Goal: Task Accomplishment & Management: Use online tool/utility

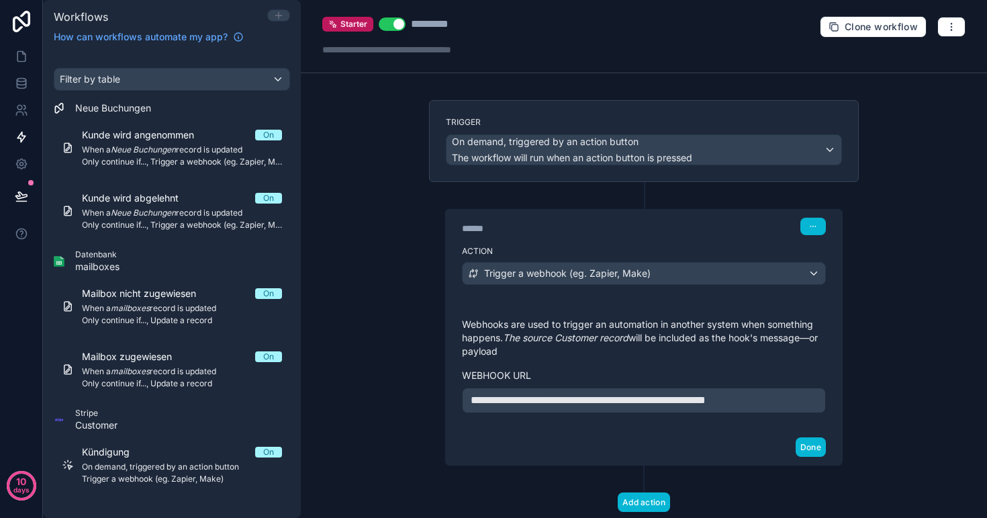
click at [280, 15] on icon at bounding box center [278, 15] width 6 height 0
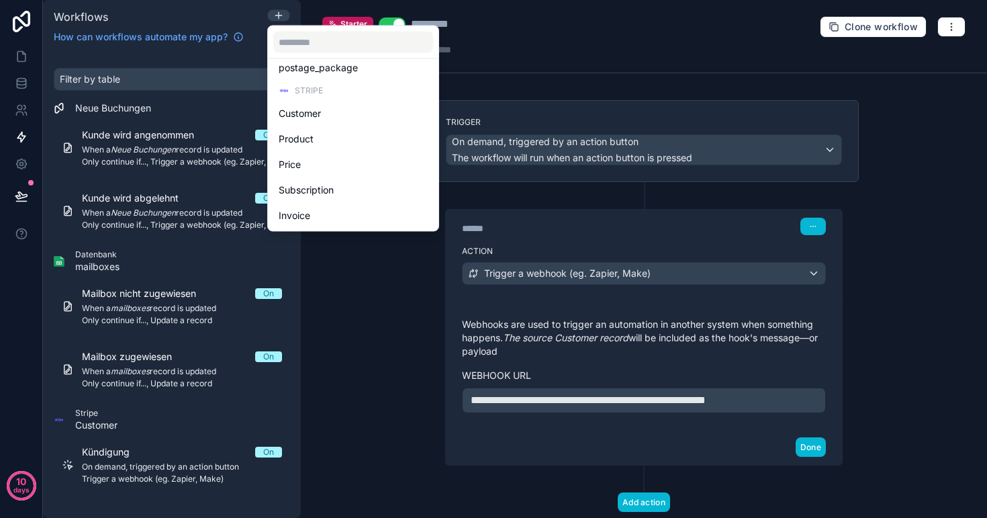
scroll to position [283, 0]
click at [161, 19] on div at bounding box center [493, 259] width 987 height 518
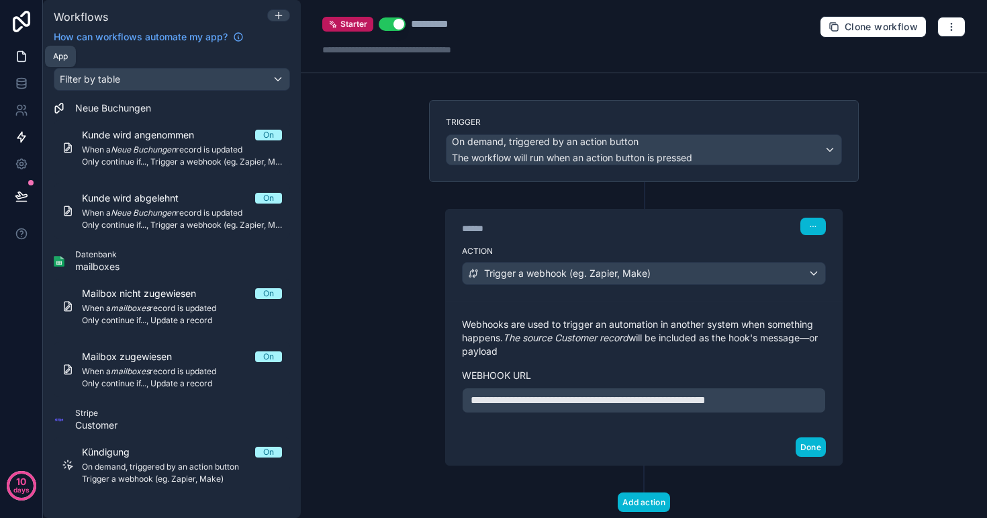
click at [21, 56] on icon at bounding box center [21, 56] width 13 height 13
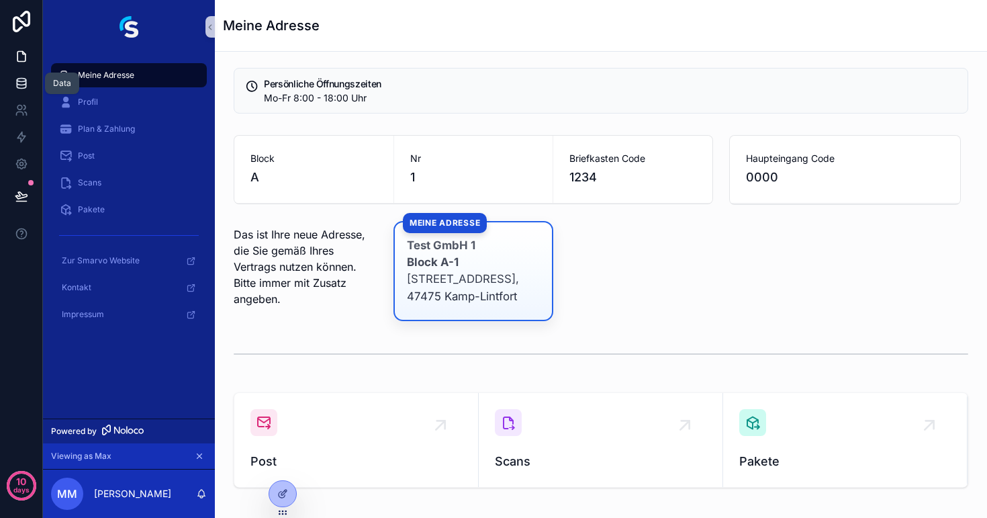
click at [19, 88] on icon at bounding box center [21, 85] width 9 height 5
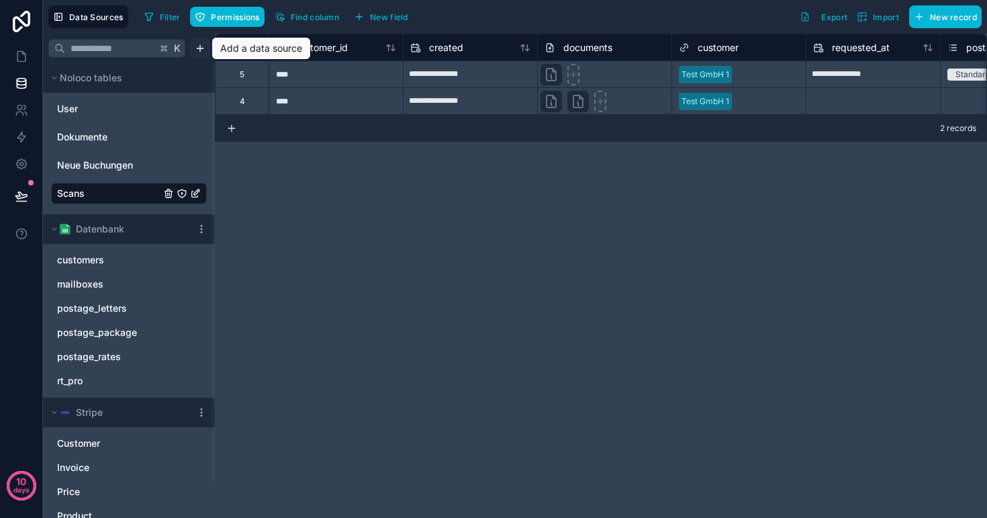
click at [203, 50] on html "**********" at bounding box center [493, 259] width 987 height 518
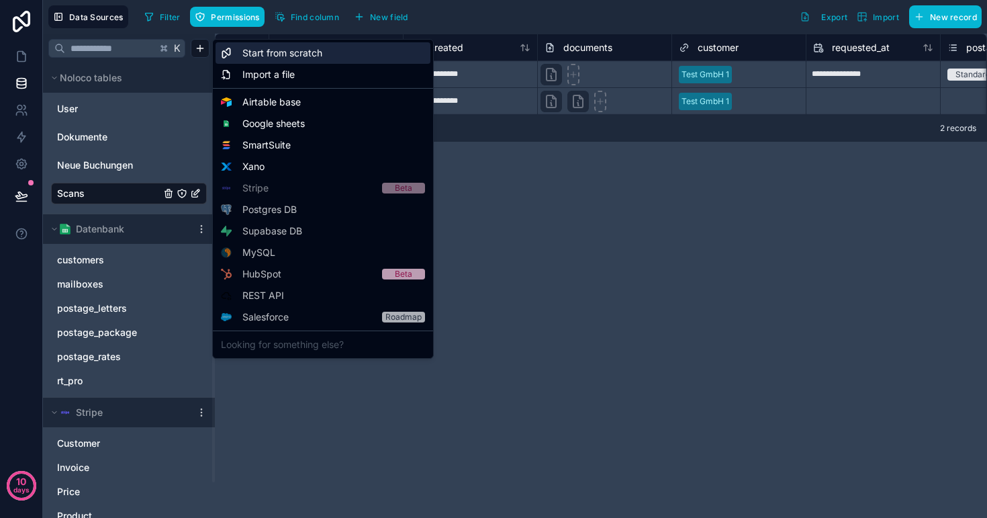
click at [281, 54] on span "Start from scratch" at bounding box center [282, 52] width 80 height 13
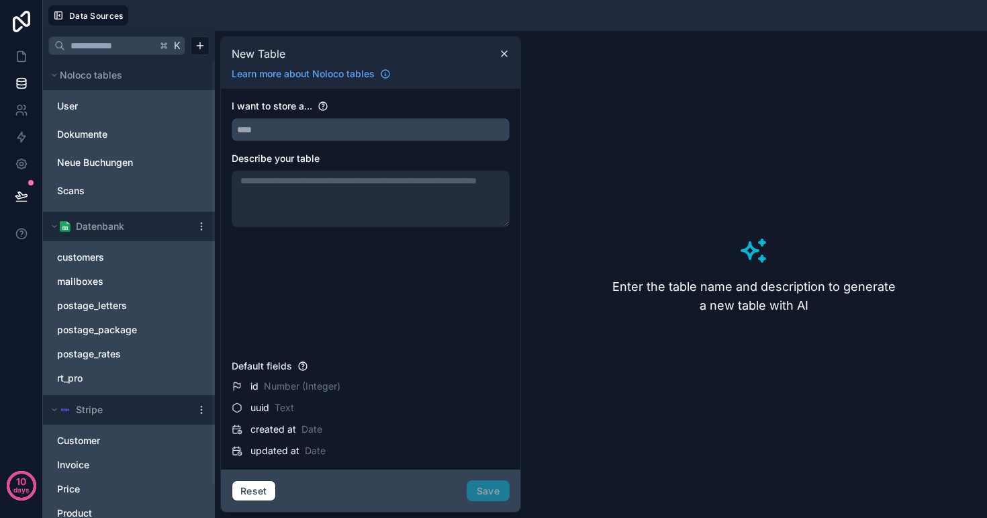
click at [314, 130] on input "text" at bounding box center [370, 129] width 277 height 21
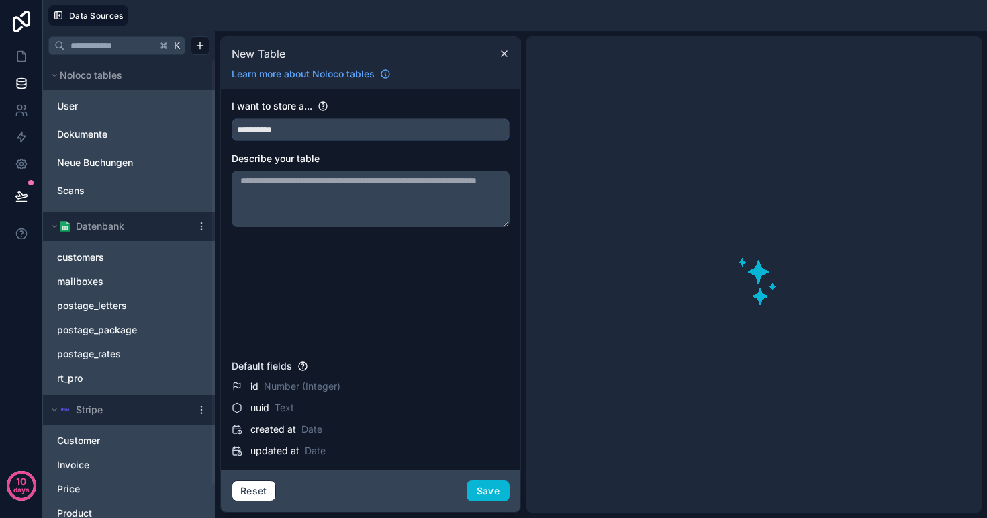
click at [371, 130] on button "*********" at bounding box center [371, 129] width 278 height 23
drag, startPoint x: 314, startPoint y: 130, endPoint x: 361, endPoint y: 156, distance: 53.8
click at [361, 156] on div "Describe your table" at bounding box center [371, 158] width 278 height 13
click at [318, 132] on input "*********" at bounding box center [370, 129] width 277 height 21
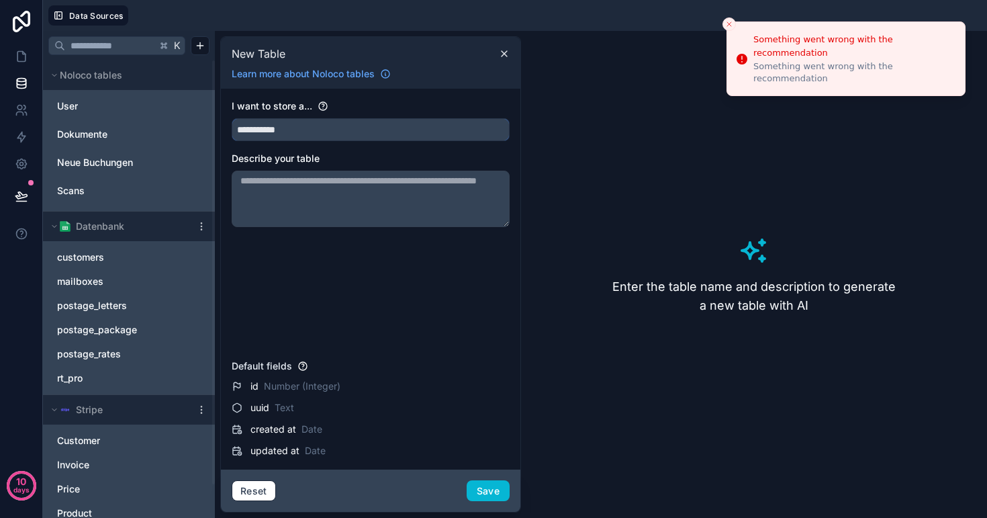
type input "**********"
click at [349, 150] on div "**********" at bounding box center [371, 226] width 278 height 255
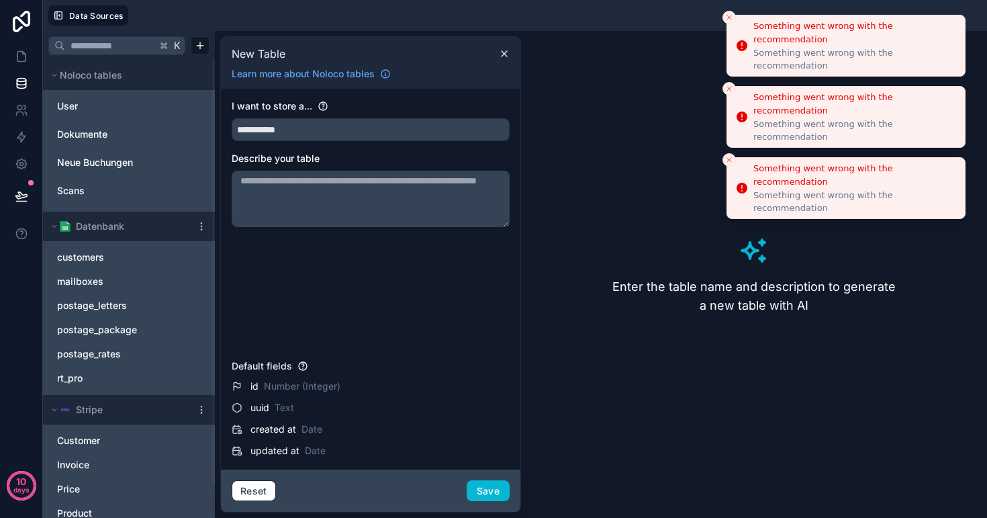
click at [725, 15] on icon "Close toast" at bounding box center [729, 17] width 8 height 8
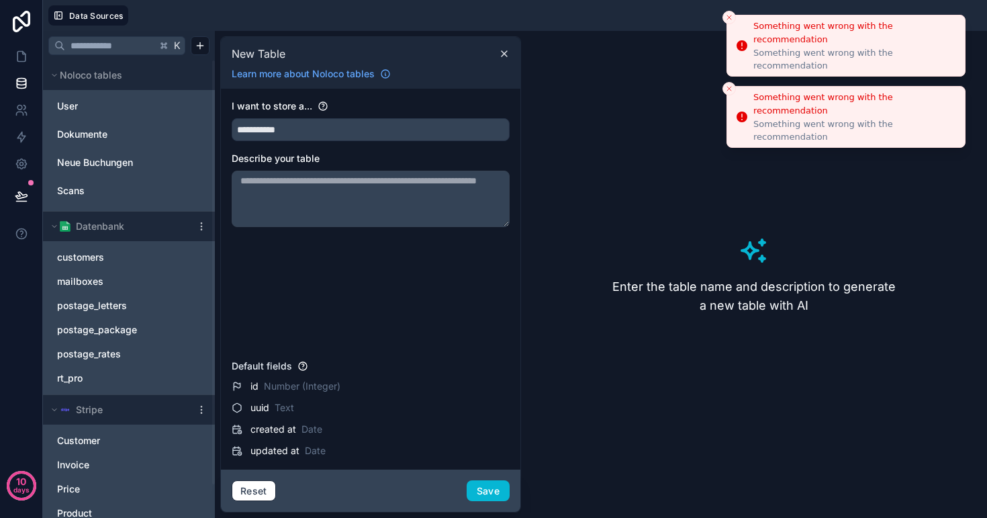
click at [726, 15] on icon "Close toast" at bounding box center [729, 17] width 8 height 8
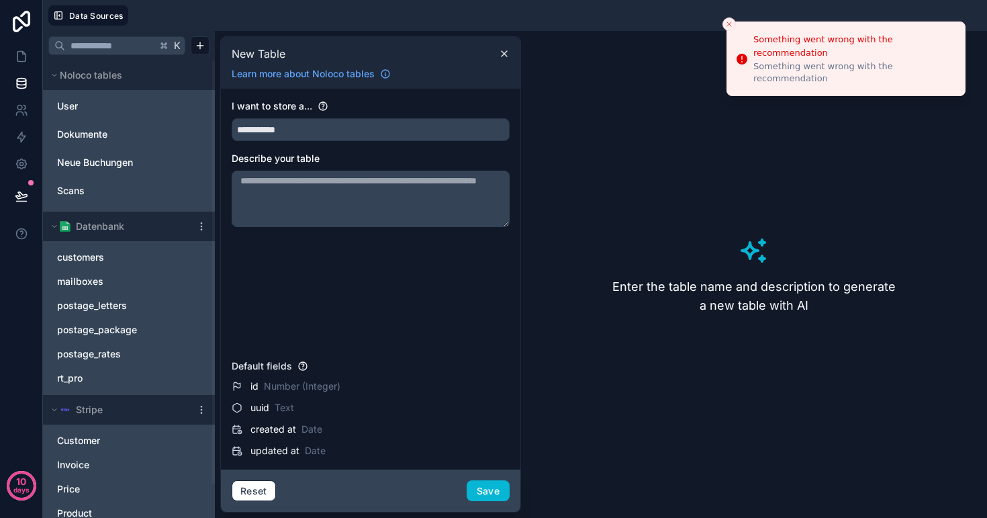
click at [726, 16] on div at bounding box center [560, 15] width 843 height 20
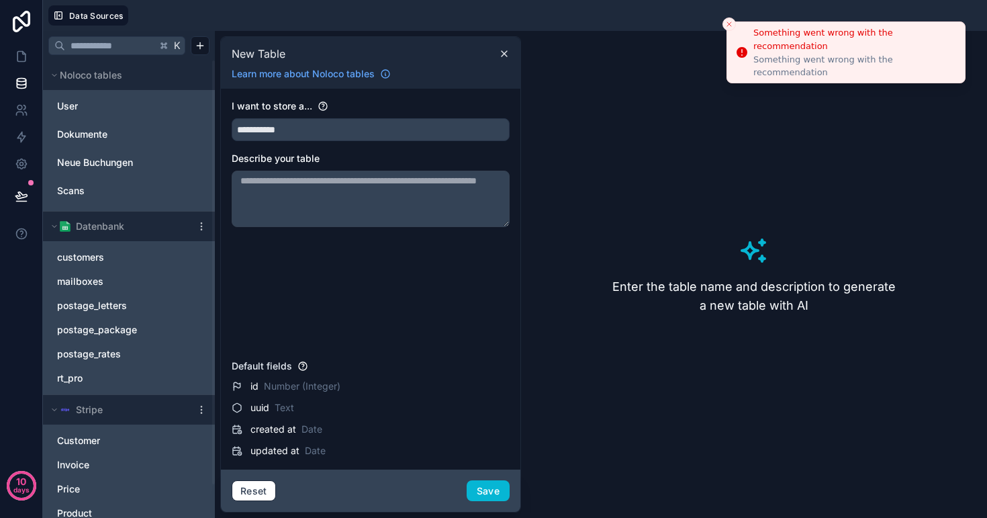
click at [725, 28] on button "Close toast" at bounding box center [729, 23] width 13 height 13
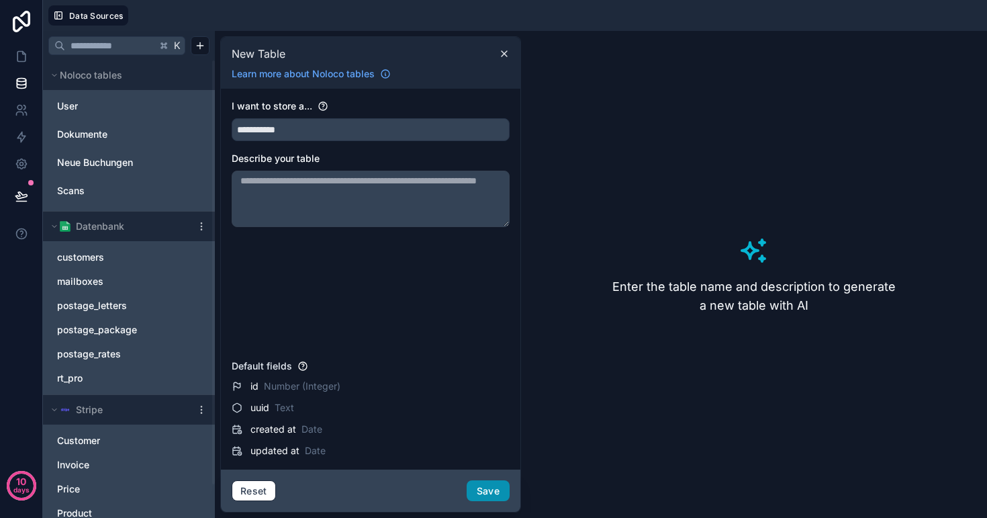
click at [489, 491] on button "Save" at bounding box center [488, 490] width 43 height 21
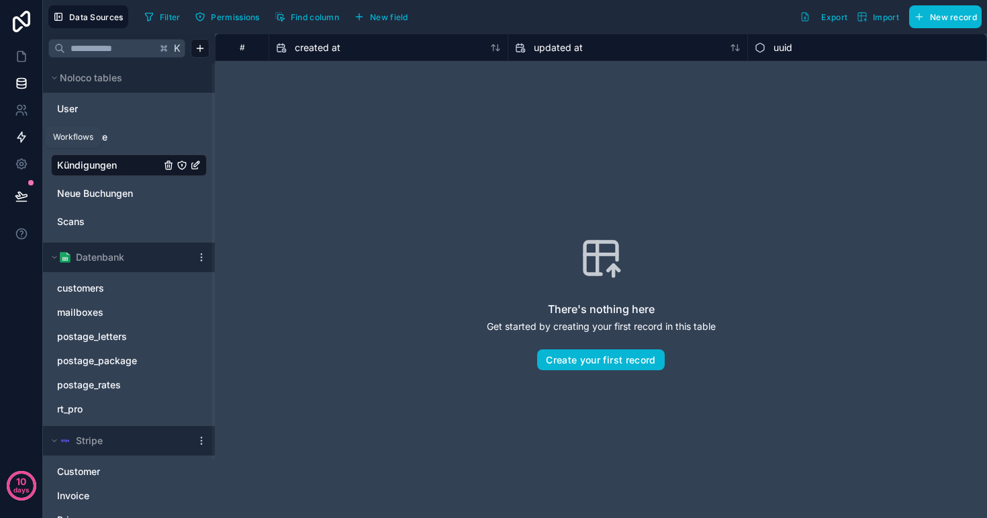
click at [20, 131] on icon at bounding box center [21, 136] width 13 height 13
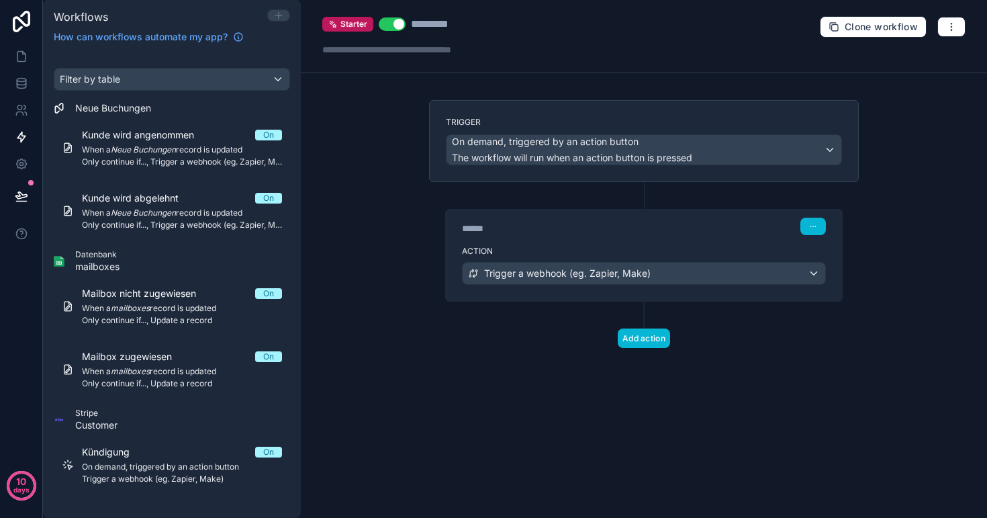
click at [283, 19] on icon at bounding box center [278, 15] width 11 height 11
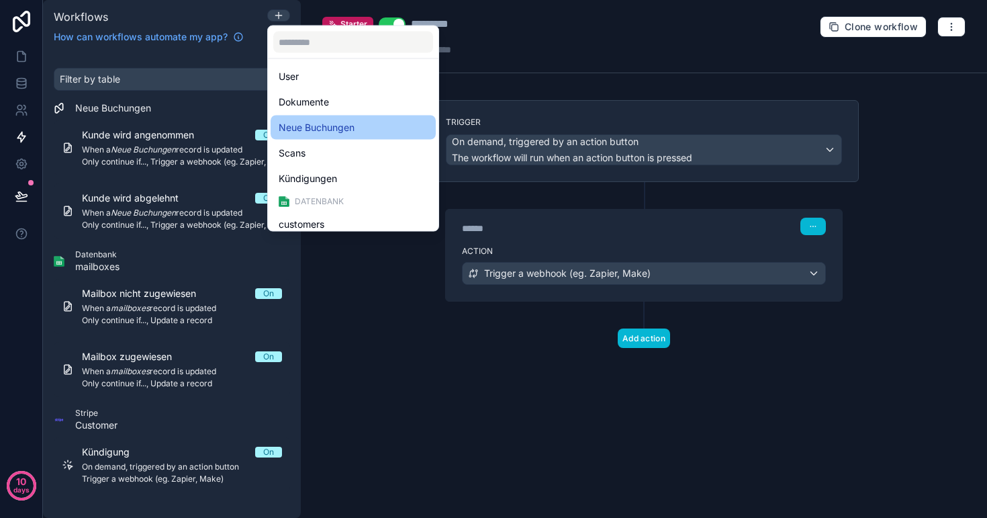
scroll to position [26, 0]
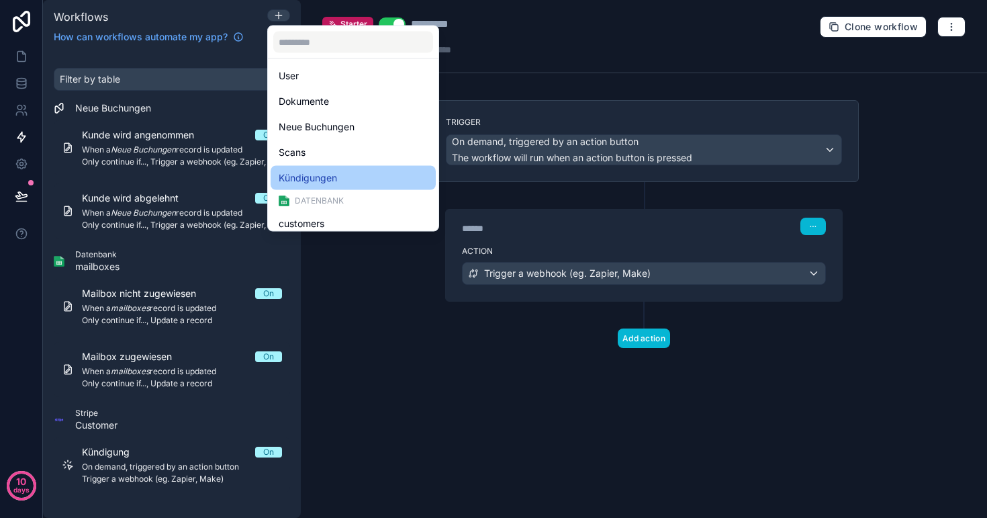
click at [332, 177] on span "Kündigungen" at bounding box center [308, 178] width 58 height 16
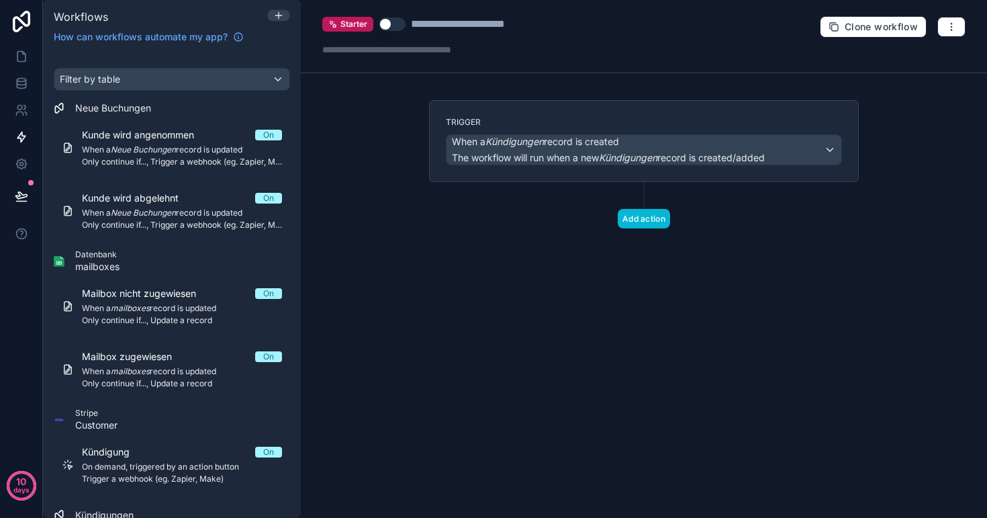
click at [590, 154] on span "The workflow will run when a new Kündigungen record is created/added" at bounding box center [608, 157] width 313 height 11
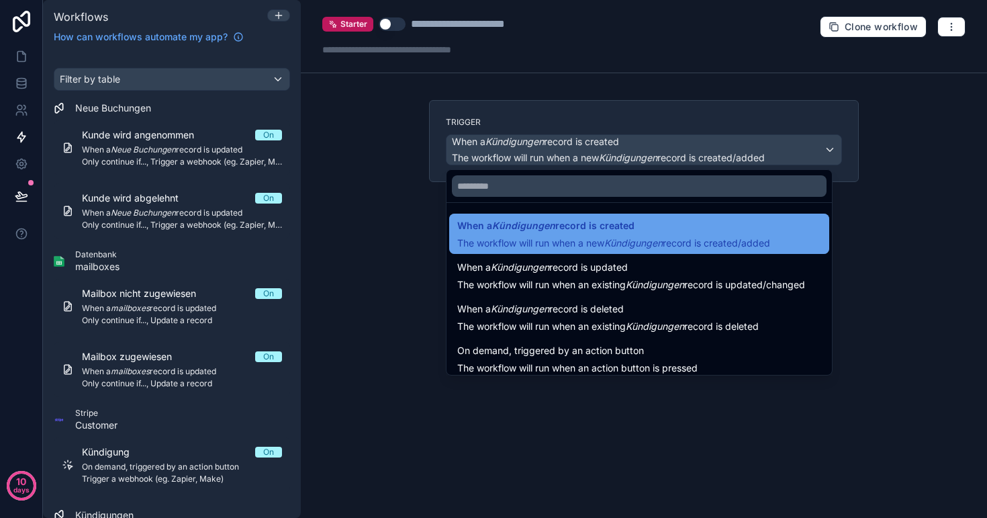
click at [585, 234] on div "When a Kündigungen record is created The workflow will run when a new Kündigung…" at bounding box center [613, 234] width 313 height 32
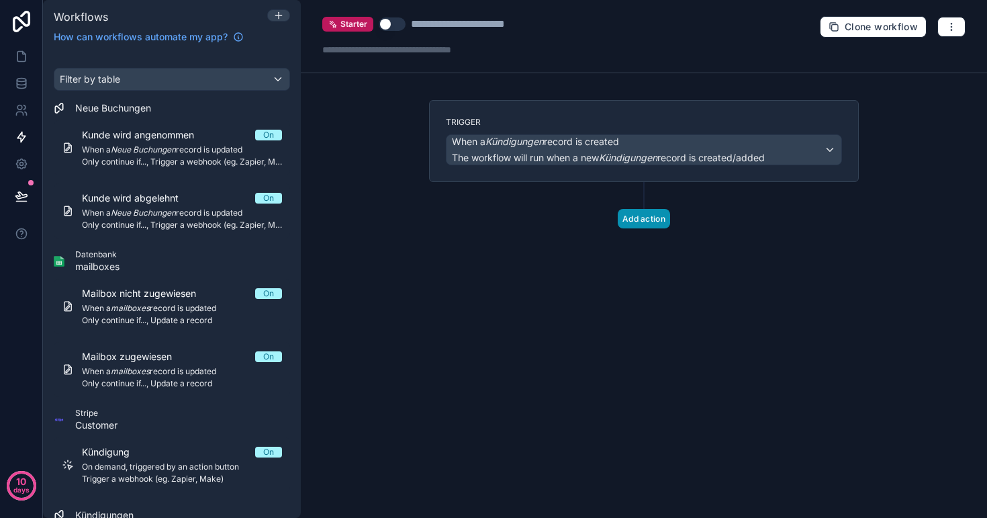
click at [635, 223] on button "Add action" at bounding box center [644, 218] width 52 height 19
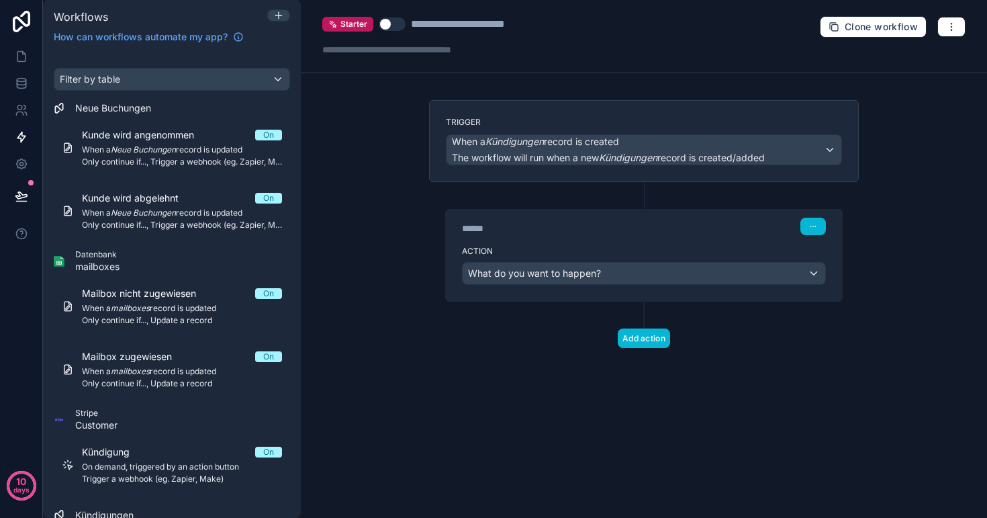
click at [608, 266] on div "What do you want to happen?" at bounding box center [644, 273] width 363 height 21
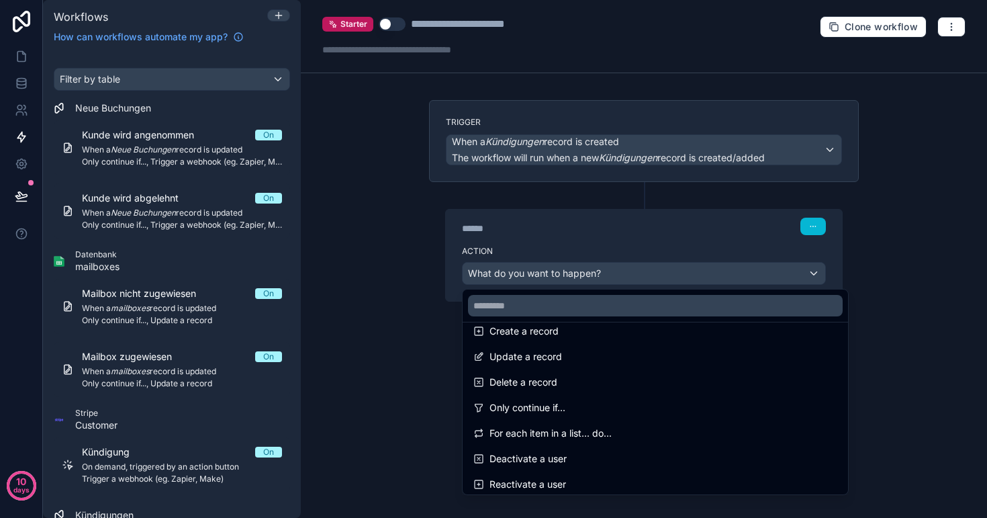
scroll to position [117, 0]
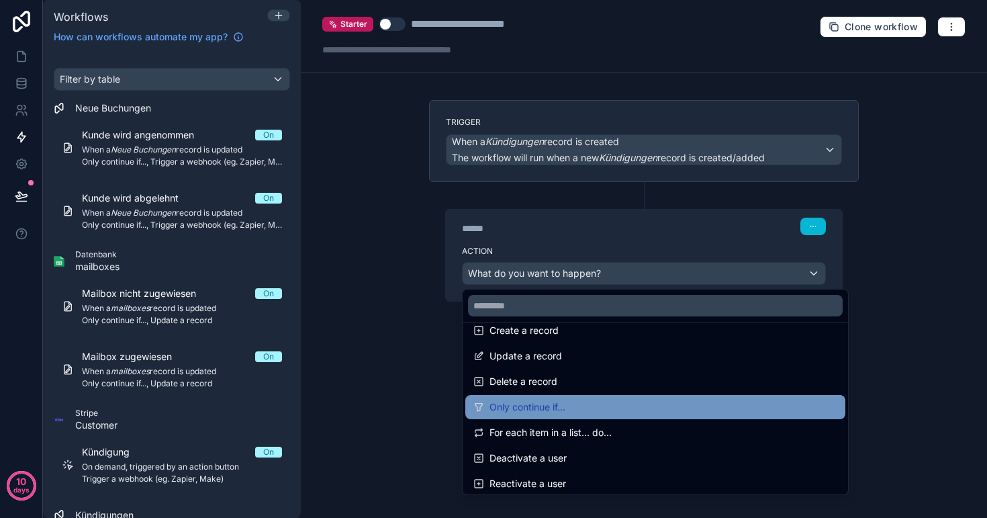
click at [575, 403] on div "Only continue if..." at bounding box center [656, 407] width 364 height 16
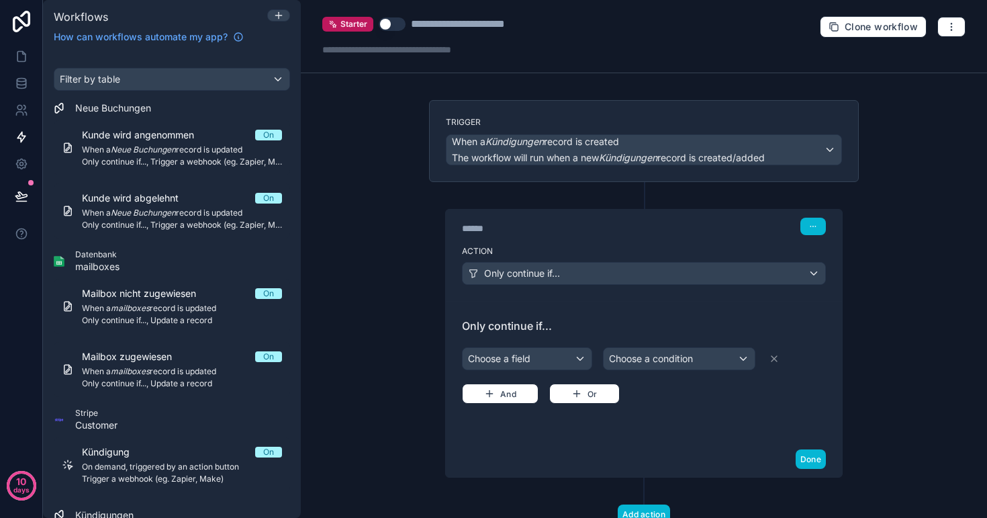
click at [560, 364] on div "Choose a field" at bounding box center [527, 358] width 129 height 21
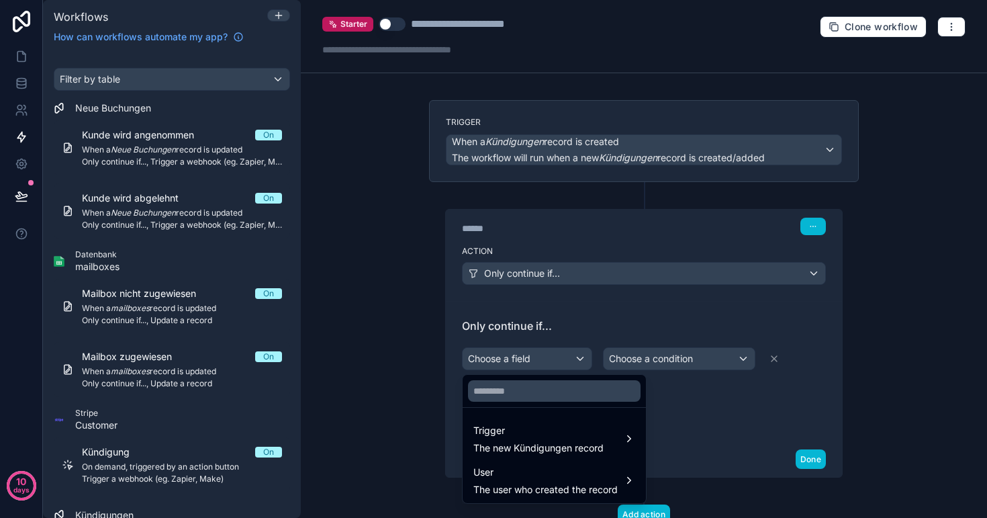
scroll to position [0, 0]
click at [606, 324] on div at bounding box center [493, 259] width 987 height 518
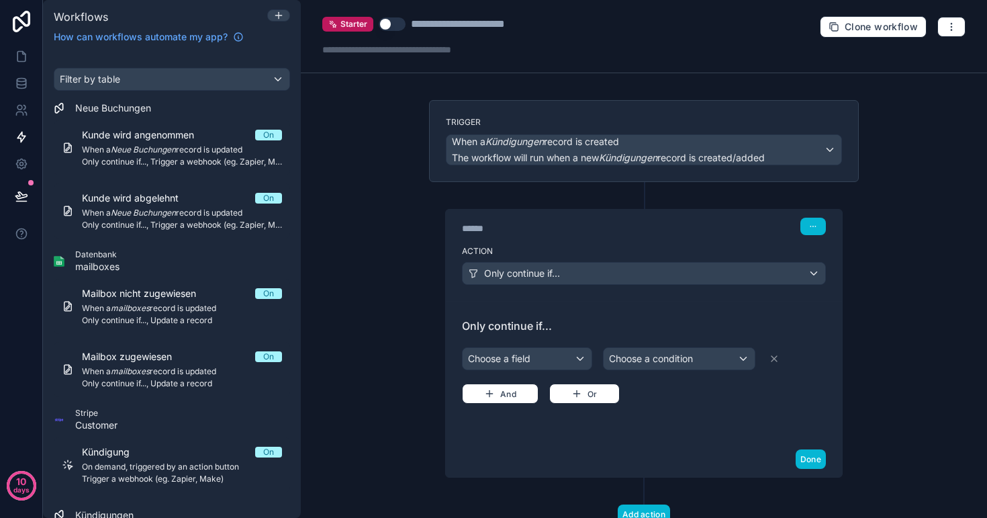
click at [613, 269] on div "Only continue if..." at bounding box center [644, 273] width 363 height 21
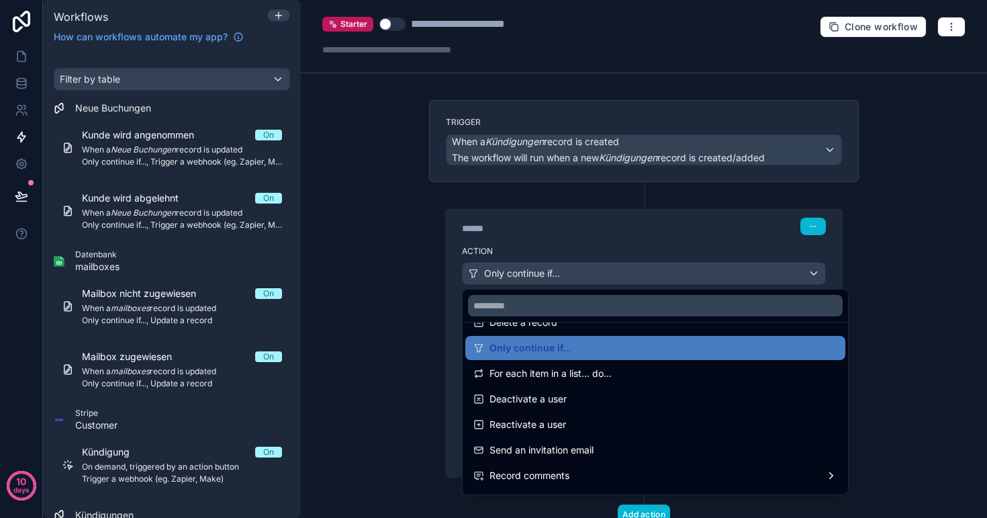
scroll to position [180, 0]
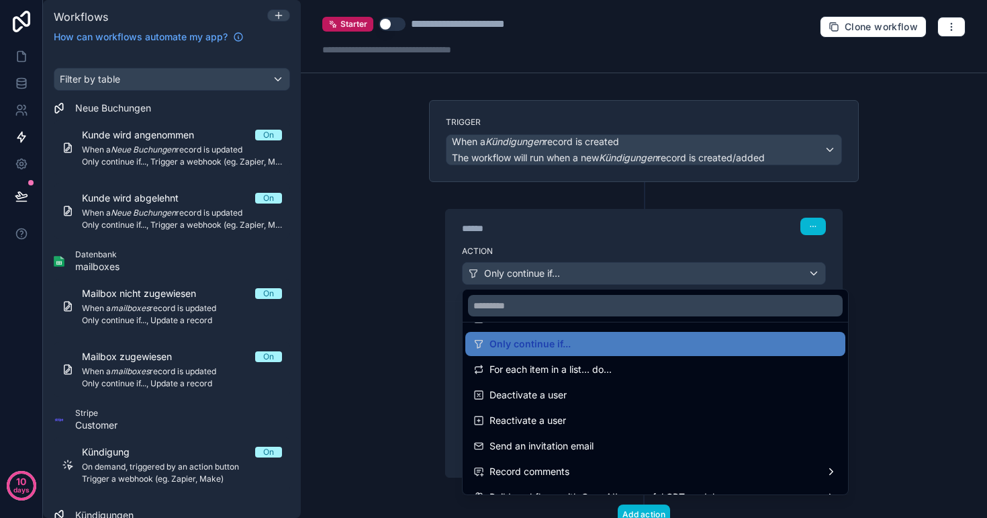
click at [386, 311] on div at bounding box center [493, 259] width 987 height 518
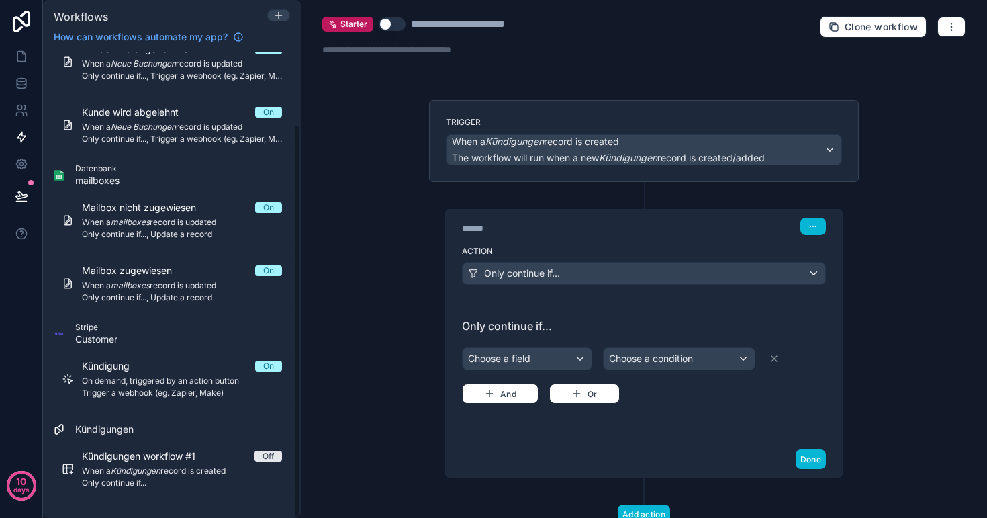
scroll to position [86, 0]
click at [22, 52] on icon at bounding box center [23, 53] width 3 height 3
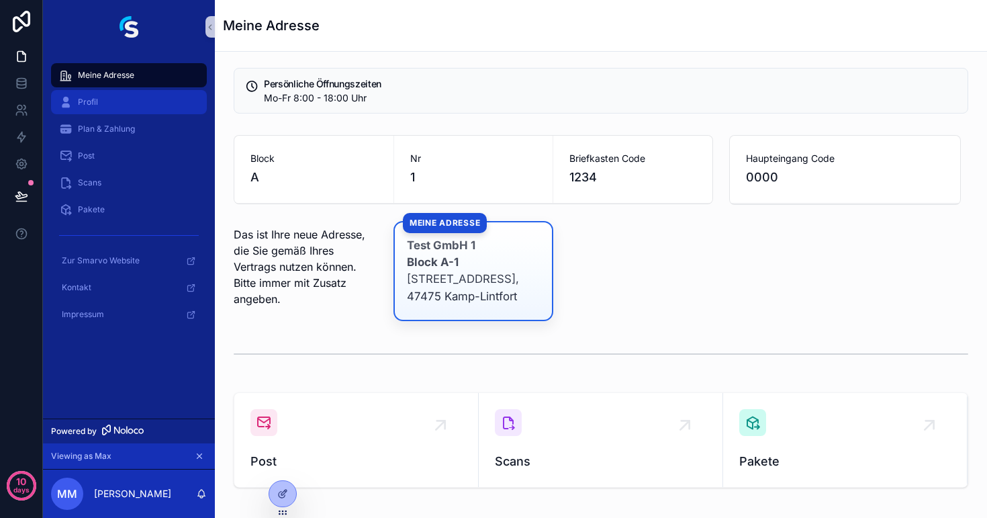
click at [95, 97] on span "Profil" at bounding box center [88, 102] width 20 height 11
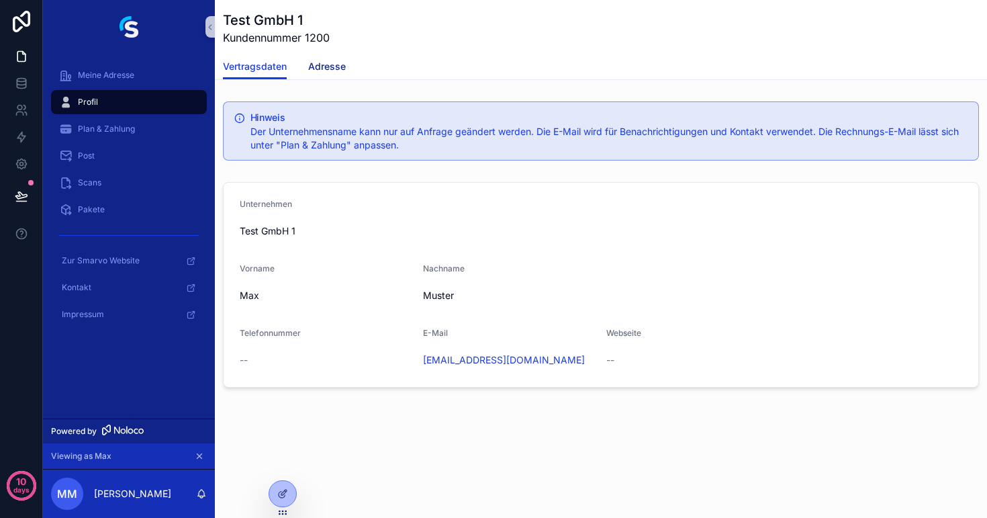
click at [315, 72] on span "Adresse" at bounding box center [327, 66] width 38 height 13
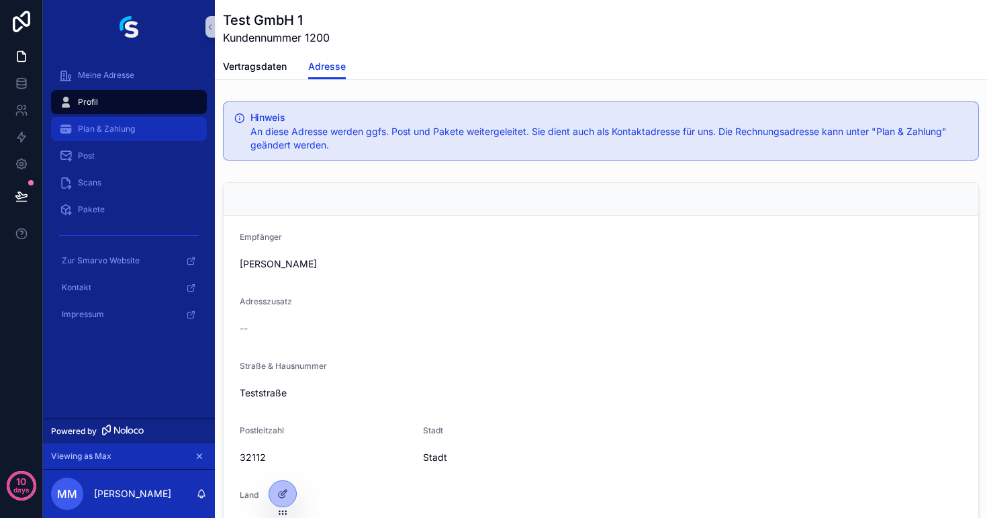
click at [159, 134] on div "Plan & Zahlung" at bounding box center [129, 128] width 140 height 21
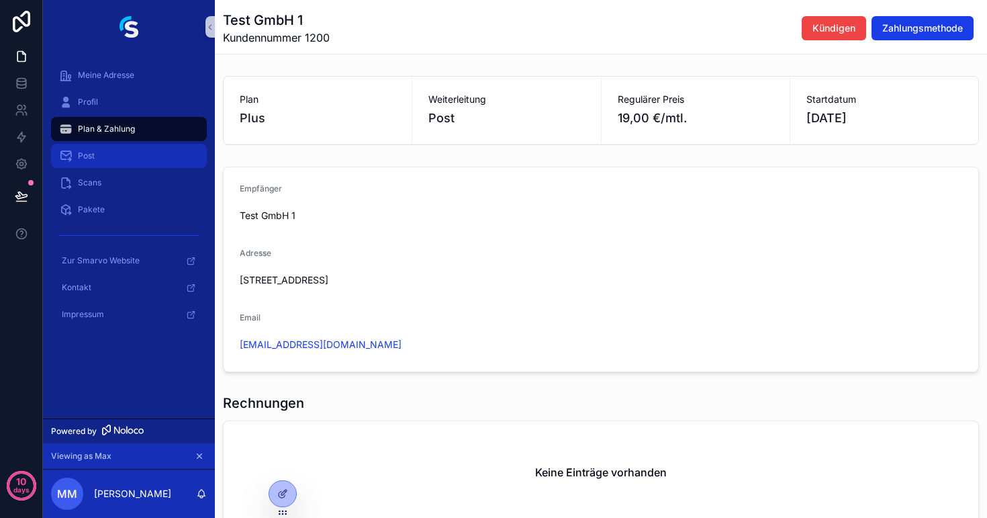
click at [101, 157] on div "Post" at bounding box center [129, 155] width 140 height 21
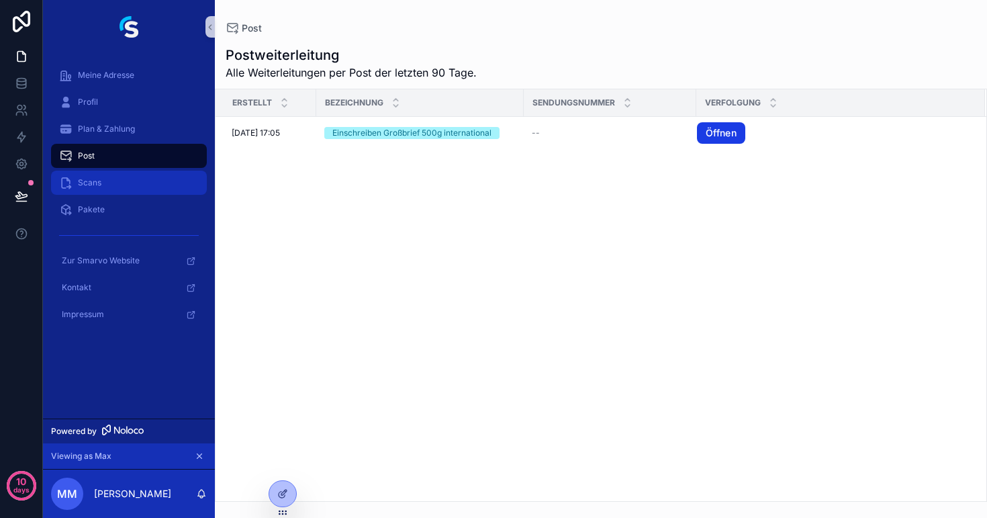
click at [94, 185] on span "Scans" at bounding box center [90, 182] width 24 height 11
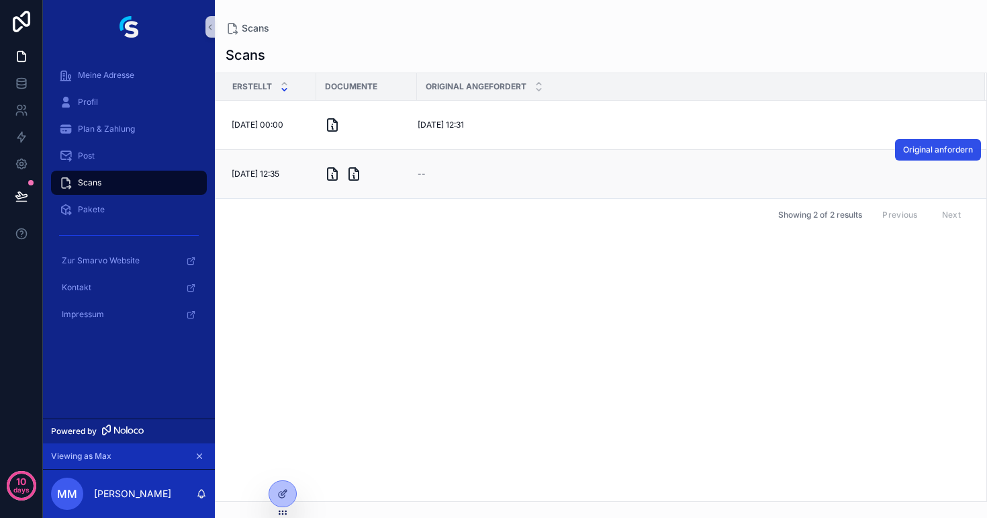
click at [914, 157] on button "Original anfordern" at bounding box center [938, 149] width 86 height 21
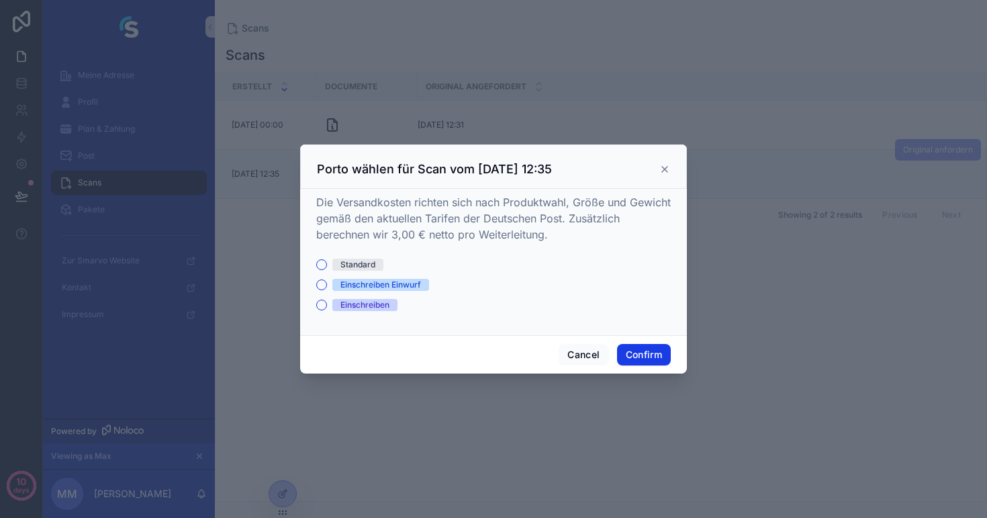
click at [665, 170] on icon at bounding box center [664, 169] width 5 height 5
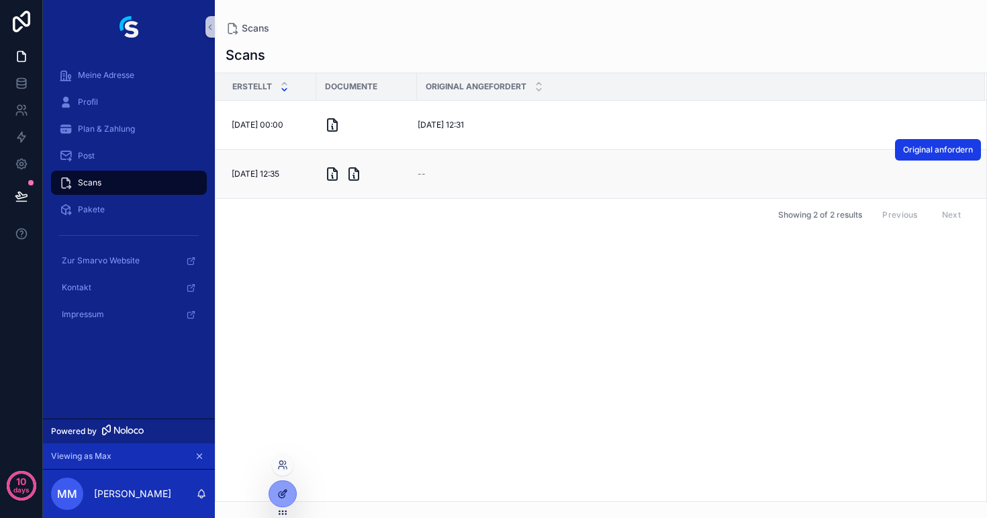
click at [287, 494] on icon at bounding box center [282, 493] width 11 height 11
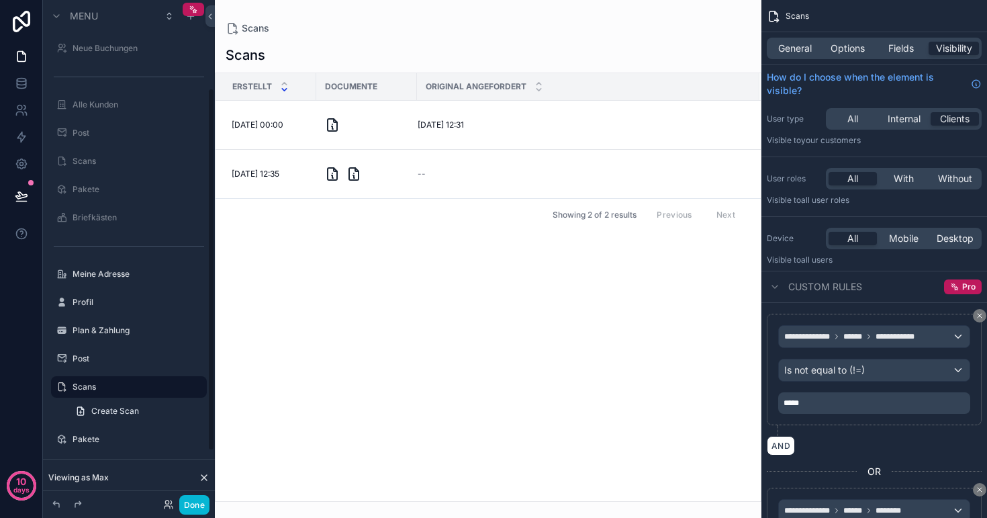
scroll to position [122, 0]
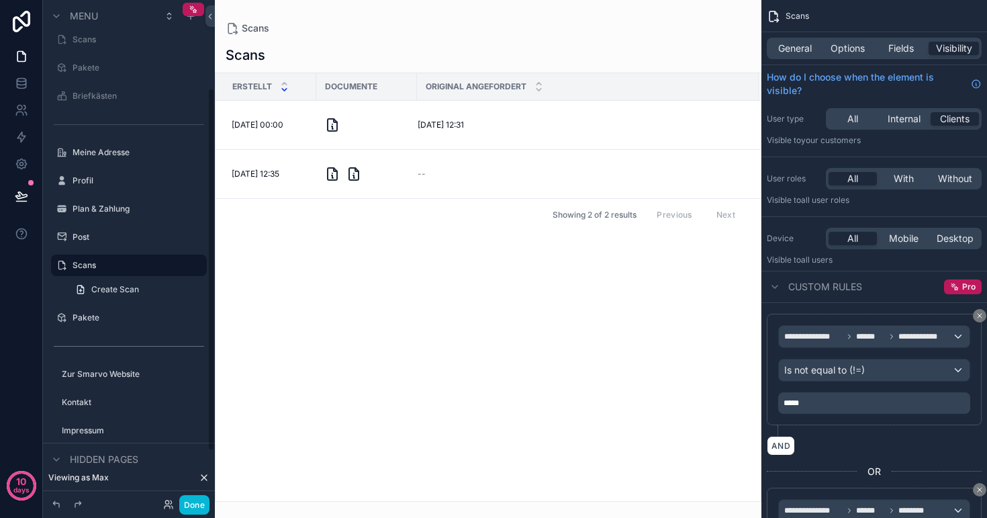
click at [617, 169] on div "scrollable content" at bounding box center [488, 259] width 547 height 518
click at [617, 169] on div "--" at bounding box center [581, 174] width 326 height 11
click at [901, 50] on span "Fields" at bounding box center [902, 48] width 26 height 13
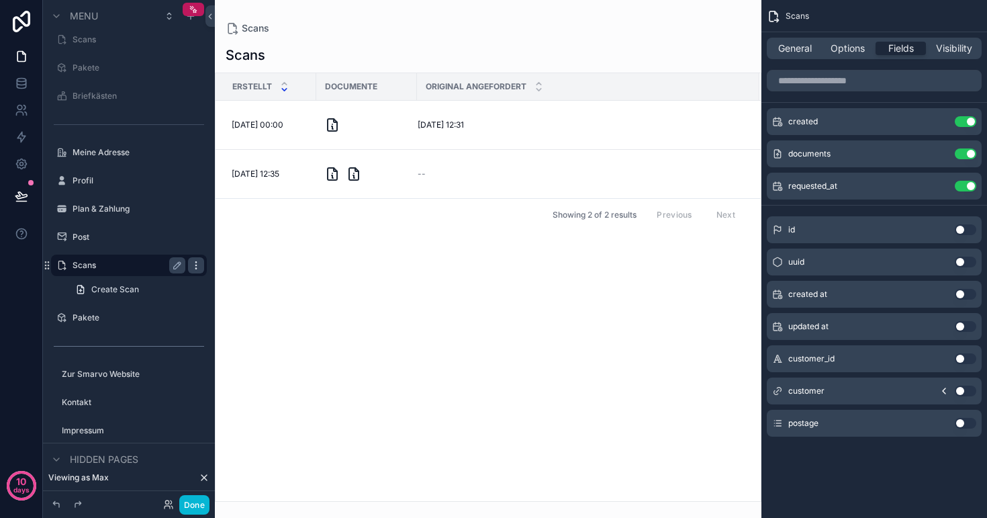
click at [197, 265] on icon "scrollable content" at bounding box center [196, 265] width 11 height 11
click at [177, 264] on icon "scrollable content" at bounding box center [177, 265] width 7 height 7
click at [192, 264] on icon "scrollable content" at bounding box center [196, 265] width 11 height 11
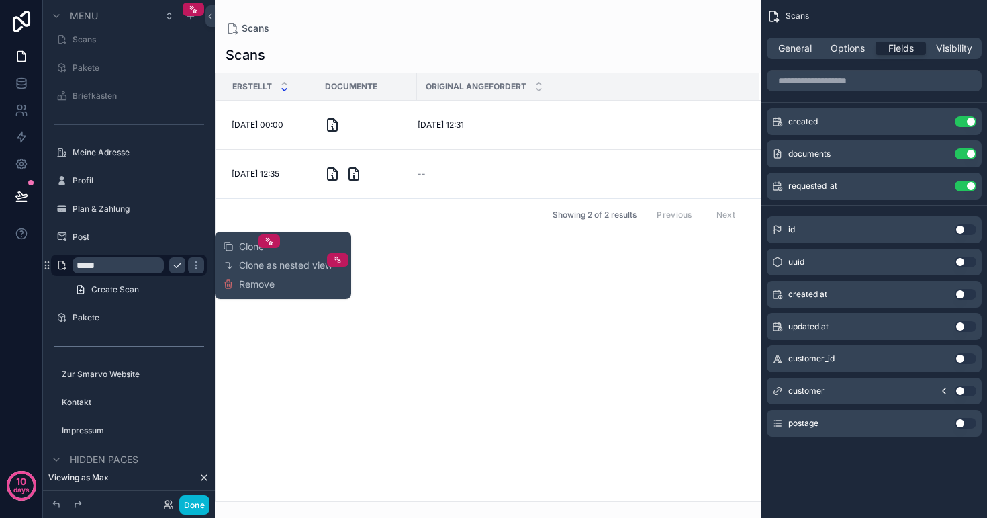
click at [394, 32] on div "Scans" at bounding box center [488, 27] width 525 height 13
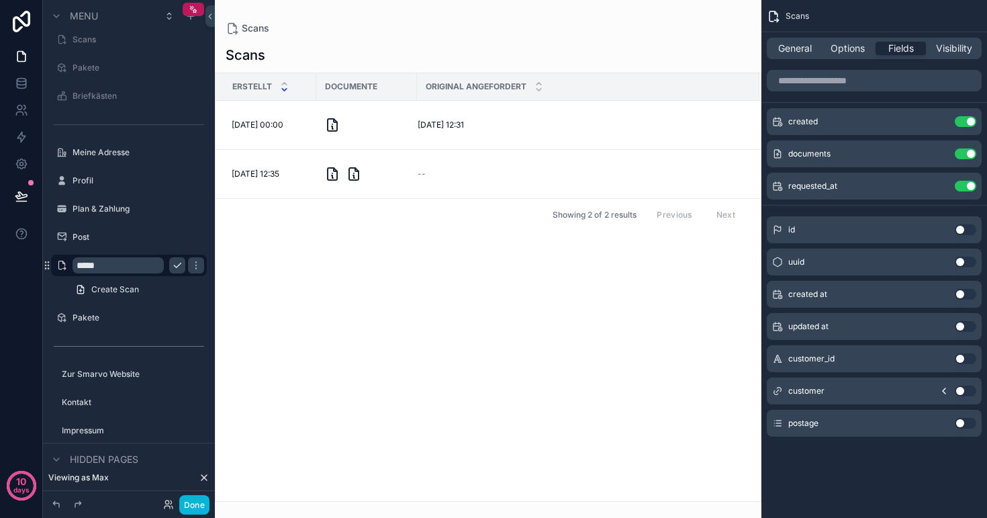
click at [394, 32] on div "Scans" at bounding box center [488, 27] width 525 height 13
click at [951, 52] on span "Visibility" at bounding box center [954, 48] width 36 height 13
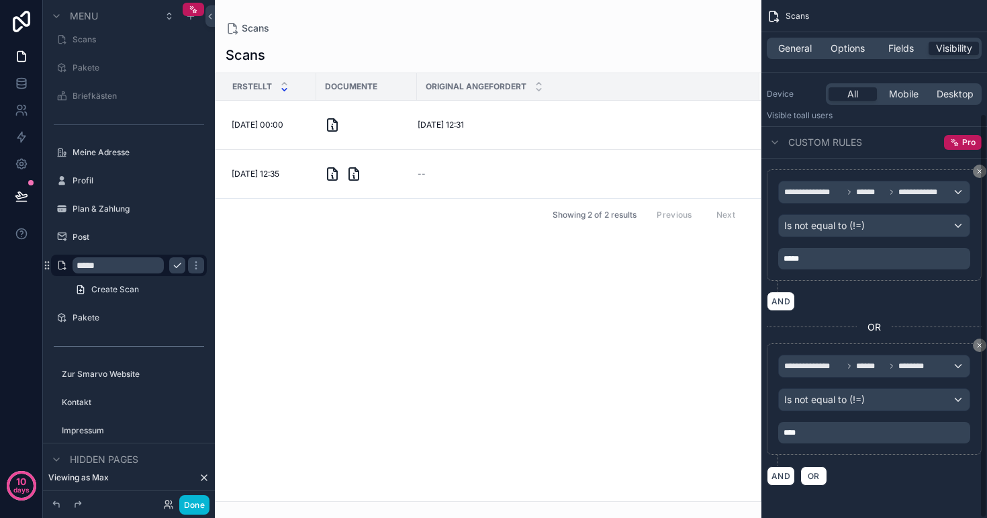
scroll to position [144, 0]
click at [99, 185] on label "Profil" at bounding box center [126, 180] width 107 height 11
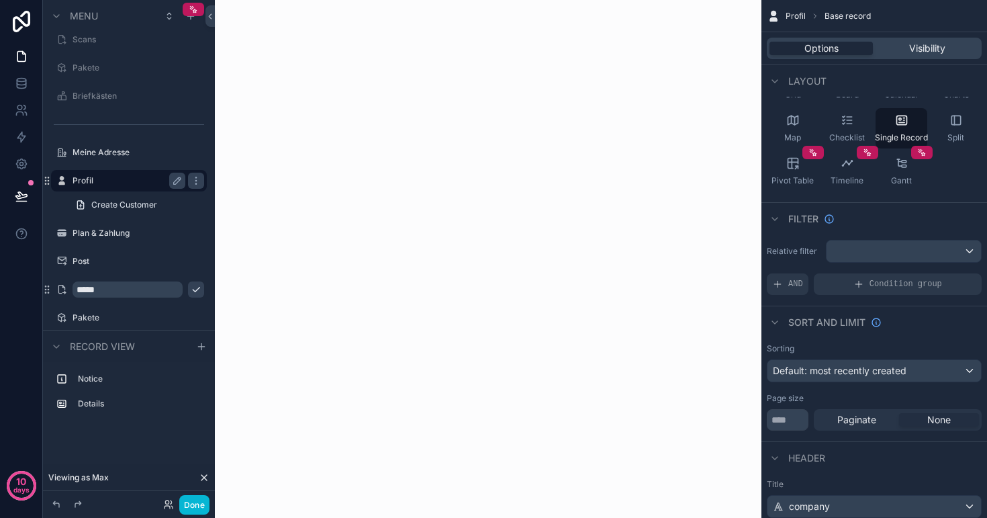
scroll to position [37, 0]
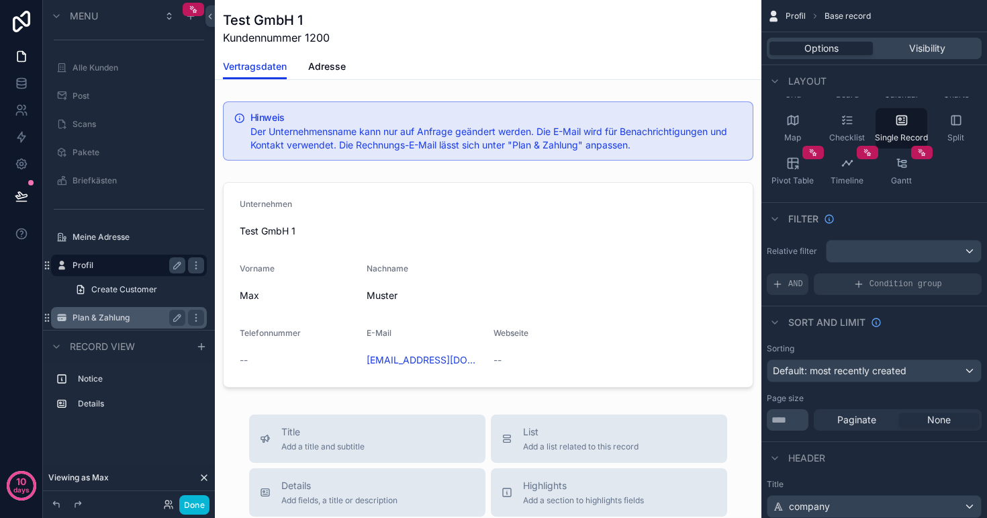
click at [116, 312] on div "Plan & Zahlung" at bounding box center [129, 318] width 113 height 16
click at [114, 318] on label "Plan & Zahlung" at bounding box center [126, 317] width 107 height 11
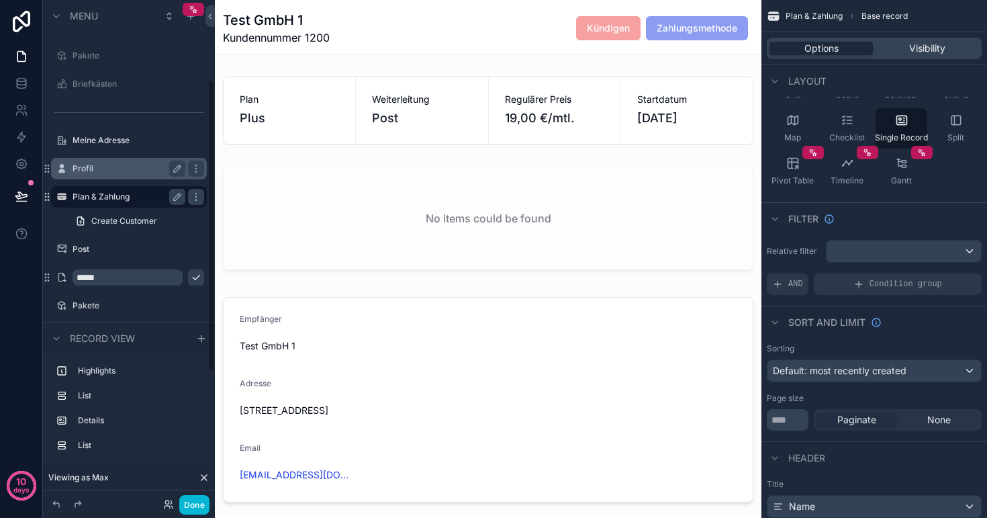
scroll to position [138, 0]
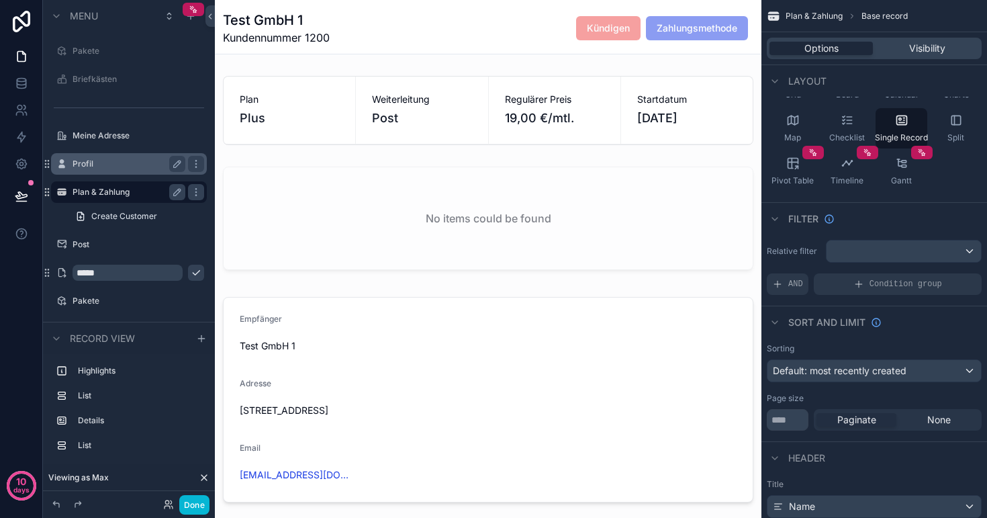
drag, startPoint x: 404, startPoint y: 116, endPoint x: 373, endPoint y: 116, distance: 30.9
click at [65, 273] on icon "scrollable content" at bounding box center [61, 272] width 11 height 11
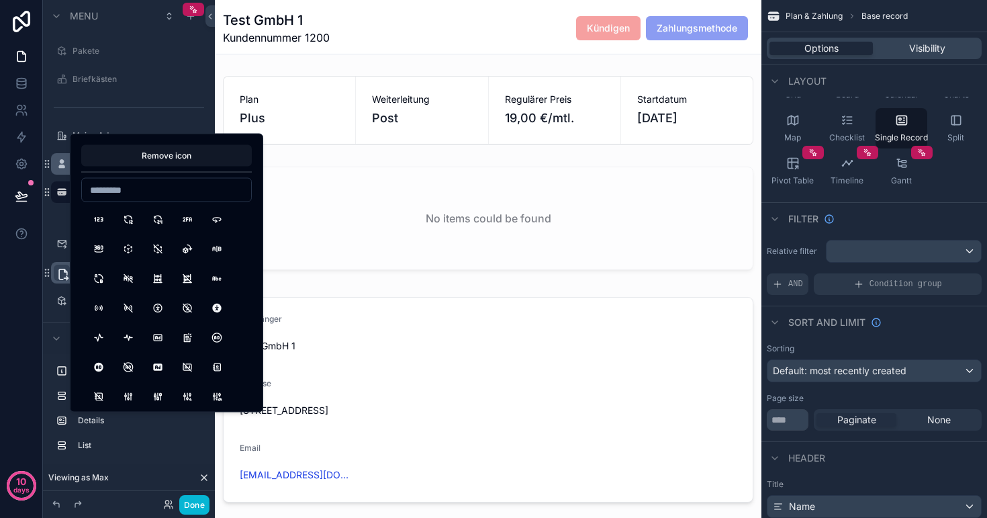
click at [65, 273] on icon "scrollable content" at bounding box center [62, 273] width 13 height 13
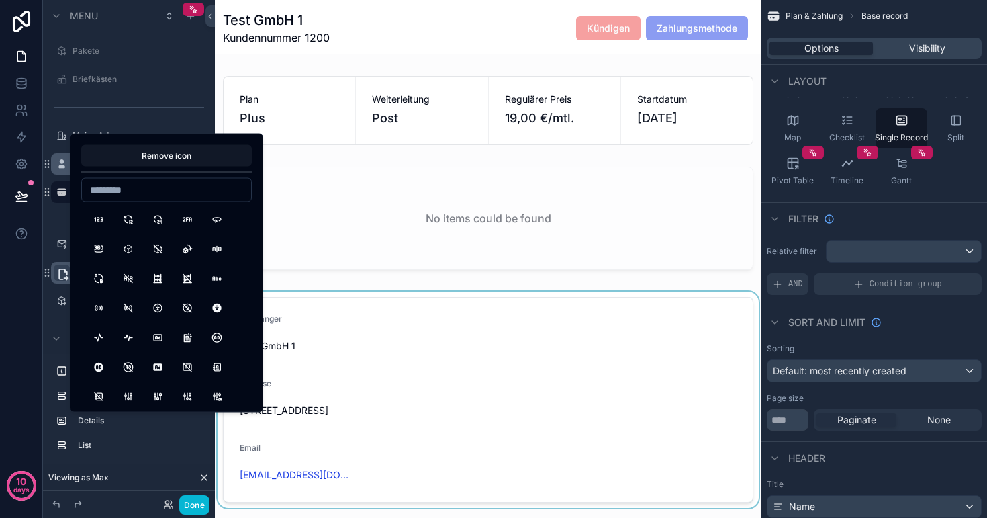
click at [504, 348] on div "scrollable content" at bounding box center [488, 400] width 547 height 216
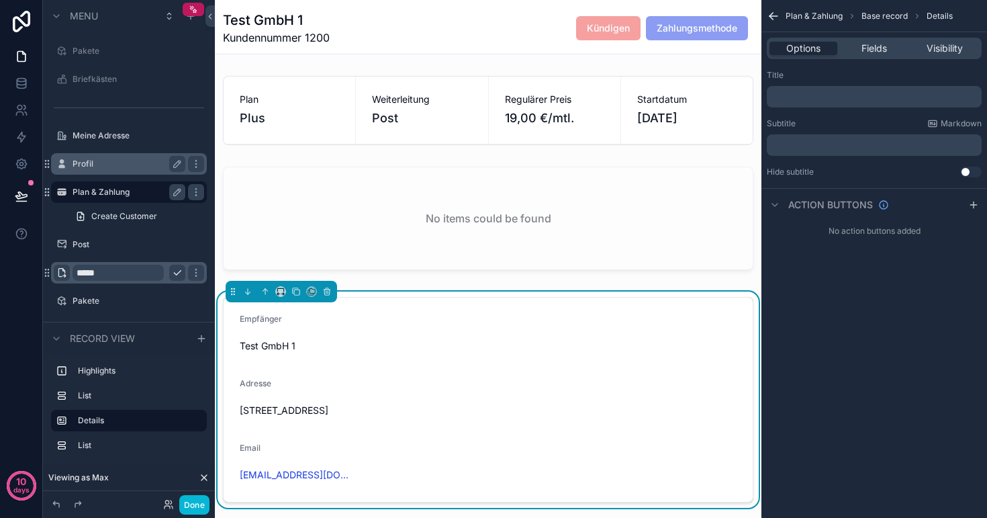
scroll to position [0, 0]
click at [183, 274] on button "scrollable content" at bounding box center [177, 273] width 16 height 16
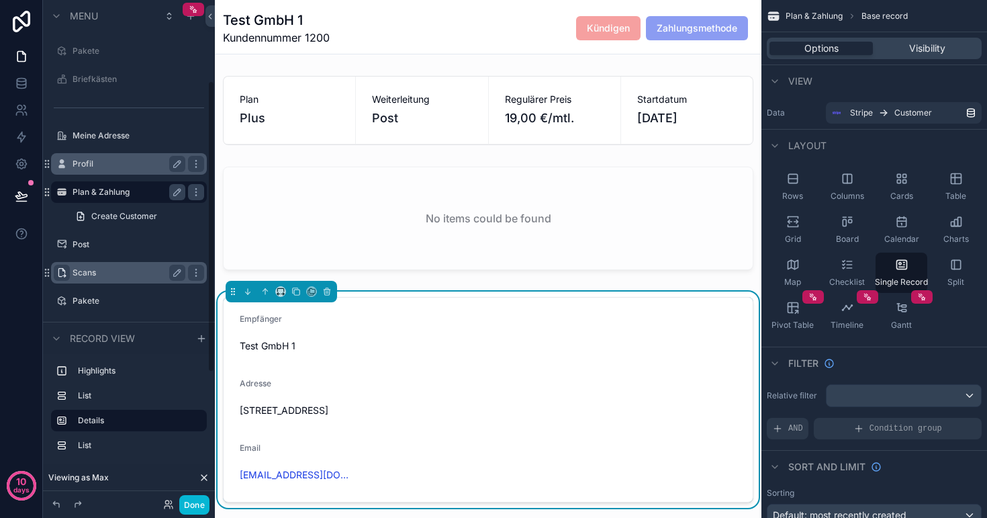
click at [140, 273] on label "Scans" at bounding box center [126, 272] width 107 height 11
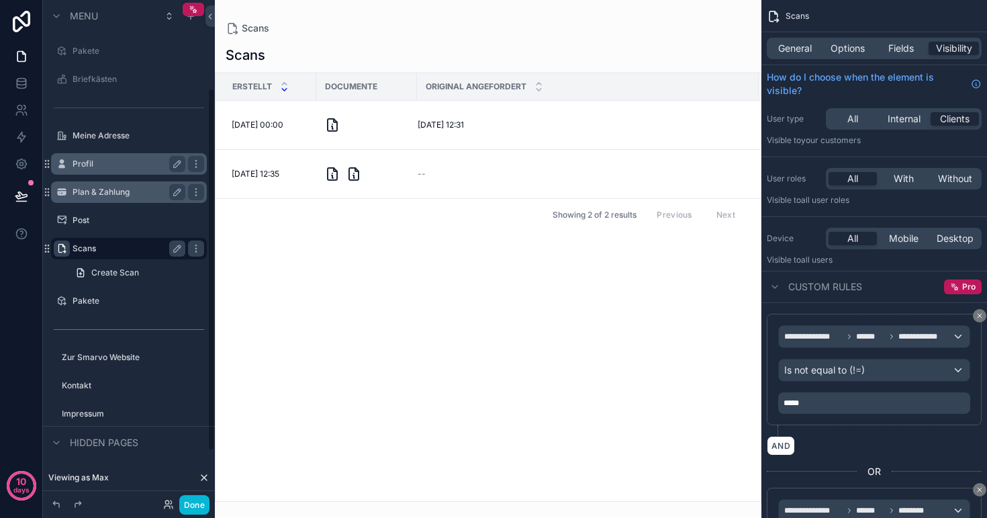
scroll to position [122, 0]
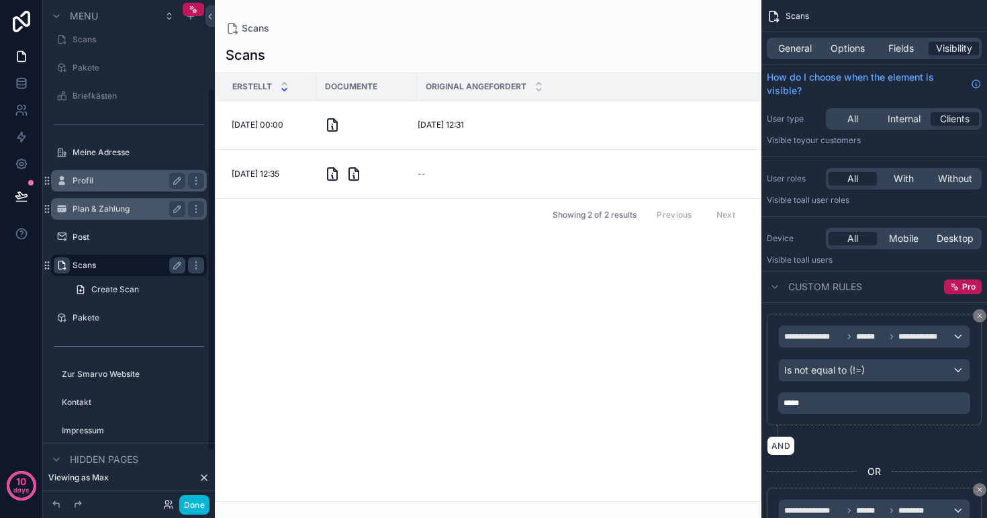
click at [468, 52] on div "scrollable content" at bounding box center [488, 259] width 547 height 518
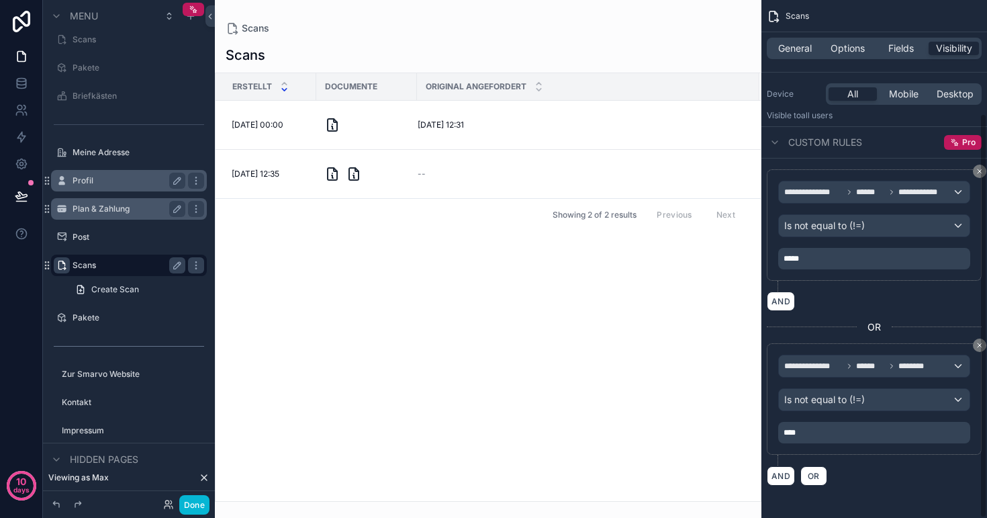
scroll to position [144, 0]
click at [868, 403] on div "Is not equal to (!=)" at bounding box center [874, 399] width 191 height 21
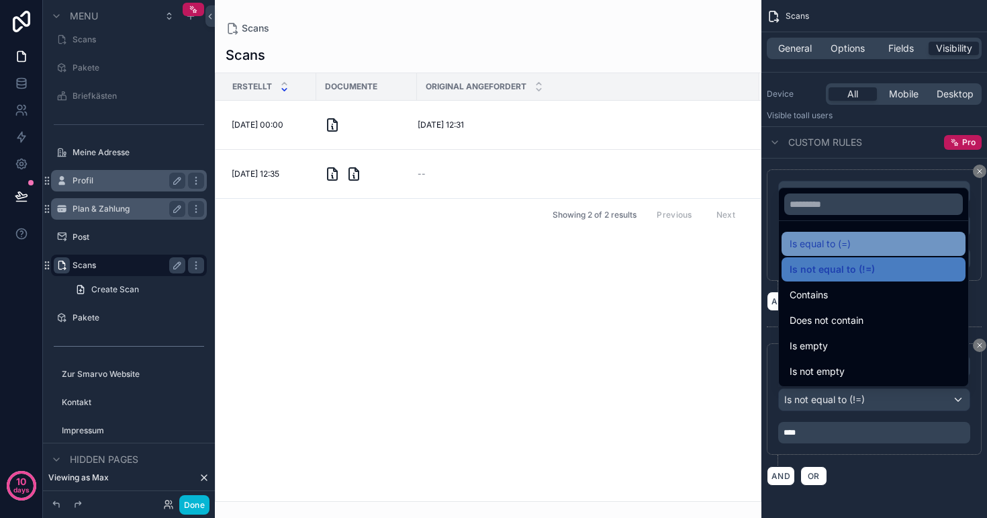
click at [857, 245] on div "Is equal to (=)" at bounding box center [874, 244] width 168 height 16
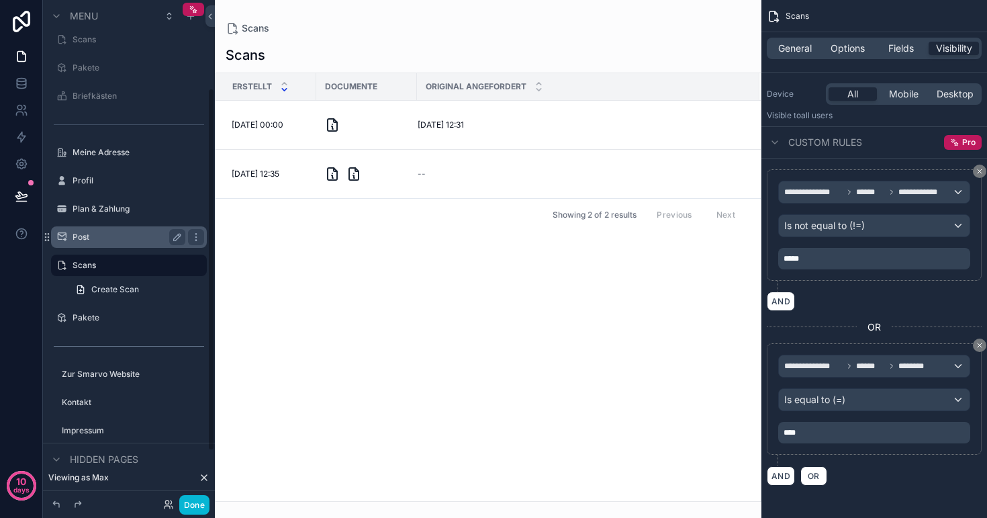
click at [122, 237] on label "Post" at bounding box center [126, 237] width 107 height 11
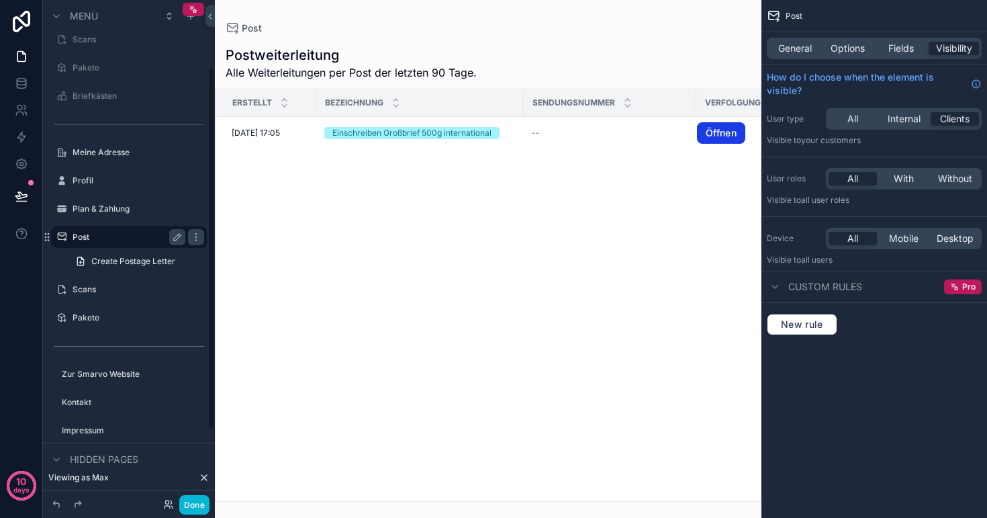
scroll to position [93, 0]
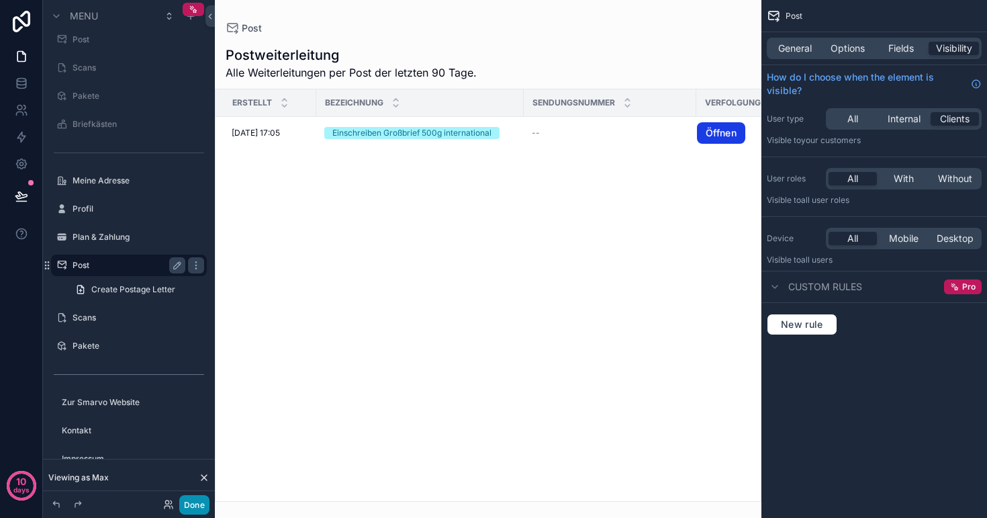
click at [193, 507] on button "Done" at bounding box center [194, 504] width 30 height 19
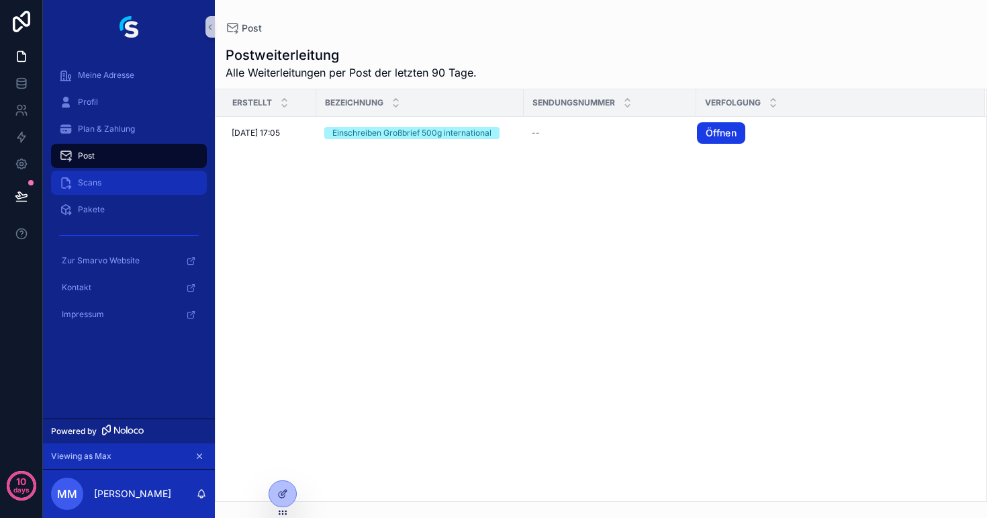
click at [117, 181] on div "Scans" at bounding box center [129, 182] width 140 height 21
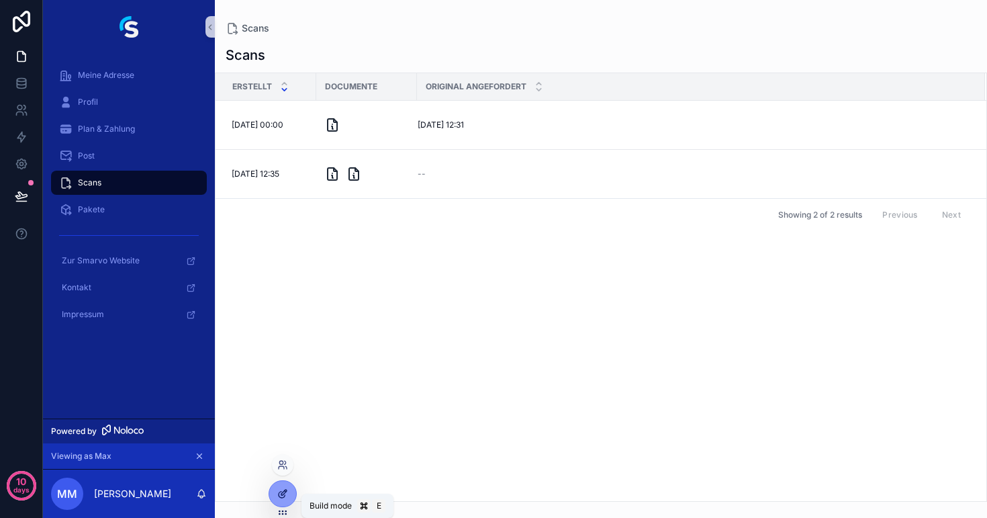
click at [289, 489] on div at bounding box center [282, 494] width 27 height 26
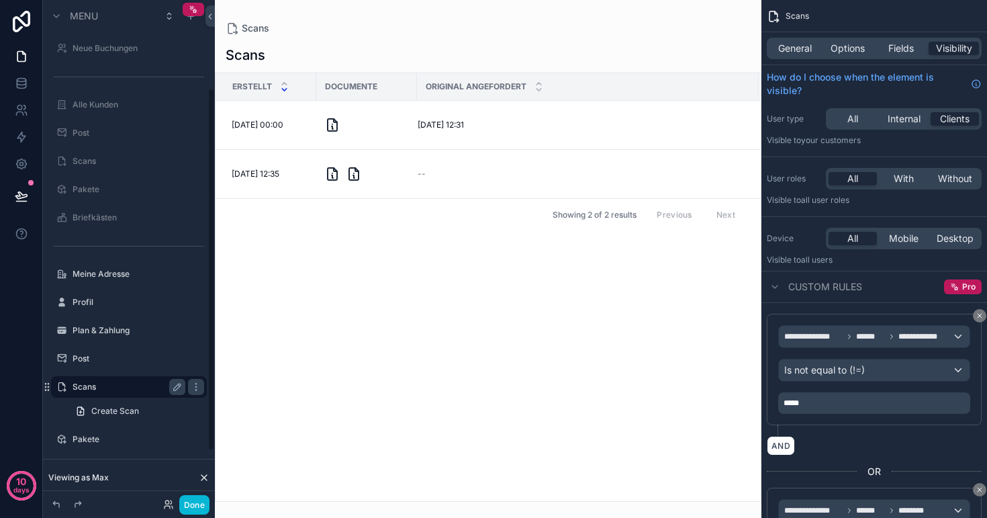
scroll to position [122, 0]
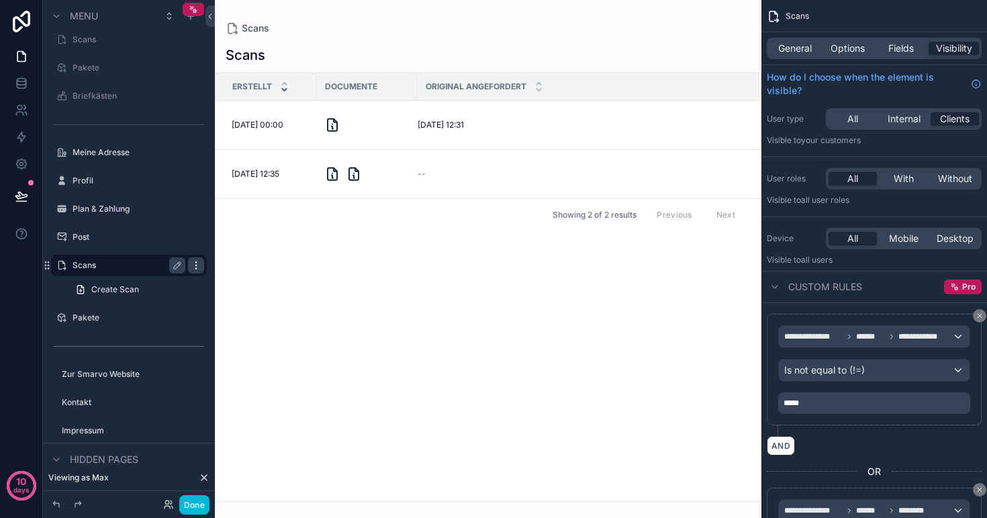
click at [191, 267] on icon "scrollable content" at bounding box center [196, 265] width 11 height 11
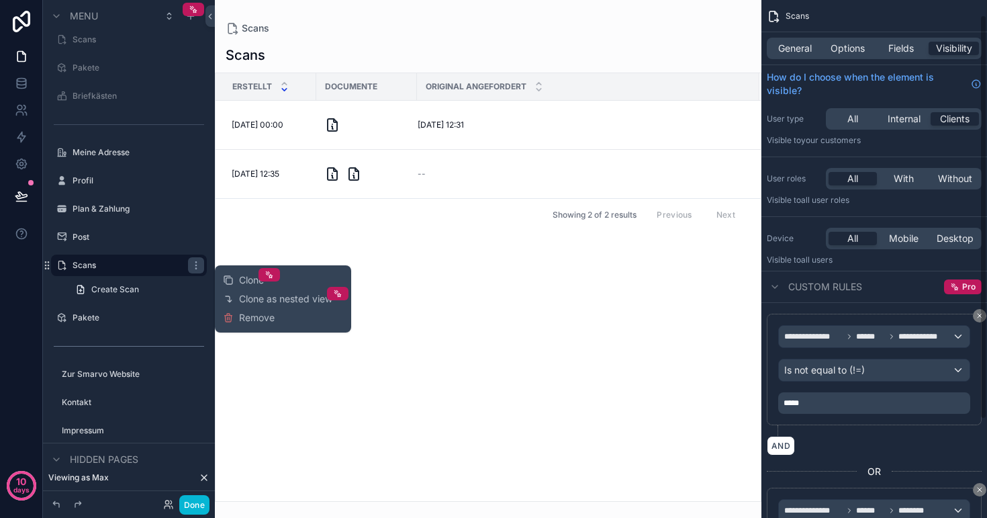
scroll to position [88, 0]
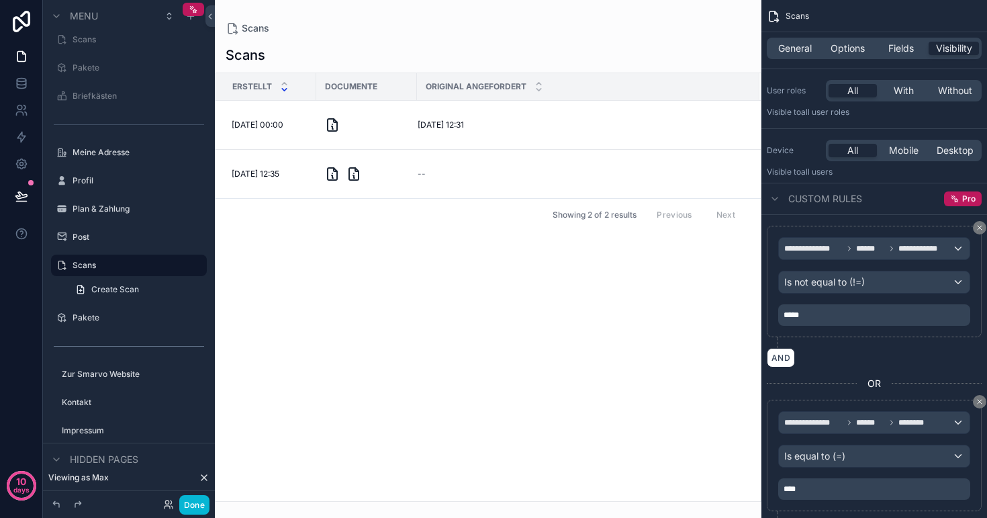
click at [844, 284] on span "Is not equal to (!=)" at bounding box center [825, 281] width 81 height 13
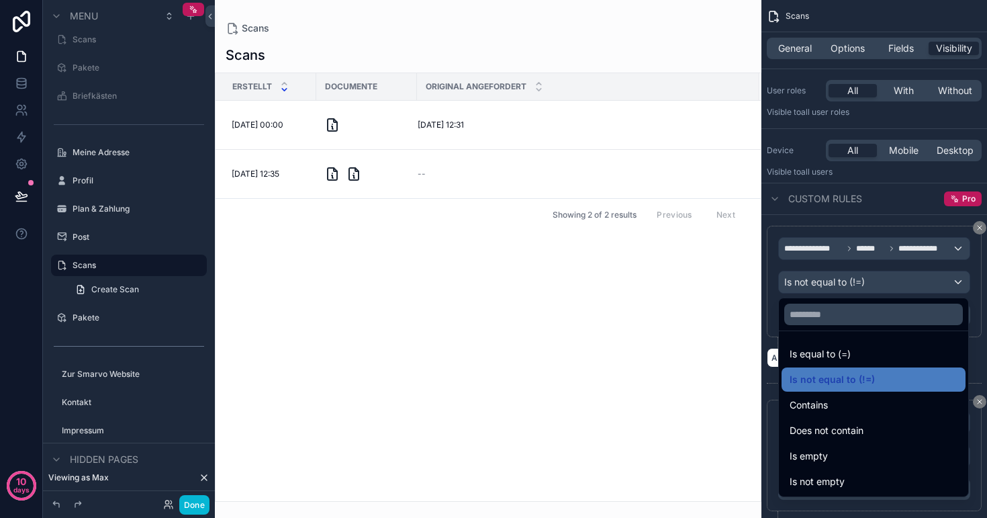
click at [850, 218] on div "scrollable content" at bounding box center [493, 259] width 987 height 518
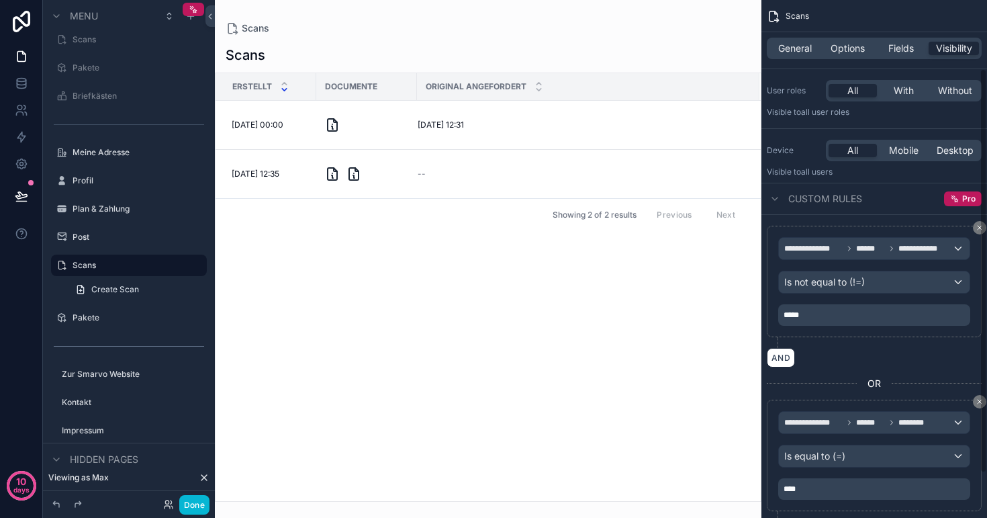
click at [496, 45] on div "scrollable content" at bounding box center [488, 259] width 547 height 518
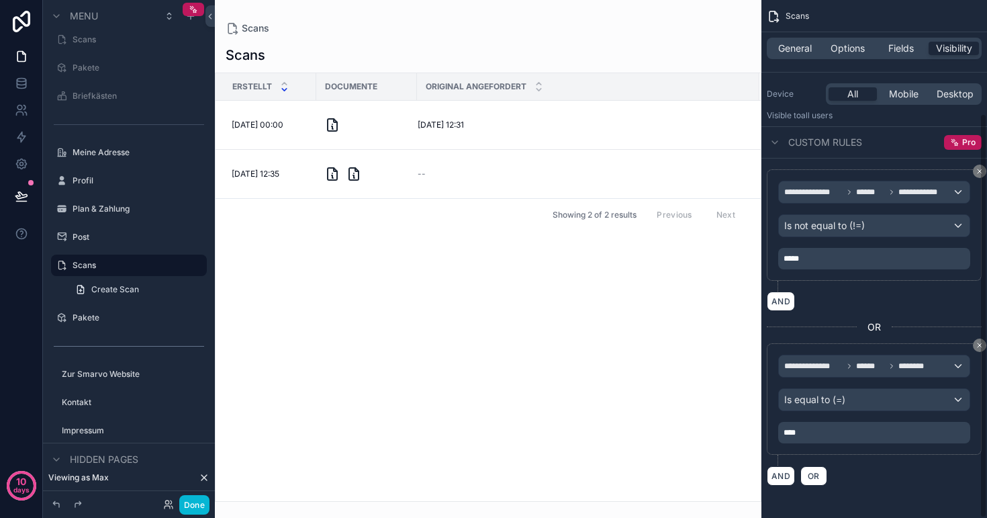
scroll to position [144, 0]
click at [849, 400] on div "Is equal to (=)" at bounding box center [874, 399] width 191 height 21
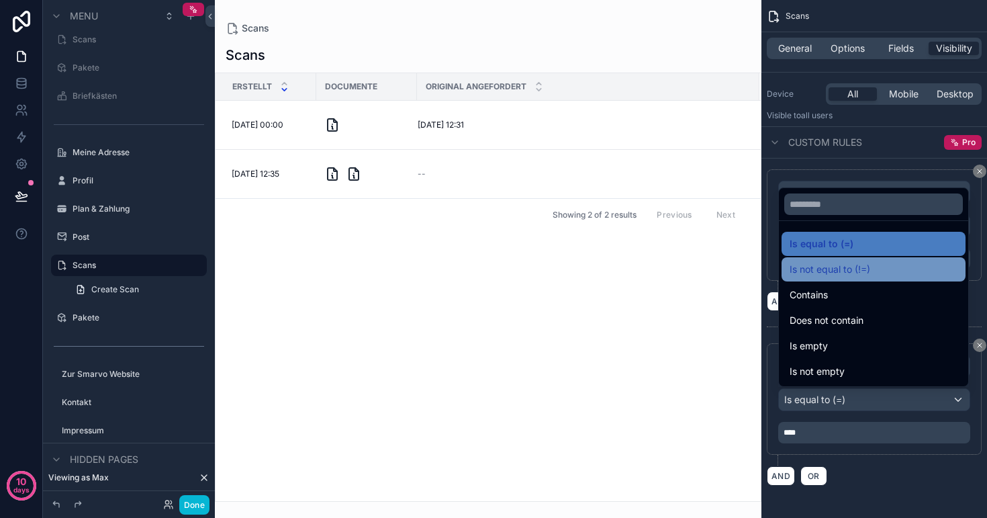
click at [850, 268] on span "Is not equal to (!=)" at bounding box center [830, 269] width 81 height 16
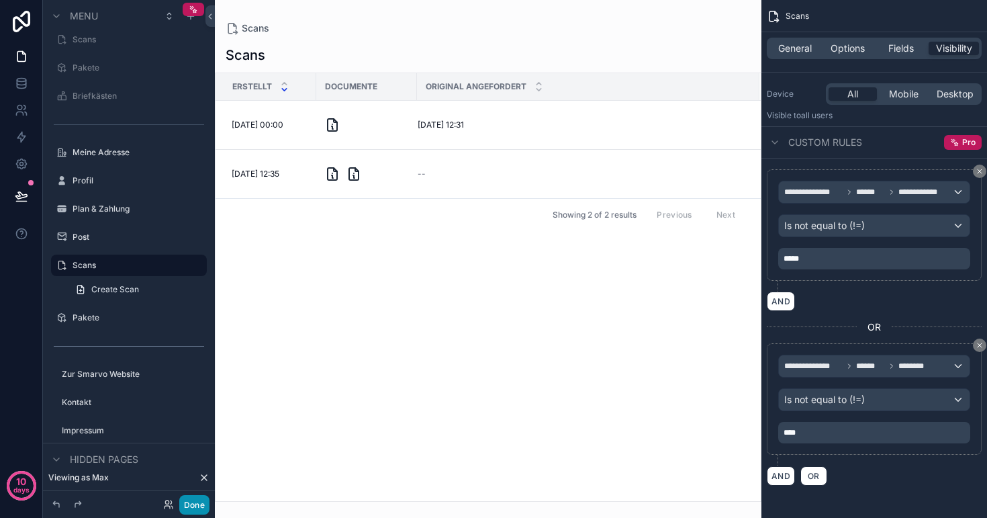
click at [200, 504] on button "Done" at bounding box center [194, 504] width 30 height 19
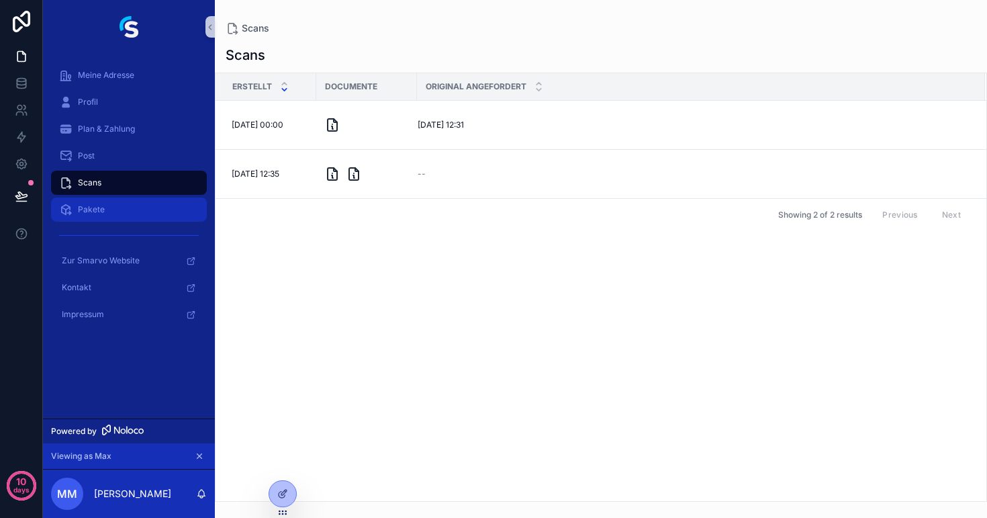
click at [112, 209] on div "Pakete" at bounding box center [129, 209] width 140 height 21
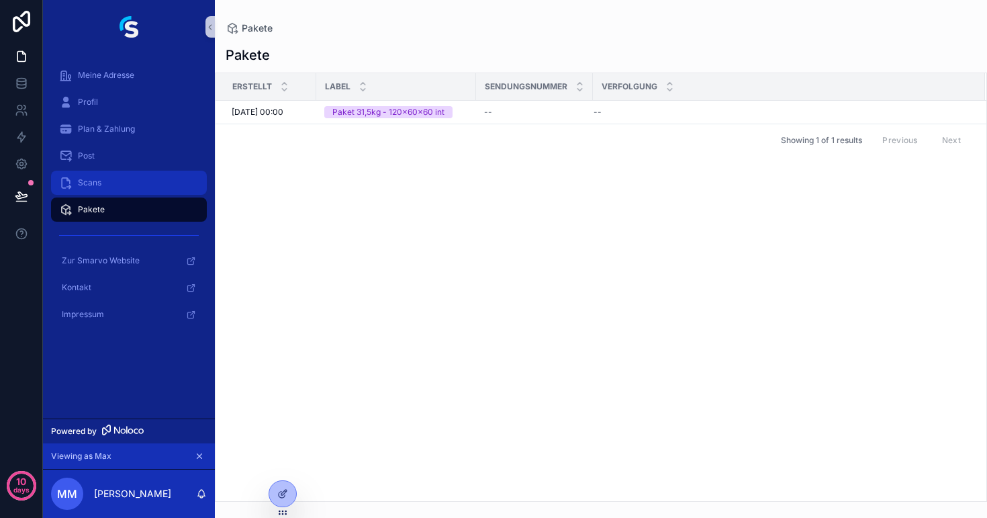
click at [110, 184] on div "Scans" at bounding box center [129, 182] width 140 height 21
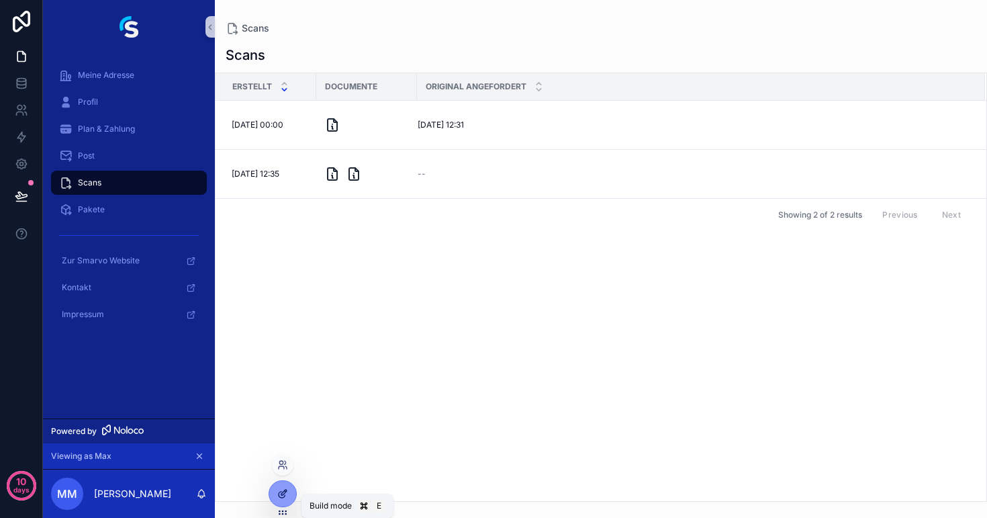
click at [281, 486] on div at bounding box center [282, 494] width 27 height 26
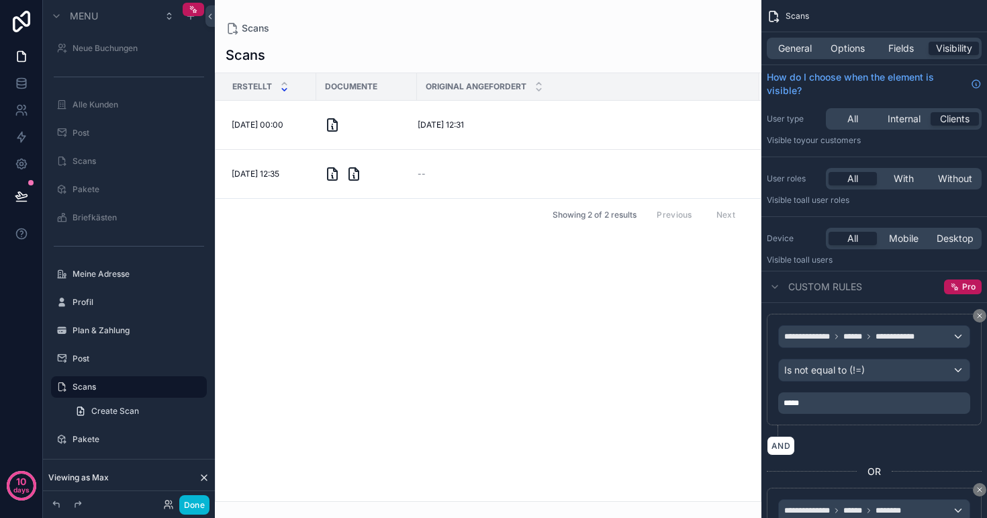
scroll to position [122, 0]
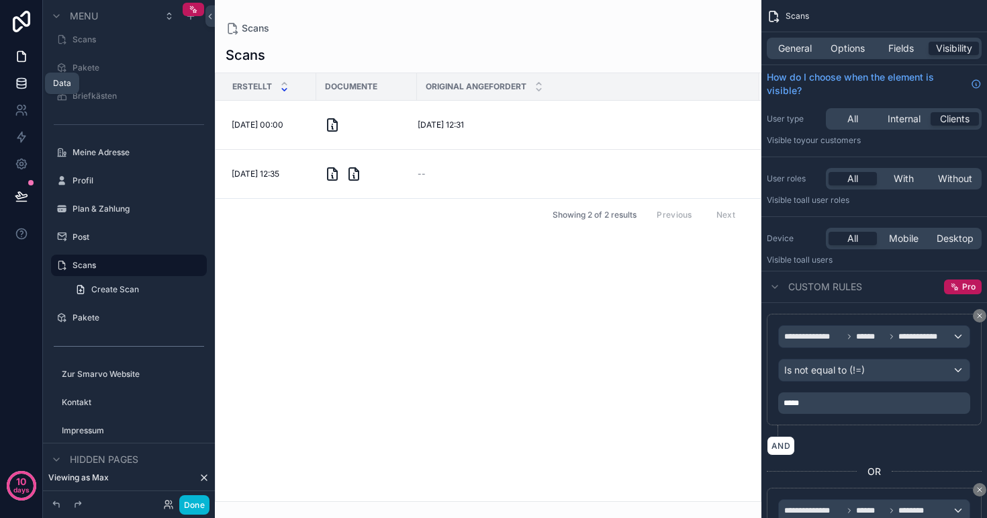
click at [21, 82] on icon at bounding box center [21, 80] width 9 height 3
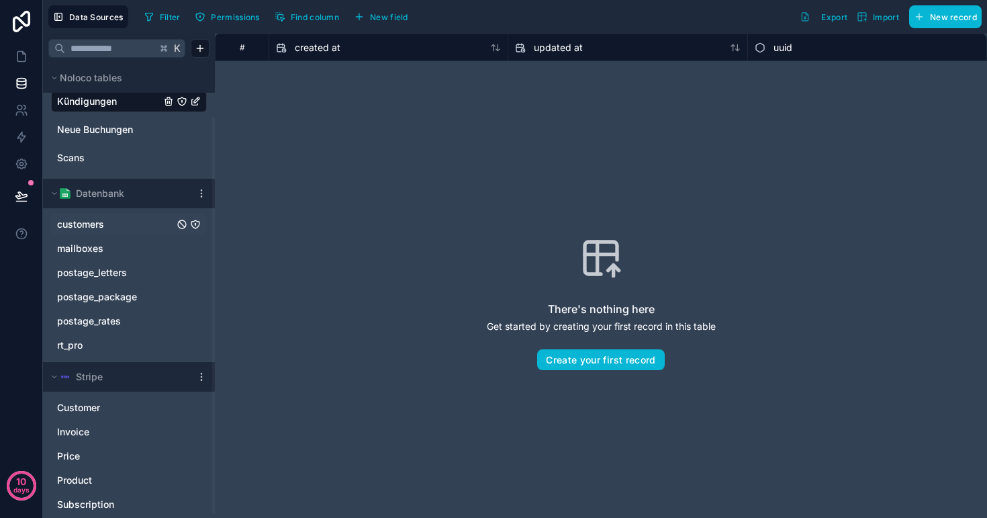
scroll to position [66, 0]
click at [120, 161] on link "Scans" at bounding box center [108, 155] width 103 height 13
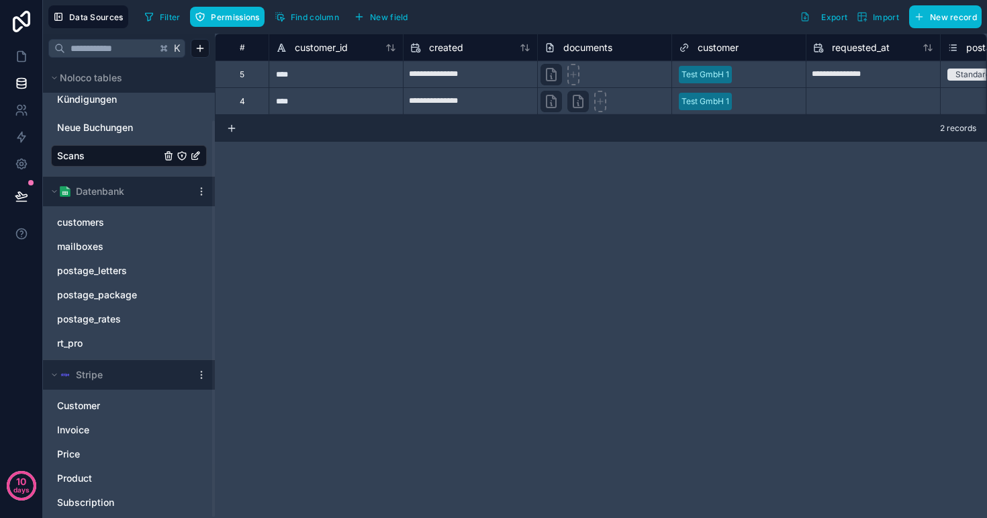
click at [180, 157] on icon "Scans" at bounding box center [182, 155] width 11 height 11
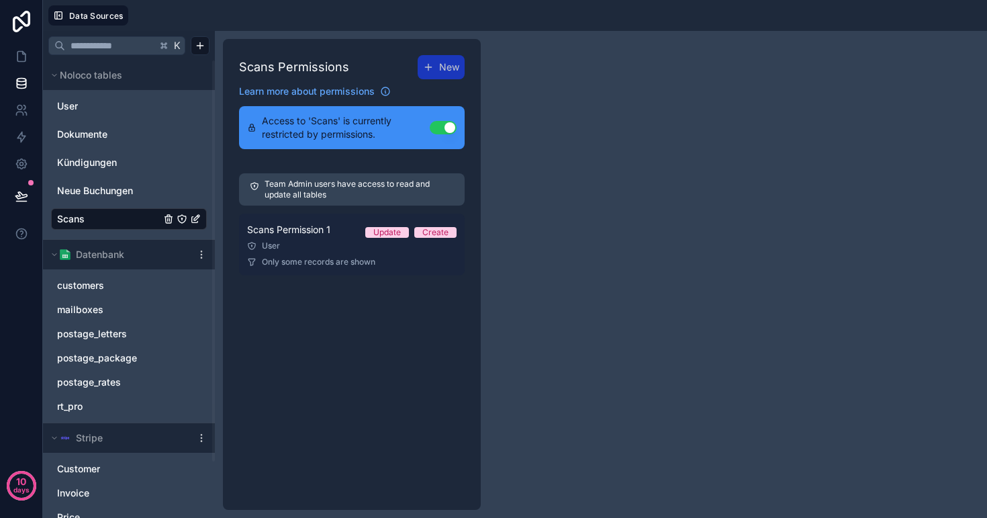
click at [354, 249] on div "User" at bounding box center [352, 245] width 210 height 11
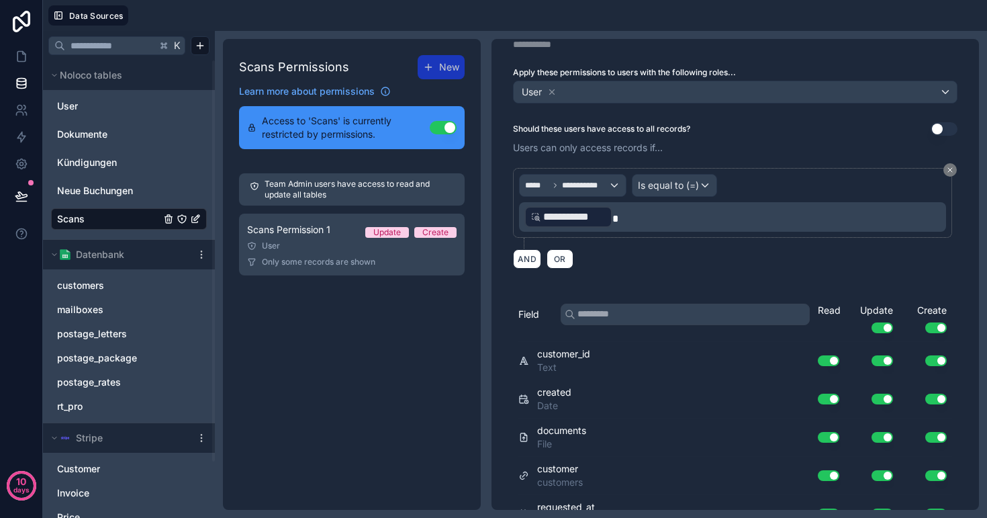
scroll to position [45, 0]
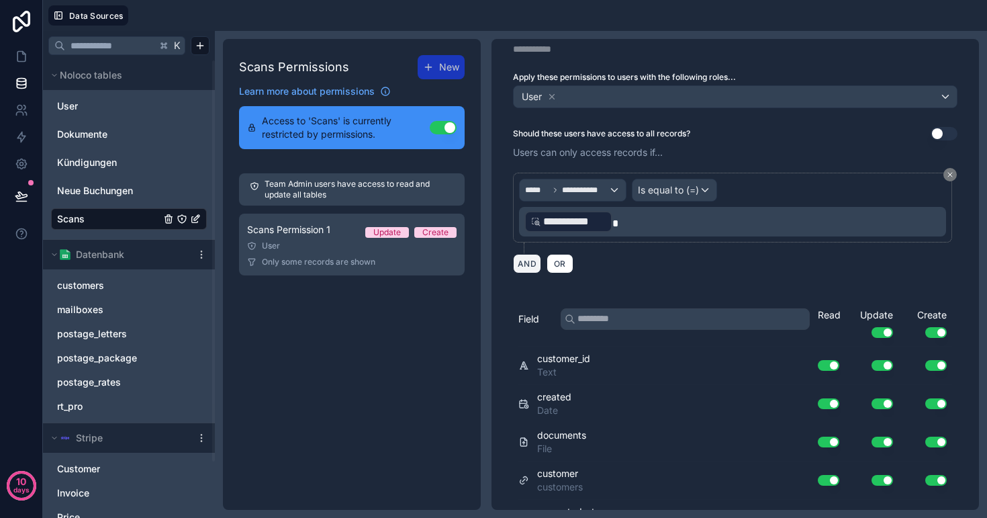
click at [524, 267] on button "AND" at bounding box center [527, 263] width 28 height 19
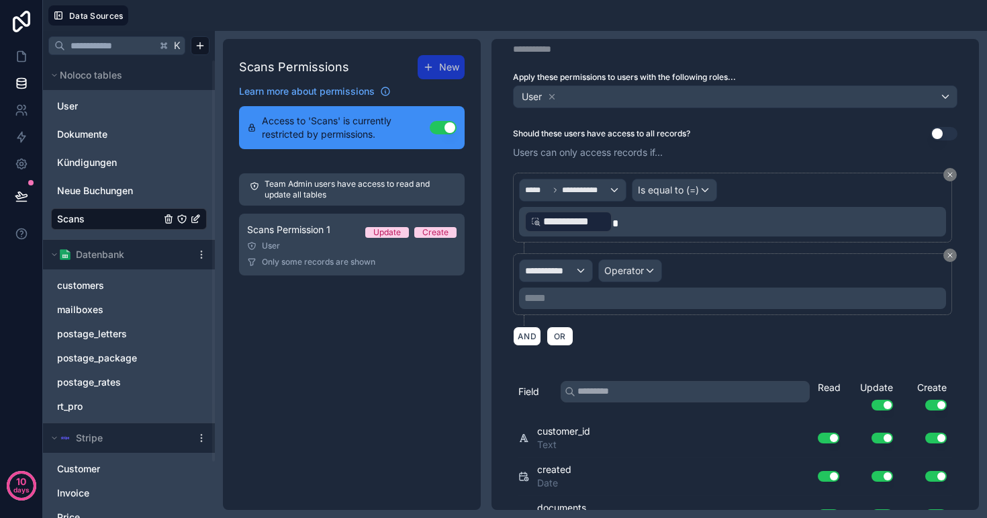
click at [563, 271] on span "**********" at bounding box center [550, 270] width 50 height 13
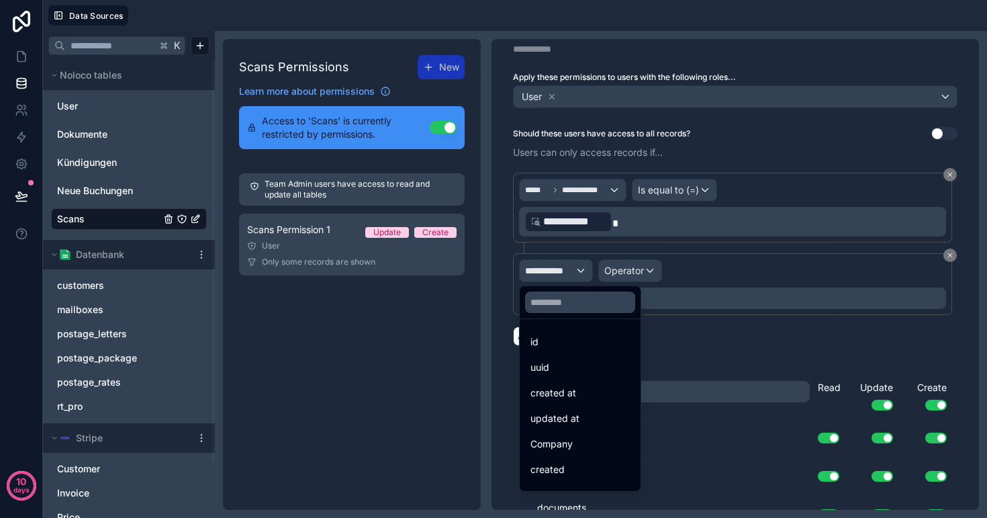
scroll to position [0, 0]
click at [947, 257] on div at bounding box center [493, 259] width 987 height 518
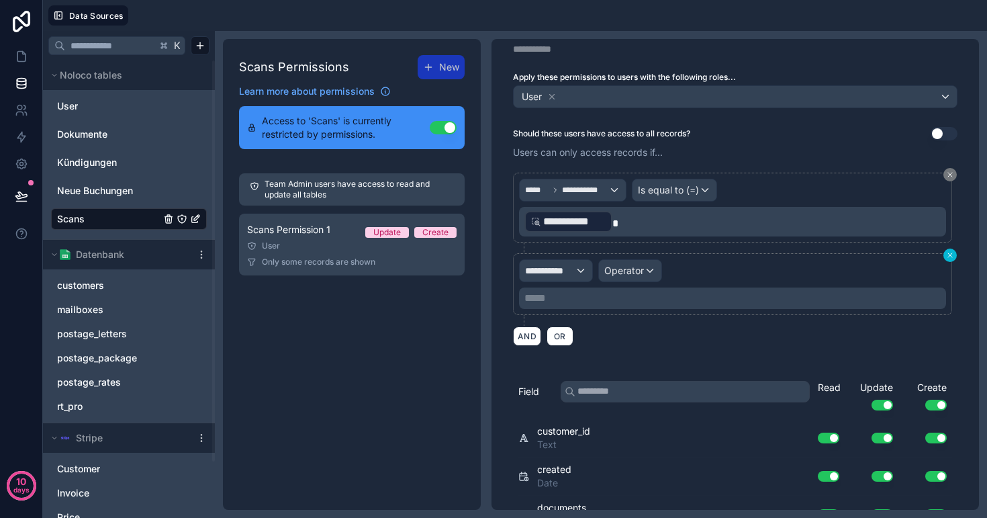
click at [952, 255] on icon at bounding box center [950, 255] width 8 height 8
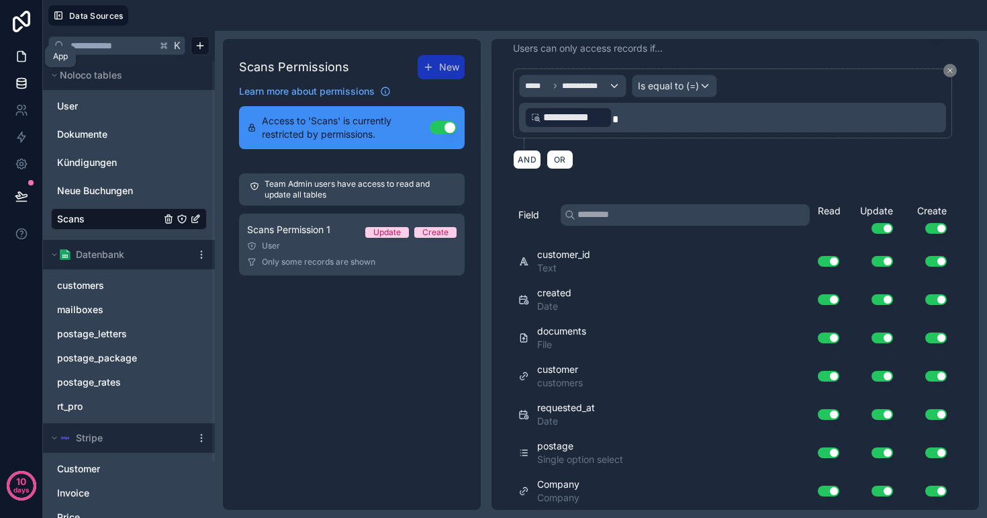
click at [17, 61] on icon at bounding box center [21, 57] width 8 height 10
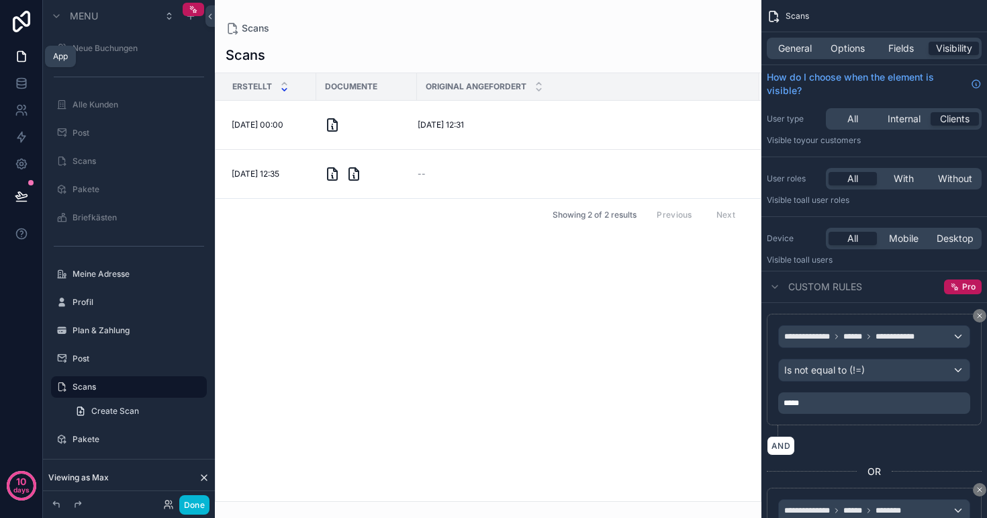
scroll to position [122, 0]
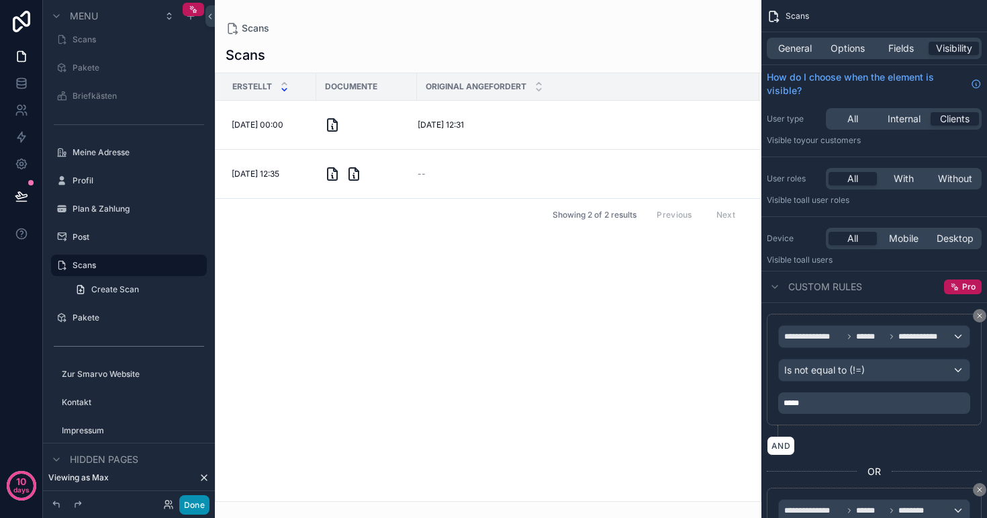
click at [199, 509] on button "Done" at bounding box center [194, 504] width 30 height 19
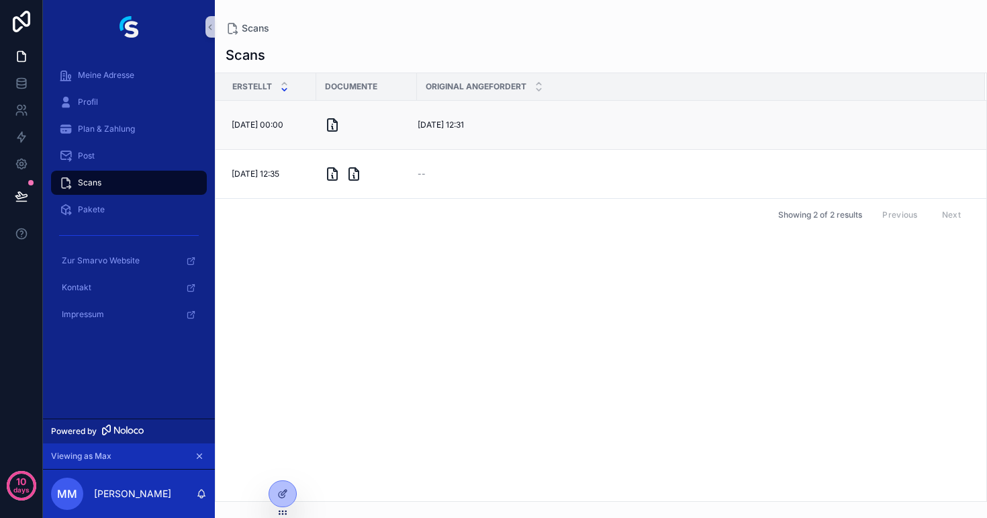
click at [556, 120] on div "26.9.2025 12:31 26.9.2025 12:31" at bounding box center [693, 125] width 551 height 11
click at [939, 157] on button "Original anfordern" at bounding box center [938, 149] width 86 height 21
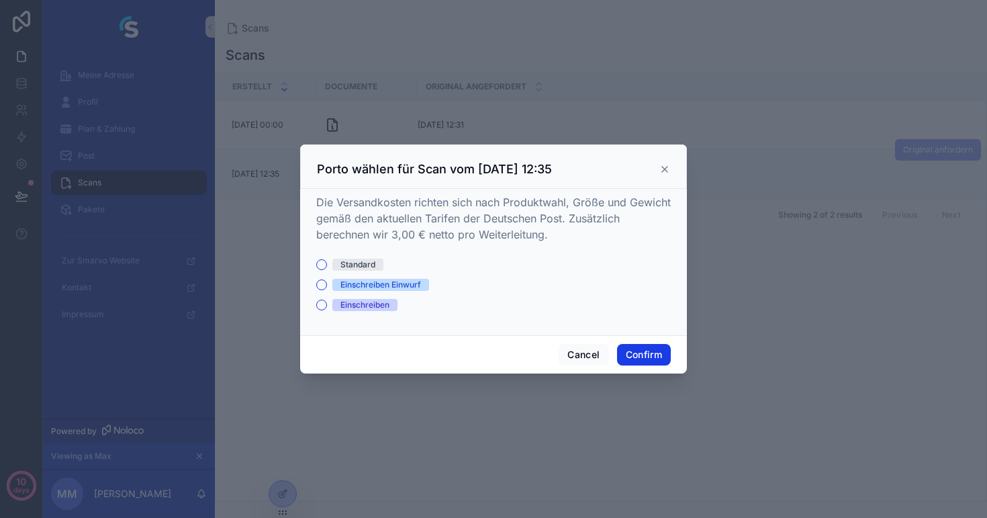
click at [664, 167] on icon at bounding box center [665, 169] width 11 height 11
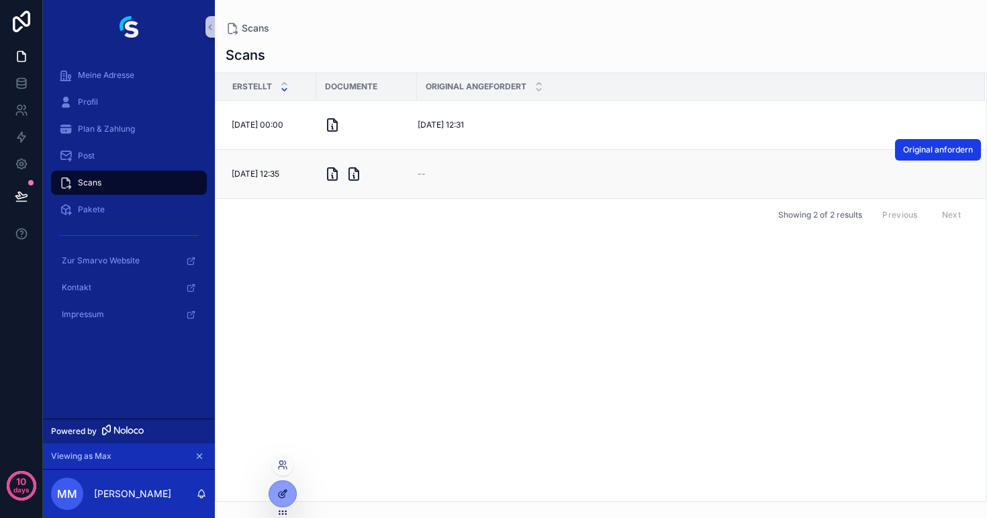
click at [275, 492] on div at bounding box center [282, 494] width 27 height 26
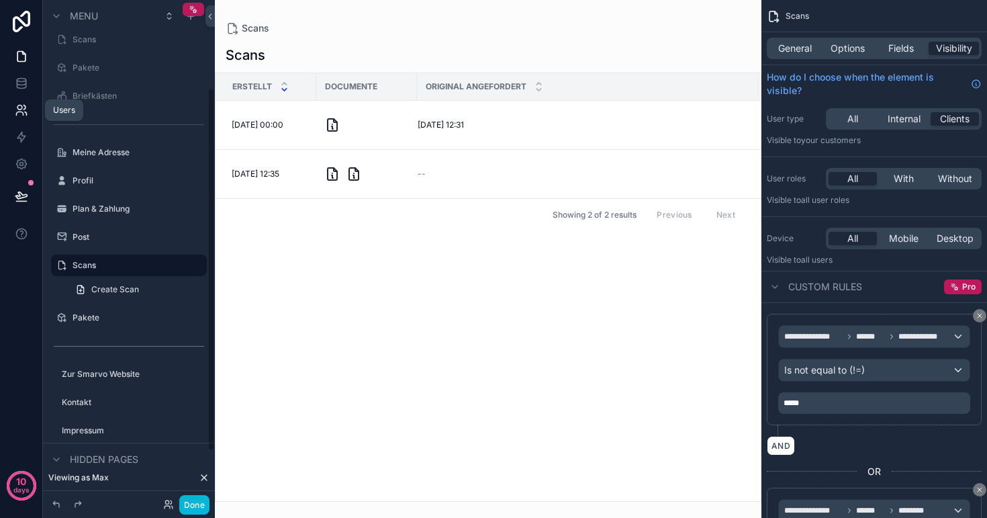
click at [15, 115] on icon at bounding box center [21, 109] width 13 height 13
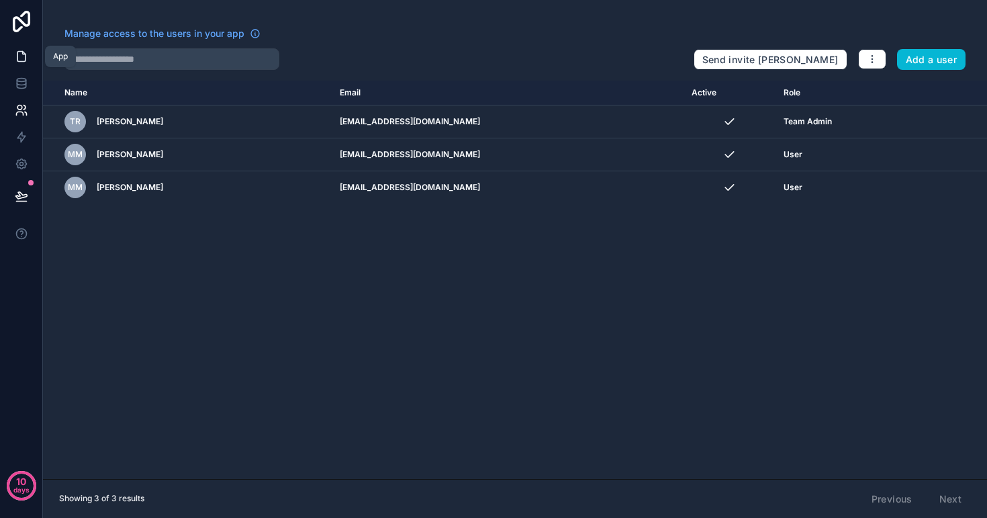
click at [13, 61] on link at bounding box center [21, 56] width 42 height 27
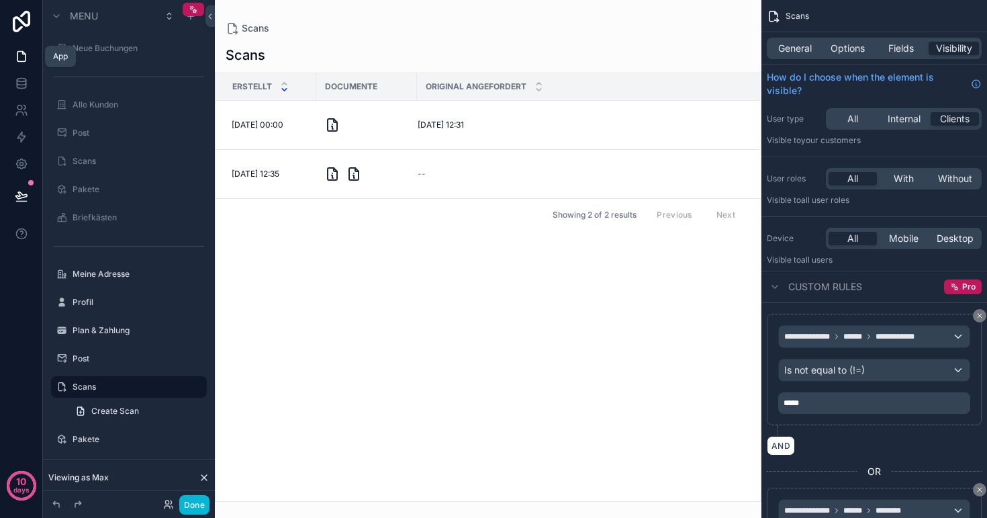
scroll to position [122, 0]
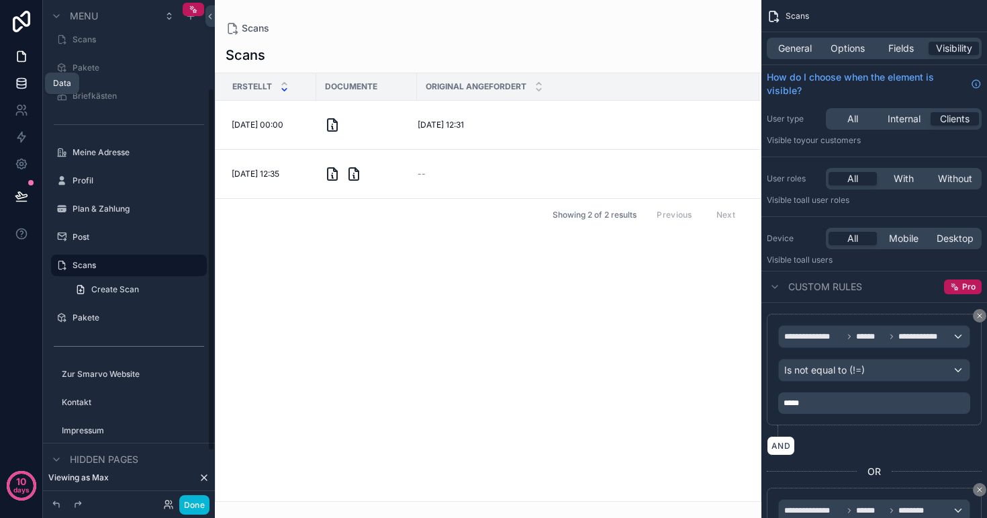
click at [21, 82] on icon at bounding box center [21, 80] width 9 height 3
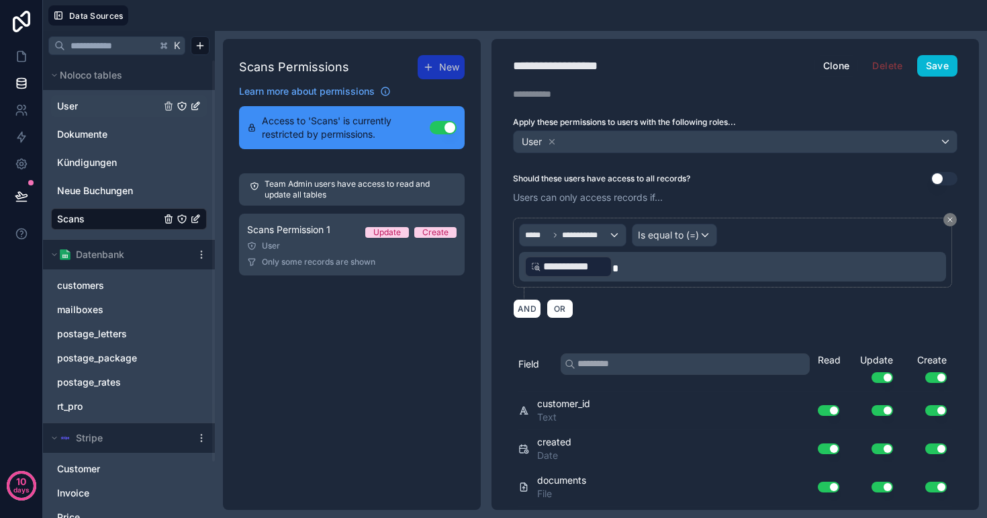
click at [79, 110] on link "User" at bounding box center [108, 105] width 103 height 13
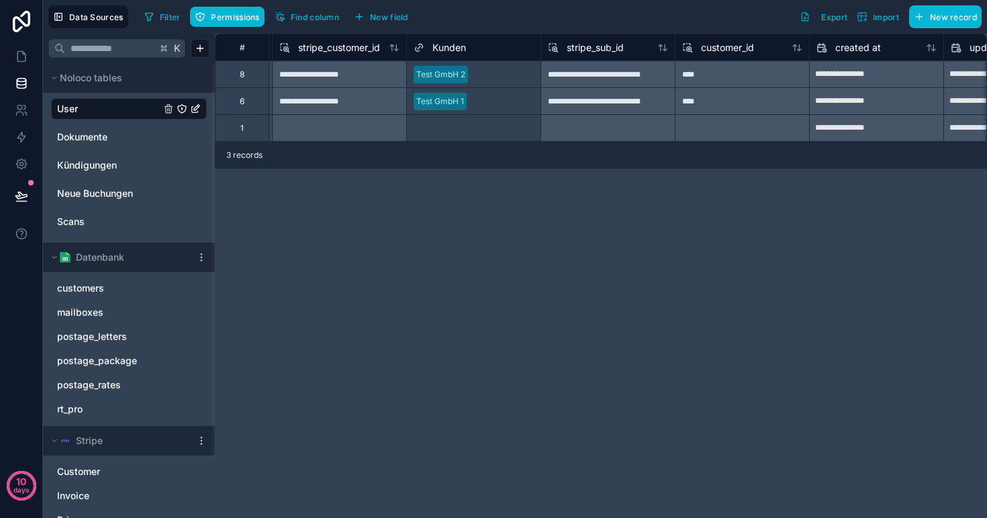
scroll to position [0, 1366]
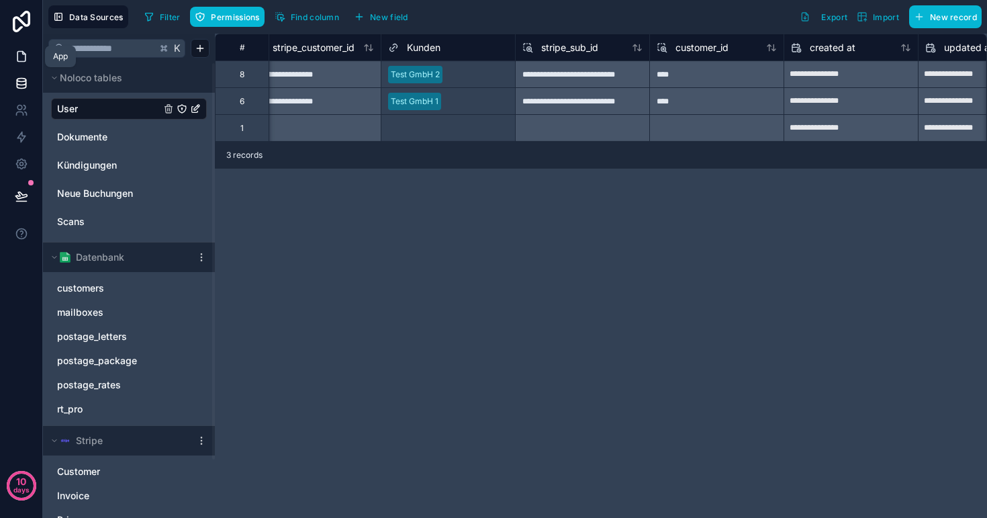
click at [18, 53] on icon at bounding box center [21, 57] width 8 height 10
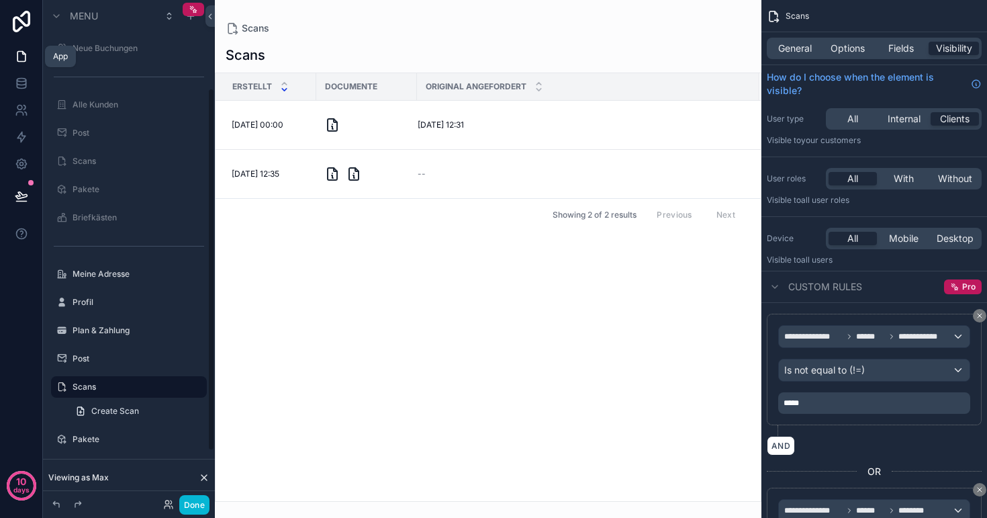
scroll to position [122, 0]
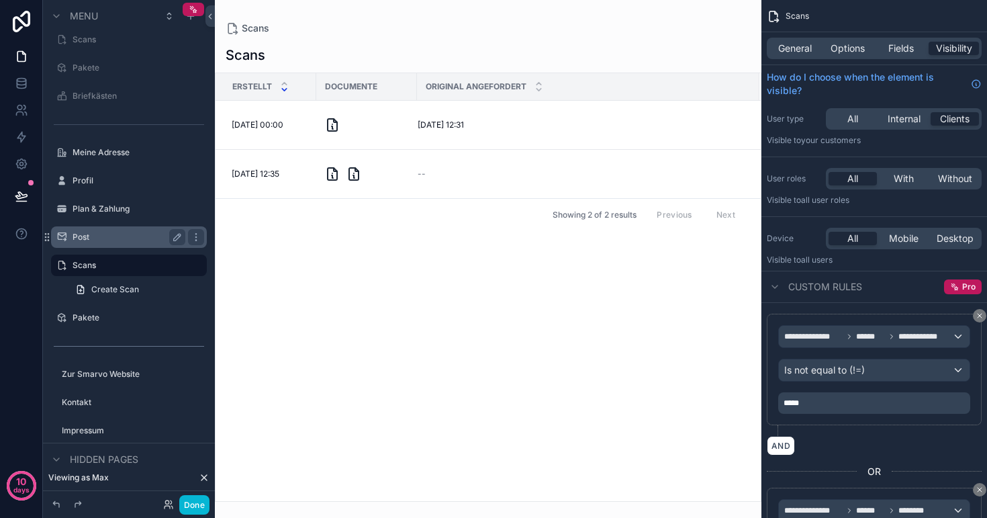
click at [91, 237] on label "Post" at bounding box center [126, 237] width 107 height 11
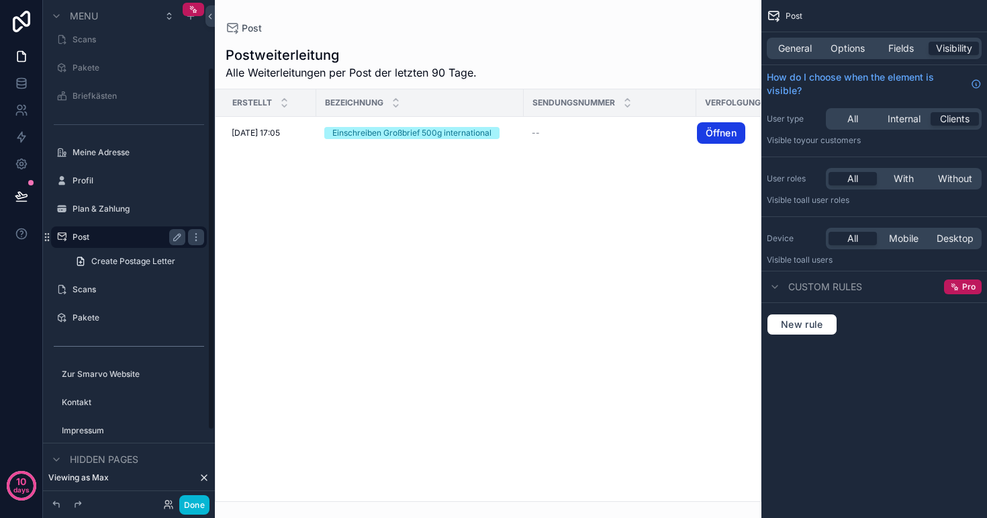
scroll to position [93, 0]
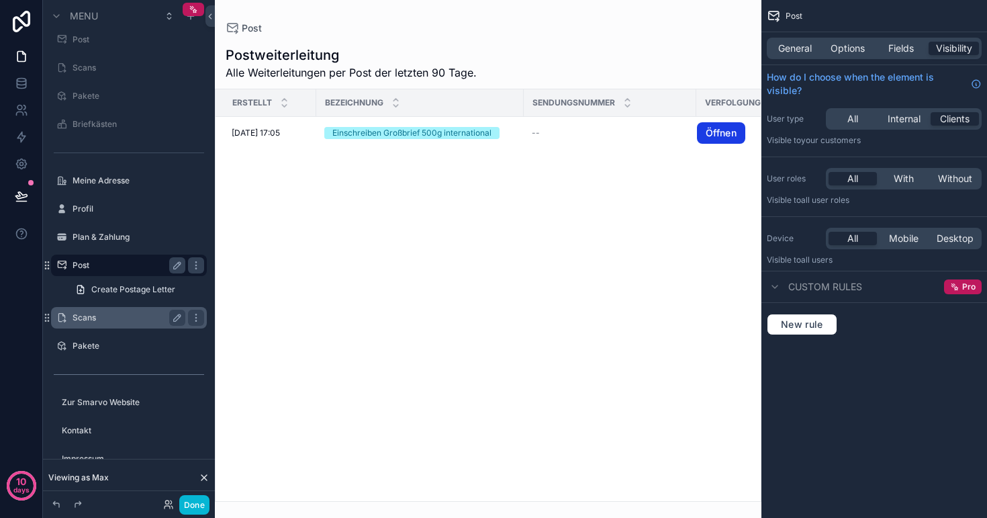
click at [93, 316] on label "Scans" at bounding box center [126, 317] width 107 height 11
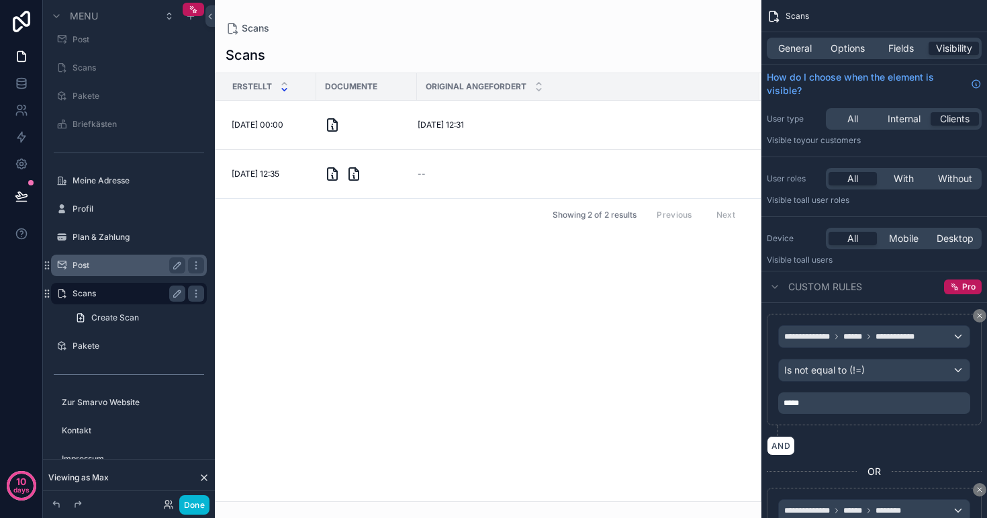
scroll to position [122, 0]
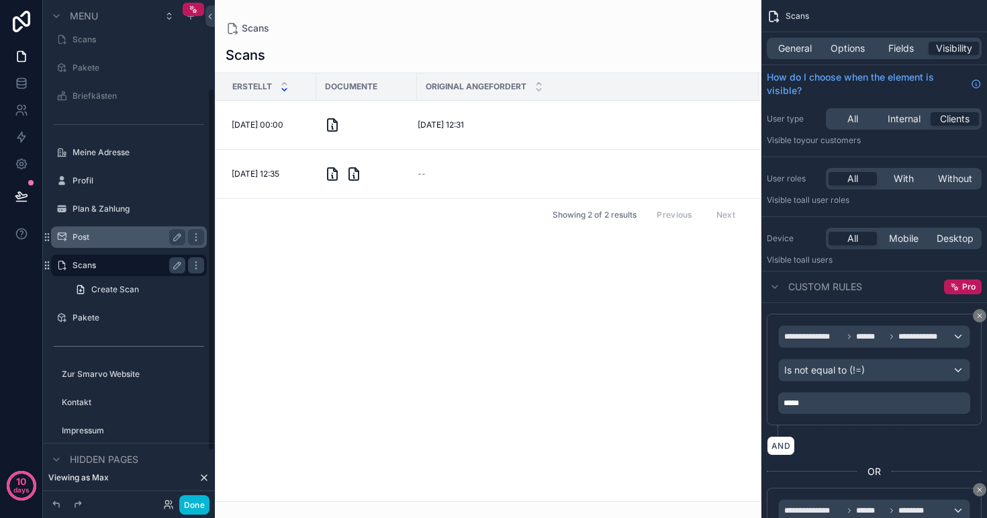
click at [350, 42] on div "scrollable content" at bounding box center [488, 259] width 547 height 518
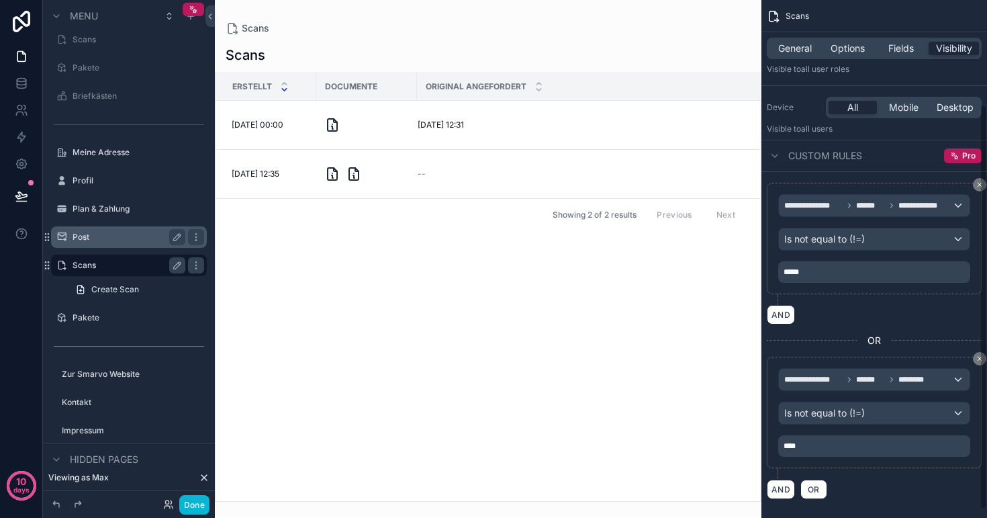
scroll to position [134, 0]
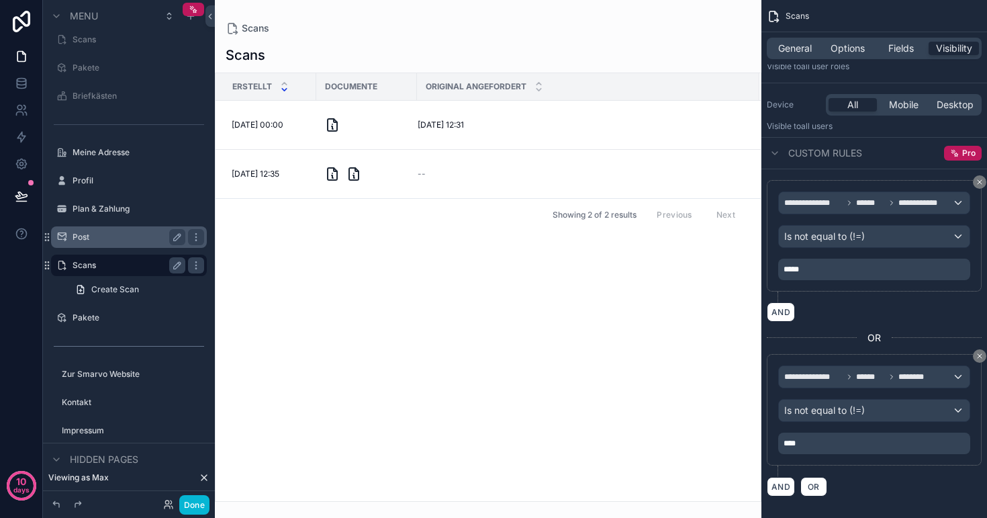
click at [888, 379] on icon "scrollable content" at bounding box center [892, 377] width 8 height 8
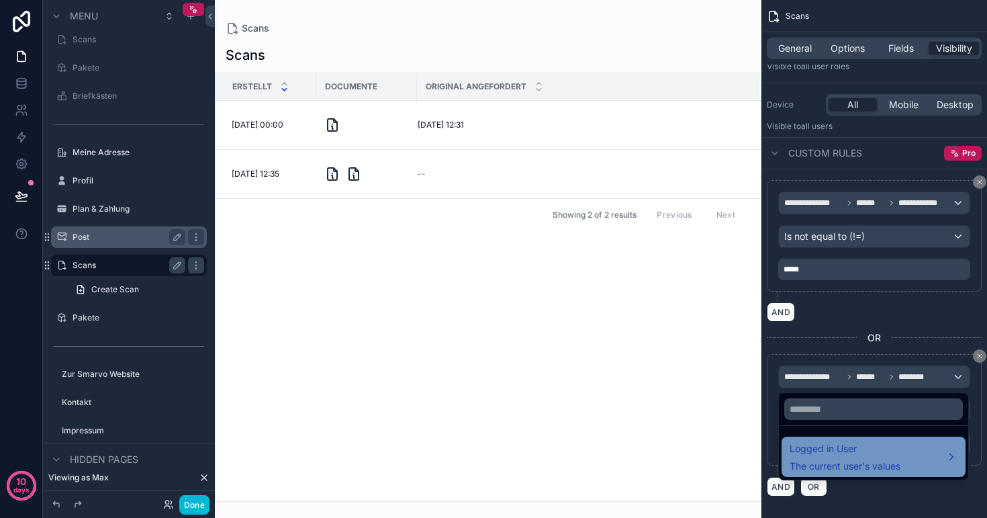
click at [854, 454] on span "Logged in User" at bounding box center [845, 449] width 111 height 16
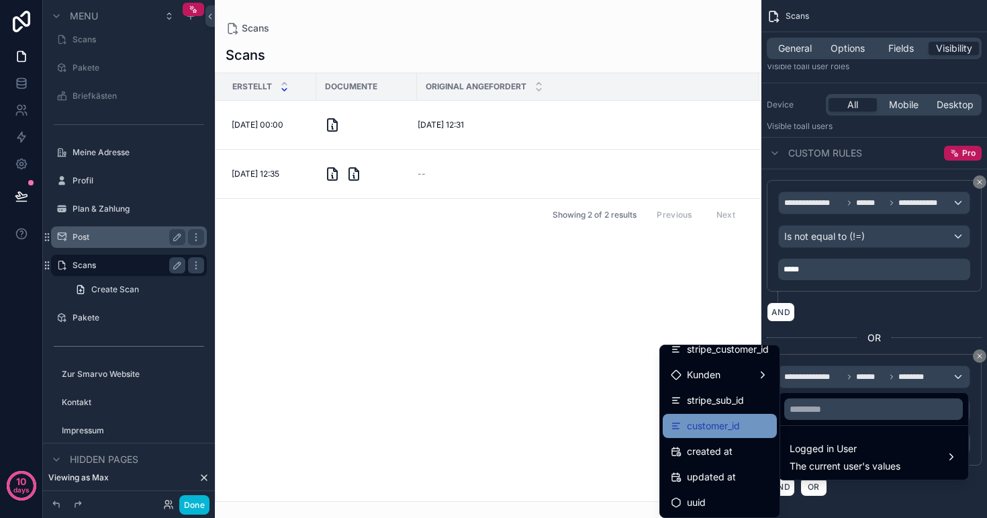
scroll to position [317, 0]
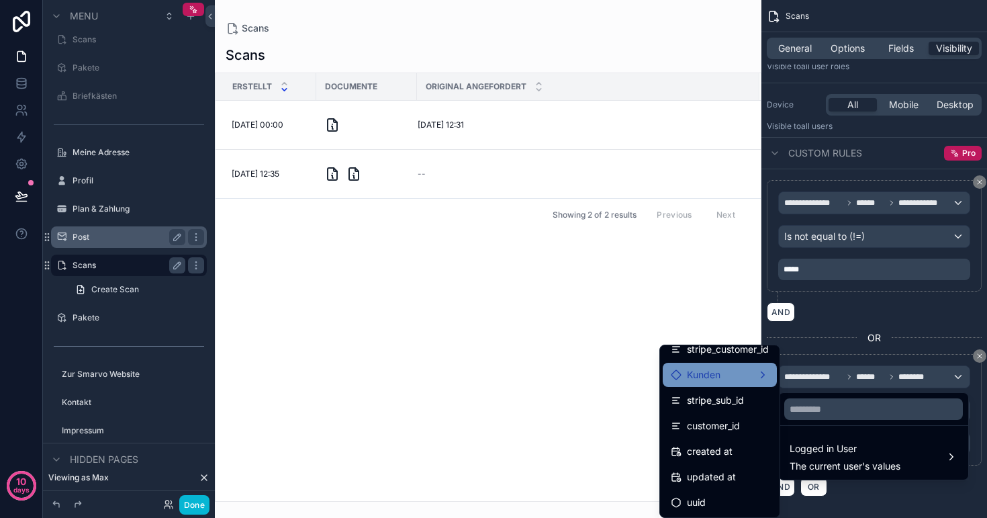
click at [721, 374] on div "Kunden" at bounding box center [720, 375] width 98 height 16
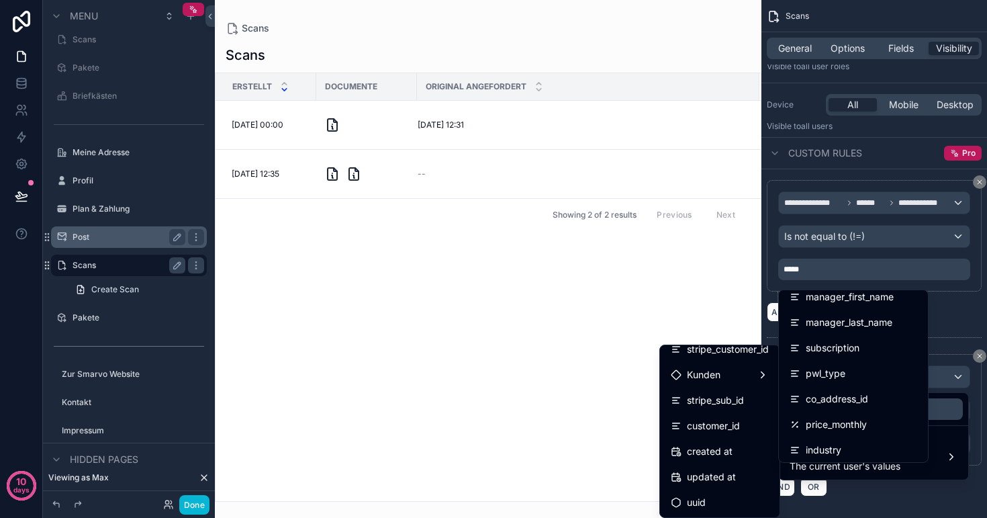
scroll to position [138, 0]
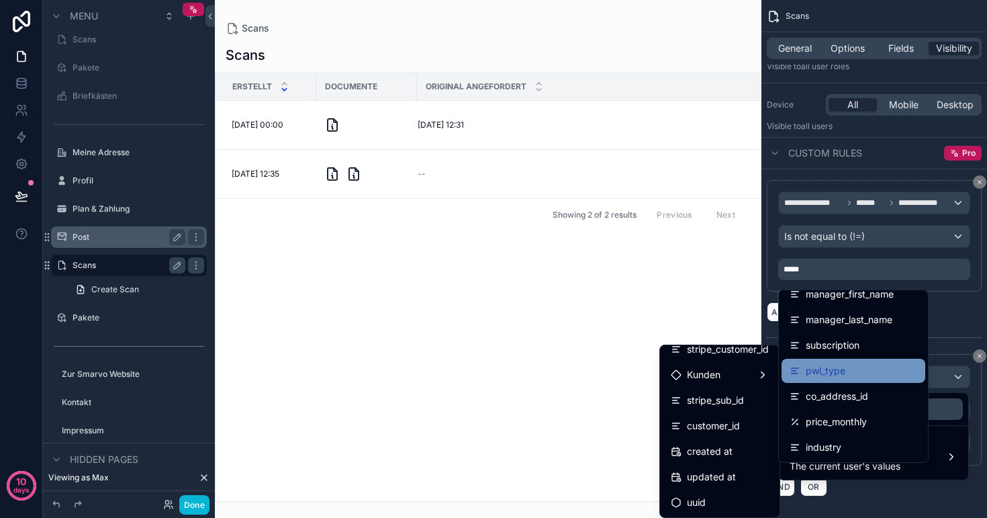
click at [844, 374] on span "pwl_type" at bounding box center [826, 371] width 40 height 16
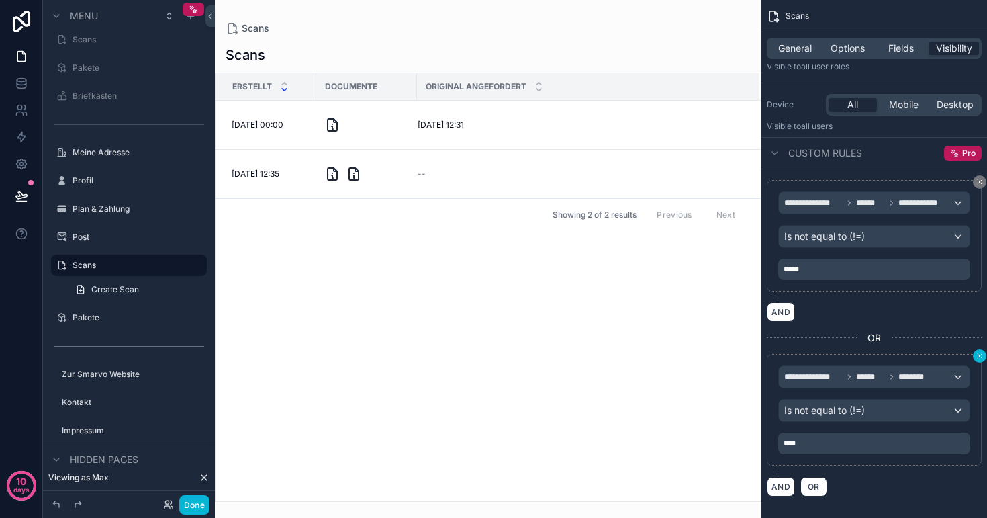
click at [979, 356] on icon "scrollable content" at bounding box center [980, 356] width 8 height 8
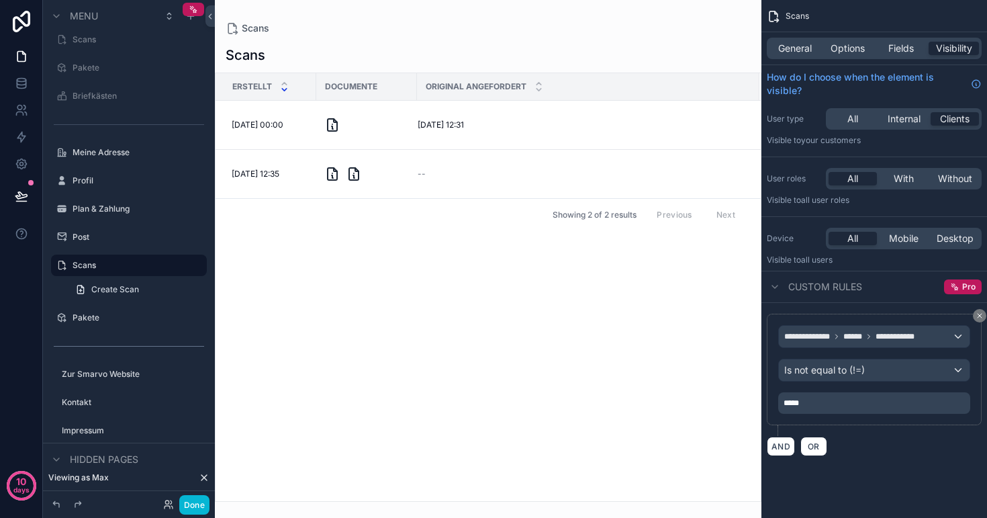
scroll to position [0, 0]
click at [202, 509] on button "Done" at bounding box center [194, 504] width 30 height 19
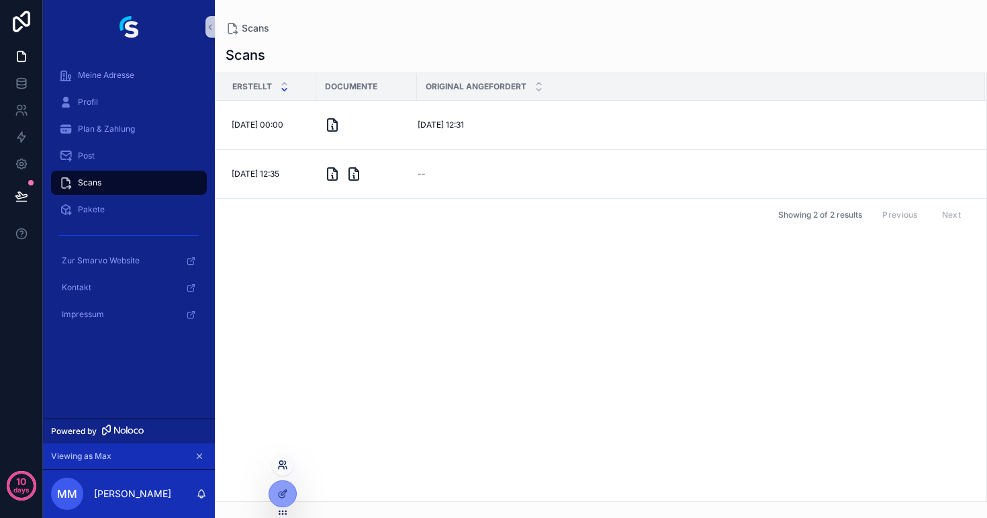
click at [281, 466] on icon at bounding box center [281, 467] width 5 height 3
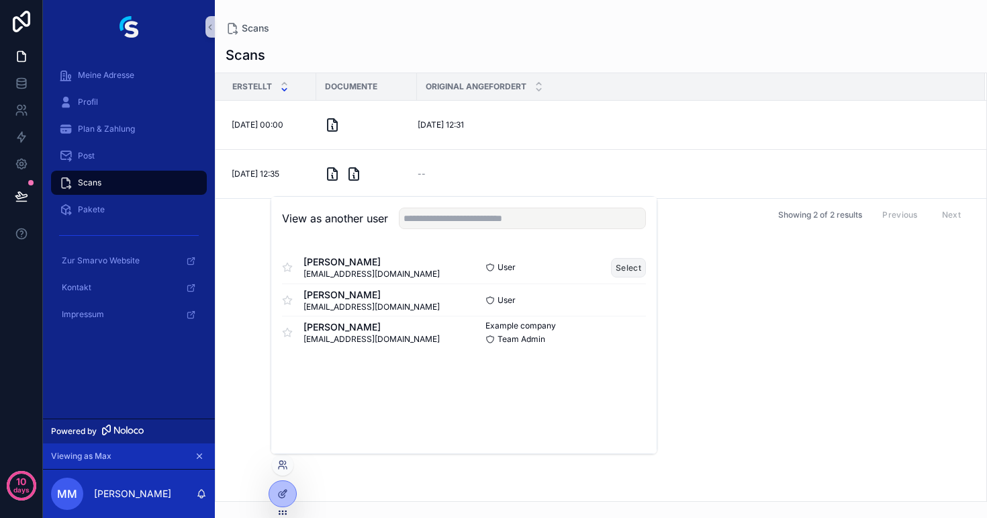
click at [624, 267] on button "Select" at bounding box center [628, 267] width 35 height 19
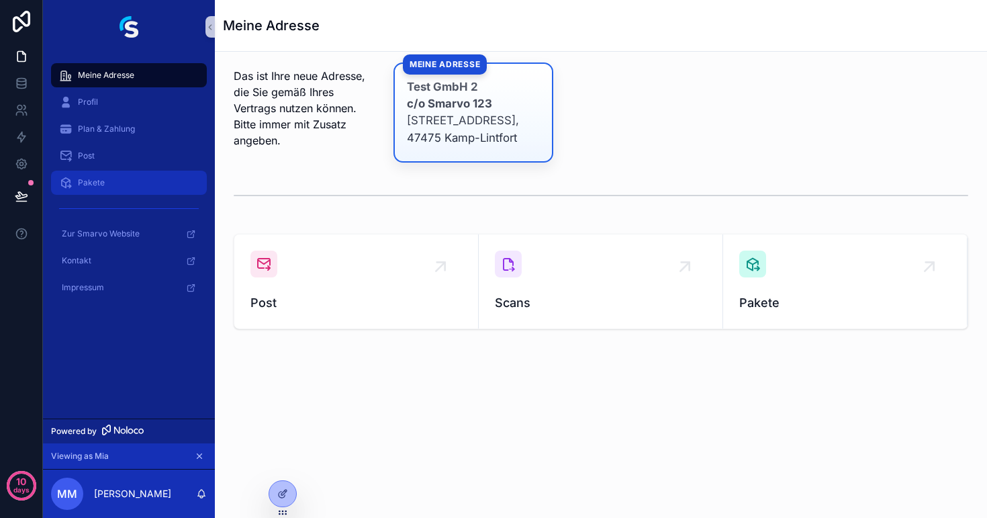
click at [116, 173] on div "Pakete" at bounding box center [129, 182] width 140 height 21
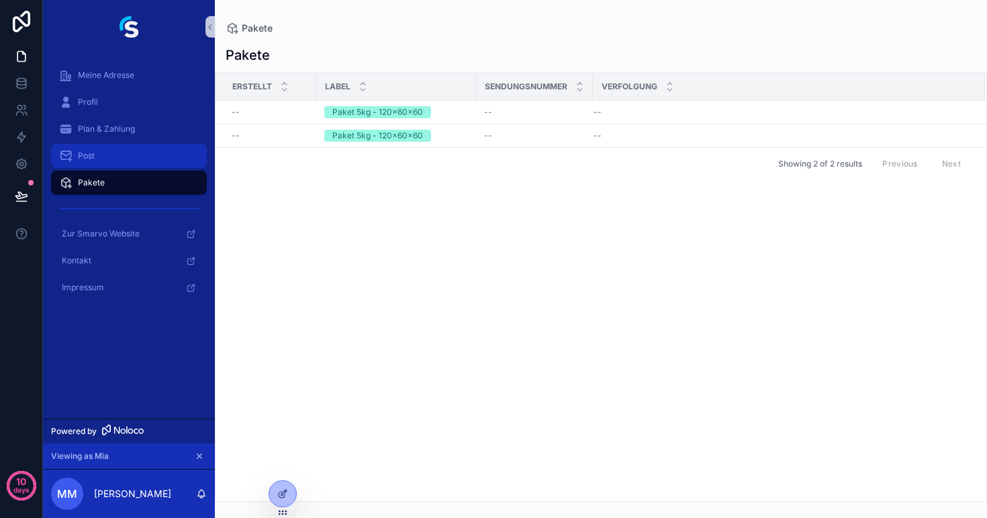
click at [112, 157] on div "Post" at bounding box center [129, 155] width 140 height 21
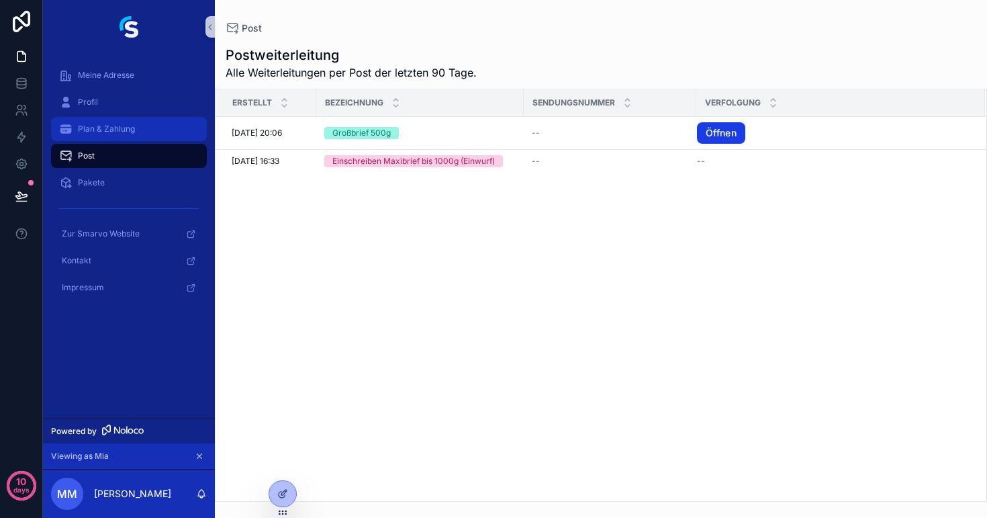
click at [113, 133] on span "Plan & Zahlung" at bounding box center [106, 129] width 57 height 11
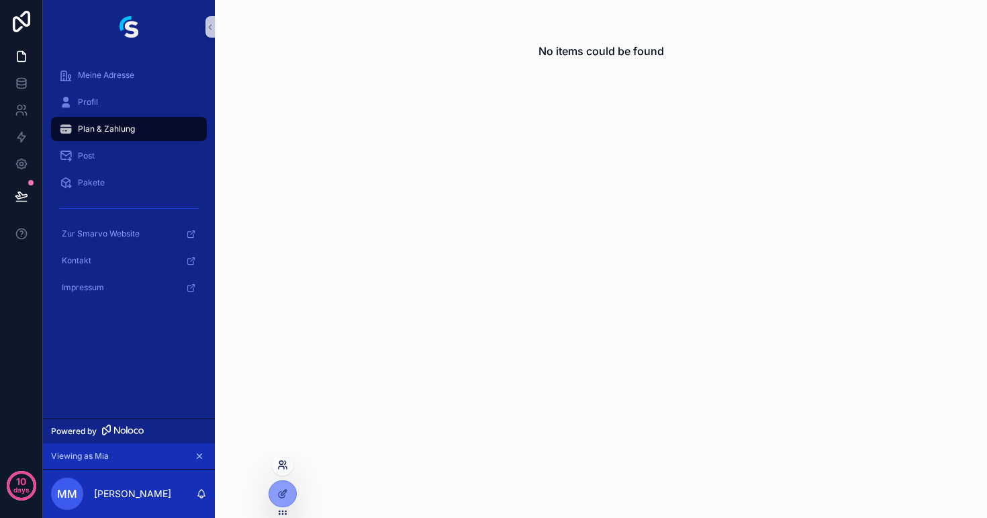
click at [283, 465] on icon at bounding box center [282, 464] width 11 height 11
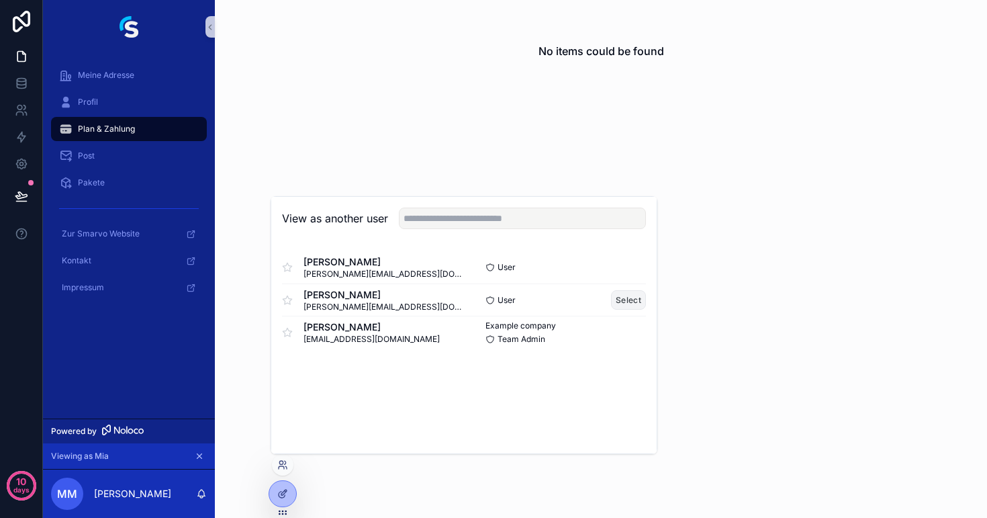
click at [624, 300] on button "Select" at bounding box center [628, 299] width 35 height 19
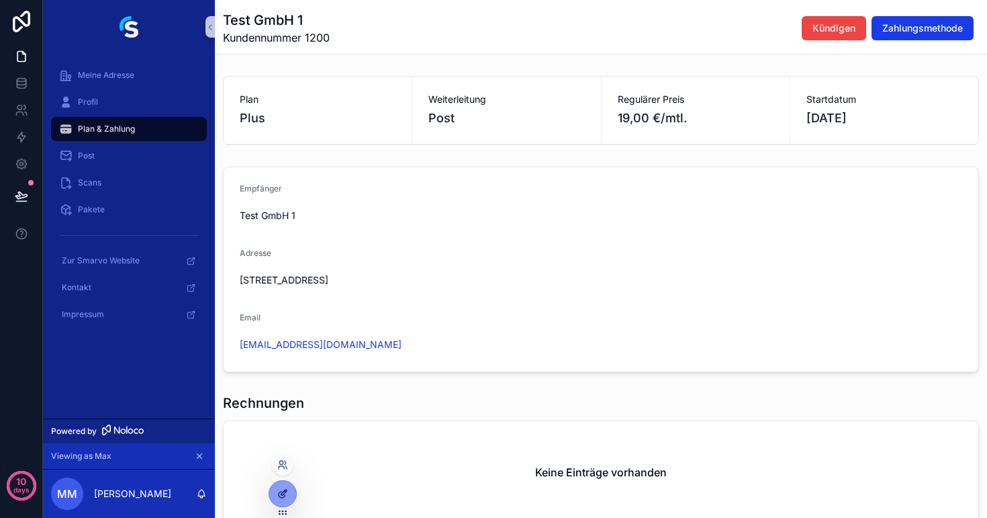
click at [285, 495] on icon at bounding box center [282, 493] width 11 height 11
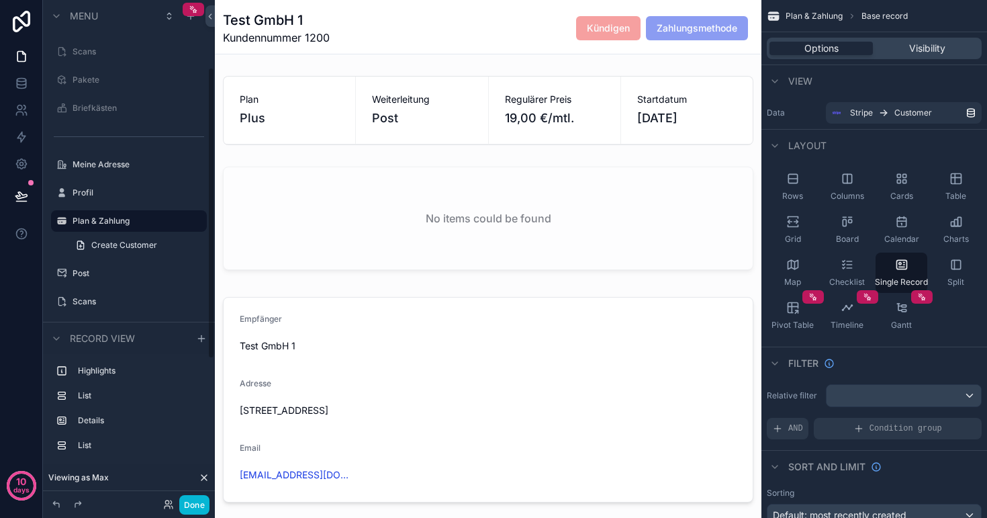
scroll to position [150, 0]
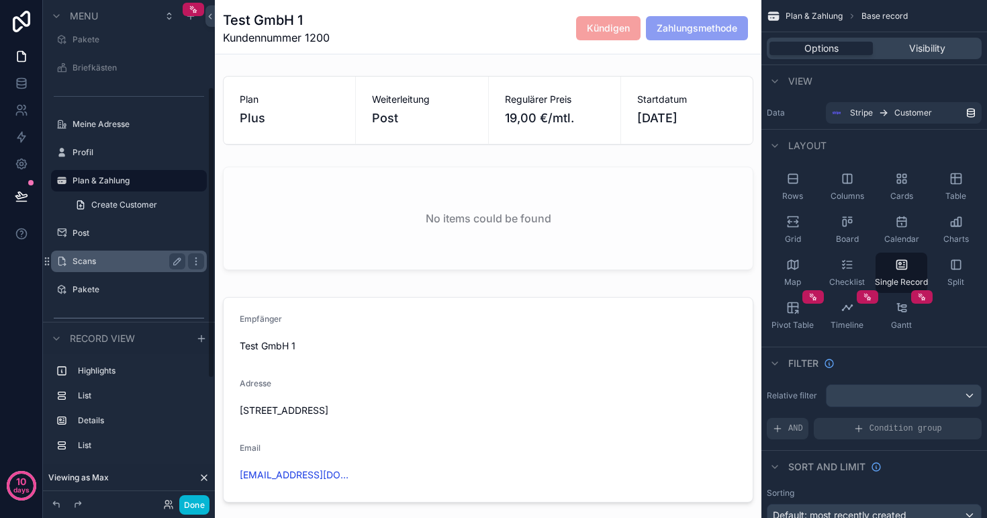
click at [112, 259] on label "Scans" at bounding box center [126, 261] width 107 height 11
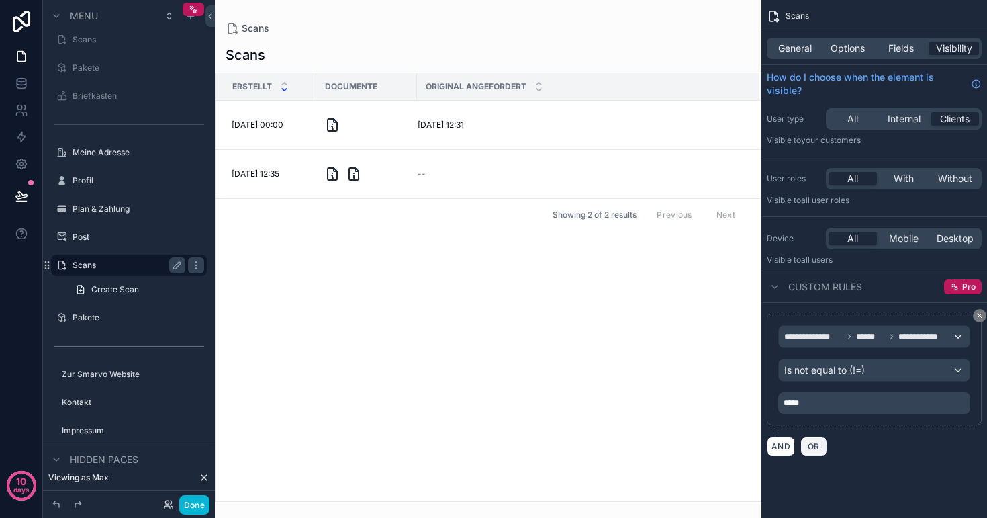
click at [815, 451] on button "OR" at bounding box center [814, 446] width 27 height 19
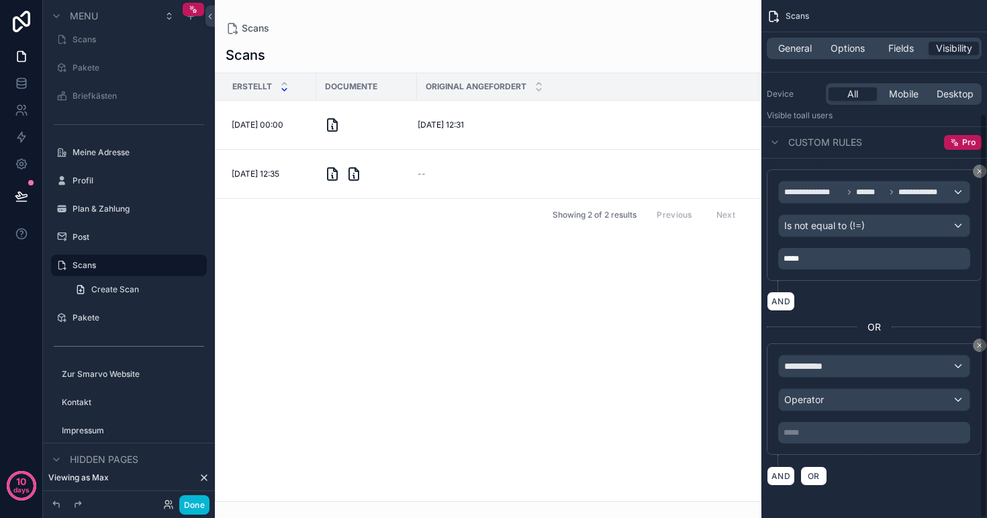
scroll to position [144, 0]
click at [828, 369] on span "**********" at bounding box center [810, 365] width 50 height 13
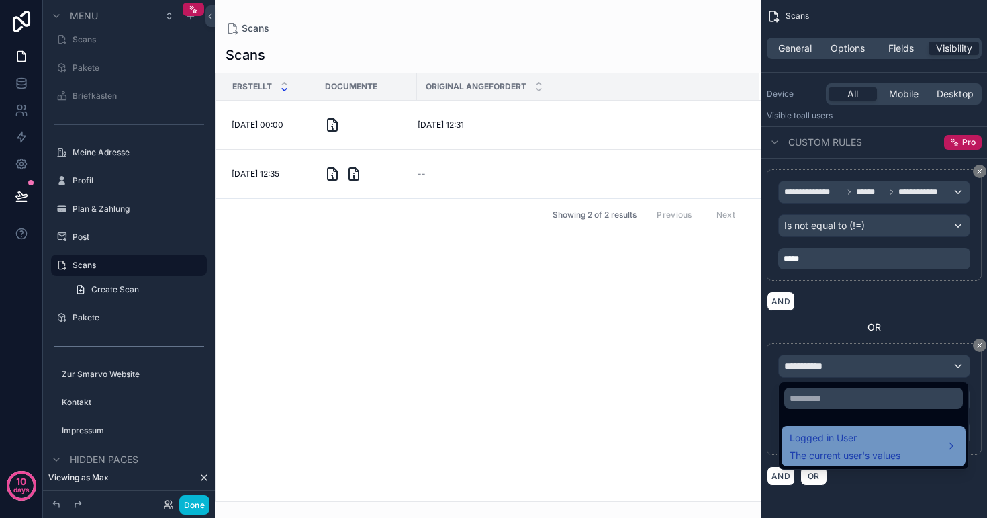
click at [837, 444] on span "Logged in User" at bounding box center [845, 438] width 111 height 16
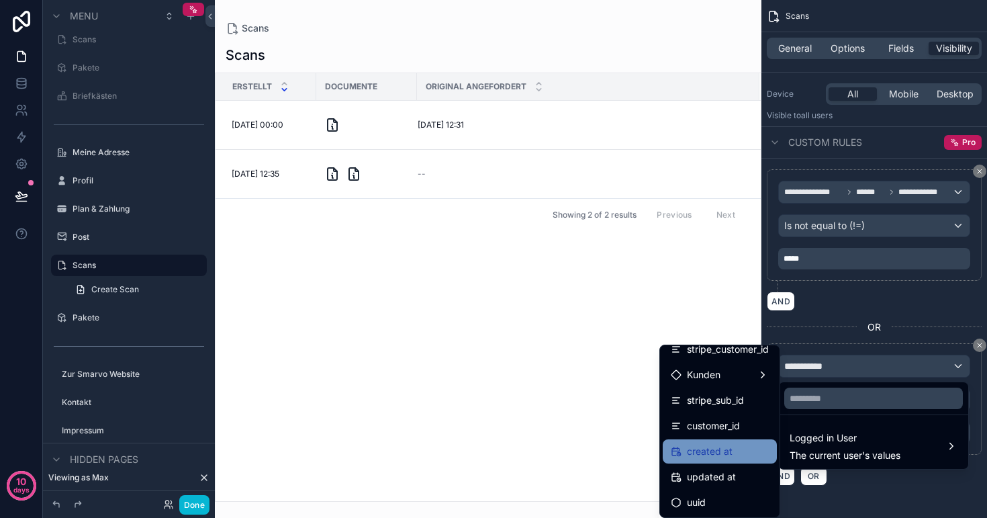
scroll to position [317, 0]
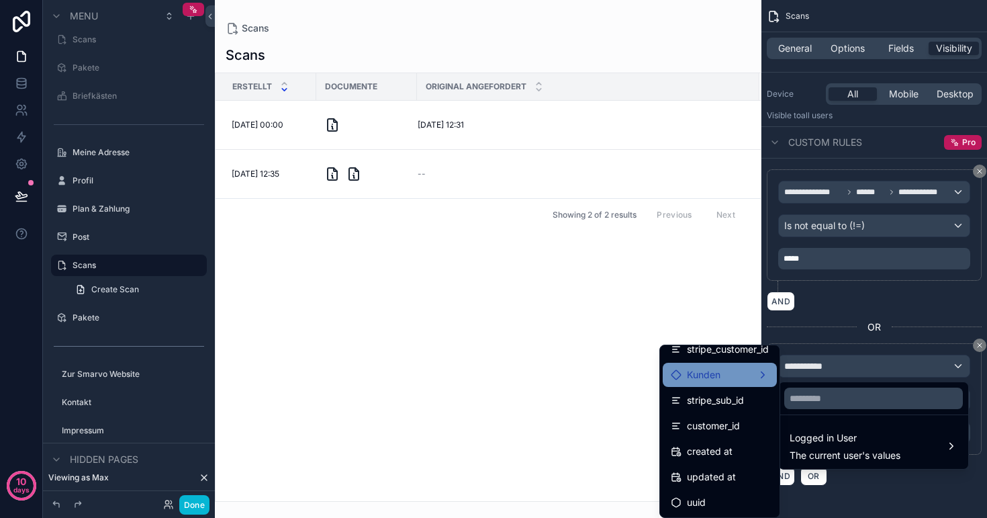
click at [719, 379] on span "Kunden" at bounding box center [704, 375] width 34 height 16
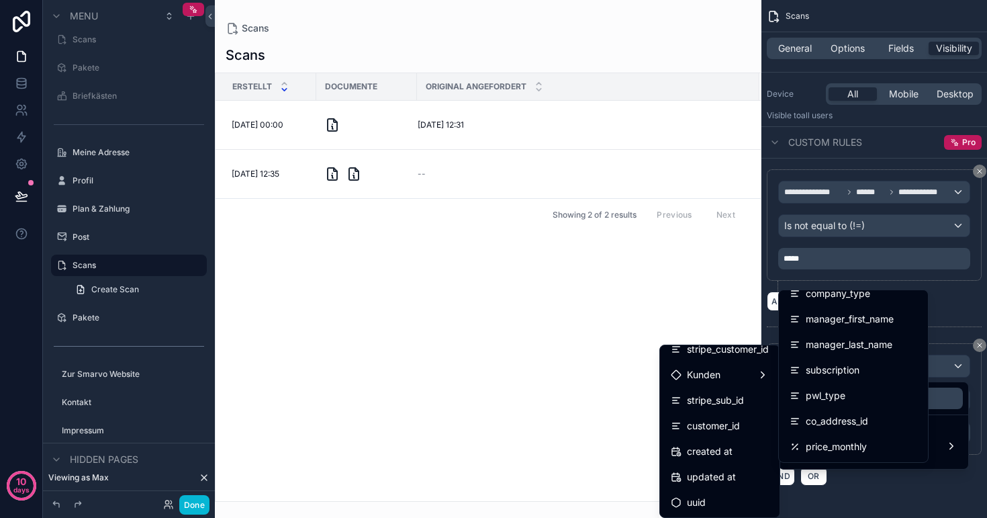
scroll to position [115, 0]
click at [827, 393] on span "pwl_type" at bounding box center [826, 394] width 40 height 16
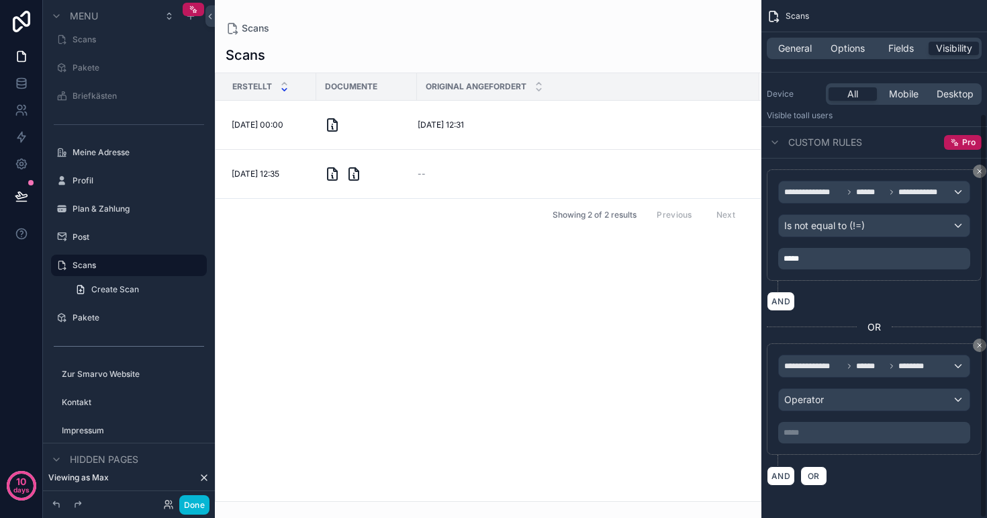
click at [837, 404] on div "Operator" at bounding box center [874, 399] width 191 height 21
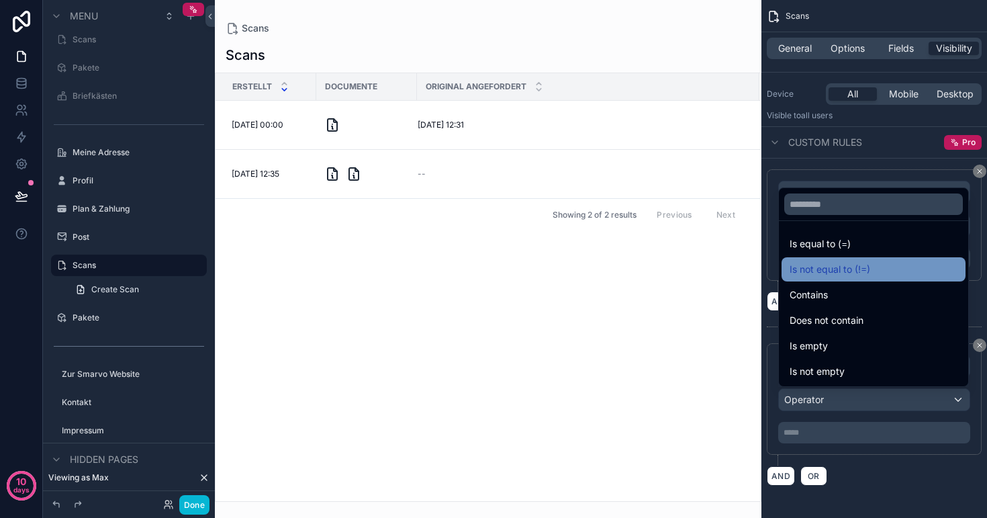
click at [854, 263] on span "Is not equal to (!=)" at bounding box center [830, 269] width 81 height 16
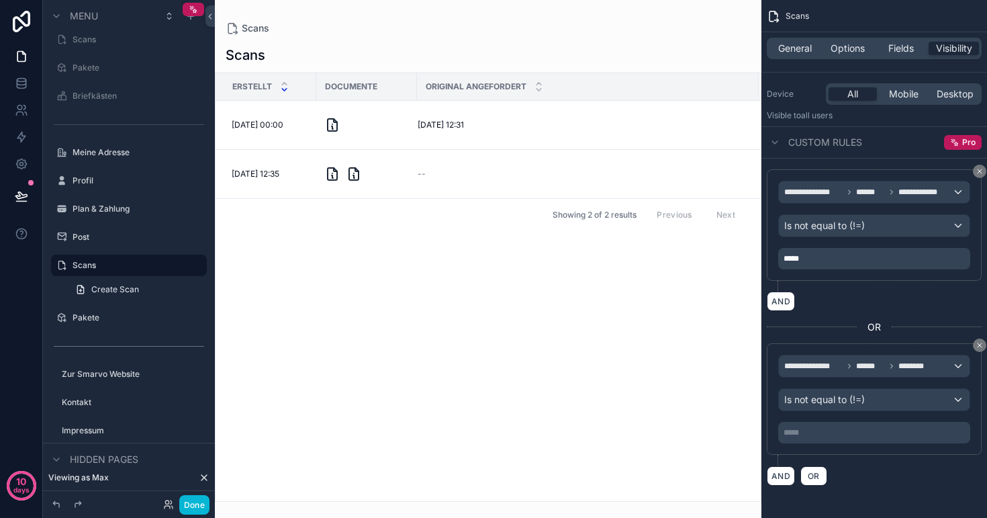
click at [834, 435] on p "***** ﻿" at bounding box center [876, 432] width 184 height 11
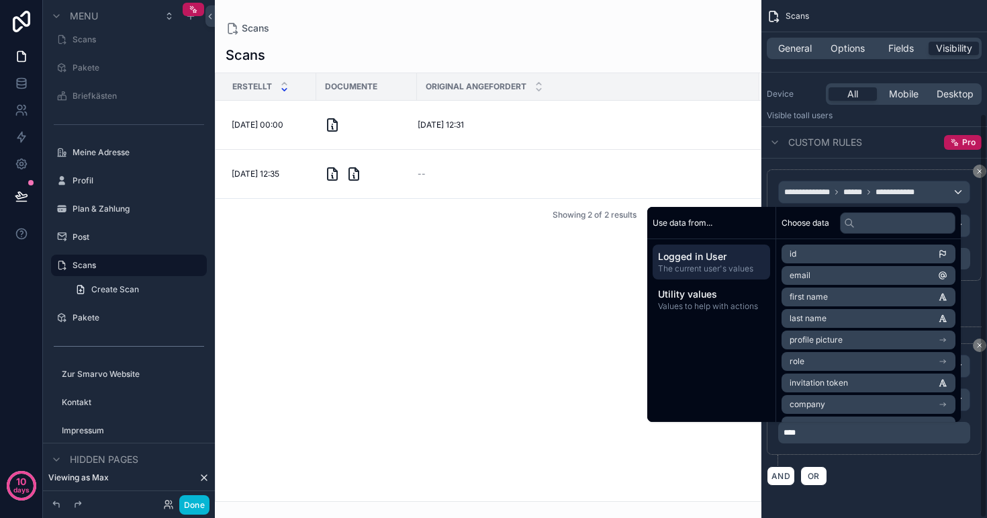
click at [631, 472] on div "scrollable content" at bounding box center [488, 259] width 547 height 518
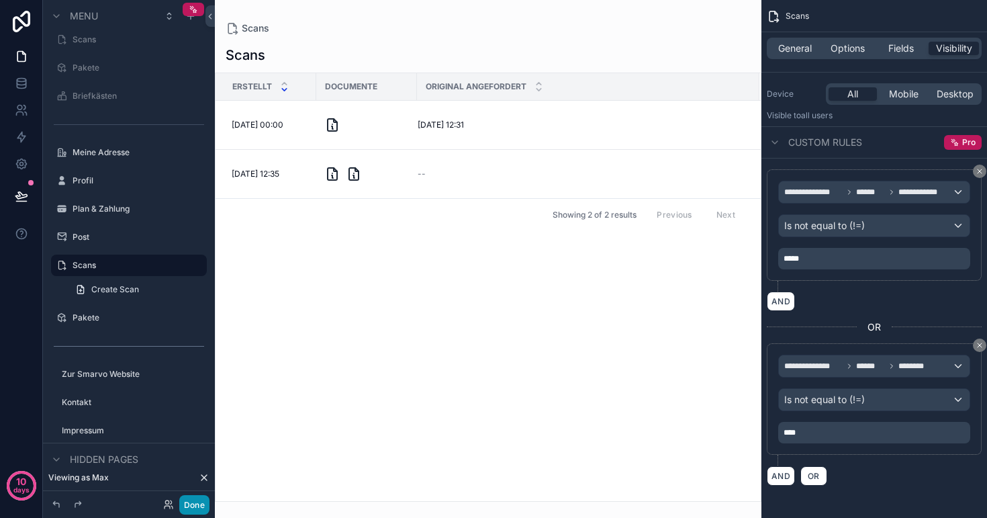
click at [193, 507] on button "Done" at bounding box center [194, 504] width 30 height 19
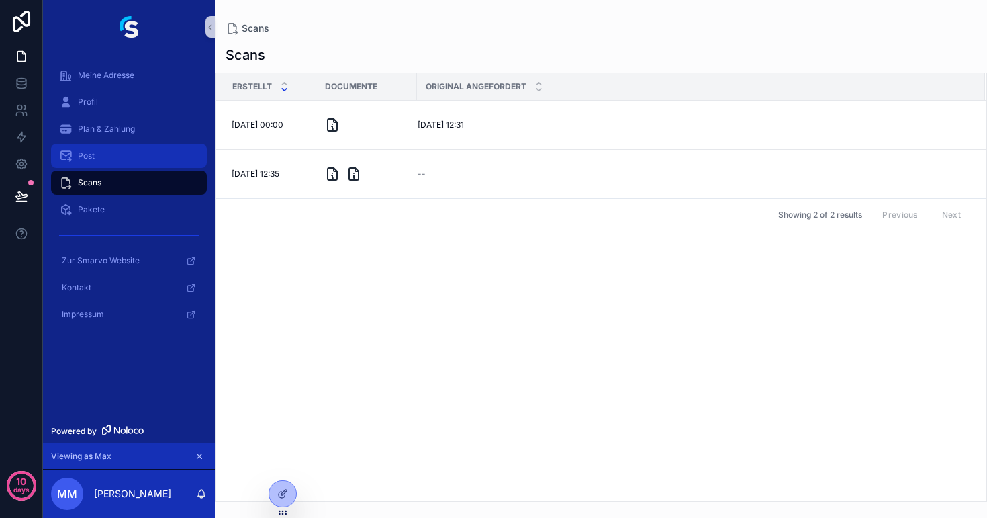
click at [123, 152] on div "Post" at bounding box center [129, 155] width 140 height 21
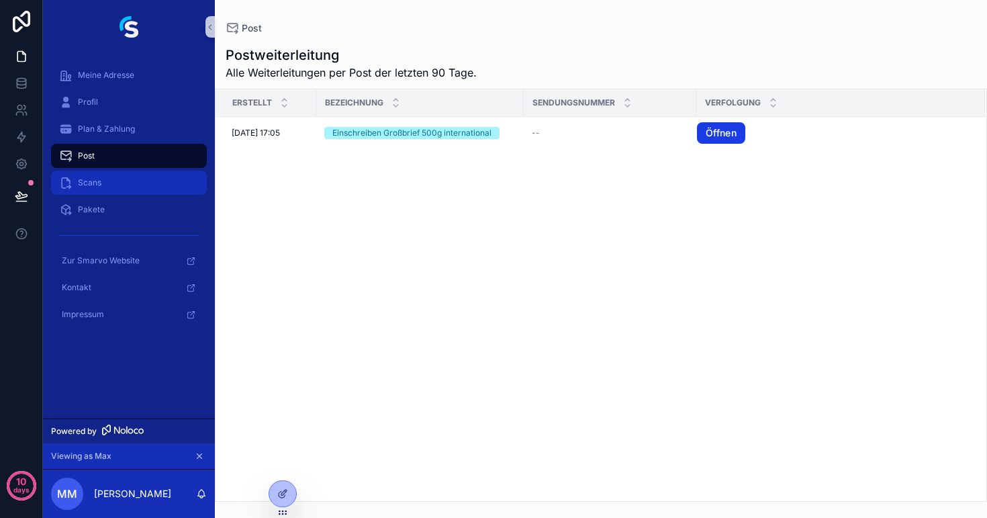
click at [123, 183] on div "Scans" at bounding box center [129, 182] width 140 height 21
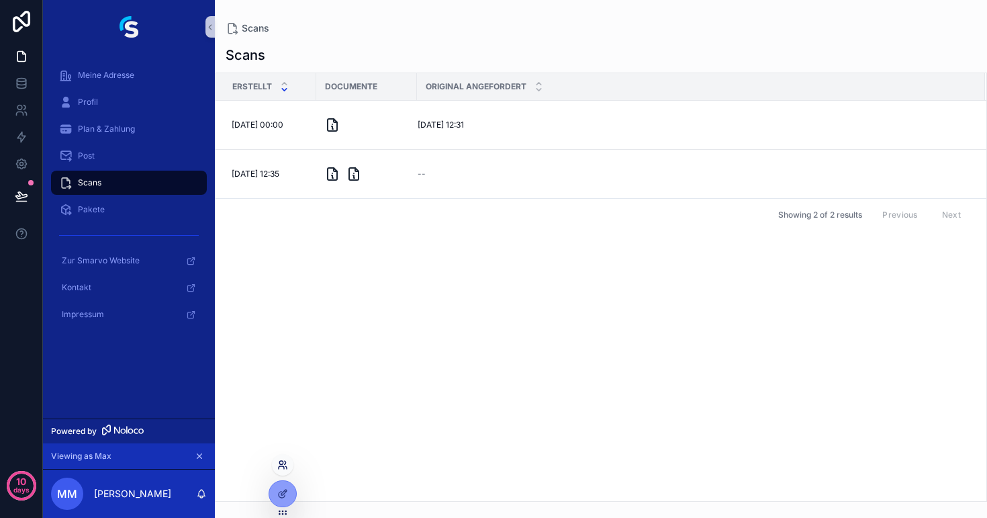
click at [281, 463] on icon at bounding box center [282, 464] width 11 height 11
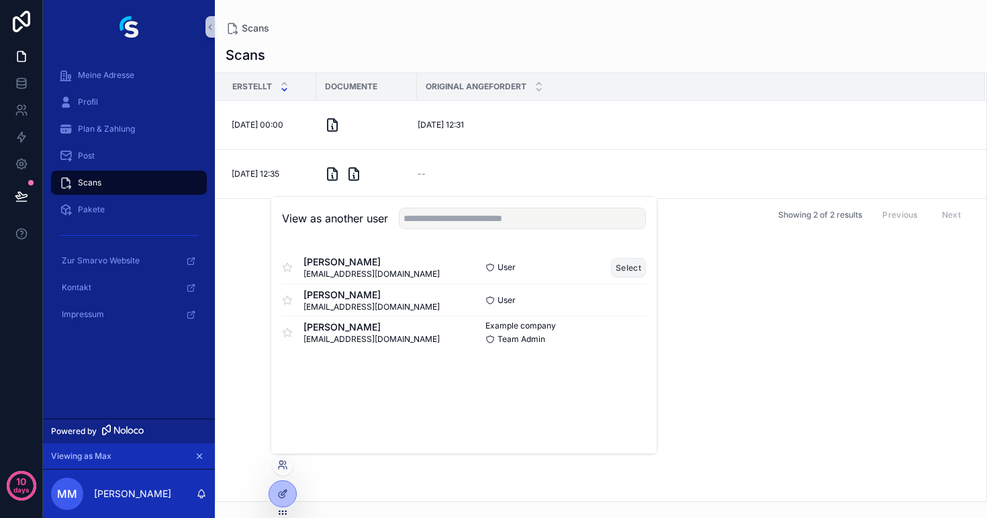
click at [621, 267] on button "Select" at bounding box center [628, 267] width 35 height 19
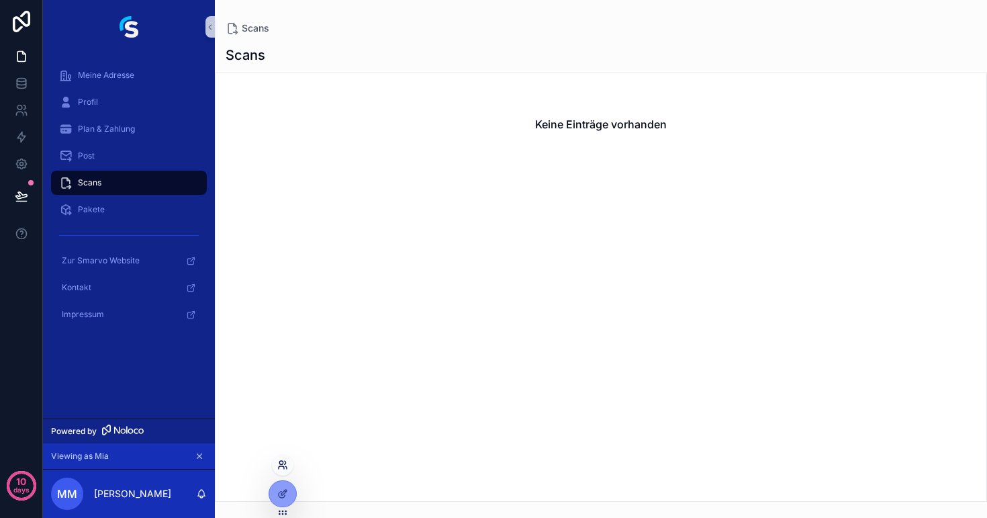
click at [283, 465] on icon at bounding box center [282, 464] width 11 height 11
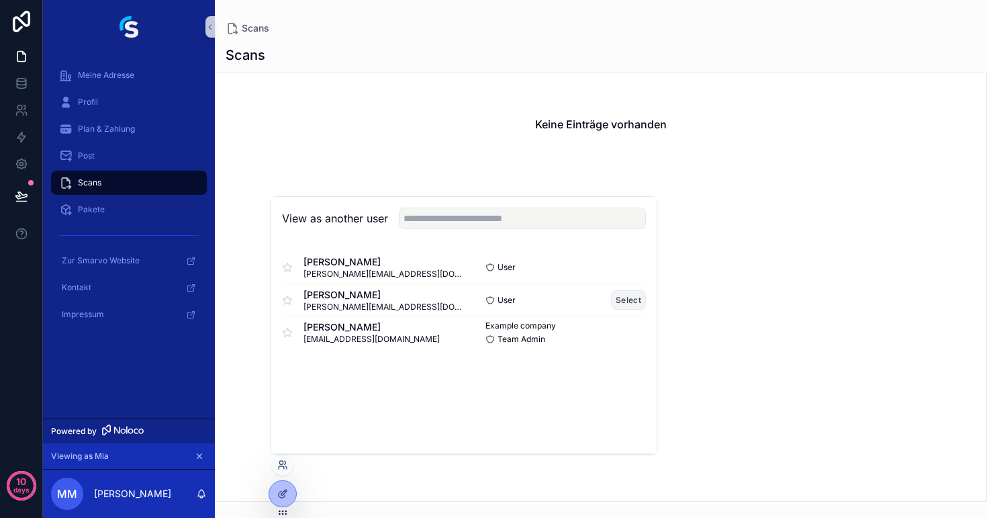
click at [617, 296] on button "Select" at bounding box center [628, 299] width 35 height 19
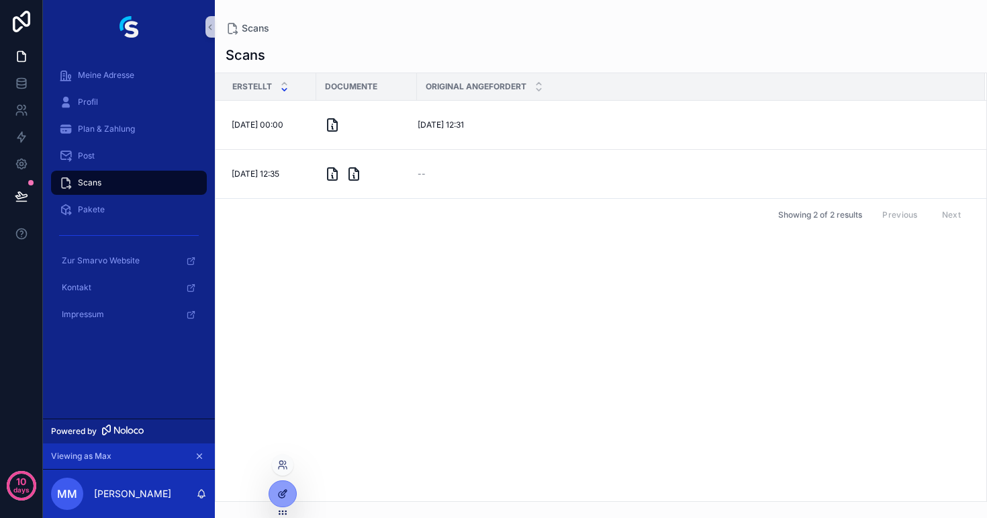
click at [282, 490] on icon at bounding box center [282, 493] width 11 height 11
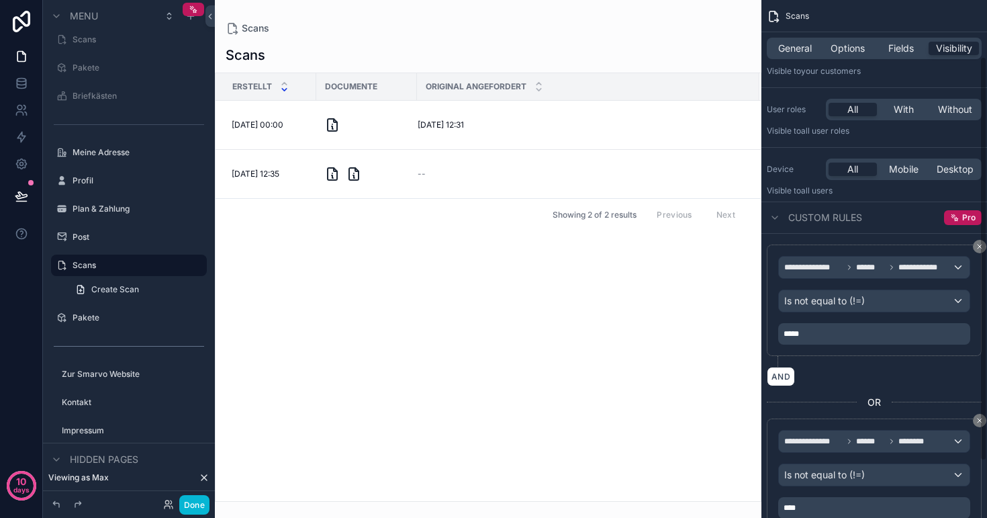
scroll to position [73, 0]
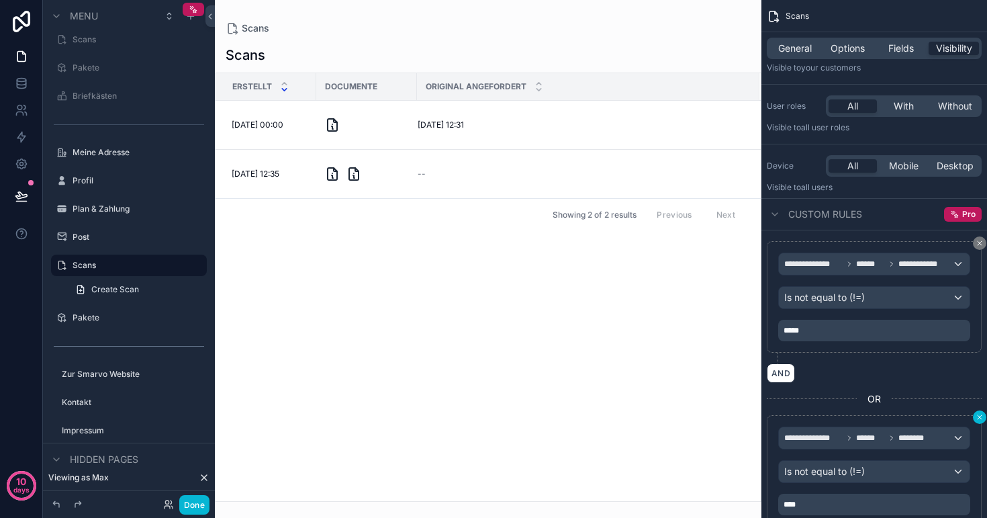
click at [975, 418] on button "scrollable content" at bounding box center [979, 416] width 13 height 13
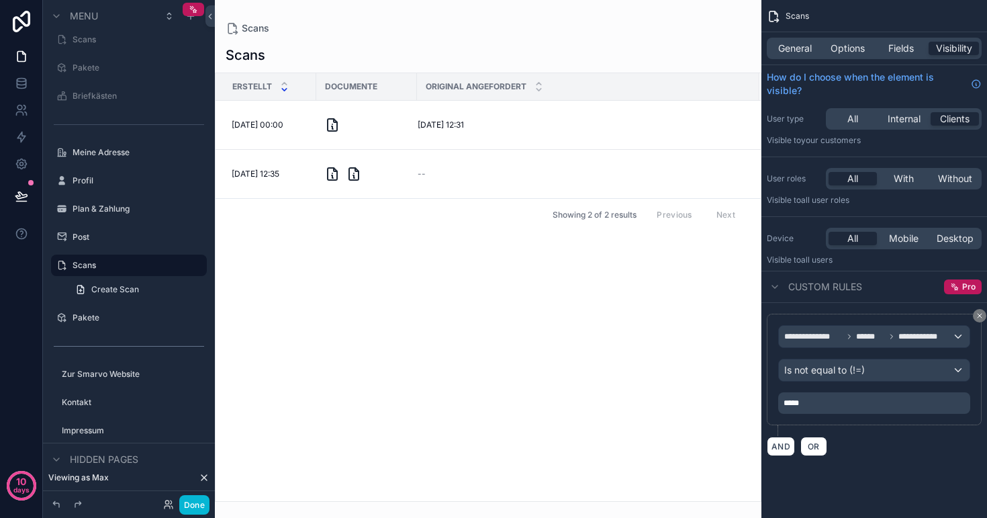
click at [879, 337] on span "******" at bounding box center [870, 336] width 29 height 11
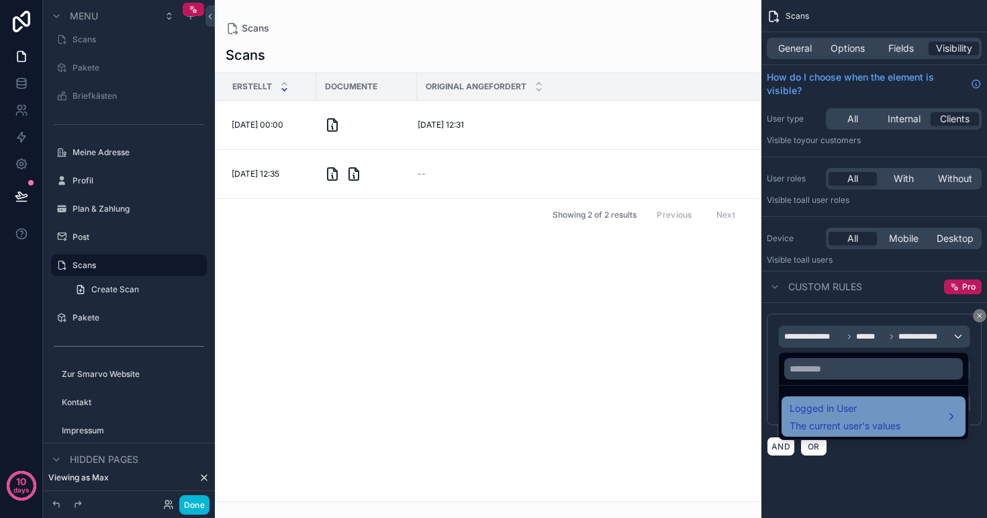
click at [831, 418] on div "Logged in User The current user's values" at bounding box center [845, 416] width 111 height 32
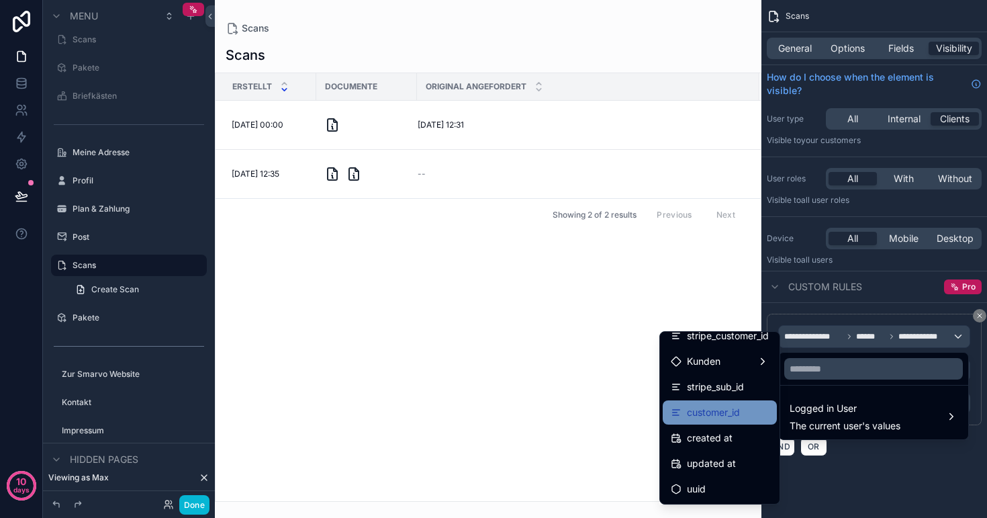
scroll to position [2, 0]
click at [869, 54] on div "scrollable content" at bounding box center [493, 259] width 987 height 518
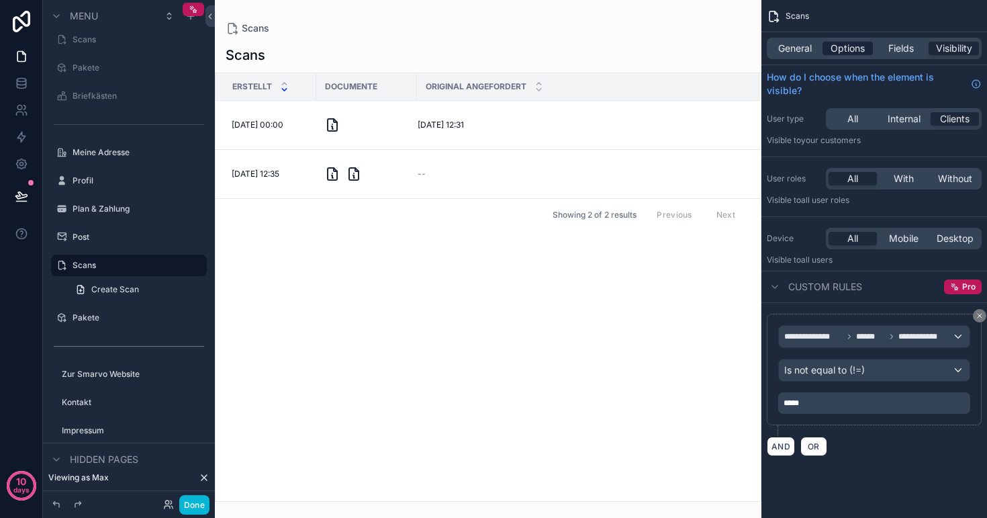
click at [858, 51] on span "Options" at bounding box center [848, 48] width 34 height 13
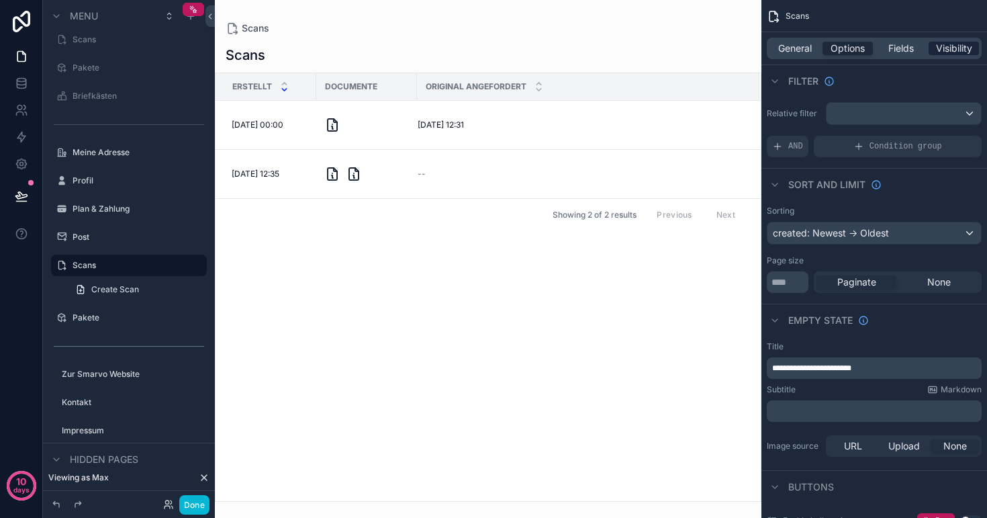
click at [959, 46] on span "Visibility" at bounding box center [954, 48] width 36 height 13
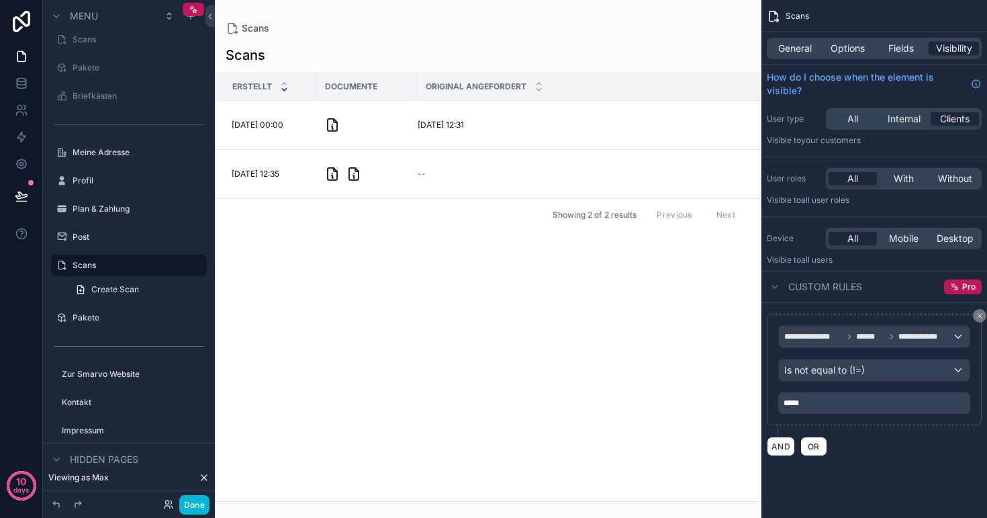
scroll to position [0, 0]
click at [848, 332] on icon "scrollable content" at bounding box center [850, 336] width 8 height 8
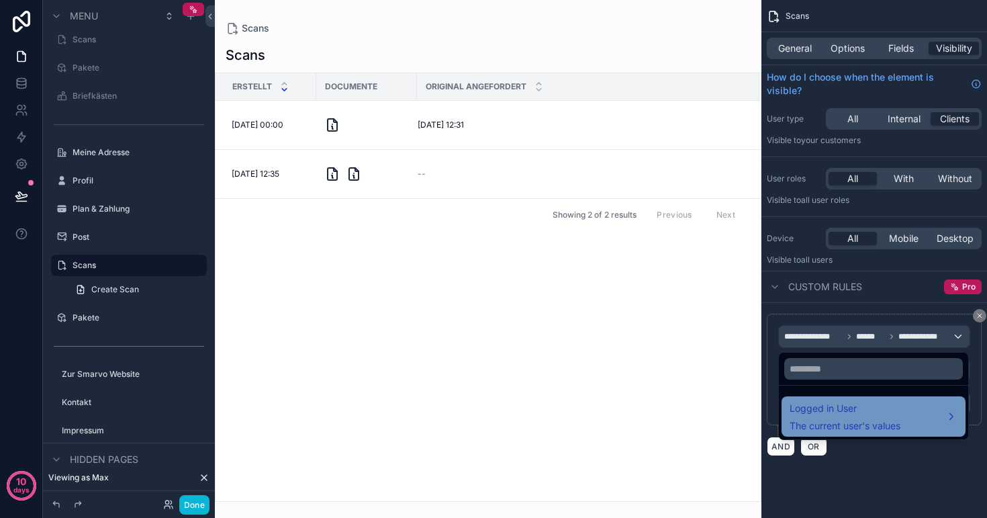
click at [828, 419] on div "Logged in User The current user's values" at bounding box center [845, 416] width 111 height 32
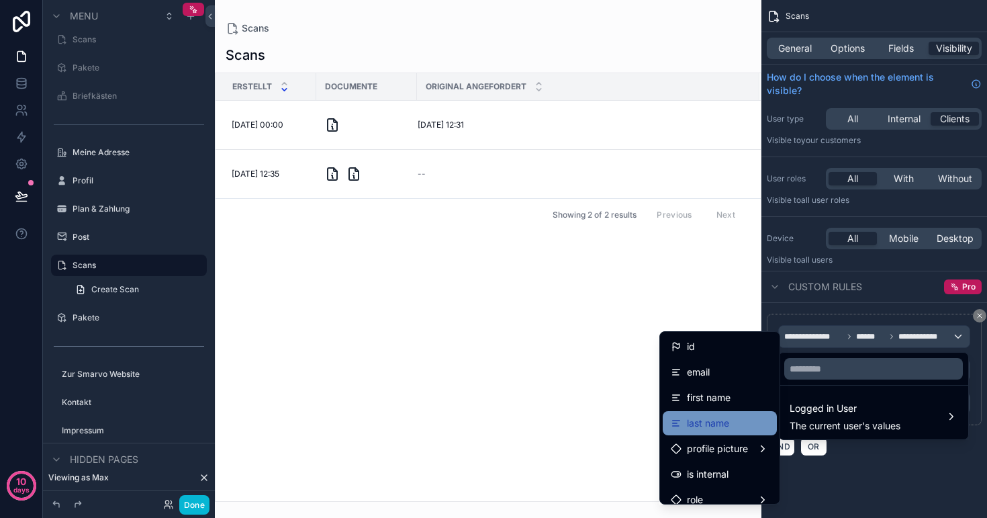
scroll to position [237, 0]
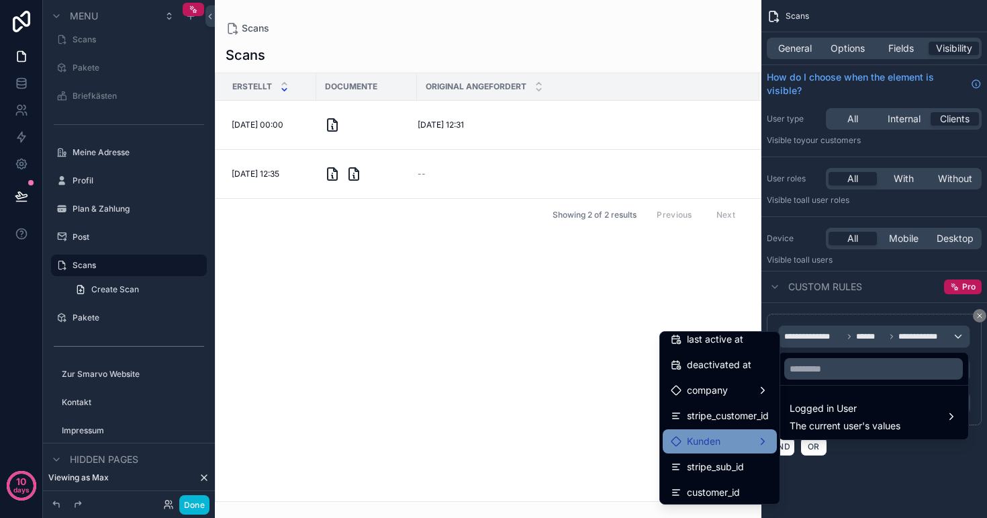
click at [716, 439] on span "Kunden" at bounding box center [704, 441] width 34 height 16
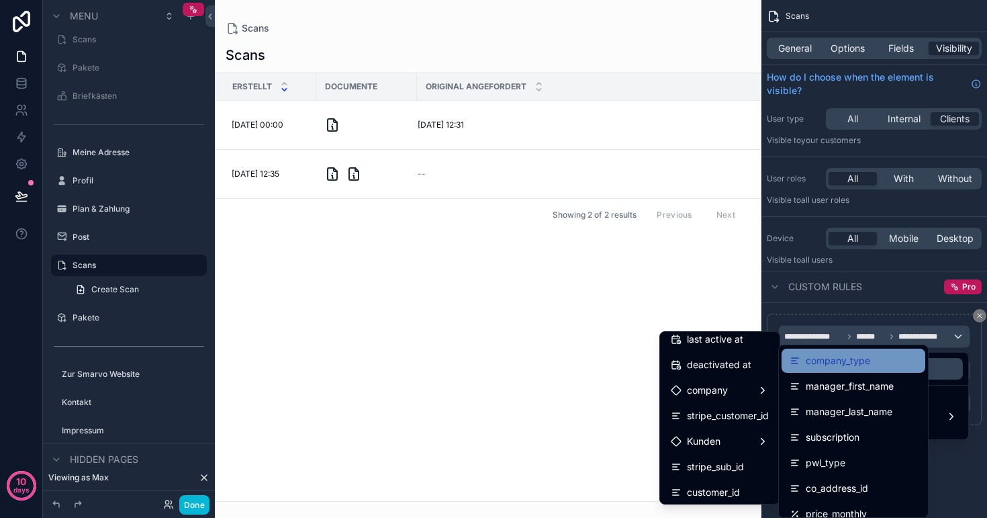
scroll to position [104, 0]
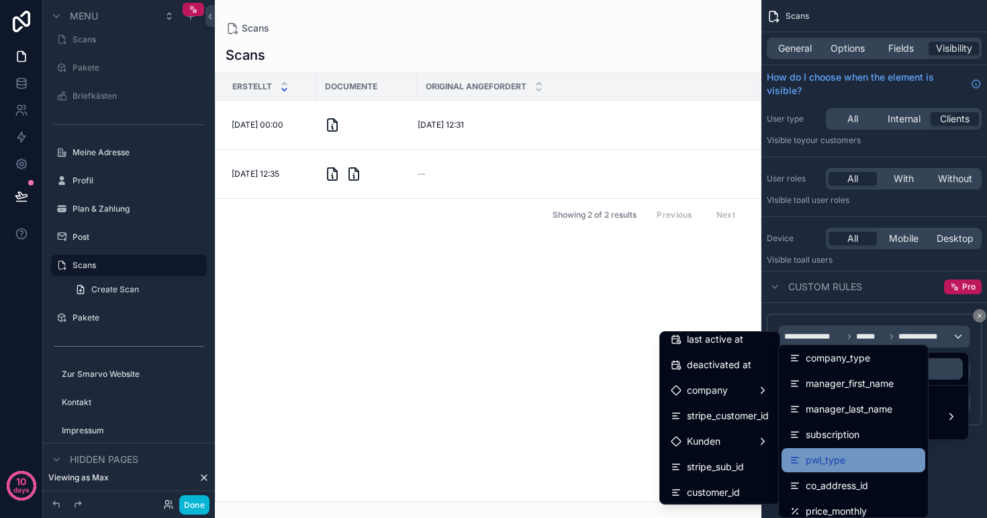
click at [856, 457] on div "pwl_type" at bounding box center [854, 460] width 128 height 16
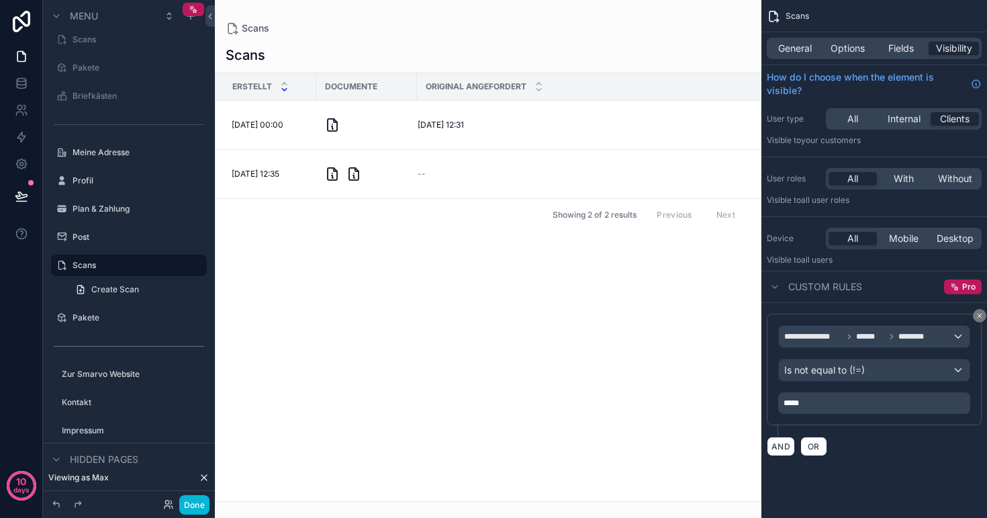
click at [856, 400] on p "*****" at bounding box center [876, 403] width 184 height 11
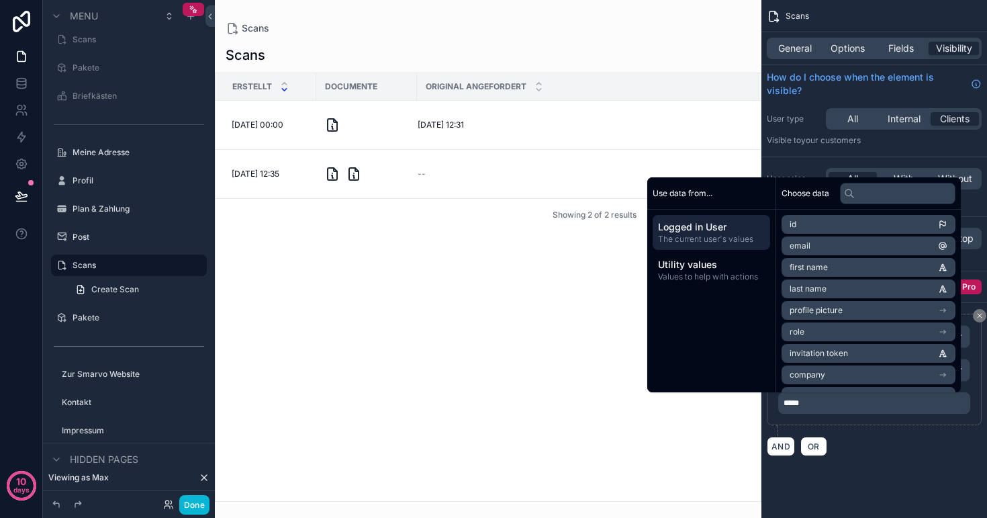
click at [861, 445] on div "AND OR" at bounding box center [874, 446] width 215 height 20
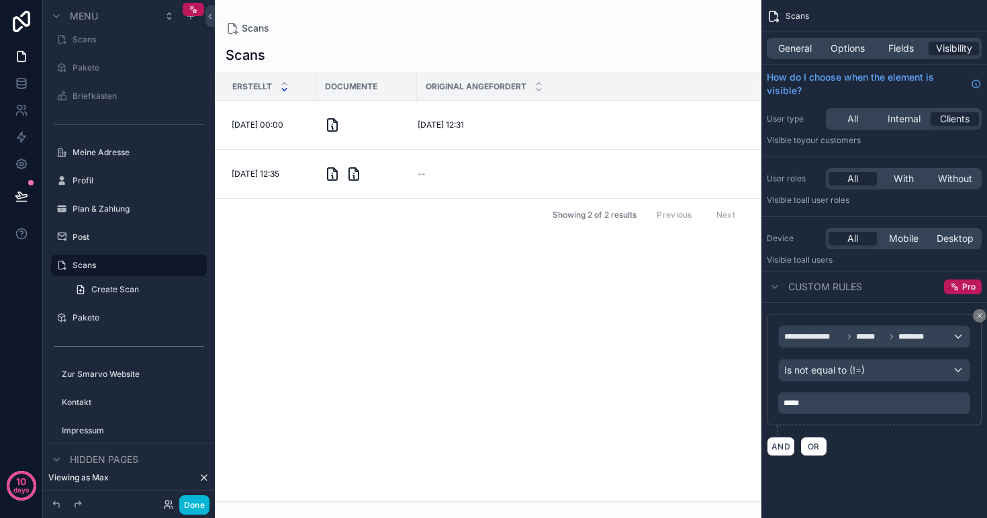
click at [848, 405] on p "*****" at bounding box center [876, 403] width 184 height 11
click at [491, 433] on div "scrollable content" at bounding box center [488, 259] width 547 height 518
click at [197, 496] on button "Done" at bounding box center [194, 504] width 30 height 19
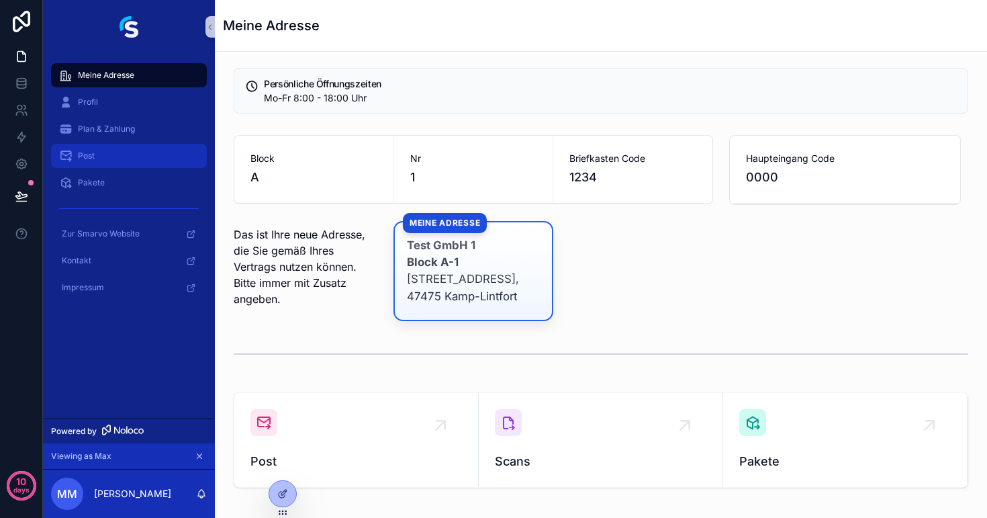
click at [129, 148] on div "Post" at bounding box center [129, 155] width 140 height 21
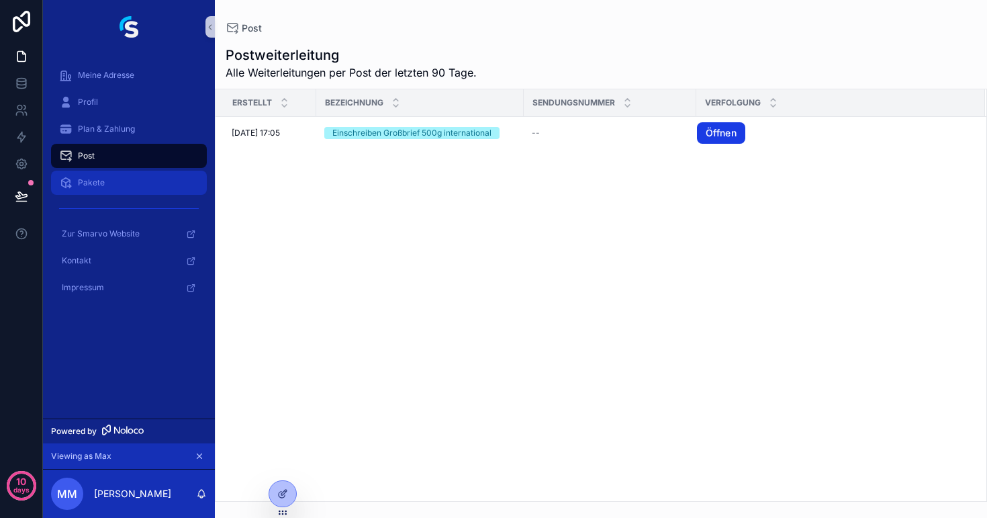
click at [118, 175] on div "Pakete" at bounding box center [129, 182] width 140 height 21
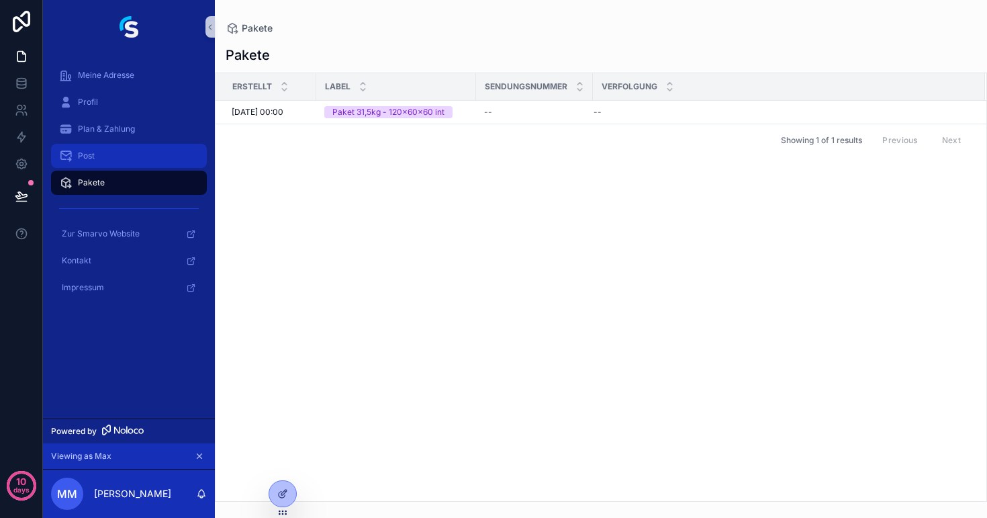
click at [116, 151] on div "Post" at bounding box center [129, 155] width 140 height 21
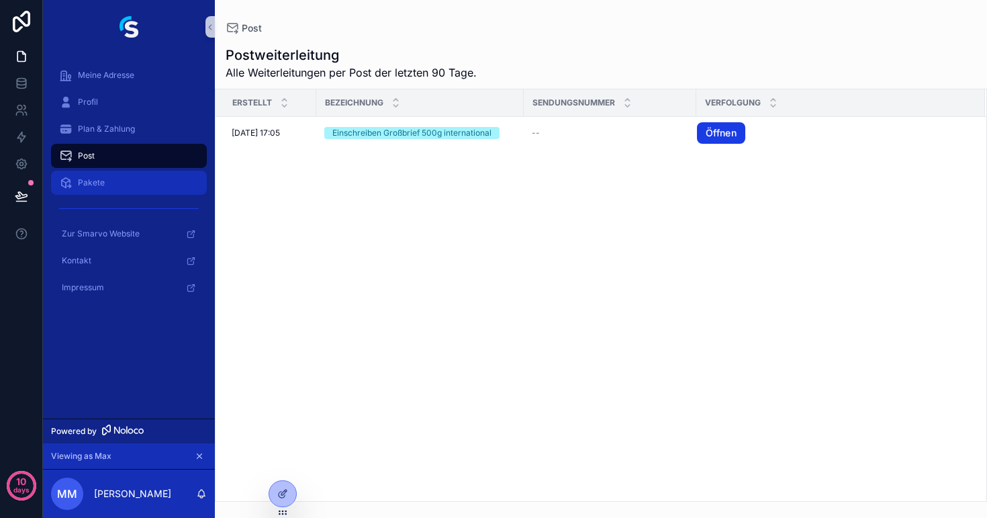
click at [114, 174] on div "Pakete" at bounding box center [129, 182] width 140 height 21
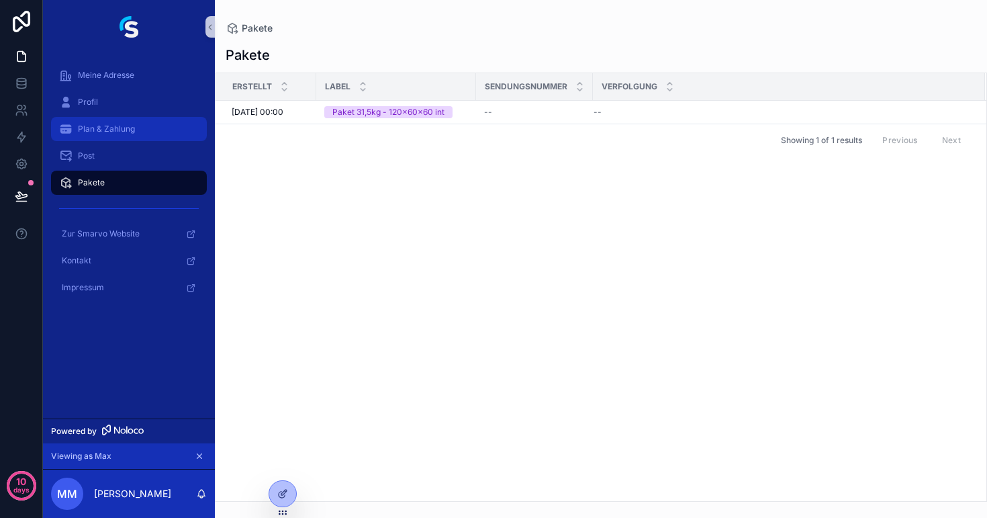
click at [117, 127] on span "Plan & Zahlung" at bounding box center [106, 129] width 57 height 11
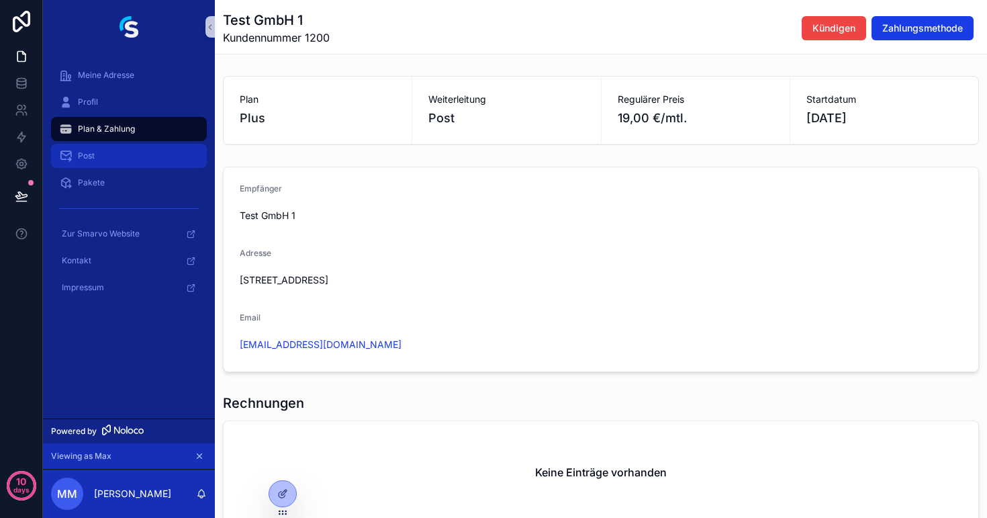
click at [109, 156] on div "Post" at bounding box center [129, 155] width 140 height 21
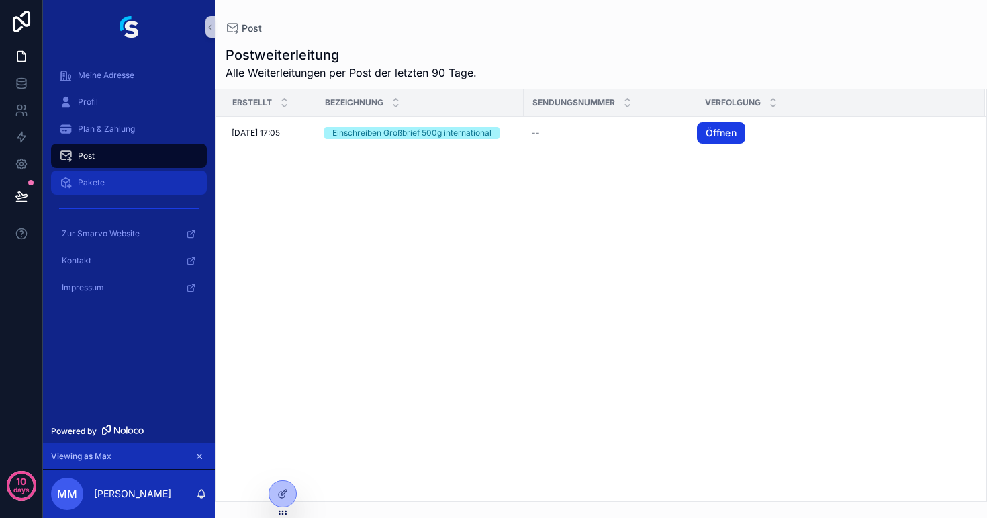
click at [109, 173] on div "Pakete" at bounding box center [129, 182] width 140 height 21
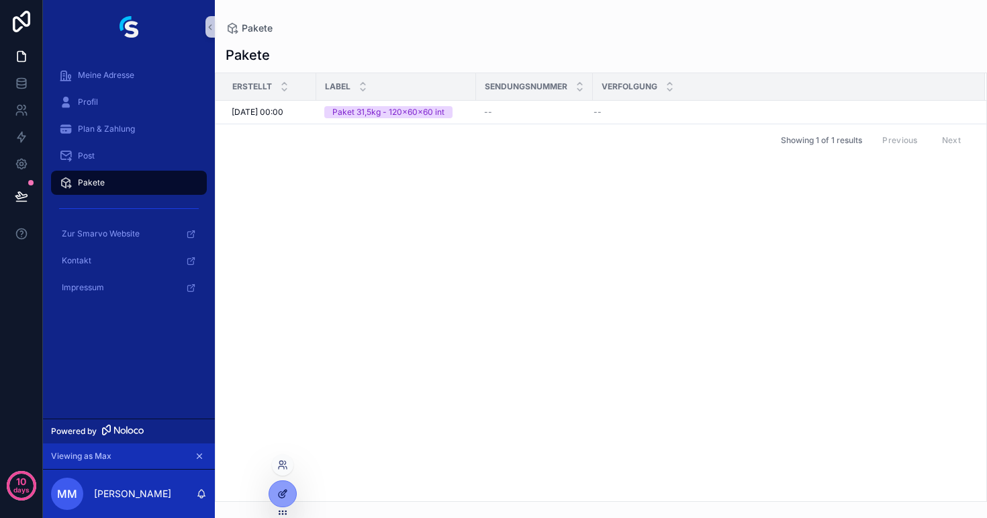
click at [279, 498] on icon at bounding box center [282, 493] width 11 height 11
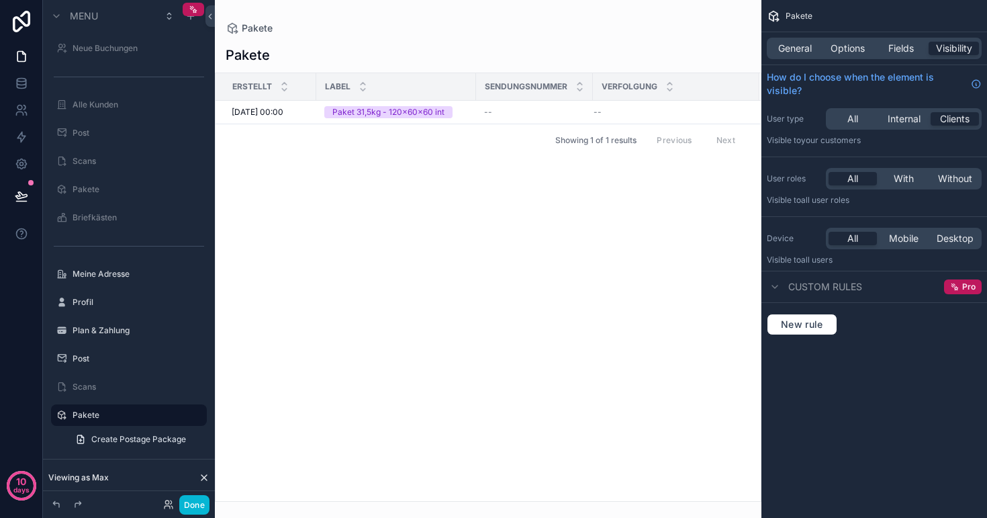
scroll to position [150, 0]
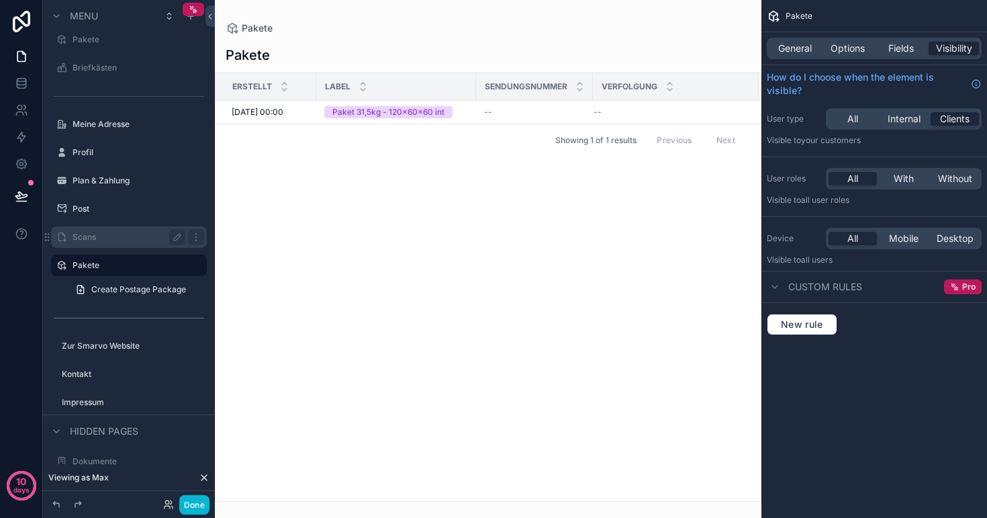
click at [103, 238] on label "Scans" at bounding box center [126, 237] width 107 height 11
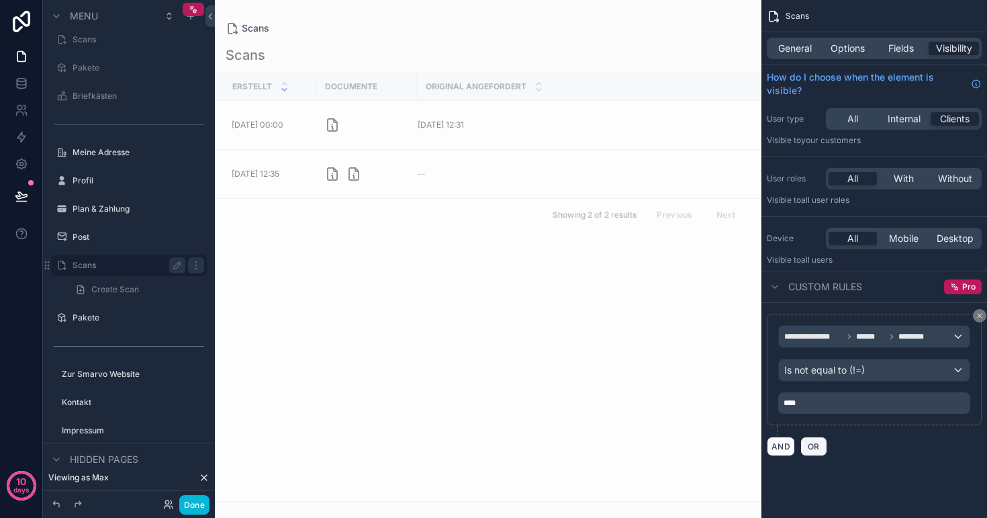
click at [818, 449] on span "OR" at bounding box center [813, 446] width 17 height 10
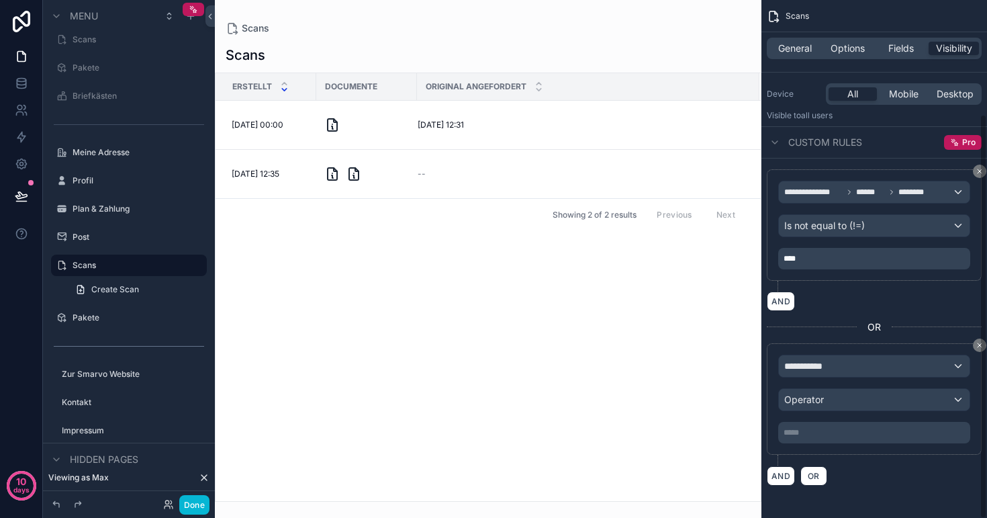
scroll to position [144, 0]
click at [976, 347] on icon "scrollable content" at bounding box center [980, 345] width 8 height 8
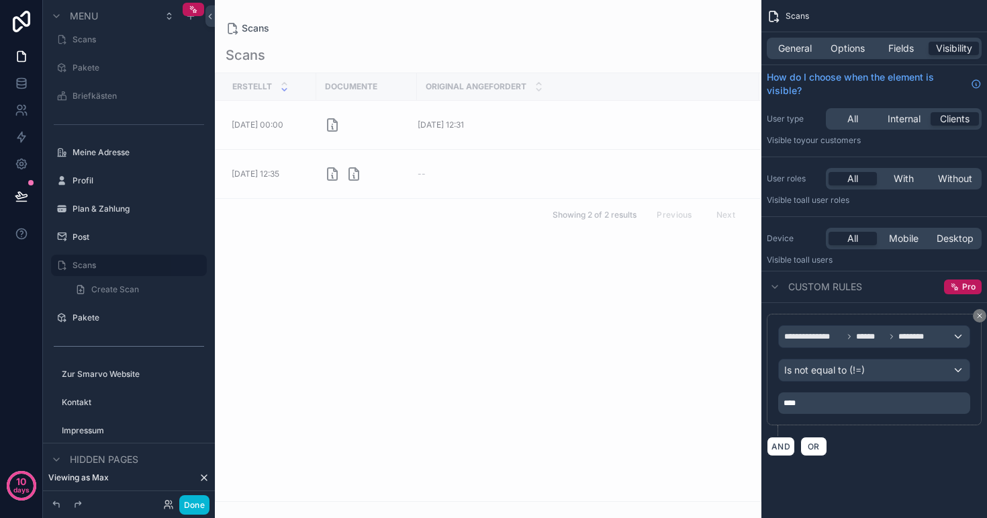
scroll to position [0, 0]
click at [817, 446] on span "OR" at bounding box center [813, 446] width 17 height 10
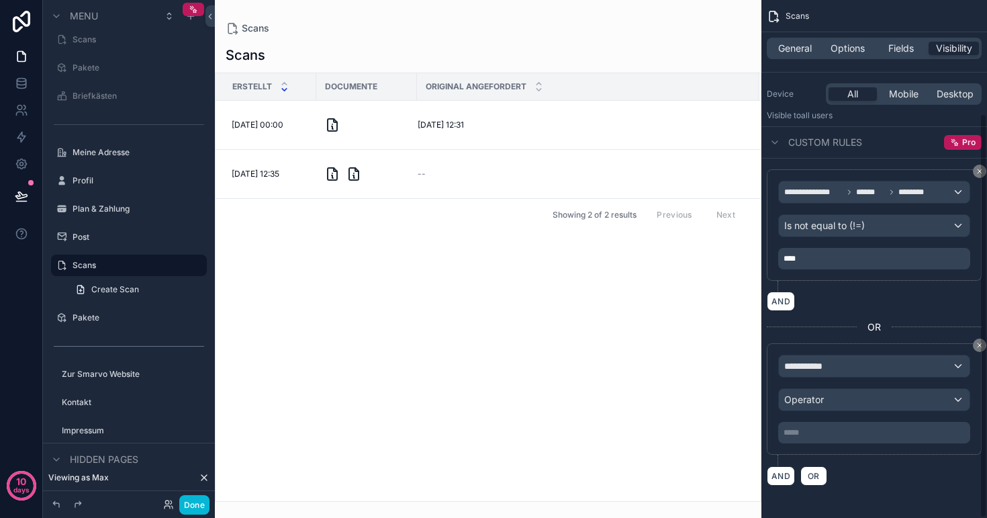
scroll to position [144, 0]
click at [830, 371] on span "**********" at bounding box center [810, 365] width 50 height 13
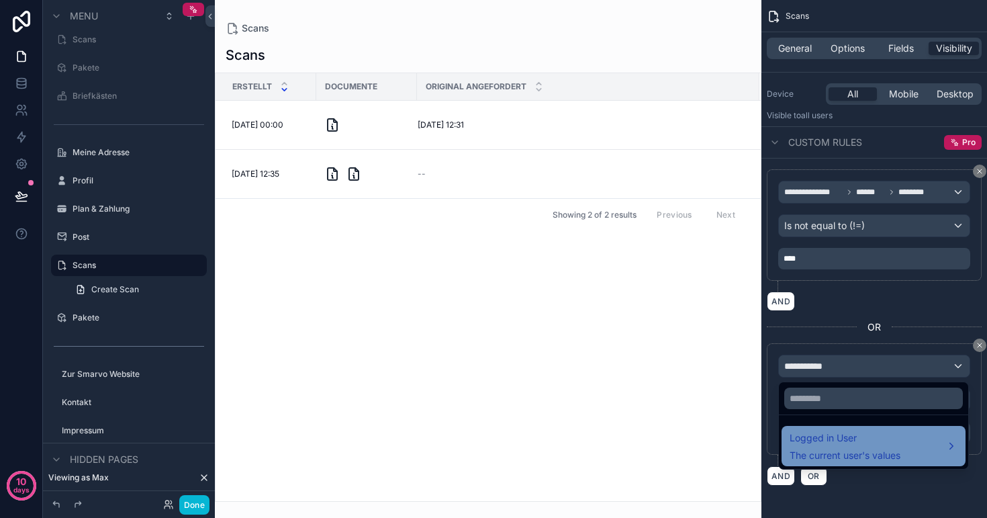
click at [838, 444] on span "Logged in User" at bounding box center [845, 438] width 111 height 16
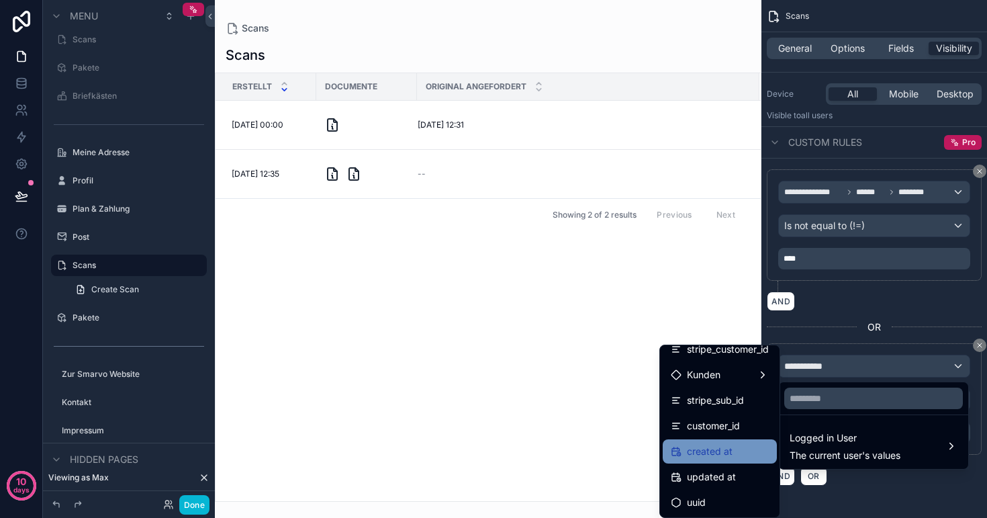
scroll to position [0, 0]
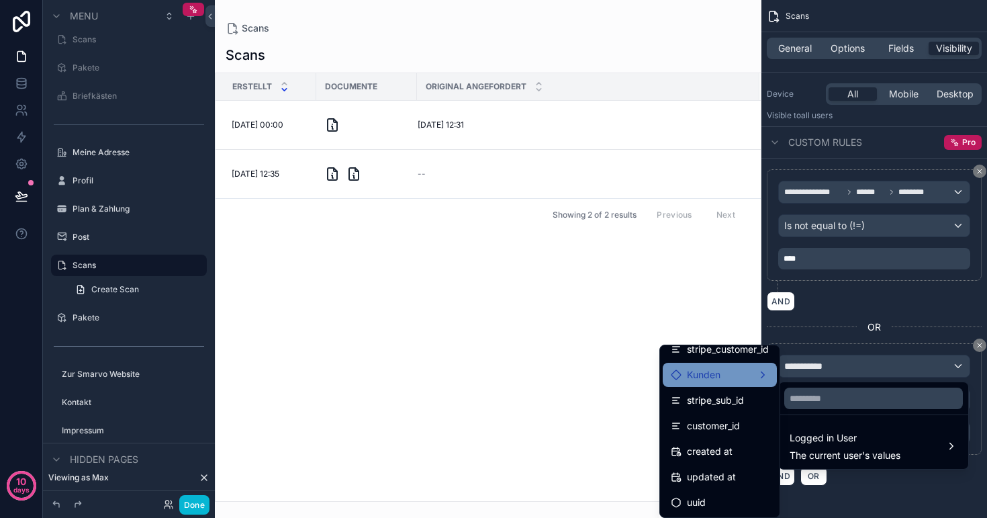
click at [710, 375] on span "Kunden" at bounding box center [704, 375] width 34 height 16
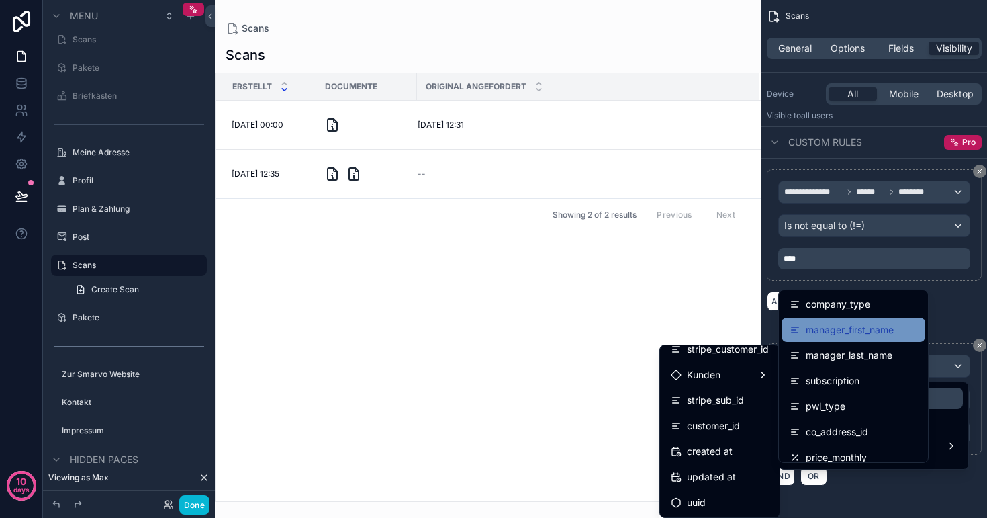
scroll to position [107, 0]
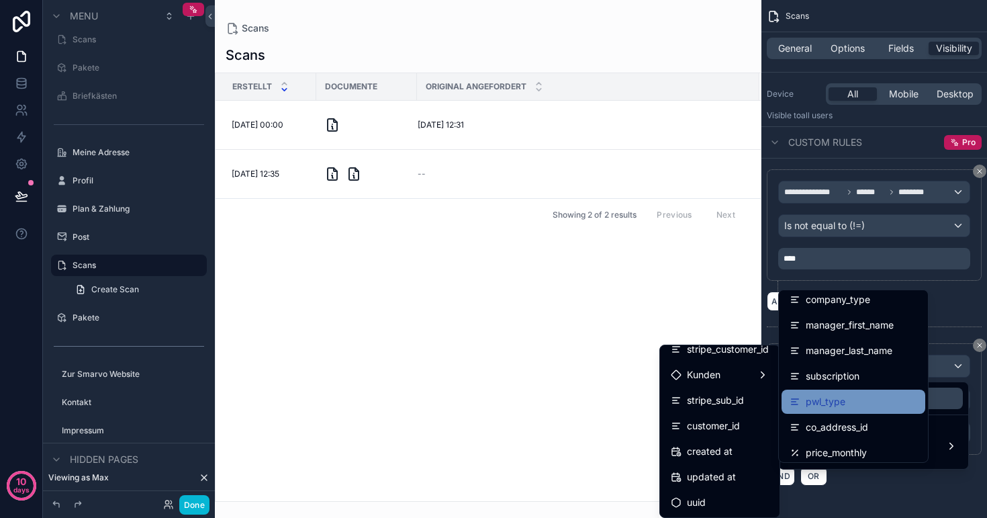
click at [845, 397] on span "pwl_type" at bounding box center [826, 402] width 40 height 16
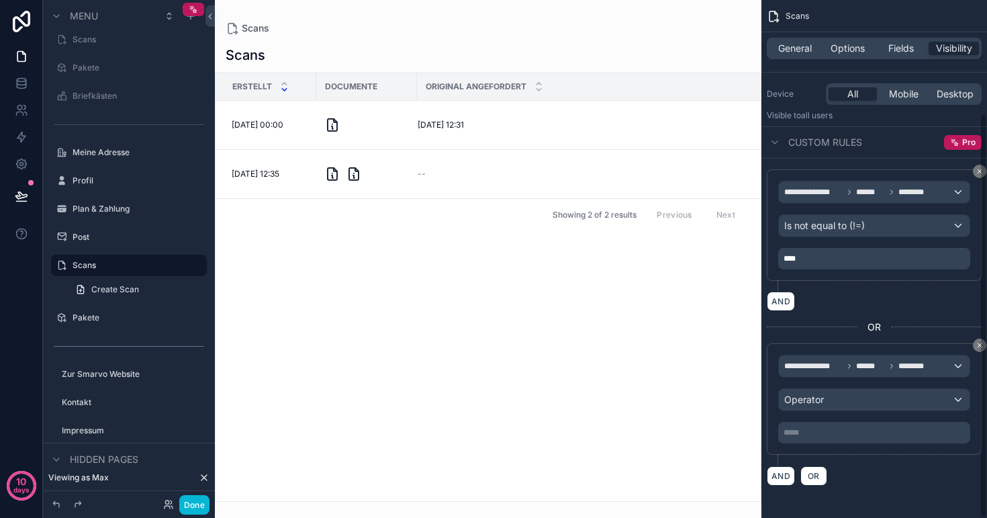
click at [821, 433] on p "***** ﻿" at bounding box center [876, 432] width 184 height 11
click at [906, 470] on div "AND OR" at bounding box center [874, 475] width 215 height 20
click at [856, 402] on div "Operator" at bounding box center [874, 399] width 191 height 21
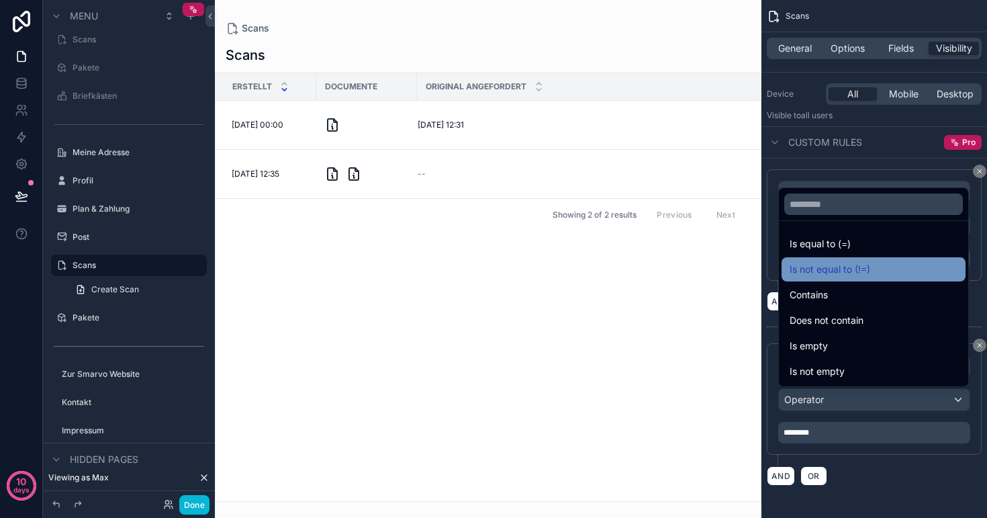
click at [851, 268] on span "Is not equal to (!=)" at bounding box center [830, 269] width 81 height 16
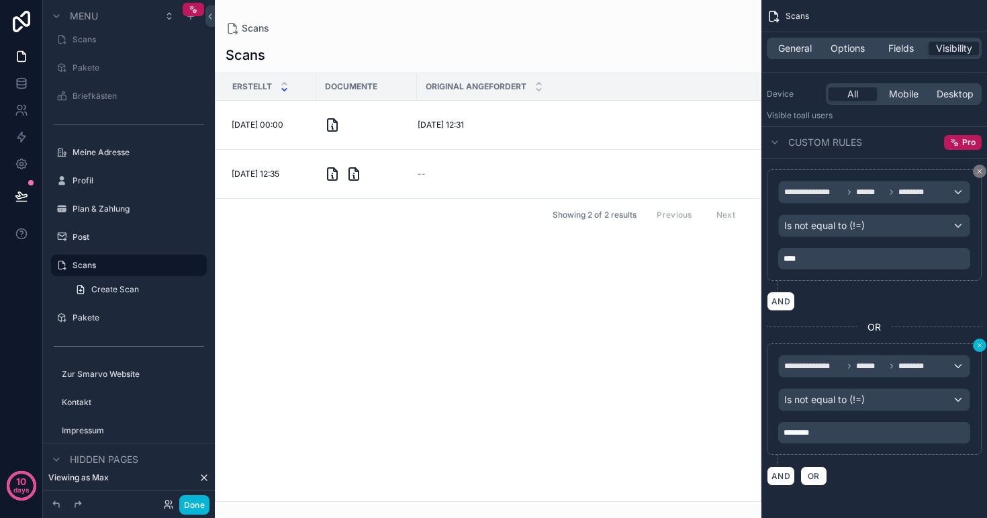
click at [974, 343] on button "scrollable content" at bounding box center [979, 345] width 13 height 13
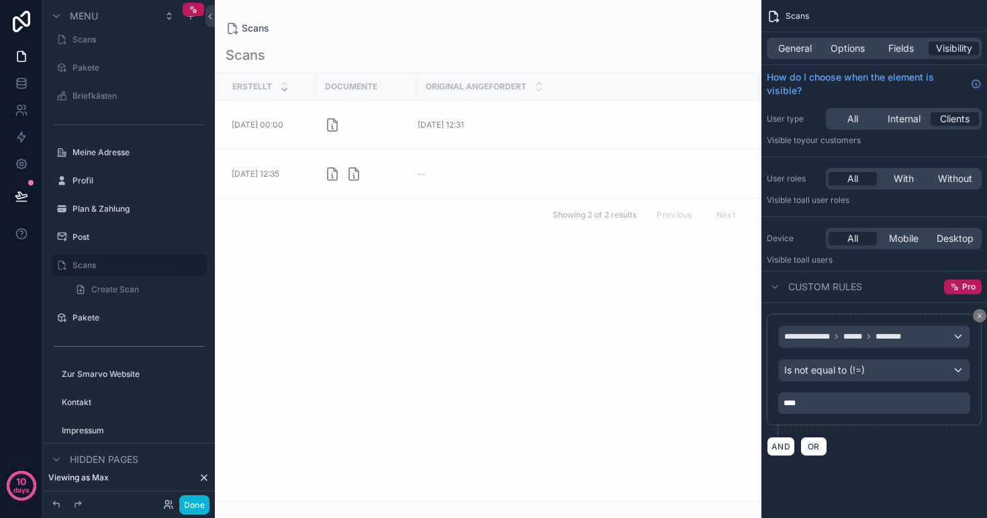
scroll to position [0, 0]
click at [978, 318] on icon "scrollable content" at bounding box center [980, 316] width 8 height 8
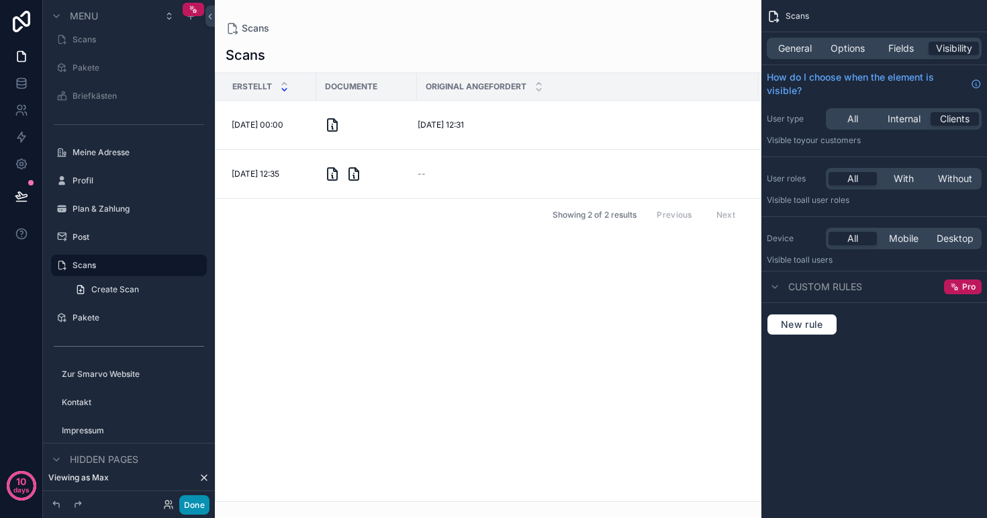
click at [183, 504] on button "Done" at bounding box center [194, 504] width 30 height 19
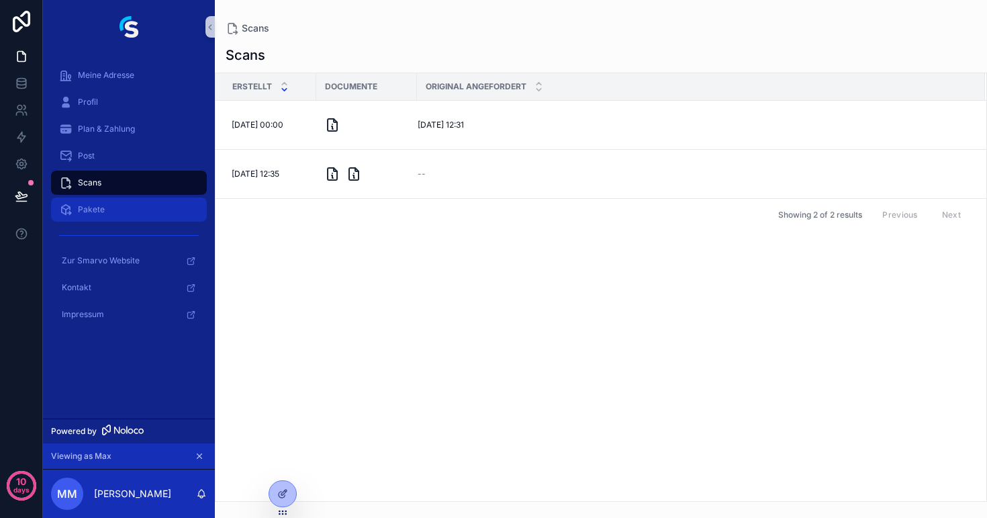
click at [126, 209] on div "Pakete" at bounding box center [129, 209] width 140 height 21
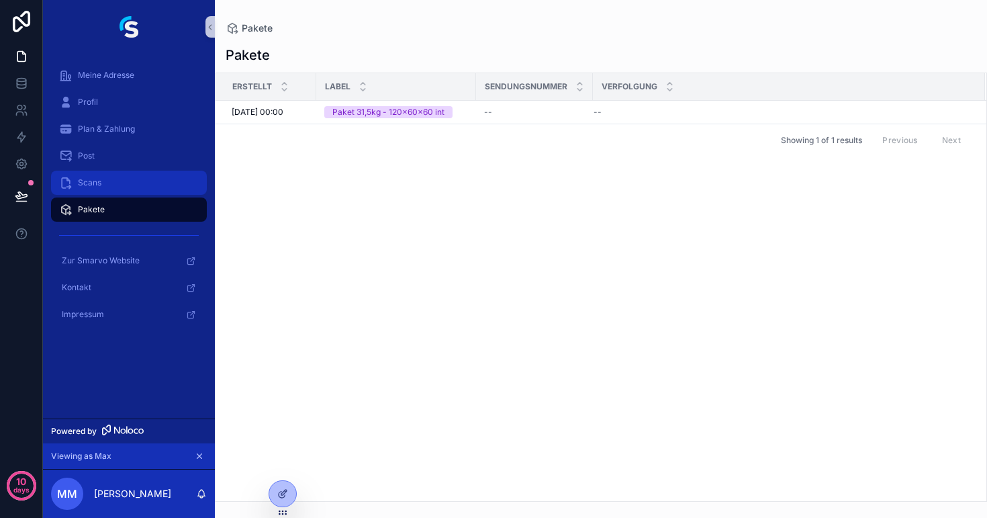
click at [121, 184] on div "Scans" at bounding box center [129, 182] width 140 height 21
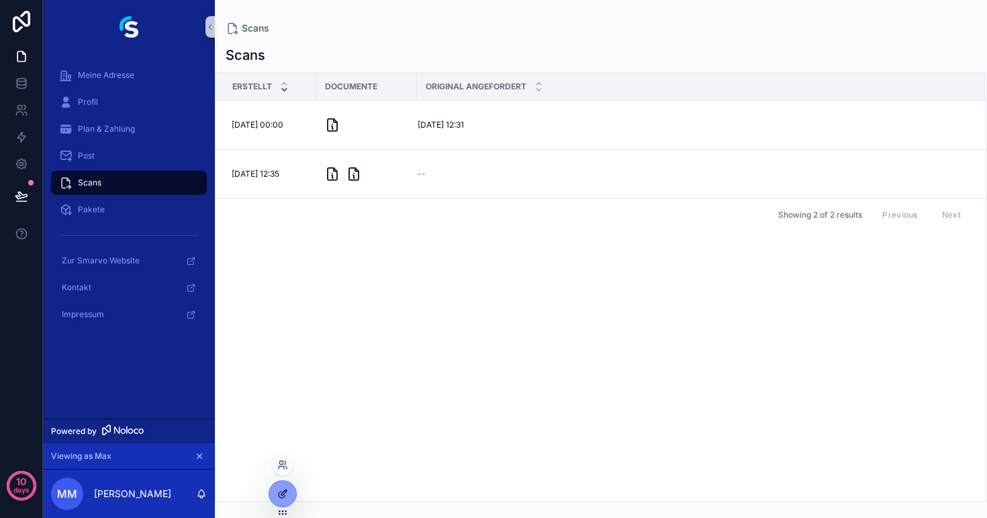
click at [287, 498] on icon at bounding box center [282, 493] width 11 height 11
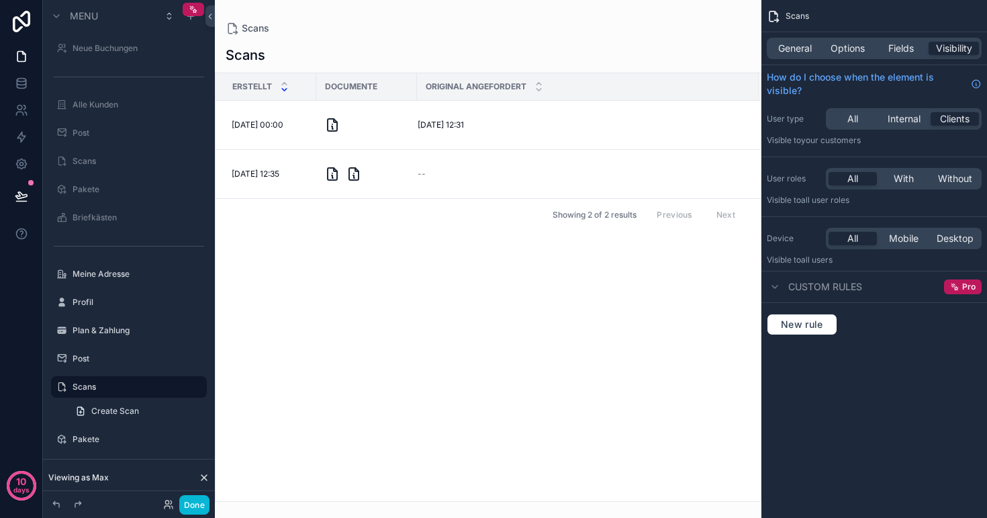
scroll to position [122, 0]
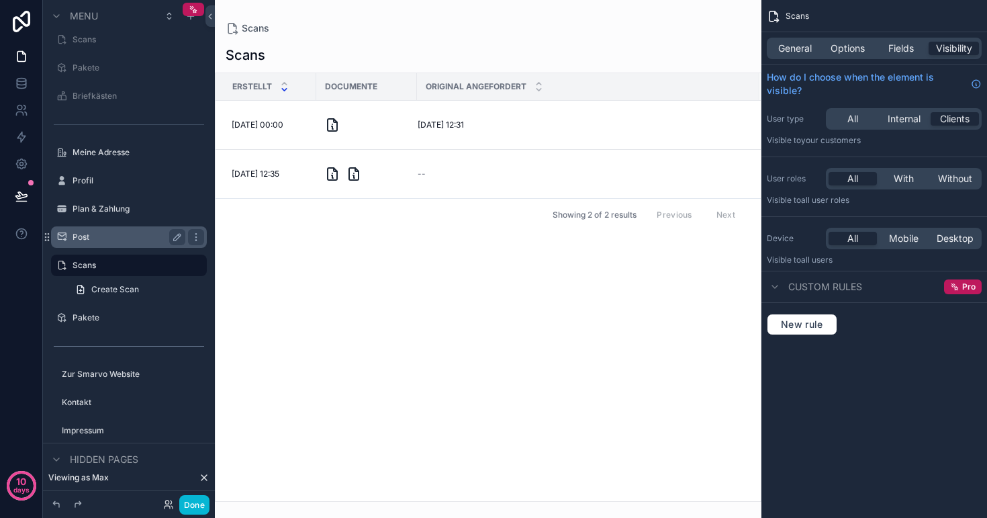
click at [108, 238] on label "Post" at bounding box center [126, 237] width 107 height 11
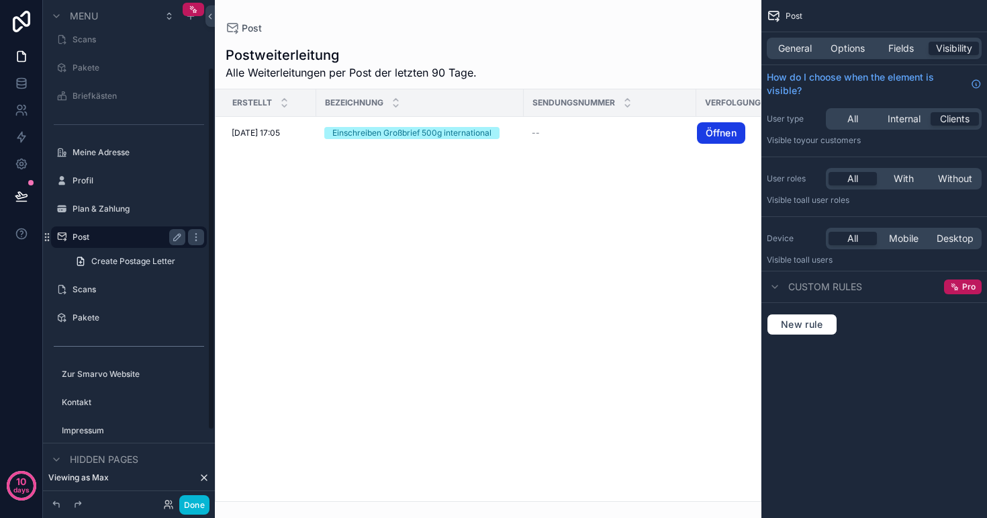
scroll to position [93, 0]
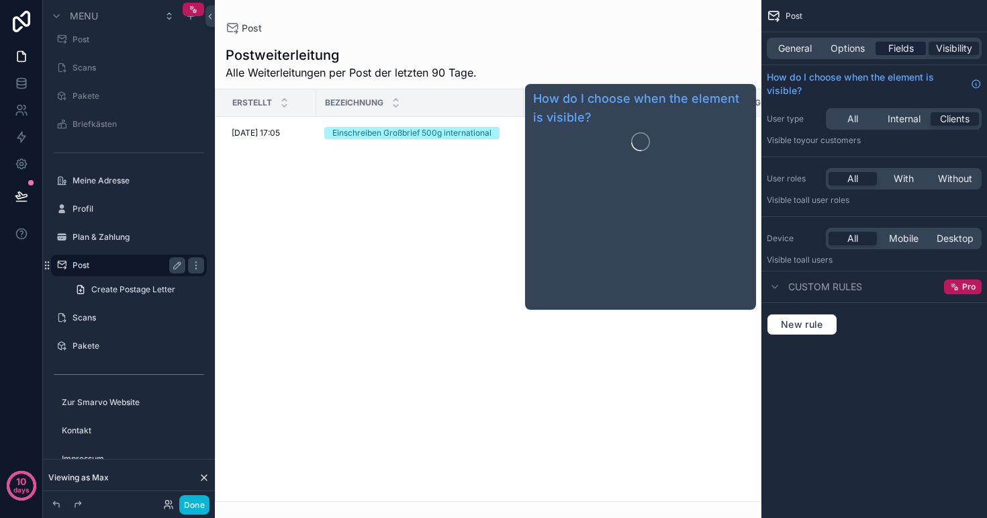
click at [897, 46] on span "Fields" at bounding box center [902, 48] width 26 height 13
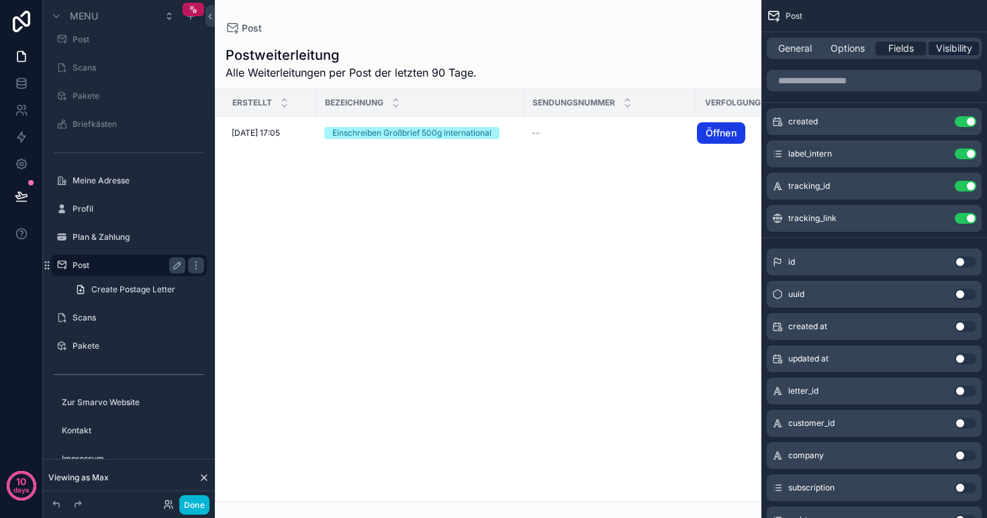
click at [946, 43] on span "Visibility" at bounding box center [954, 48] width 36 height 13
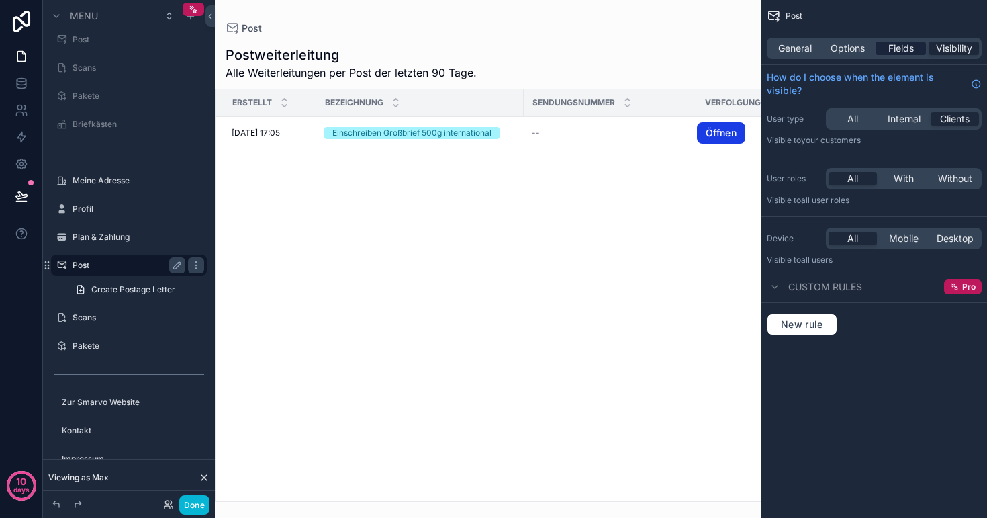
click at [900, 49] on span "Fields" at bounding box center [902, 48] width 26 height 13
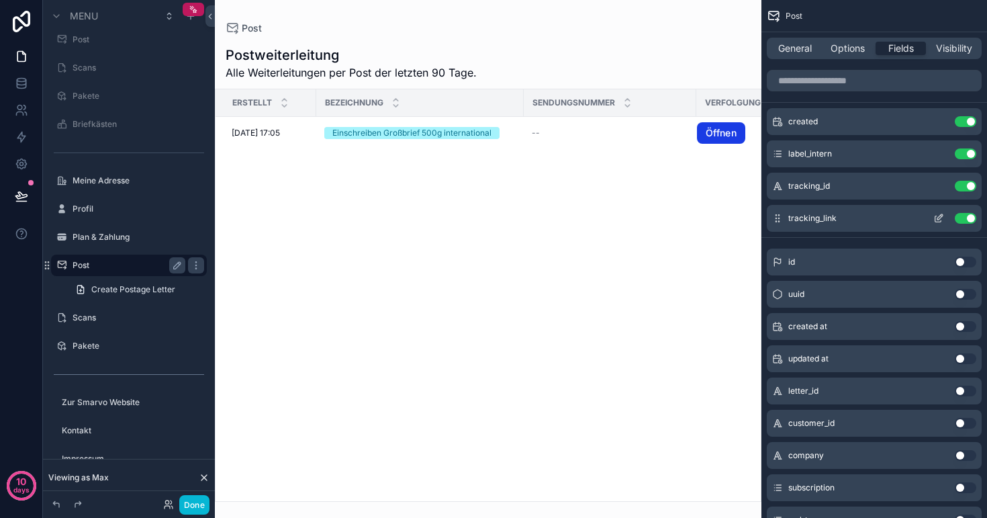
click at [937, 215] on icon "scrollable content" at bounding box center [939, 218] width 11 height 11
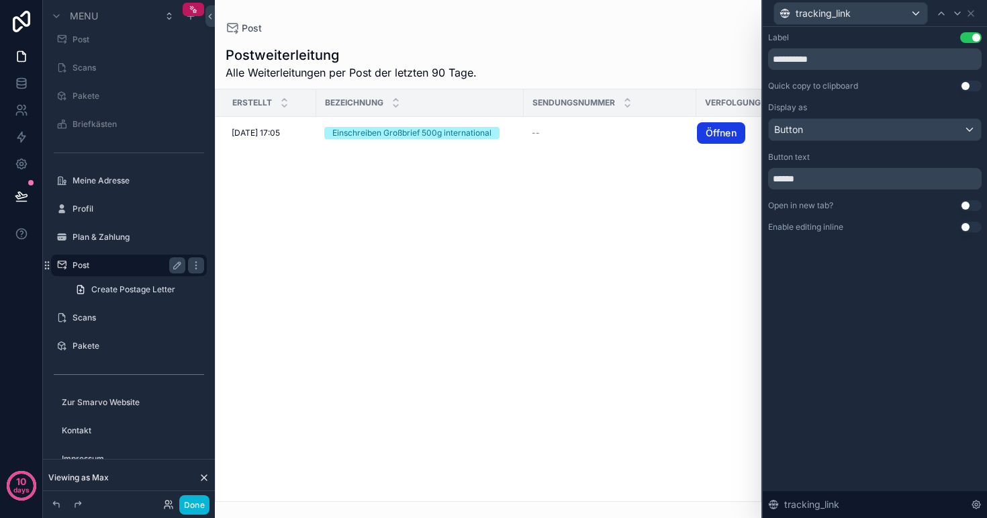
scroll to position [0, 0]
click at [976, 505] on icon at bounding box center [976, 504] width 3 height 3
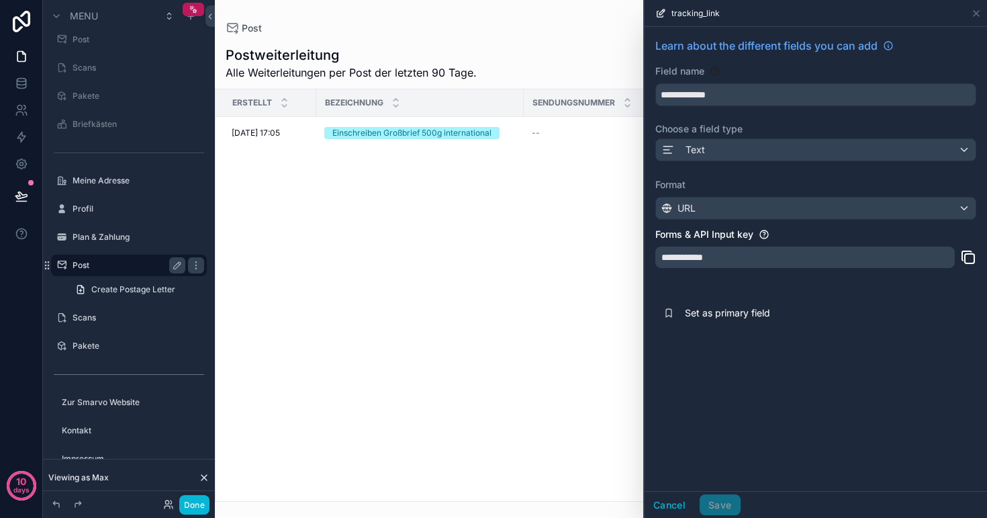
click at [729, 257] on div "**********" at bounding box center [806, 257] width 300 height 21
click at [971, 11] on div "tracking_link" at bounding box center [816, 13] width 332 height 26
click at [973, 16] on icon at bounding box center [976, 13] width 11 height 11
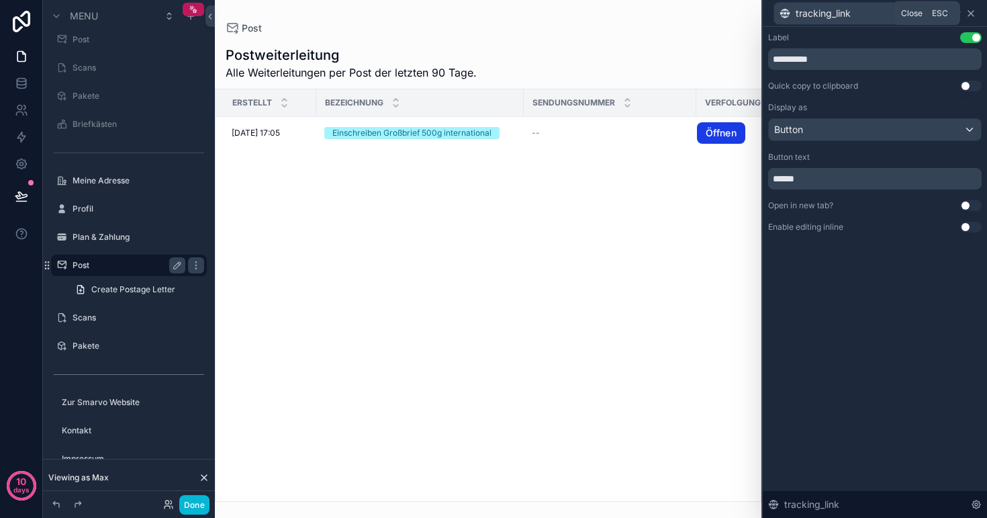
click at [969, 15] on icon at bounding box center [971, 13] width 5 height 5
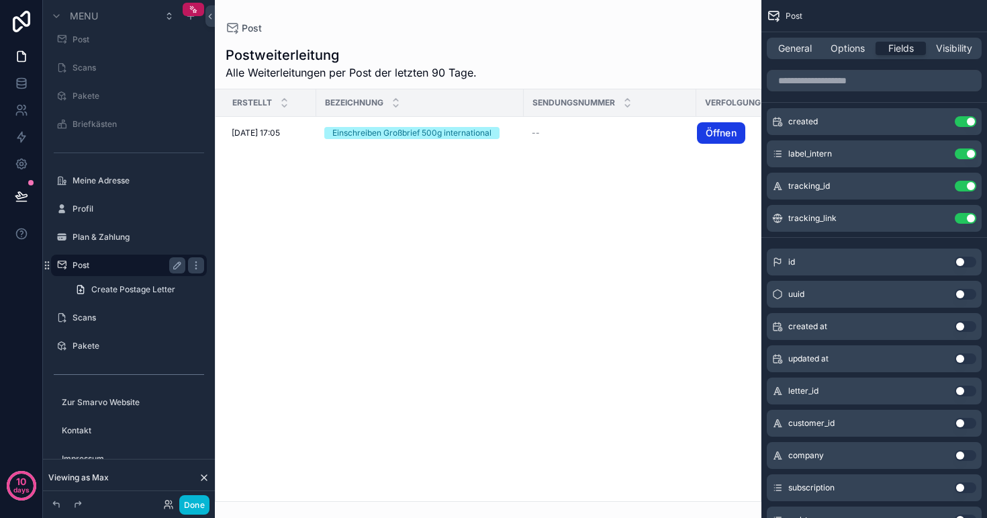
click at [568, 203] on div "scrollable content" at bounding box center [488, 259] width 547 height 518
click at [799, 50] on span "General" at bounding box center [795, 48] width 34 height 13
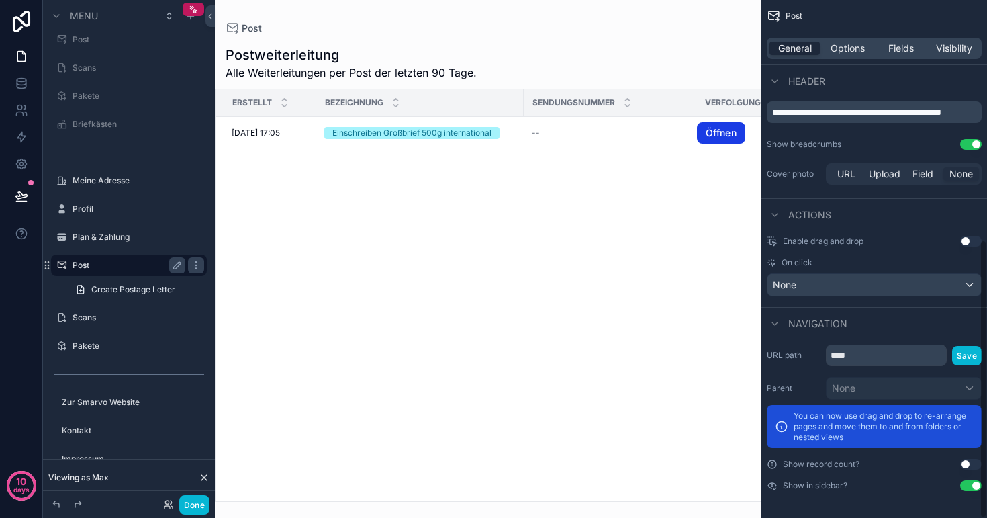
scroll to position [445, 0]
click at [853, 52] on span "Options" at bounding box center [848, 48] width 34 height 13
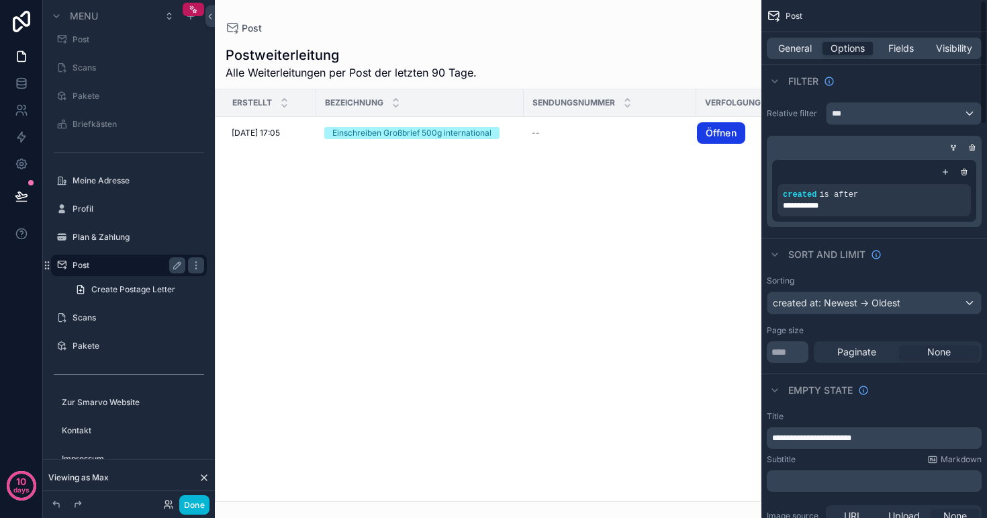
scroll to position [0, 0]
click at [954, 48] on span "Visibility" at bounding box center [954, 48] width 36 height 13
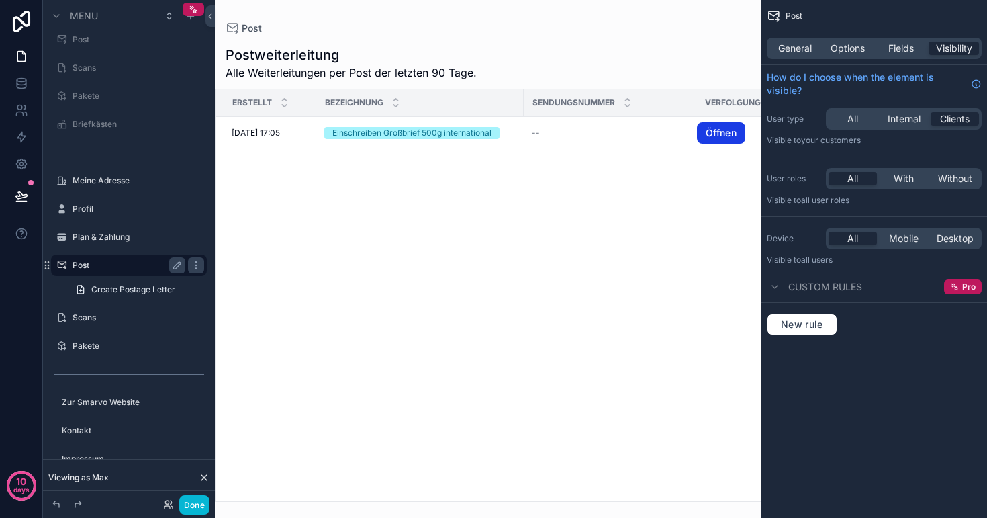
click at [827, 288] on span "Custom rules" at bounding box center [826, 286] width 74 height 13
click at [825, 321] on span "New rule" at bounding box center [802, 324] width 53 height 12
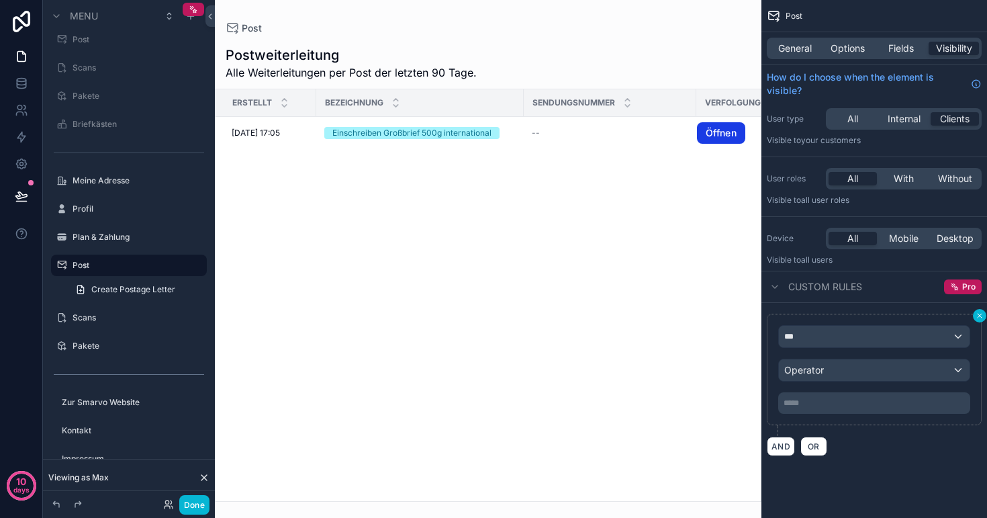
click at [980, 315] on icon "scrollable content" at bounding box center [980, 316] width 8 height 8
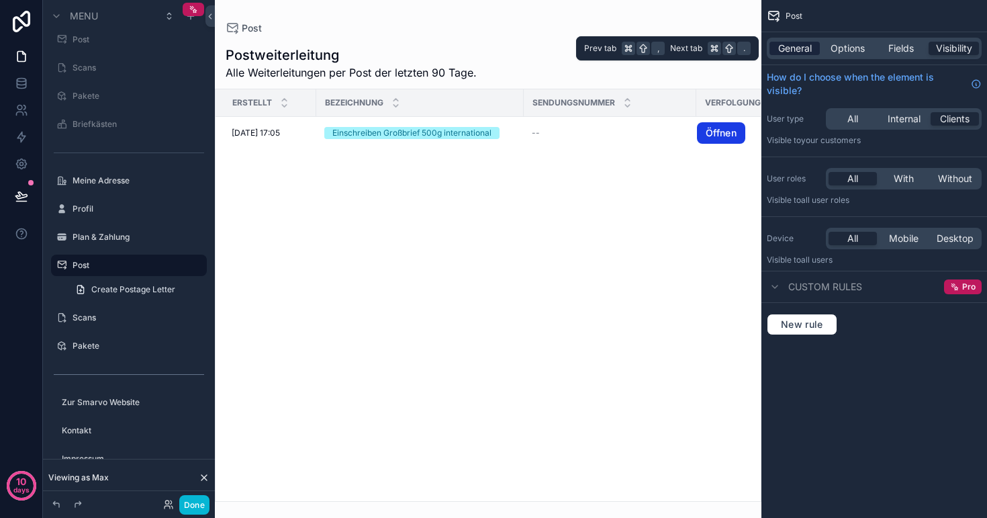
click at [793, 46] on span "General" at bounding box center [795, 48] width 34 height 13
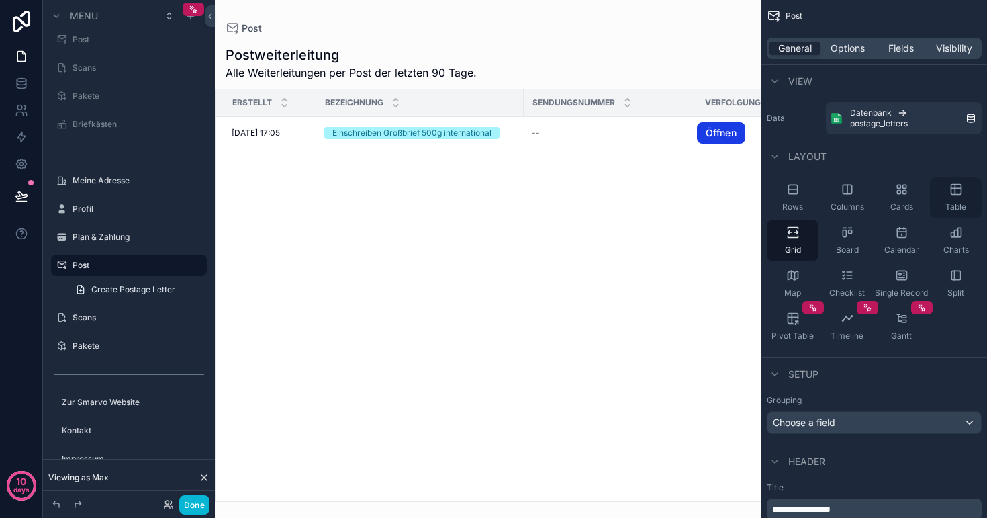
click at [946, 202] on span "Table" at bounding box center [956, 207] width 21 height 11
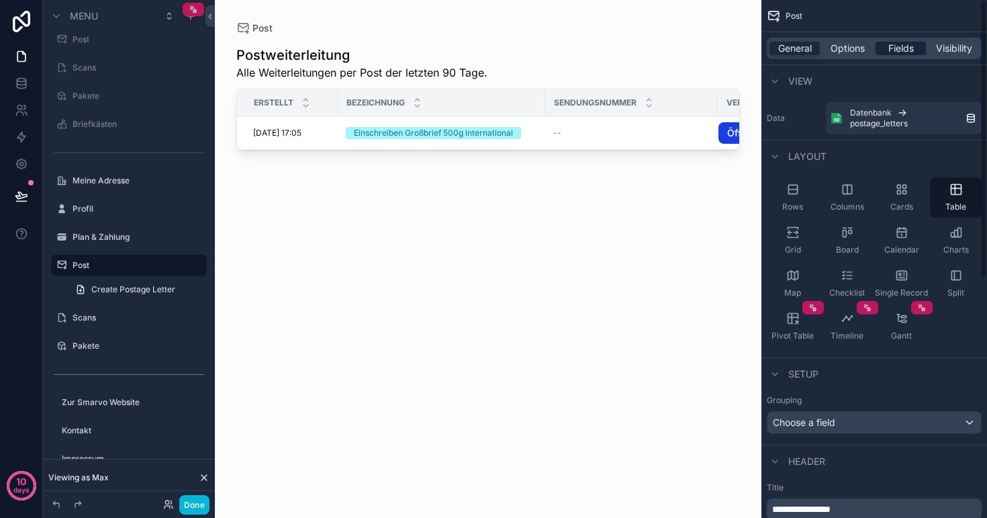
click at [902, 48] on span "Fields" at bounding box center [902, 48] width 26 height 13
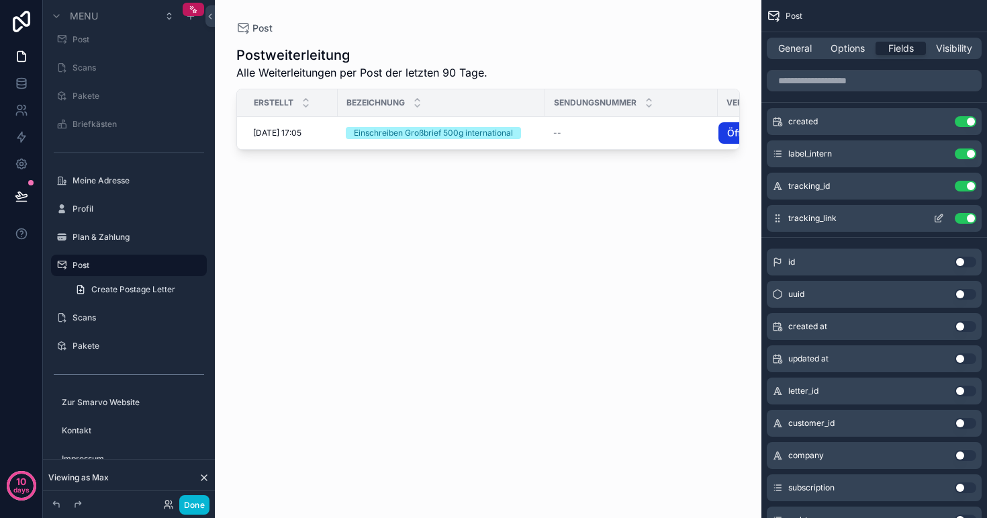
click at [938, 221] on icon "scrollable content" at bounding box center [939, 218] width 11 height 11
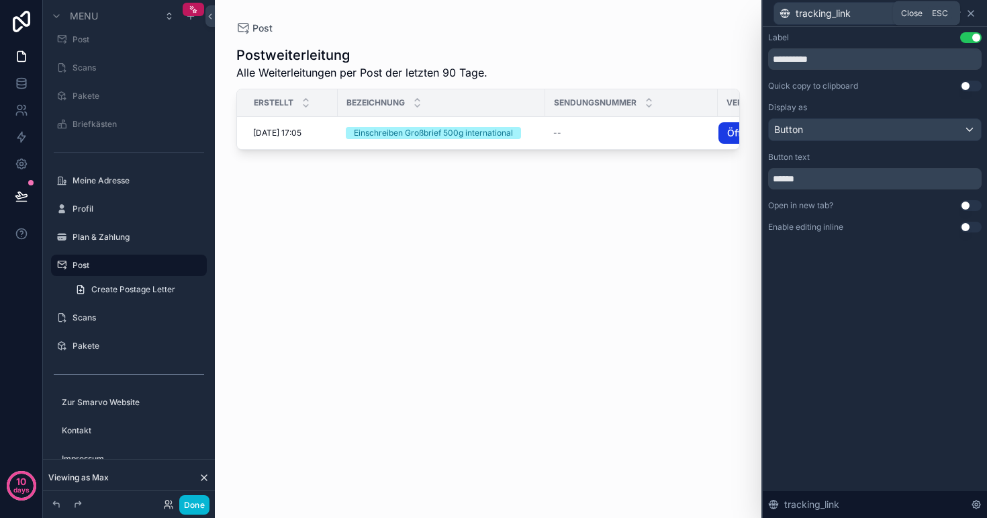
click at [969, 15] on icon at bounding box center [971, 13] width 11 height 11
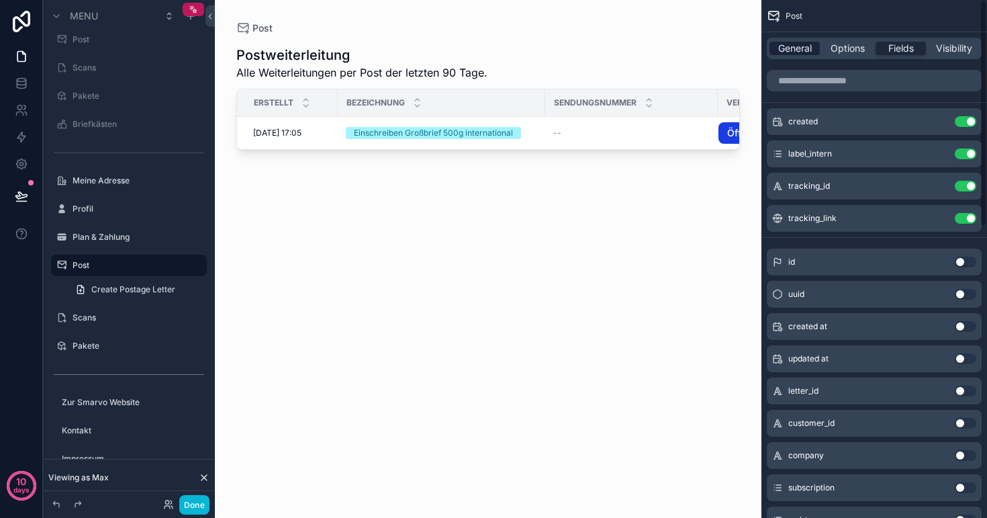
click at [787, 46] on span "General" at bounding box center [795, 48] width 34 height 13
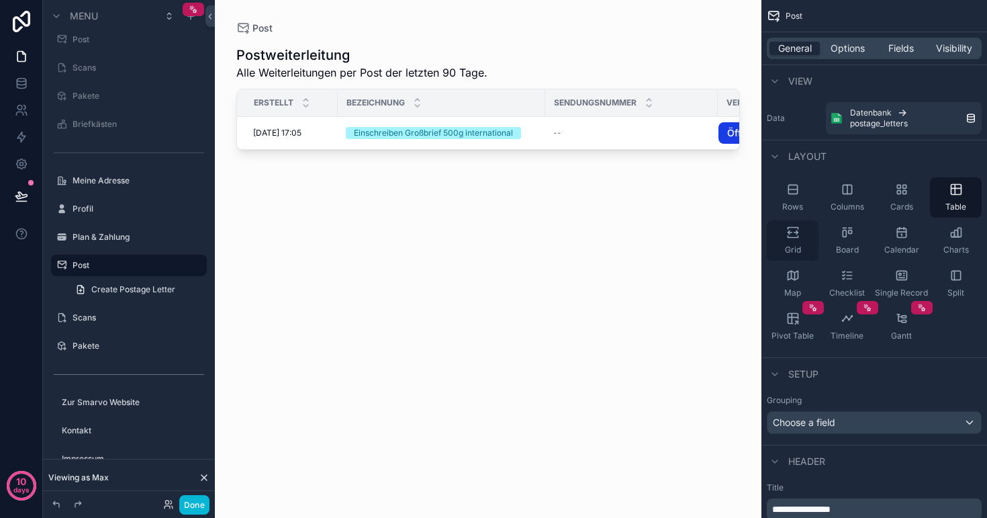
click at [787, 239] on div "Grid" at bounding box center [793, 240] width 52 height 40
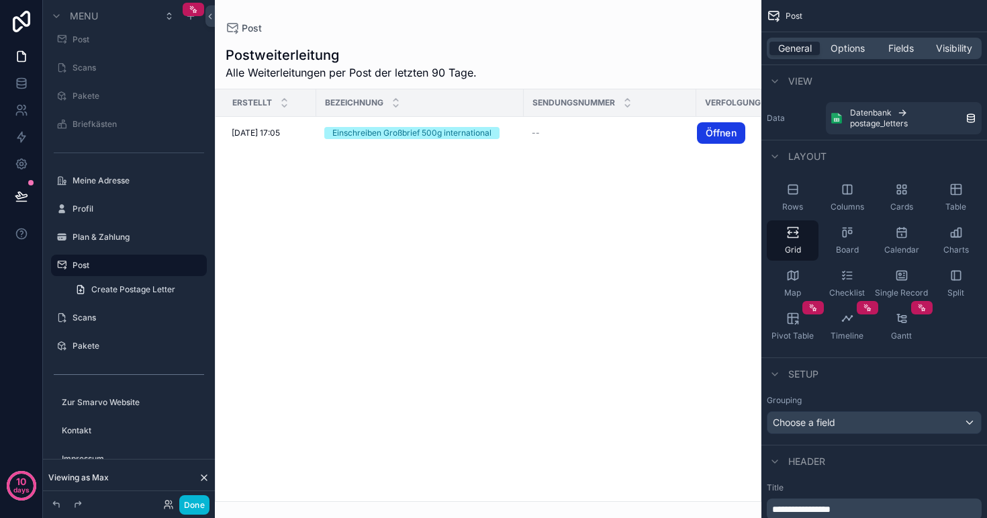
click at [516, 62] on div "Postweiterleitung Alle Weiterleitungen per Post der letzten 90 Tage." at bounding box center [488, 63] width 525 height 35
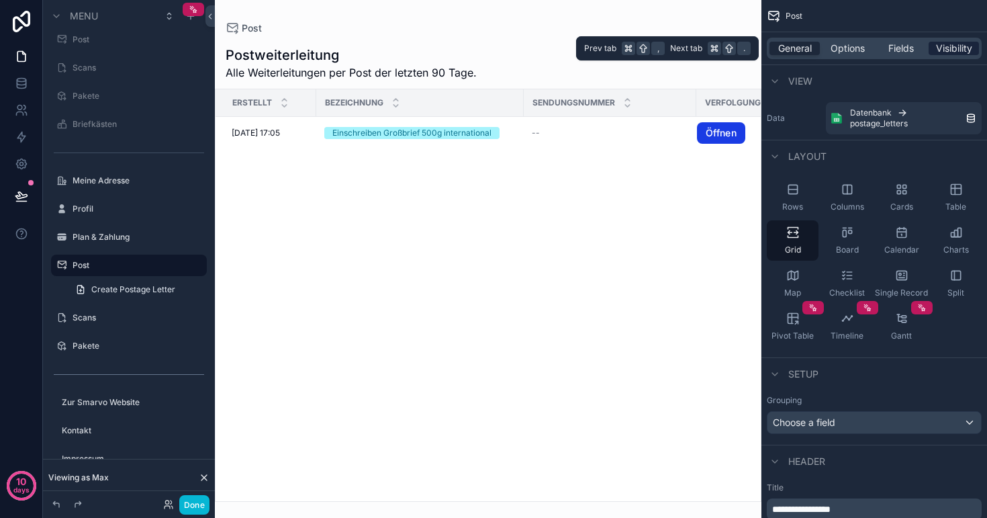
click at [945, 52] on span "Visibility" at bounding box center [954, 48] width 36 height 13
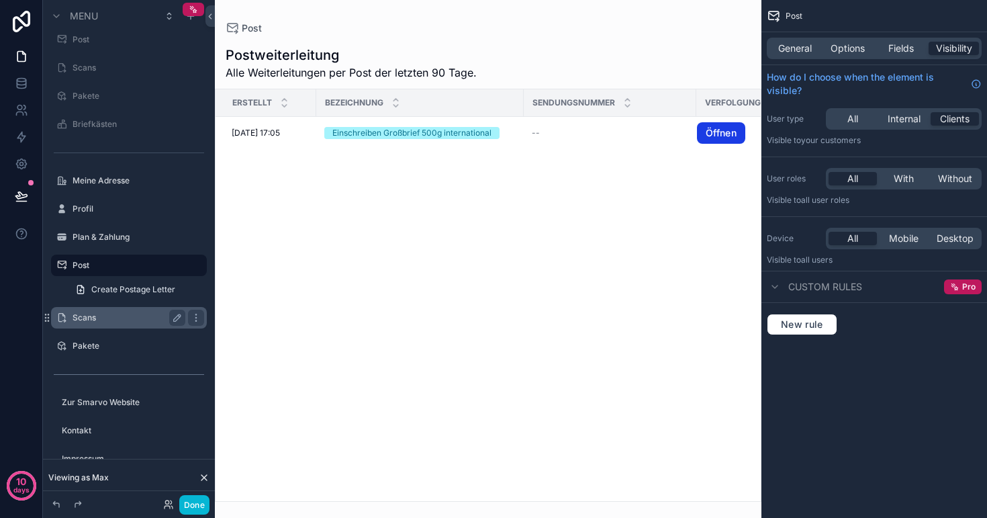
click at [99, 317] on label "Scans" at bounding box center [126, 317] width 107 height 11
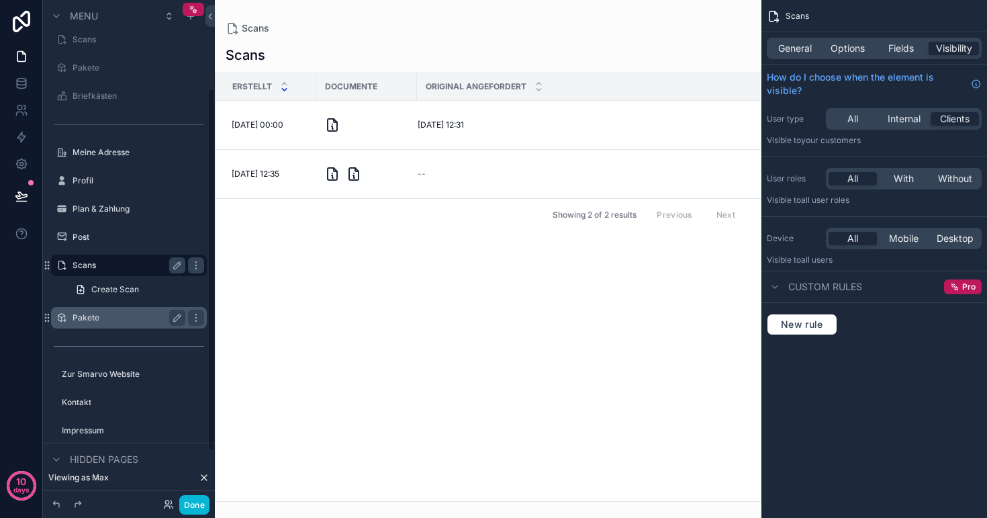
click at [98, 322] on label "Pakete" at bounding box center [126, 317] width 107 height 11
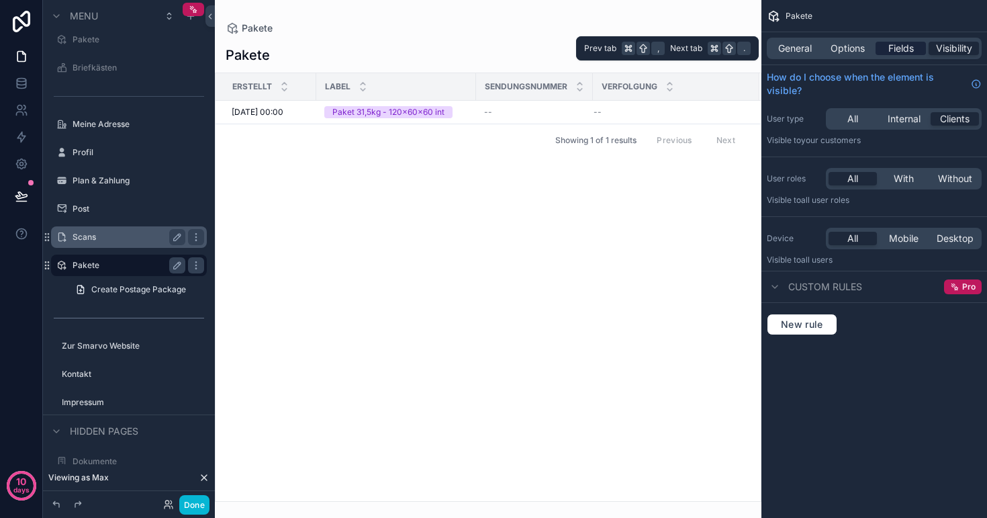
click at [893, 50] on span "Fields" at bounding box center [902, 48] width 26 height 13
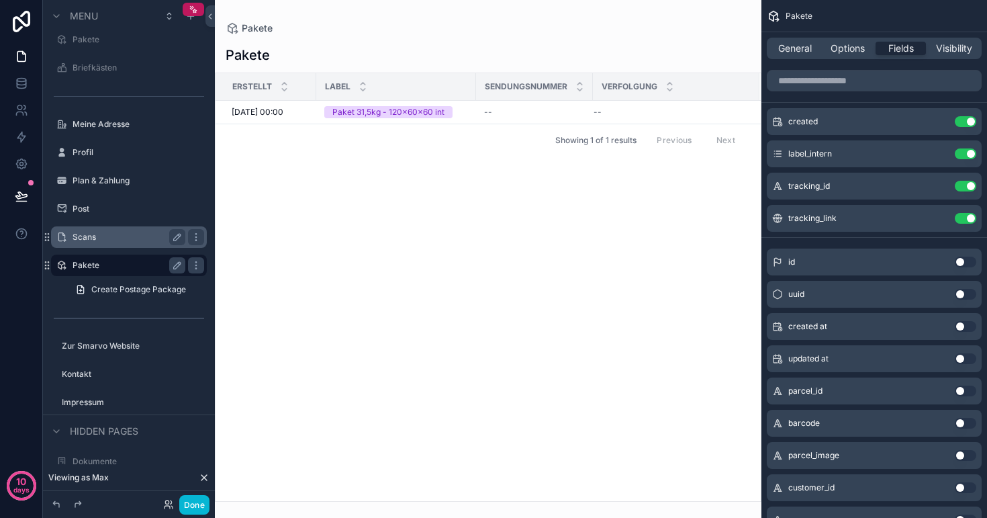
scroll to position [29, 0]
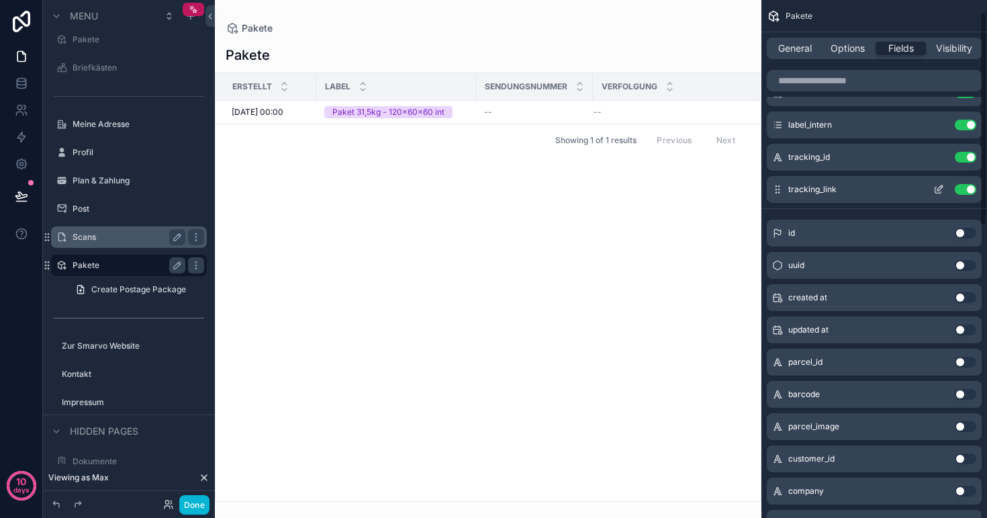
click at [939, 190] on icon "scrollable content" at bounding box center [939, 189] width 11 height 11
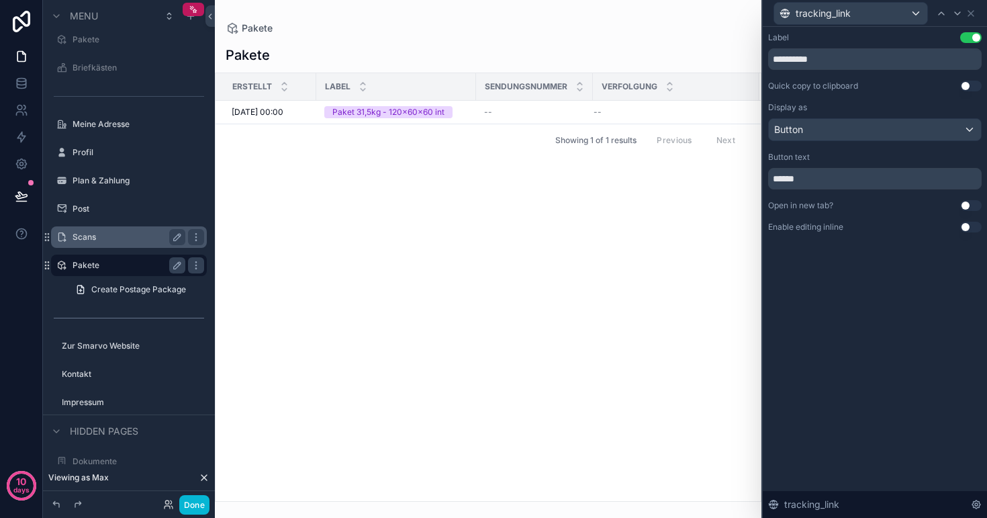
click at [979, 40] on button "Use setting" at bounding box center [971, 37] width 21 height 11
click at [976, 41] on button "Use setting" at bounding box center [971, 37] width 21 height 11
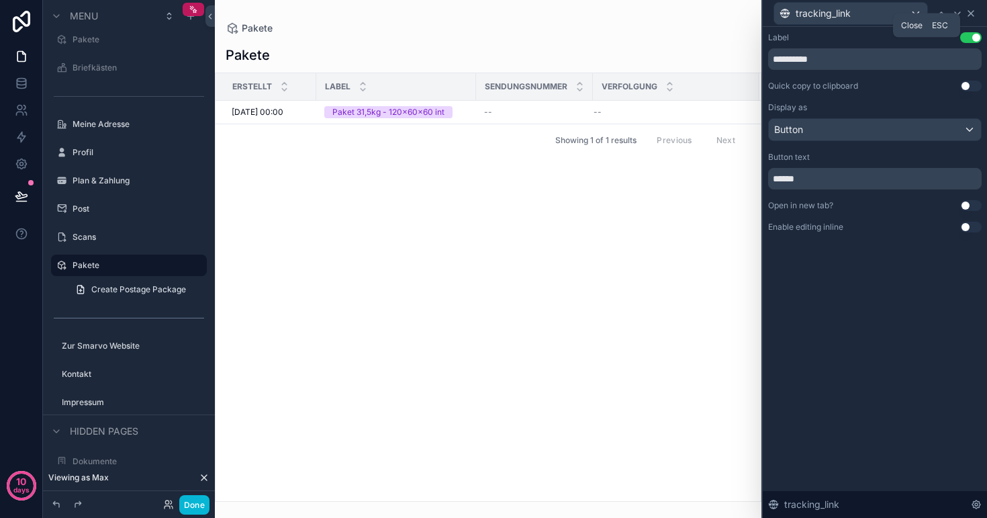
click at [971, 17] on icon at bounding box center [971, 13] width 11 height 11
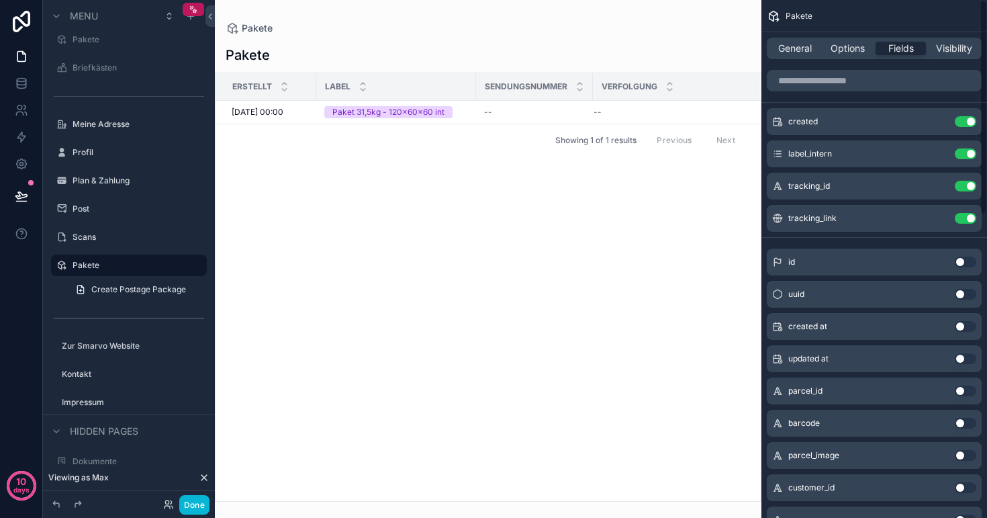
scroll to position [0, 0]
click at [851, 49] on span "Options" at bounding box center [848, 48] width 34 height 13
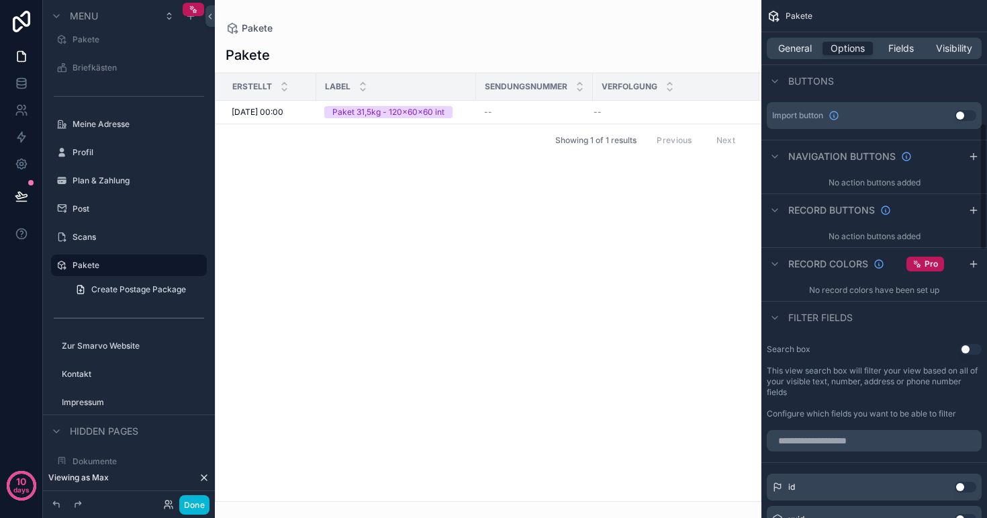
scroll to position [502, 0]
click at [111, 211] on label "Post" at bounding box center [126, 209] width 107 height 11
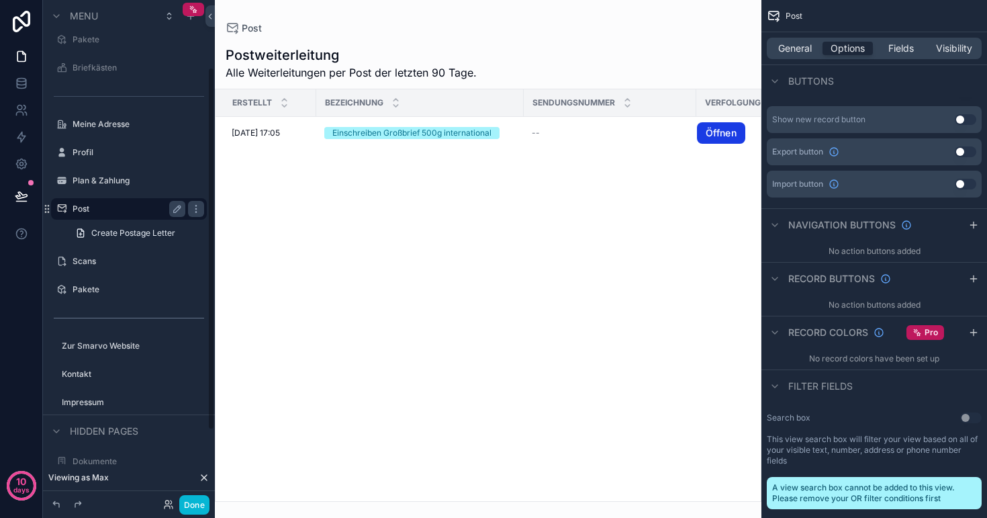
scroll to position [93, 0]
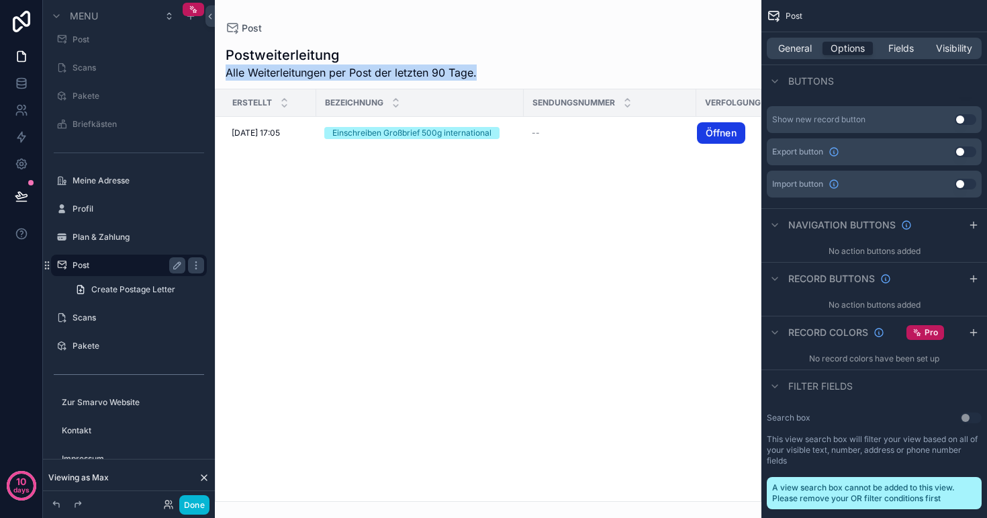
drag, startPoint x: 479, startPoint y: 74, endPoint x: 226, endPoint y: 72, distance: 253.2
click at [225, 72] on div "Postweiterleitung Alle Weiterleitungen per Post der letzten 90 Tage." at bounding box center [488, 63] width 547 height 35
copy span "Alle Weiterleitungen per Post der letzten 90 Tage."
click at [112, 317] on label "Scans" at bounding box center [126, 317] width 107 height 11
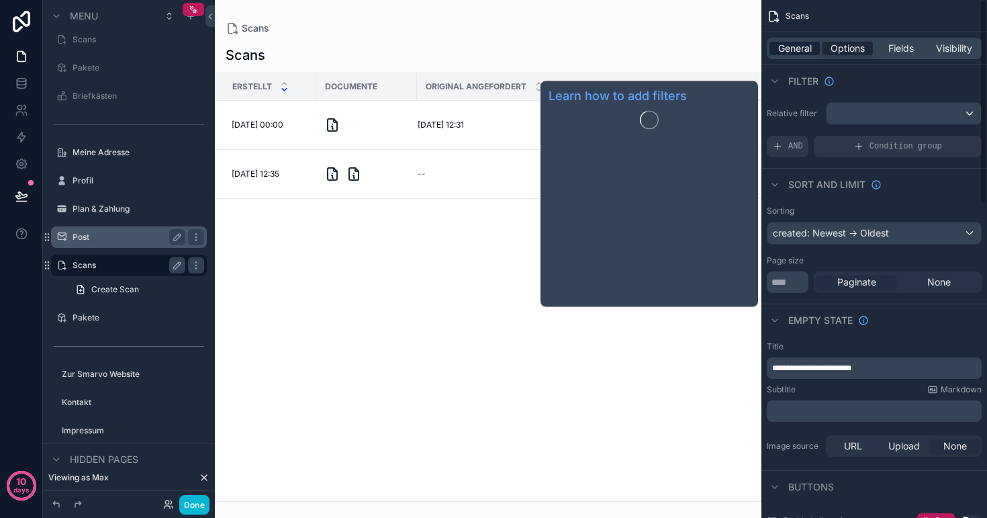
click at [781, 47] on span "General" at bounding box center [795, 48] width 34 height 13
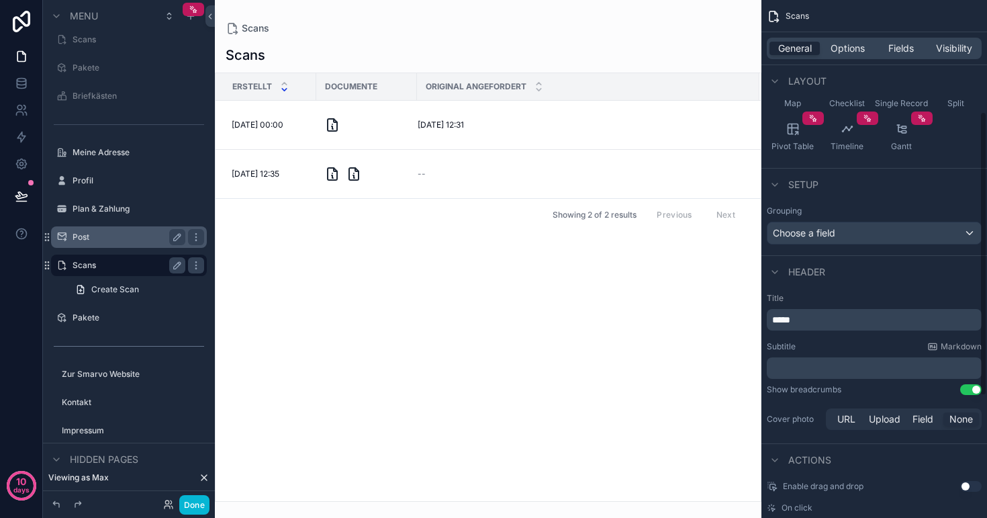
scroll to position [203, 0]
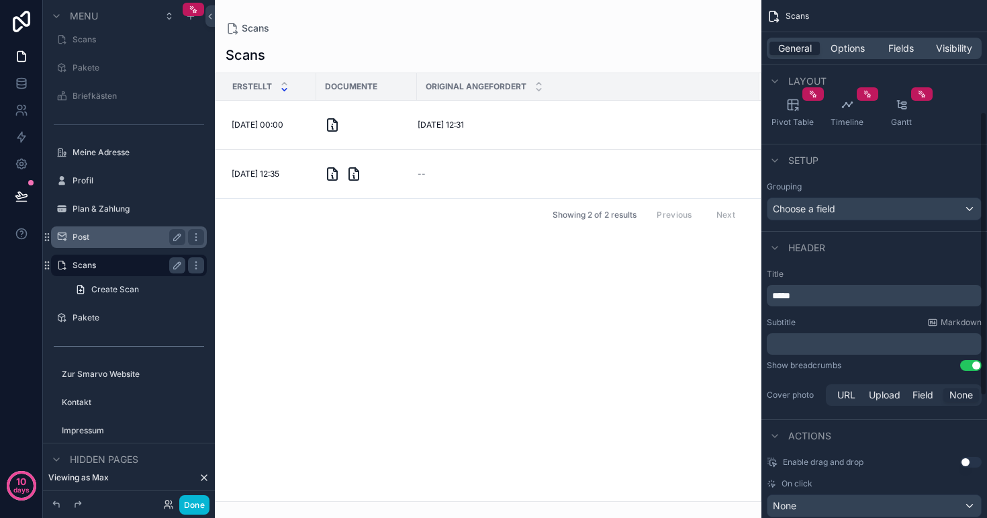
click at [843, 343] on p "﻿" at bounding box center [875, 343] width 207 height 13
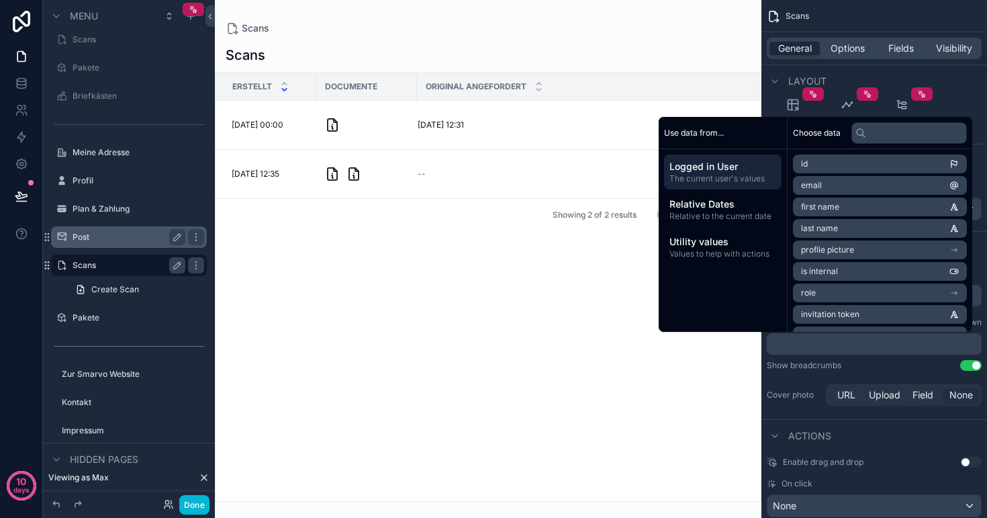
scroll to position [0, 0]
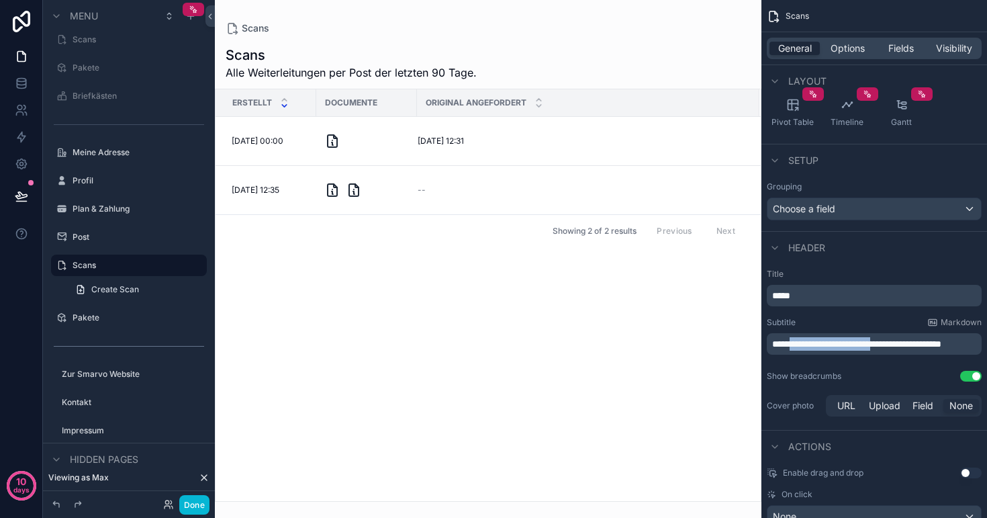
drag, startPoint x: 902, startPoint y: 342, endPoint x: 795, endPoint y: 341, distance: 107.5
click at [795, 341] on span "**********" at bounding box center [856, 343] width 169 height 9
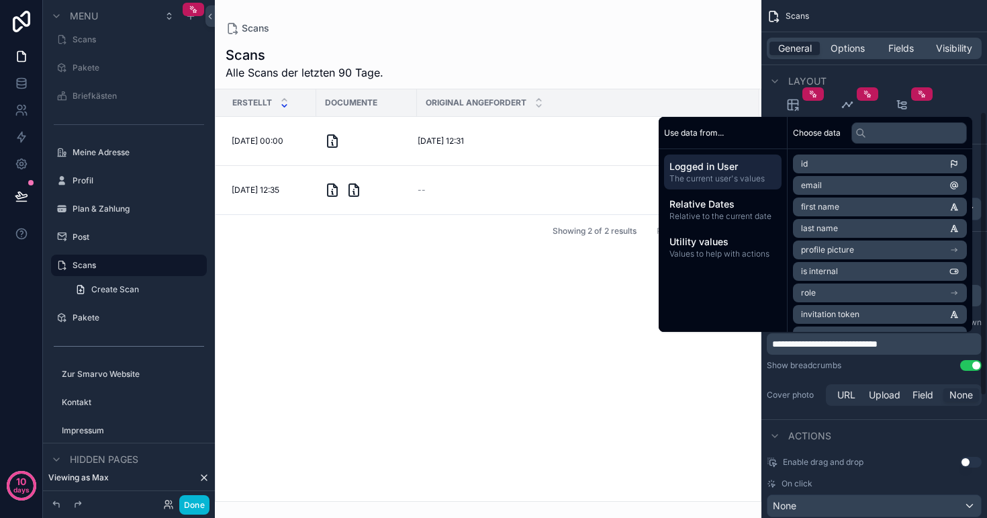
click at [922, 343] on p "**********" at bounding box center [875, 343] width 207 height 13
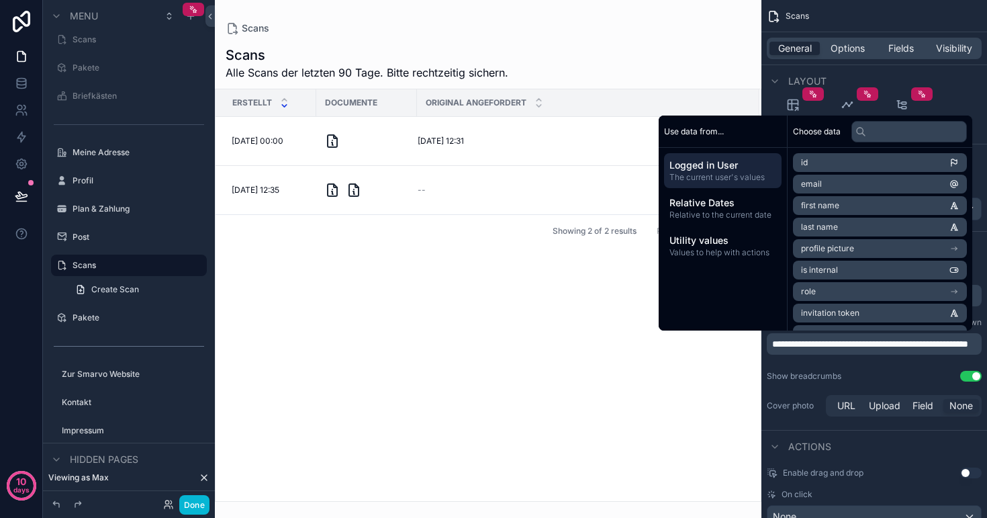
click at [507, 331] on div "scrollable content" at bounding box center [488, 259] width 547 height 518
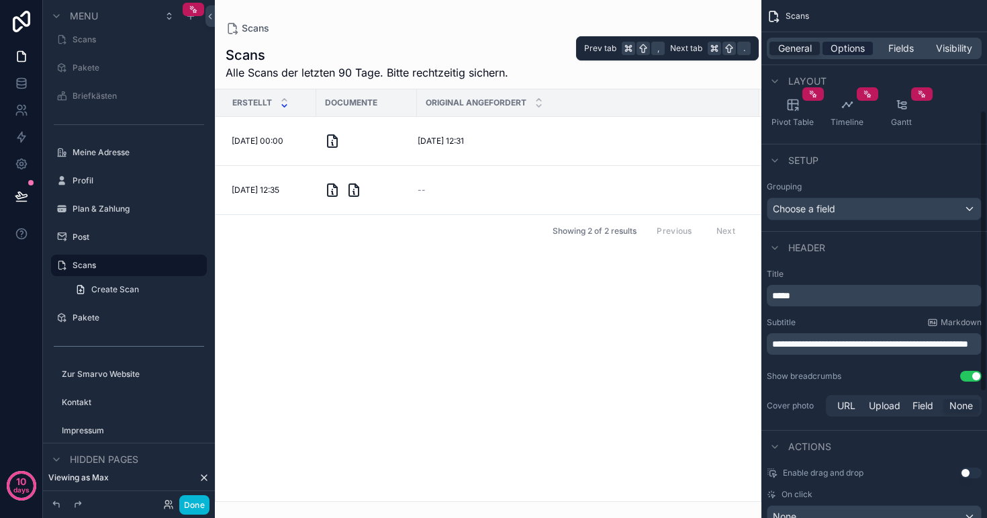
click at [849, 53] on span "Options" at bounding box center [848, 48] width 34 height 13
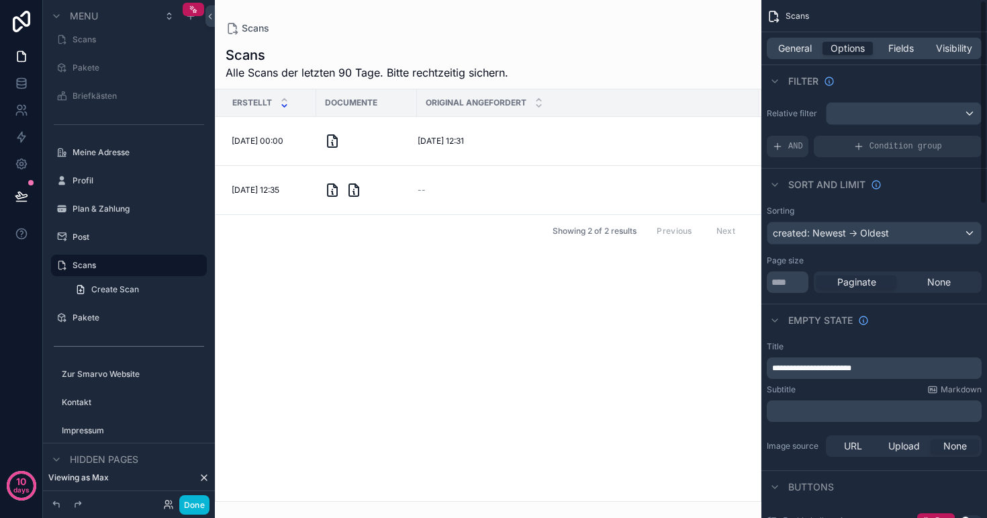
click at [855, 111] on div "scrollable content" at bounding box center [904, 113] width 154 height 21
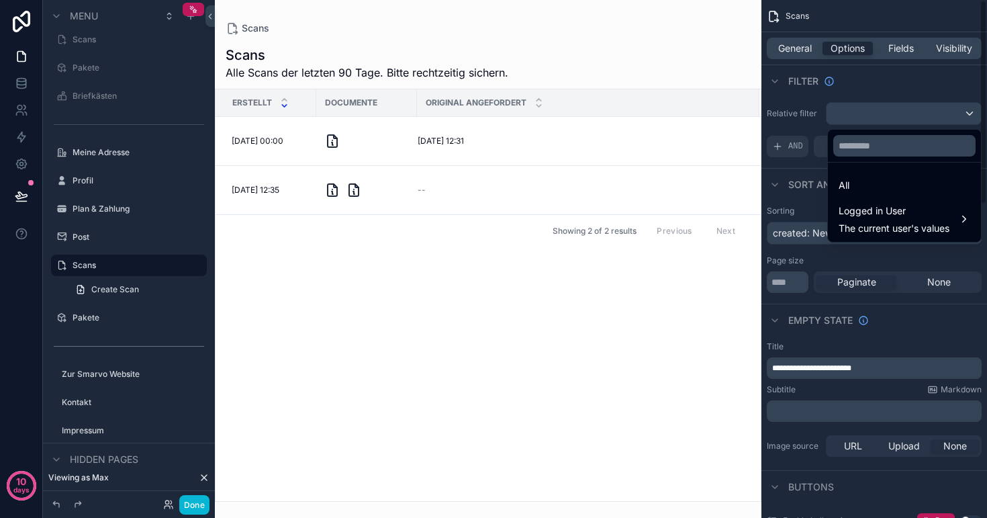
click at [857, 87] on div "scrollable content" at bounding box center [493, 259] width 987 height 518
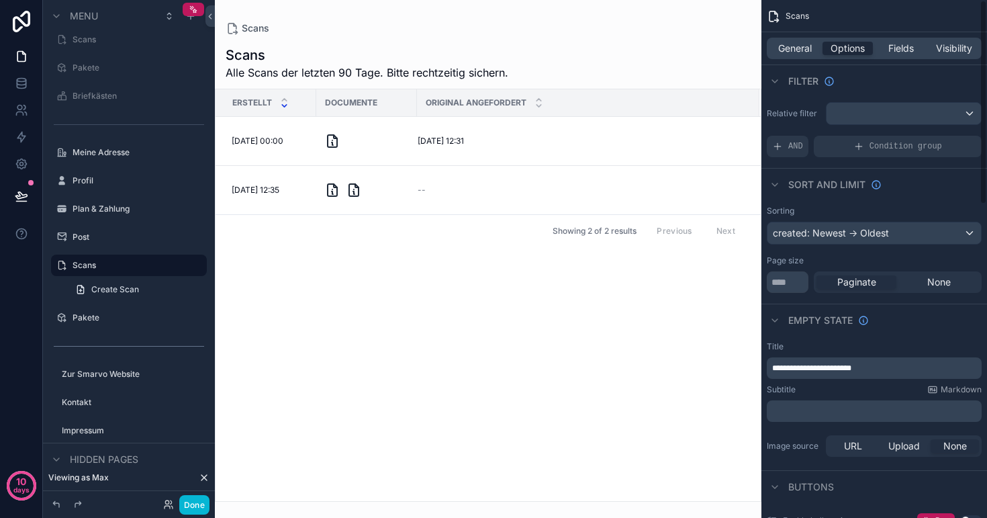
click at [856, 114] on div "scrollable content" at bounding box center [904, 113] width 154 height 21
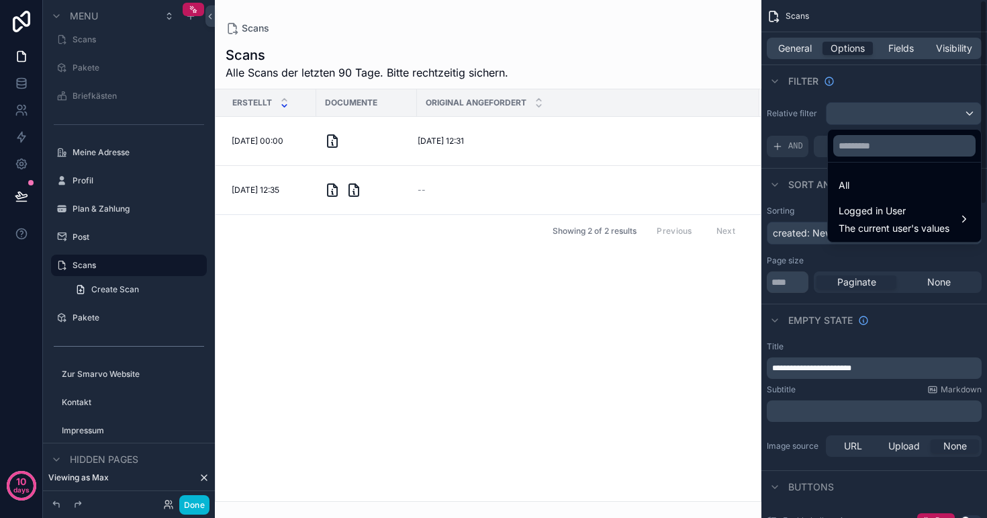
click at [856, 114] on div "scrollable content" at bounding box center [493, 259] width 987 height 518
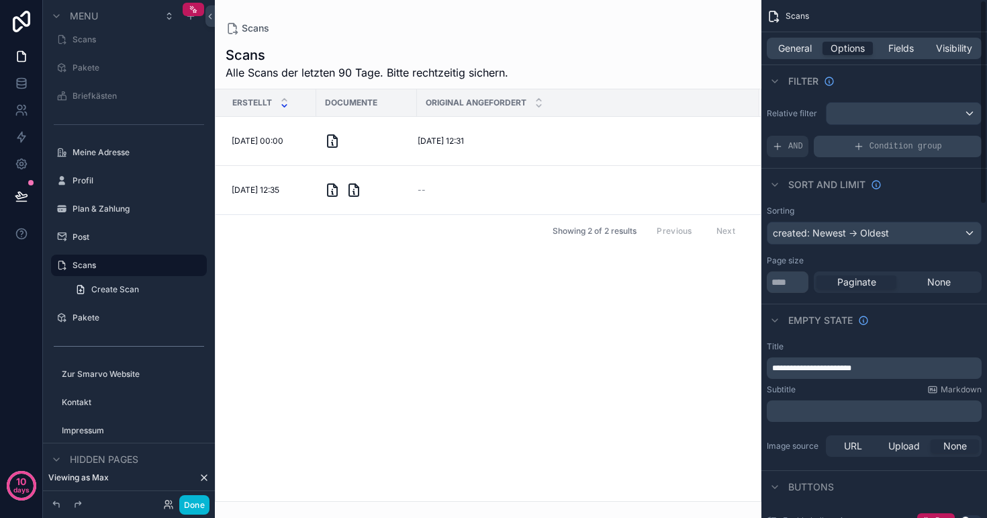
click at [864, 143] on div "Condition group" at bounding box center [898, 146] width 168 height 21
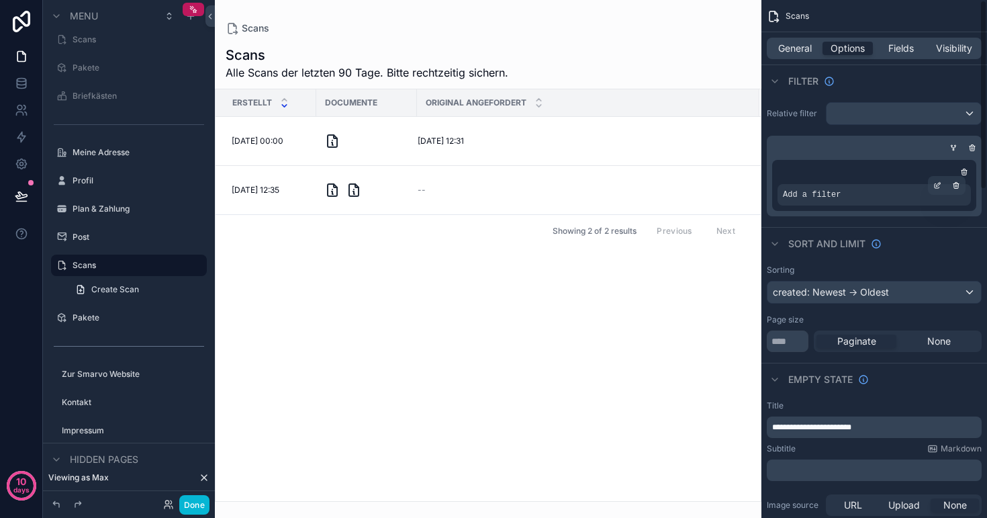
click at [818, 203] on div "Add a filter" at bounding box center [874, 194] width 193 height 21
click at [936, 189] on icon "scrollable content" at bounding box center [938, 185] width 8 height 8
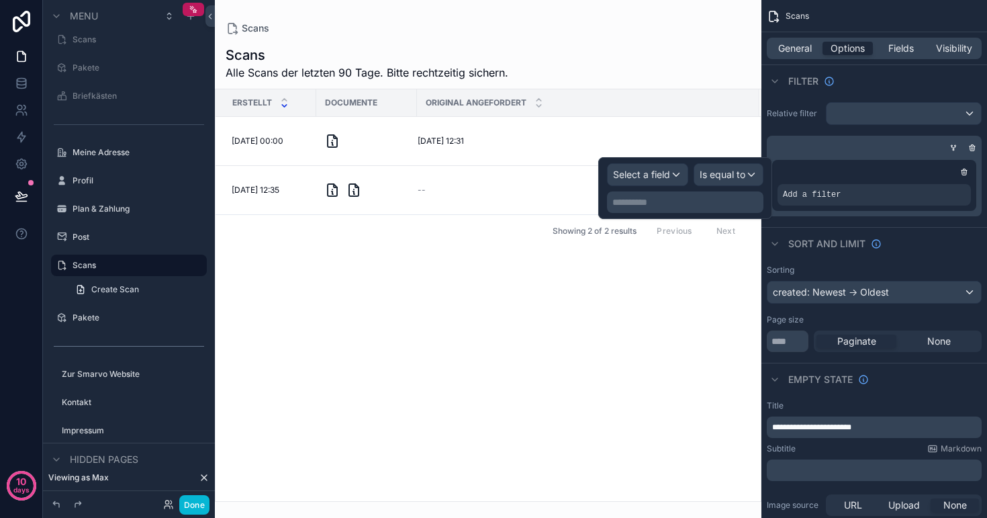
click at [642, 170] on span "Select a field" at bounding box center [641, 174] width 57 height 11
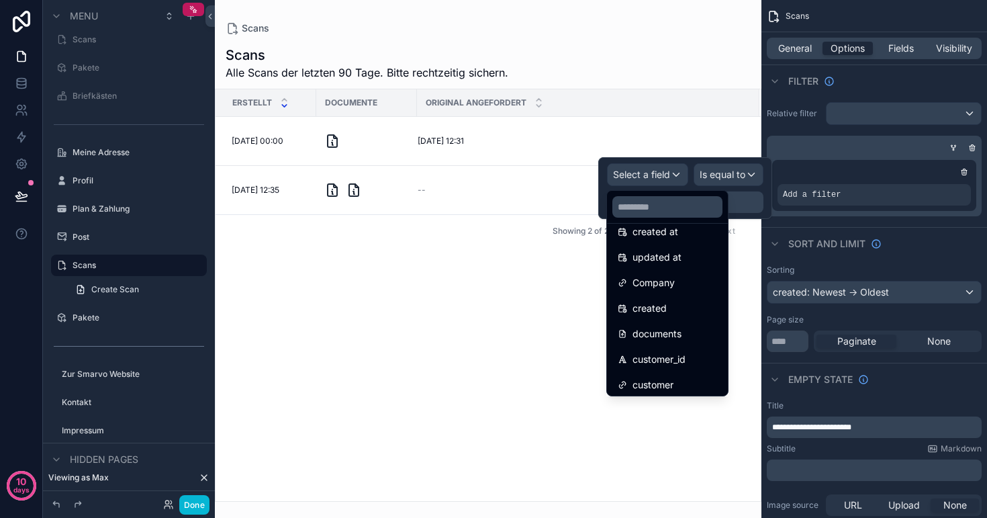
scroll to position [70, 0]
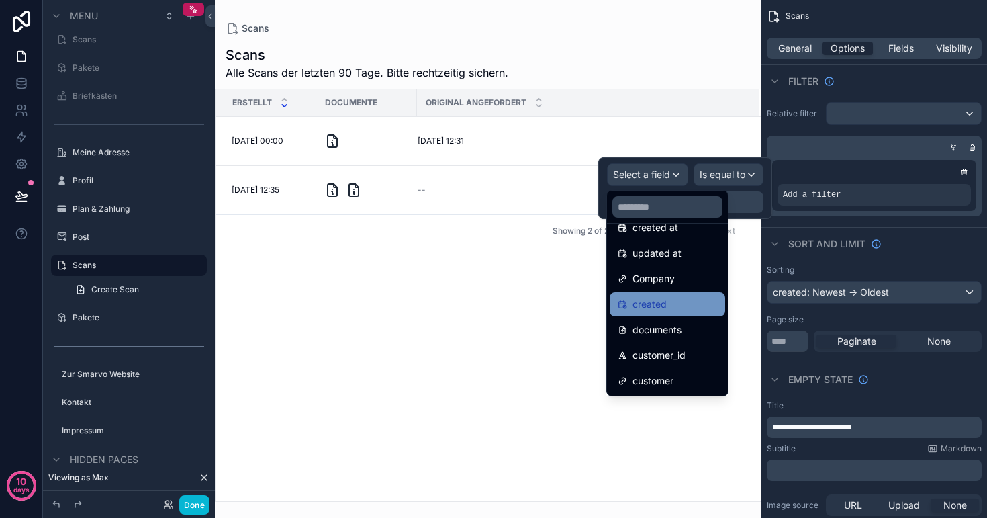
click at [660, 298] on span "created" at bounding box center [650, 304] width 34 height 16
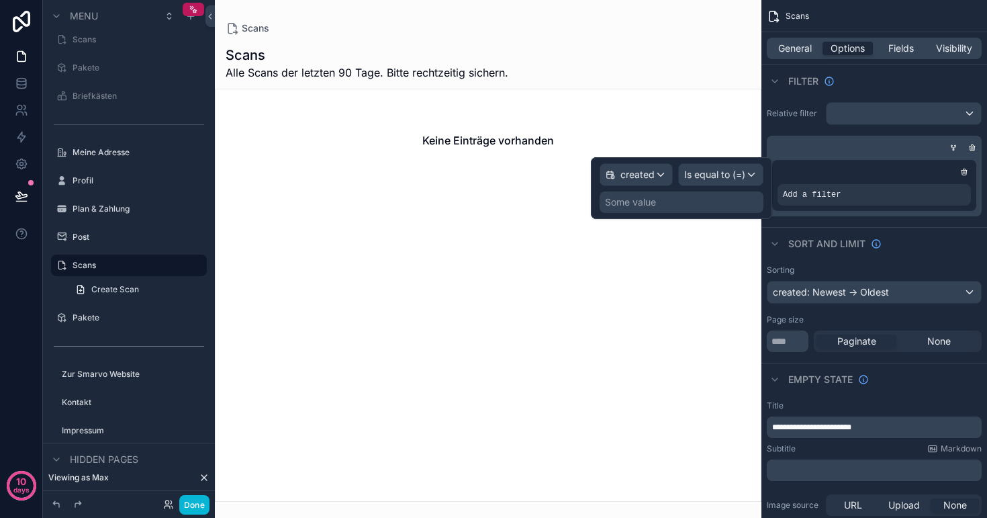
click at [710, 173] on span "Is equal to (=)" at bounding box center [714, 174] width 61 height 13
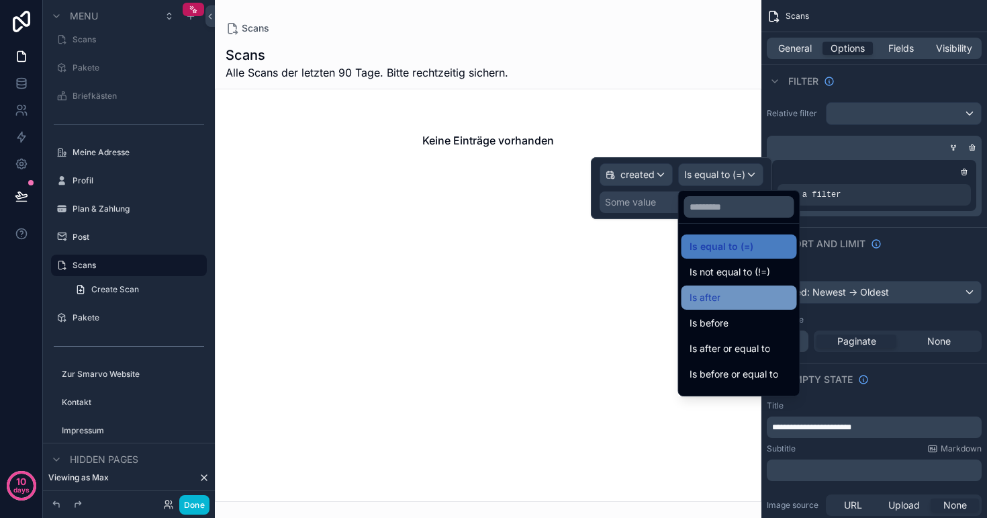
click at [734, 298] on div "Is after" at bounding box center [739, 298] width 99 height 16
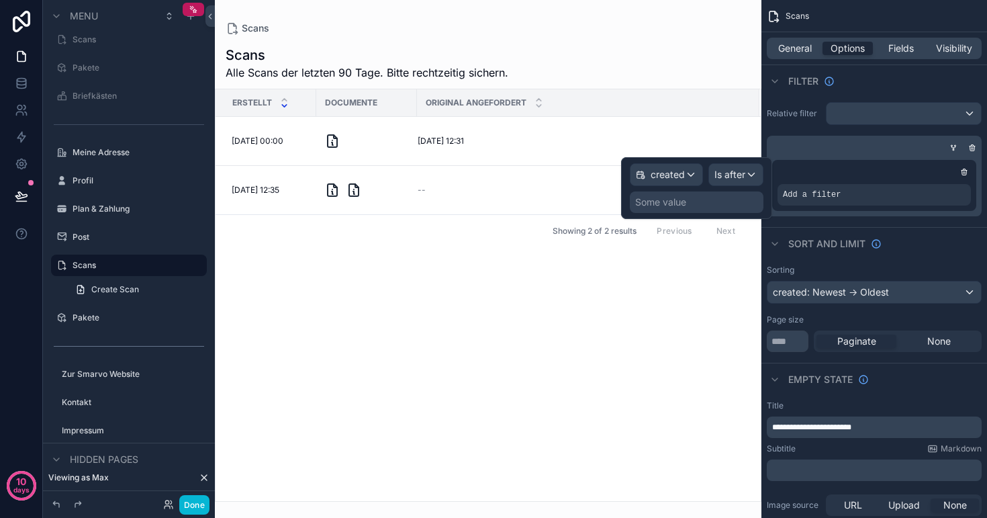
click at [682, 199] on div "Some value" at bounding box center [660, 201] width 51 height 13
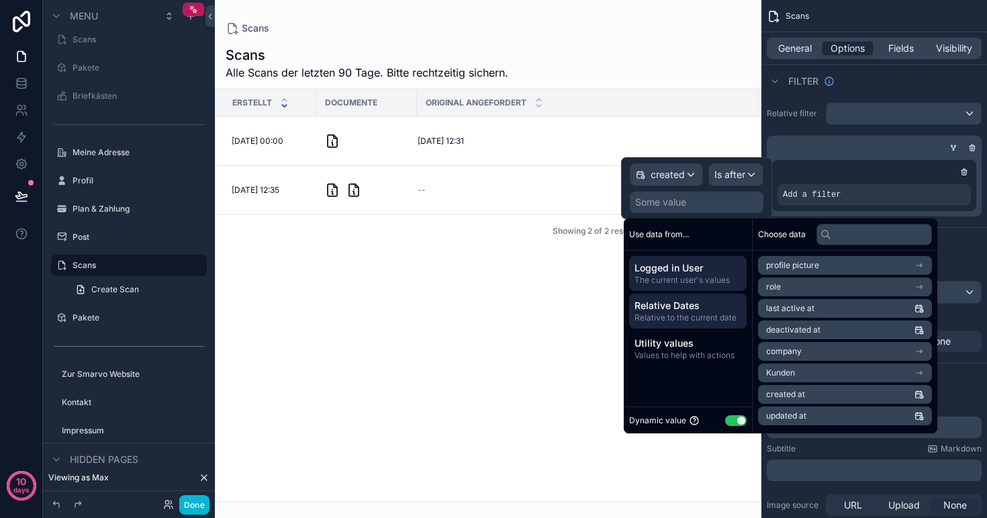
click at [694, 314] on span "Relative to the current date" at bounding box center [688, 317] width 107 height 11
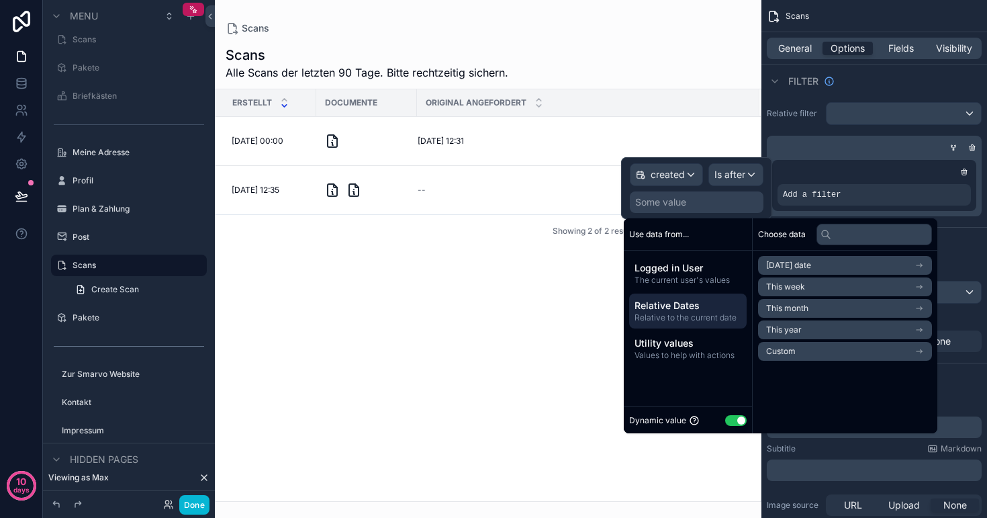
click at [801, 347] on li "Custom" at bounding box center [845, 351] width 174 height 19
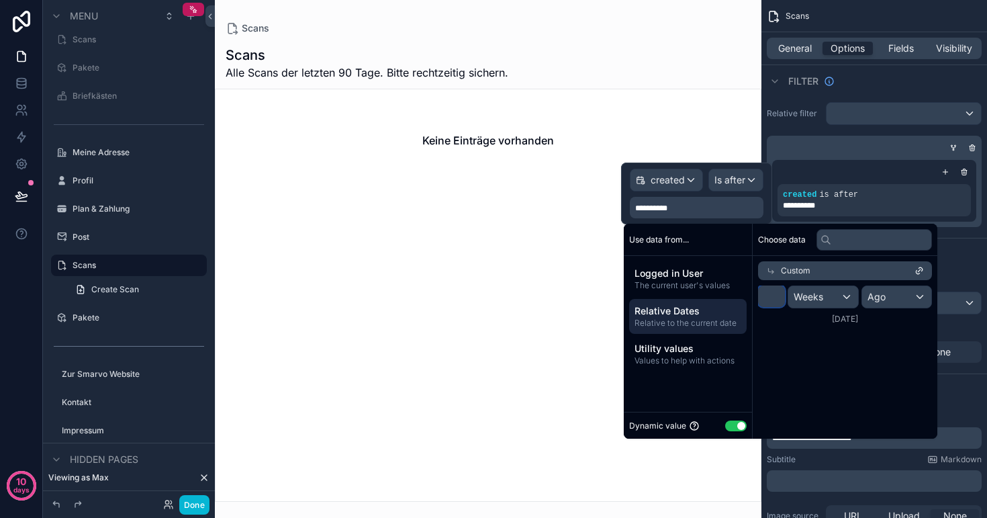
click at [778, 295] on input "*" at bounding box center [771, 295] width 27 height 21
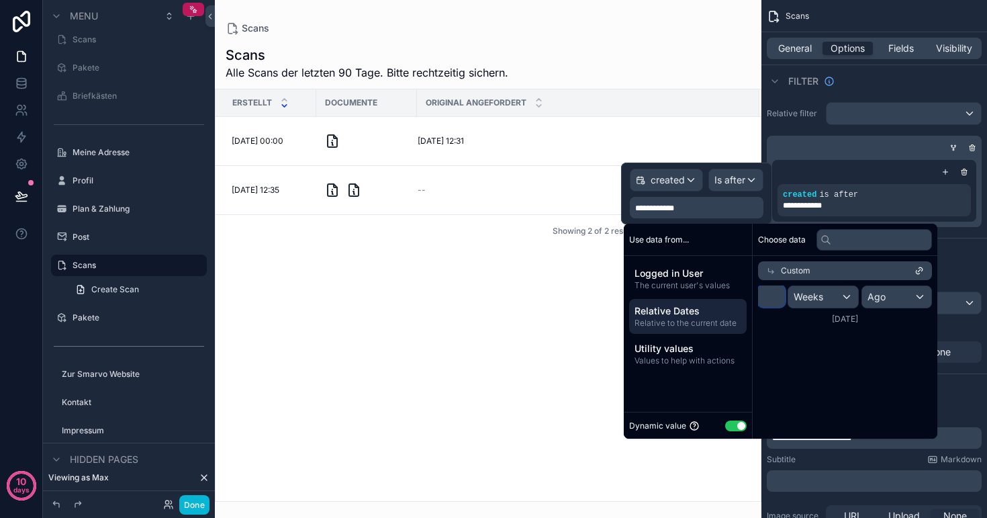
type input "**"
click at [843, 299] on div "Weeks" at bounding box center [824, 296] width 70 height 21
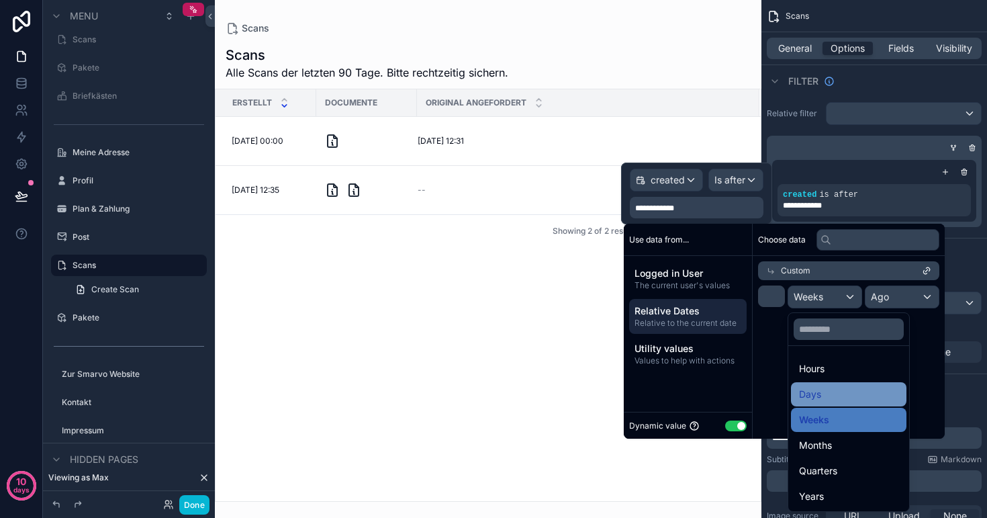
click at [826, 390] on div "Days" at bounding box center [848, 394] width 99 height 16
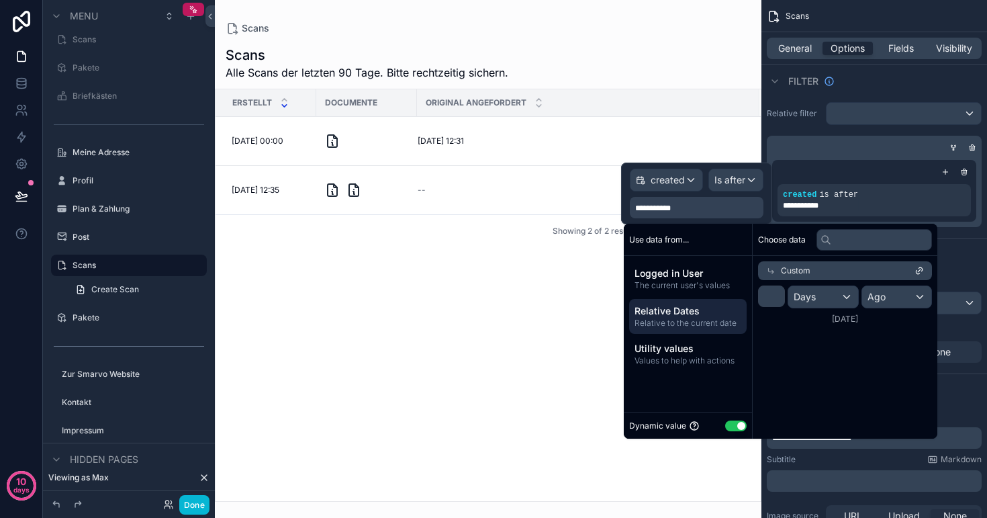
click at [883, 298] on span "Ago" at bounding box center [877, 296] width 18 height 13
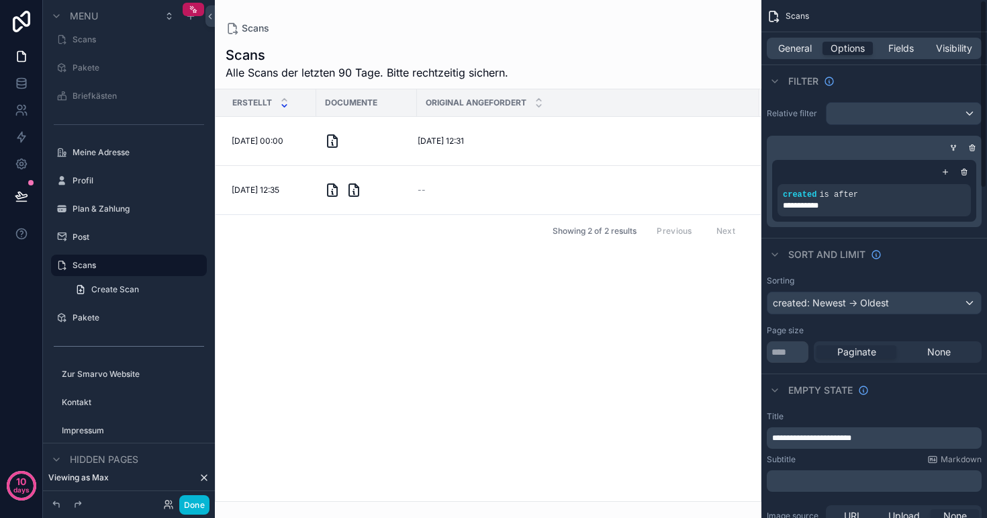
click at [785, 127] on div "**********" at bounding box center [875, 165] width 226 height 136
click at [838, 197] on span "is after" at bounding box center [838, 194] width 39 height 9
click at [939, 183] on icon "scrollable content" at bounding box center [938, 185] width 8 height 8
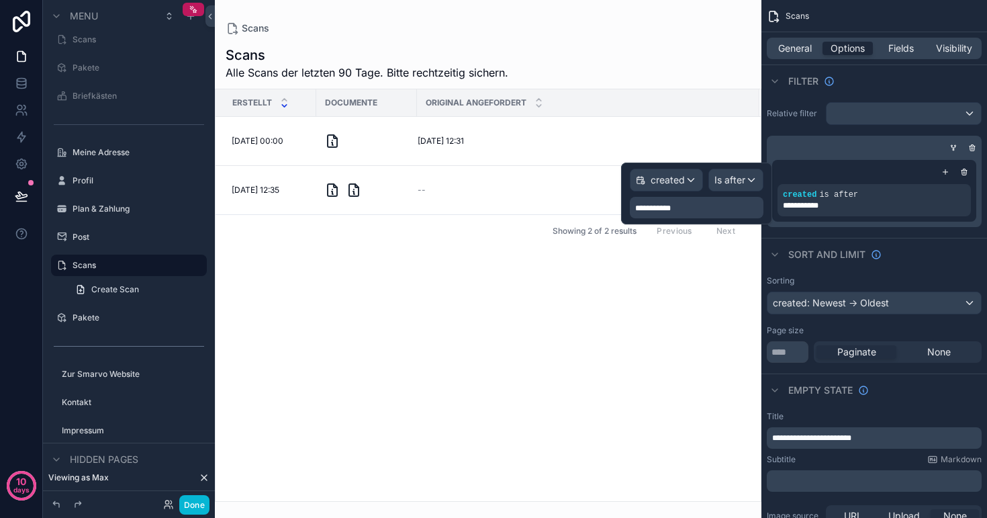
click at [713, 183] on div "Is after" at bounding box center [736, 179] width 54 height 21
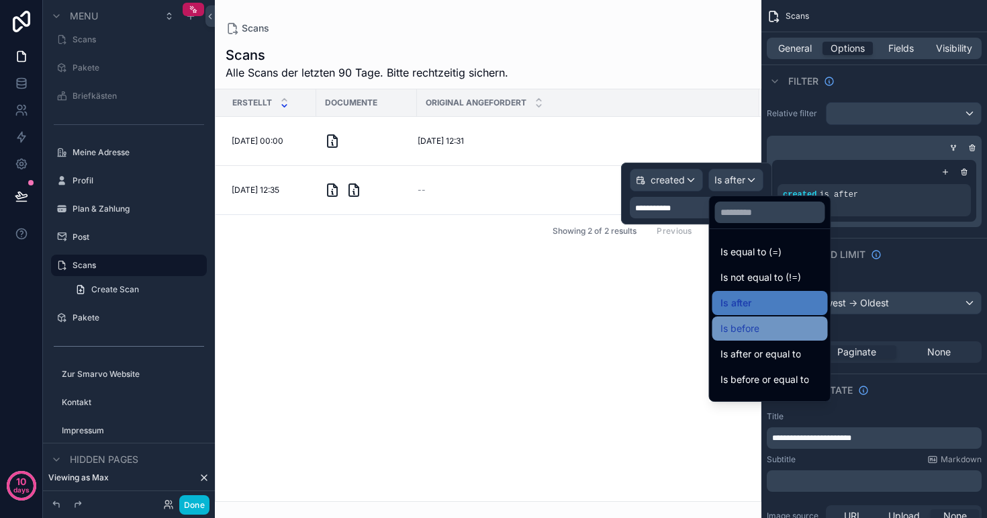
click at [754, 324] on span "Is before" at bounding box center [740, 328] width 39 height 16
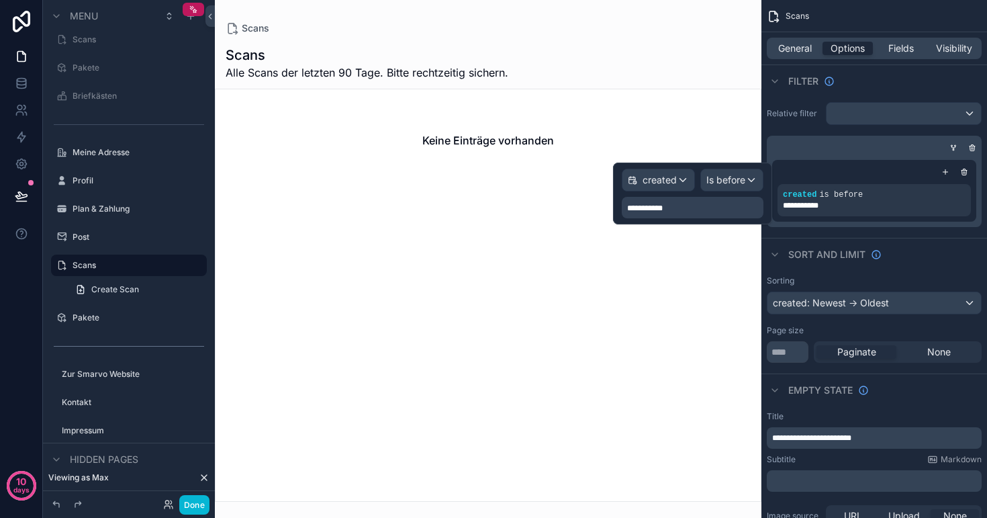
click at [728, 179] on span "Is before" at bounding box center [726, 179] width 39 height 13
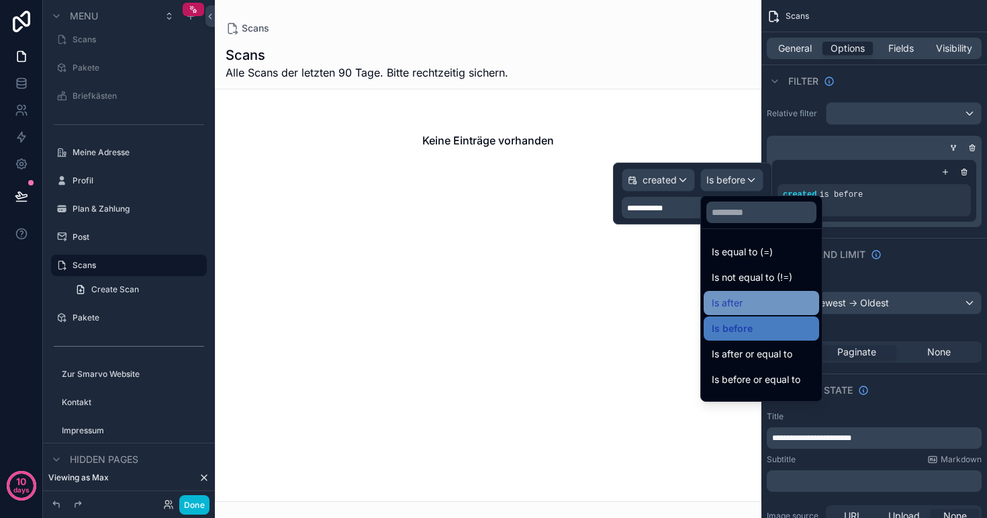
click at [736, 300] on span "Is after" at bounding box center [727, 303] width 31 height 16
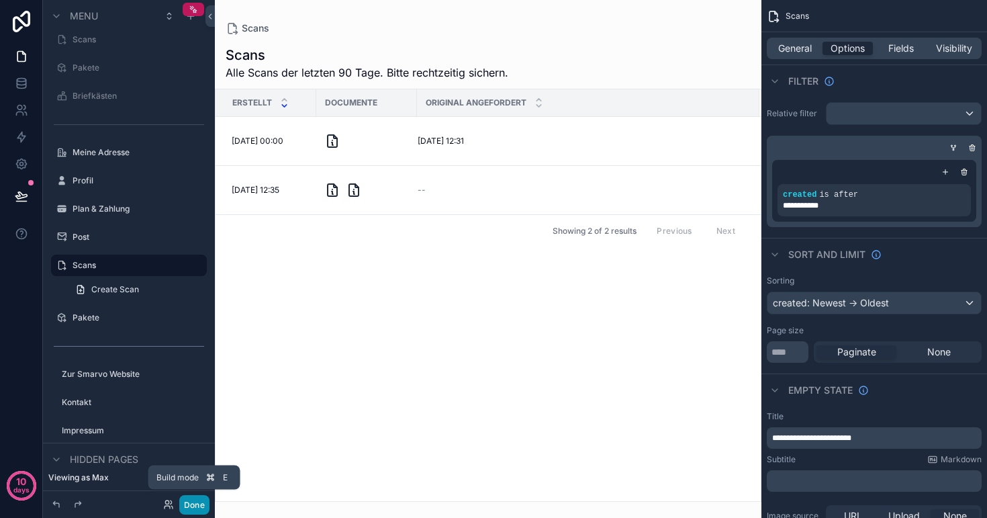
click at [195, 504] on button "Done" at bounding box center [194, 504] width 30 height 19
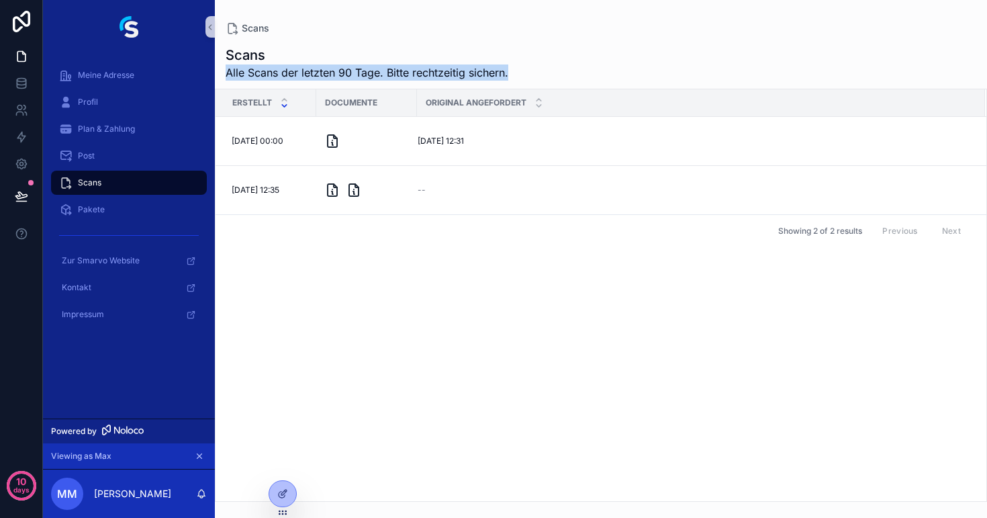
drag, startPoint x: 515, startPoint y: 74, endPoint x: 223, endPoint y: 73, distance: 292.2
click at [223, 73] on div "Scans Alle Scans der letzten 90 Tage. Bitte rechtzeitig sichern." at bounding box center [601, 63] width 772 height 35
copy span "Alle Scans der letzten 90 Tage. Bitte rechtzeitig sichern."
click at [107, 209] on div "Pakete" at bounding box center [129, 209] width 140 height 21
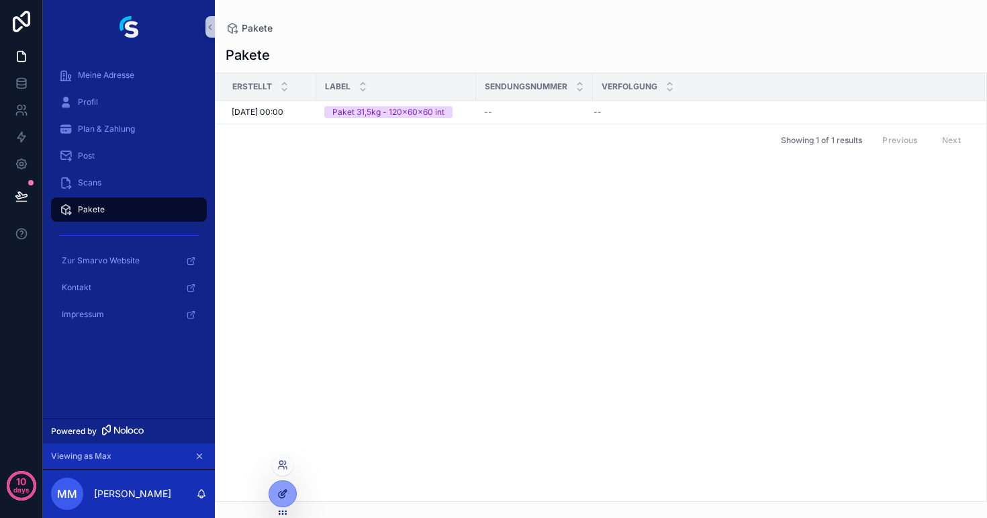
click at [281, 488] on div at bounding box center [282, 494] width 27 height 26
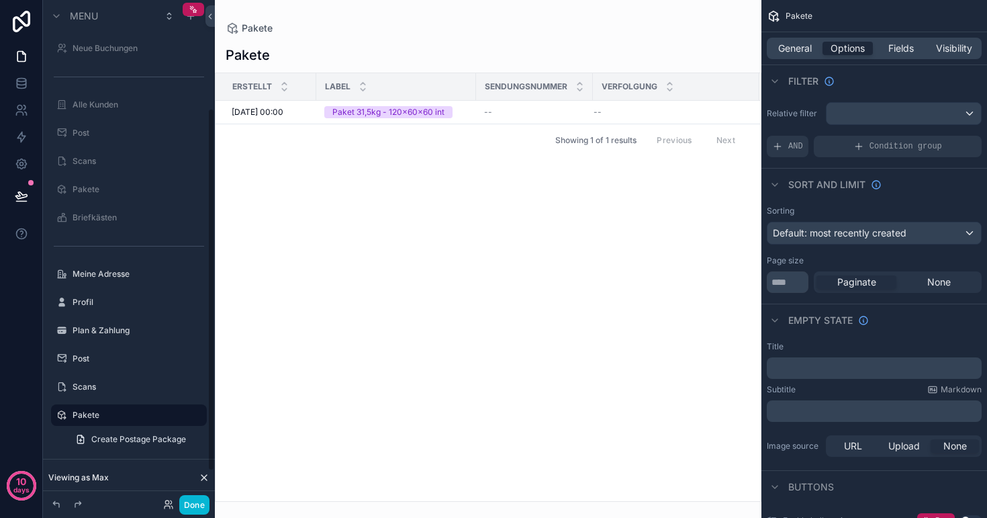
scroll to position [150, 0]
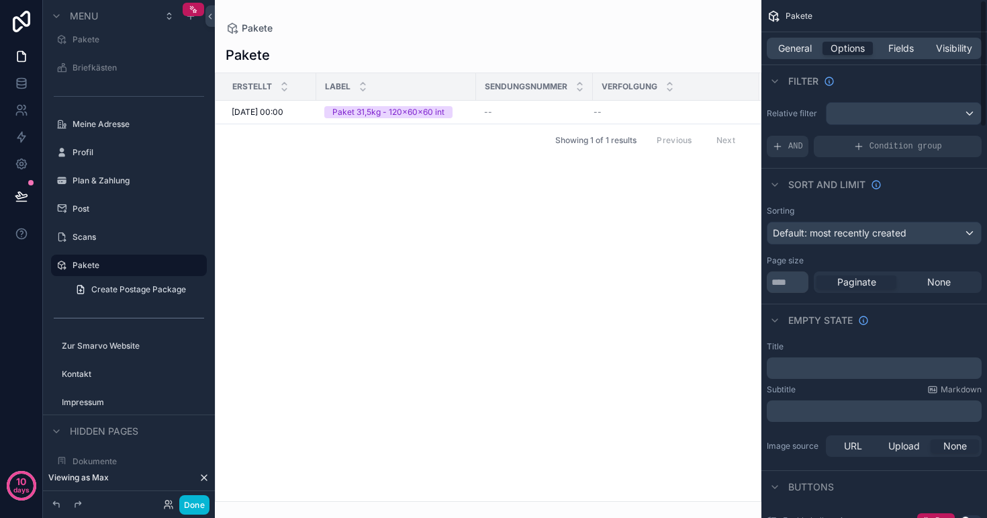
click at [257, 54] on div "scrollable content" at bounding box center [488, 259] width 547 height 518
click at [797, 51] on span "General" at bounding box center [795, 48] width 34 height 13
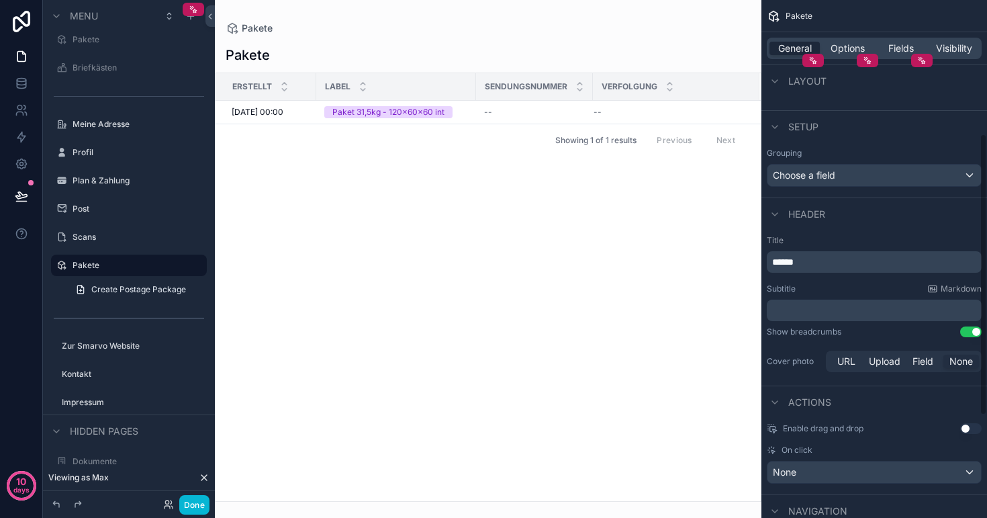
scroll to position [247, 0]
click at [97, 204] on label "Post" at bounding box center [126, 209] width 107 height 11
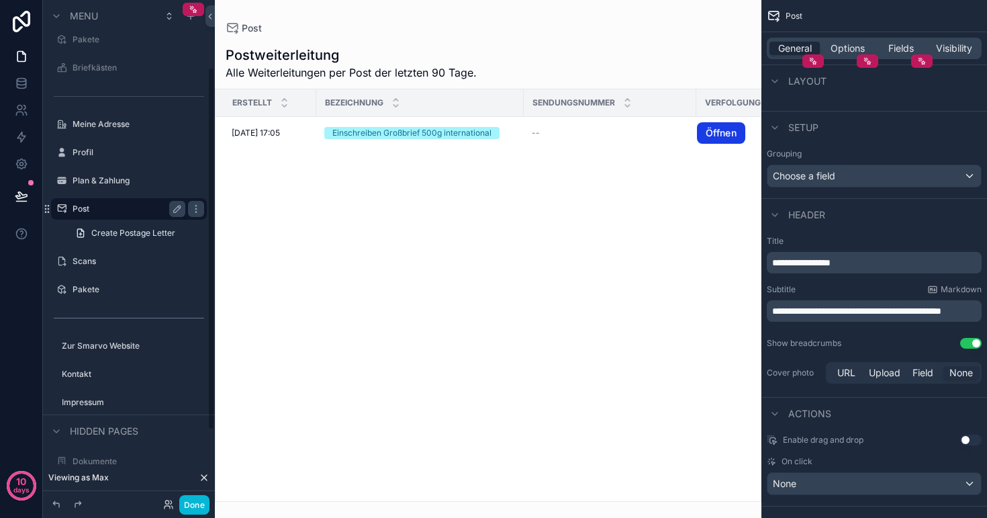
scroll to position [93, 0]
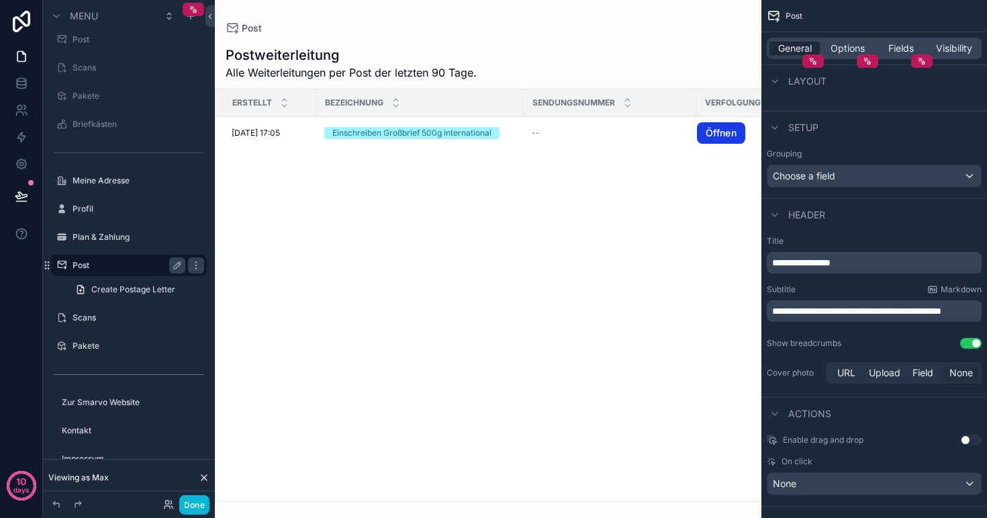
drag, startPoint x: 484, startPoint y: 72, endPoint x: 233, endPoint y: 73, distance: 250.5
click at [233, 73] on div "scrollable content" at bounding box center [488, 259] width 547 height 518
click at [793, 308] on span "**********" at bounding box center [856, 310] width 169 height 9
drag, startPoint x: 832, startPoint y: 318, endPoint x: 738, endPoint y: 304, distance: 94.5
click at [738, 304] on div "**********" at bounding box center [601, 259] width 772 height 518
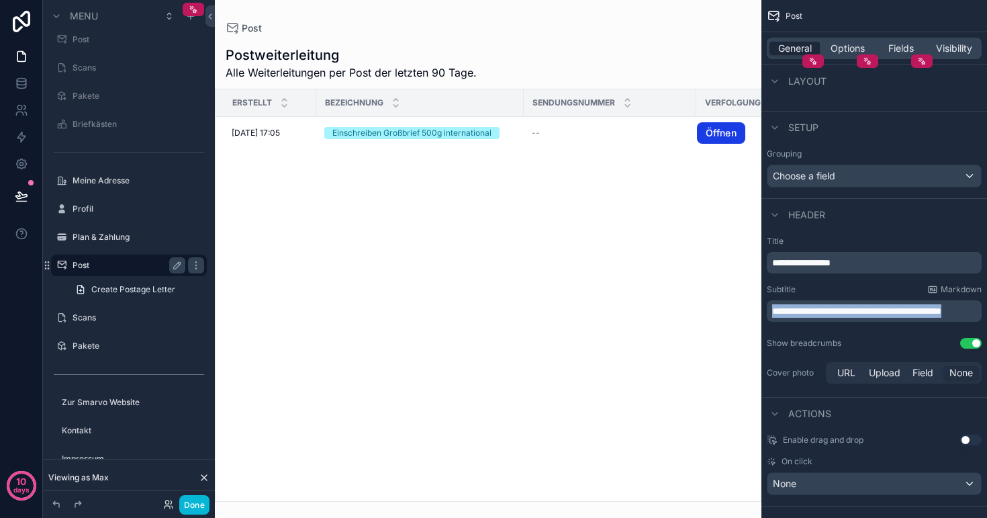
copy span "**********"
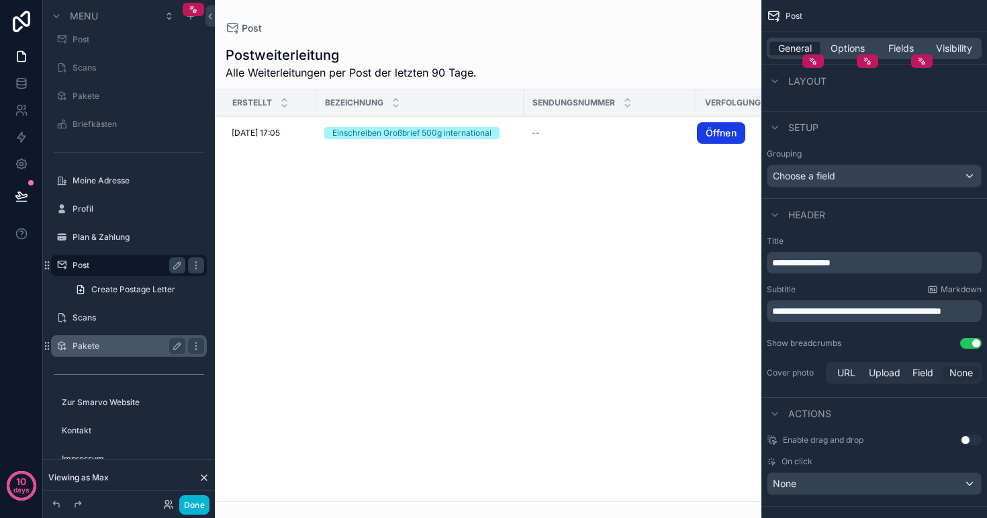
click at [100, 347] on label "Pakete" at bounding box center [126, 346] width 107 height 11
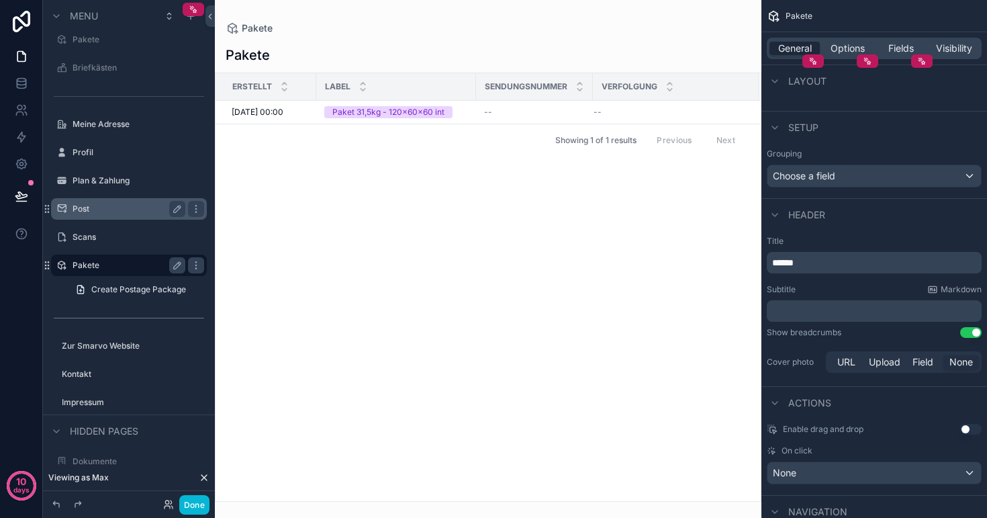
click at [834, 300] on div "Subtitle Markdown ﻿" at bounding box center [874, 303] width 215 height 38
click at [830, 312] on p "﻿" at bounding box center [875, 310] width 207 height 13
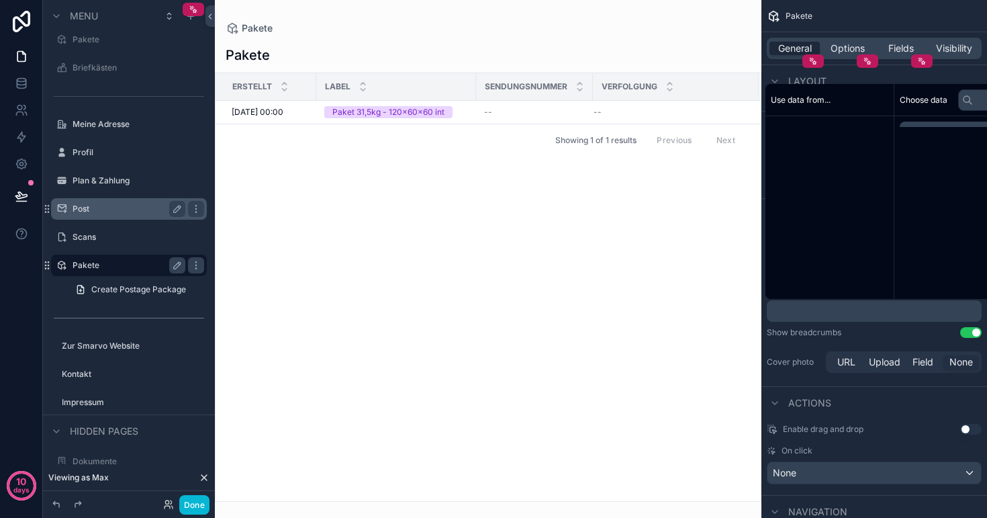
paste div "scrollable content"
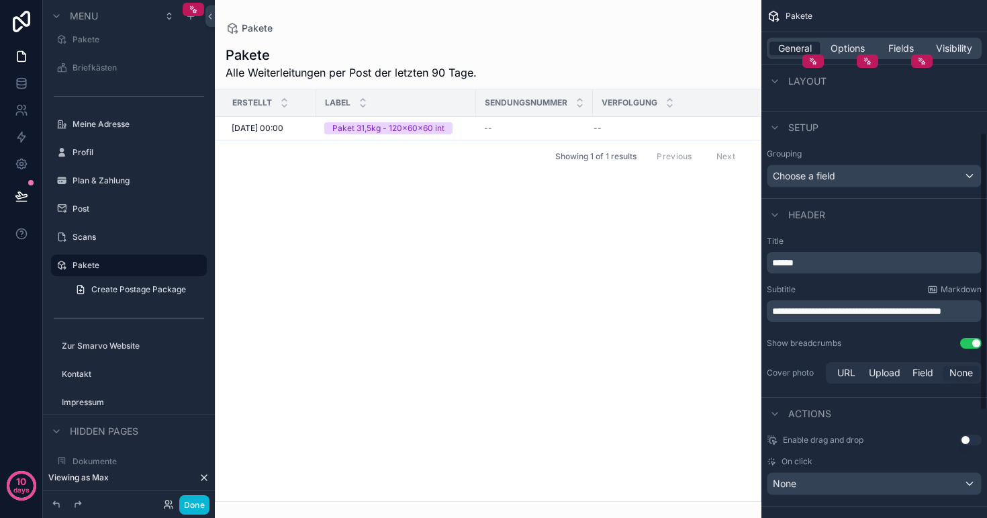
click at [794, 309] on span "**********" at bounding box center [856, 310] width 169 height 9
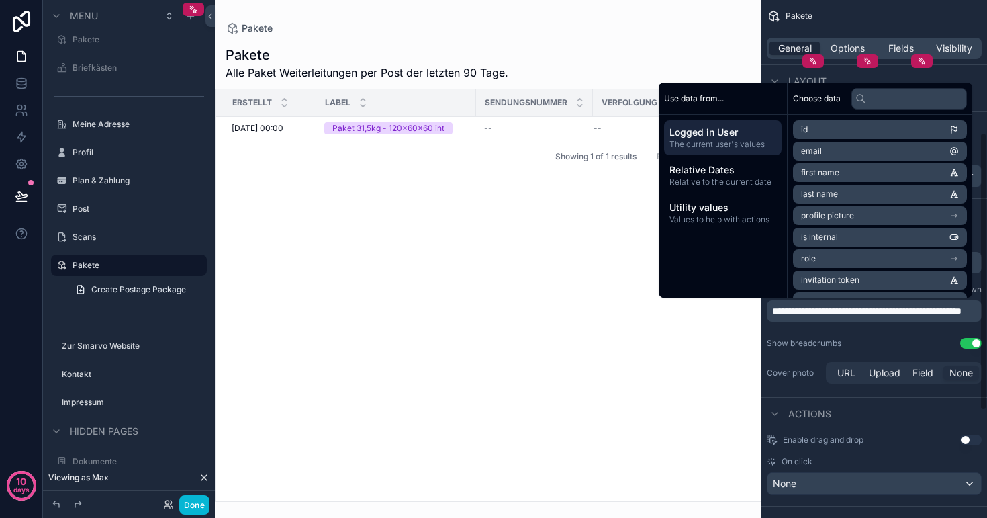
click at [821, 307] on span "**********" at bounding box center [866, 310] width 189 height 9
click at [869, 309] on span "**********" at bounding box center [856, 310] width 169 height 9
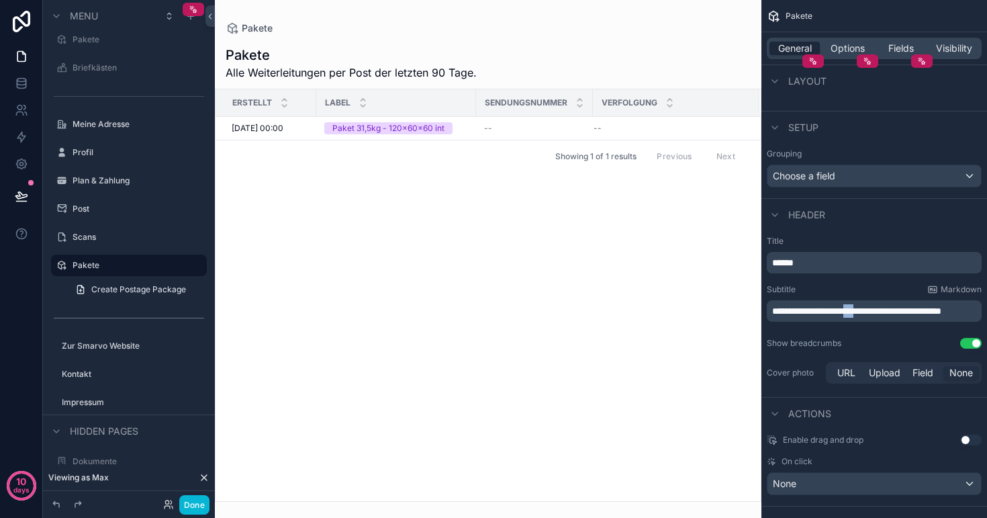
click at [869, 309] on span "**********" at bounding box center [856, 310] width 169 height 9
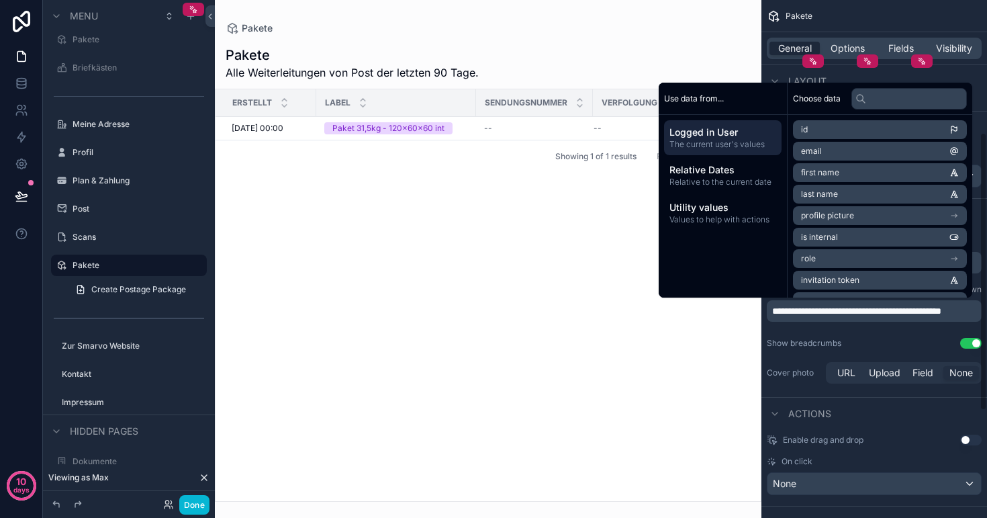
click at [894, 309] on span "**********" at bounding box center [856, 310] width 169 height 9
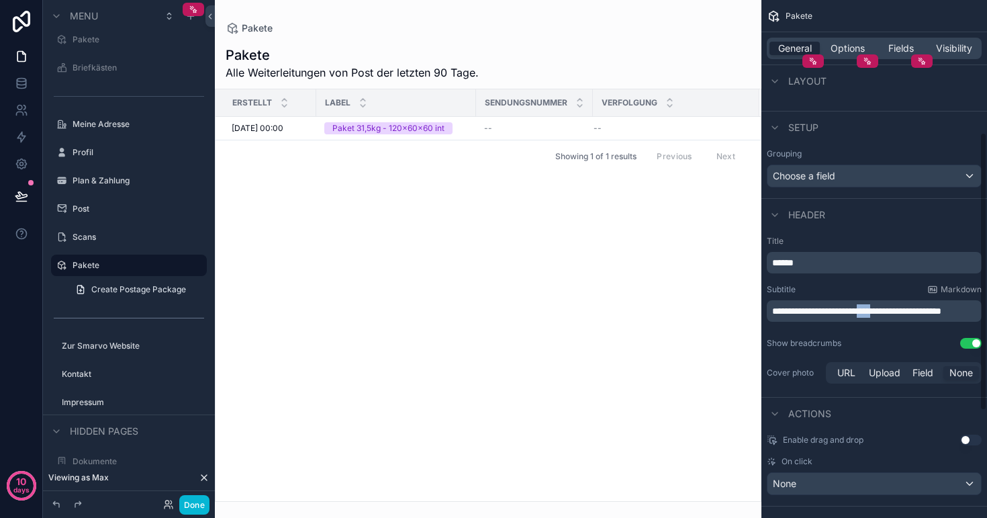
click at [894, 309] on span "**********" at bounding box center [856, 310] width 169 height 9
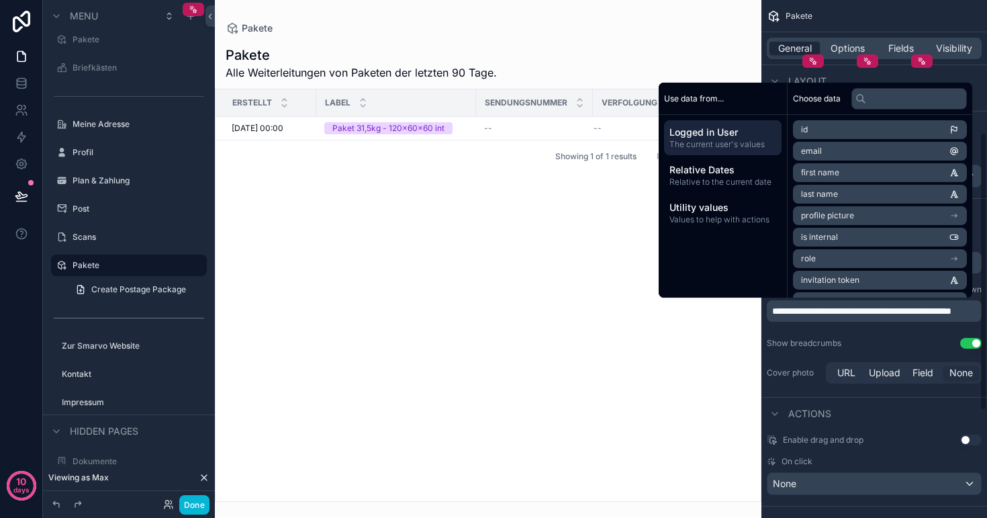
click at [887, 337] on div "**********" at bounding box center [875, 310] width 226 height 161
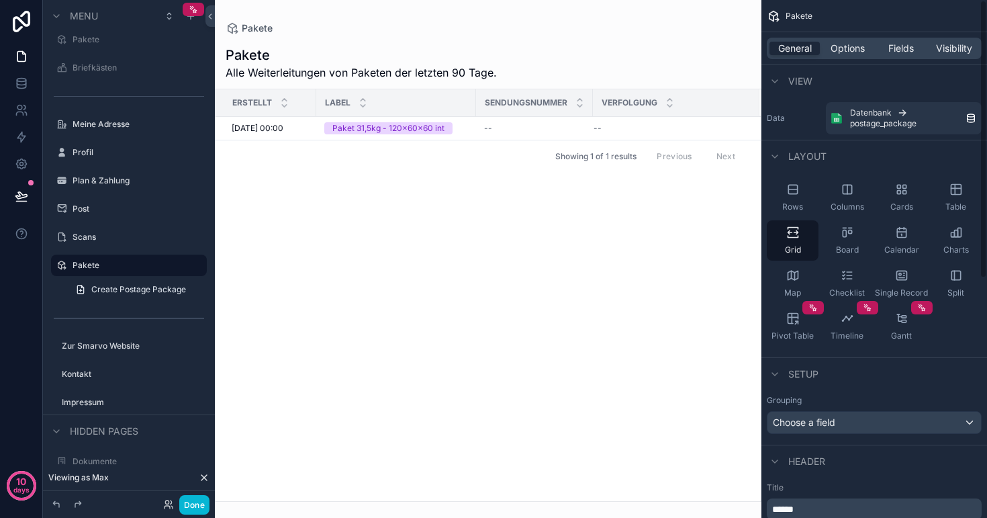
click at [850, 58] on div "General Options Fields Visibility" at bounding box center [874, 48] width 215 height 21
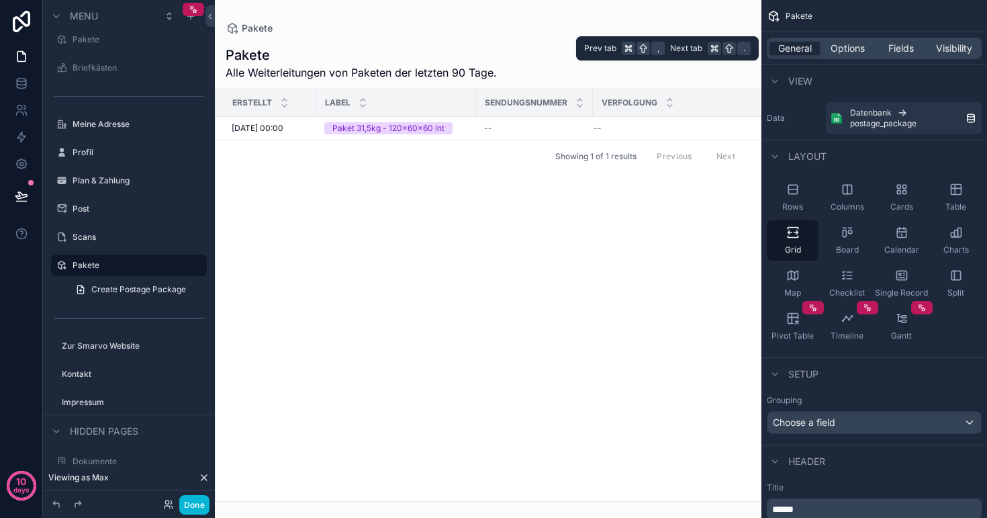
click at [850, 40] on div "General Options Fields Visibility" at bounding box center [874, 48] width 215 height 21
click at [848, 49] on span "Options" at bounding box center [848, 48] width 34 height 13
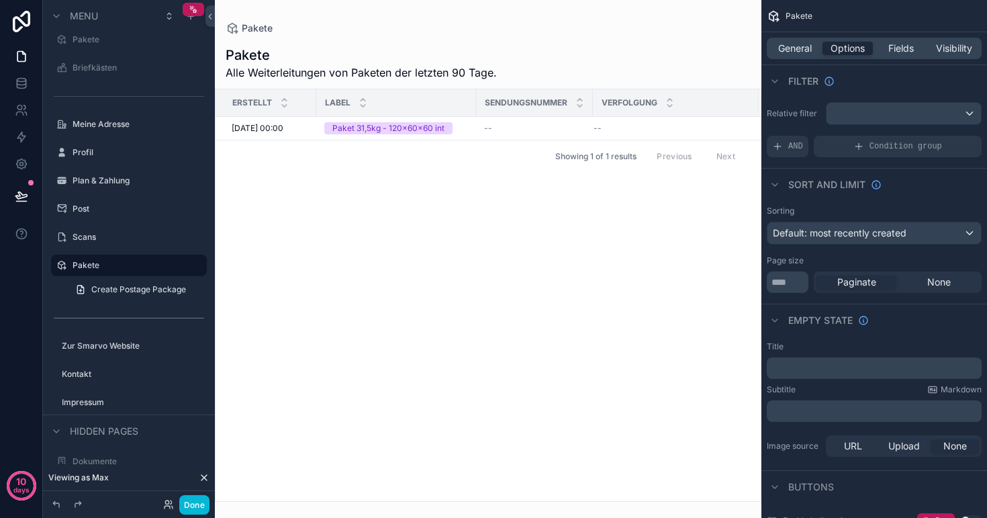
click at [882, 113] on div "scrollable content" at bounding box center [904, 113] width 154 height 21
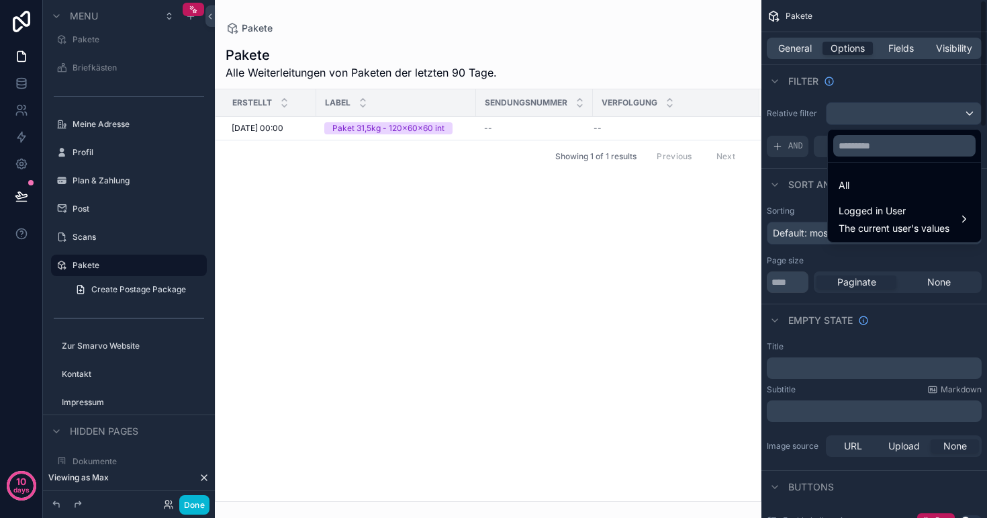
click at [886, 85] on div "scrollable content" at bounding box center [493, 259] width 987 height 518
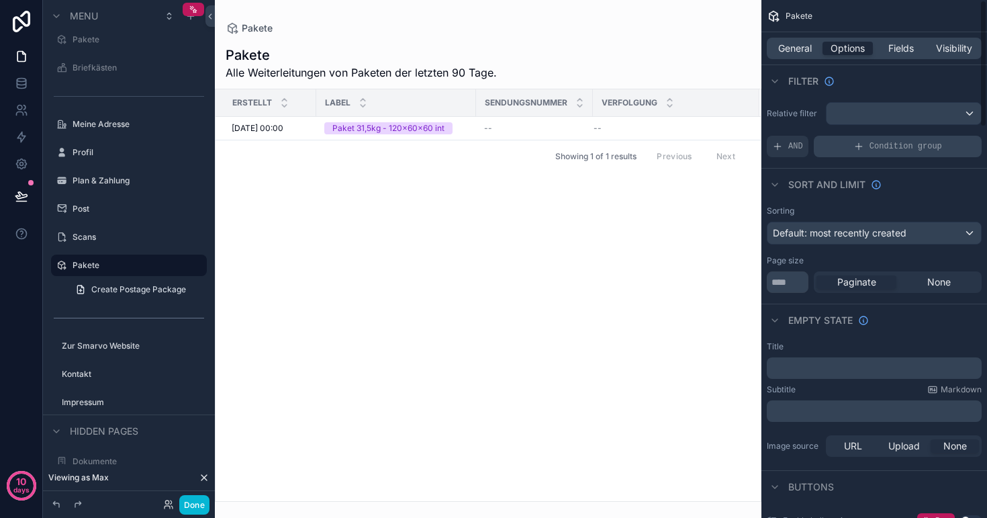
click at [923, 149] on span "Condition group" at bounding box center [906, 146] width 73 height 11
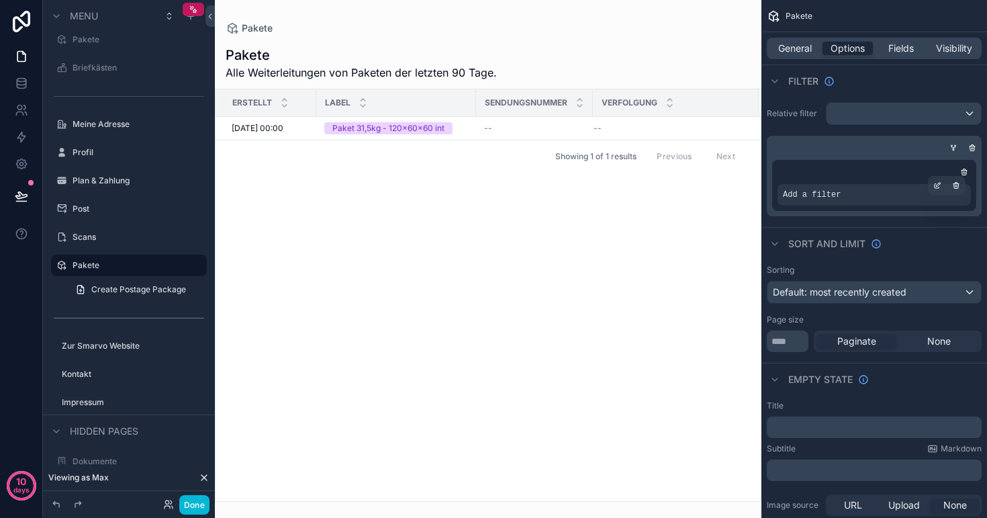
click at [848, 197] on div "Add a filter" at bounding box center [874, 194] width 193 height 21
click at [937, 182] on icon "scrollable content" at bounding box center [938, 185] width 8 height 8
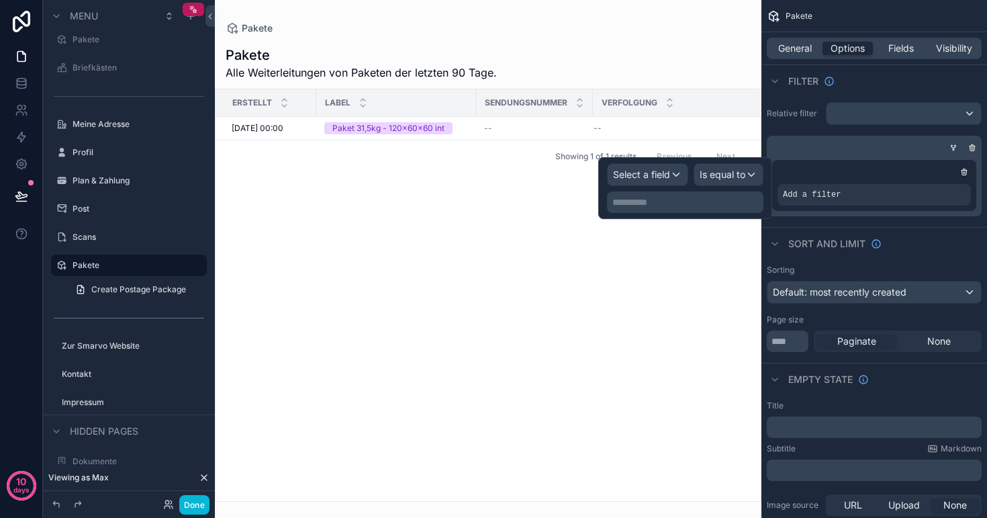
click at [666, 180] on span "Select a field" at bounding box center [641, 174] width 57 height 13
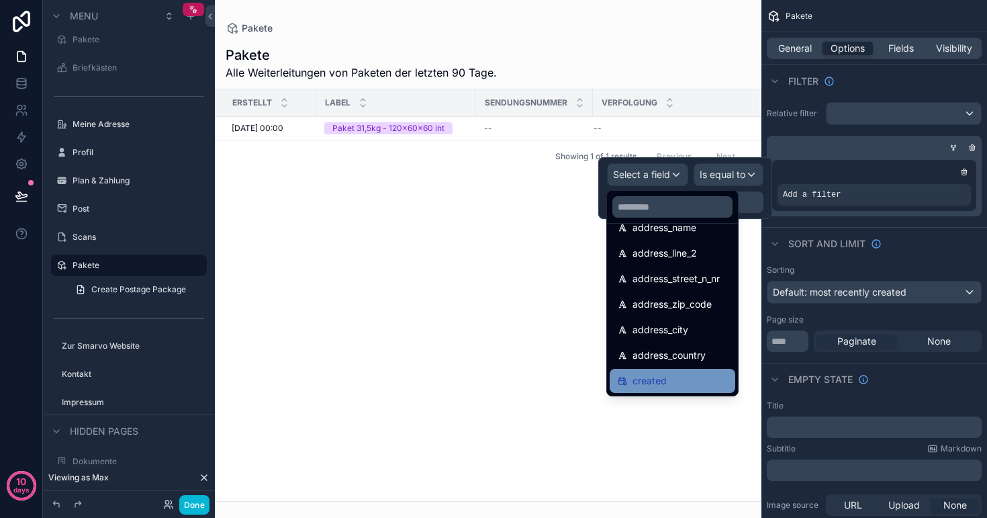
click at [658, 382] on span "created" at bounding box center [650, 381] width 34 height 16
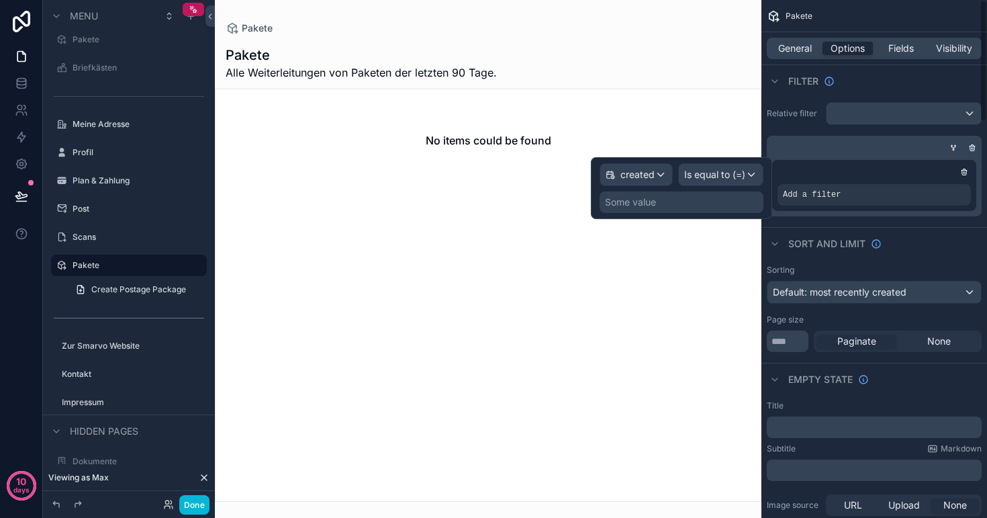
click at [705, 175] on span "Is equal to (=)" at bounding box center [714, 174] width 61 height 13
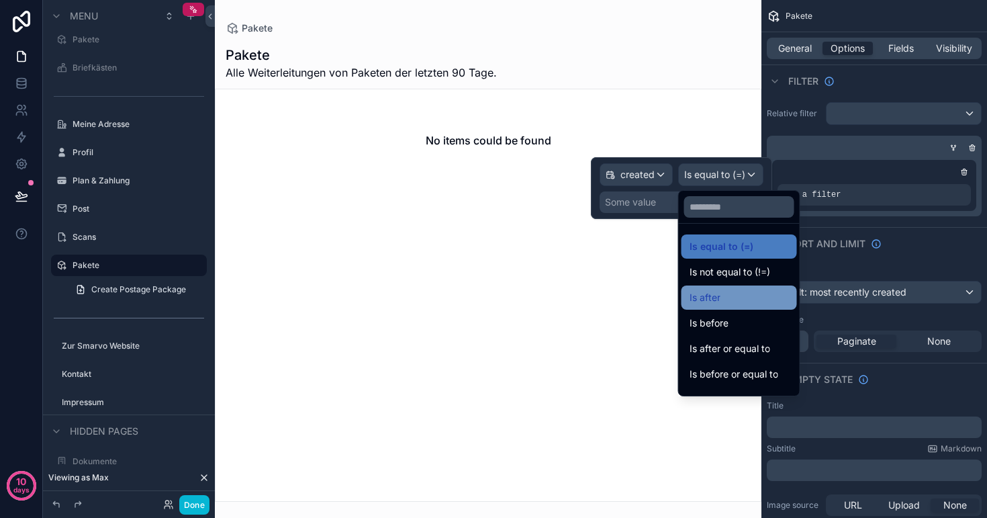
click at [735, 299] on div "Is after" at bounding box center [739, 298] width 99 height 16
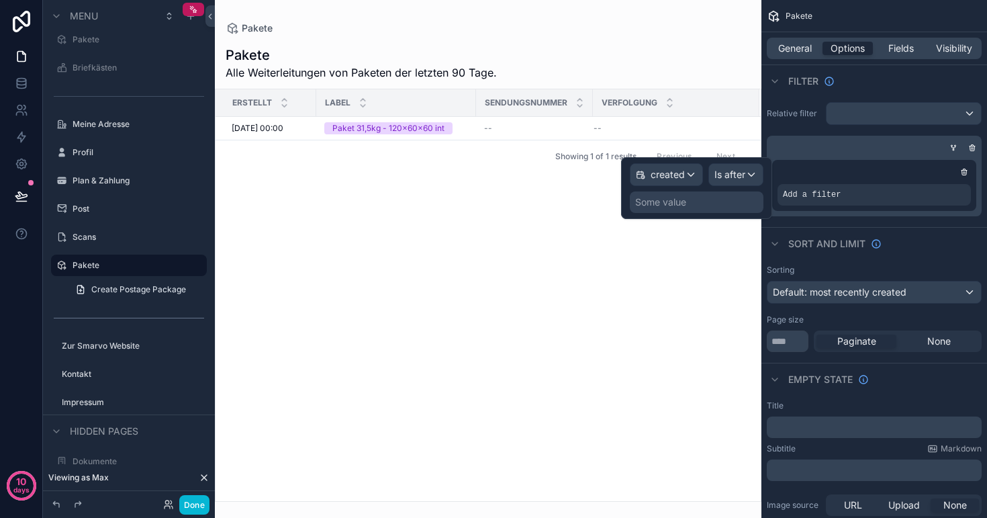
click at [683, 202] on div "Some value" at bounding box center [660, 201] width 51 height 13
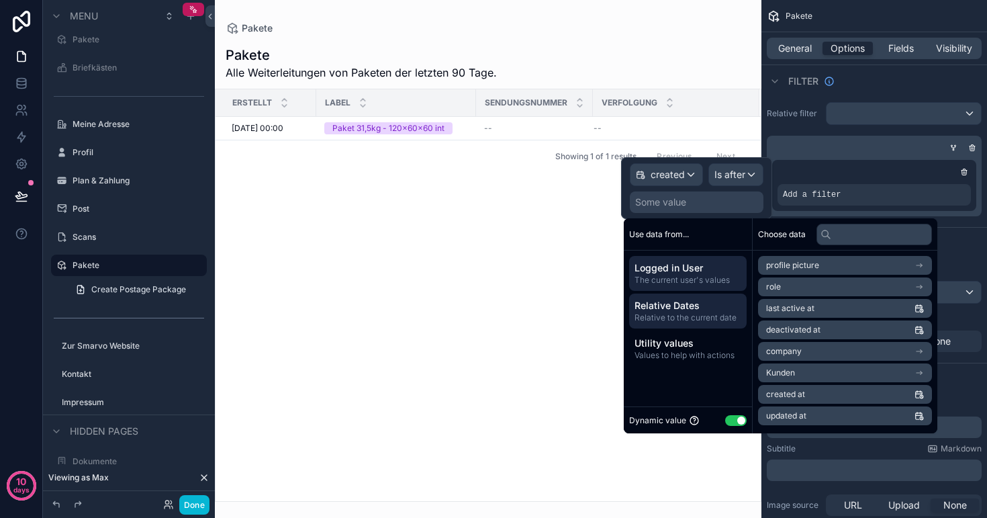
click at [695, 315] on span "Relative to the current date" at bounding box center [688, 317] width 107 height 11
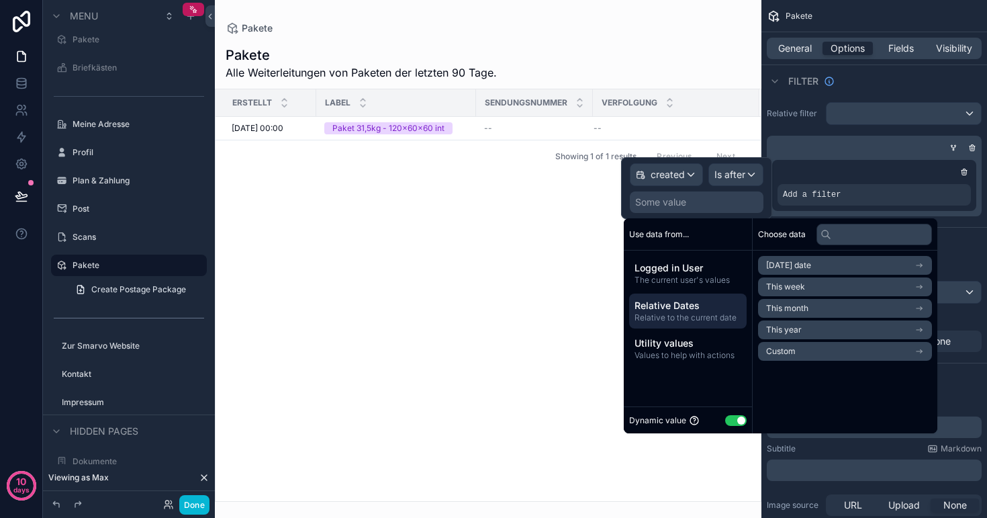
click at [788, 346] on span "Custom" at bounding box center [781, 351] width 30 height 11
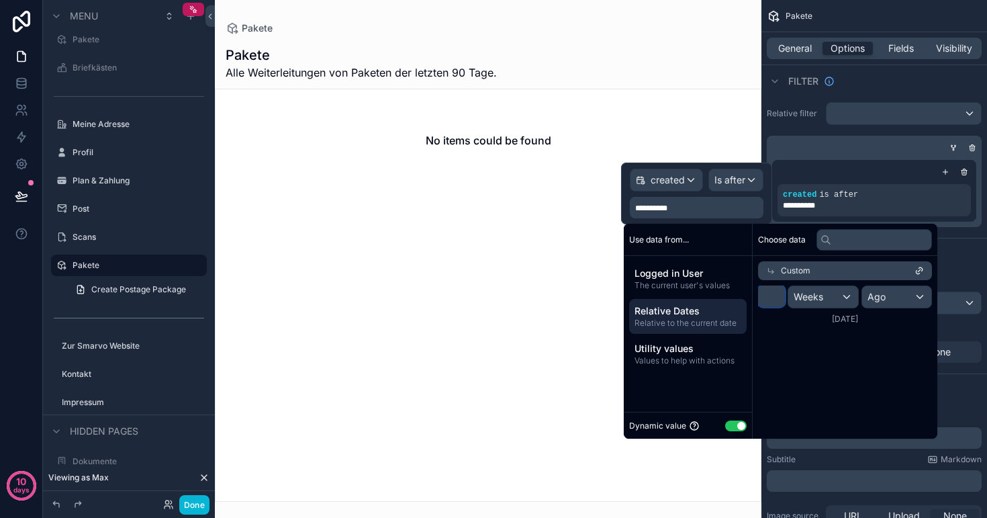
click at [766, 298] on input "*" at bounding box center [771, 295] width 27 height 21
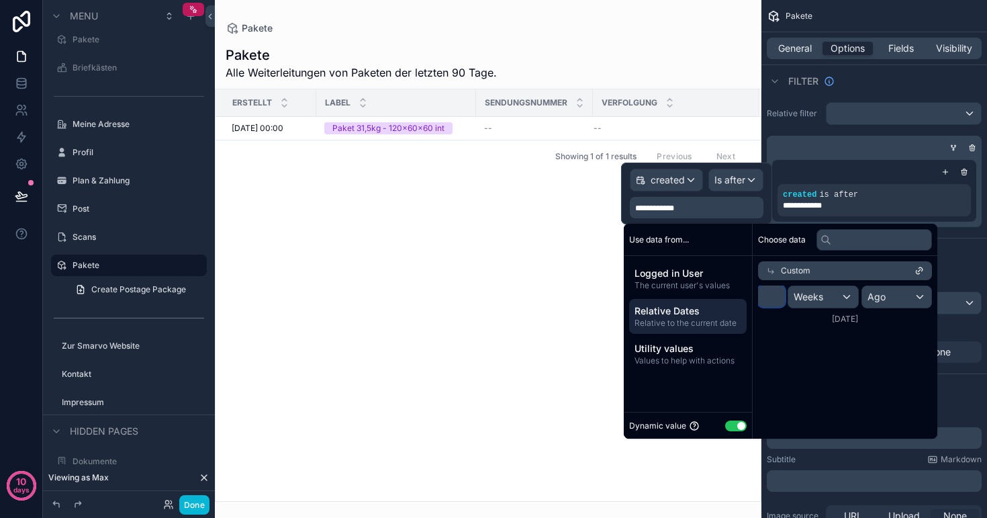
type input "**"
click at [832, 296] on div "Weeks" at bounding box center [824, 296] width 70 height 21
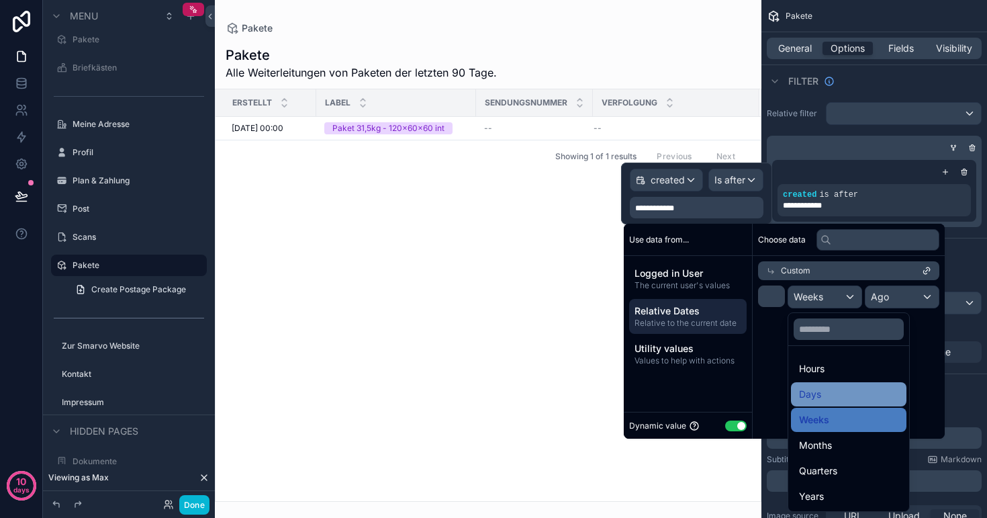
click at [840, 398] on div "Days" at bounding box center [848, 394] width 99 height 16
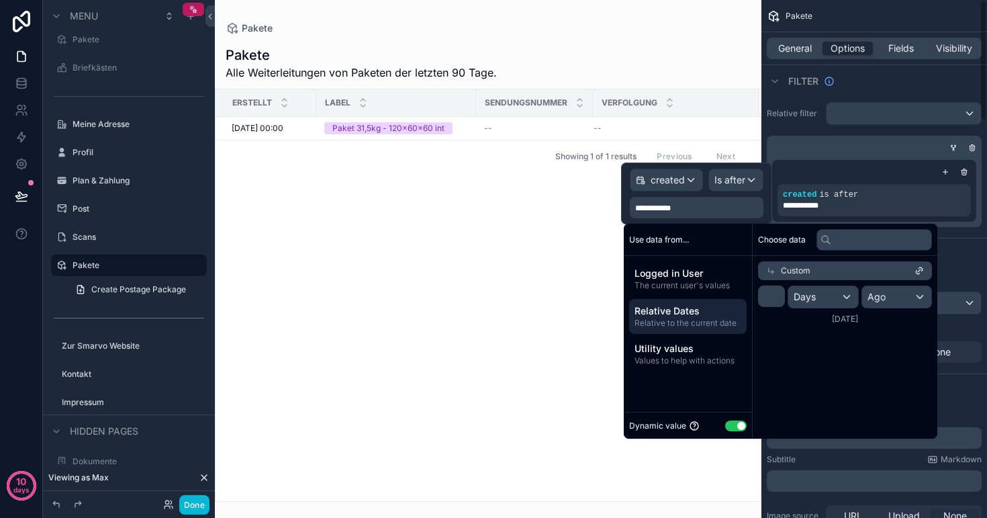
click at [871, 130] on div "**********" at bounding box center [875, 165] width 226 height 136
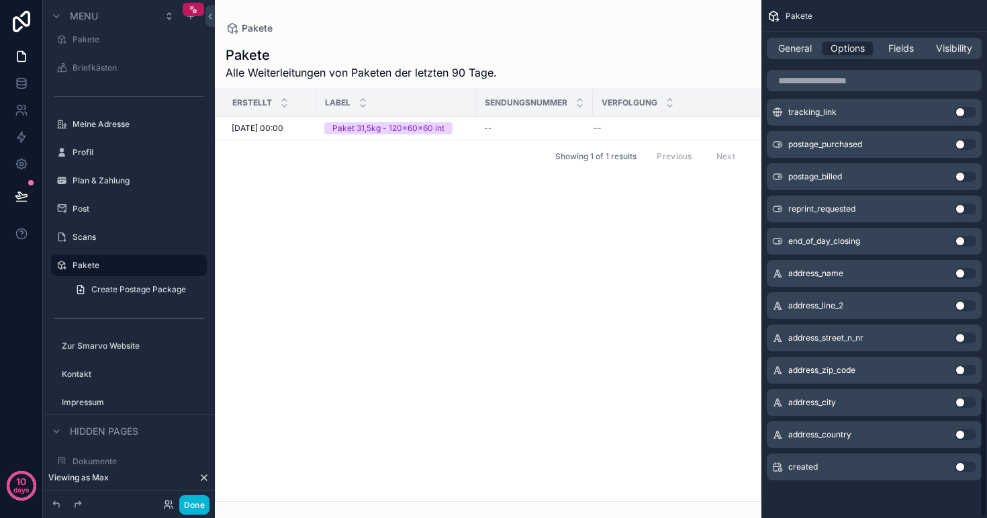
scroll to position [1698, 0]
click at [191, 505] on button "Done" at bounding box center [194, 504] width 30 height 19
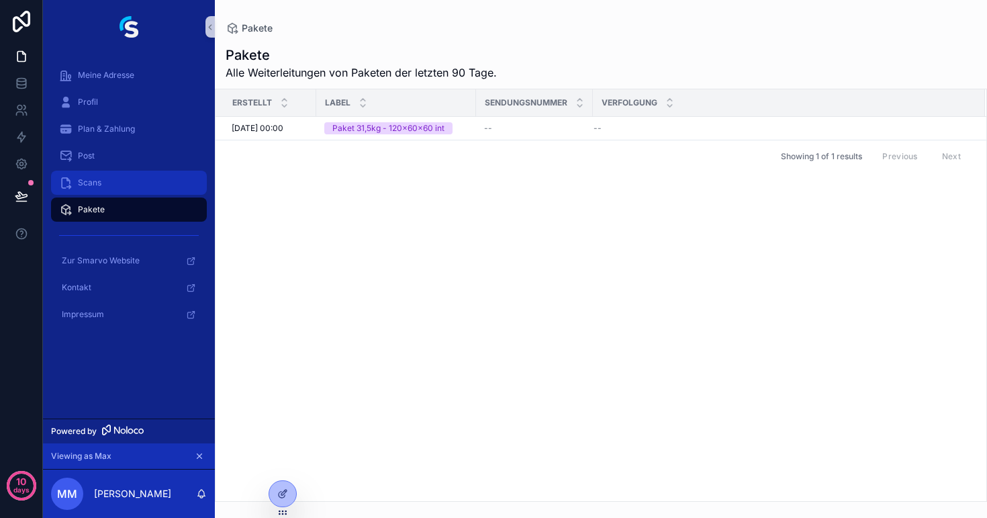
click at [97, 181] on span "Scans" at bounding box center [90, 182] width 24 height 11
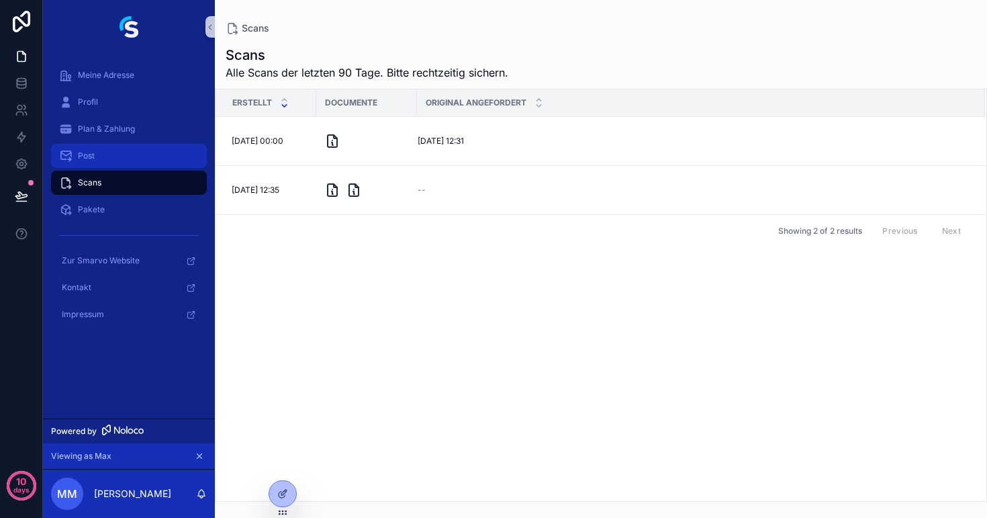
click at [95, 153] on div "Post" at bounding box center [129, 155] width 140 height 21
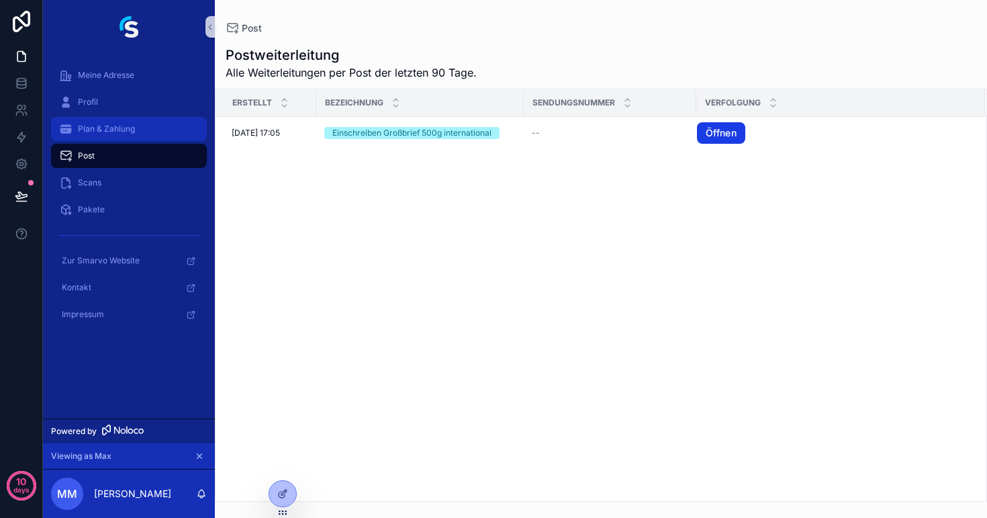
click at [116, 135] on div "Plan & Zahlung" at bounding box center [129, 128] width 140 height 21
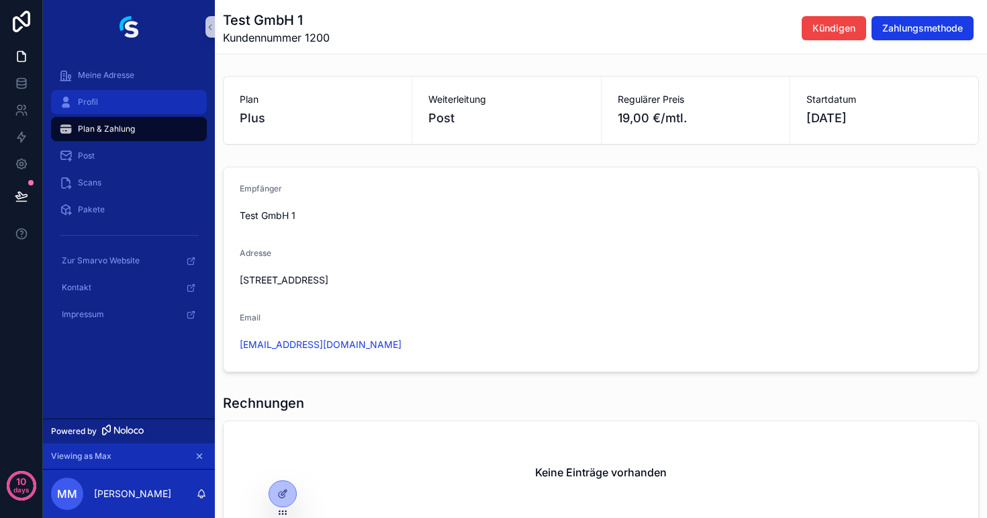
click at [119, 100] on div "Profil" at bounding box center [129, 101] width 140 height 21
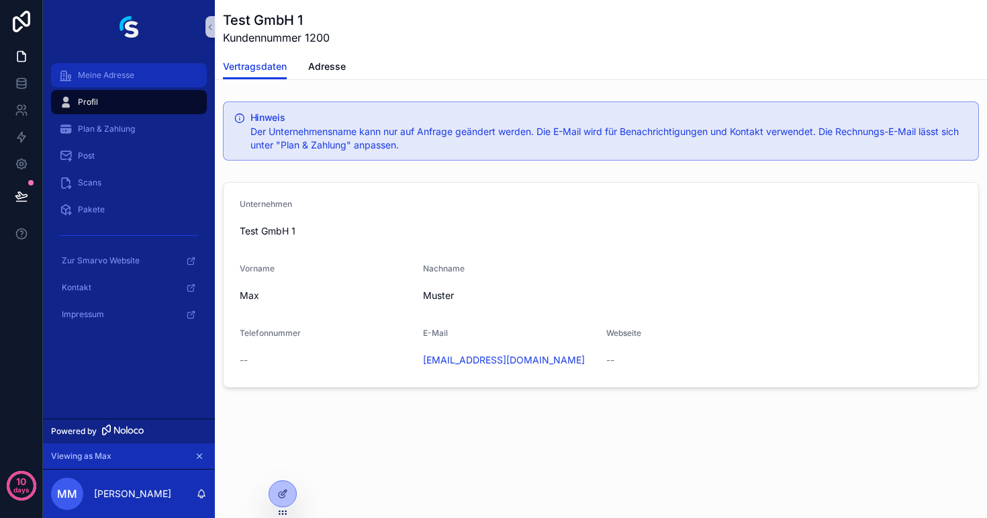
click at [116, 69] on div "Meine Adresse" at bounding box center [129, 74] width 140 height 21
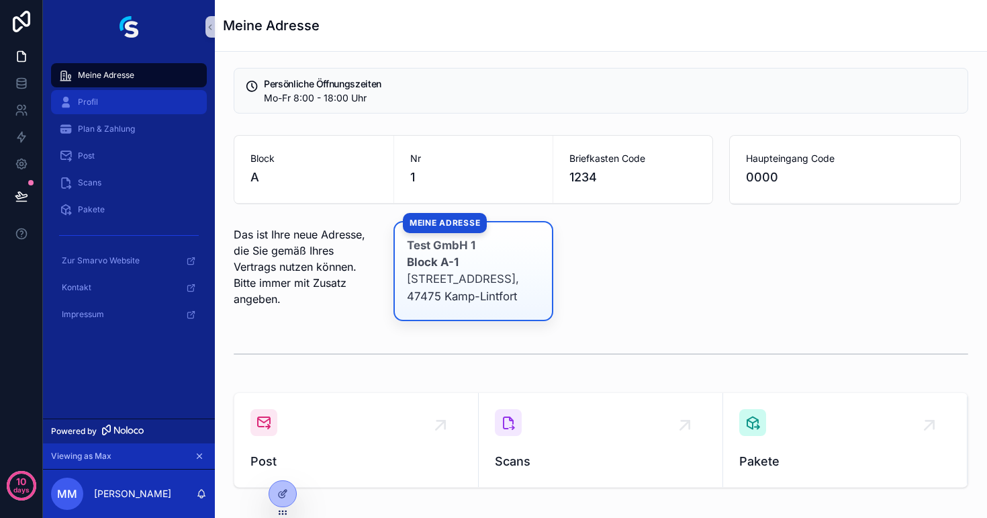
click at [99, 101] on div "Profil" at bounding box center [129, 101] width 140 height 21
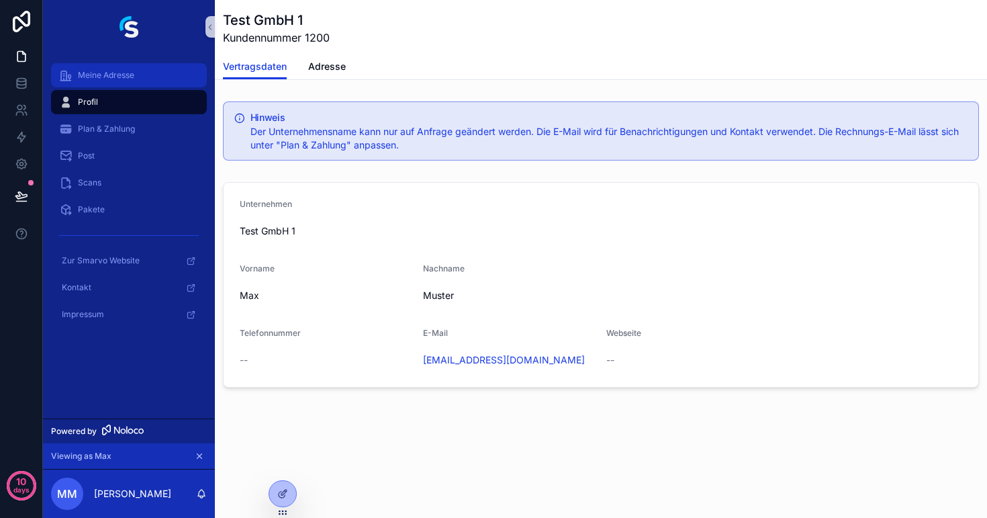
click at [115, 74] on span "Meine Adresse" at bounding box center [106, 75] width 56 height 11
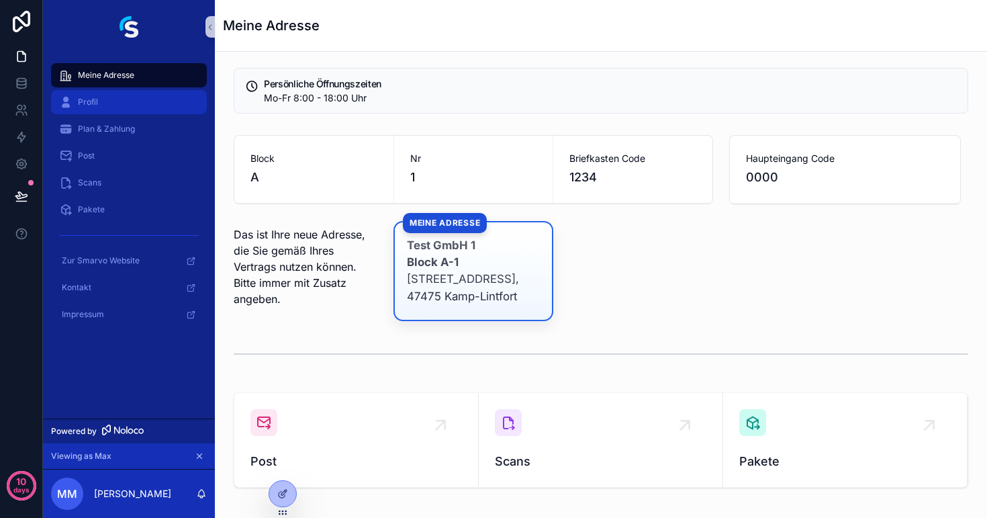
click at [144, 104] on div "Profil" at bounding box center [129, 101] width 140 height 21
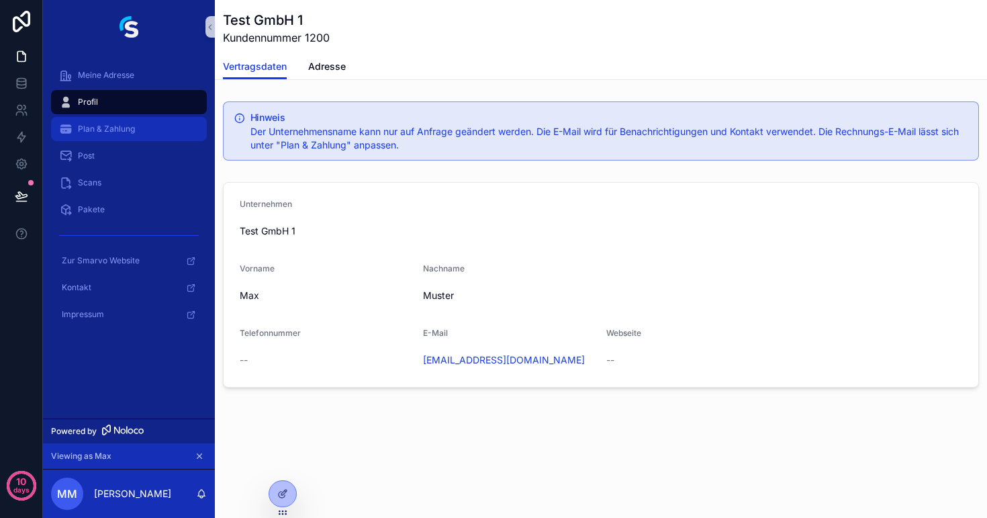
click at [138, 129] on div "Plan & Zahlung" at bounding box center [129, 128] width 140 height 21
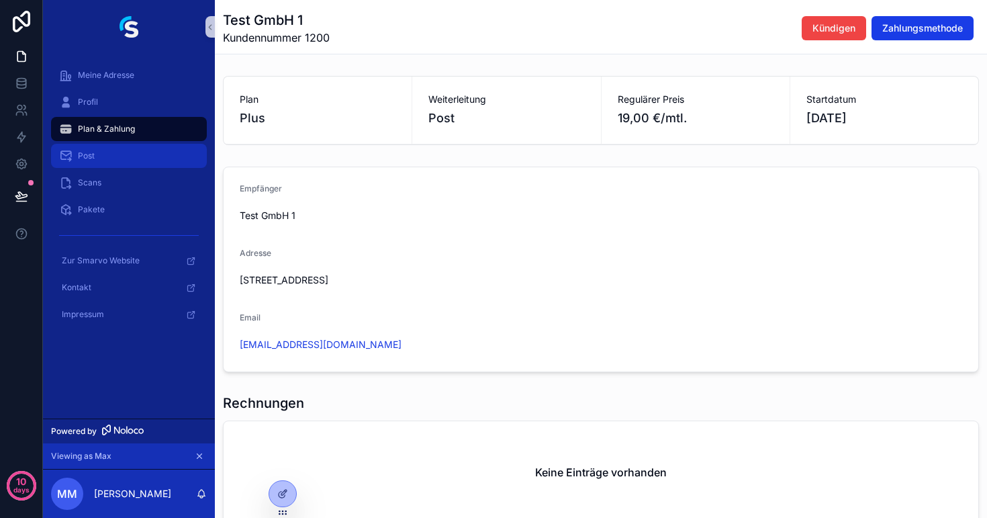
click at [130, 154] on div "Post" at bounding box center [129, 155] width 140 height 21
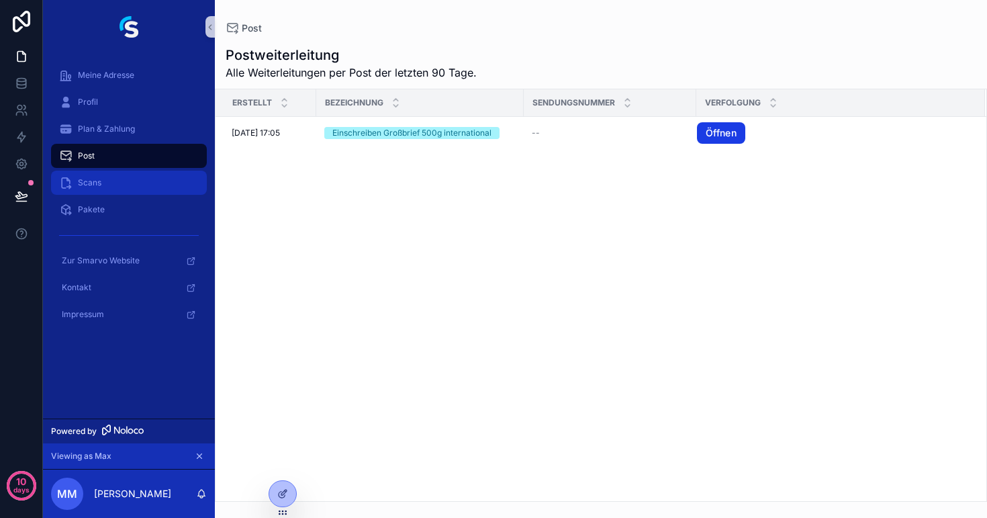
click at [124, 184] on div "Scans" at bounding box center [129, 182] width 140 height 21
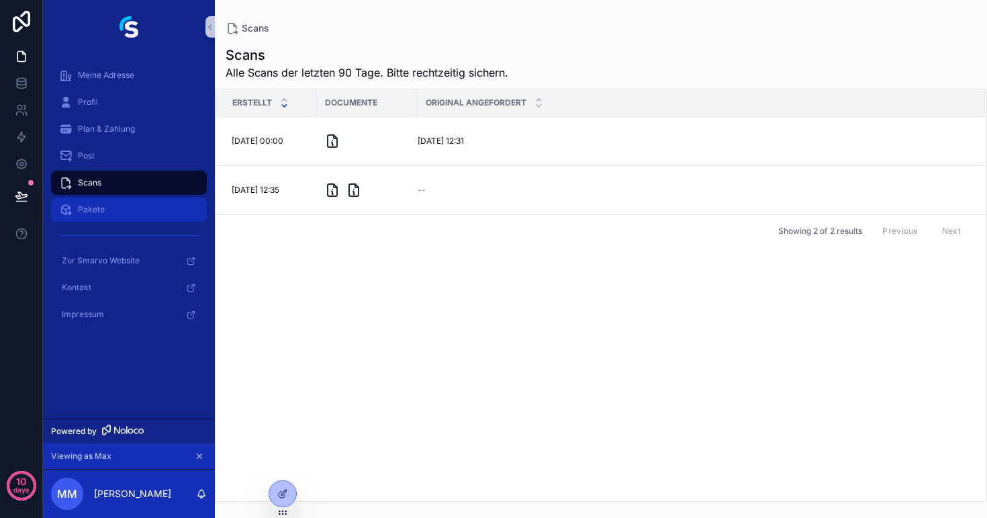
click at [117, 217] on div "Pakete" at bounding box center [129, 209] width 140 height 21
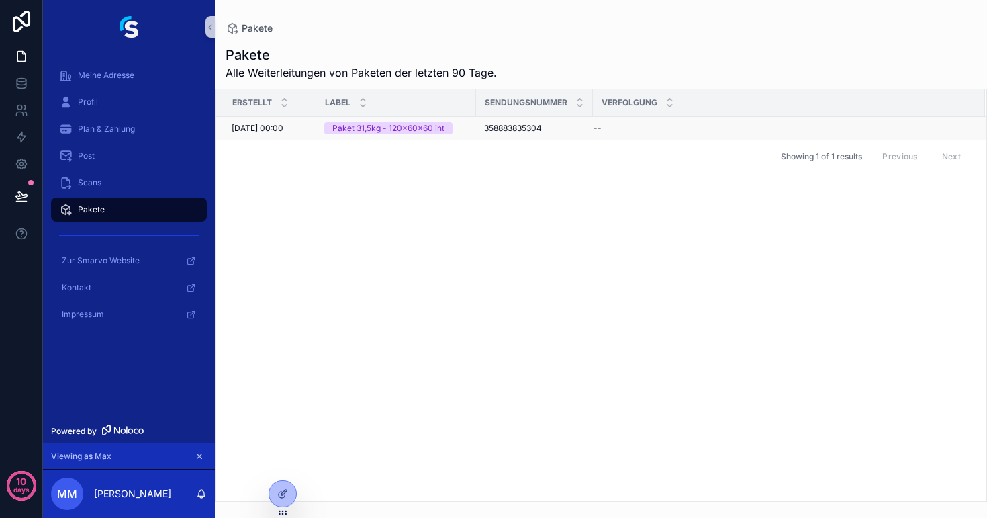
click at [615, 131] on div "--" at bounding box center [781, 128] width 375 height 11
click at [122, 190] on div "Scans" at bounding box center [129, 182] width 140 height 21
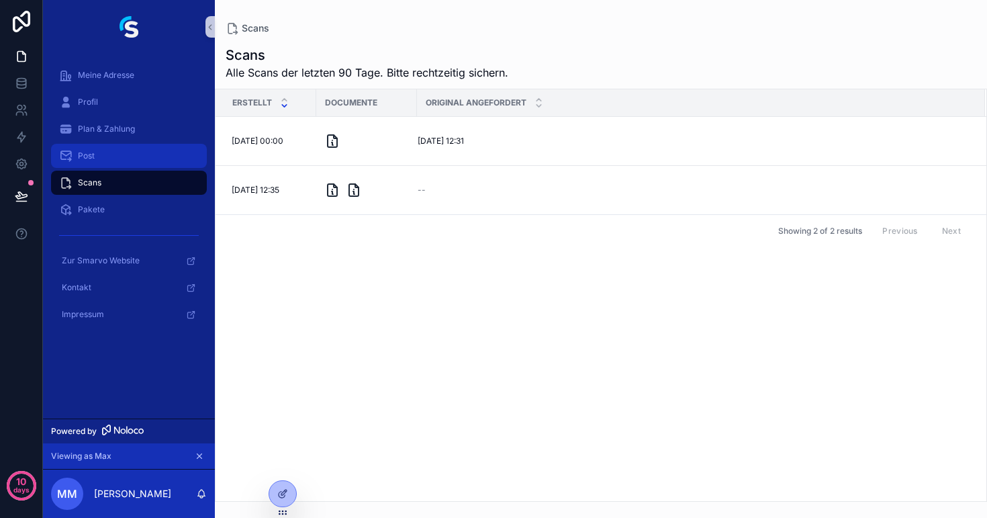
click at [113, 154] on div "Post" at bounding box center [129, 155] width 140 height 21
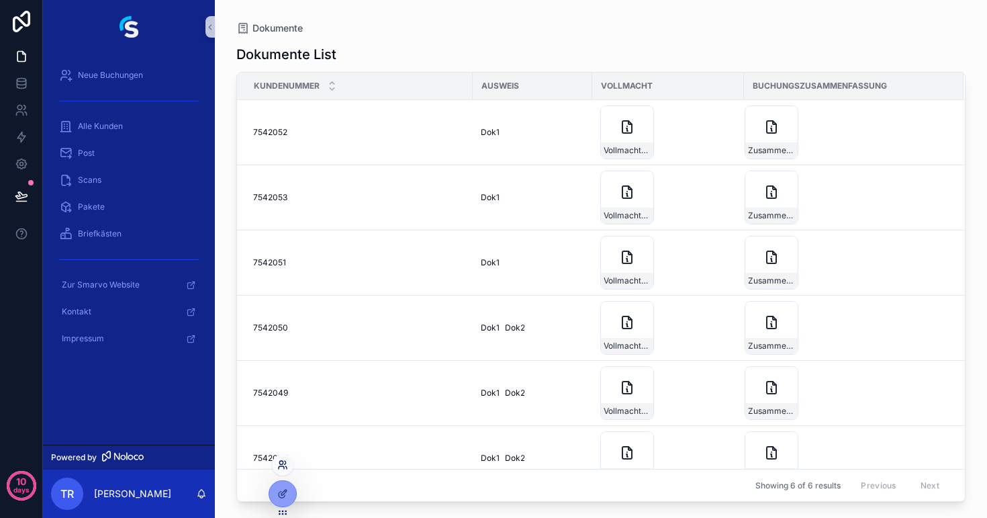
click at [281, 468] on icon at bounding box center [282, 464] width 11 height 11
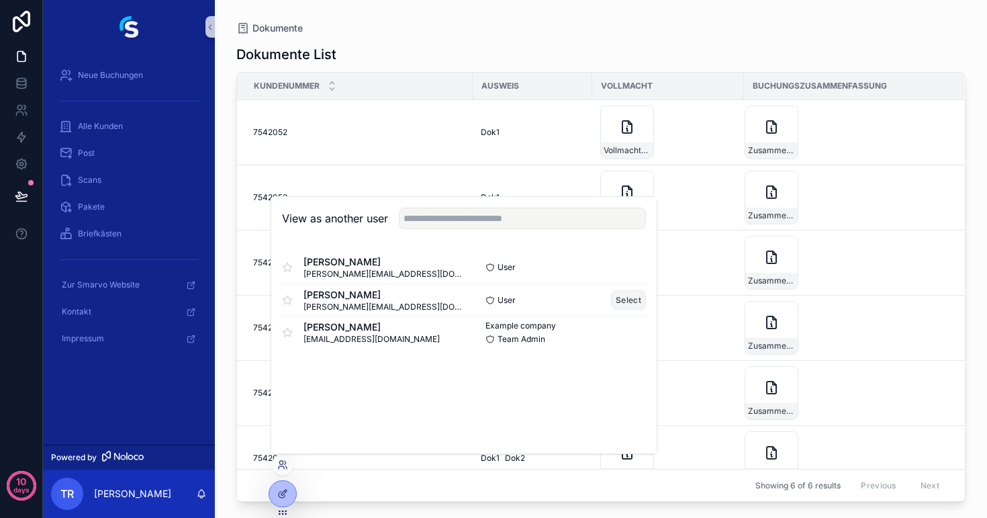
click at [618, 301] on button "Select" at bounding box center [628, 299] width 35 height 19
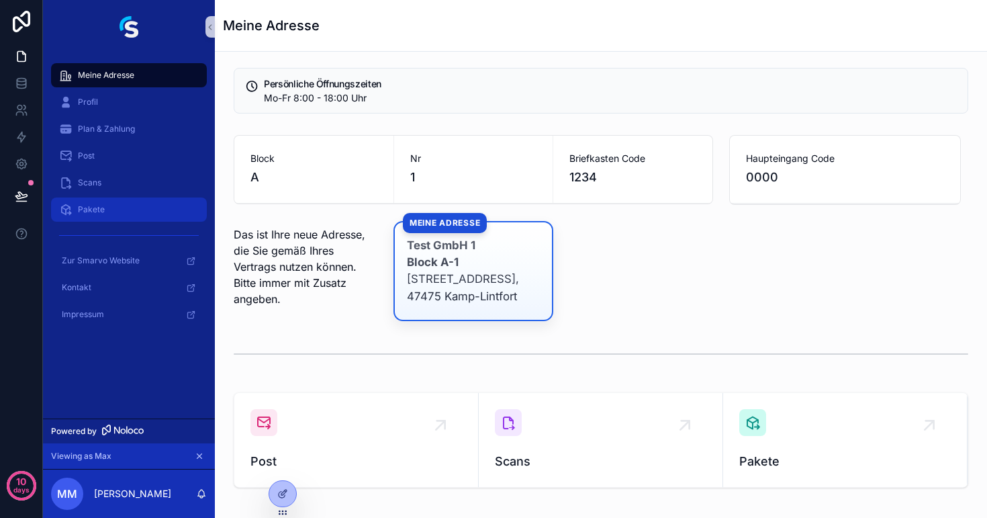
click at [100, 213] on span "Pakete" at bounding box center [91, 209] width 27 height 11
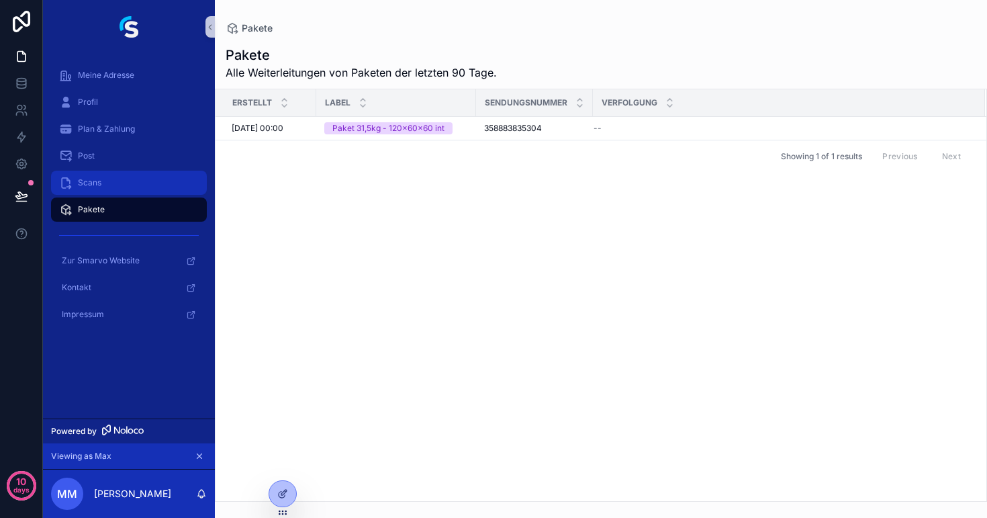
click at [101, 189] on div "Scans" at bounding box center [129, 182] width 140 height 21
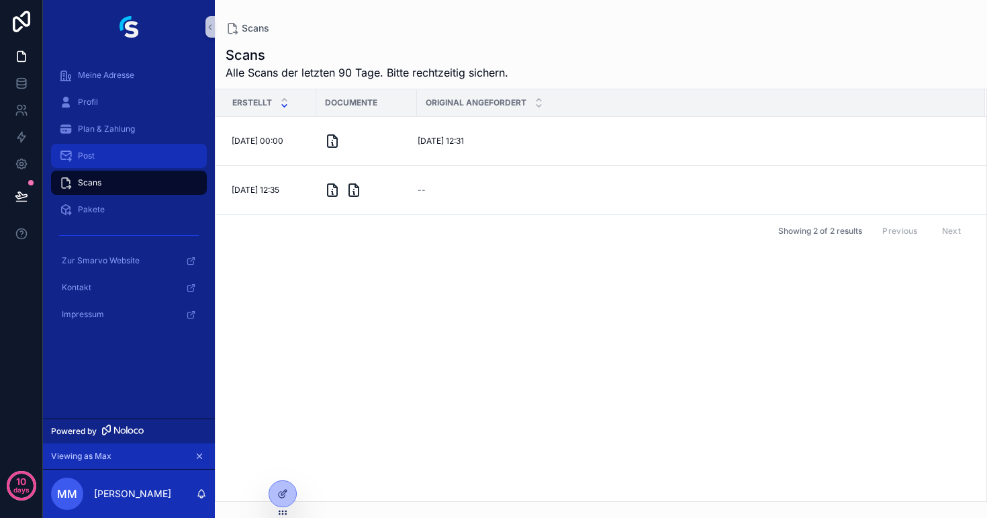
click at [106, 156] on div "Post" at bounding box center [129, 155] width 140 height 21
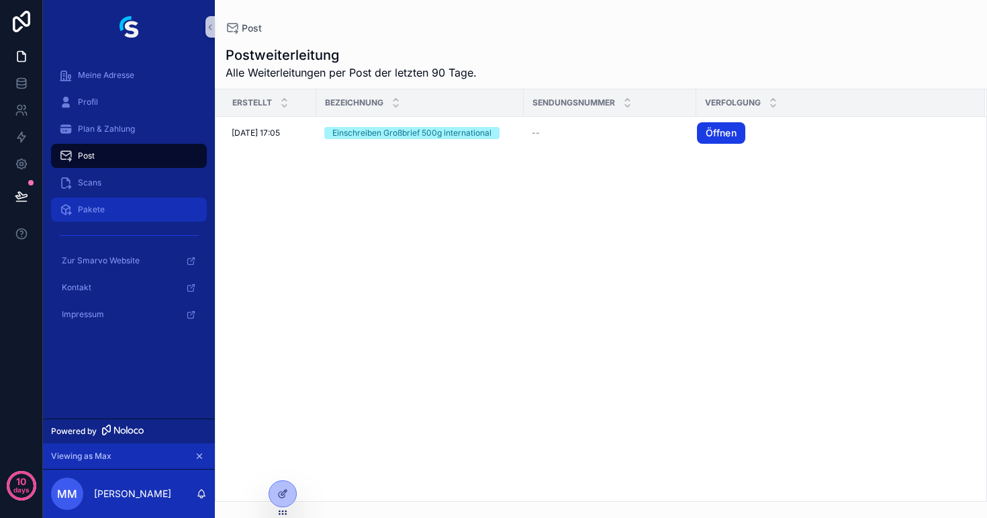
click at [112, 204] on div "Pakete" at bounding box center [129, 209] width 140 height 21
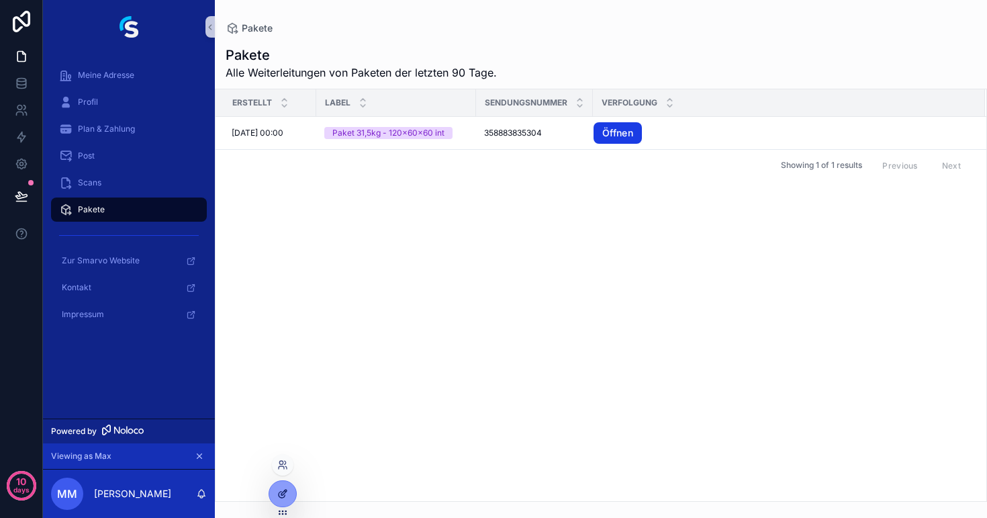
click at [285, 489] on icon at bounding box center [282, 493] width 11 height 11
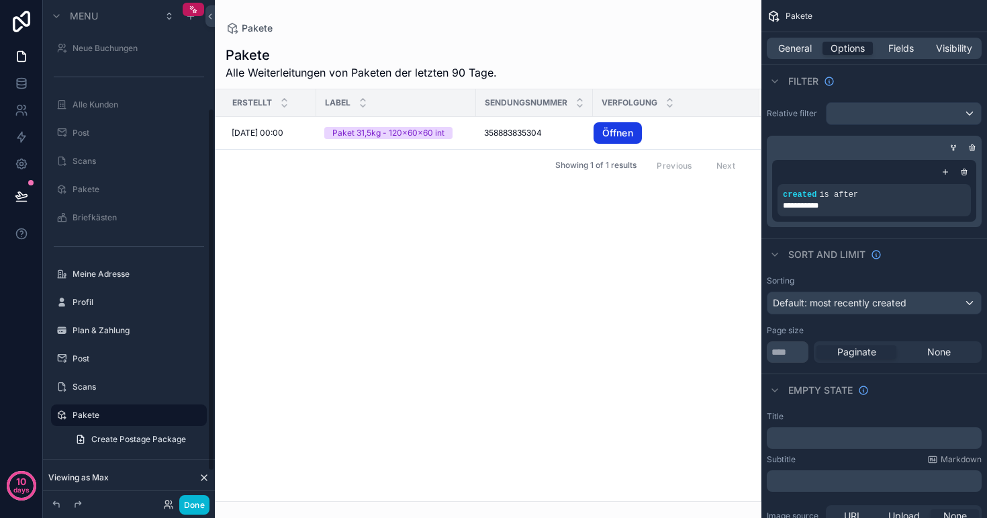
scroll to position [150, 0]
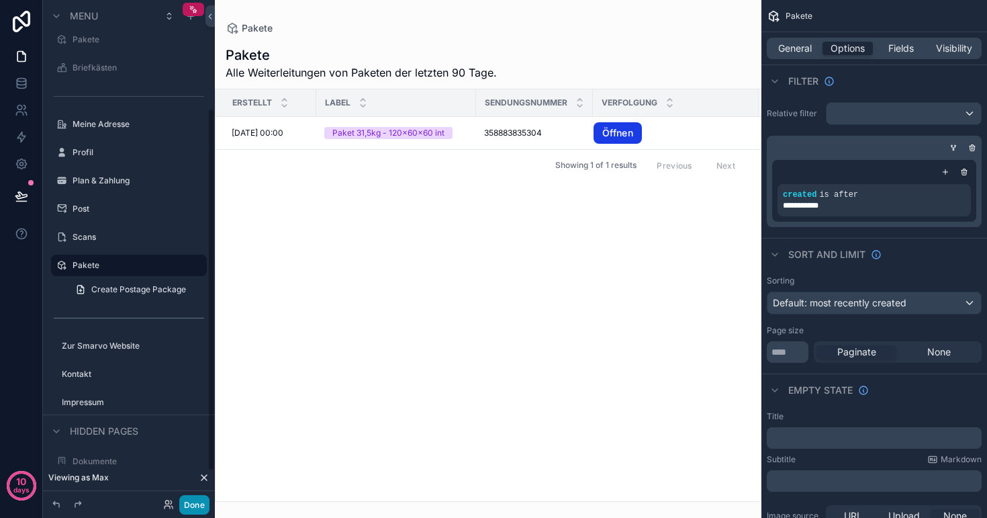
click at [204, 504] on button "Done" at bounding box center [194, 504] width 30 height 19
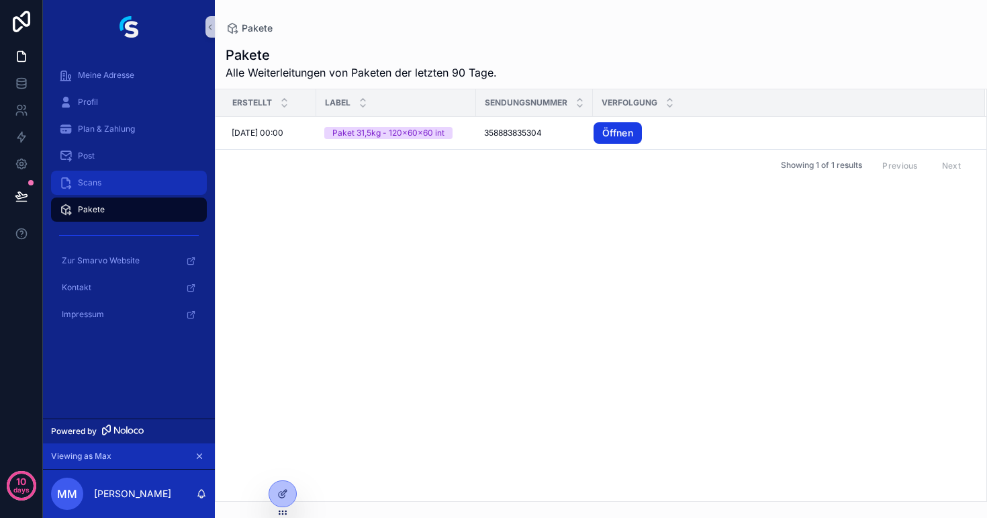
click at [109, 187] on div "Scans" at bounding box center [129, 182] width 140 height 21
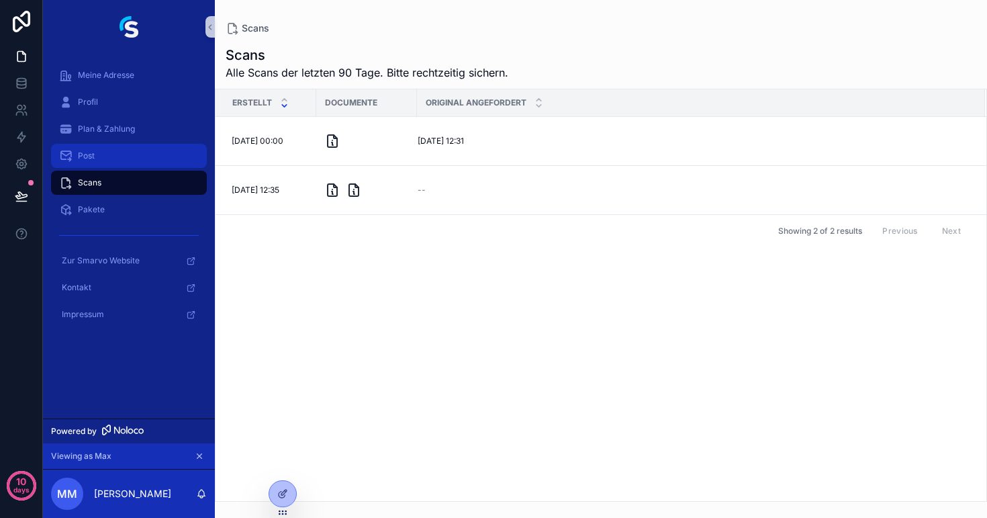
click at [132, 157] on div "Post" at bounding box center [129, 155] width 140 height 21
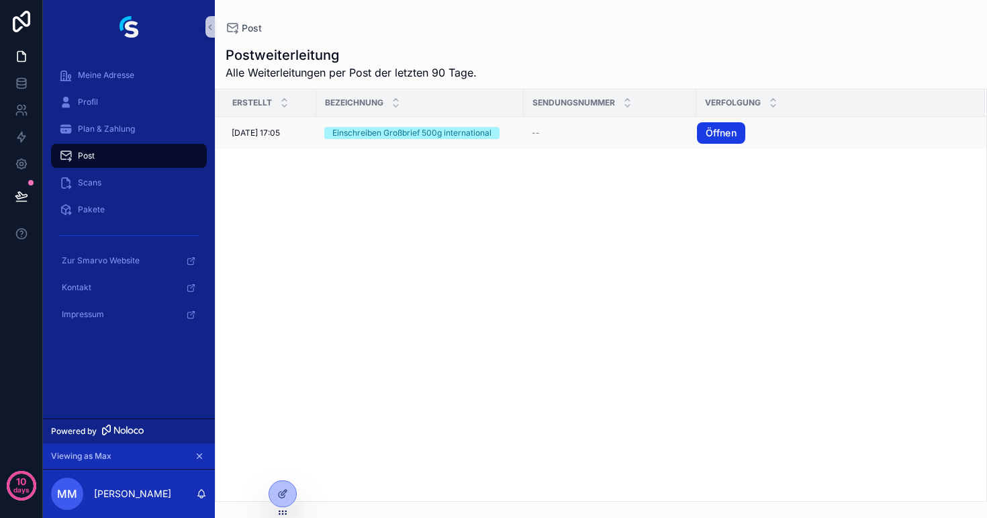
click at [564, 142] on td "--" at bounding box center [610, 133] width 173 height 32
click at [126, 127] on span "Plan & Zahlung" at bounding box center [106, 129] width 57 height 11
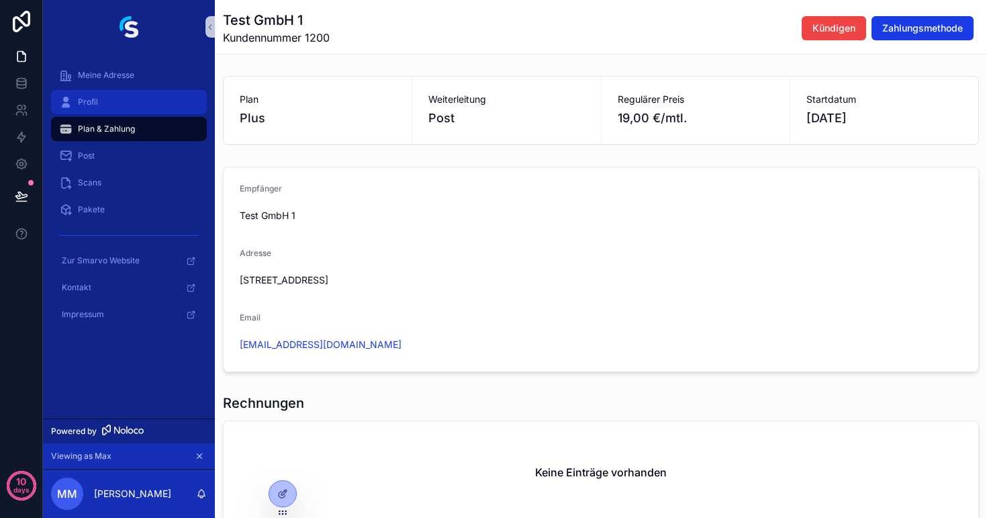
click at [103, 103] on div "Profil" at bounding box center [129, 101] width 140 height 21
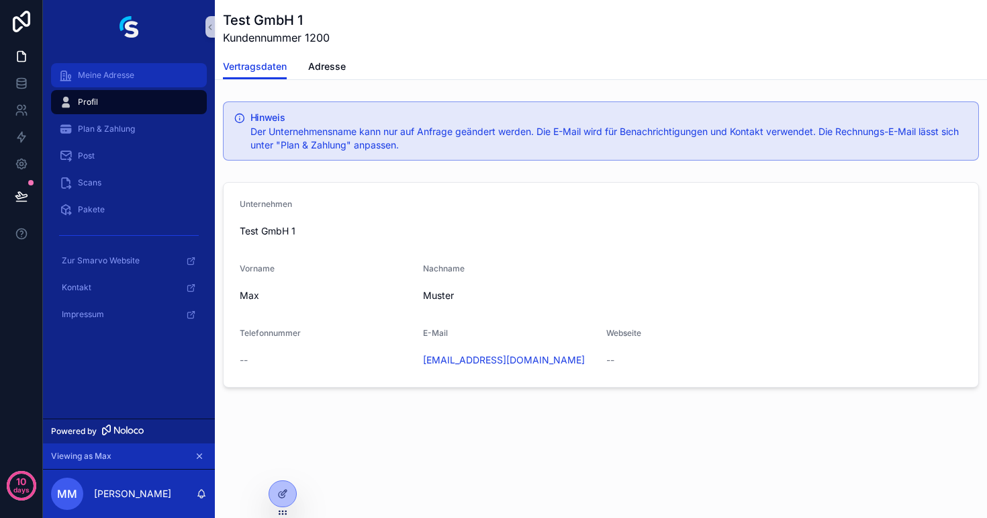
click at [113, 78] on span "Meine Adresse" at bounding box center [106, 75] width 56 height 11
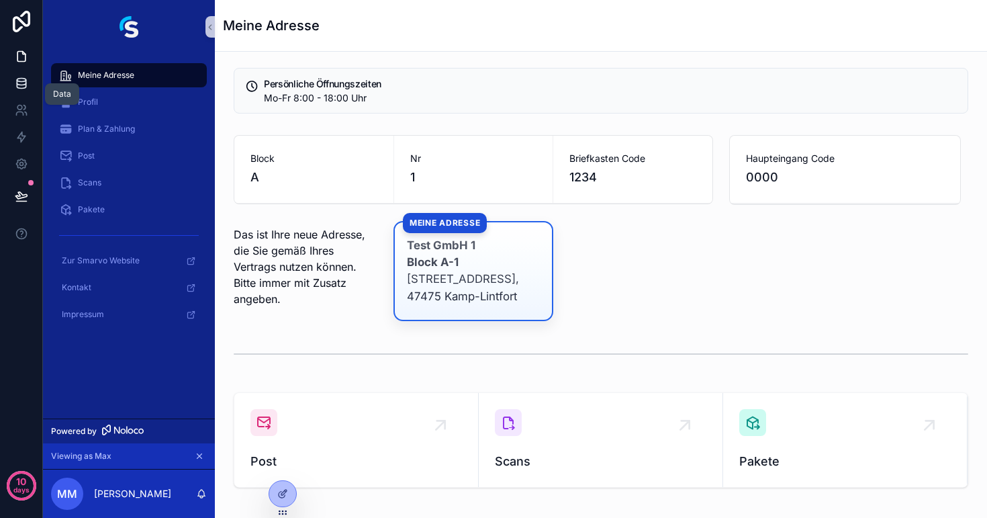
click at [15, 87] on icon at bounding box center [21, 83] width 13 height 13
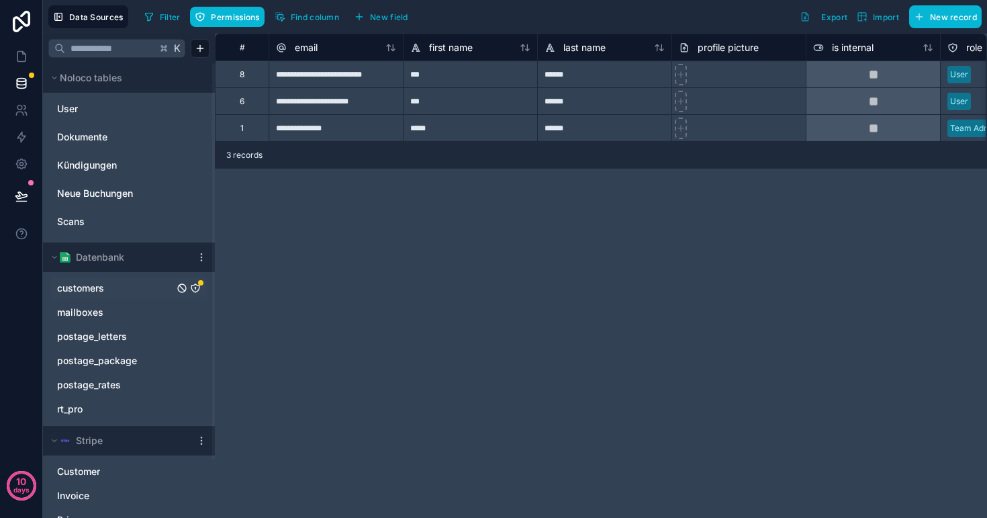
click at [121, 287] on link "customers" at bounding box center [115, 287] width 117 height 13
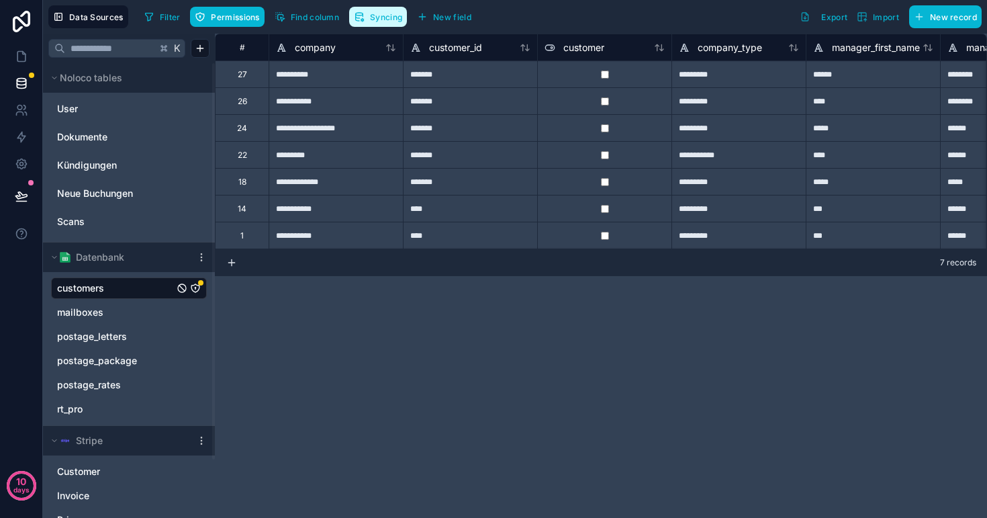
click at [377, 16] on span "Syncing" at bounding box center [386, 17] width 32 height 10
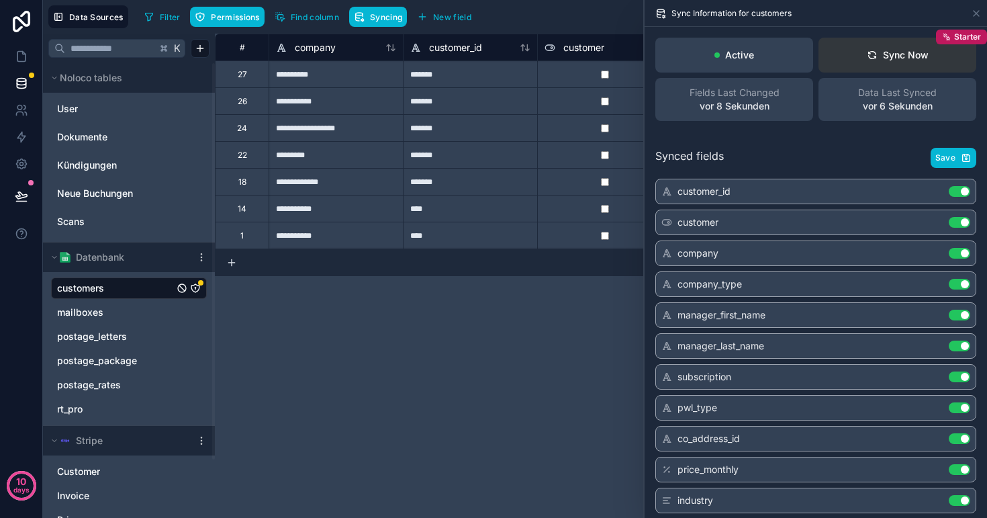
click at [862, 61] on button "Sync Now Starter" at bounding box center [898, 55] width 158 height 35
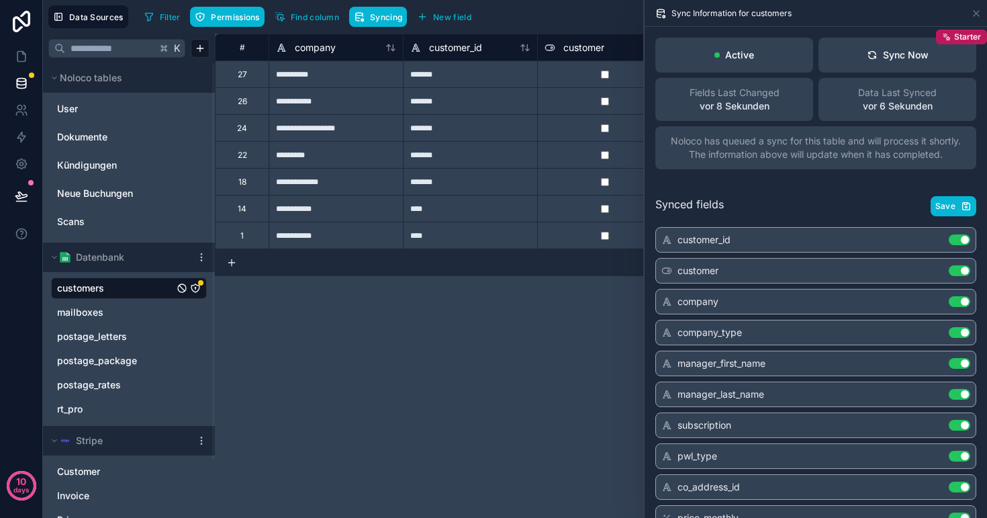
click at [513, 394] on div "**********" at bounding box center [601, 276] width 772 height 484
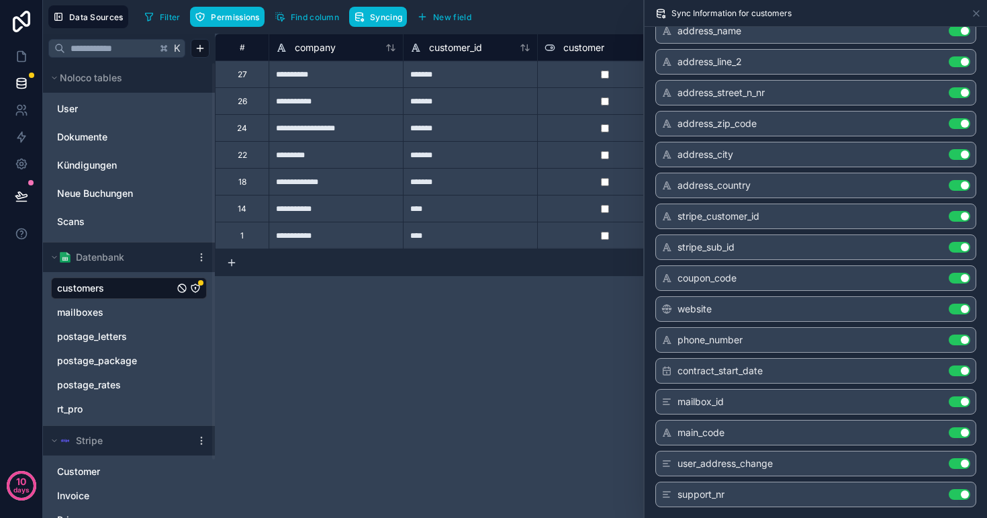
scroll to position [531, 0]
click at [195, 287] on icon "customers" at bounding box center [195, 287] width 1 height 1
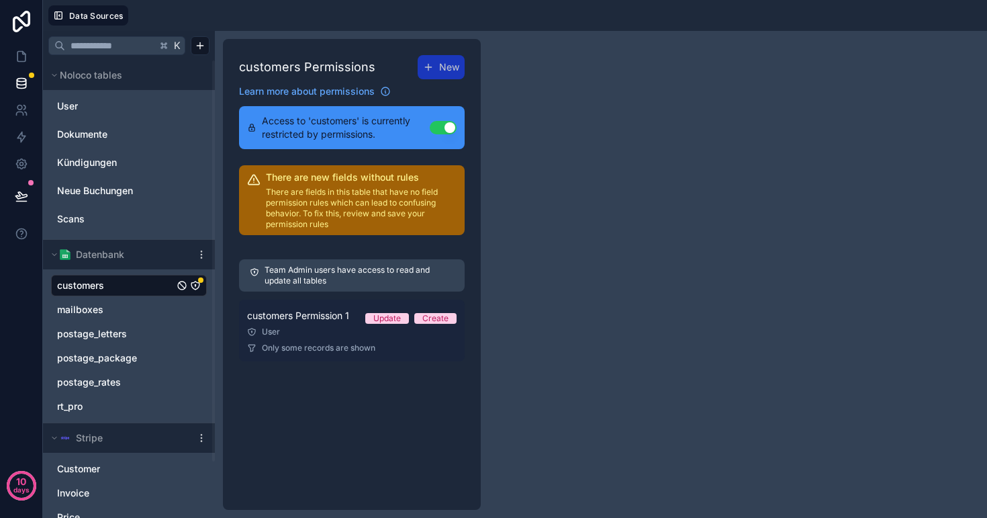
click at [360, 321] on div "customers Permission 1 Update Create" at bounding box center [352, 316] width 210 height 16
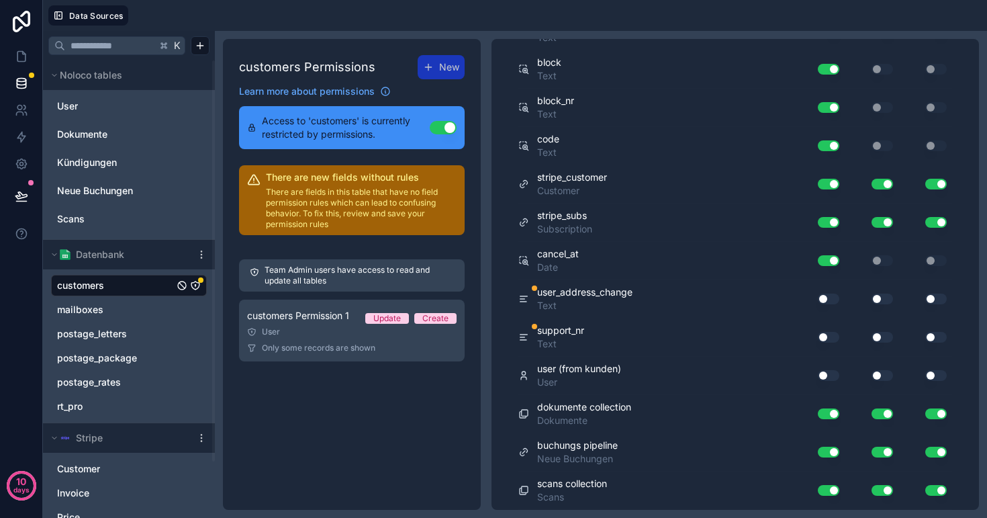
scroll to position [1374, 0]
click at [832, 298] on button "Use setting" at bounding box center [828, 299] width 21 height 11
click at [876, 296] on button "Use setting" at bounding box center [882, 299] width 21 height 11
click at [936, 294] on button "Use setting" at bounding box center [936, 299] width 21 height 11
click at [830, 337] on button "Use setting" at bounding box center [828, 337] width 21 height 11
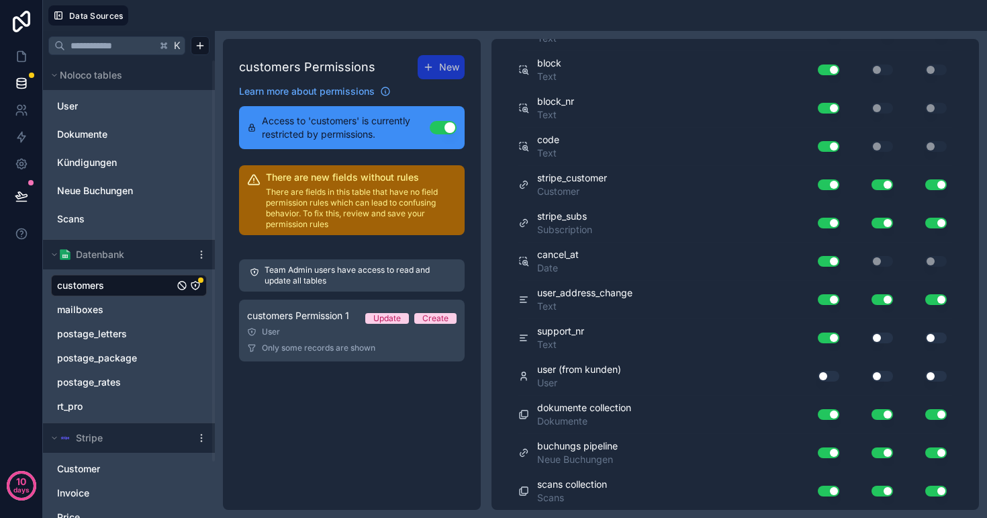
click at [883, 336] on button "Use setting" at bounding box center [882, 337] width 21 height 11
click at [934, 332] on button "Use setting" at bounding box center [936, 337] width 21 height 11
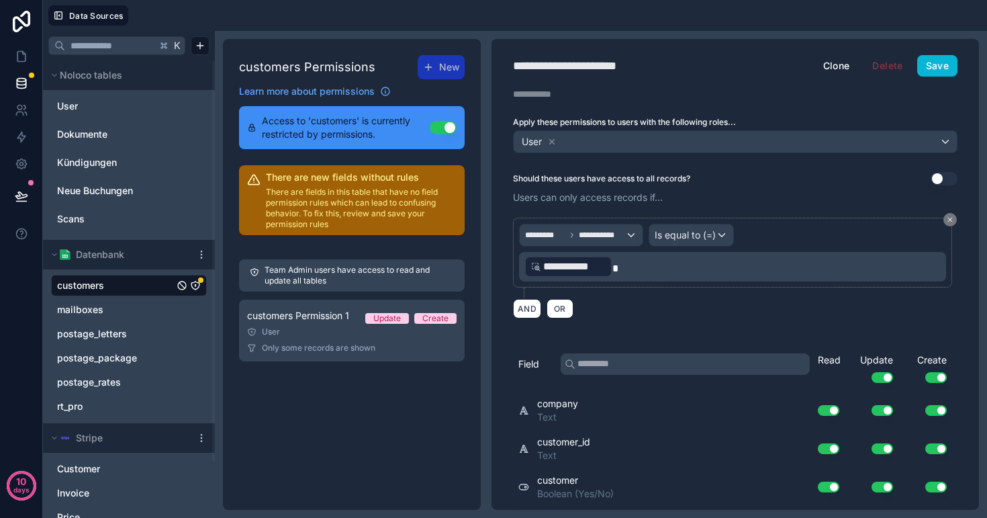
scroll to position [0, 0]
click at [930, 71] on button "Save" at bounding box center [938, 65] width 40 height 21
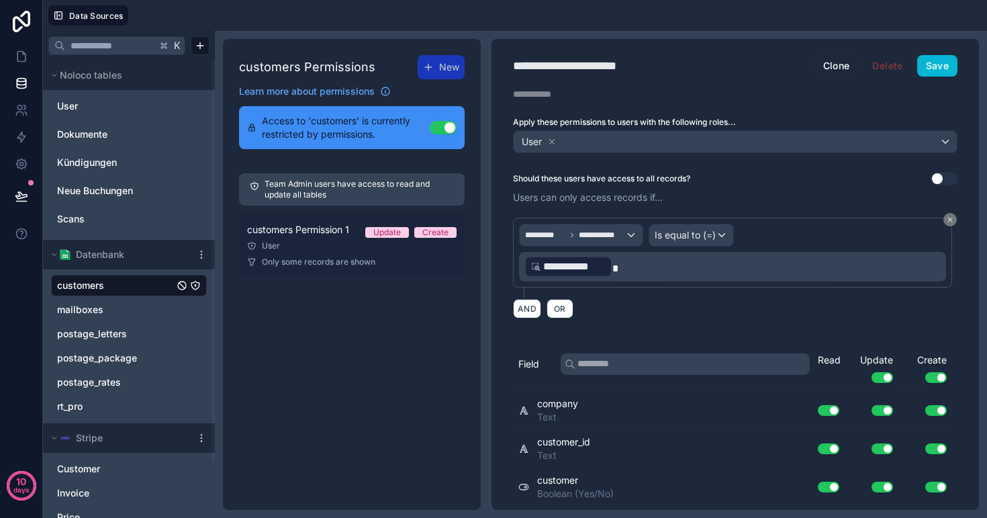
click at [347, 244] on div "User" at bounding box center [352, 245] width 210 height 11
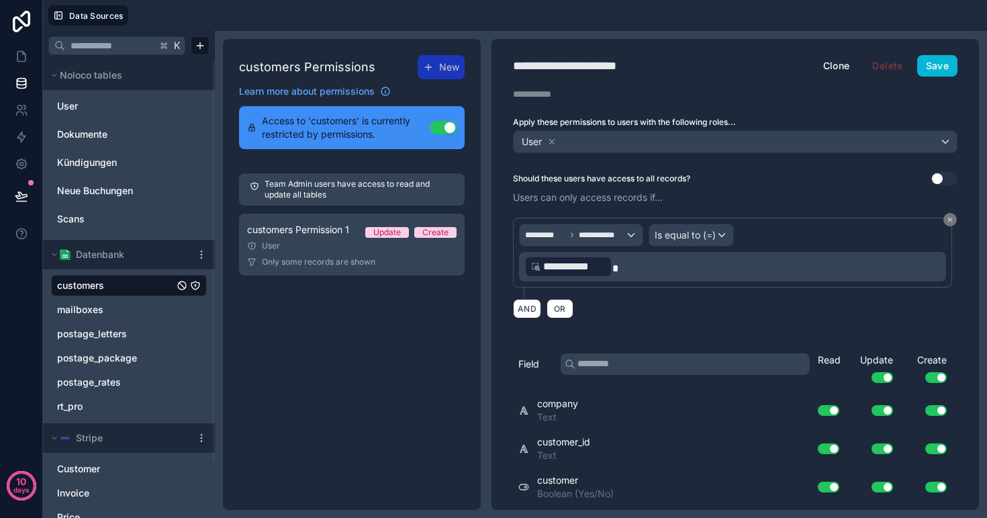
click at [128, 283] on link "customers" at bounding box center [115, 285] width 117 height 13
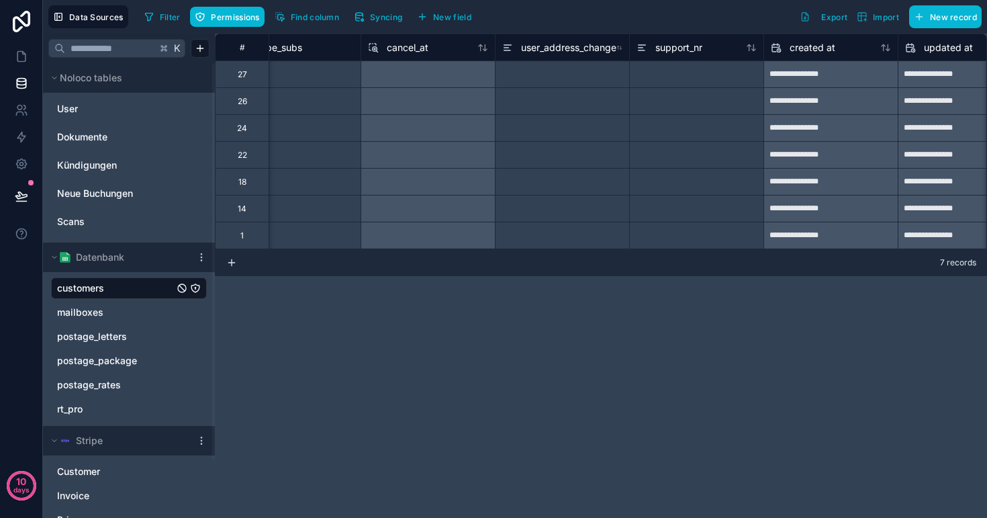
scroll to position [0, 4205]
click at [368, 20] on button "Syncing" at bounding box center [378, 17] width 58 height 20
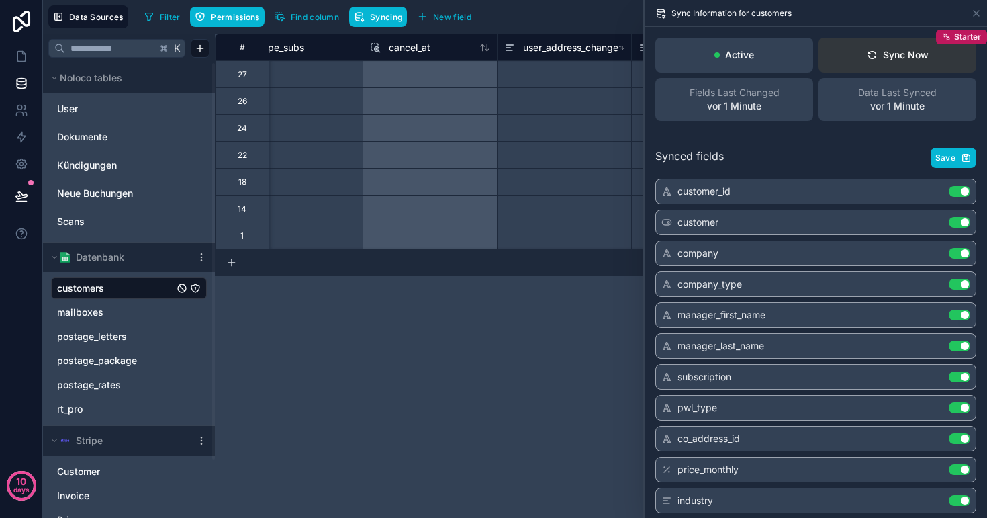
click at [886, 64] on button "Sync Now Starter" at bounding box center [898, 55] width 158 height 35
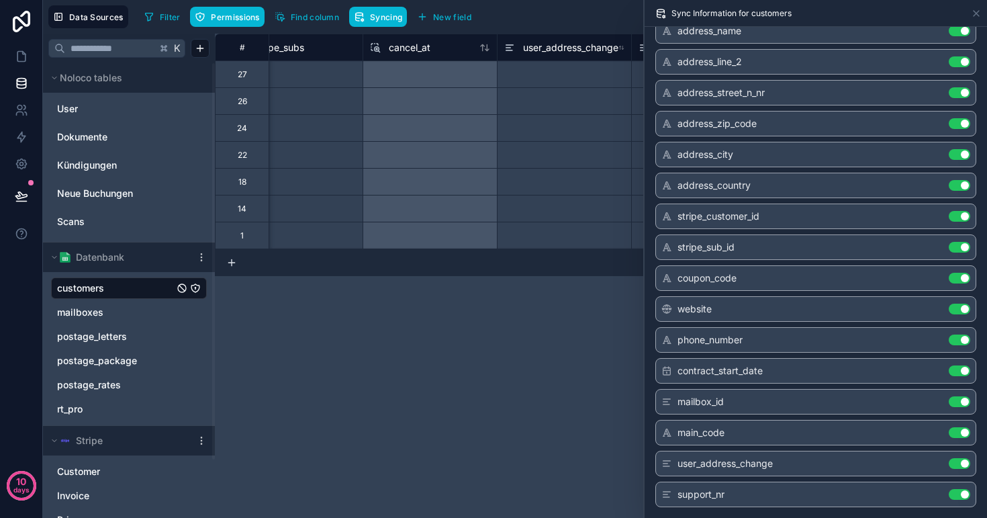
scroll to position [574, 0]
click at [480, 369] on div "**********" at bounding box center [601, 276] width 772 height 484
click at [973, 14] on icon at bounding box center [976, 13] width 11 height 11
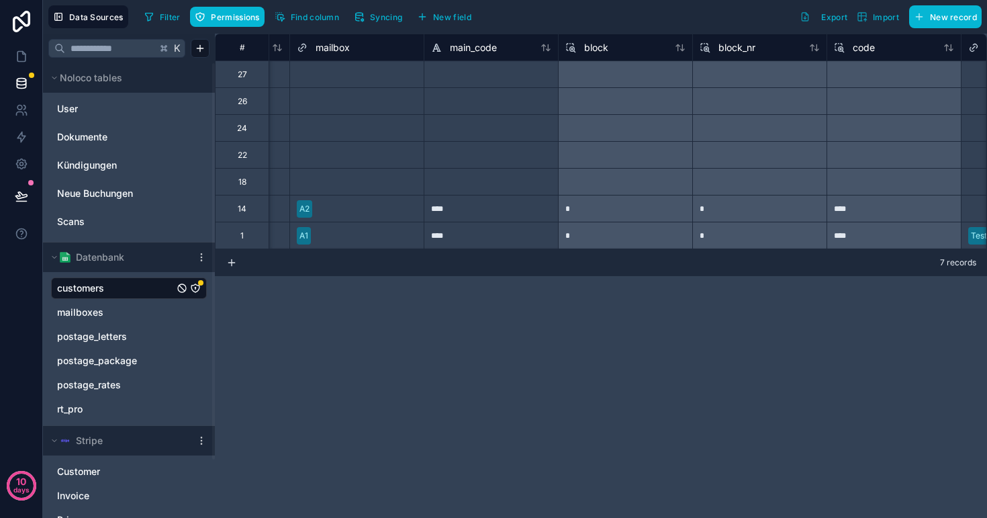
scroll to position [0, 3439]
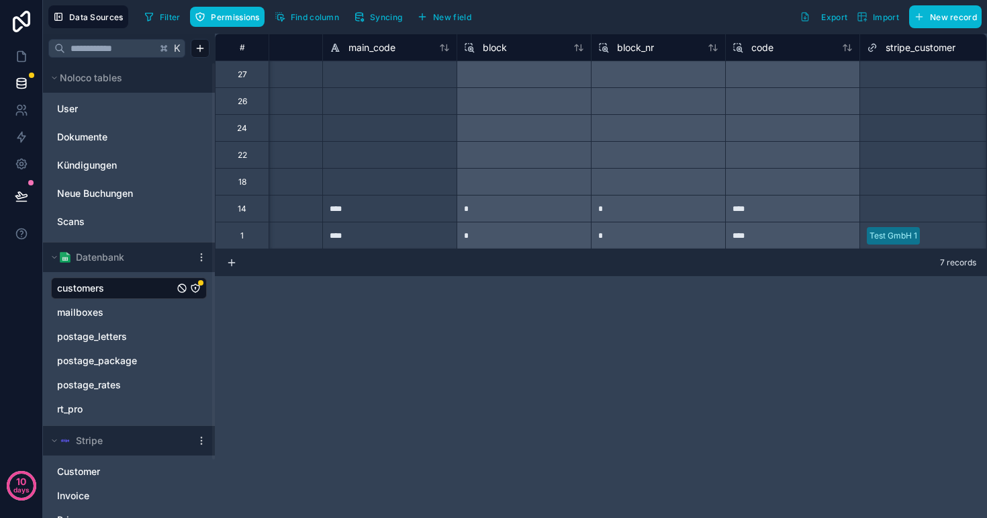
click at [197, 292] on icon "customers" at bounding box center [195, 288] width 8 height 8
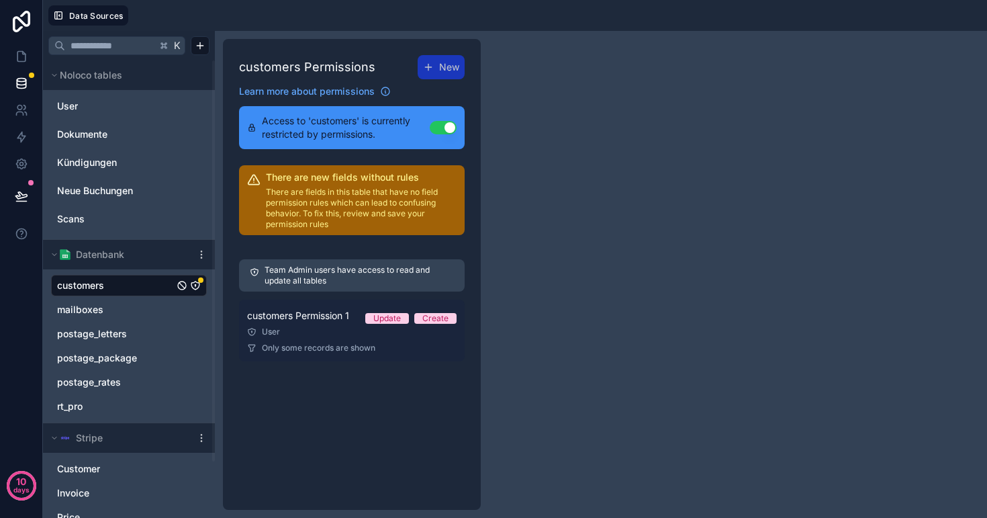
click at [294, 334] on div "User" at bounding box center [352, 331] width 210 height 11
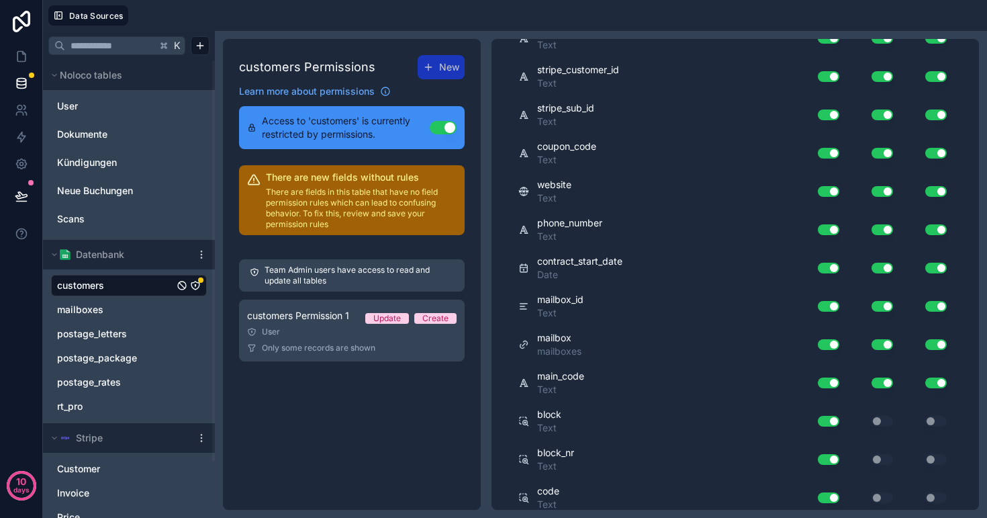
scroll to position [1408, 0]
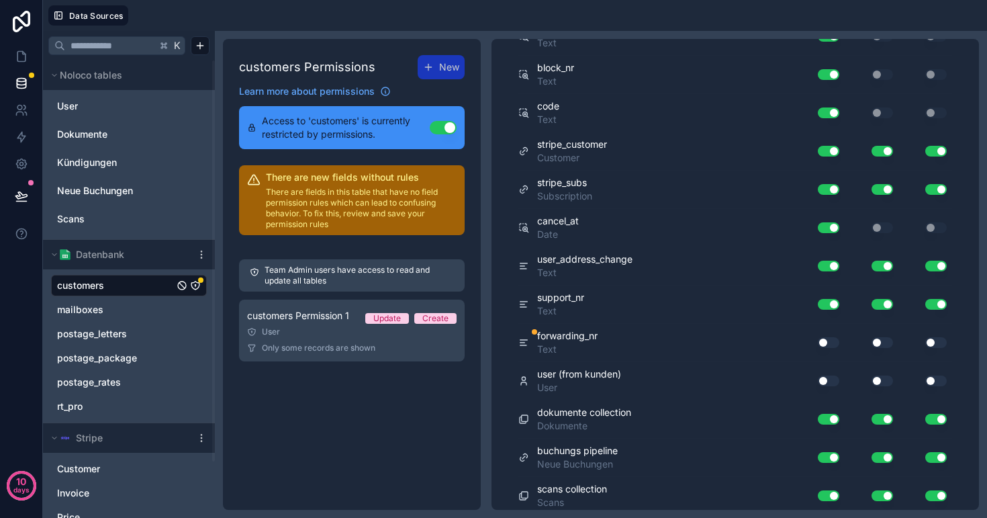
click at [830, 343] on button "Use setting" at bounding box center [828, 342] width 21 height 11
click at [884, 343] on button "Use setting" at bounding box center [882, 342] width 21 height 11
click at [930, 343] on button "Use setting" at bounding box center [936, 342] width 21 height 11
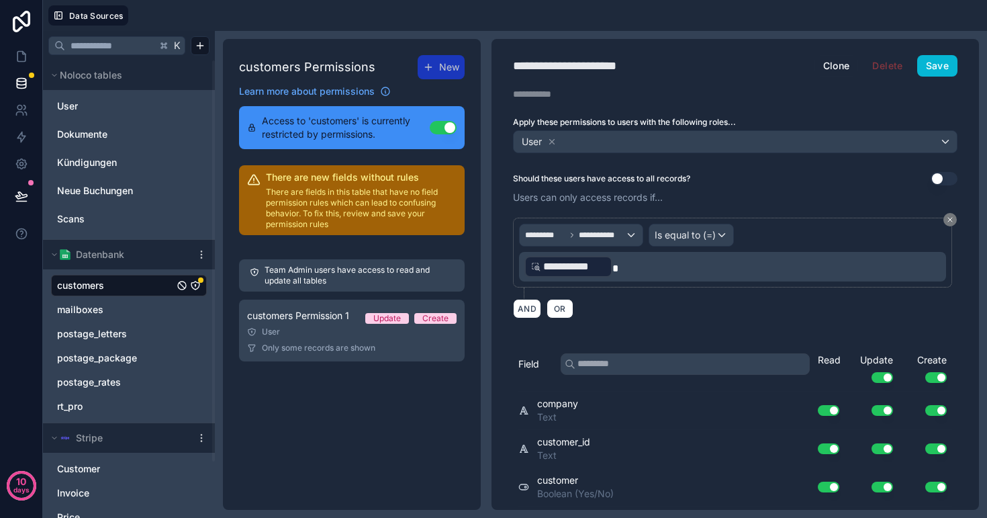
scroll to position [0, 0]
click at [934, 65] on button "Save" at bounding box center [938, 65] width 40 height 21
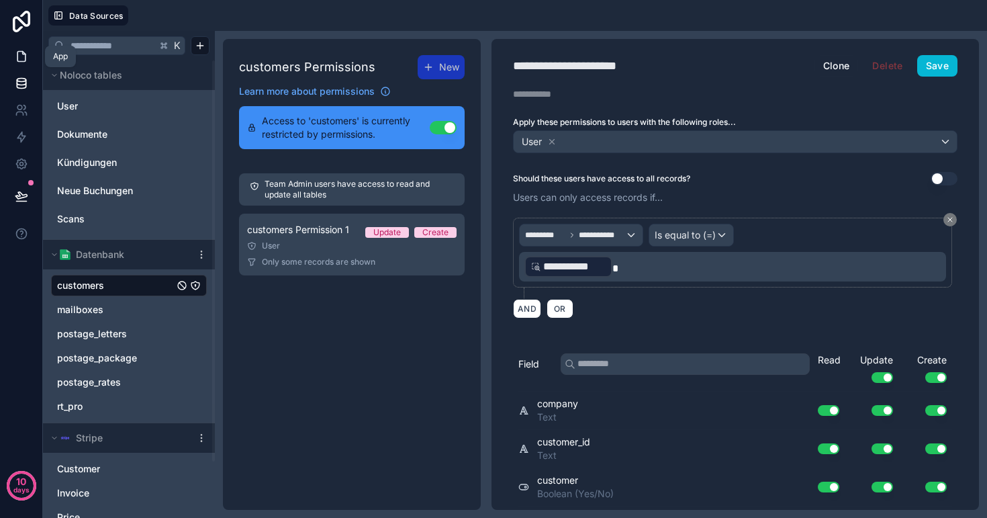
click at [21, 54] on icon at bounding box center [21, 56] width 13 height 13
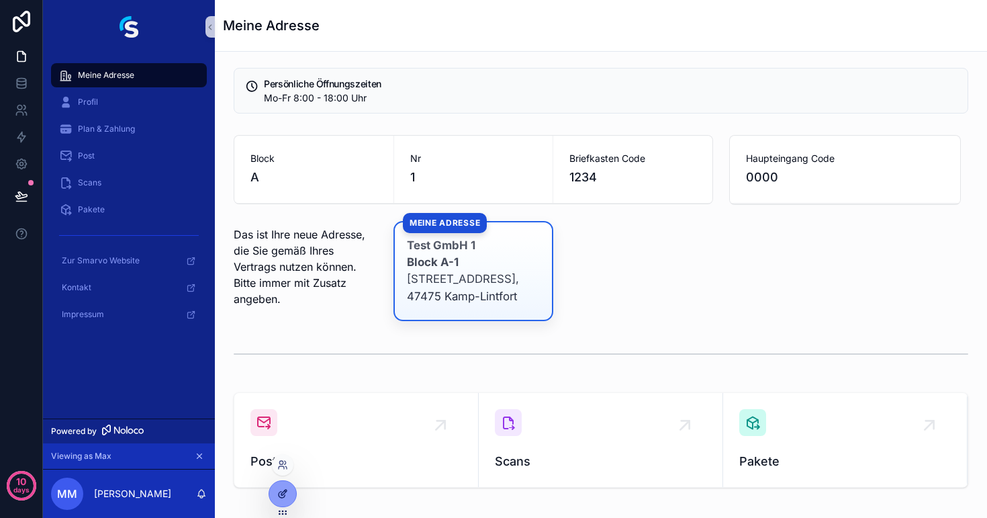
click at [287, 493] on icon at bounding box center [282, 493] width 11 height 11
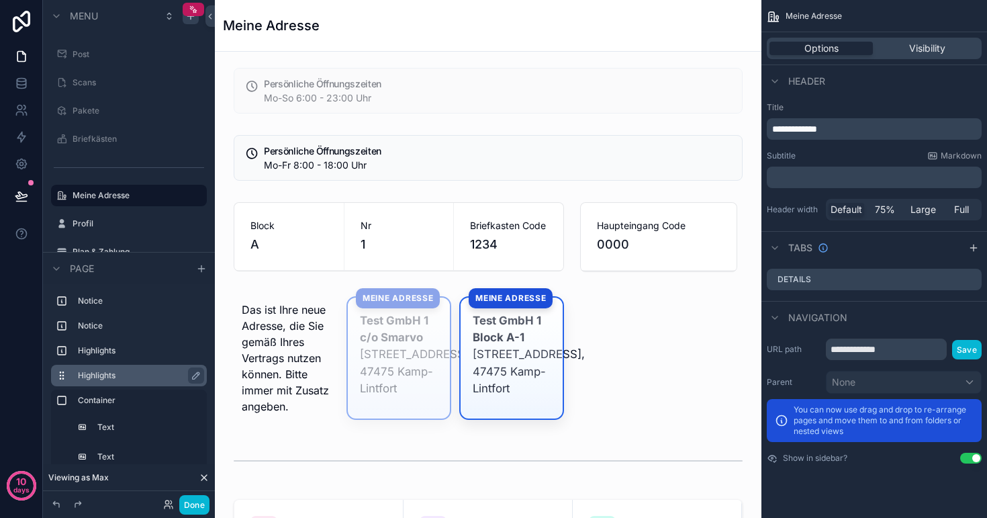
click at [191, 19] on icon "scrollable content" at bounding box center [190, 16] width 11 height 11
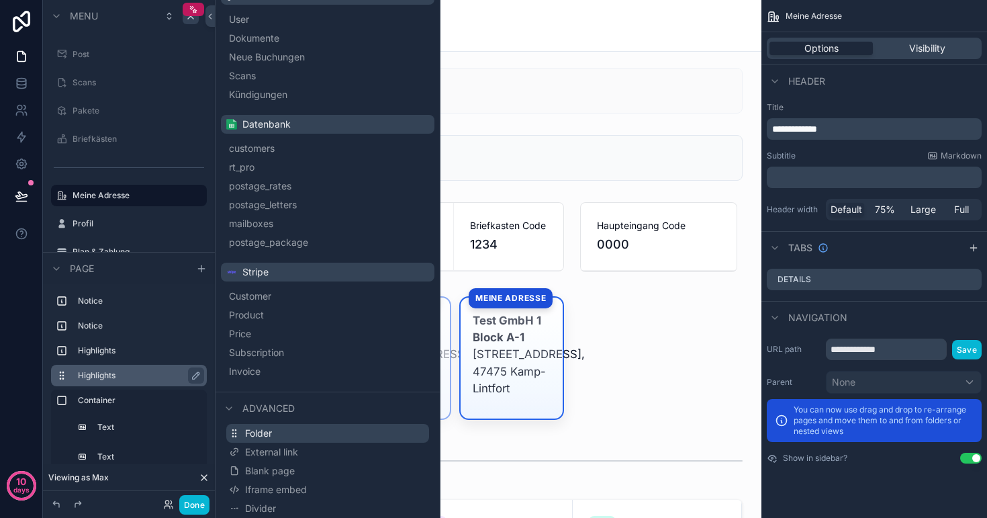
scroll to position [84, 0]
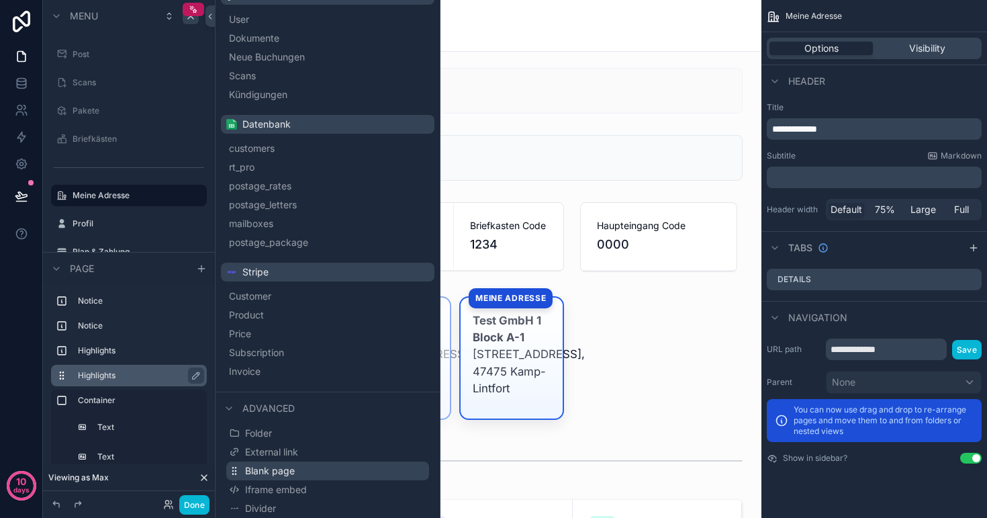
click at [274, 474] on span "Blank page" at bounding box center [270, 470] width 50 height 13
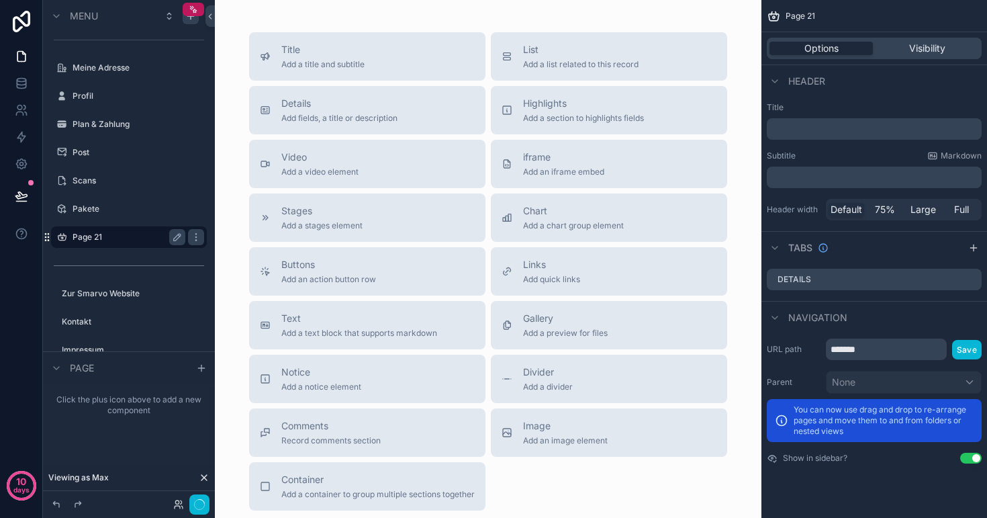
scroll to position [178, 0]
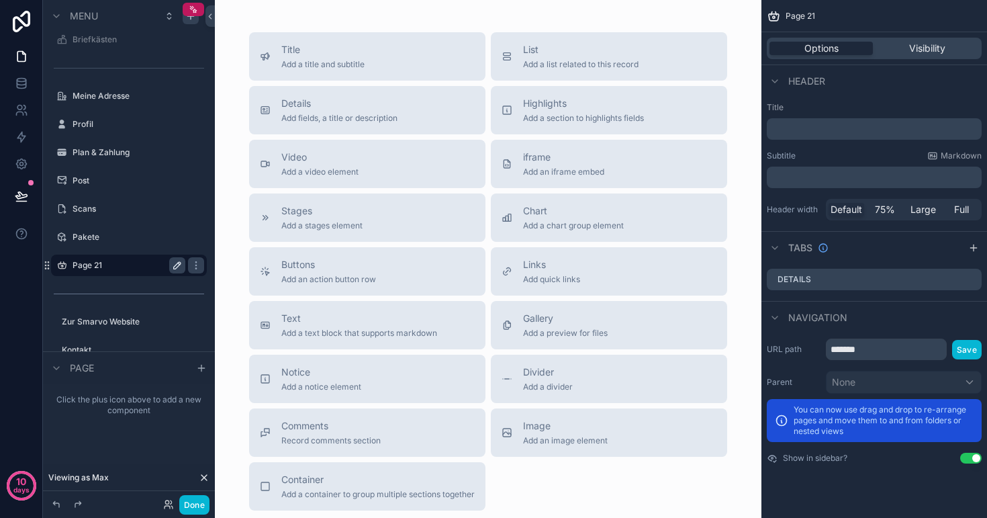
click at [179, 266] on icon "scrollable content" at bounding box center [177, 265] width 11 height 11
click at [118, 266] on input "*******" at bounding box center [118, 265] width 91 height 16
type input "**********"
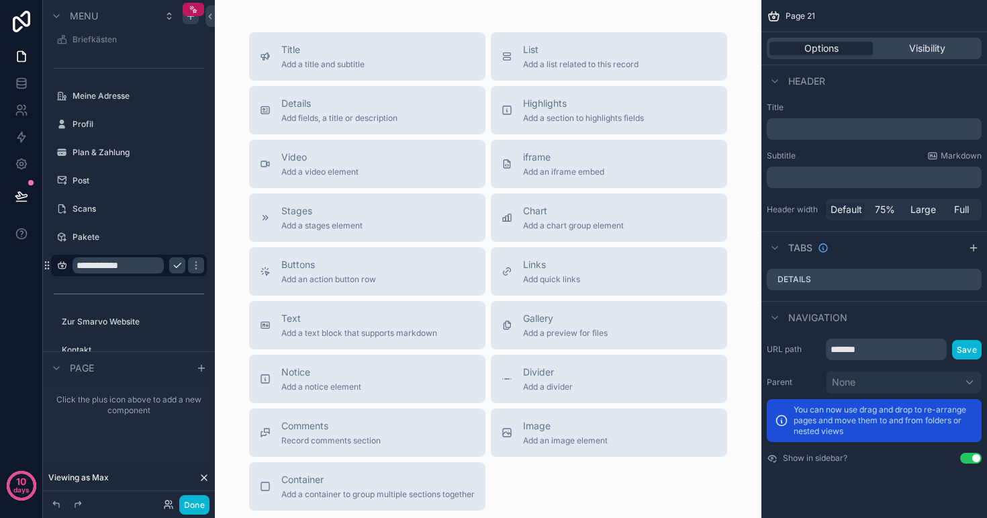
click at [175, 266] on icon "scrollable content" at bounding box center [177, 265] width 7 height 5
click at [63, 265] on icon "scrollable content" at bounding box center [61, 265] width 11 height 11
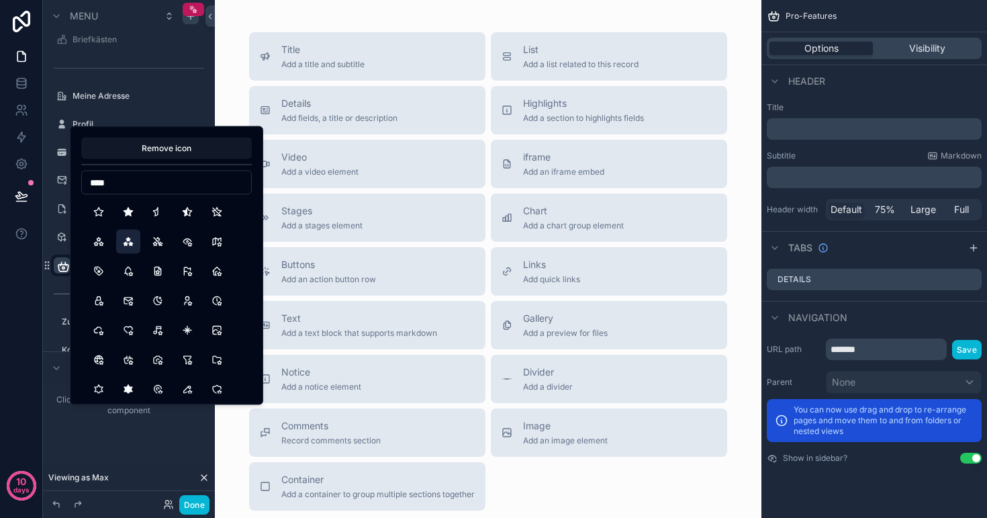
type input "****"
click at [130, 241] on button "StarsFilled" at bounding box center [128, 242] width 24 height 24
click at [50, 284] on div "scrollable content" at bounding box center [129, 293] width 172 height 24
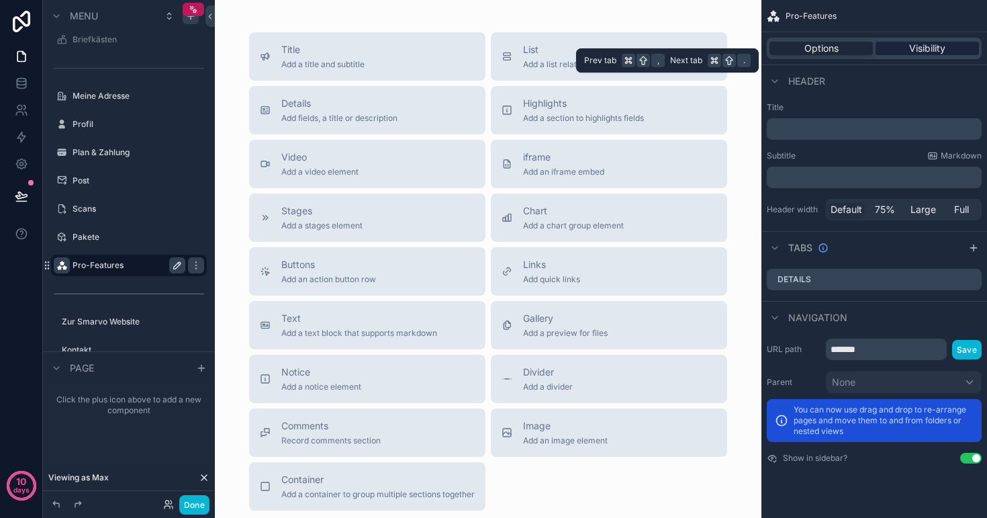
click at [922, 51] on span "Visibility" at bounding box center [927, 48] width 36 height 13
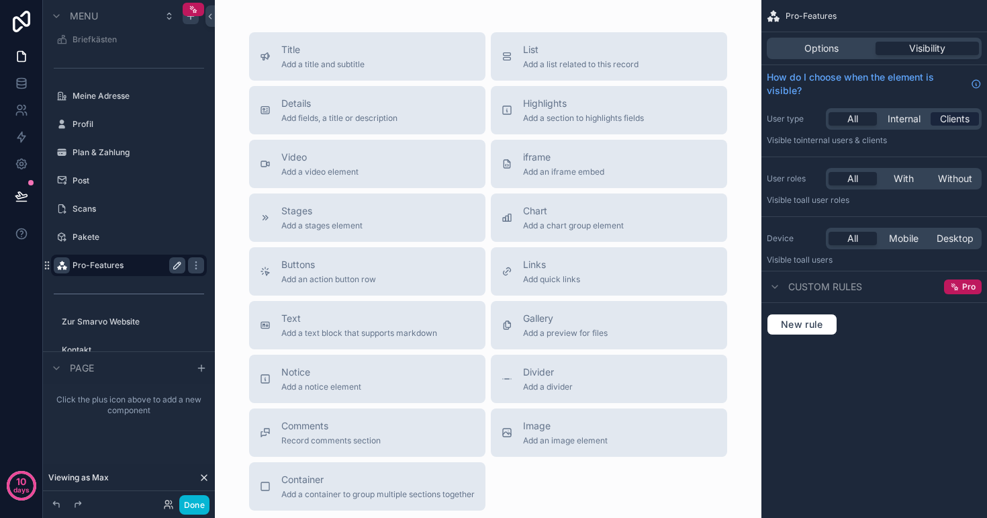
click at [950, 114] on span "Clients" at bounding box center [955, 118] width 30 height 13
click at [793, 290] on span "Custom rules" at bounding box center [826, 286] width 74 height 13
click at [809, 291] on span "Custom rules" at bounding box center [826, 286] width 74 height 13
click at [796, 310] on div "New rule" at bounding box center [875, 324] width 226 height 43
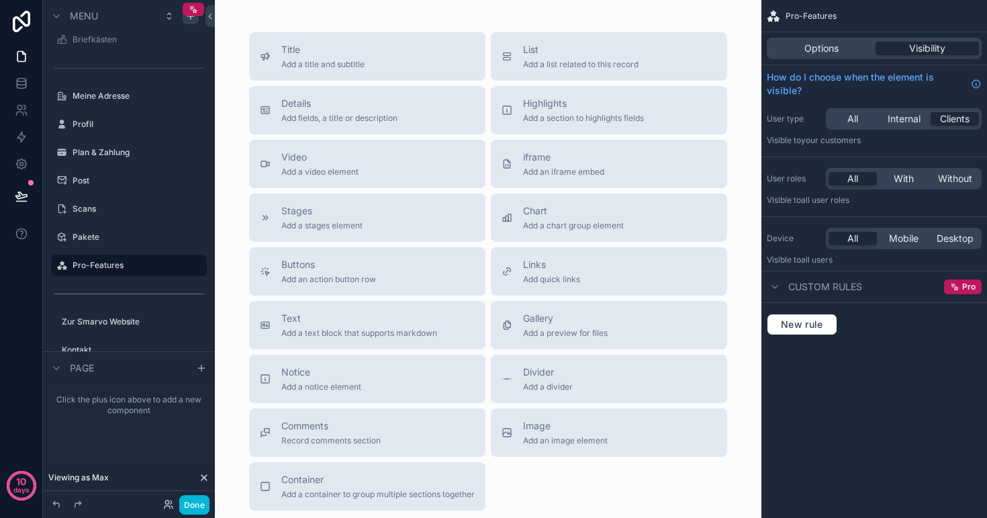
click at [796, 312] on div "New rule" at bounding box center [875, 324] width 226 height 43
click at [795, 322] on span "New rule" at bounding box center [802, 324] width 53 height 12
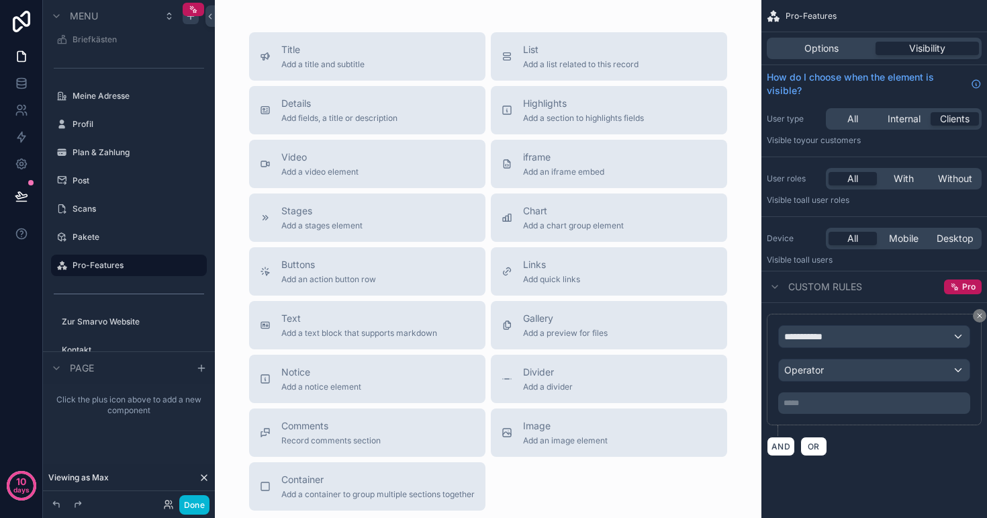
click at [850, 342] on div "**********" at bounding box center [874, 336] width 191 height 21
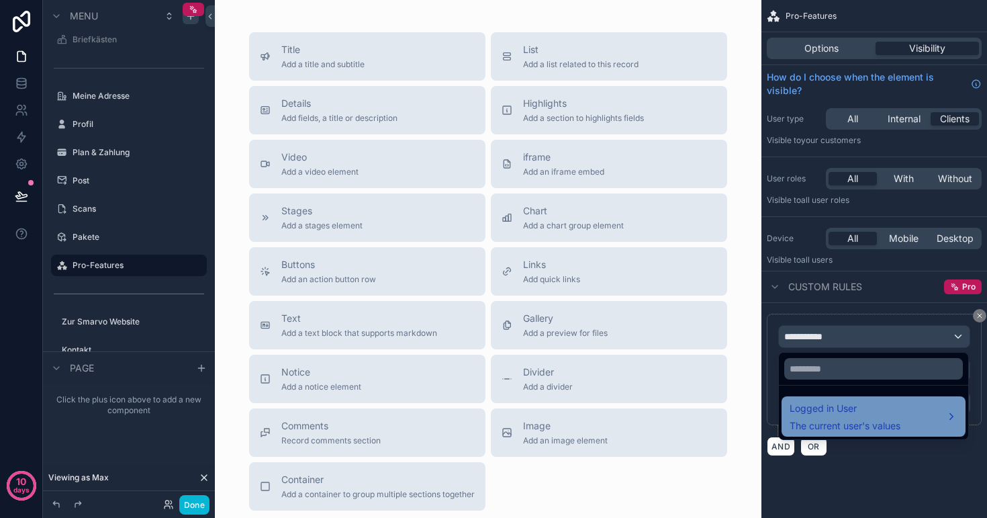
click at [844, 404] on span "Logged in User" at bounding box center [845, 408] width 111 height 16
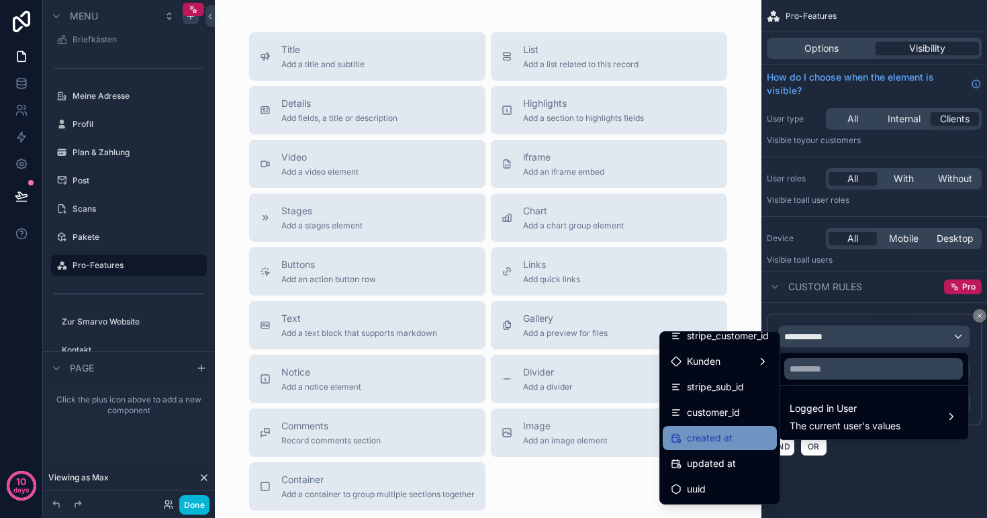
scroll to position [317, 0]
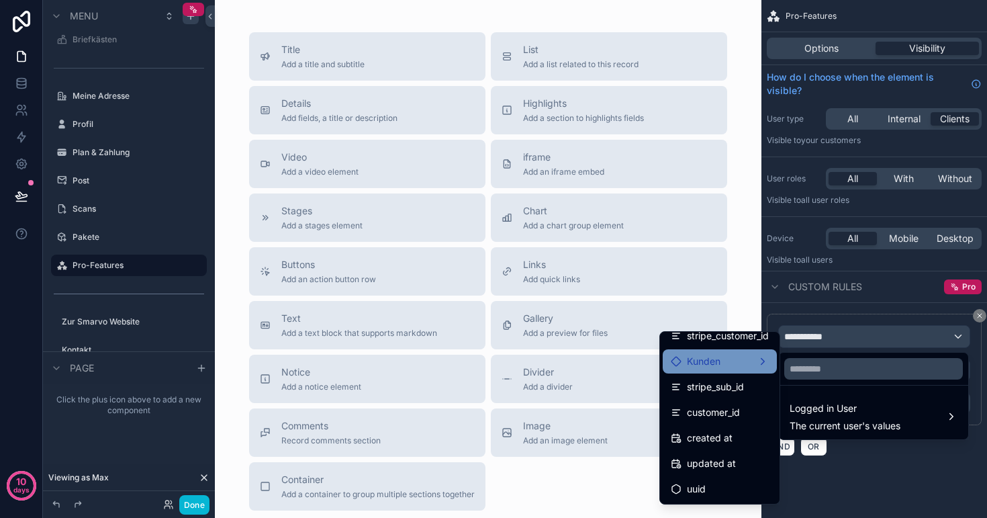
click at [707, 373] on div "Kunden" at bounding box center [720, 361] width 114 height 24
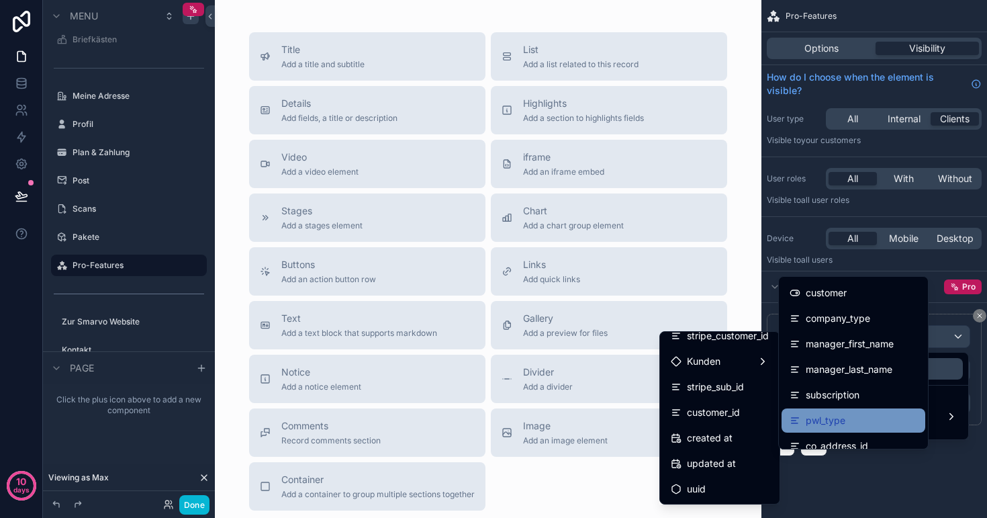
scroll to position [110, 0]
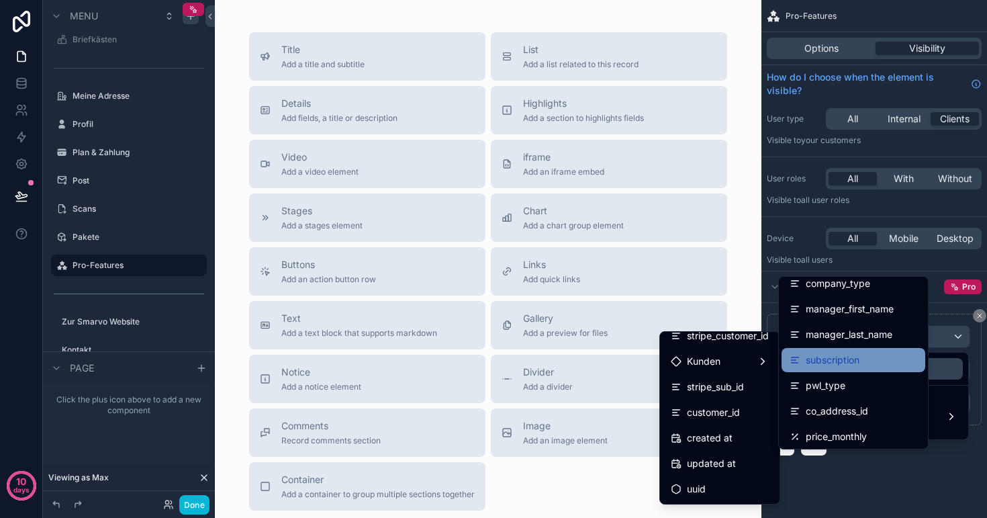
click at [843, 361] on span "subscription" at bounding box center [833, 360] width 54 height 16
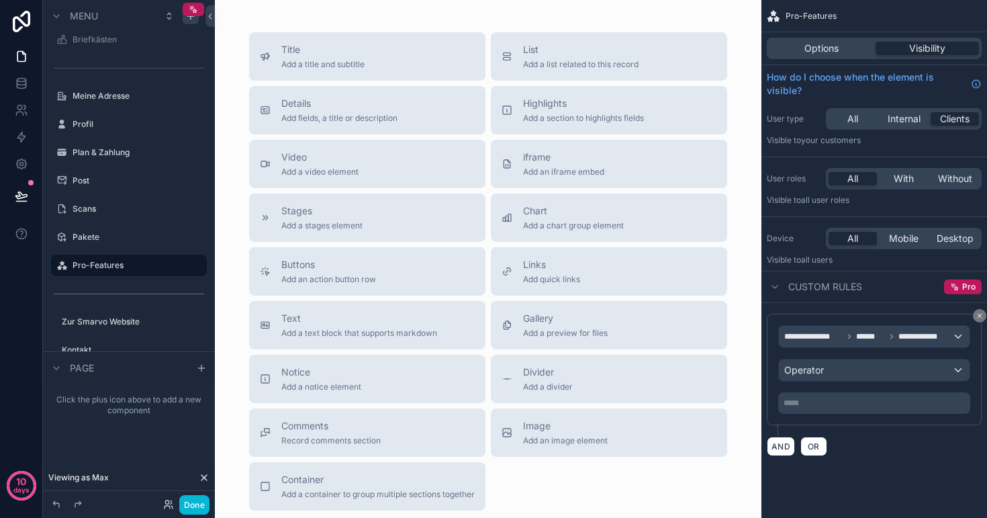
click at [833, 371] on div "Operator" at bounding box center [874, 369] width 191 height 21
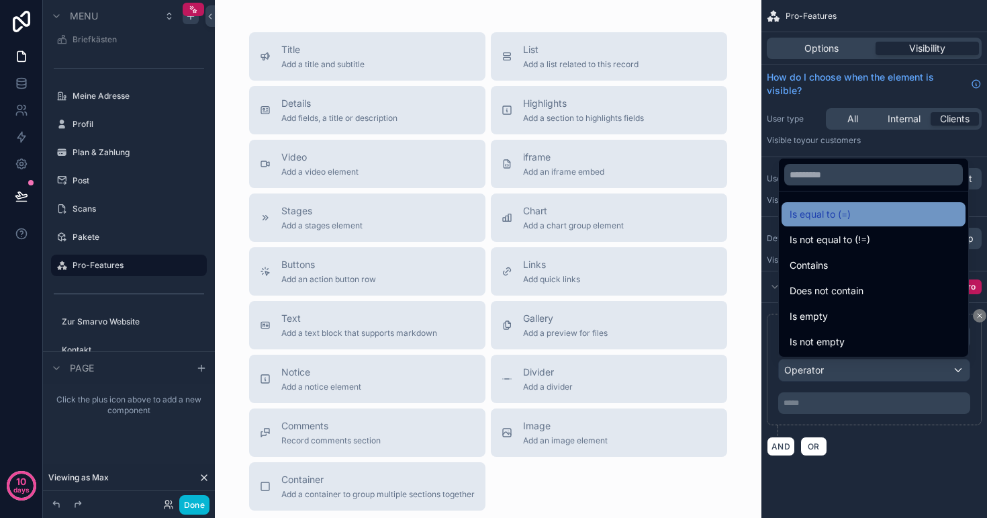
click at [837, 209] on span "Is equal to (=)" at bounding box center [820, 214] width 61 height 16
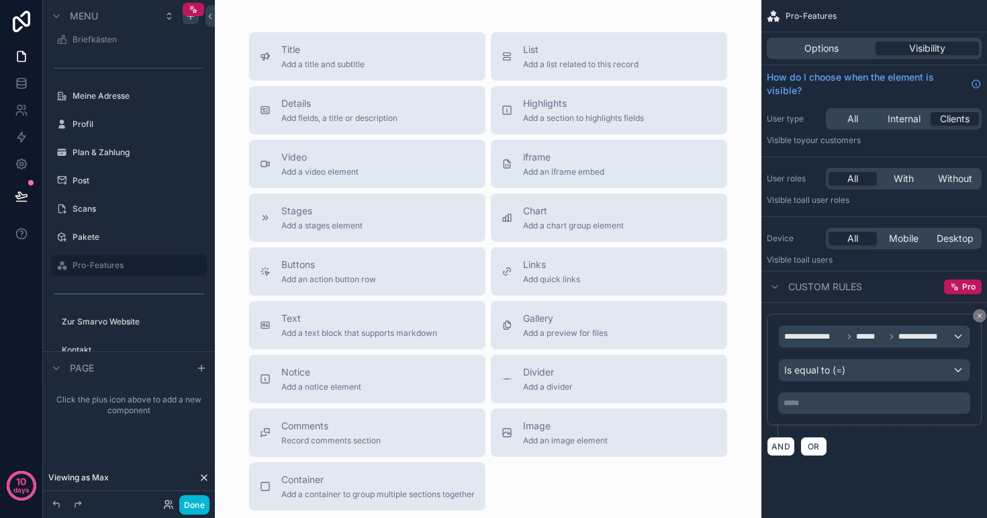
click at [819, 410] on div "***** ﻿" at bounding box center [874, 402] width 192 height 21
click at [819, 398] on p "***** ﻿" at bounding box center [876, 403] width 184 height 11
click at [882, 455] on div "AND OR" at bounding box center [874, 446] width 215 height 20
click at [193, 496] on button "Done" at bounding box center [194, 504] width 30 height 19
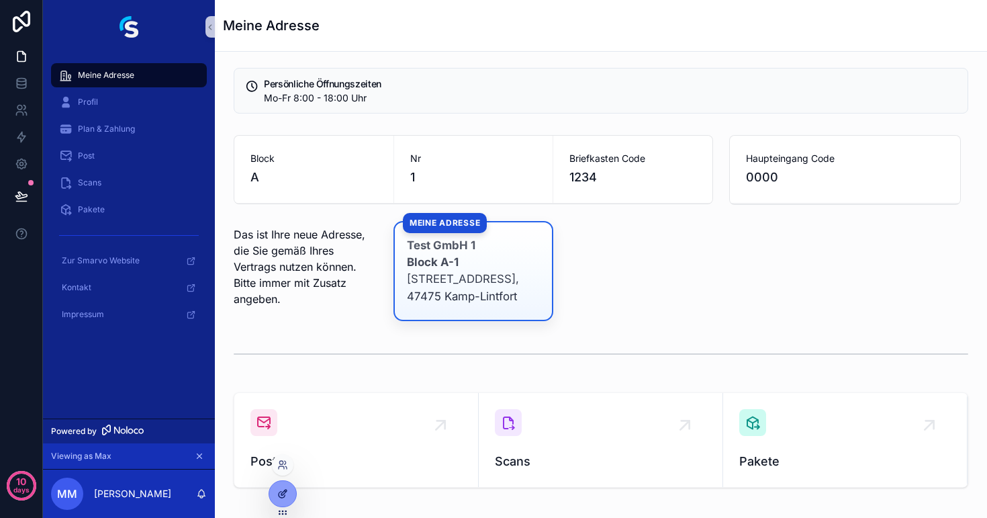
click at [281, 498] on icon at bounding box center [282, 495] width 6 height 6
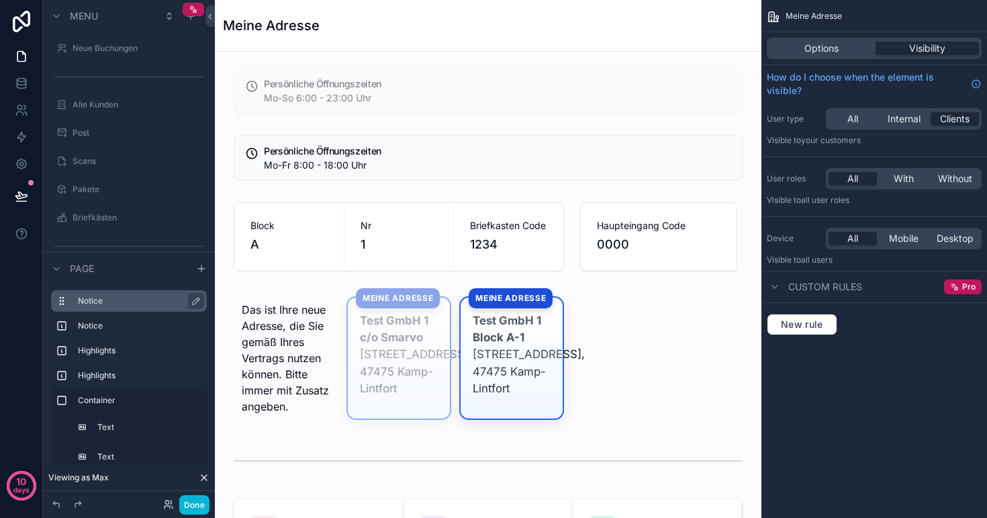
scroll to position [9, 0]
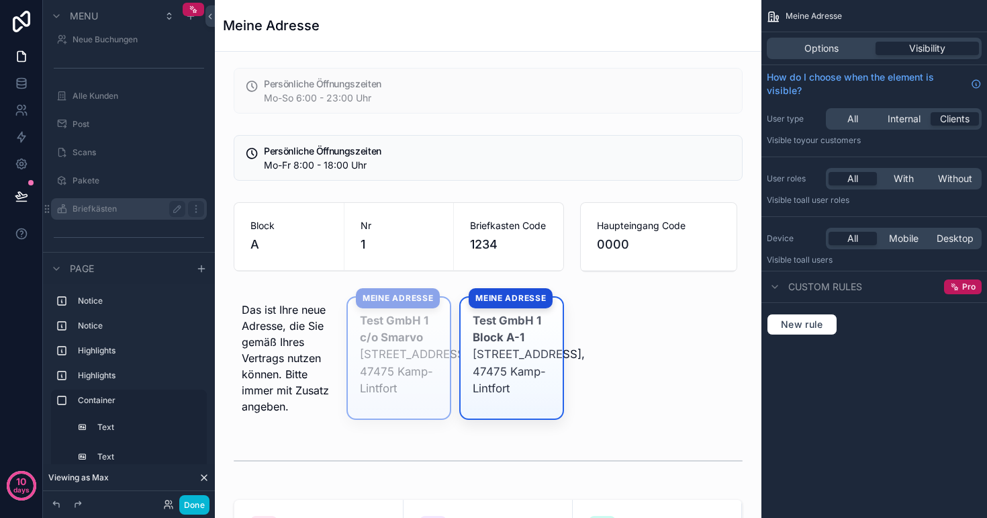
click at [100, 210] on label "Briefkästen" at bounding box center [126, 209] width 107 height 11
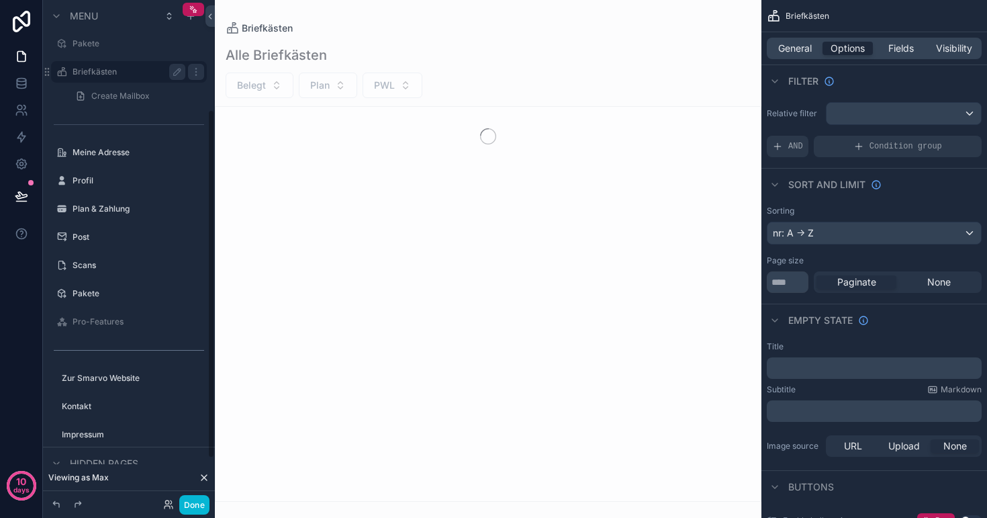
scroll to position [157, 0]
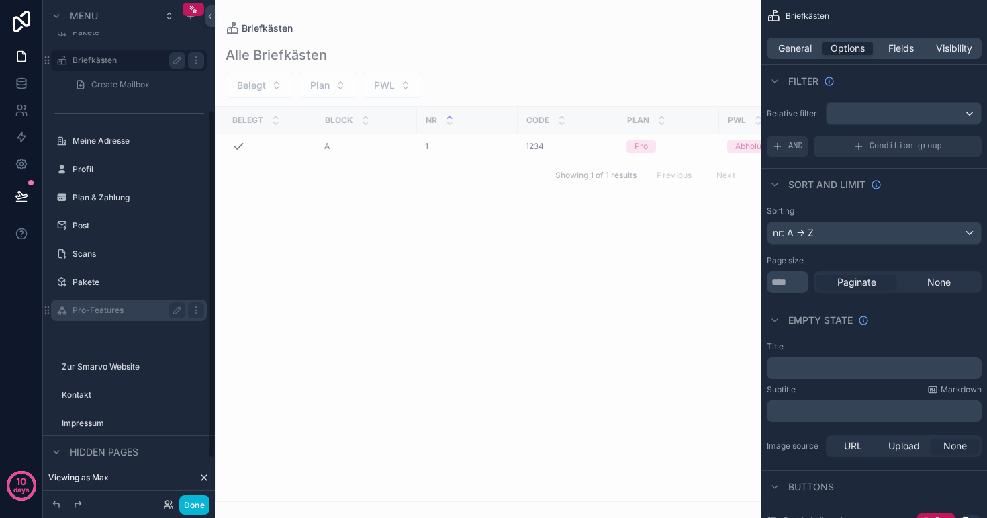
click at [105, 305] on label "Pro-Features" at bounding box center [126, 310] width 107 height 11
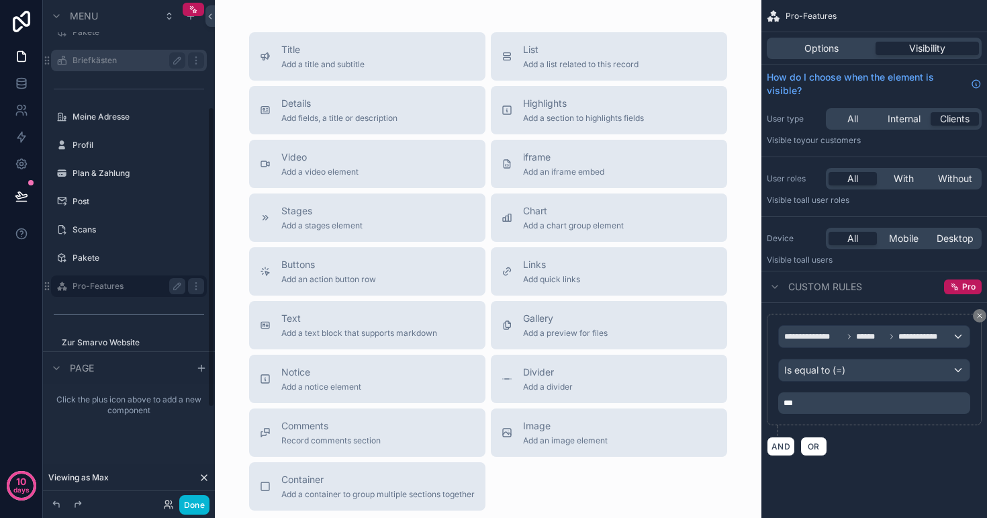
scroll to position [178, 0]
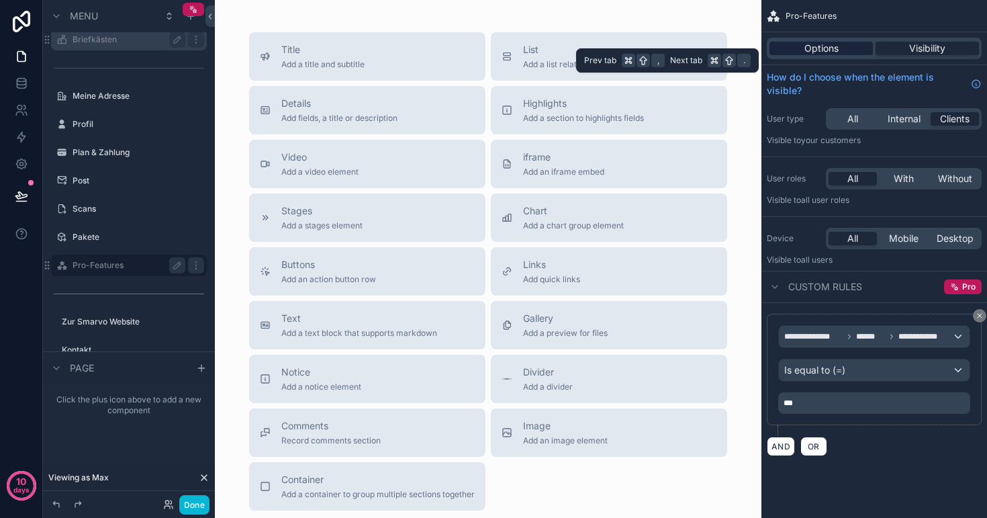
click at [810, 48] on span "Options" at bounding box center [822, 48] width 34 height 13
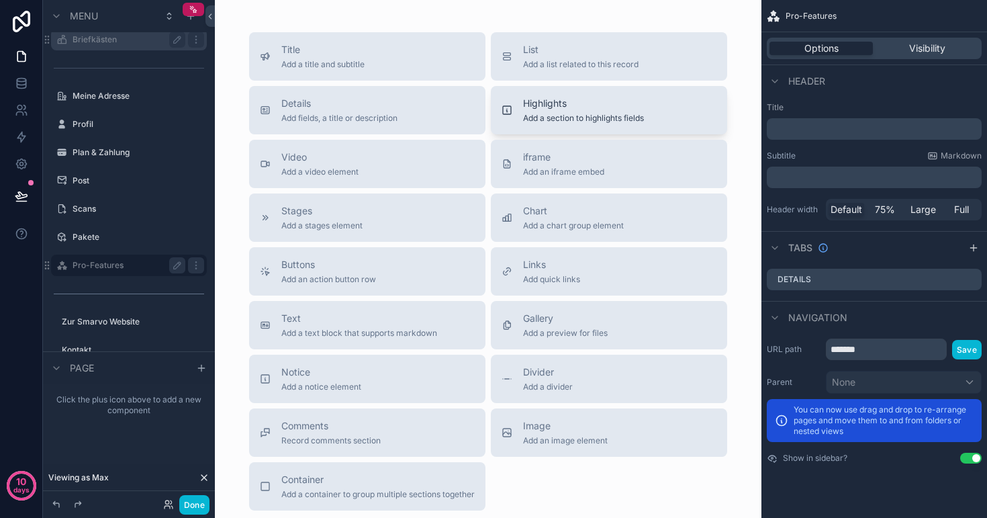
click at [549, 120] on span "Add a section to highlights fields" at bounding box center [583, 118] width 121 height 11
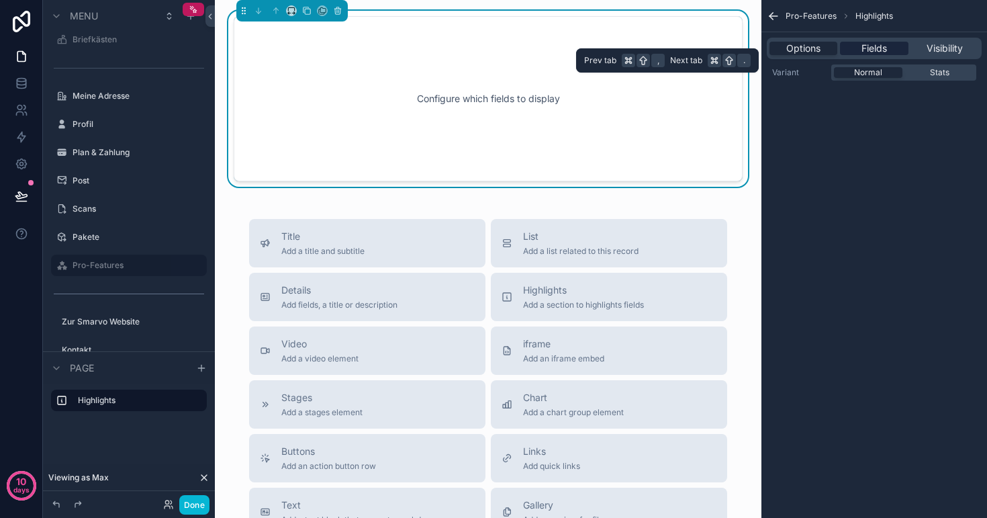
click at [873, 48] on span "Fields" at bounding box center [875, 48] width 26 height 13
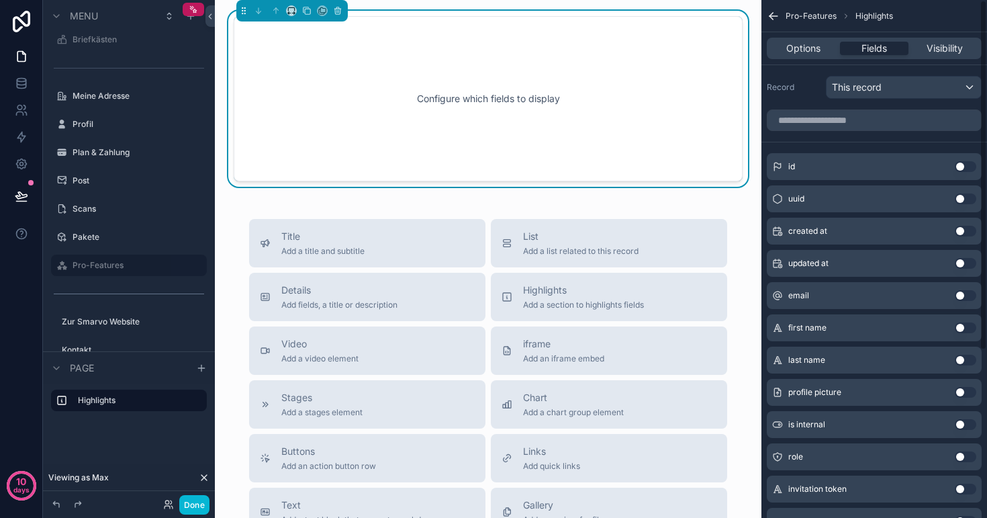
scroll to position [0, 0]
click at [882, 82] on span "This record" at bounding box center [857, 87] width 50 height 13
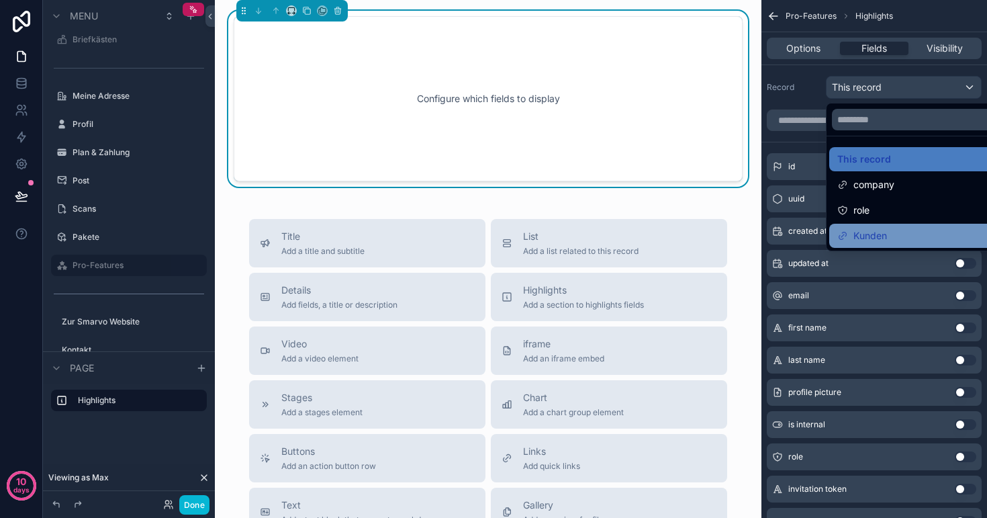
click at [887, 236] on span "Kunden" at bounding box center [871, 236] width 34 height 16
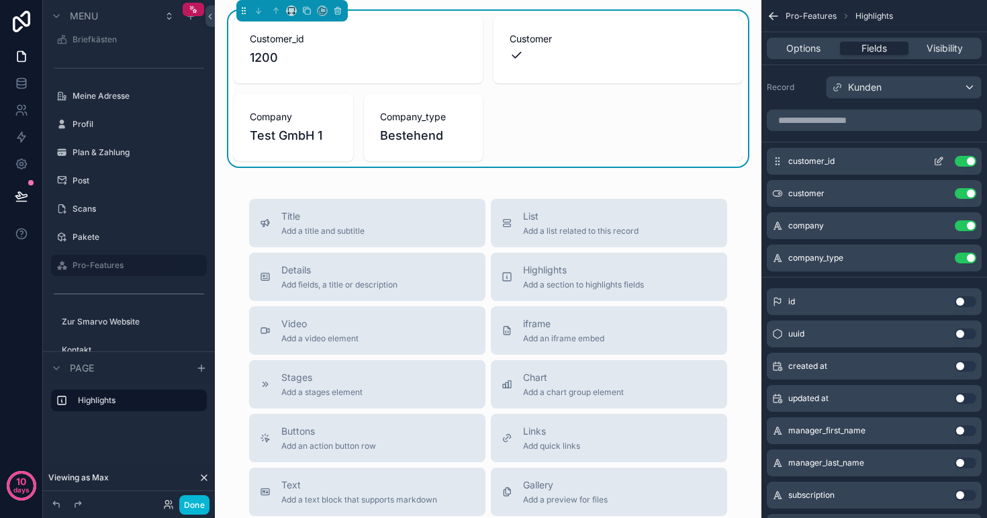
click at [965, 162] on button "Use setting" at bounding box center [965, 161] width 21 height 11
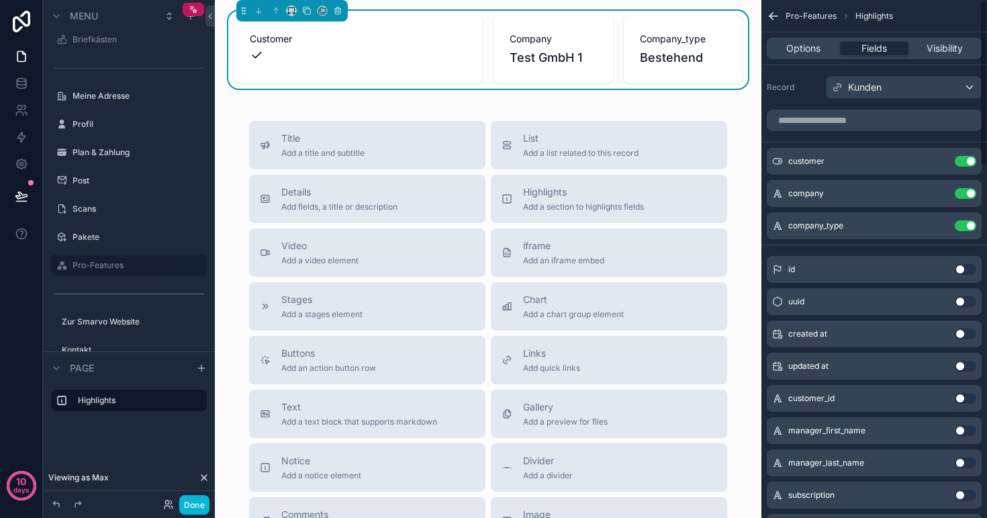
click at [965, 162] on button "Use setting" at bounding box center [965, 161] width 21 height 11
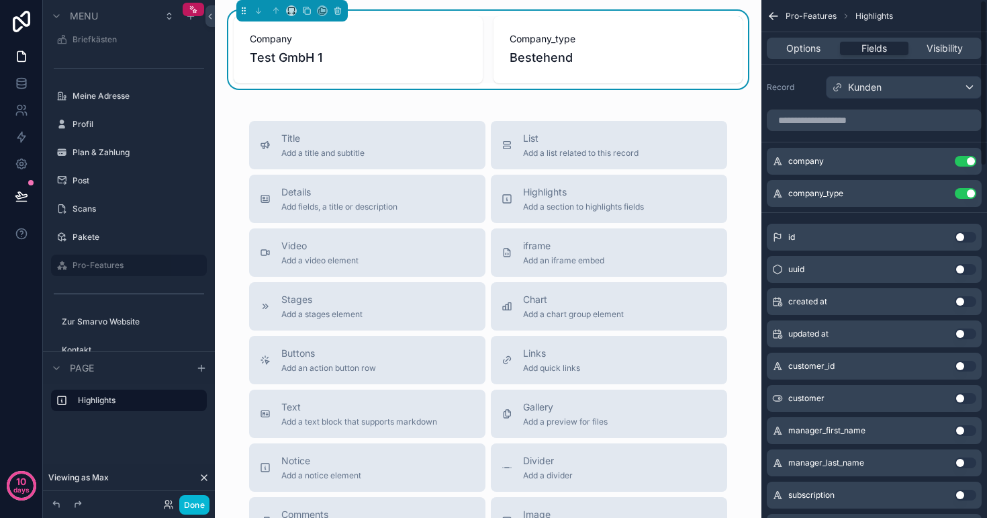
click at [965, 162] on button "Use setting" at bounding box center [965, 161] width 21 height 11
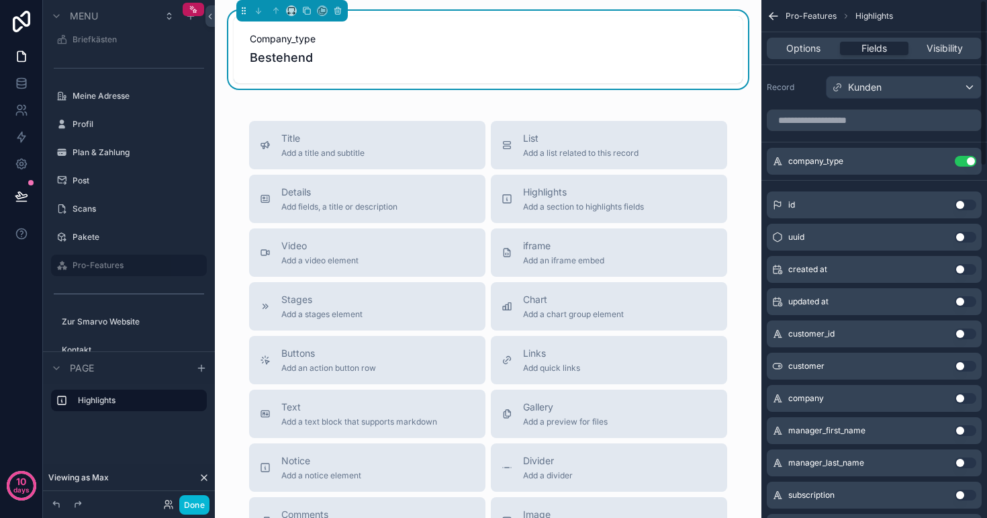
click at [965, 162] on button "Use setting" at bounding box center [965, 161] width 21 height 11
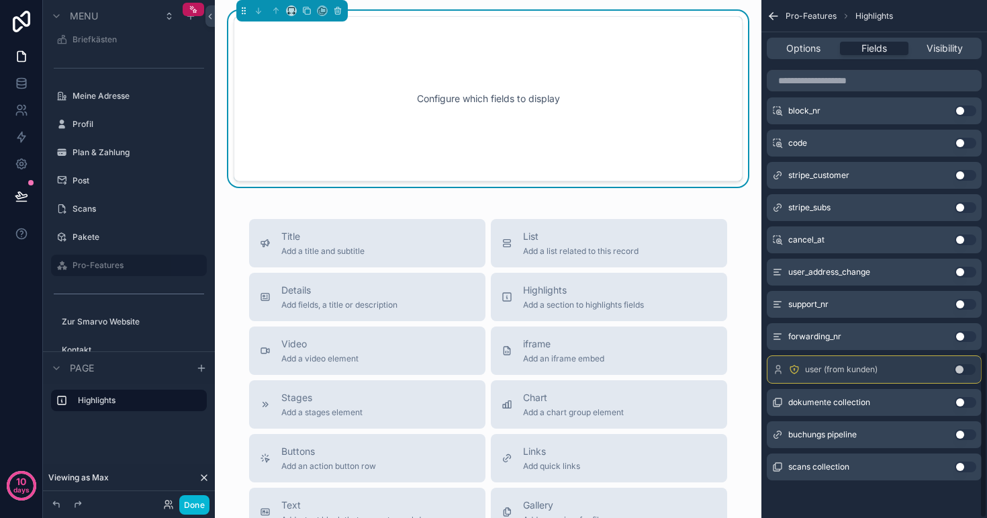
scroll to position [1087, 0]
click at [968, 302] on button "Use setting" at bounding box center [965, 304] width 21 height 11
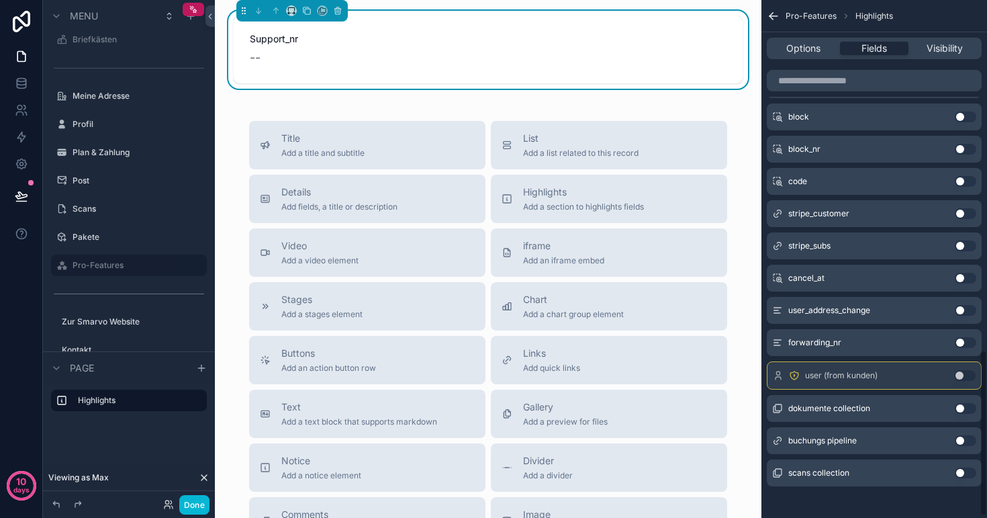
scroll to position [0, 0]
click at [386, 447] on button "Notice Add a notice element" at bounding box center [367, 467] width 236 height 48
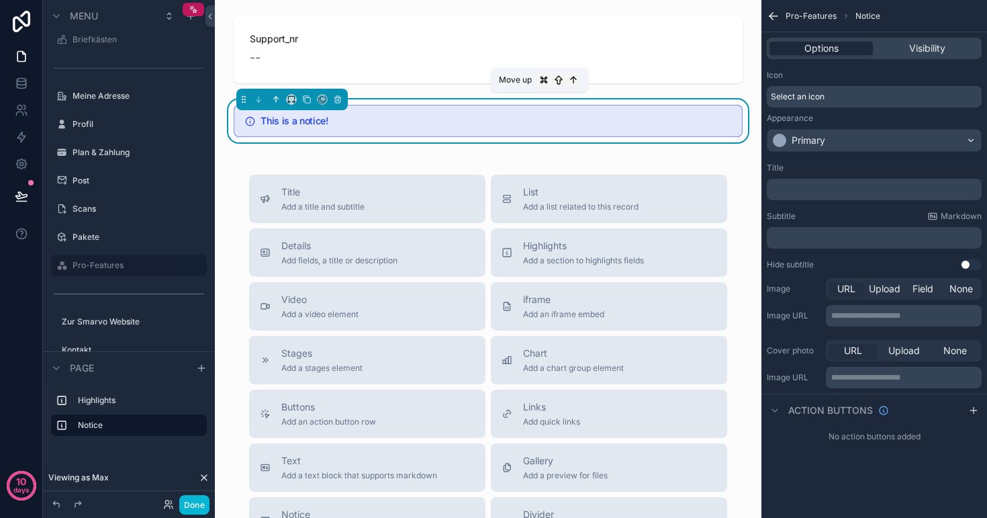
click at [278, 102] on icon "scrollable content" at bounding box center [275, 99] width 9 height 9
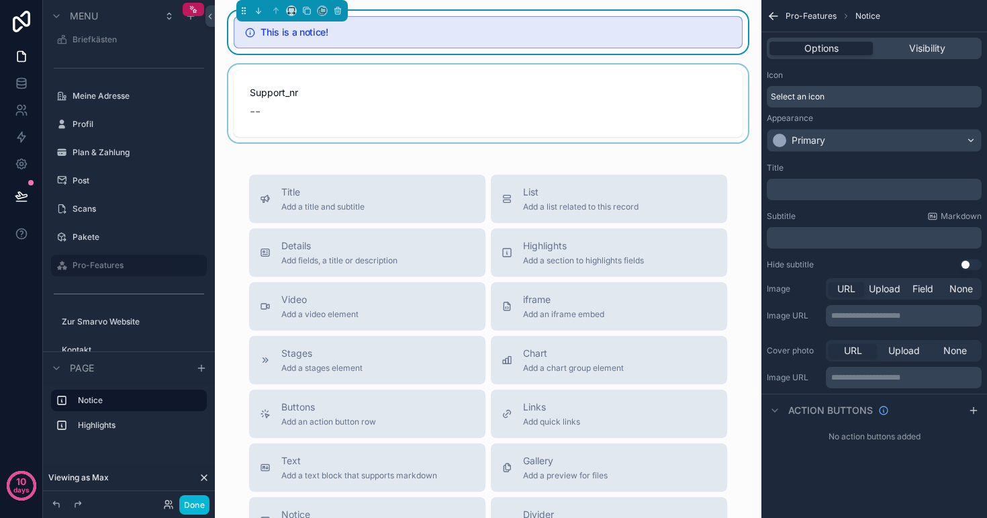
click at [294, 101] on div "scrollable content" at bounding box center [488, 103] width 525 height 78
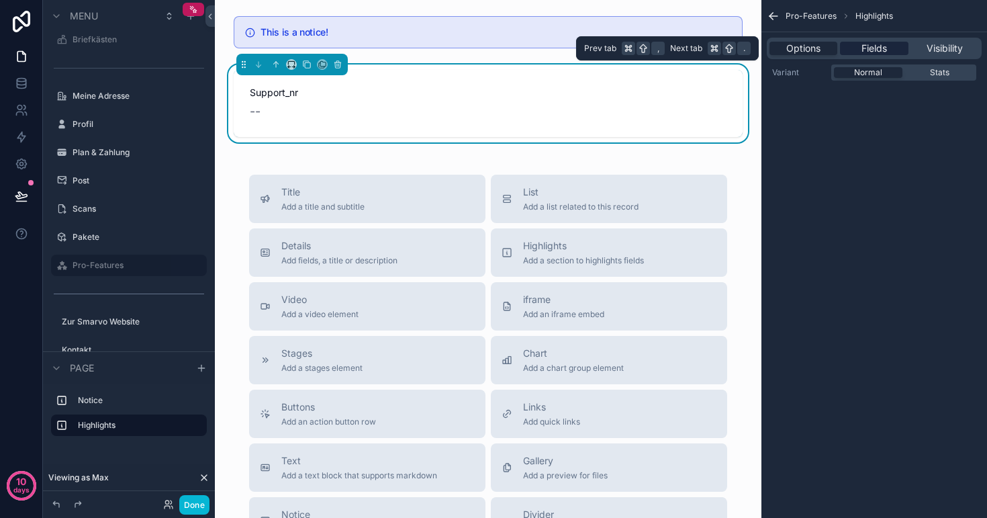
click at [880, 46] on span "Fields" at bounding box center [875, 48] width 26 height 13
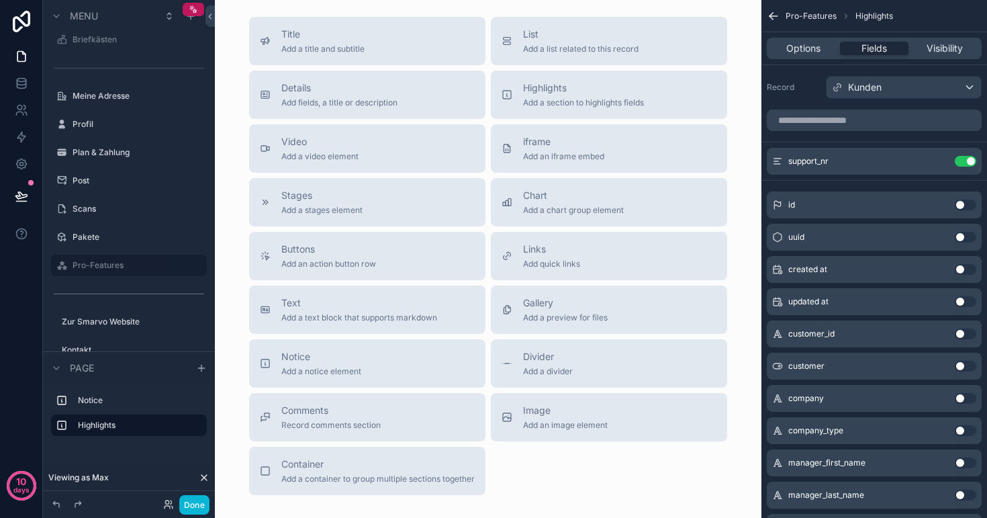
scroll to position [155, 0]
click at [431, 248] on div "Buttons Add an action button row" at bounding box center [367, 258] width 215 height 27
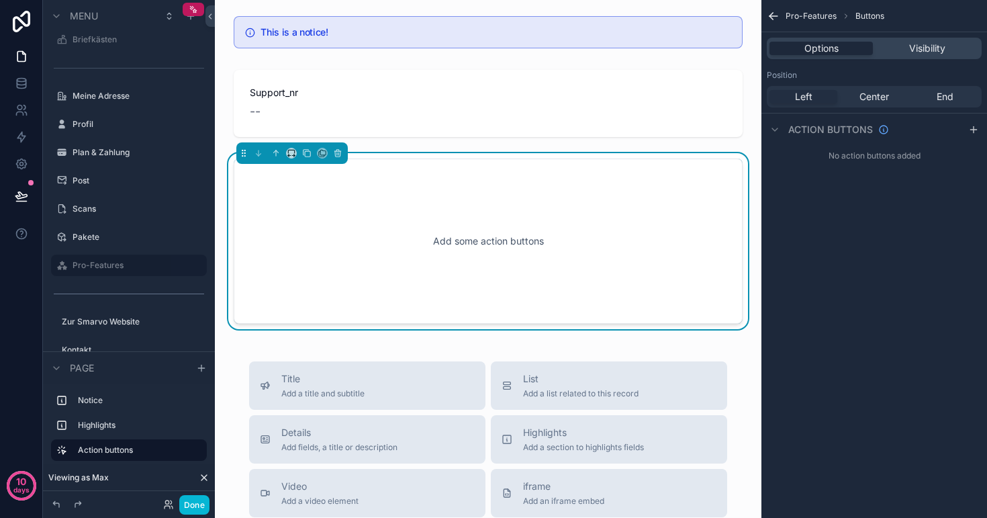
scroll to position [-5, 0]
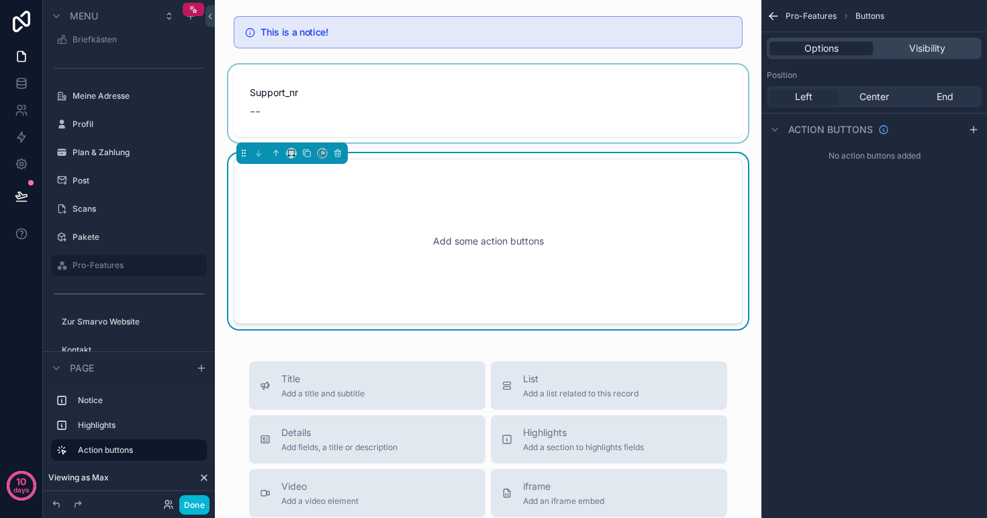
click at [316, 109] on div "scrollable content" at bounding box center [488, 103] width 525 height 78
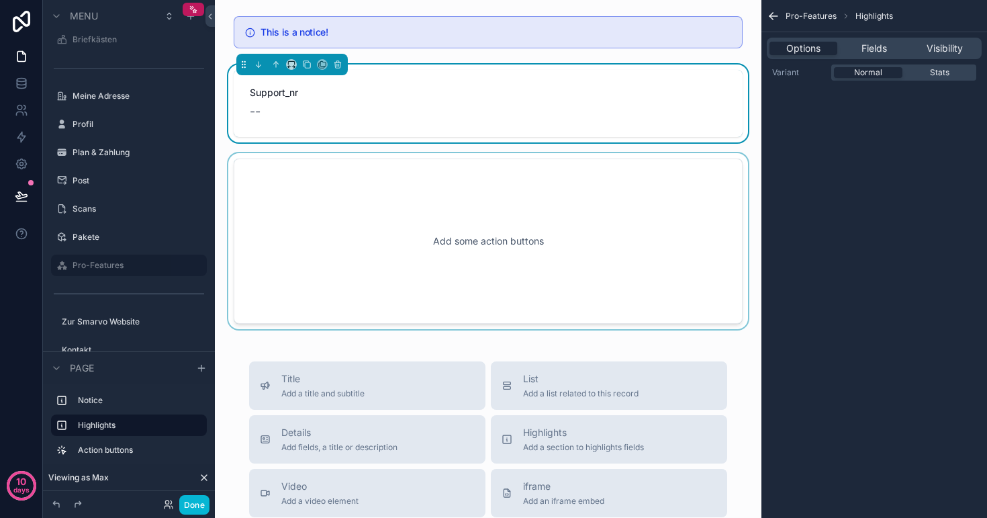
click at [361, 197] on div "scrollable content" at bounding box center [488, 241] width 525 height 176
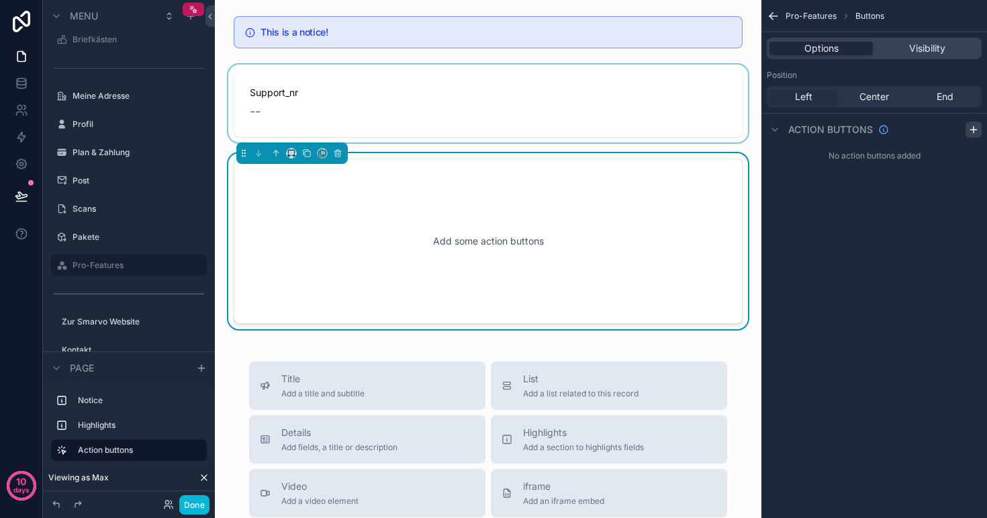
click at [976, 135] on icon "scrollable content" at bounding box center [974, 129] width 11 height 11
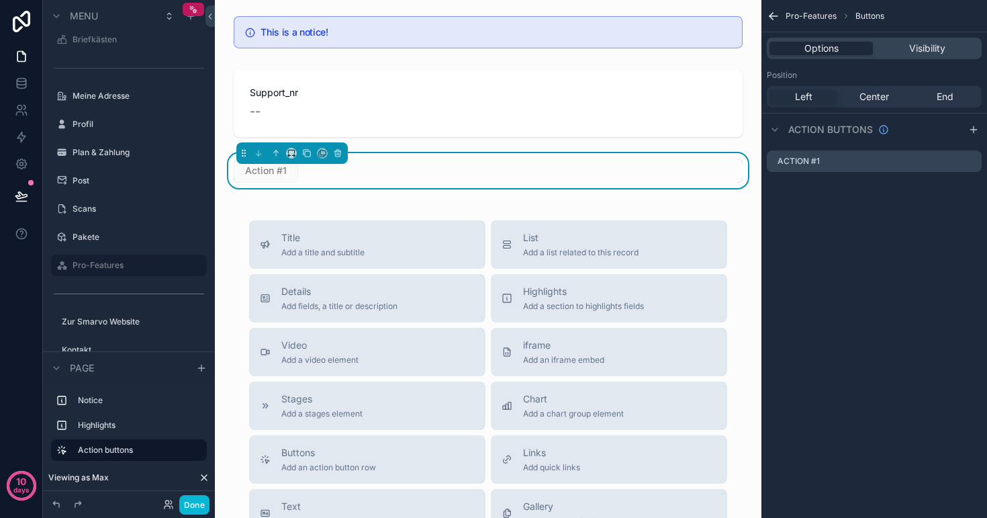
click at [563, 7] on div "This is a notice! Support_nr -- Action #1 Title Add a title and subtitle List A…" at bounding box center [488, 403] width 547 height 806
click at [103, 264] on label "Pro-Features" at bounding box center [126, 265] width 107 height 11
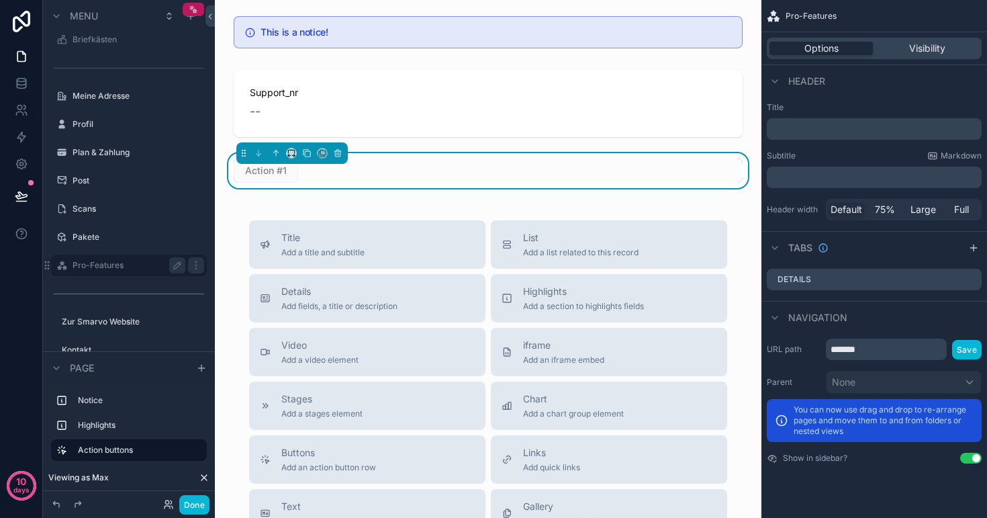
click at [838, 129] on p "﻿" at bounding box center [875, 128] width 207 height 13
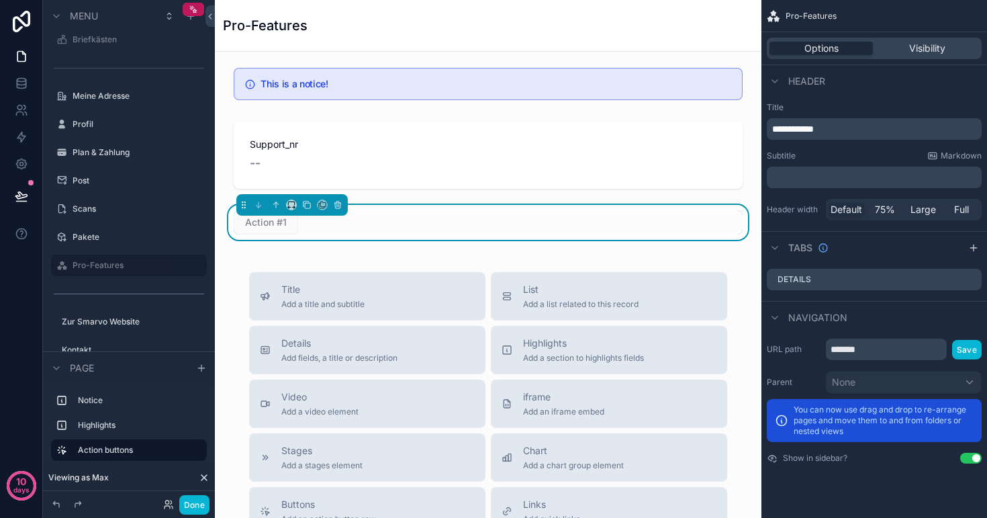
click at [882, 96] on div "Header" at bounding box center [875, 80] width 226 height 32
click at [189, 504] on button "Done" at bounding box center [194, 504] width 30 height 19
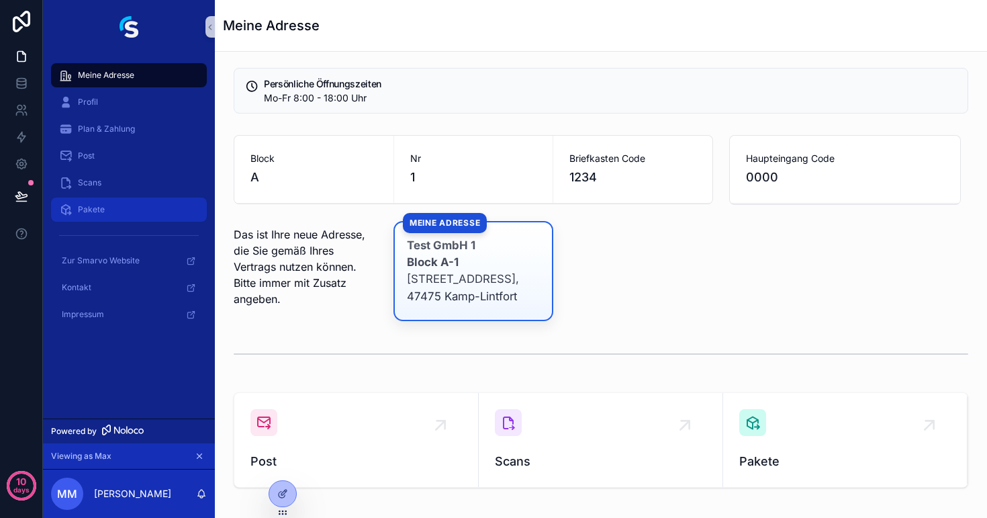
click at [111, 214] on div "Pakete" at bounding box center [129, 209] width 140 height 21
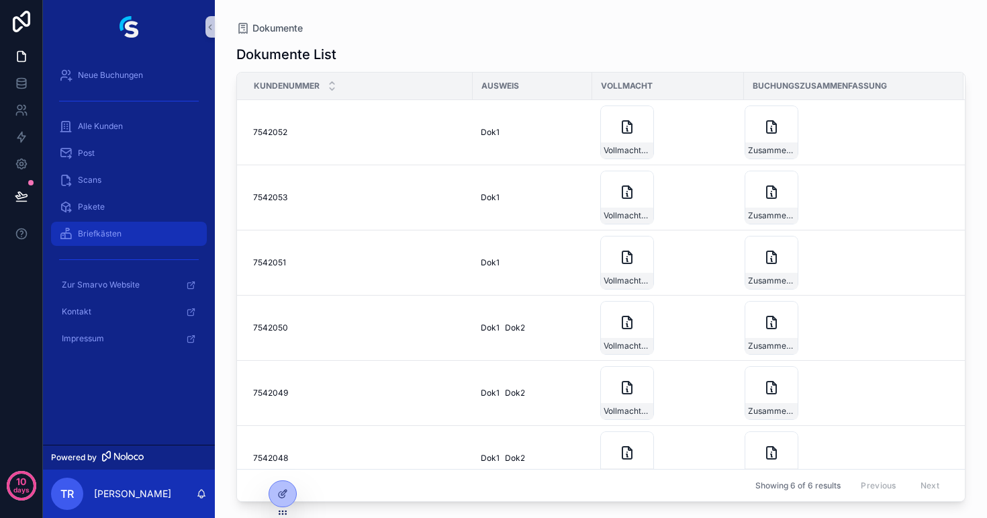
click at [104, 232] on span "Briefkästen" at bounding box center [100, 233] width 44 height 11
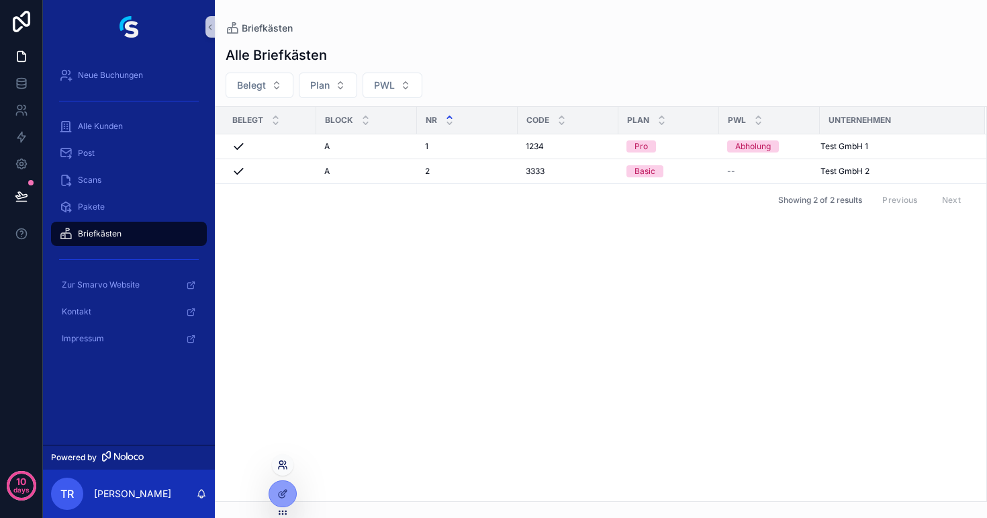
click at [284, 466] on icon at bounding box center [282, 464] width 11 height 11
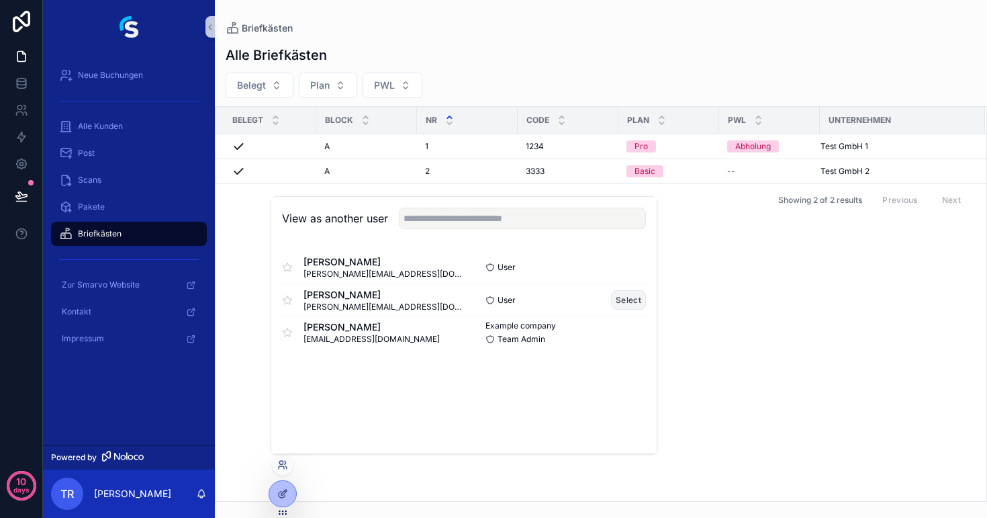
click at [631, 302] on button "Select" at bounding box center [628, 299] width 35 height 19
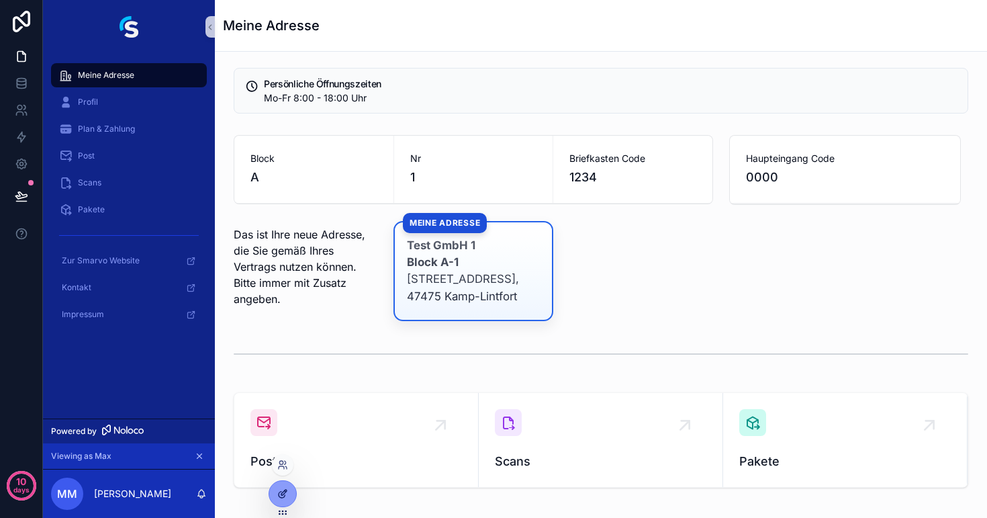
click at [286, 500] on div at bounding box center [282, 494] width 27 height 26
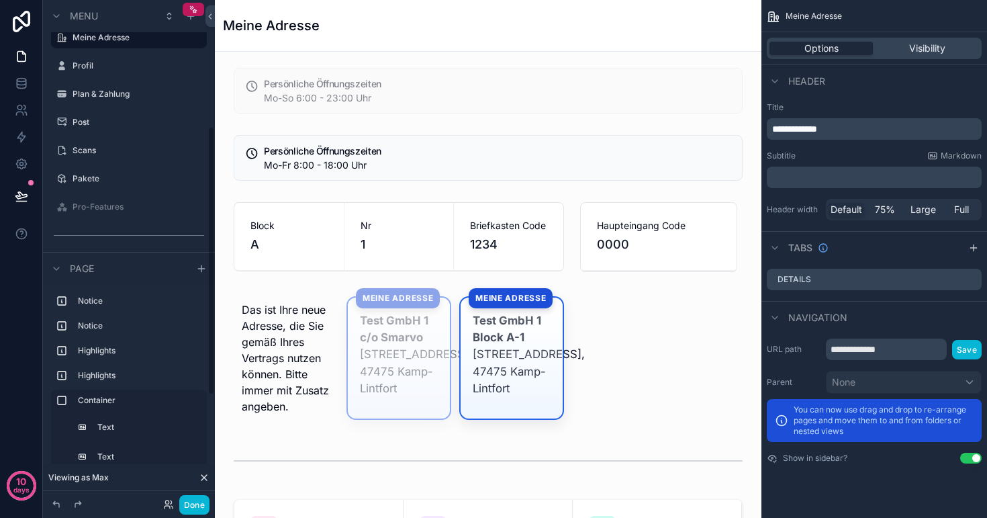
scroll to position [237, 0]
click at [101, 149] on label "Scans" at bounding box center [126, 149] width 107 height 11
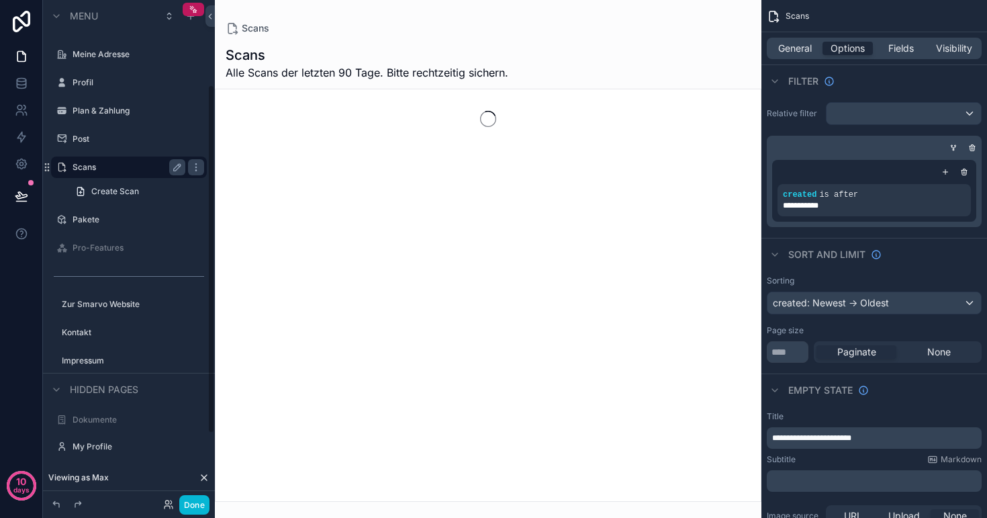
scroll to position [122, 0]
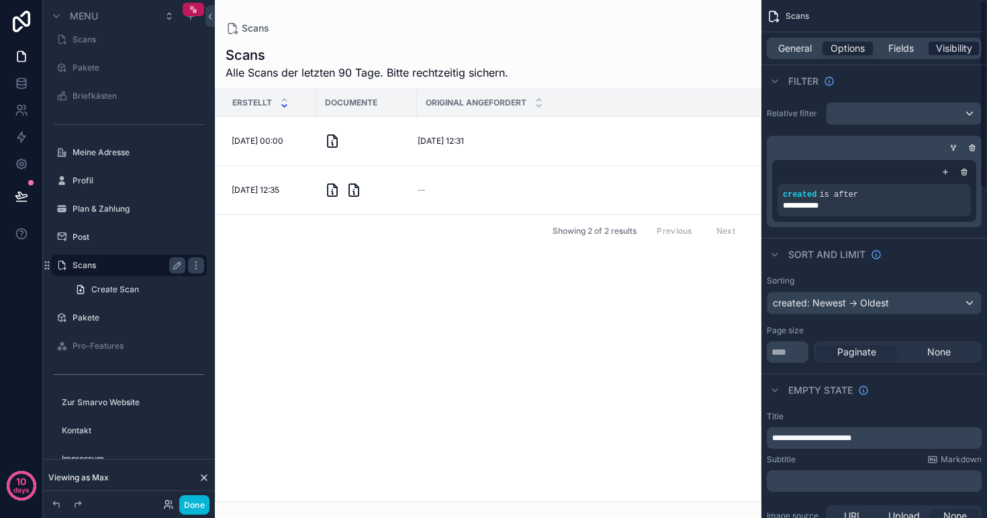
click at [947, 50] on span "Visibility" at bounding box center [954, 48] width 36 height 13
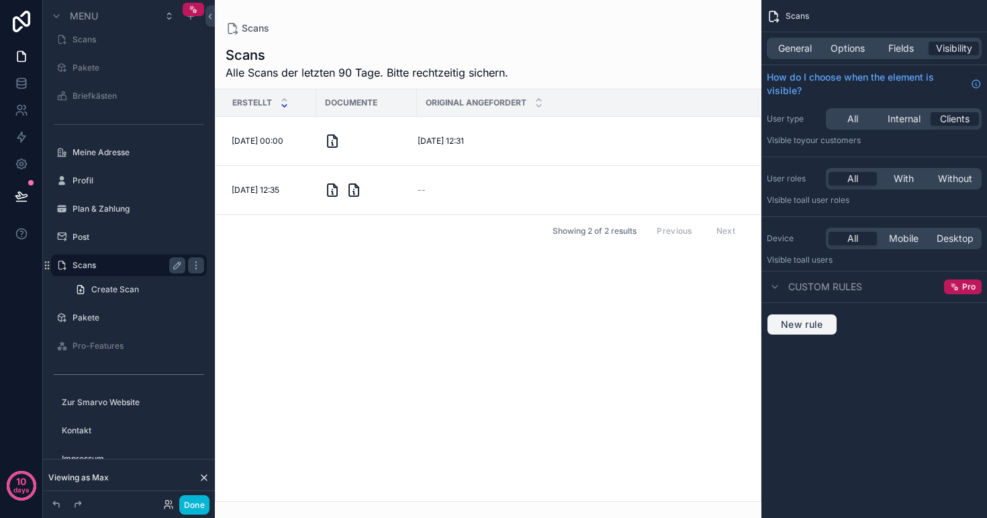
click at [802, 330] on button "New rule" at bounding box center [802, 324] width 71 height 21
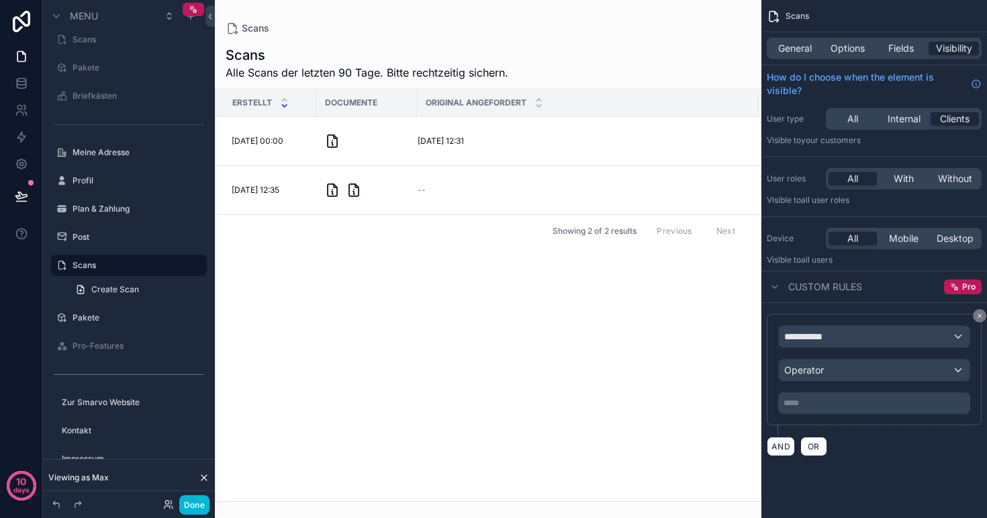
scroll to position [0, 0]
click at [807, 337] on span "**********" at bounding box center [810, 336] width 50 height 13
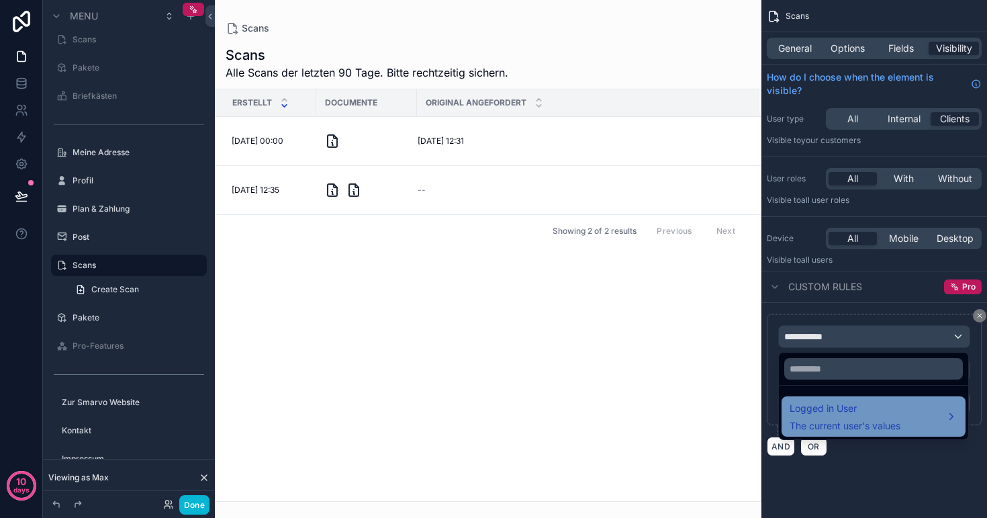
click at [817, 415] on span "Logged in User" at bounding box center [845, 408] width 111 height 16
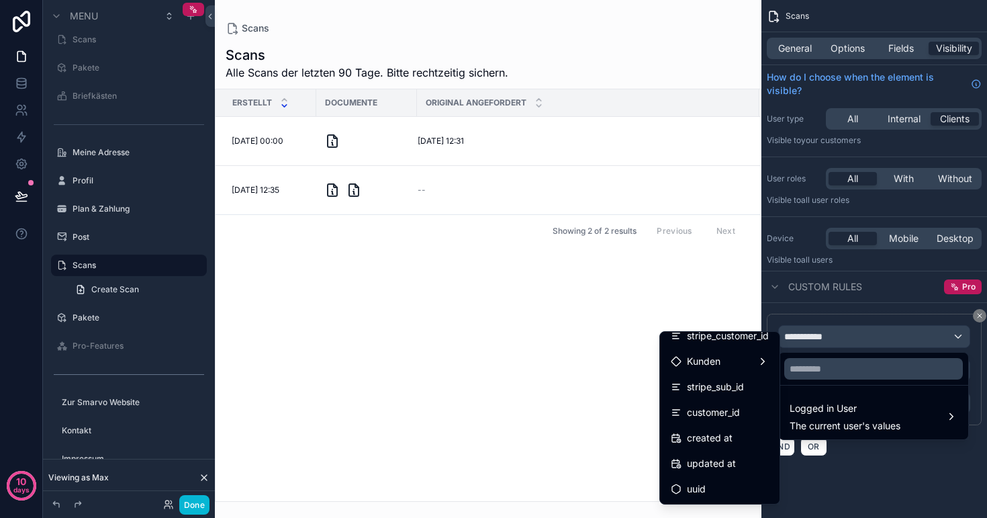
scroll to position [317, 0]
click at [720, 358] on div "Kunden" at bounding box center [720, 361] width 98 height 16
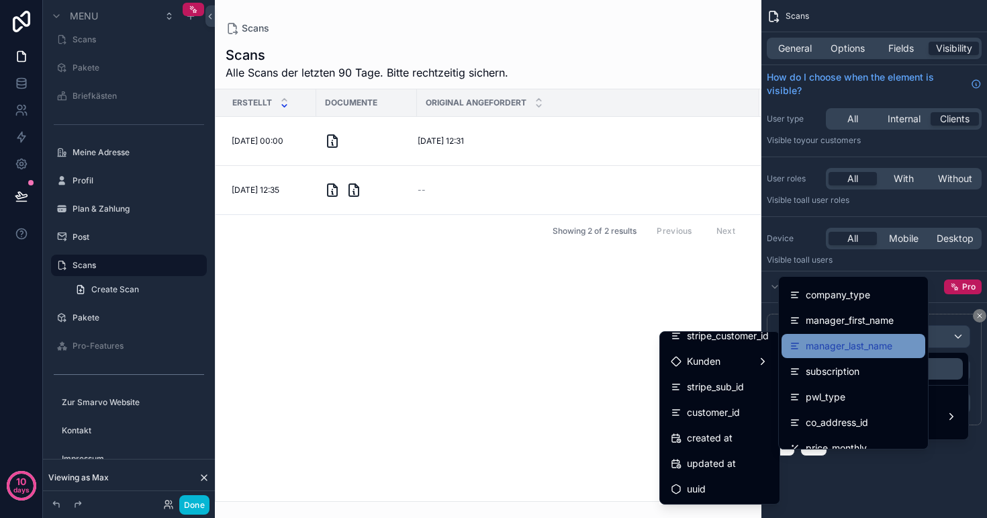
scroll to position [103, 0]
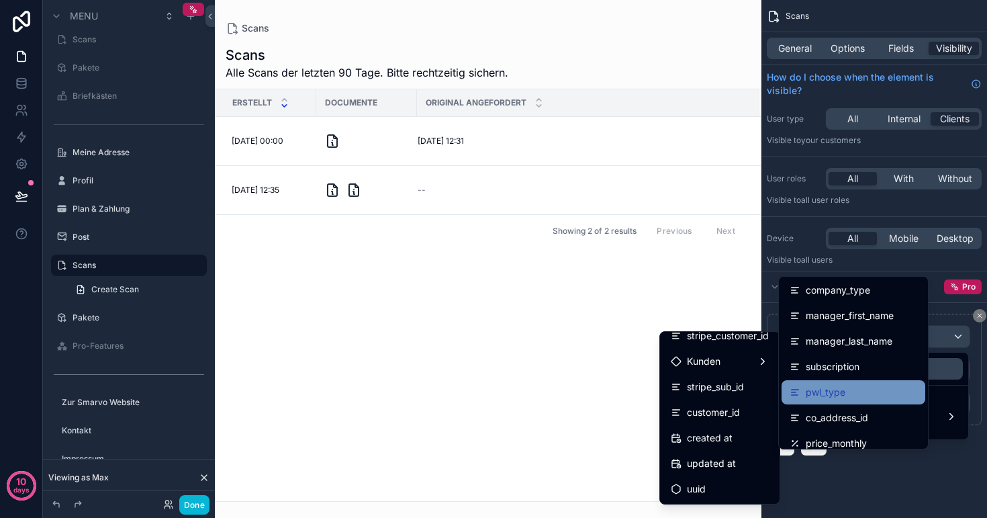
click at [845, 391] on span "pwl_type" at bounding box center [826, 392] width 40 height 16
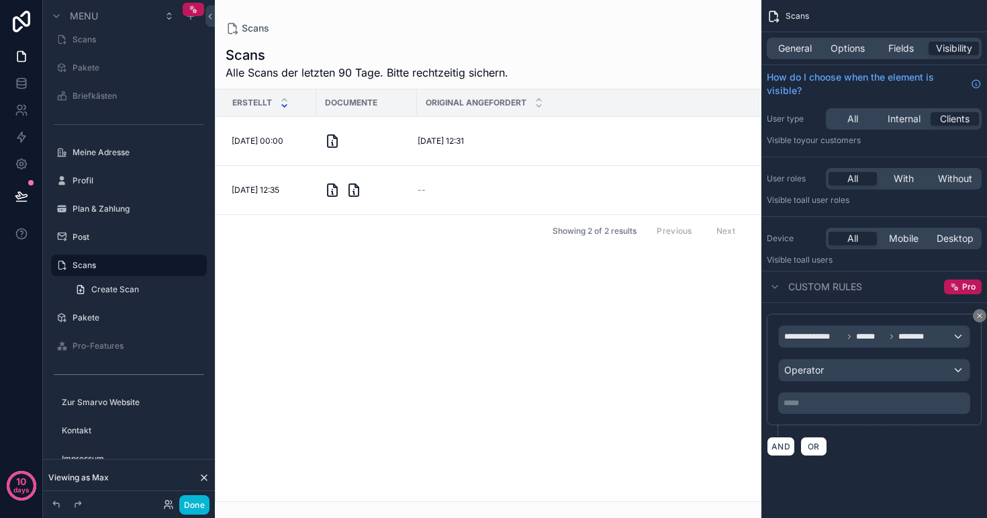
click at [842, 371] on div "Operator" at bounding box center [874, 369] width 191 height 21
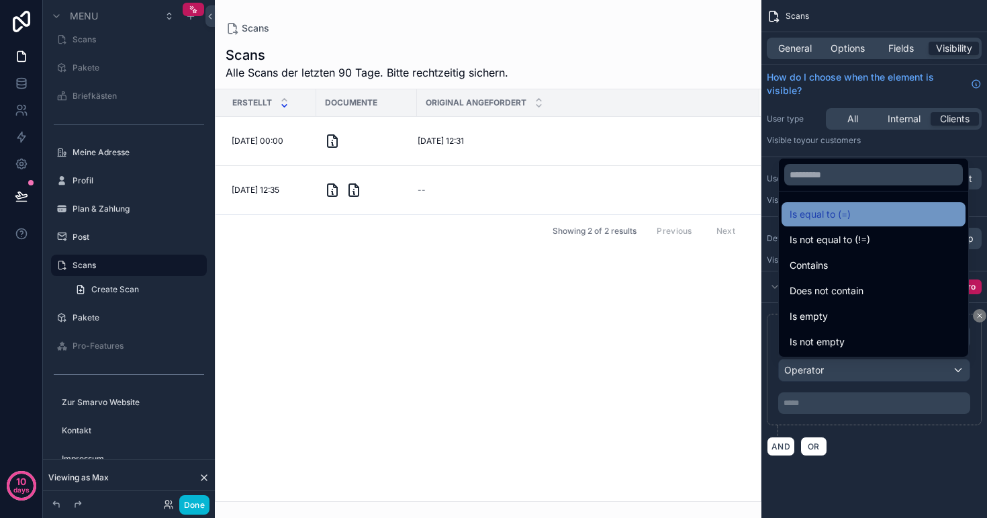
click at [840, 215] on span "Is equal to (=)" at bounding box center [820, 214] width 61 height 16
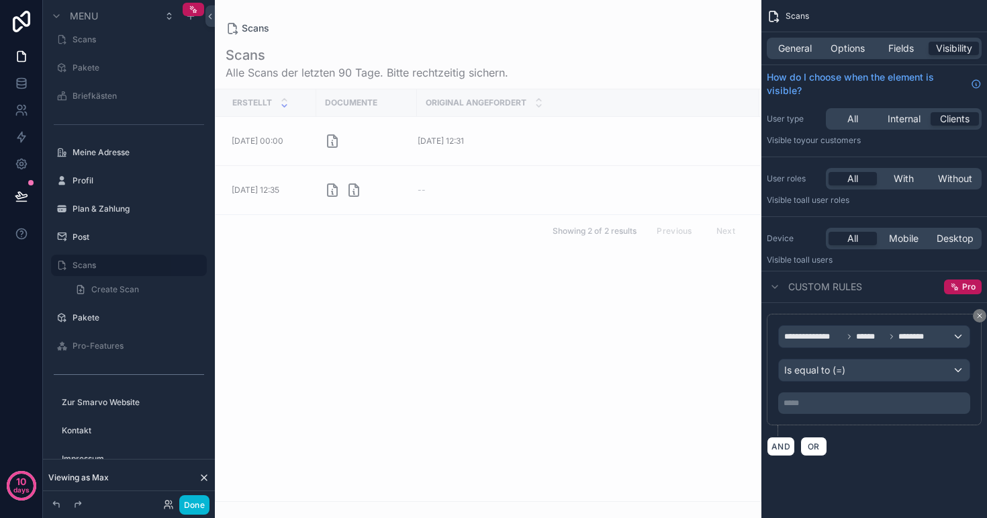
click at [811, 403] on p "***** ﻿" at bounding box center [876, 403] width 184 height 11
click at [857, 432] on div "**********" at bounding box center [874, 375] width 215 height 122
click at [811, 447] on span "OR" at bounding box center [813, 446] width 17 height 10
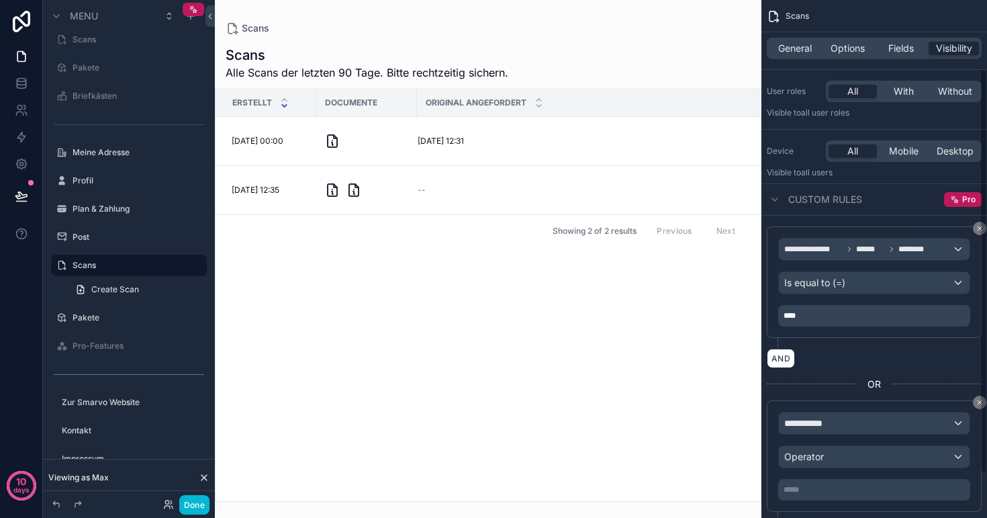
scroll to position [88, 0]
click at [835, 425] on div "**********" at bounding box center [874, 422] width 191 height 21
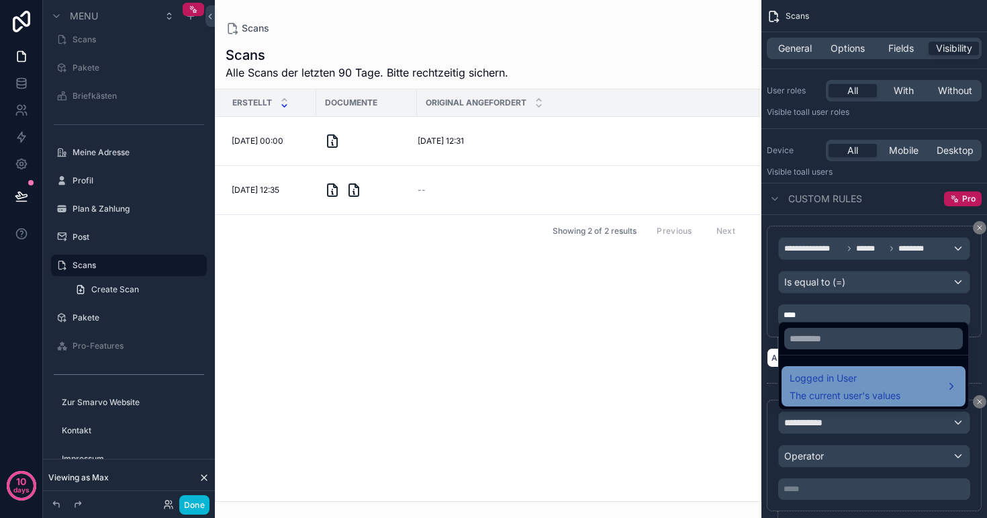
click at [821, 387] on div "Logged in User The current user's values" at bounding box center [845, 386] width 111 height 32
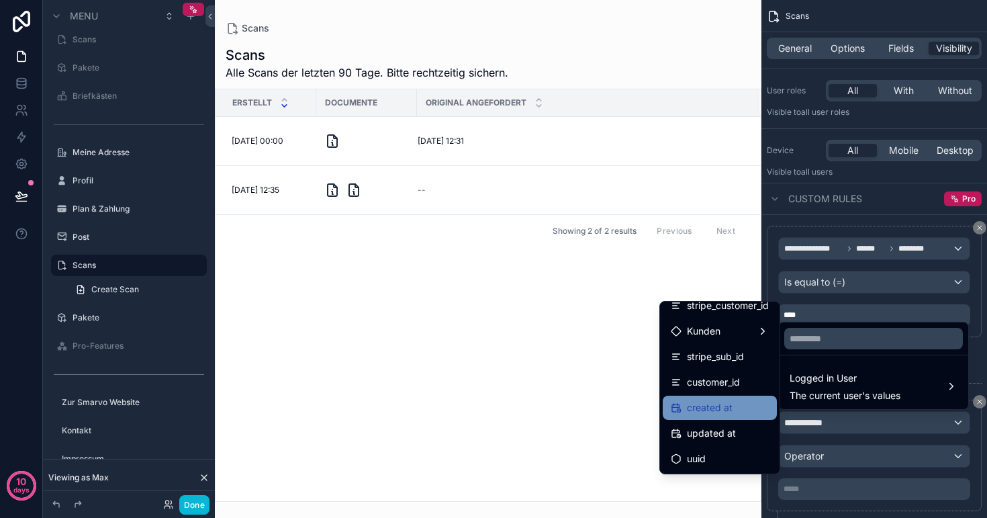
scroll to position [317, 0]
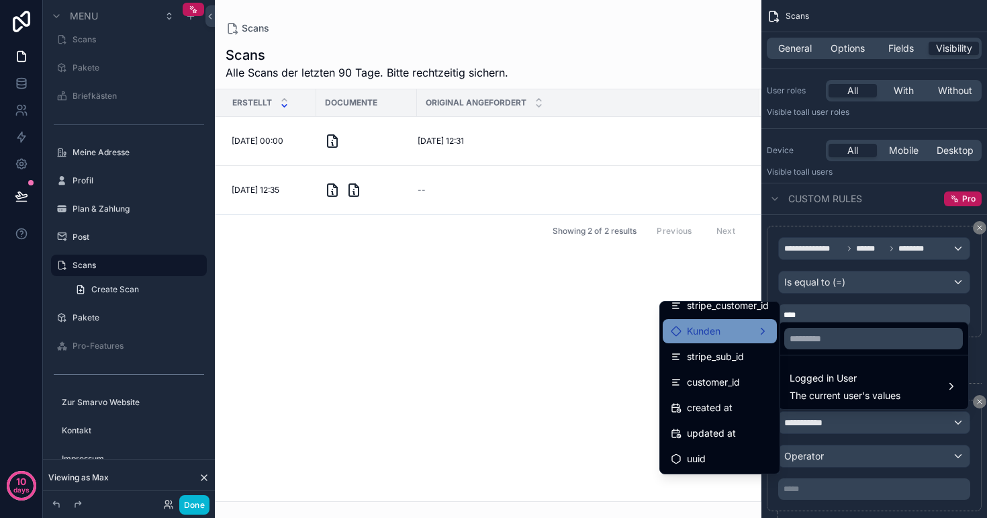
click at [708, 336] on span "Kunden" at bounding box center [704, 331] width 34 height 16
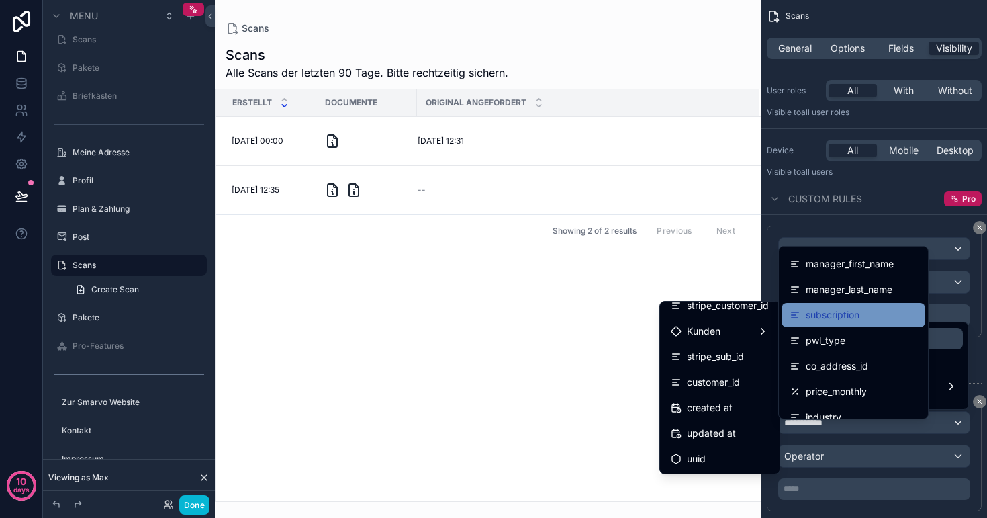
scroll to position [132, 0]
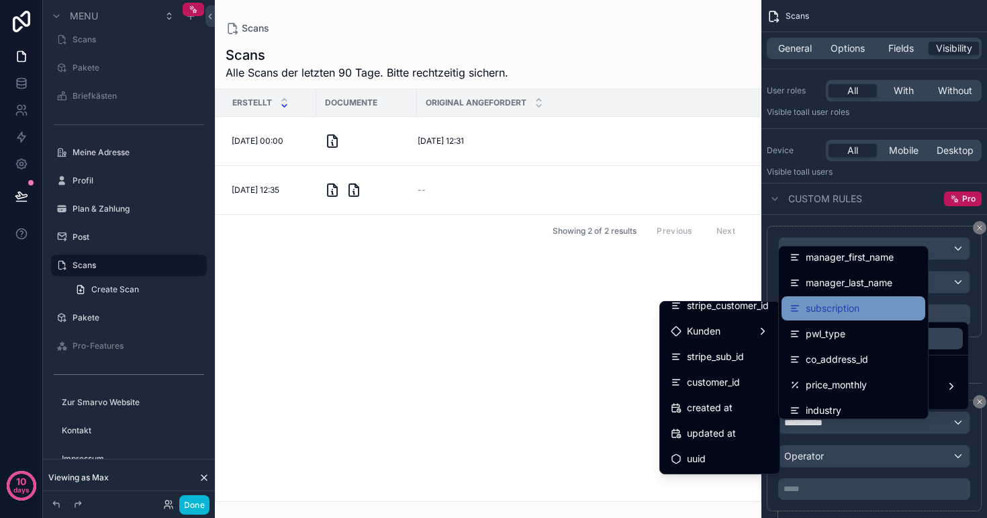
click at [865, 311] on div "subscription" at bounding box center [854, 308] width 128 height 16
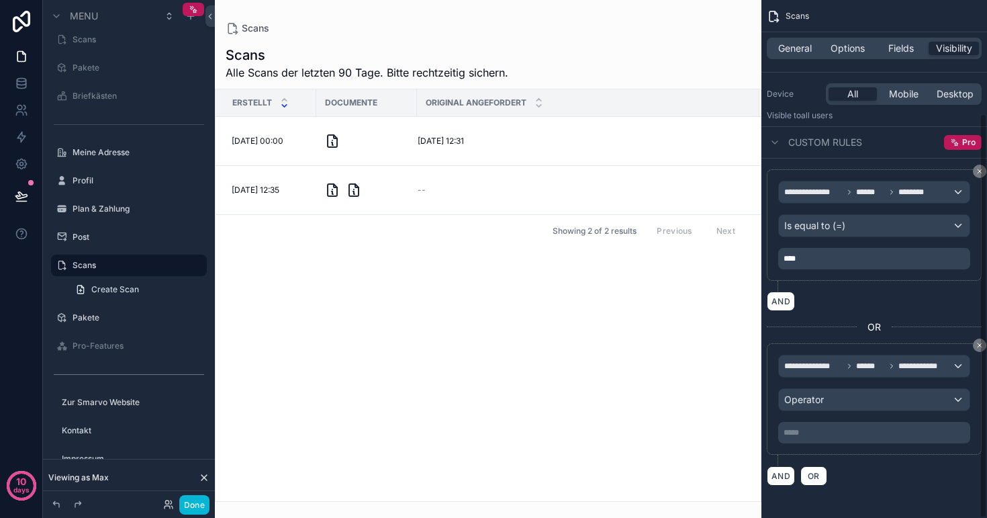
scroll to position [144, 0]
click at [831, 398] on div "Operator" at bounding box center [874, 399] width 191 height 21
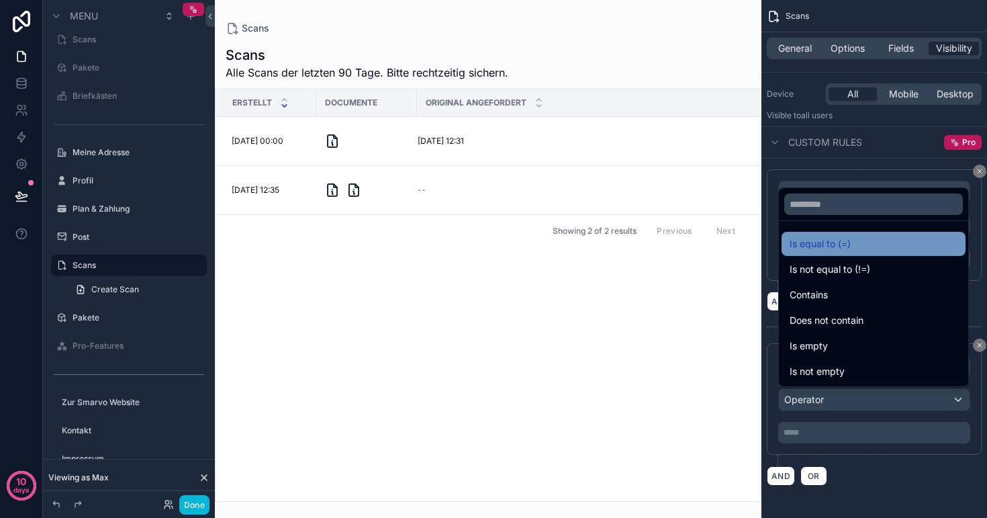
click at [856, 248] on div "Is equal to (=)" at bounding box center [874, 244] width 168 height 16
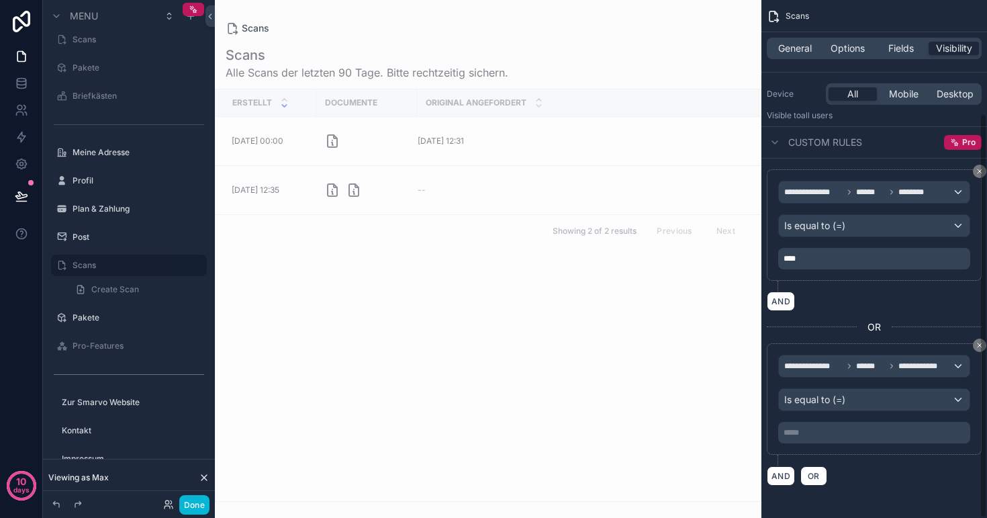
click at [823, 433] on p "***** ﻿" at bounding box center [876, 432] width 184 height 11
click at [552, 384] on div "scrollable content" at bounding box center [488, 259] width 547 height 518
click at [191, 503] on button "Done" at bounding box center [194, 504] width 30 height 19
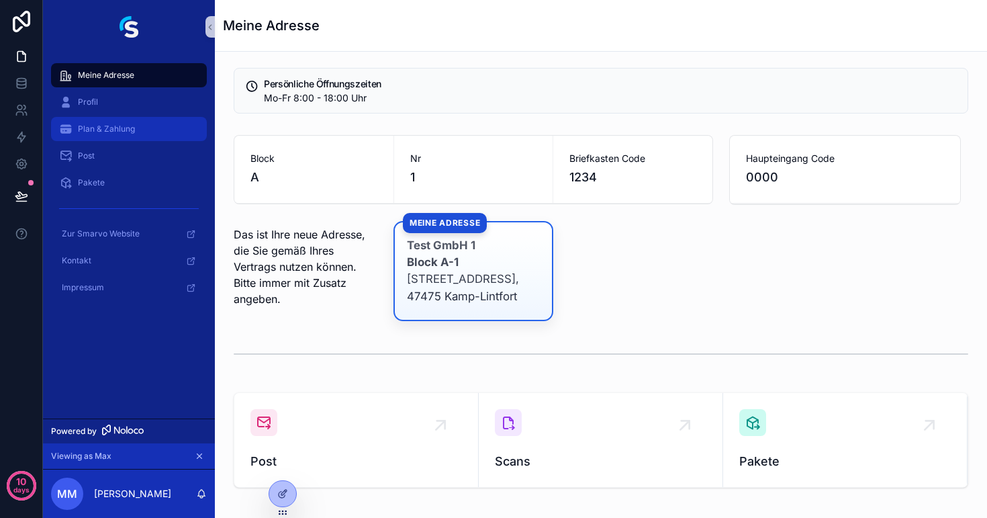
click at [116, 126] on span "Plan & Zahlung" at bounding box center [106, 129] width 57 height 11
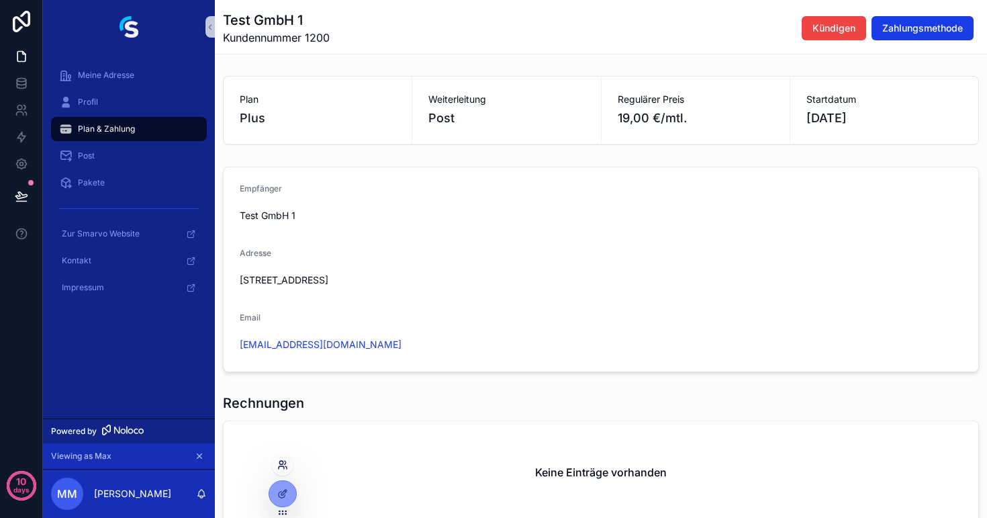
click at [283, 468] on icon at bounding box center [282, 464] width 11 height 11
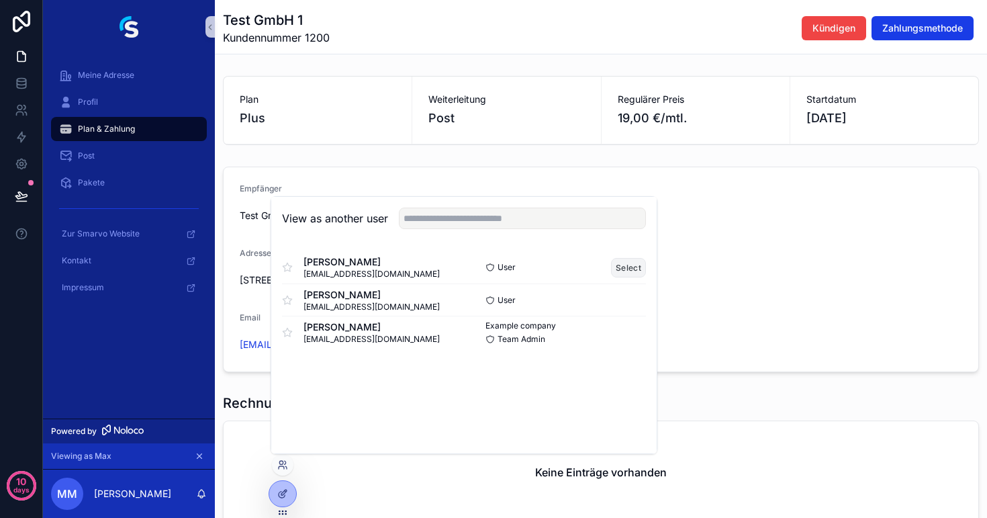
click at [631, 264] on button "Select" at bounding box center [628, 267] width 35 height 19
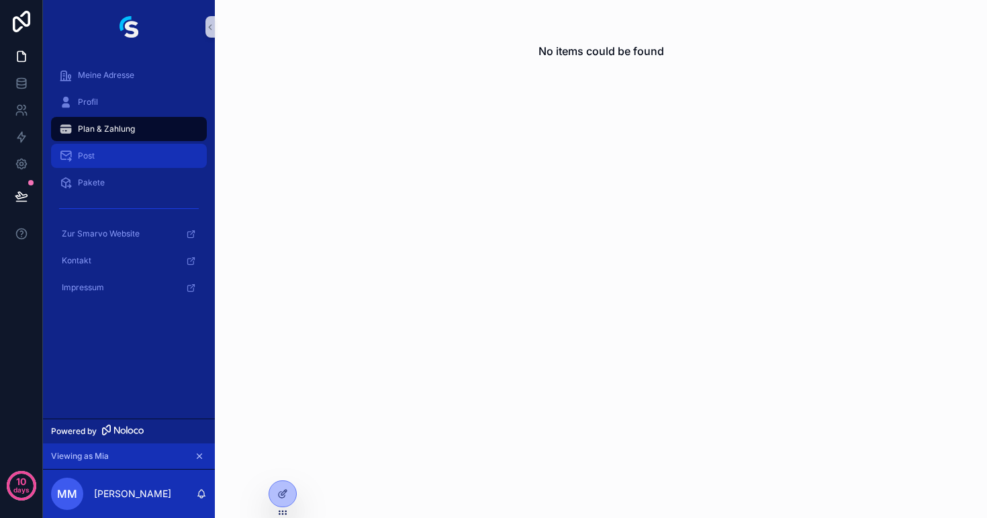
click at [127, 162] on div "Post" at bounding box center [129, 155] width 140 height 21
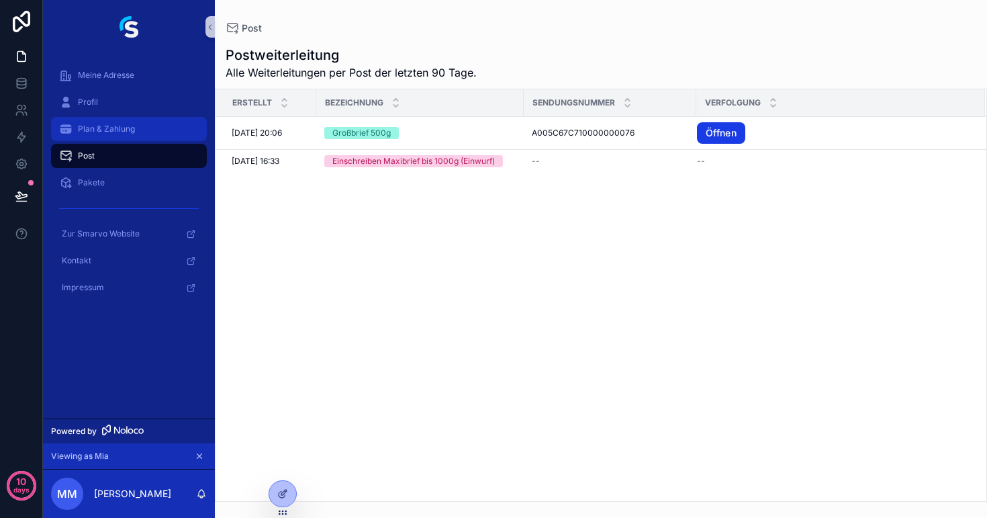
click at [116, 126] on span "Plan & Zahlung" at bounding box center [106, 129] width 57 height 11
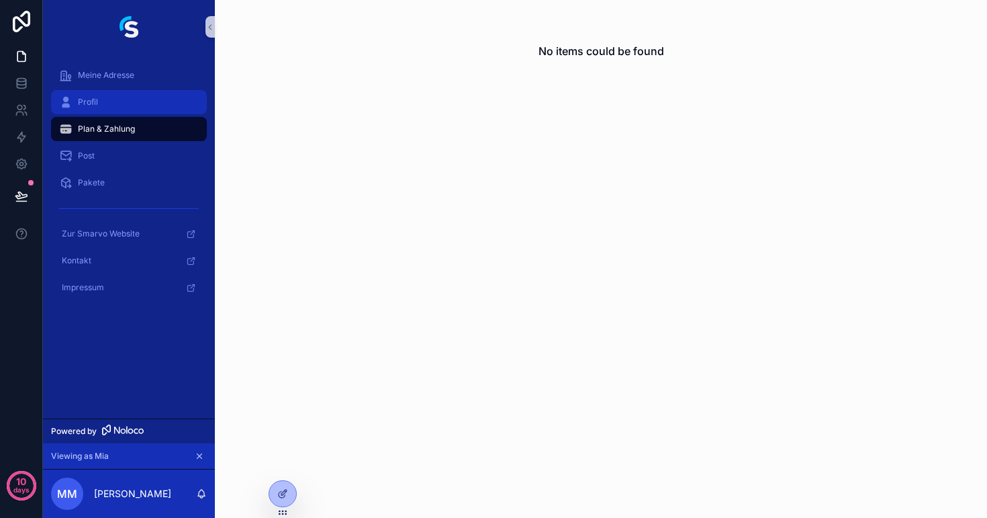
click at [101, 97] on div "Profil" at bounding box center [129, 101] width 140 height 21
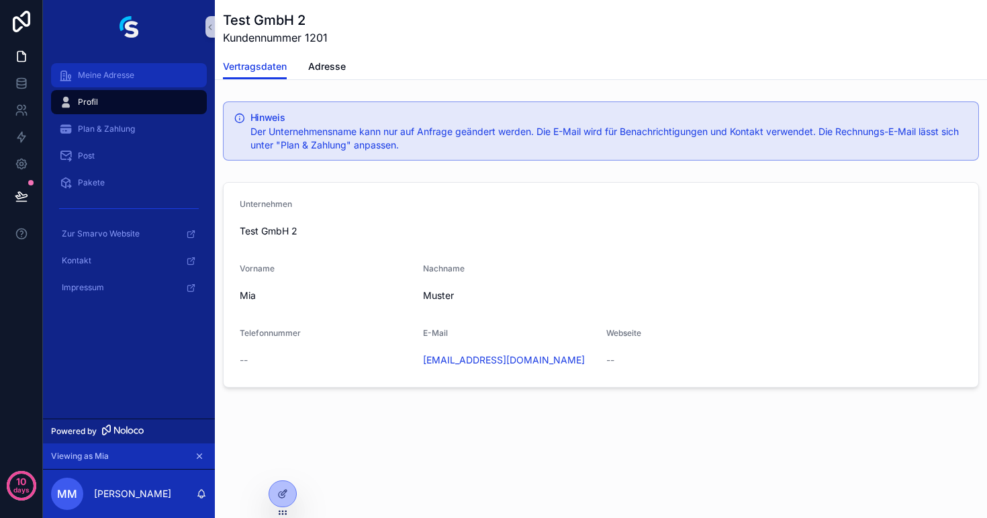
click at [101, 77] on span "Meine Adresse" at bounding box center [106, 75] width 56 height 11
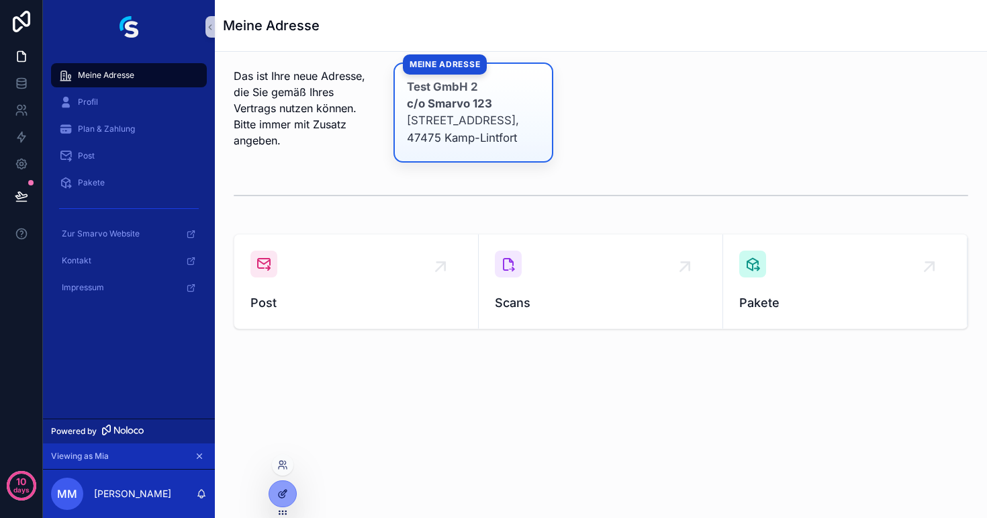
click at [287, 488] on icon at bounding box center [282, 493] width 11 height 11
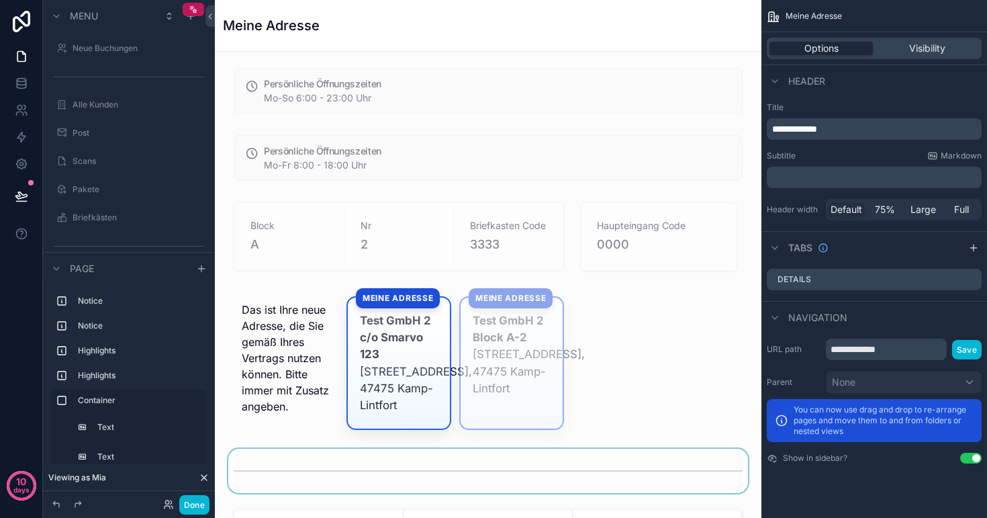
scroll to position [9, 0]
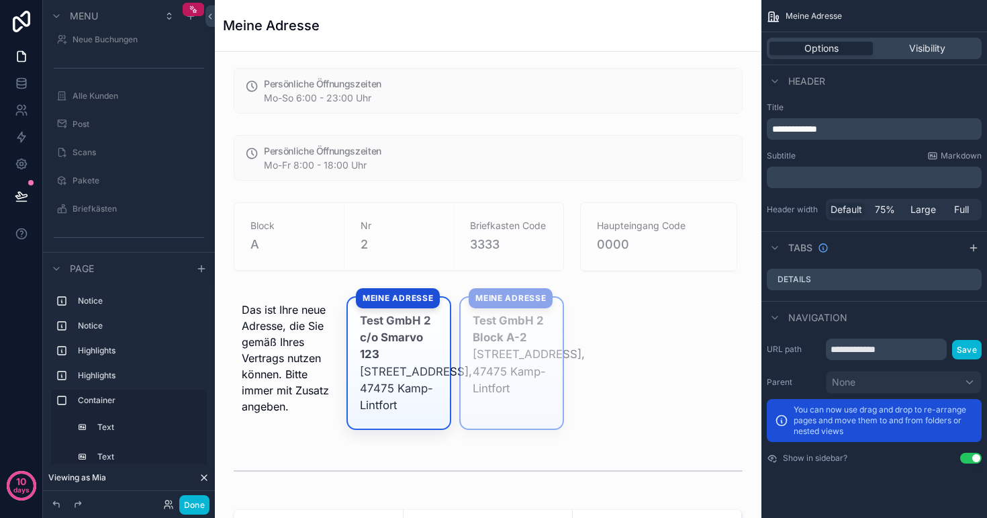
click at [203, 478] on icon at bounding box center [204, 477] width 5 height 5
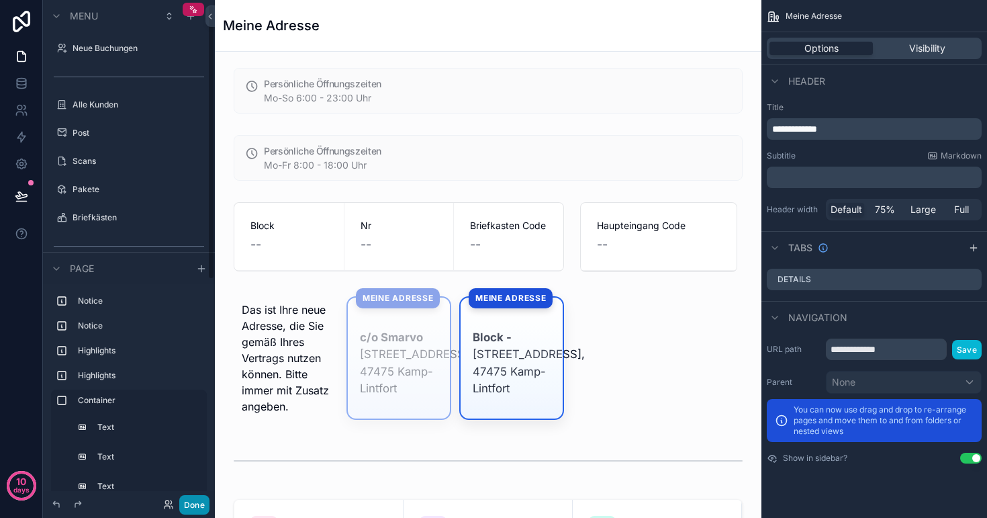
scroll to position [9, 0]
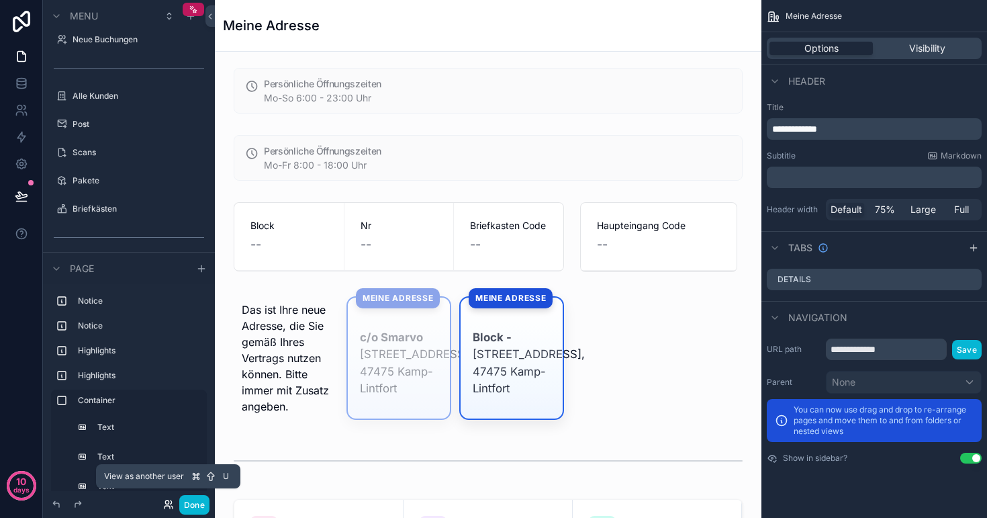
click at [165, 504] on icon at bounding box center [168, 504] width 11 height 11
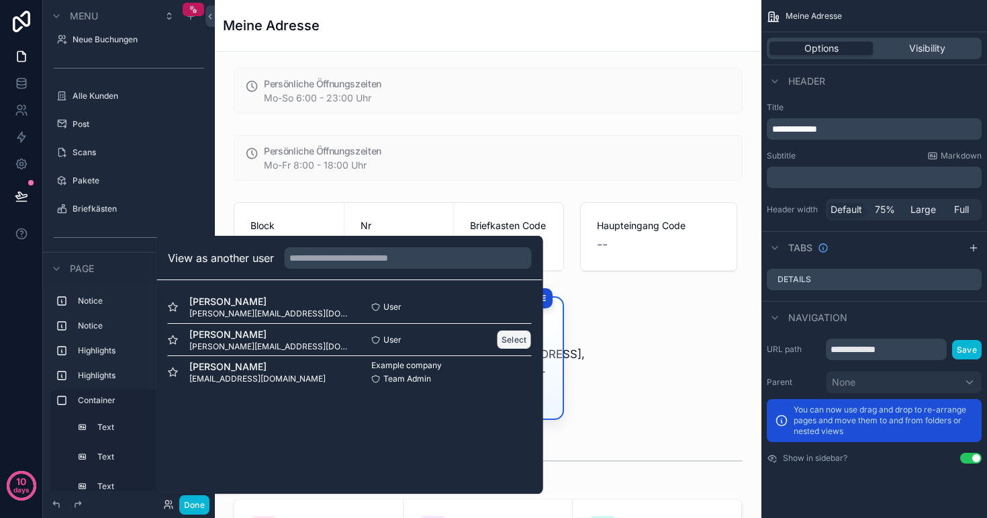
click at [504, 339] on button "Select" at bounding box center [514, 339] width 35 height 19
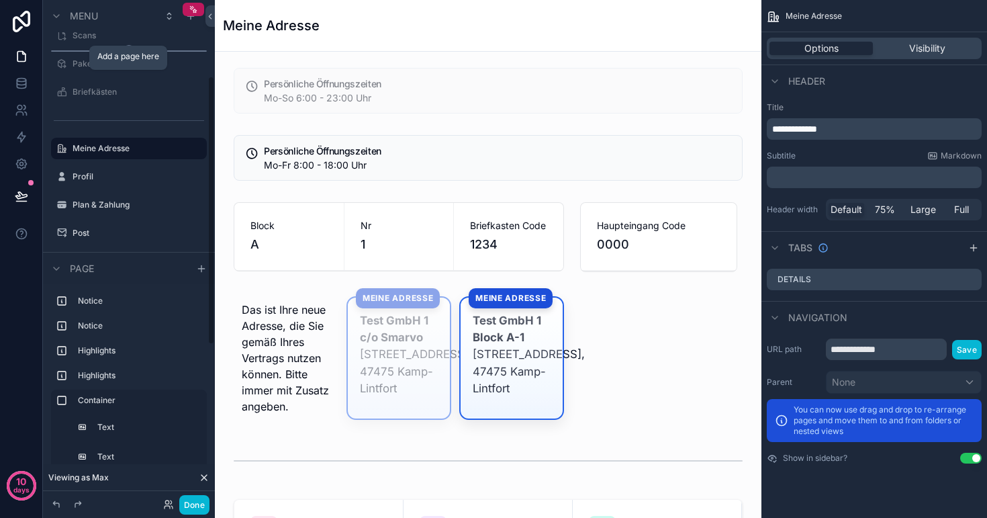
scroll to position [169, 0]
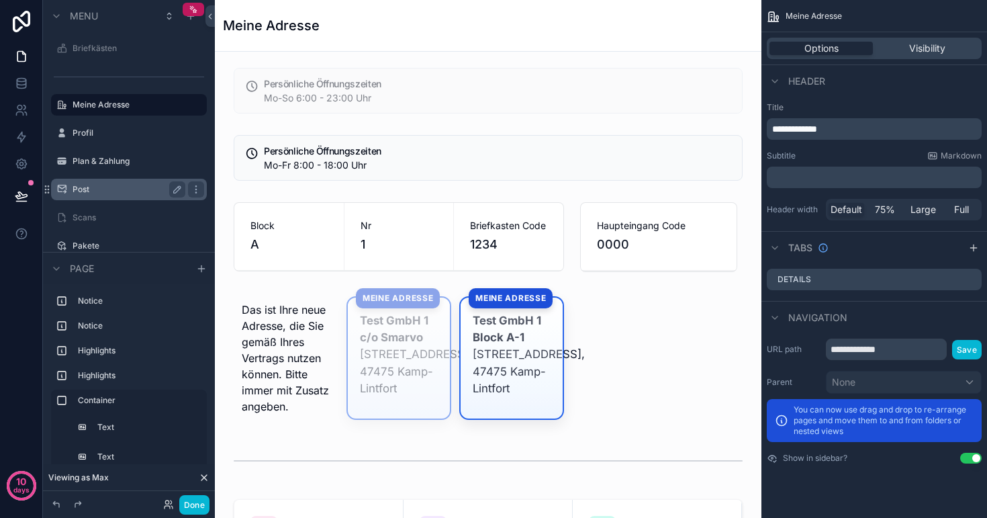
click at [95, 186] on label "Post" at bounding box center [126, 189] width 107 height 11
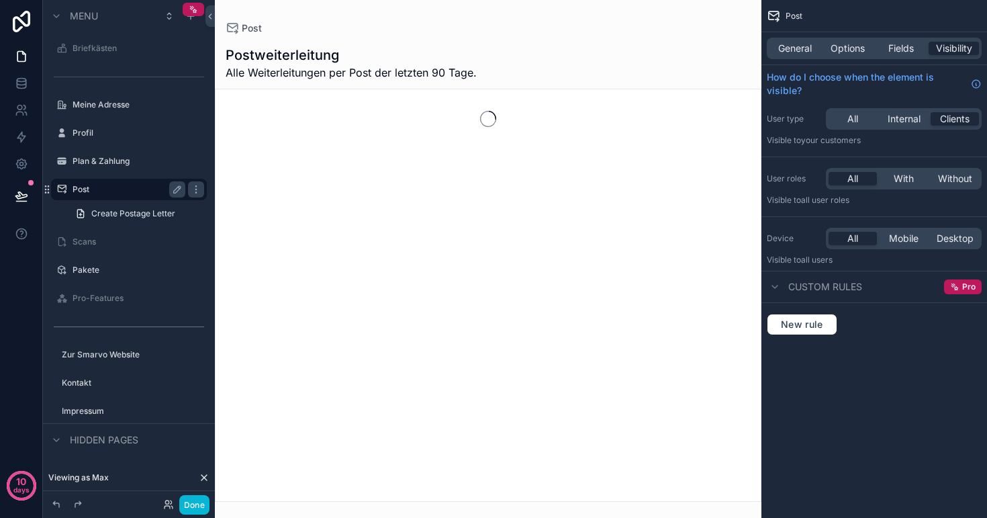
scroll to position [93, 0]
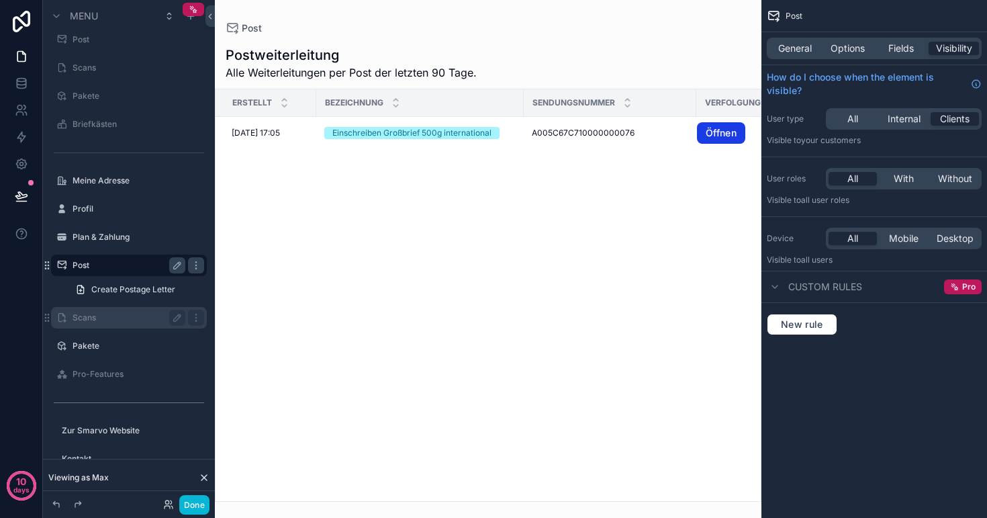
click at [94, 318] on label "Scans" at bounding box center [126, 317] width 107 height 11
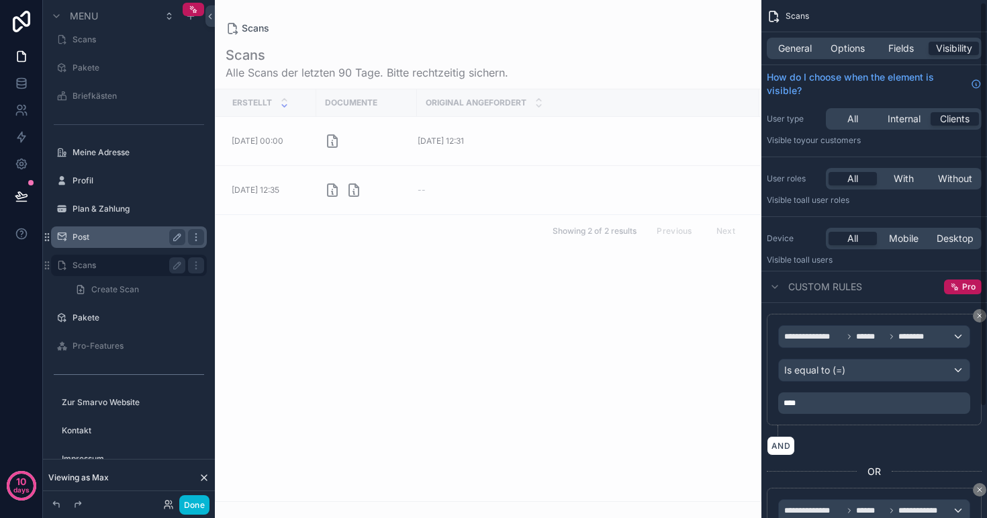
scroll to position [87, 0]
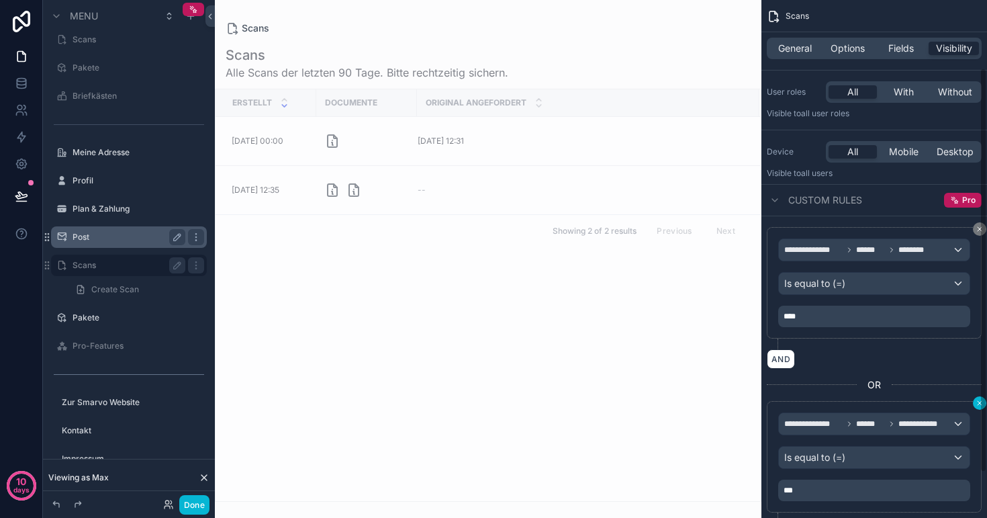
click at [975, 402] on button "scrollable content" at bounding box center [979, 402] width 13 height 13
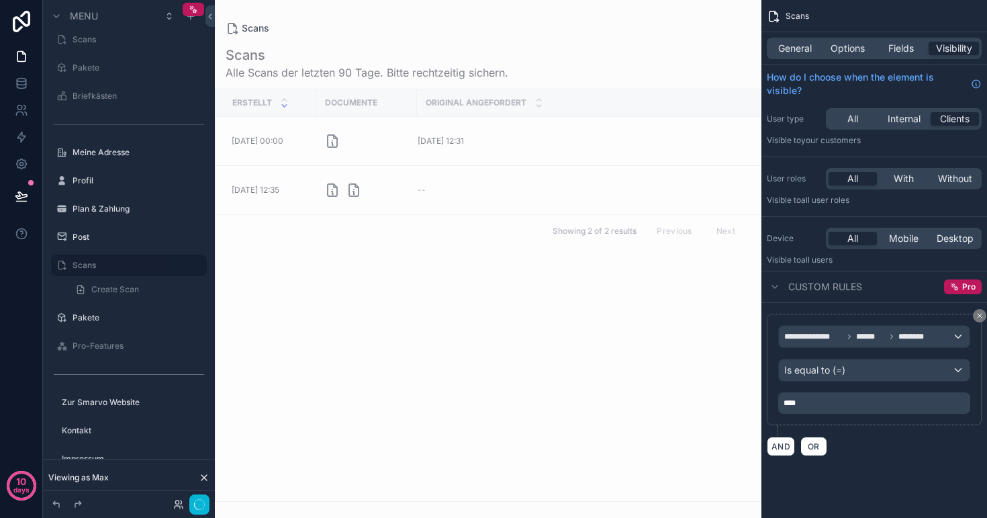
scroll to position [0, 0]
click at [833, 335] on span "**********" at bounding box center [814, 336] width 58 height 11
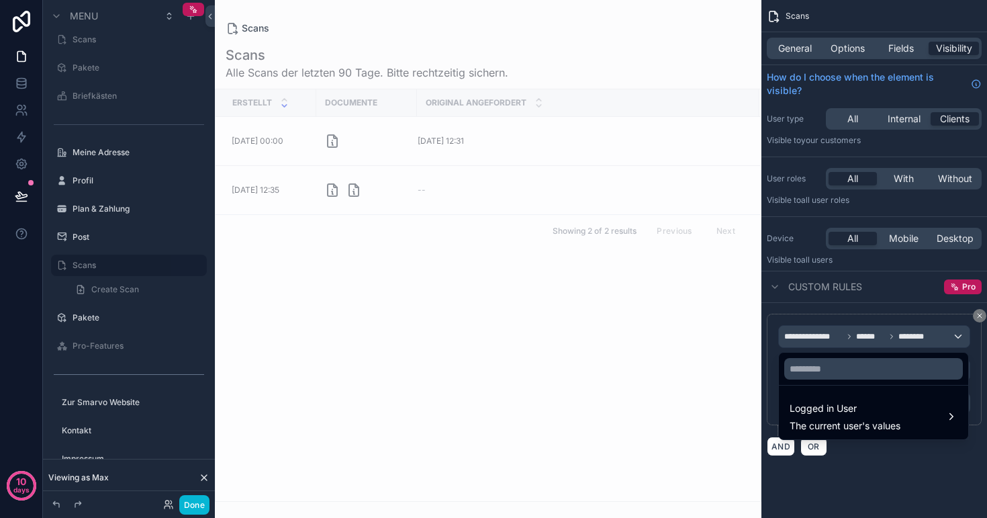
click at [982, 315] on div "scrollable content" at bounding box center [493, 259] width 987 height 518
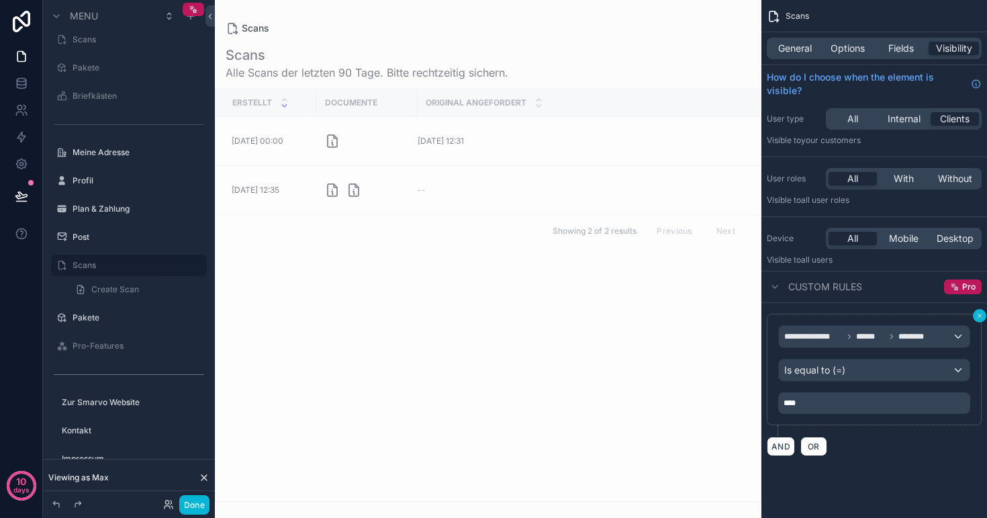
click at [977, 316] on icon "scrollable content" at bounding box center [980, 316] width 8 height 8
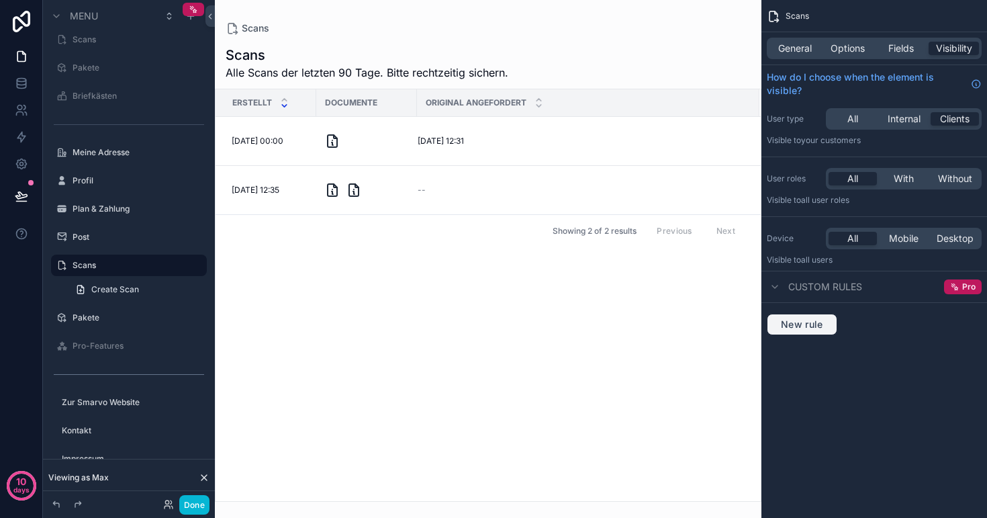
click at [809, 327] on span "New rule" at bounding box center [802, 324] width 53 height 12
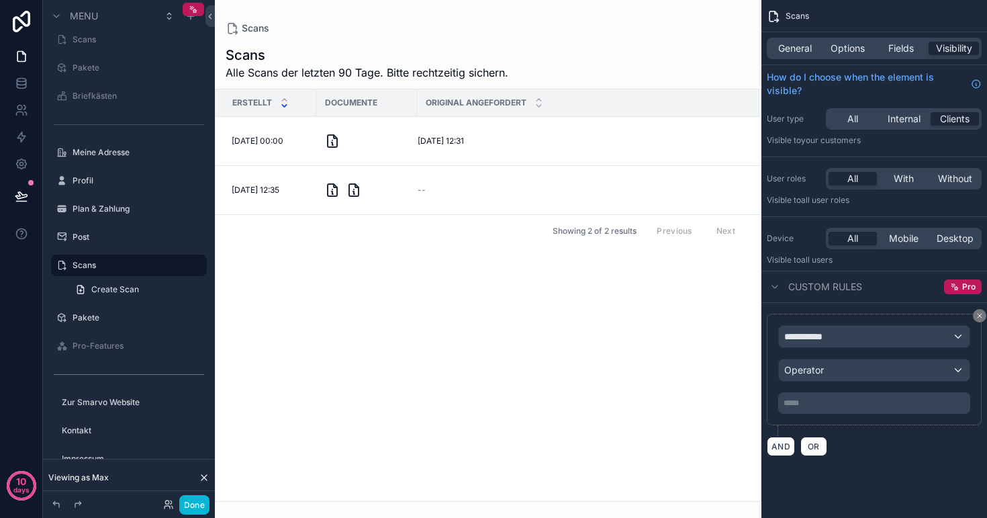
click at [830, 337] on span "**********" at bounding box center [810, 336] width 50 height 13
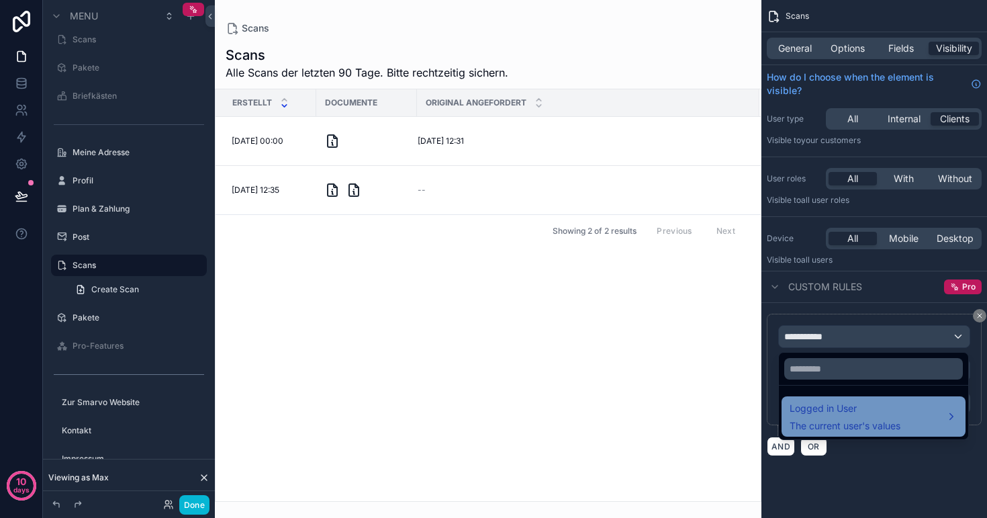
click at [839, 409] on span "Logged in User" at bounding box center [845, 408] width 111 height 16
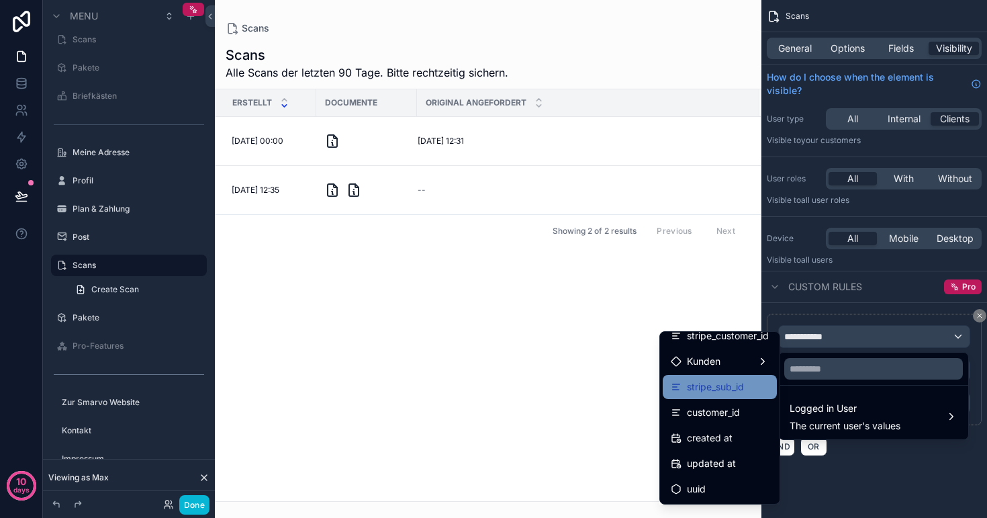
scroll to position [317, 0]
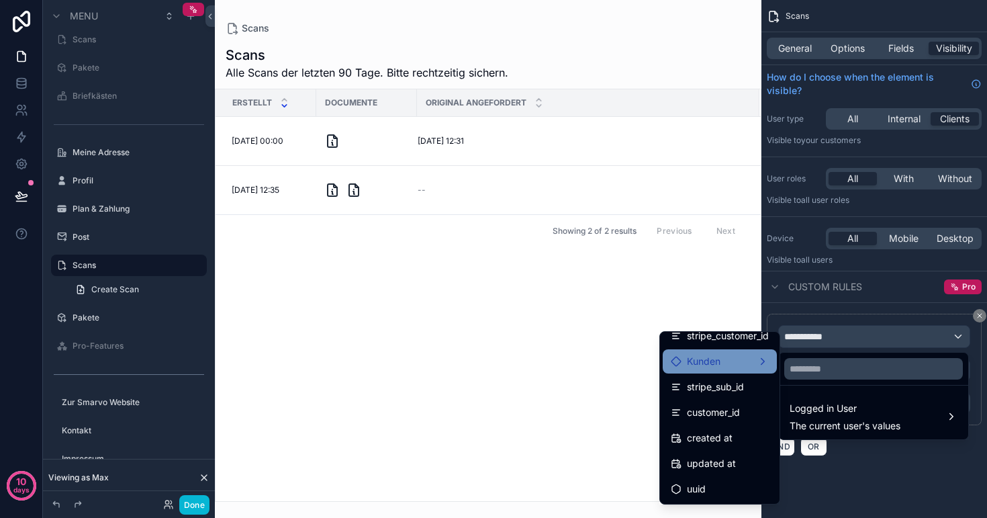
click at [715, 364] on span "Kunden" at bounding box center [704, 361] width 34 height 16
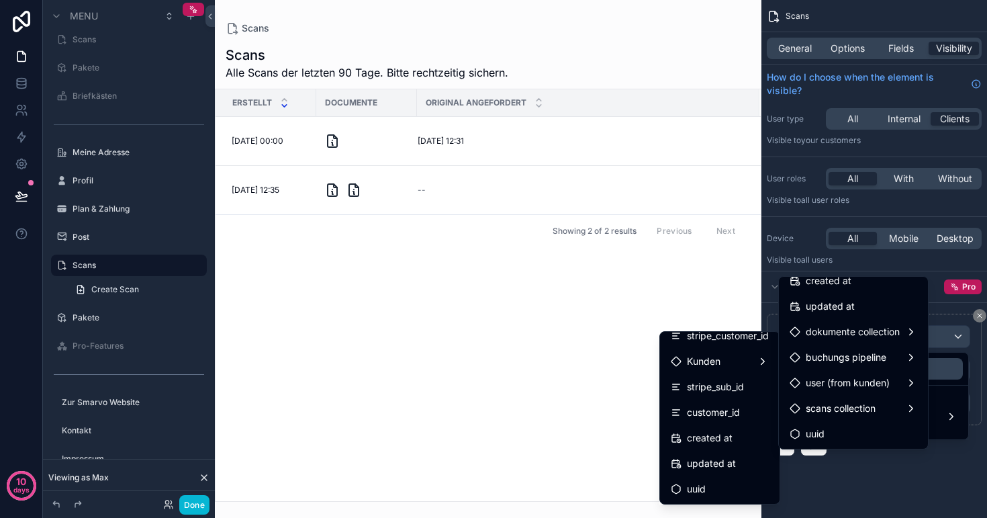
scroll to position [955, 0]
click at [853, 409] on span "scans collection" at bounding box center [841, 408] width 70 height 16
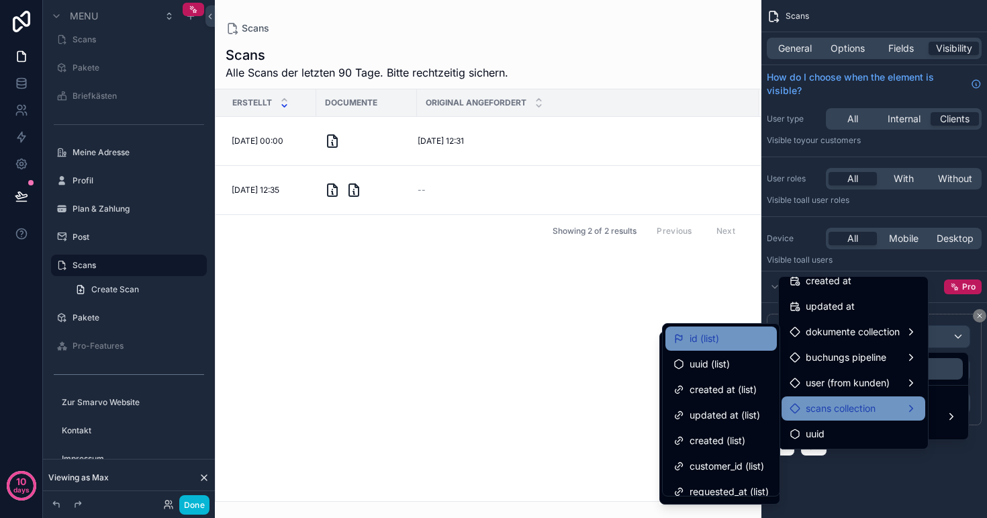
click at [727, 338] on div "id (list)" at bounding box center [721, 338] width 95 height 16
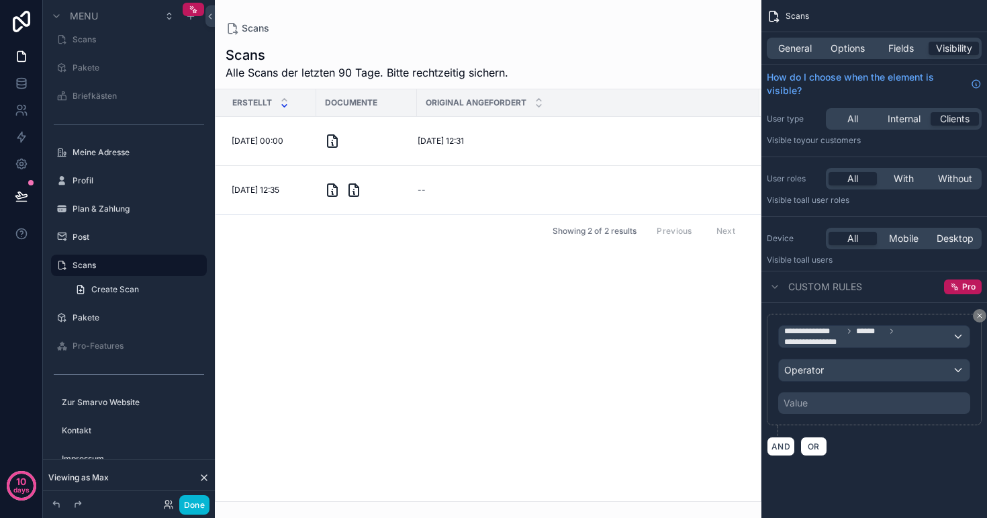
click at [843, 371] on div "Operator" at bounding box center [874, 369] width 191 height 21
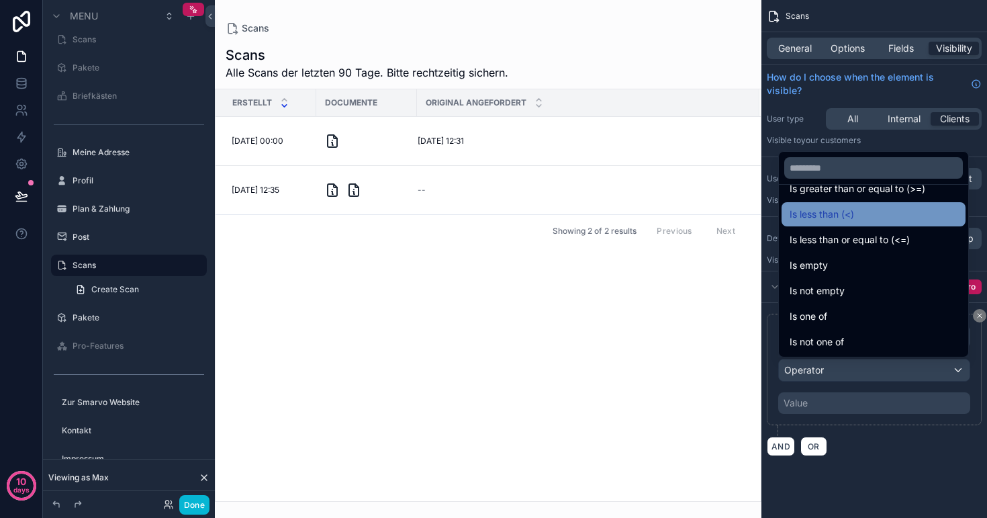
scroll to position [95, 0]
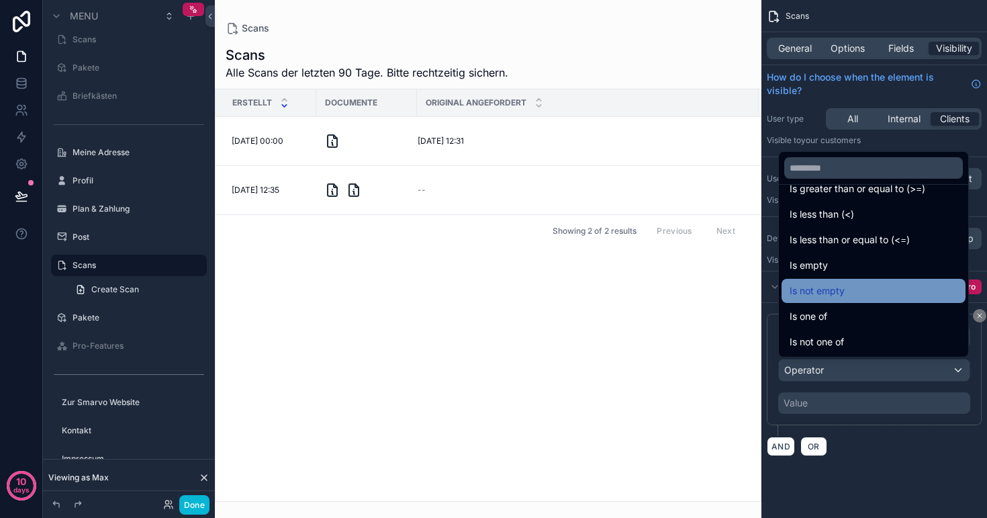
click at [848, 290] on div "Is not empty" at bounding box center [874, 291] width 168 height 16
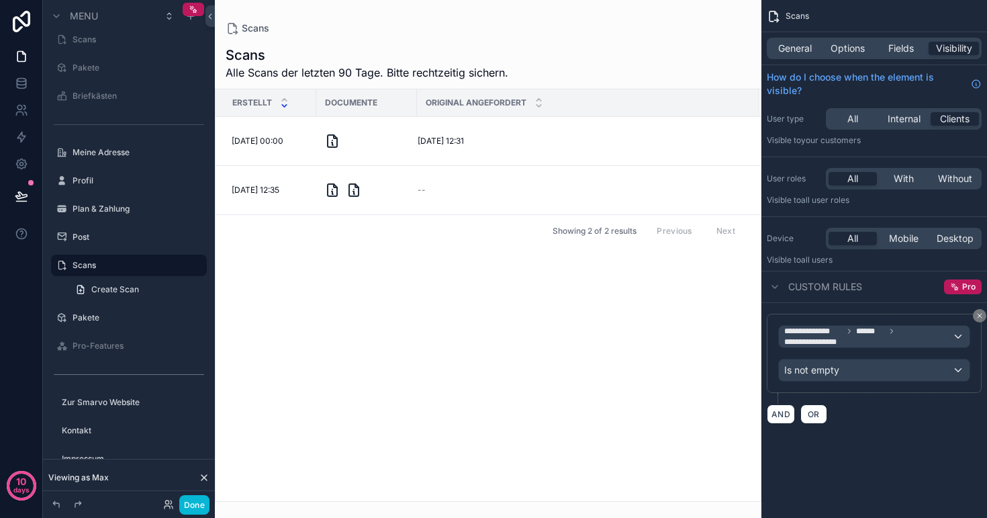
scroll to position [0, 0]
click at [89, 234] on label "Post" at bounding box center [126, 237] width 107 height 11
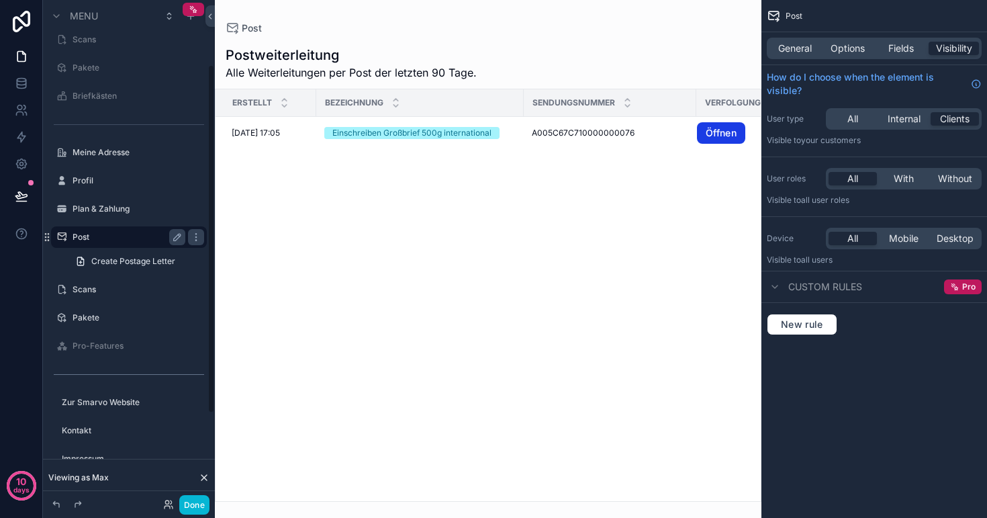
scroll to position [93, 0]
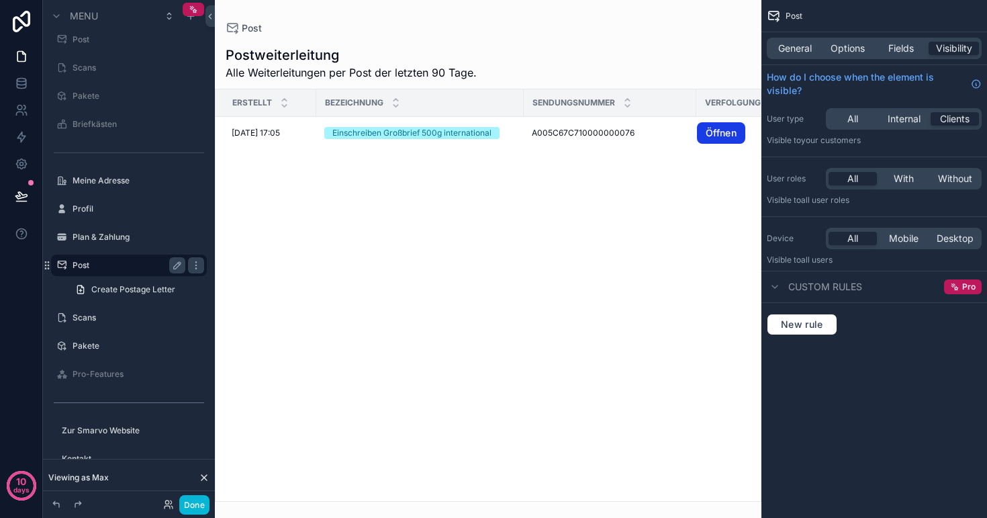
click at [89, 269] on label "Post" at bounding box center [126, 265] width 107 height 11
click at [174, 502] on div "Done" at bounding box center [183, 504] width 54 height 19
click at [168, 506] on icon at bounding box center [168, 504] width 11 height 11
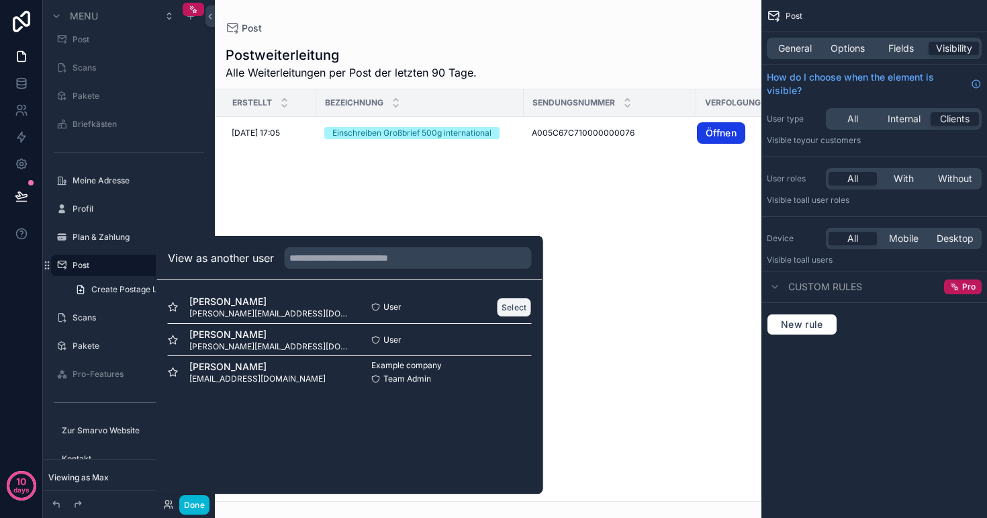
click at [515, 307] on button "Select" at bounding box center [514, 307] width 35 height 19
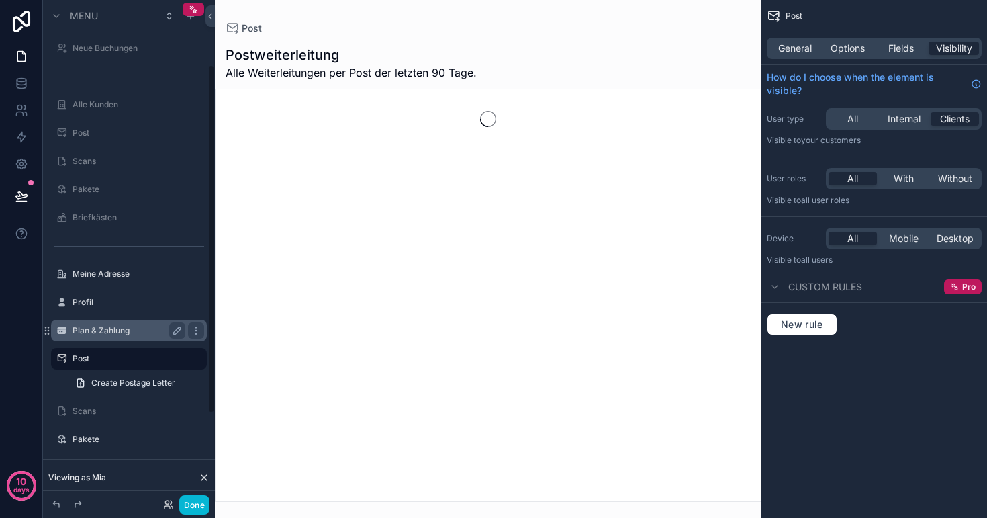
scroll to position [93, 0]
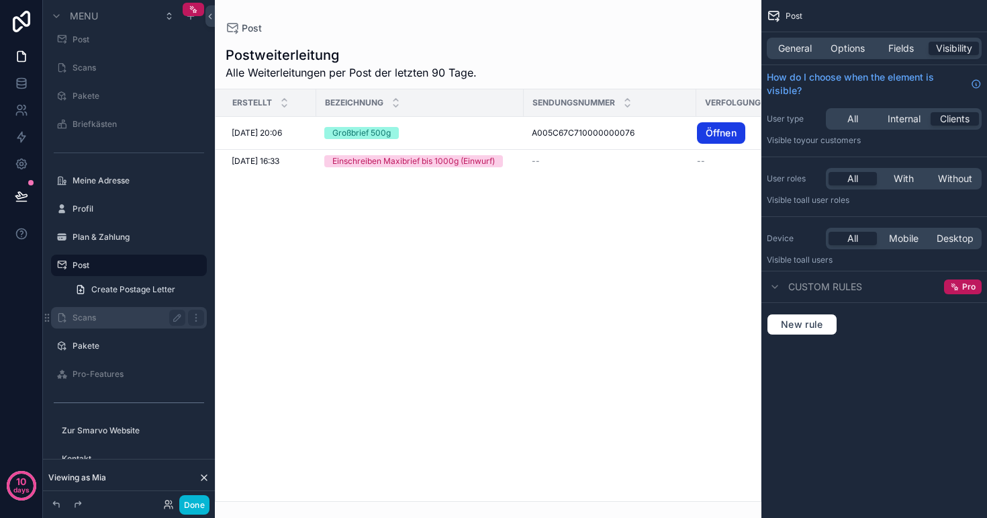
click at [108, 317] on label "Scans" at bounding box center [126, 317] width 107 height 11
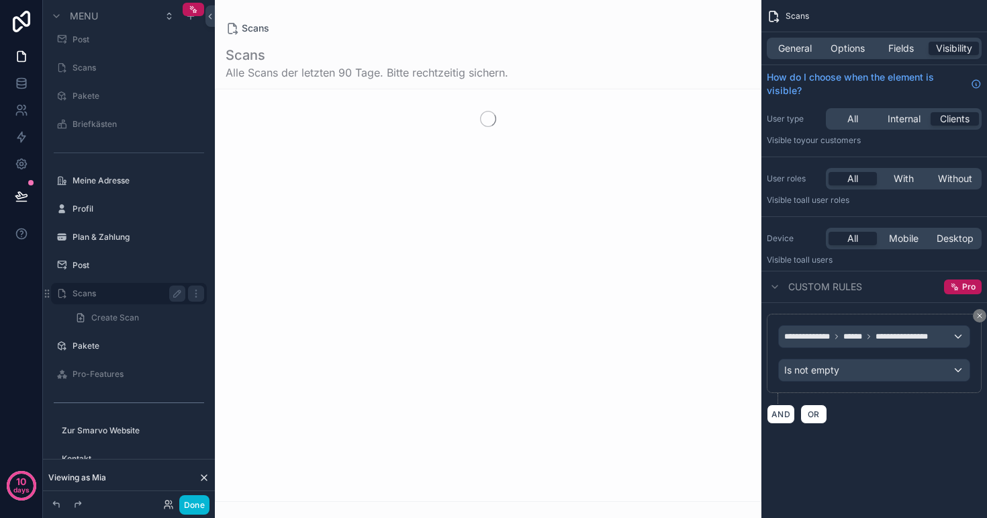
scroll to position [122, 0]
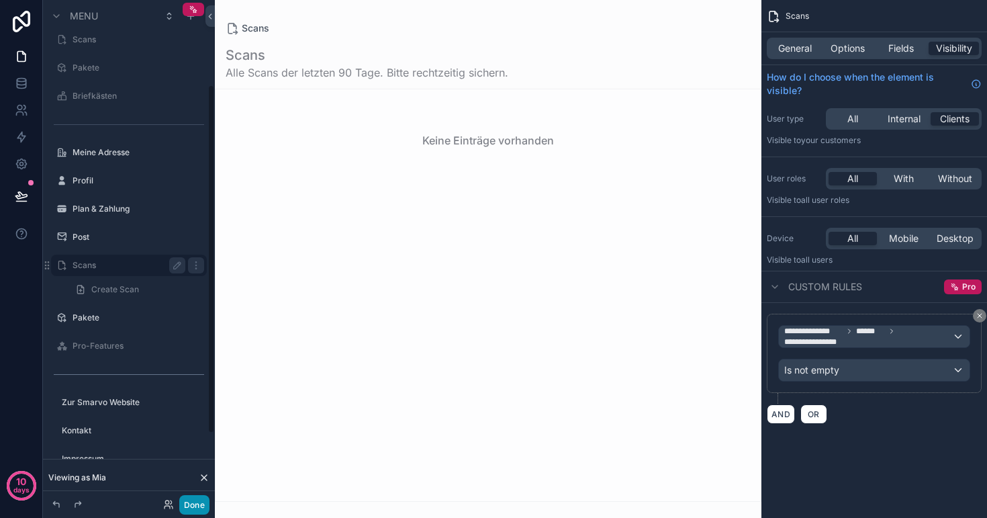
click at [198, 502] on button "Done" at bounding box center [194, 504] width 30 height 19
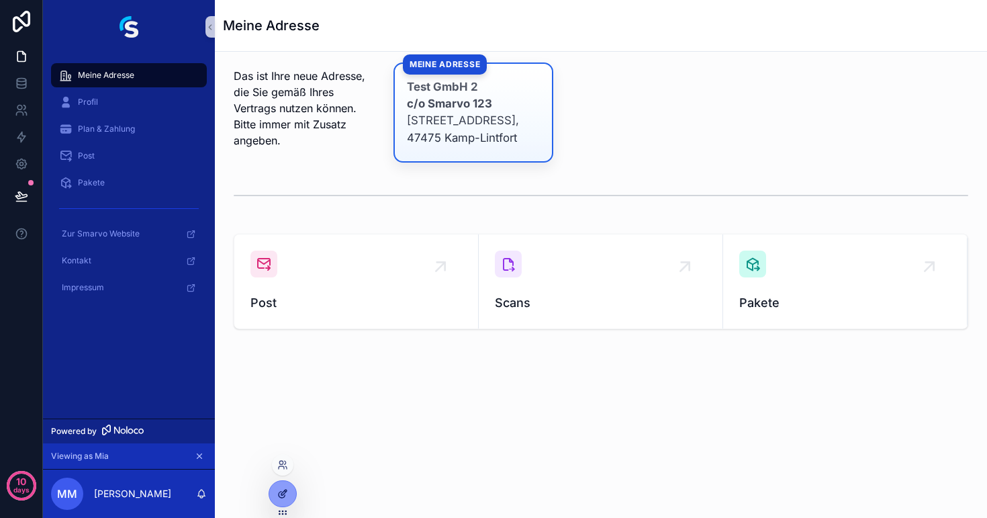
click at [283, 501] on div at bounding box center [282, 494] width 27 height 26
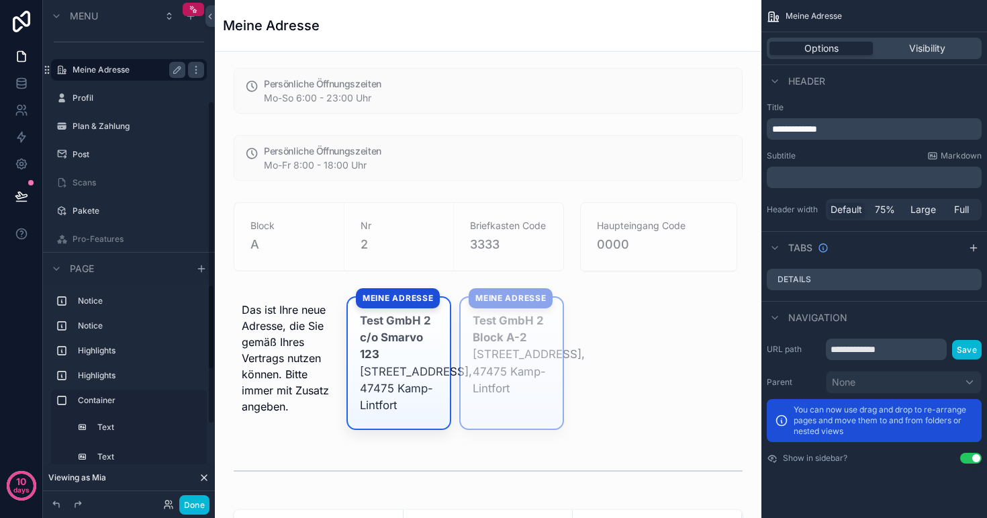
scroll to position [207, 0]
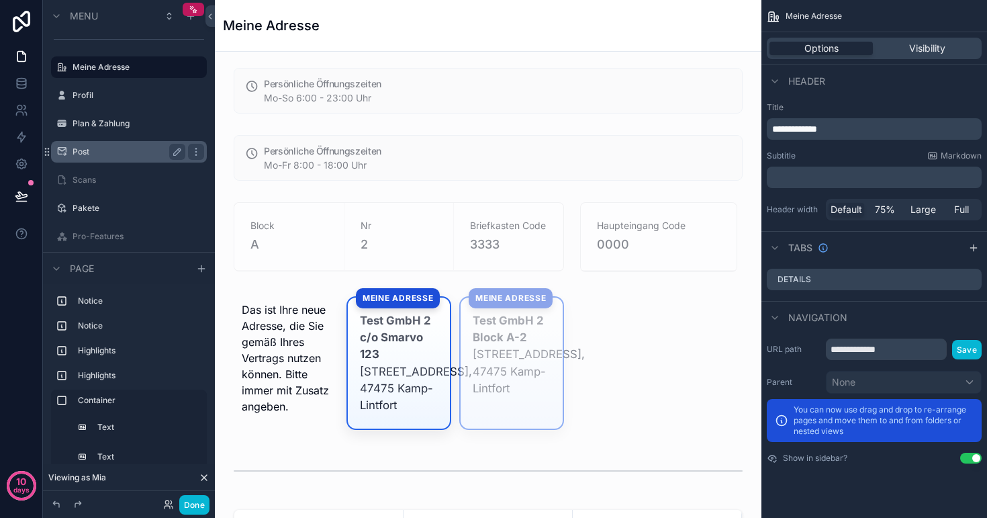
click at [103, 152] on label "Post" at bounding box center [126, 151] width 107 height 11
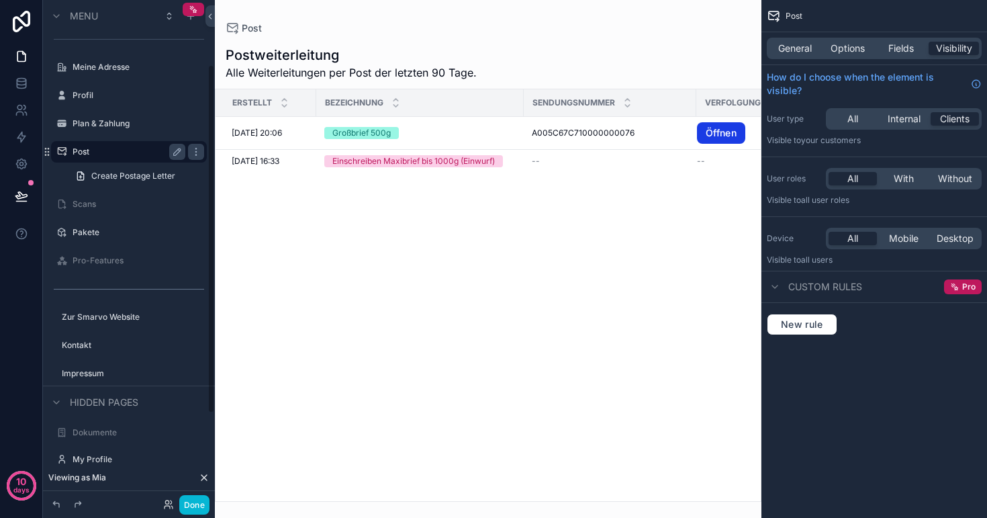
scroll to position [93, 0]
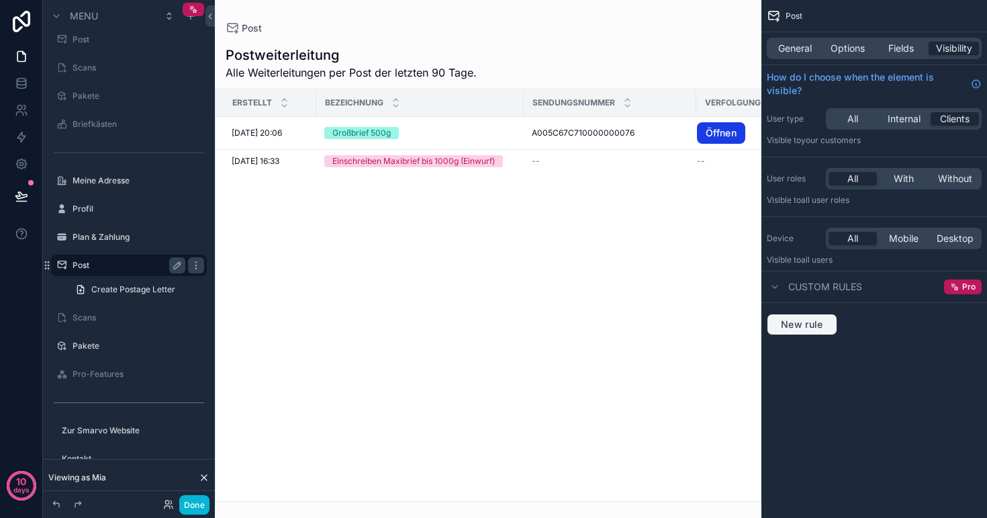
click at [800, 325] on span "New rule" at bounding box center [802, 324] width 53 height 12
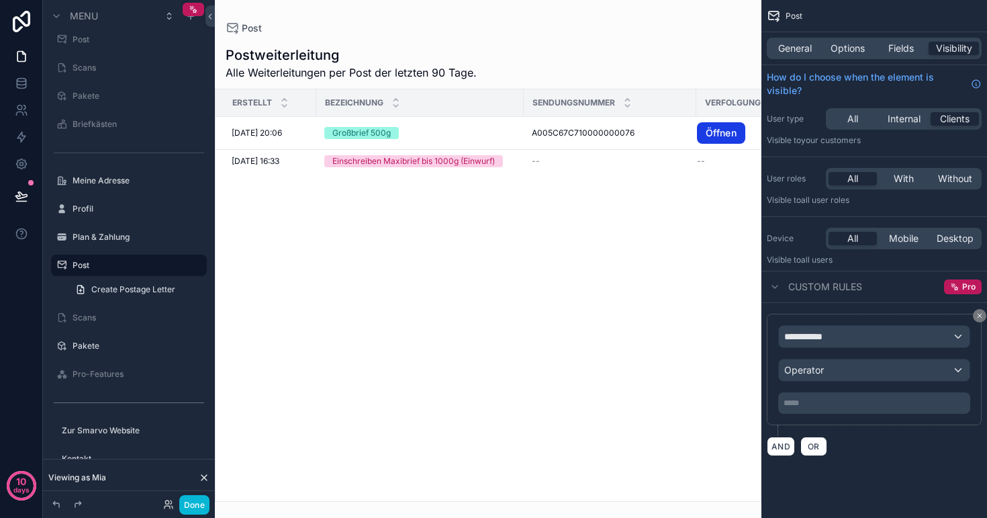
scroll to position [0, 0]
click at [850, 334] on div "**********" at bounding box center [874, 336] width 191 height 21
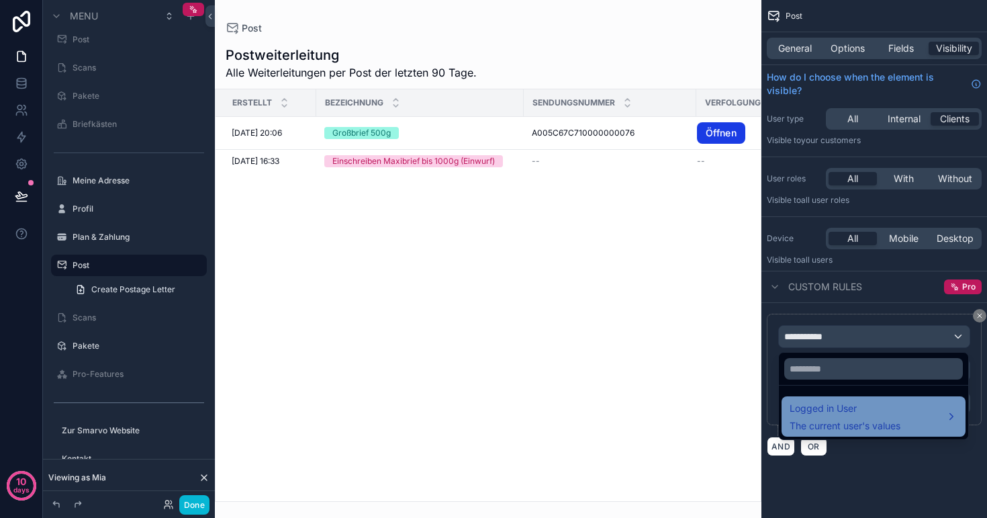
click at [841, 414] on span "Logged in User" at bounding box center [845, 408] width 111 height 16
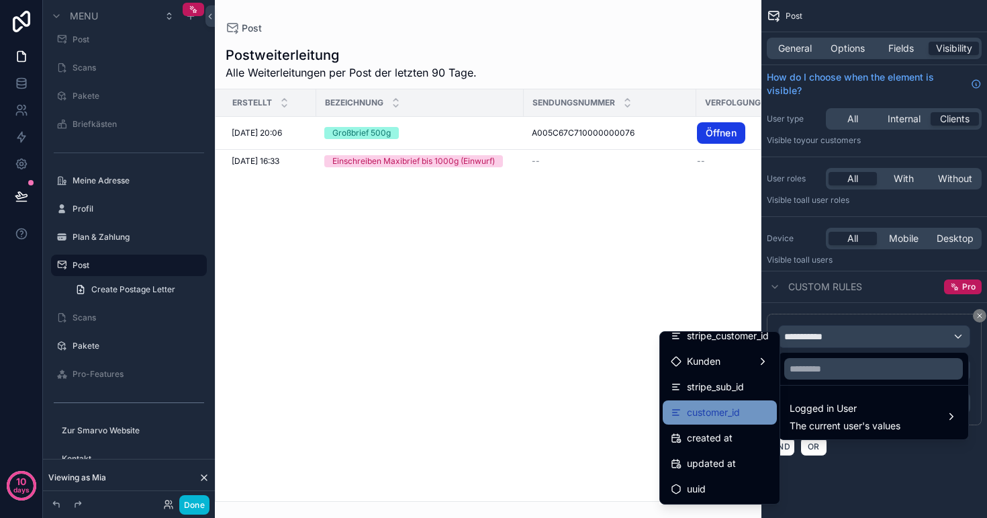
scroll to position [317, 0]
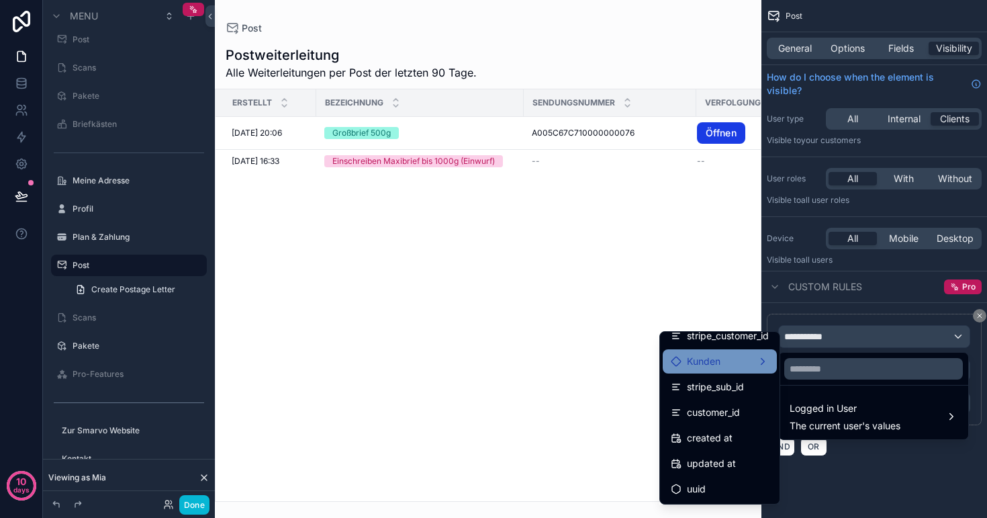
click at [705, 367] on span "Kunden" at bounding box center [704, 361] width 34 height 16
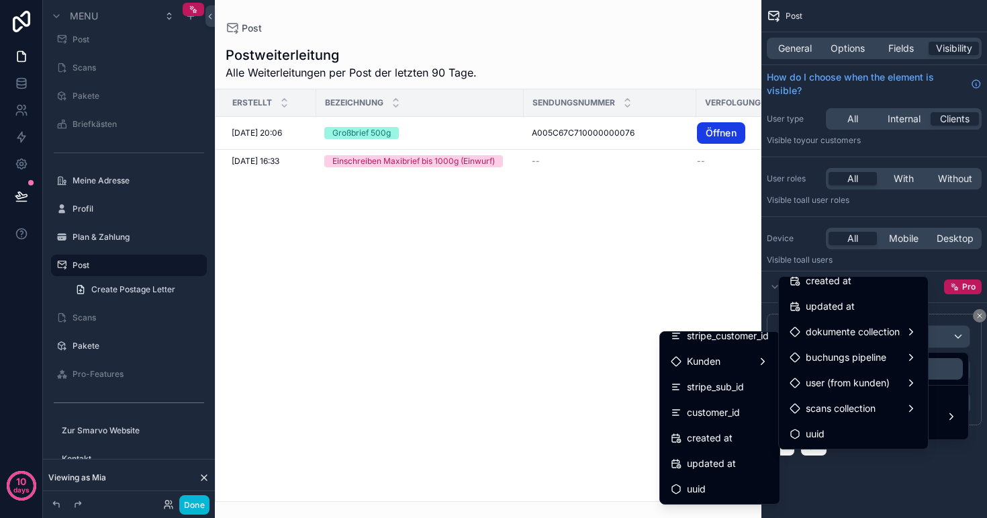
scroll to position [955, 0]
click at [116, 311] on div "scrollable content" at bounding box center [493, 259] width 987 height 518
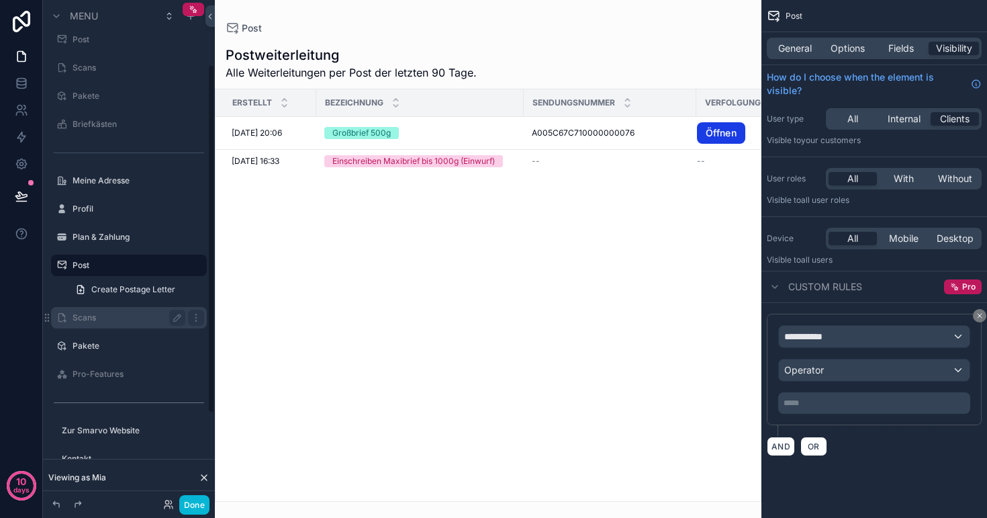
click at [114, 317] on label "Scans" at bounding box center [126, 317] width 107 height 11
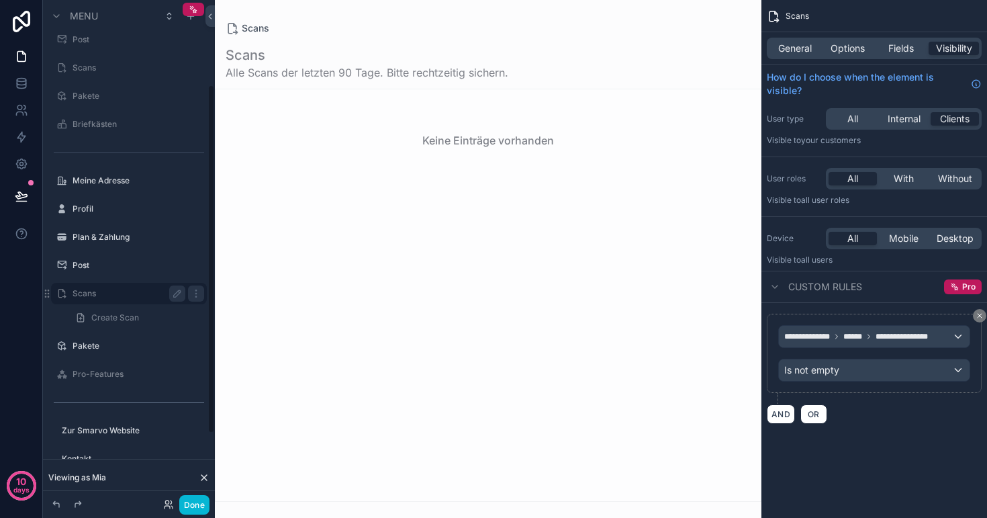
scroll to position [122, 0]
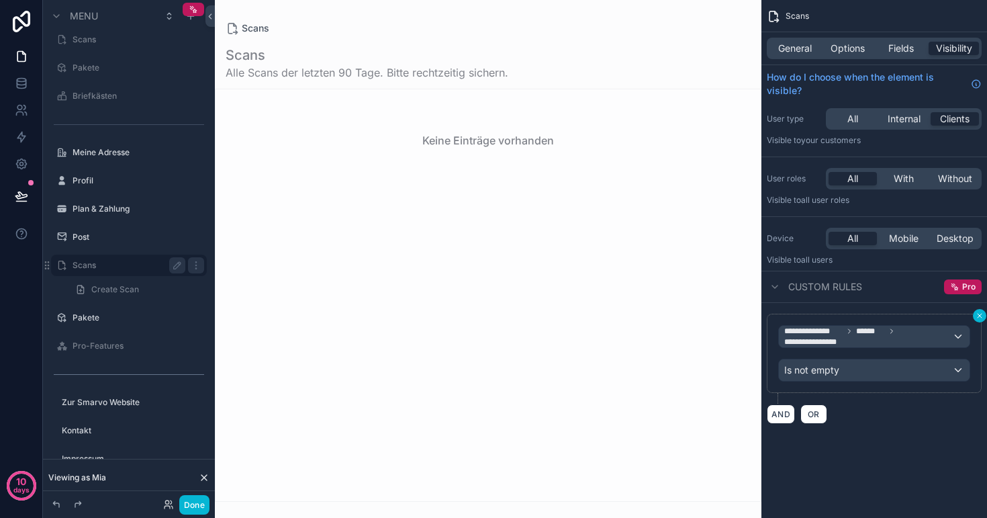
click at [977, 319] on icon "scrollable content" at bounding box center [980, 316] width 8 height 8
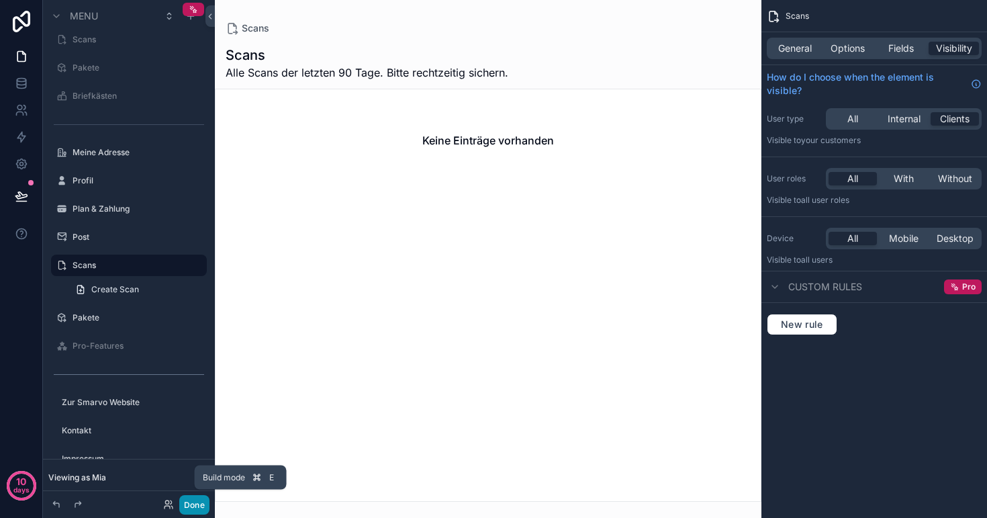
click at [198, 498] on button "Done" at bounding box center [194, 504] width 30 height 19
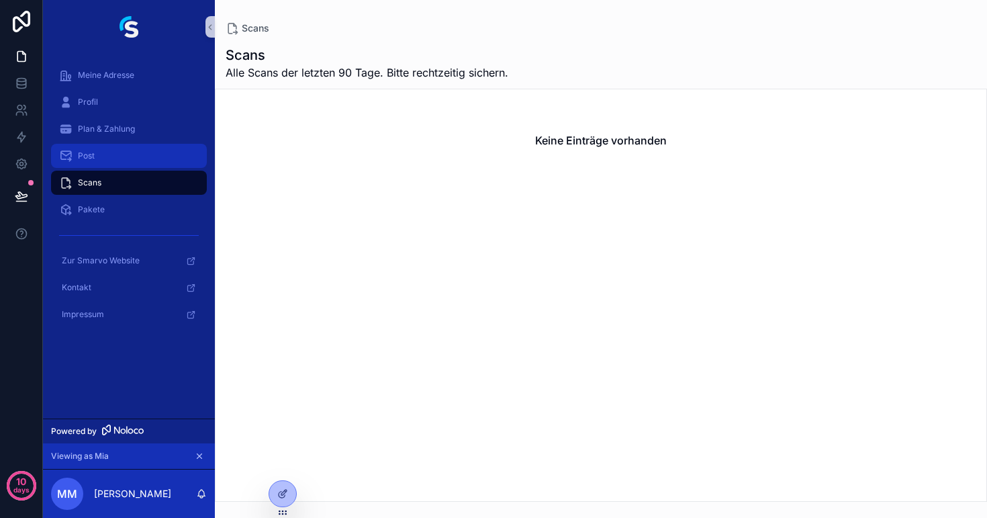
click at [101, 159] on div "Post" at bounding box center [129, 155] width 140 height 21
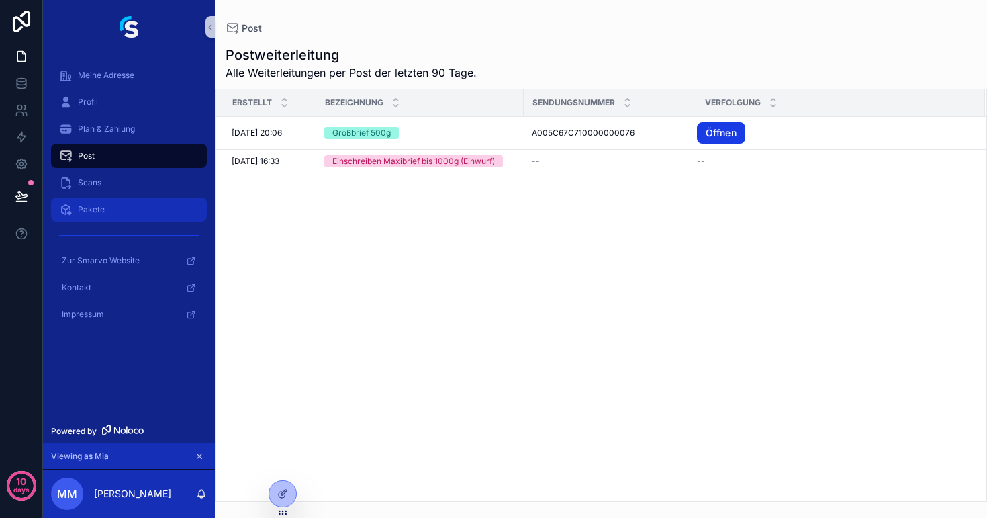
click at [109, 207] on div "Pakete" at bounding box center [129, 209] width 140 height 21
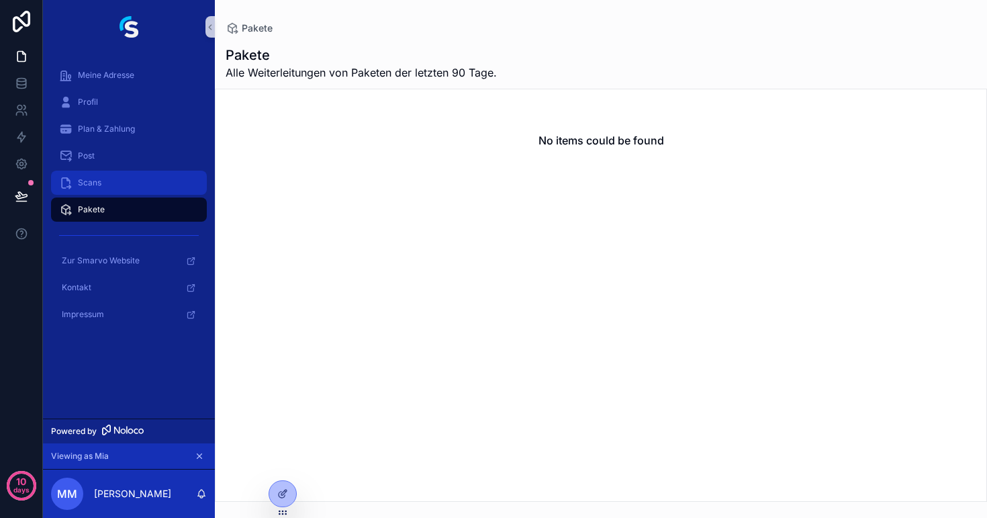
click at [109, 182] on div "Scans" at bounding box center [129, 182] width 140 height 21
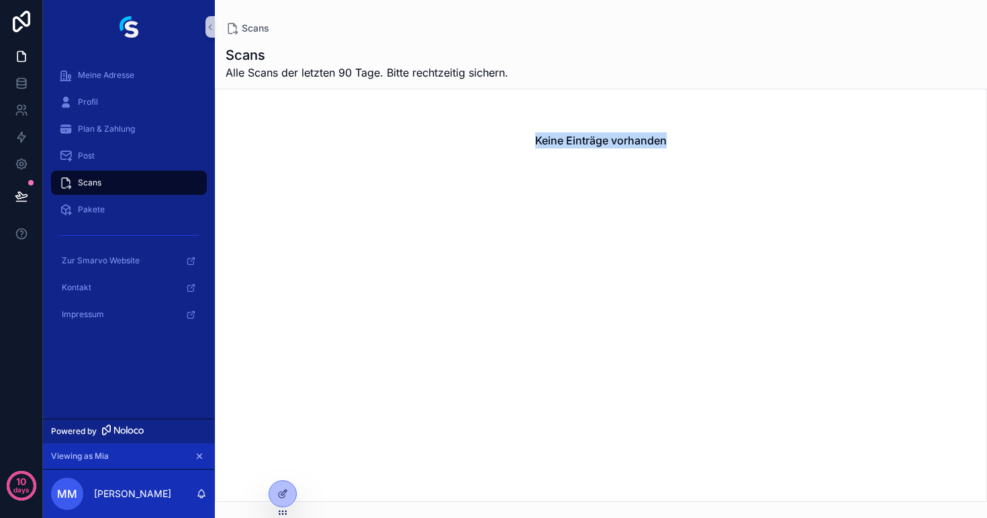
drag, startPoint x: 676, startPoint y: 138, endPoint x: 500, endPoint y: 138, distance: 176.0
click at [500, 138] on div "Keine Einträge vorhanden" at bounding box center [601, 140] width 771 height 102
copy h2 "Keine Einträge vorhanden"
click at [93, 206] on span "Pakete" at bounding box center [91, 209] width 27 height 11
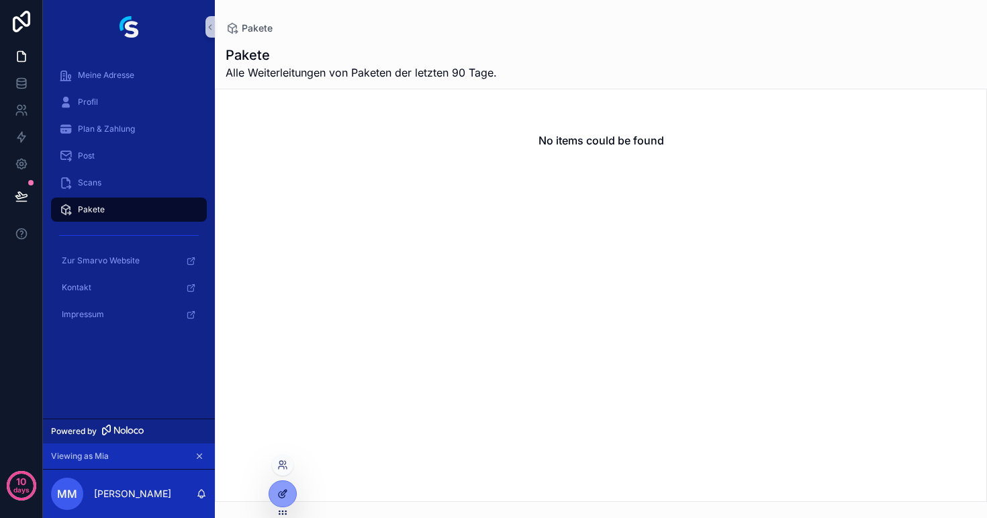
click at [284, 497] on icon at bounding box center [282, 495] width 6 height 6
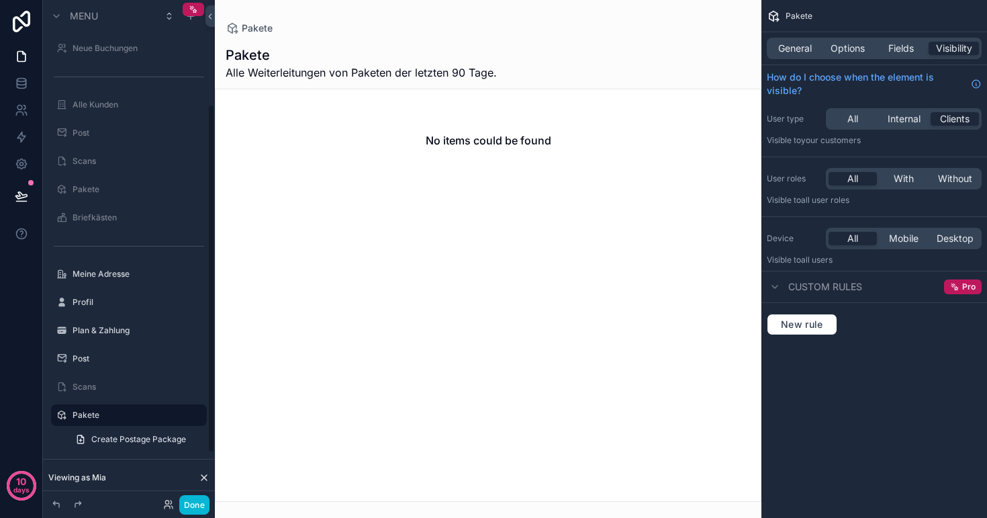
scroll to position [150, 0]
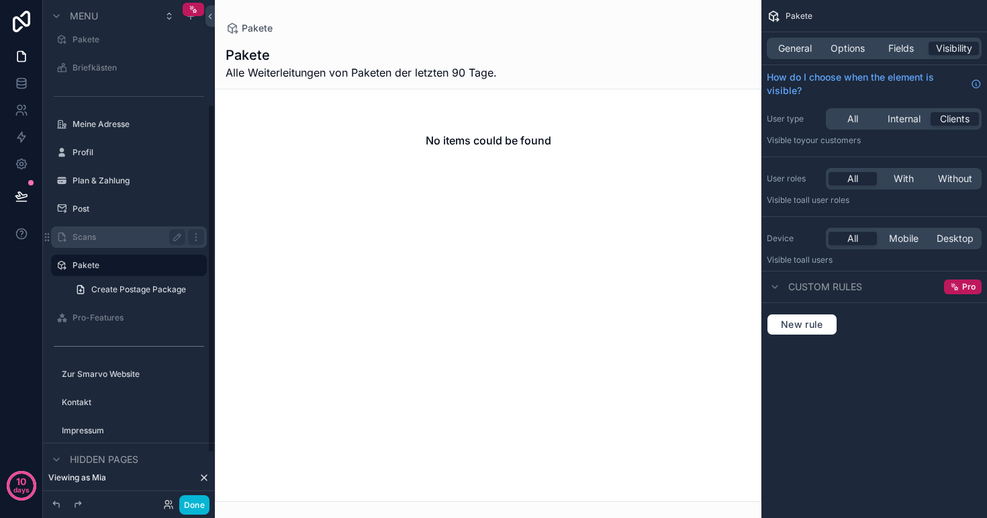
click at [94, 231] on div "Scans" at bounding box center [129, 237] width 113 height 16
click at [95, 235] on label "Scans" at bounding box center [126, 237] width 107 height 11
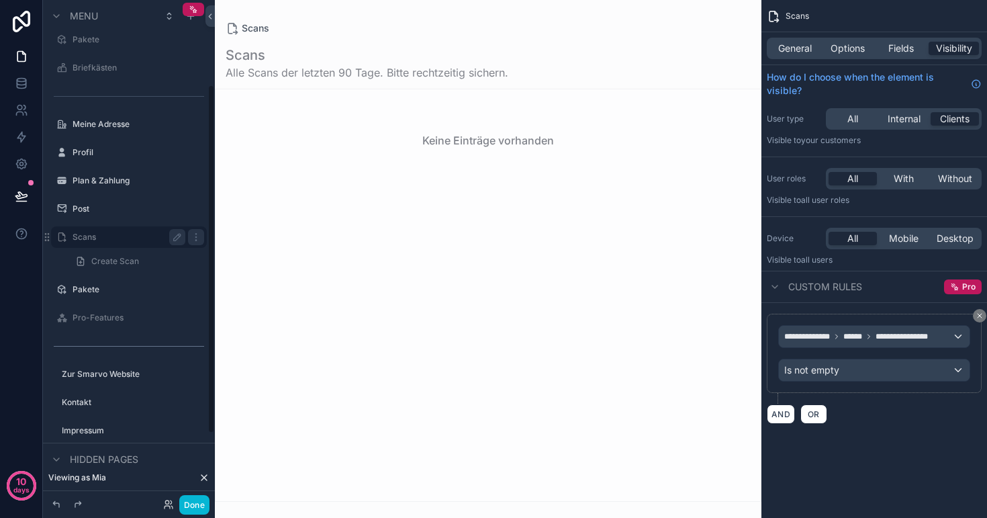
scroll to position [122, 0]
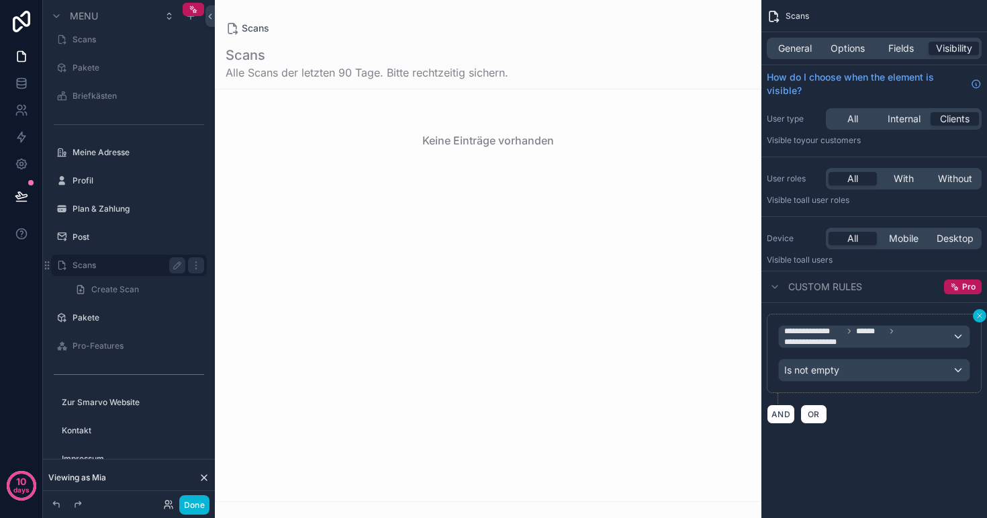
click at [983, 317] on icon "scrollable content" at bounding box center [980, 316] width 8 height 8
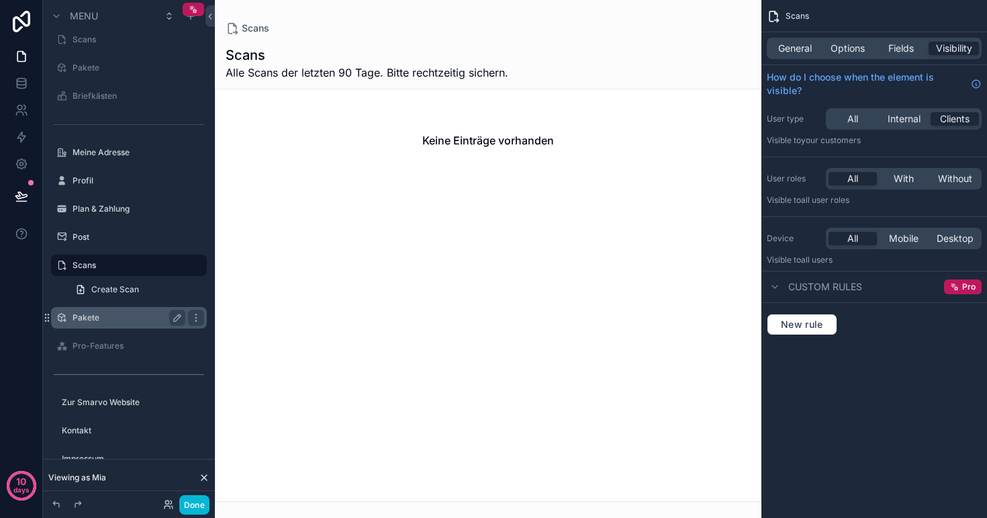
click at [102, 315] on label "Pakete" at bounding box center [126, 317] width 107 height 11
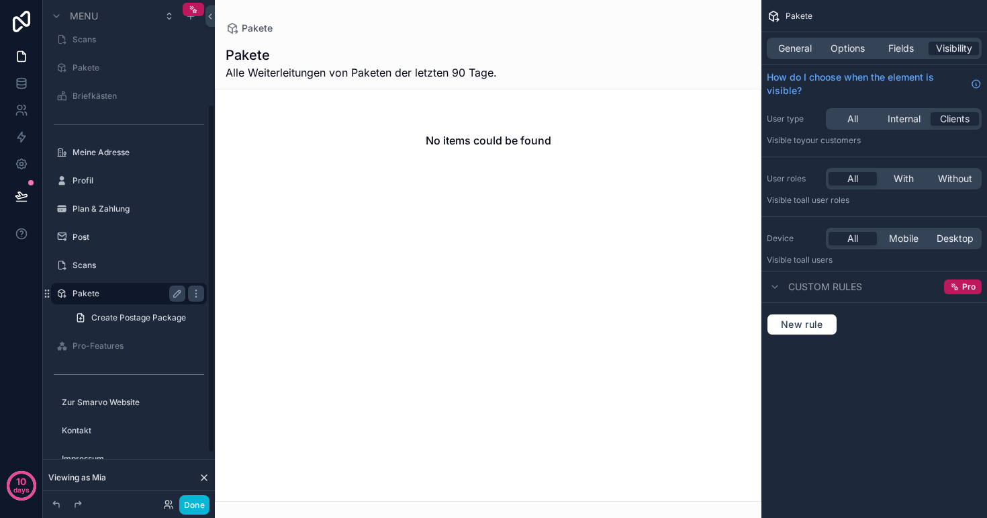
scroll to position [150, 0]
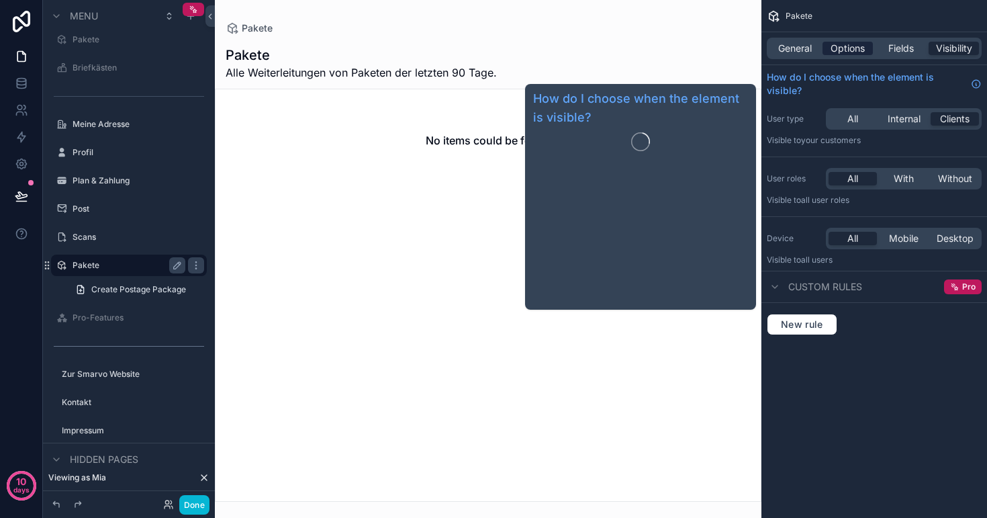
click at [848, 50] on span "Options" at bounding box center [848, 48] width 34 height 13
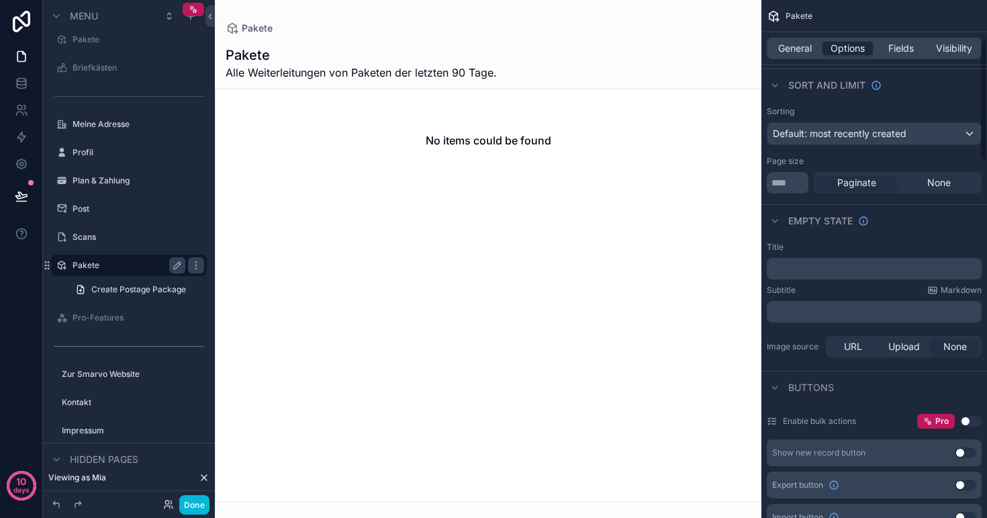
scroll to position [170, 0]
click at [840, 271] on p "﻿" at bounding box center [875, 268] width 207 height 11
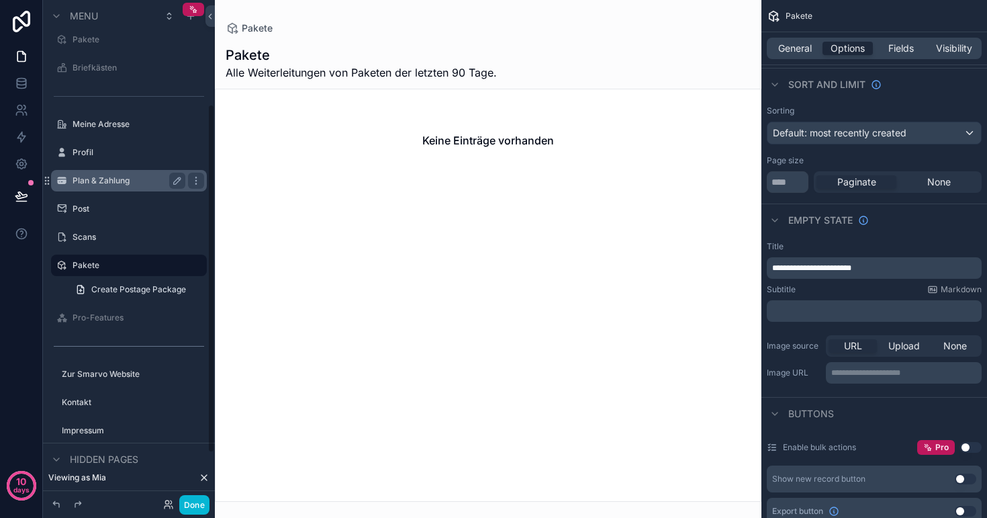
click at [98, 189] on div "Plan & Zahlung" at bounding box center [129, 180] width 150 height 21
click at [98, 182] on label "Plan & Zahlung" at bounding box center [126, 180] width 107 height 11
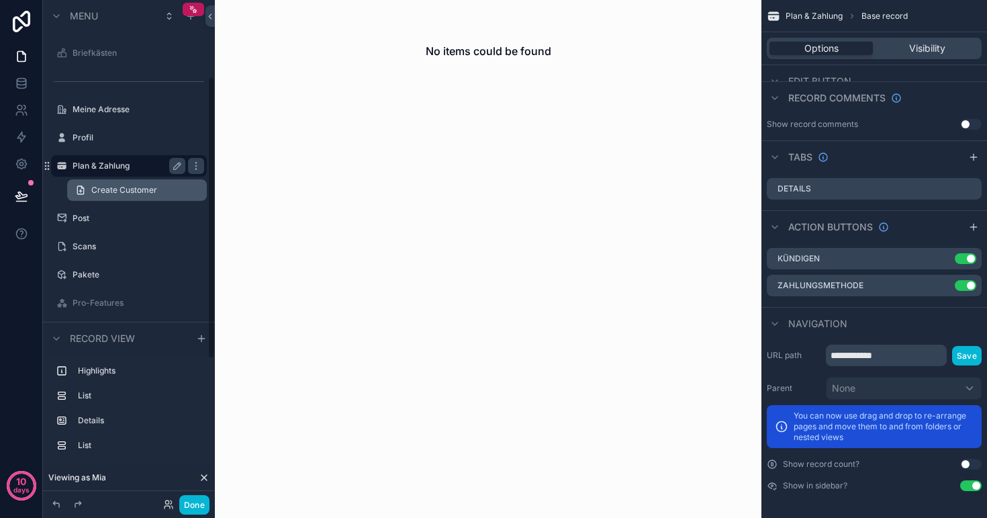
scroll to position [165, 0]
click at [106, 298] on label "Pro-Features" at bounding box center [126, 303] width 107 height 11
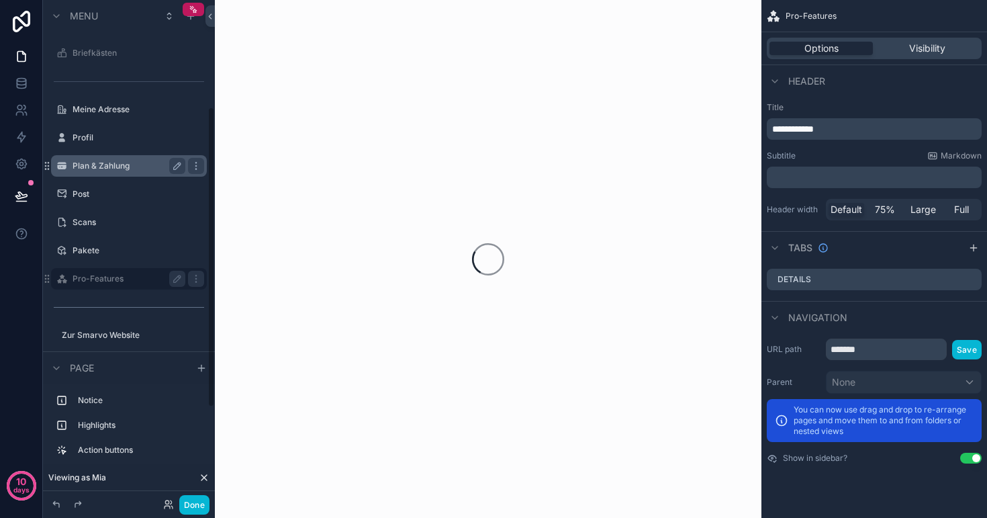
scroll to position [178, 0]
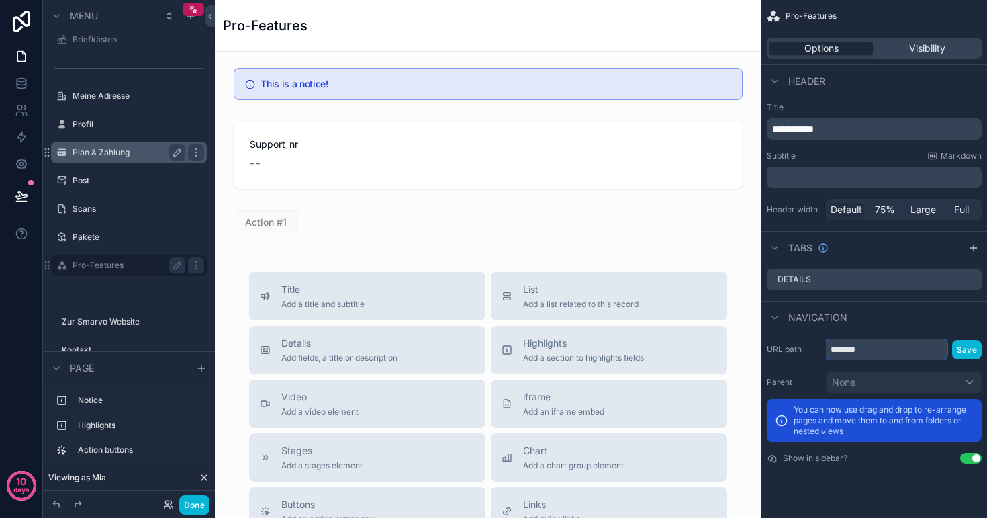
click at [748, 337] on div "**********" at bounding box center [601, 259] width 772 height 518
type input "**********"
click at [969, 353] on button "Save" at bounding box center [967, 349] width 30 height 19
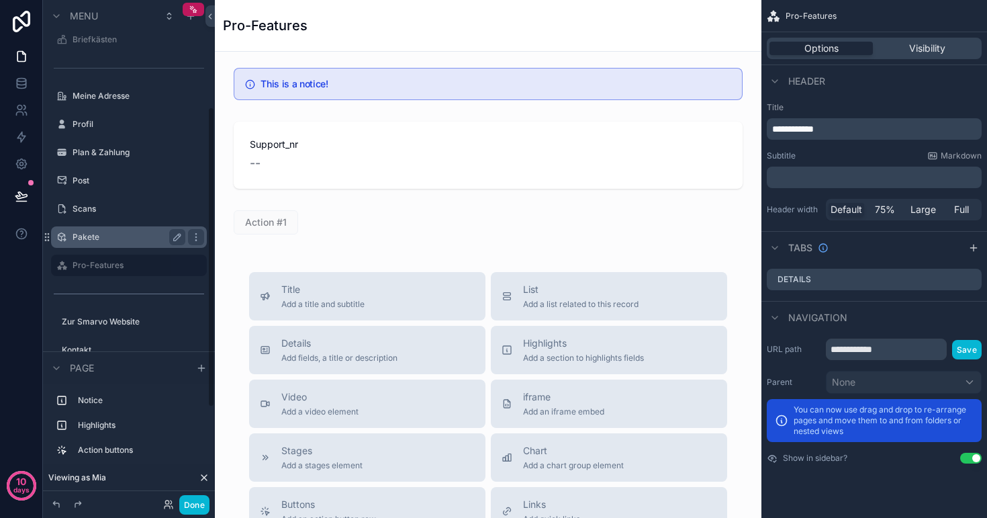
click at [103, 232] on label "Pakete" at bounding box center [126, 237] width 107 height 11
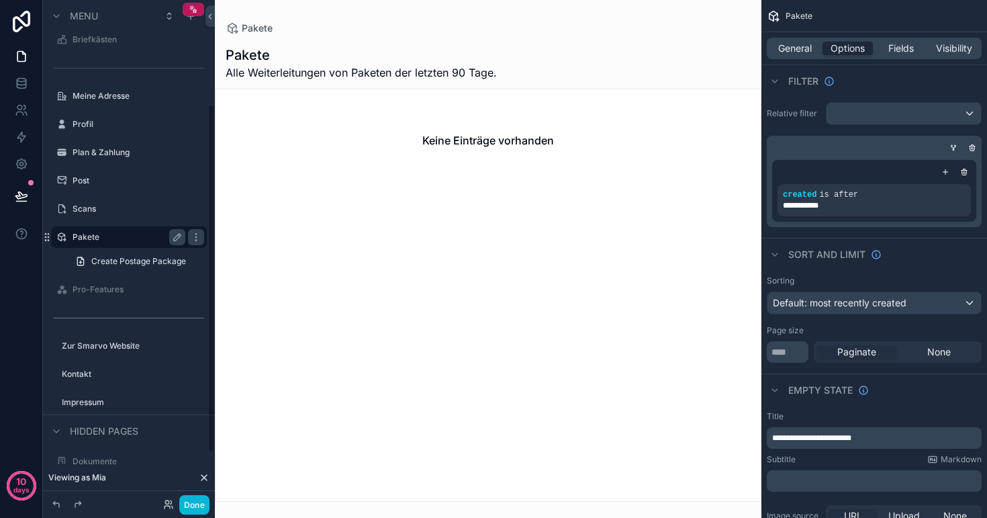
scroll to position [150, 0]
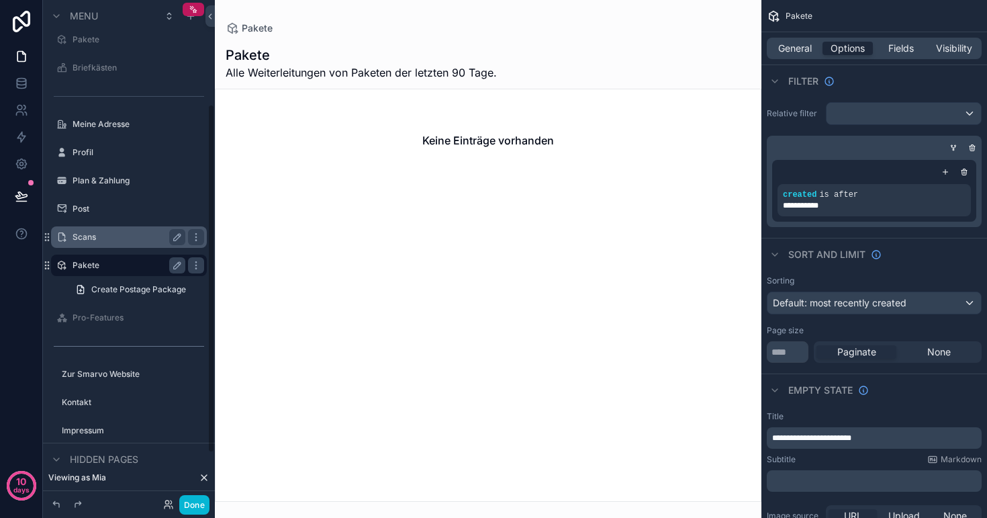
click at [93, 236] on label "Scans" at bounding box center [126, 237] width 107 height 11
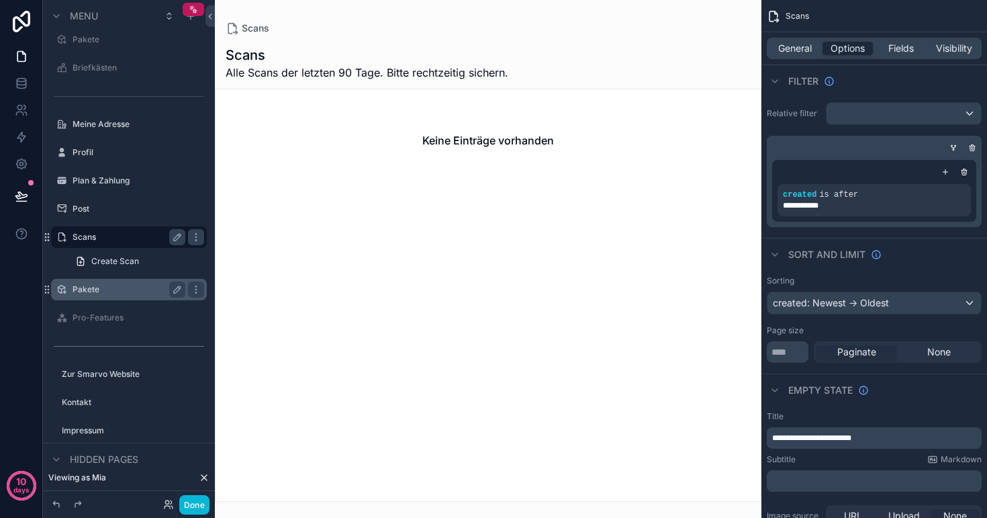
scroll to position [122, 0]
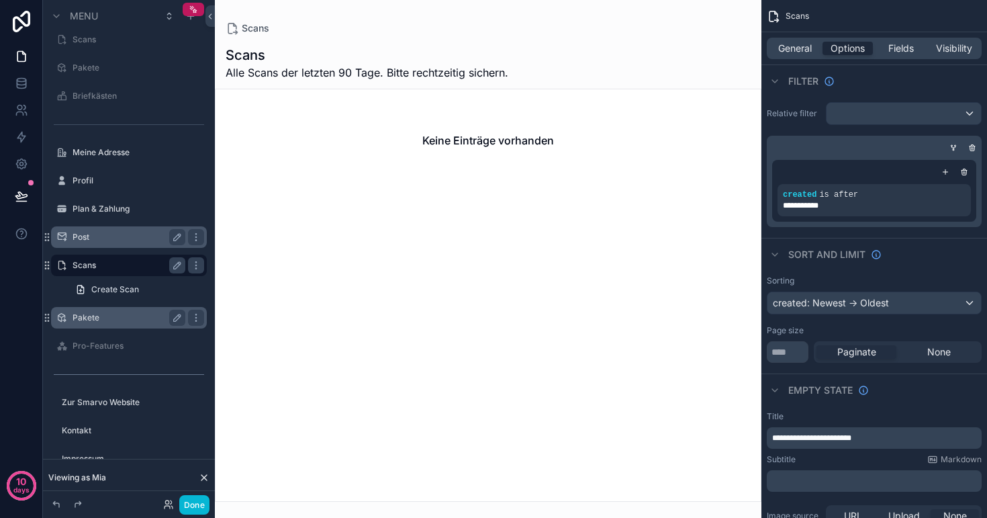
click at [96, 238] on label "Post" at bounding box center [126, 237] width 107 height 11
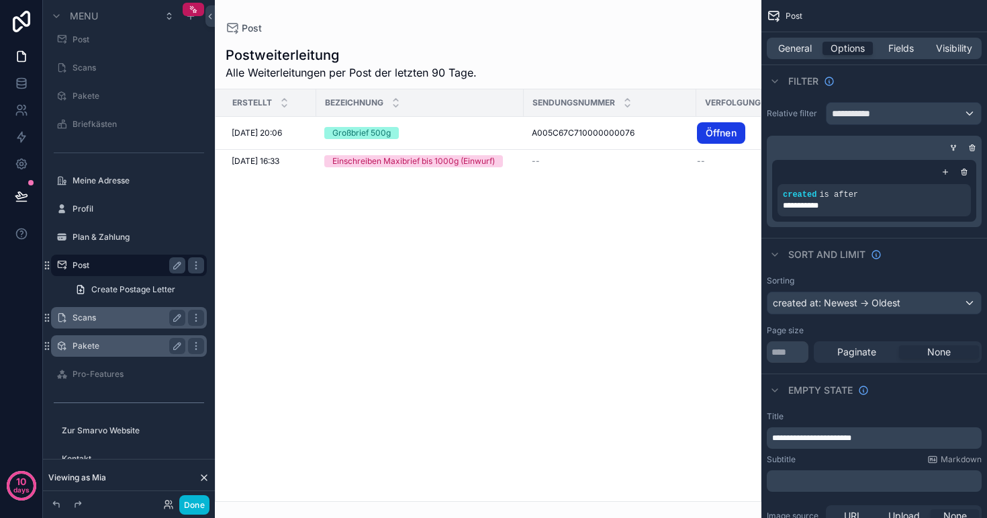
click at [206, 480] on icon at bounding box center [204, 477] width 11 height 11
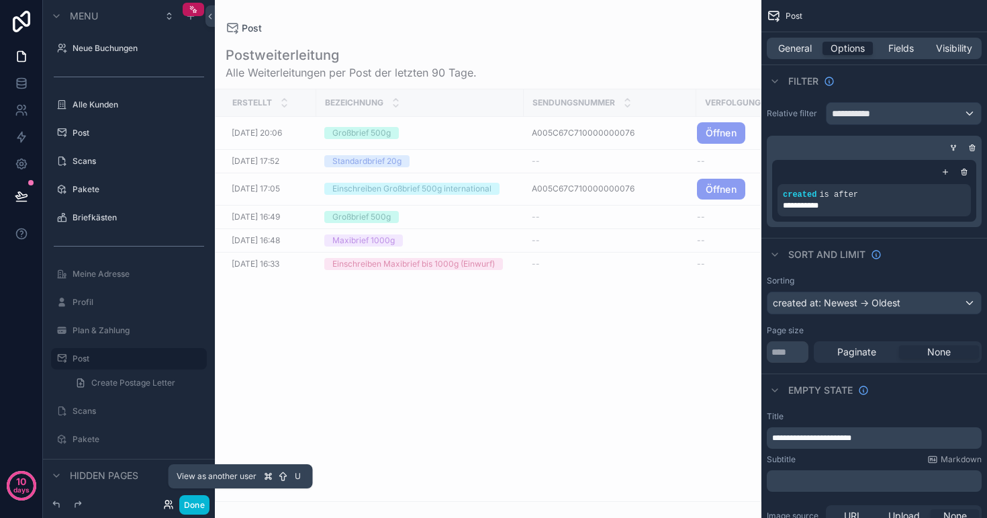
click at [166, 502] on icon at bounding box center [168, 504] width 11 height 11
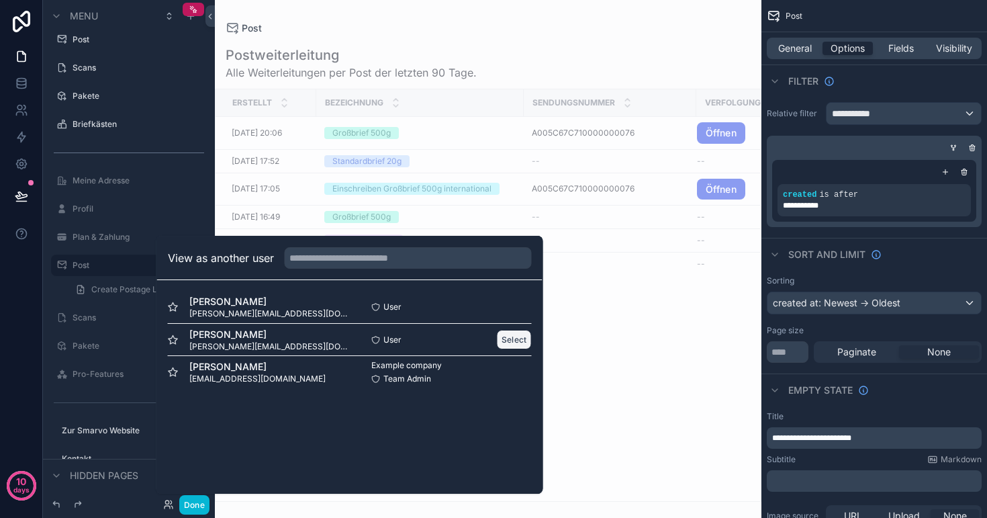
click at [505, 341] on button "Select" at bounding box center [514, 339] width 35 height 19
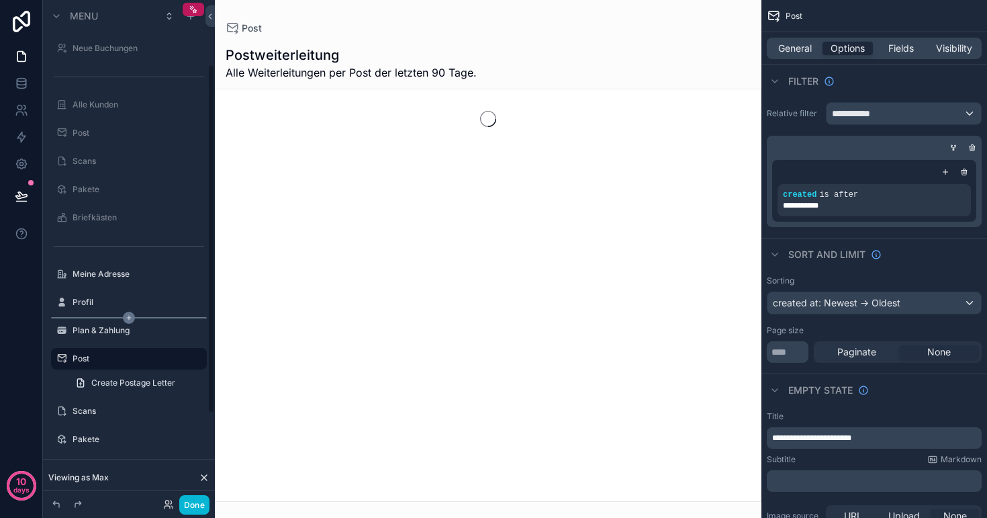
scroll to position [93, 0]
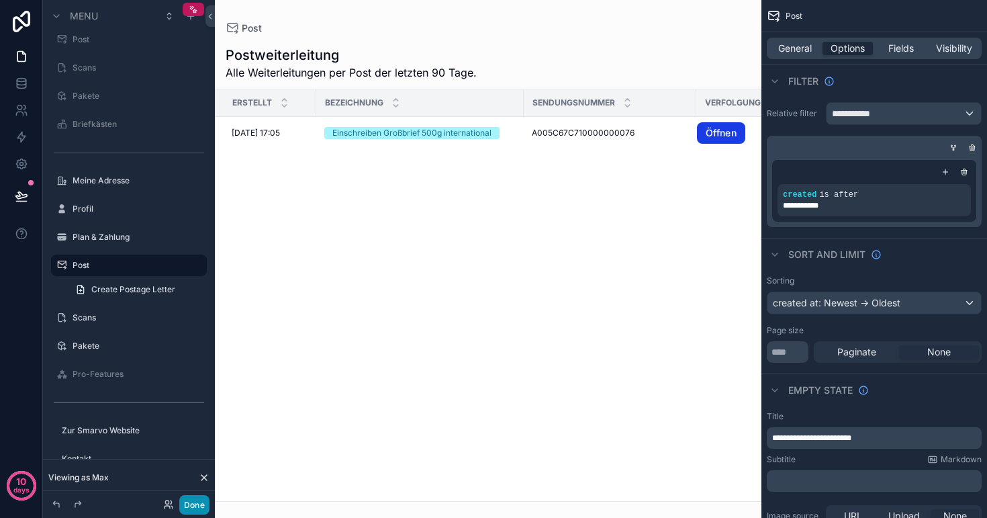
click at [197, 500] on button "Done" at bounding box center [194, 504] width 30 height 19
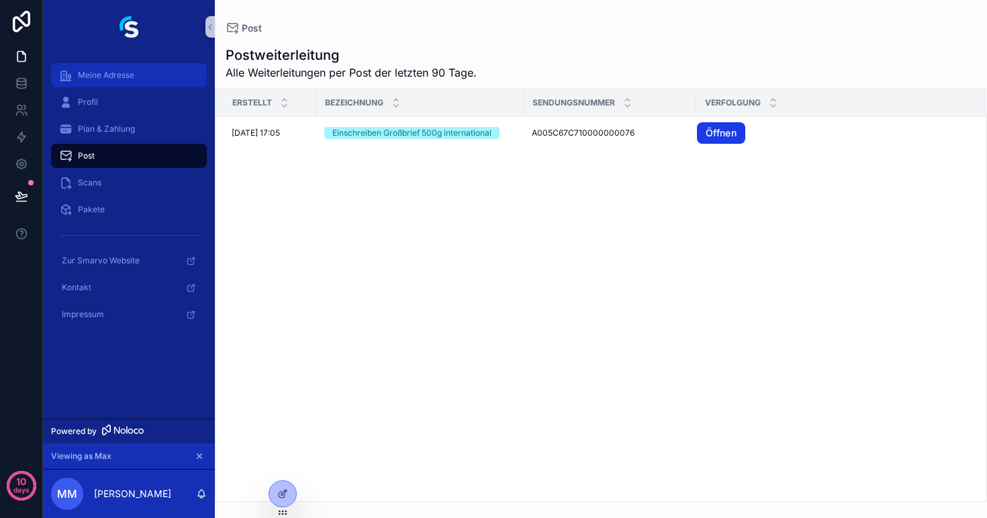
click at [128, 71] on span "Meine Adresse" at bounding box center [106, 75] width 56 height 11
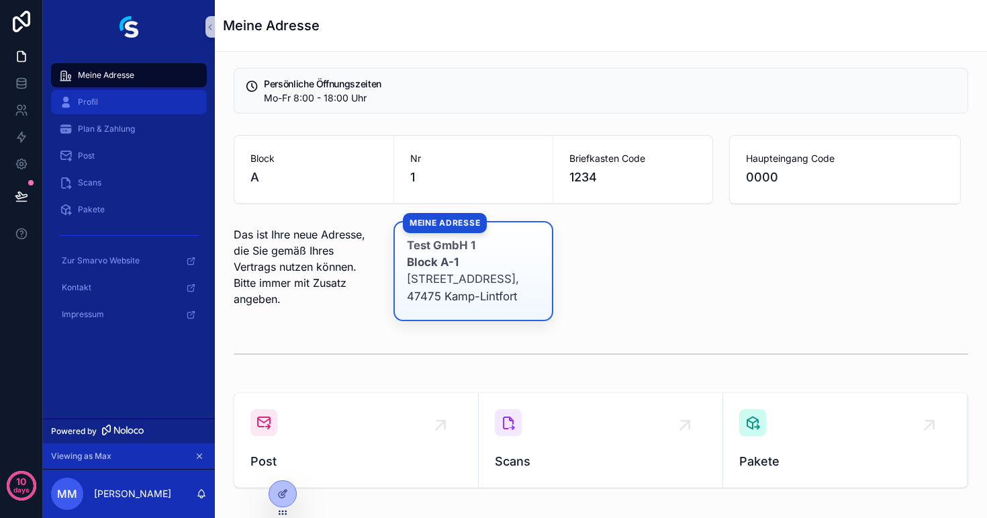
click at [109, 97] on div "Profil" at bounding box center [129, 101] width 140 height 21
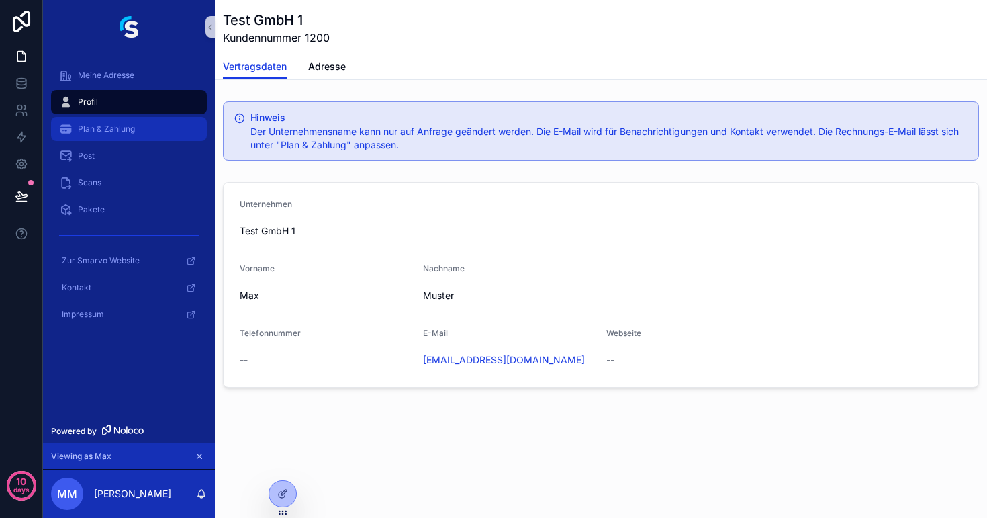
click at [119, 134] on span "Plan & Zahlung" at bounding box center [106, 129] width 57 height 11
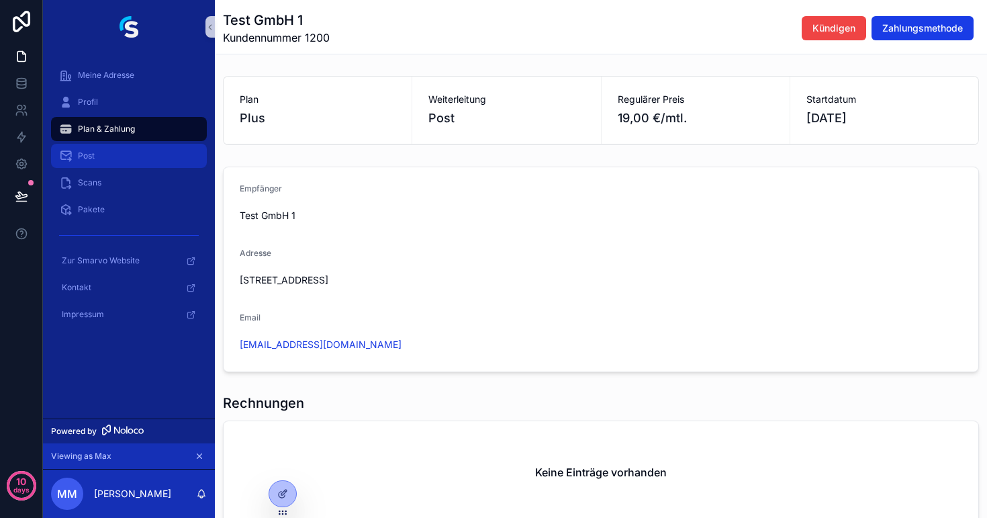
click at [109, 155] on div "Post" at bounding box center [129, 155] width 140 height 21
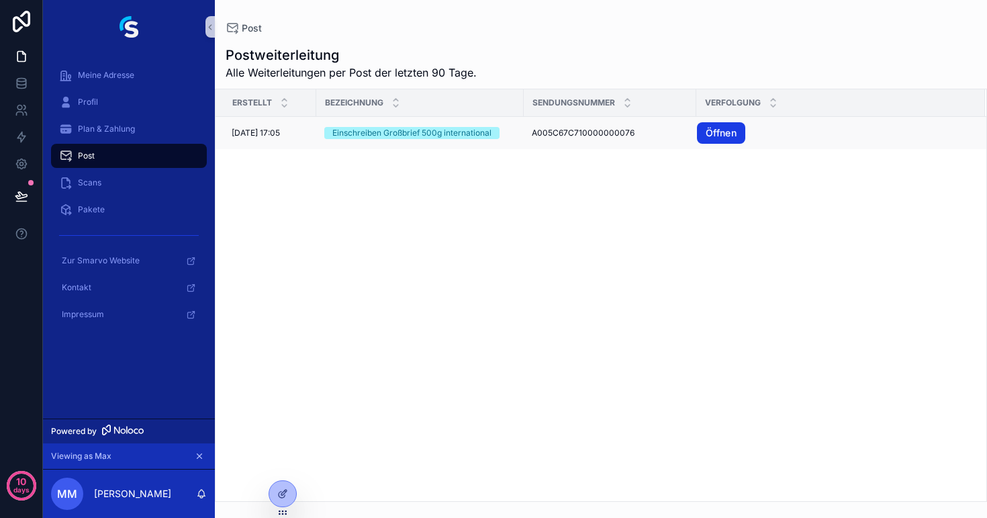
click at [386, 144] on td "Einschreiben Großbrief 500g international" at bounding box center [420, 133] width 208 height 32
click at [273, 130] on span "[DATE] 17:05" at bounding box center [256, 133] width 48 height 11
click at [441, 137] on div "Einschreiben Großbrief 500g international" at bounding box center [411, 133] width 159 height 12
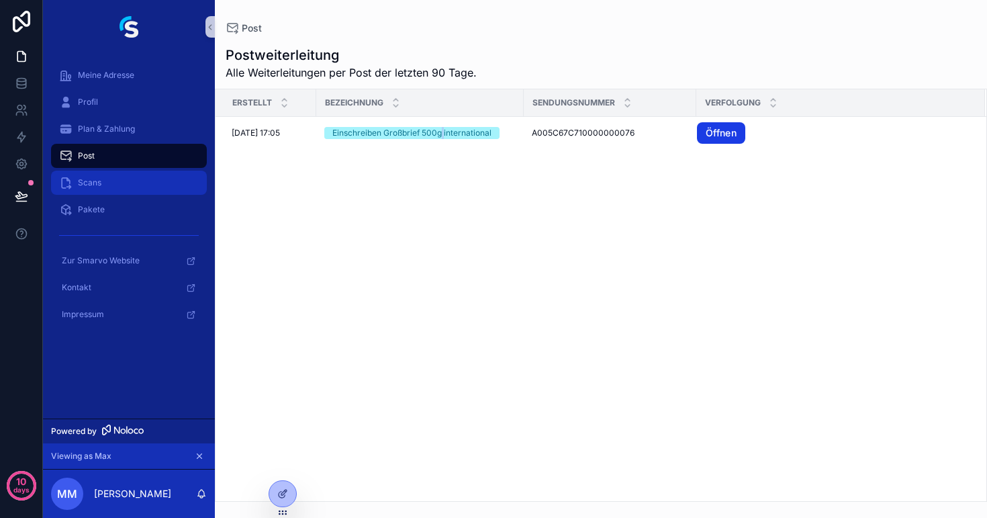
click at [123, 180] on div "Scans" at bounding box center [129, 182] width 140 height 21
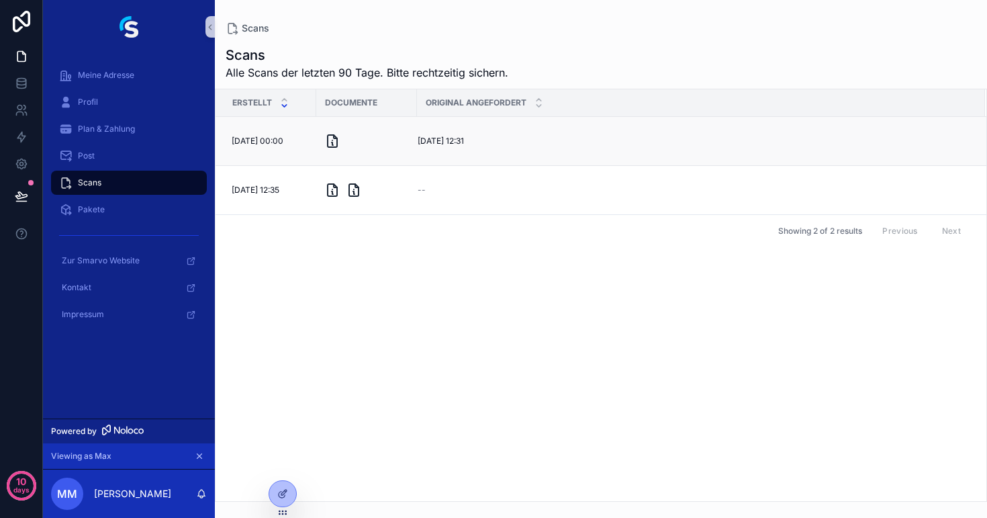
click at [283, 137] on span "[DATE] 00:00" at bounding box center [258, 141] width 52 height 11
click at [87, 202] on div "Pakete" at bounding box center [129, 209] width 140 height 21
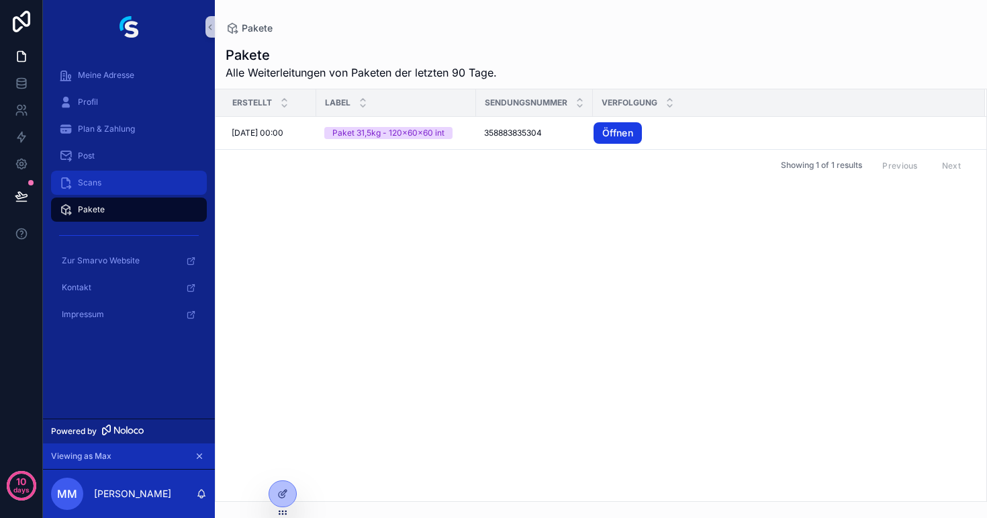
click at [91, 183] on span "Scans" at bounding box center [90, 182] width 24 height 11
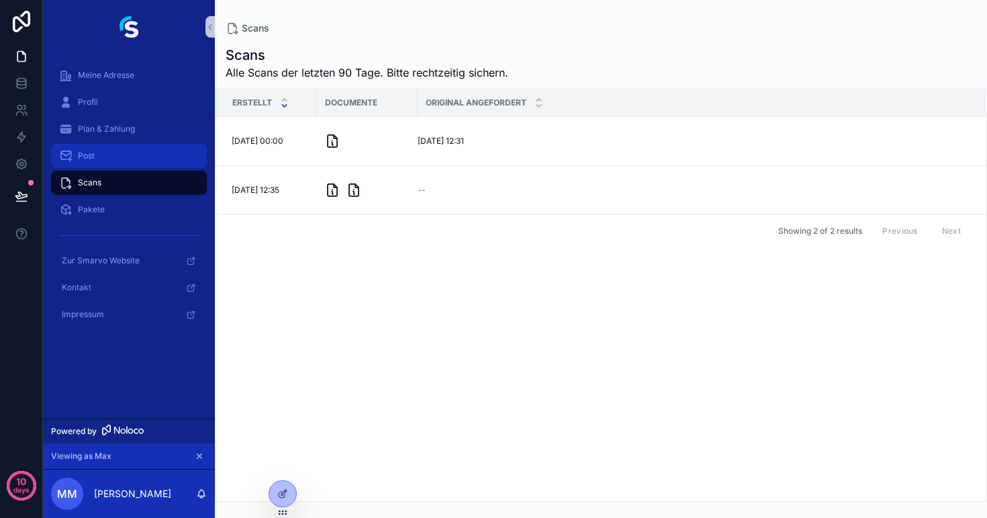
click at [90, 161] on div "Post" at bounding box center [129, 155] width 140 height 21
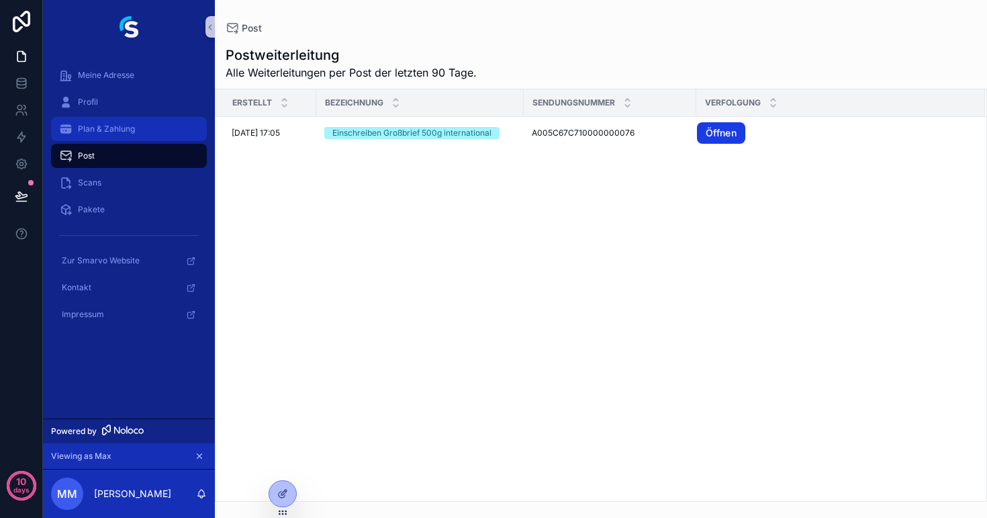
click at [99, 125] on span "Plan & Zahlung" at bounding box center [106, 129] width 57 height 11
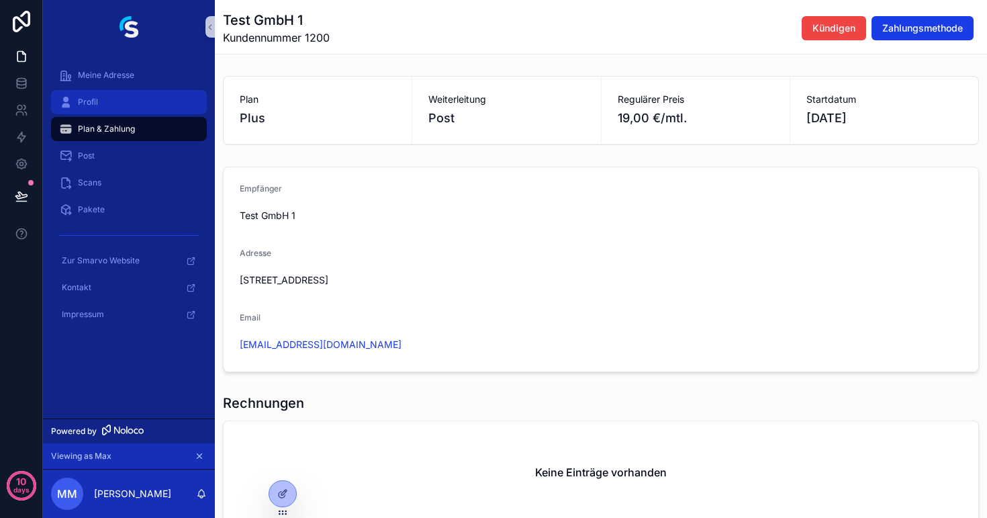
click at [114, 99] on div "Profil" at bounding box center [129, 101] width 140 height 21
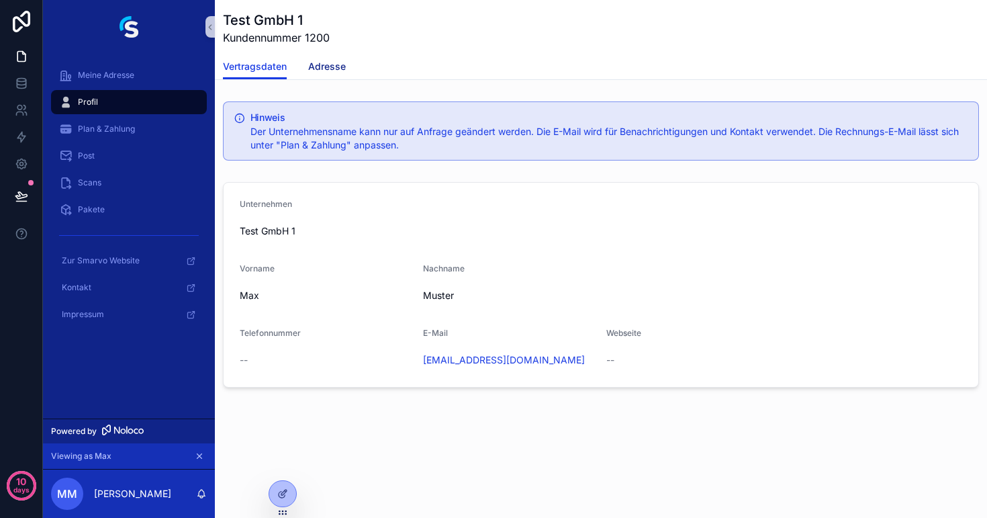
click at [328, 67] on span "Adresse" at bounding box center [327, 66] width 38 height 13
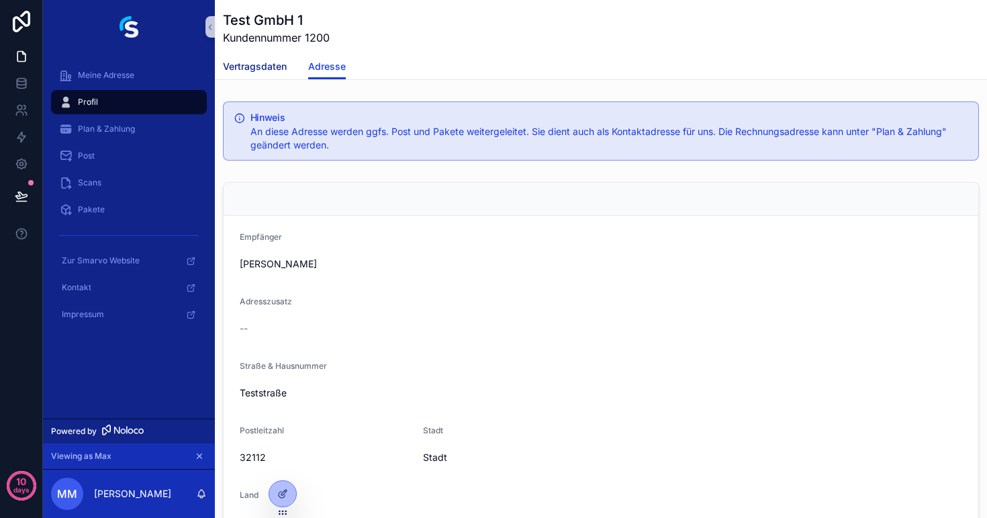
click at [249, 71] on span "Vertragsdaten" at bounding box center [255, 66] width 64 height 13
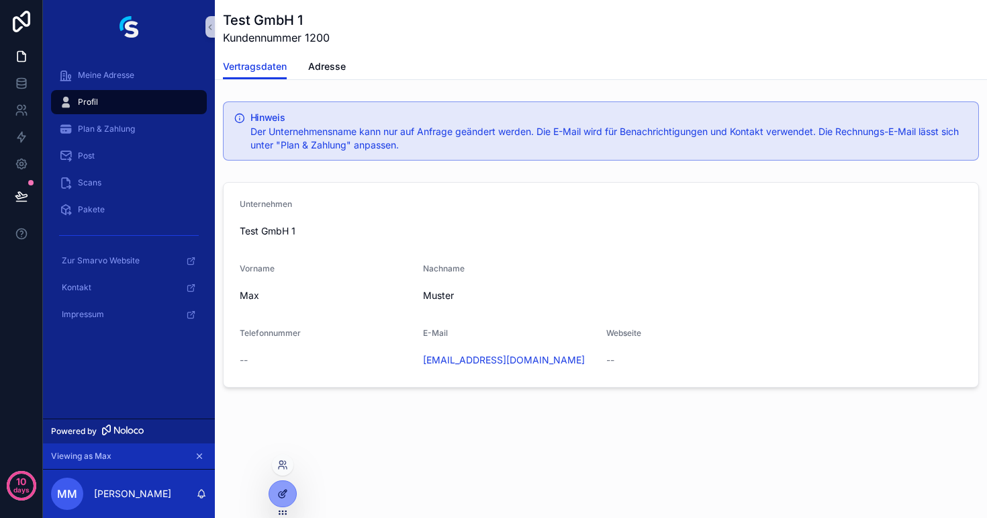
click at [281, 492] on icon at bounding box center [282, 495] width 6 height 6
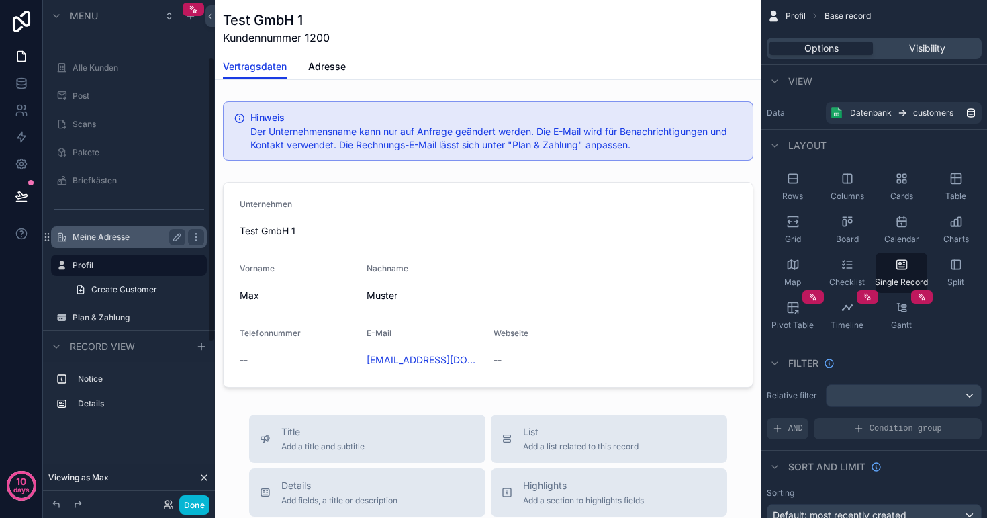
scroll to position [187, 0]
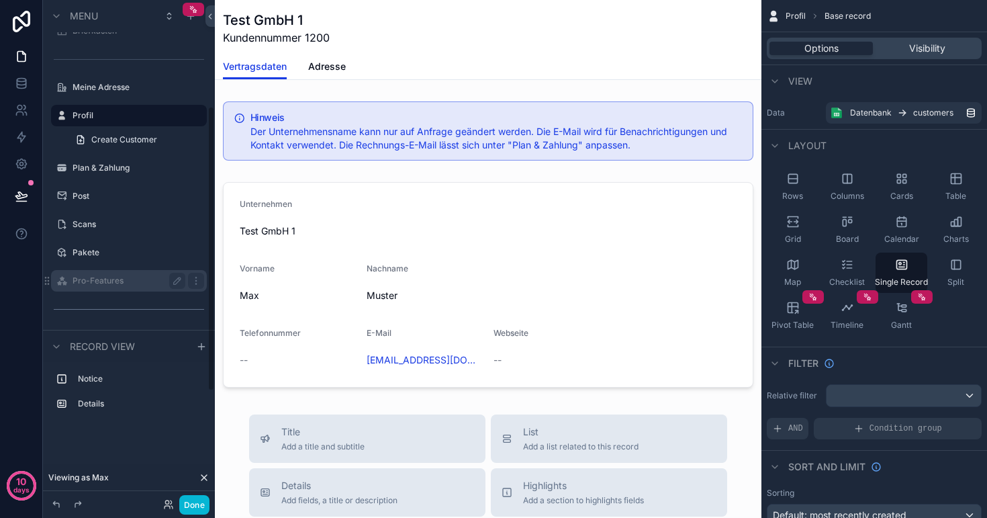
click at [99, 277] on label "Pro-Features" at bounding box center [126, 280] width 107 height 11
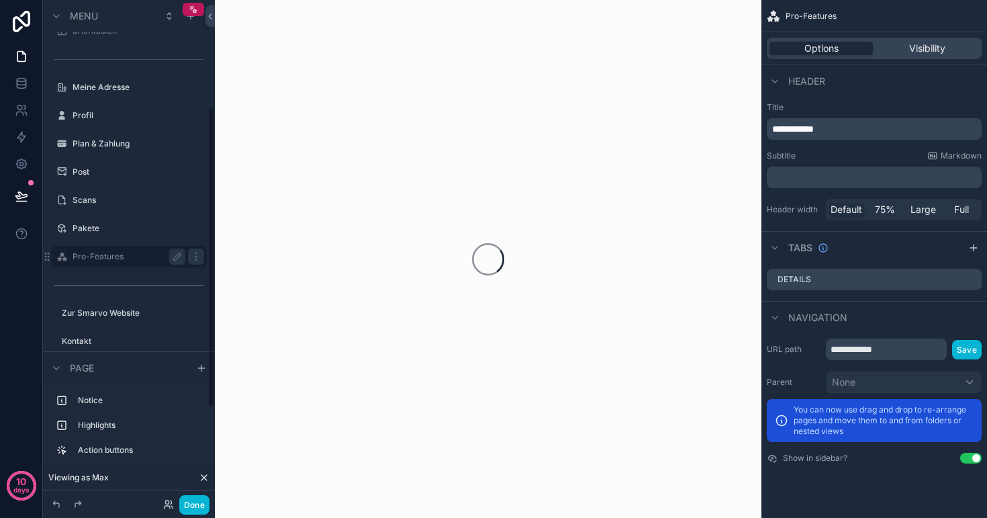
scroll to position [178, 0]
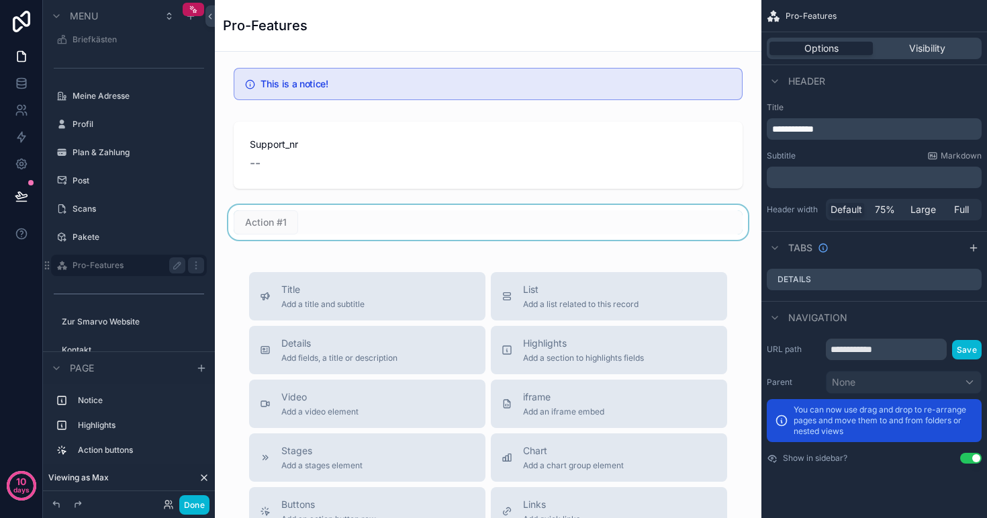
click at [288, 218] on div "scrollable content" at bounding box center [488, 222] width 525 height 35
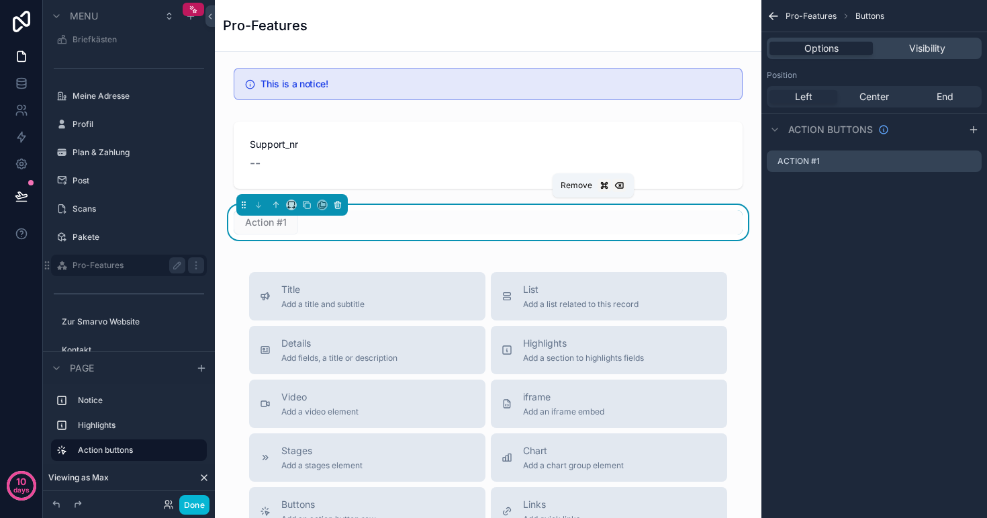
click at [338, 206] on icon "scrollable content" at bounding box center [337, 204] width 9 height 9
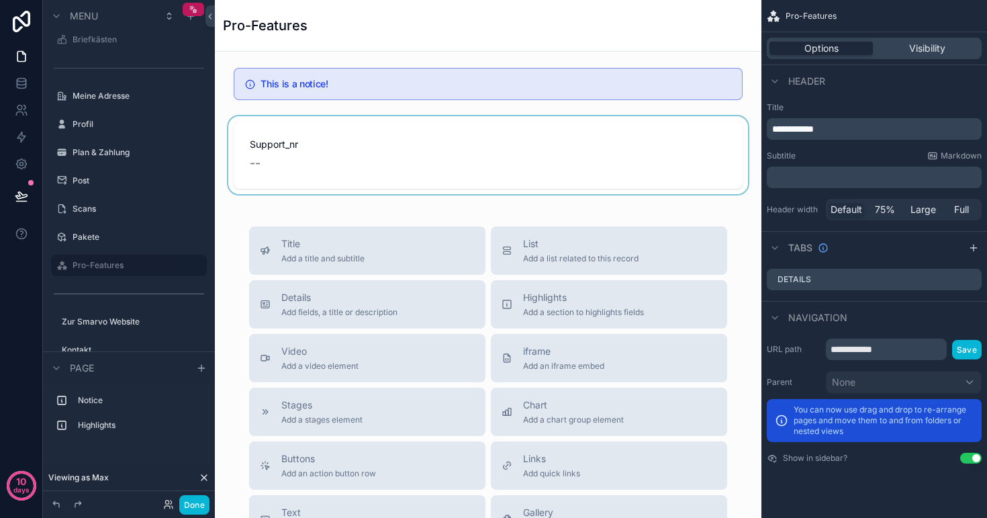
click at [310, 159] on div "scrollable content" at bounding box center [488, 155] width 525 height 78
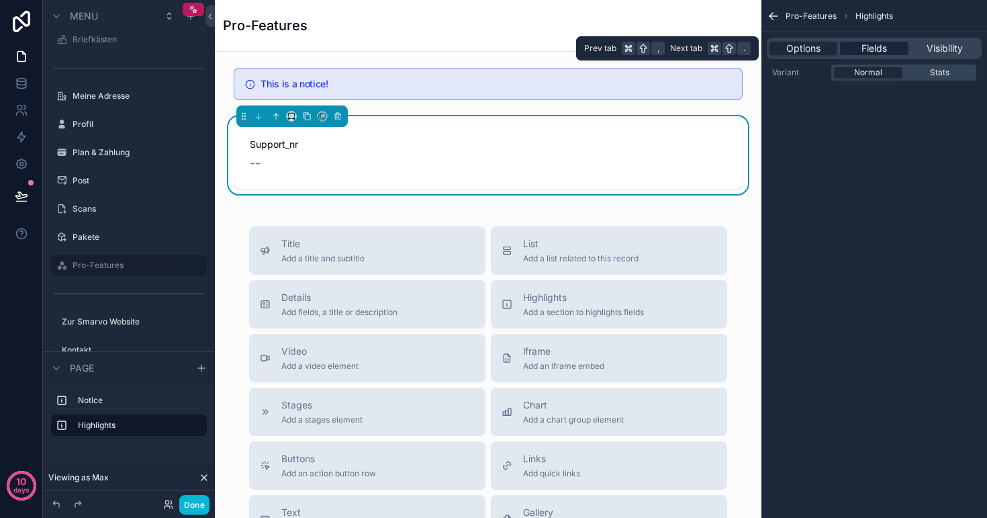
click at [869, 47] on span "Fields" at bounding box center [875, 48] width 26 height 13
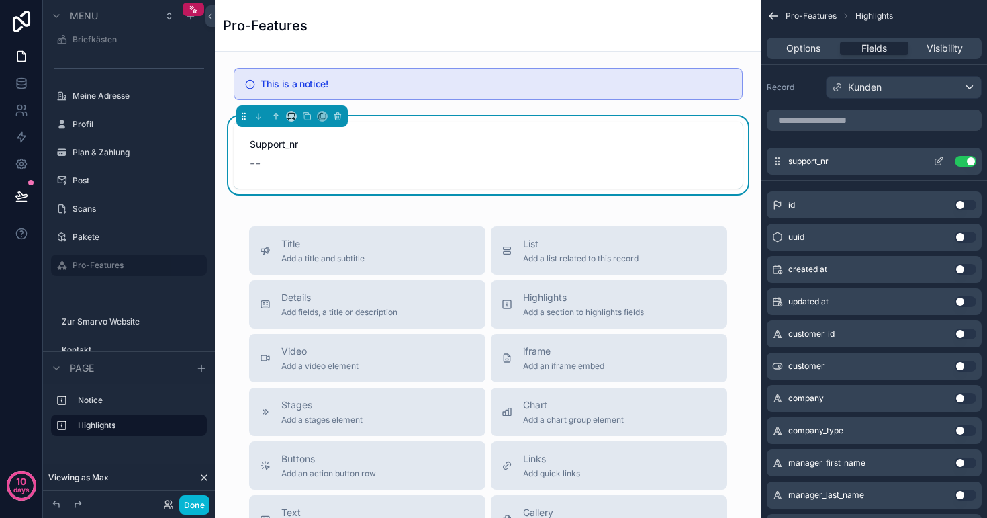
click at [933, 161] on button "scrollable content" at bounding box center [938, 161] width 21 height 11
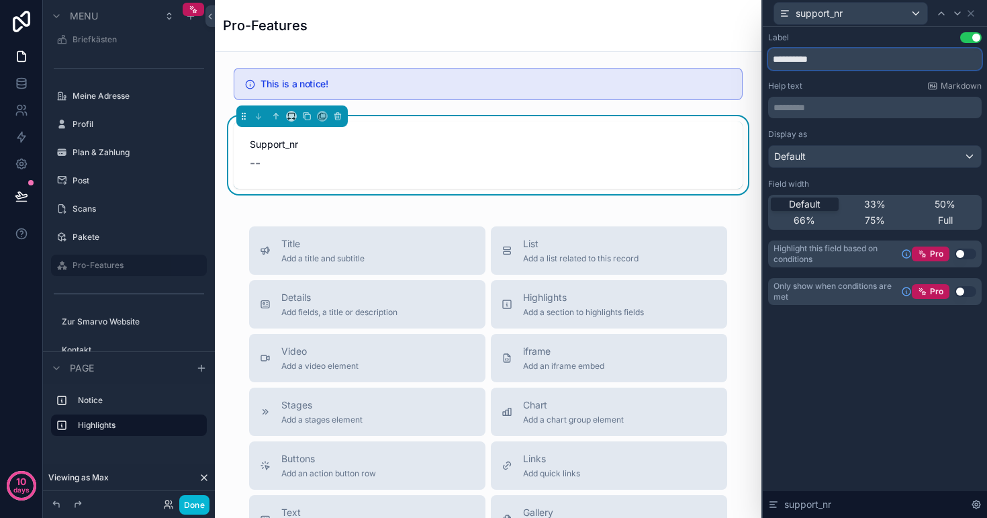
drag, startPoint x: 836, startPoint y: 60, endPoint x: 771, endPoint y: 50, distance: 66.0
click at [771, 50] on input "**********" at bounding box center [875, 58] width 214 height 21
type input "**********"
click at [819, 109] on p "********* ﻿" at bounding box center [877, 107] width 206 height 13
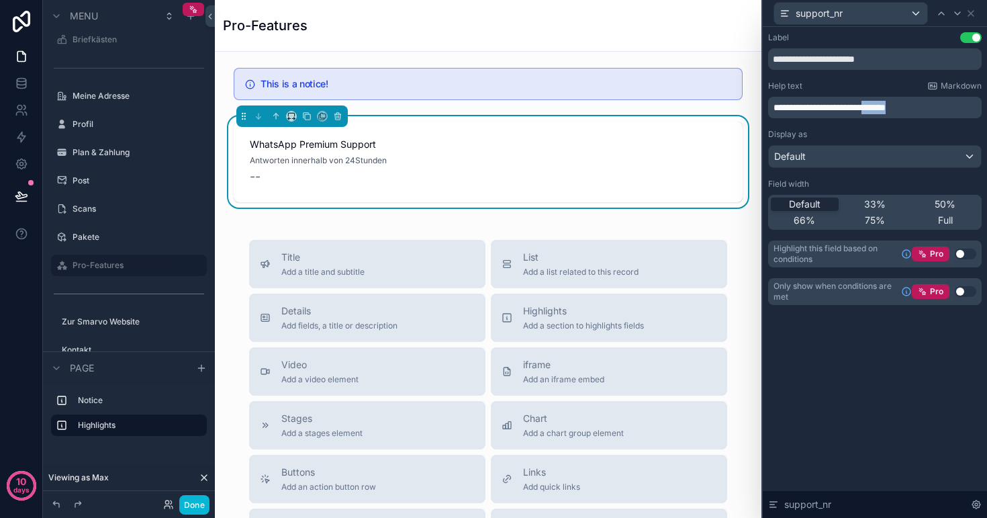
drag, startPoint x: 899, startPoint y: 105, endPoint x: 948, endPoint y: 110, distance: 49.3
click at [948, 110] on p "**********" at bounding box center [877, 107] width 206 height 13
click at [872, 371] on div "**********" at bounding box center [875, 272] width 224 height 491
click at [841, 162] on div "Default" at bounding box center [875, 156] width 212 height 21
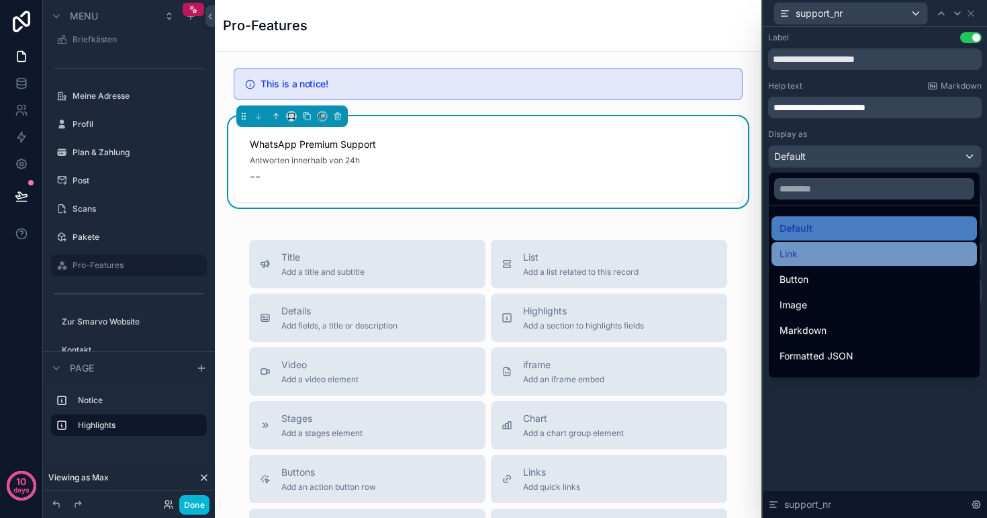
click at [832, 247] on div "Link" at bounding box center [874, 254] width 189 height 16
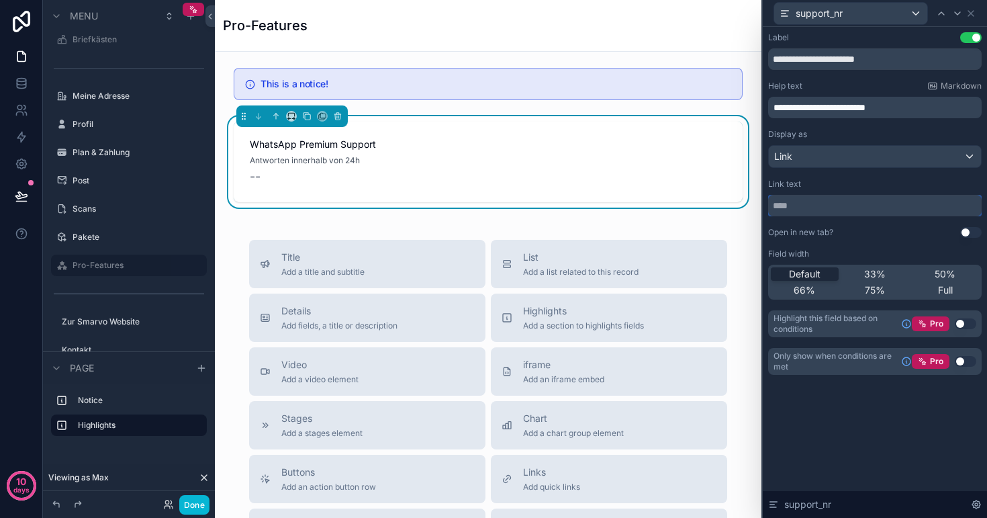
click at [824, 204] on input "text" at bounding box center [875, 205] width 214 height 21
click at [407, 312] on div "Details Add fields, a title or description" at bounding box center [367, 317] width 215 height 27
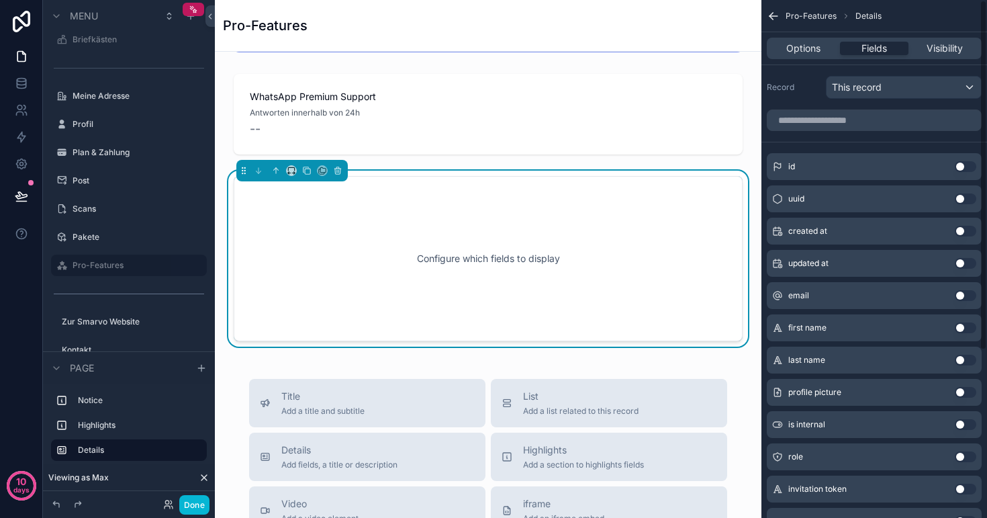
click at [877, 93] on span "This record" at bounding box center [857, 87] width 50 height 13
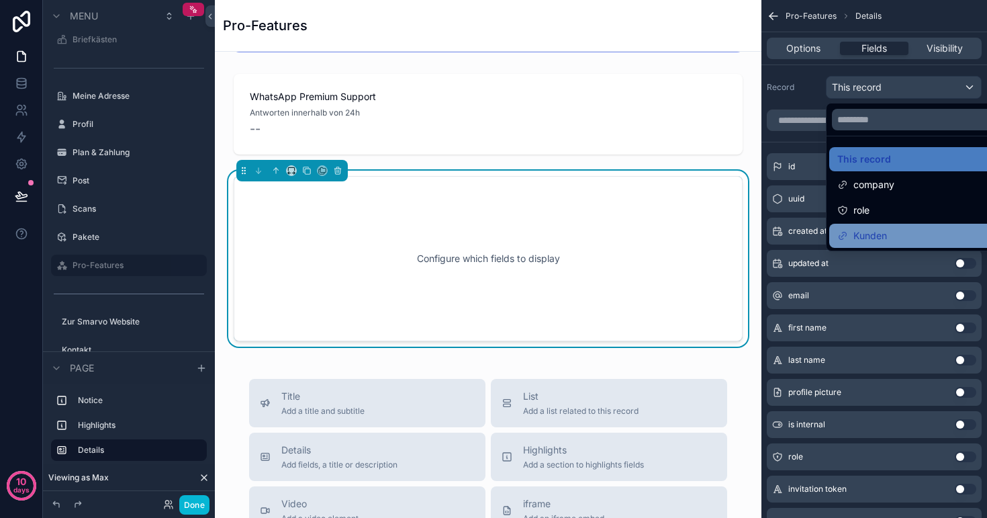
click at [881, 233] on span "Kunden" at bounding box center [871, 236] width 34 height 16
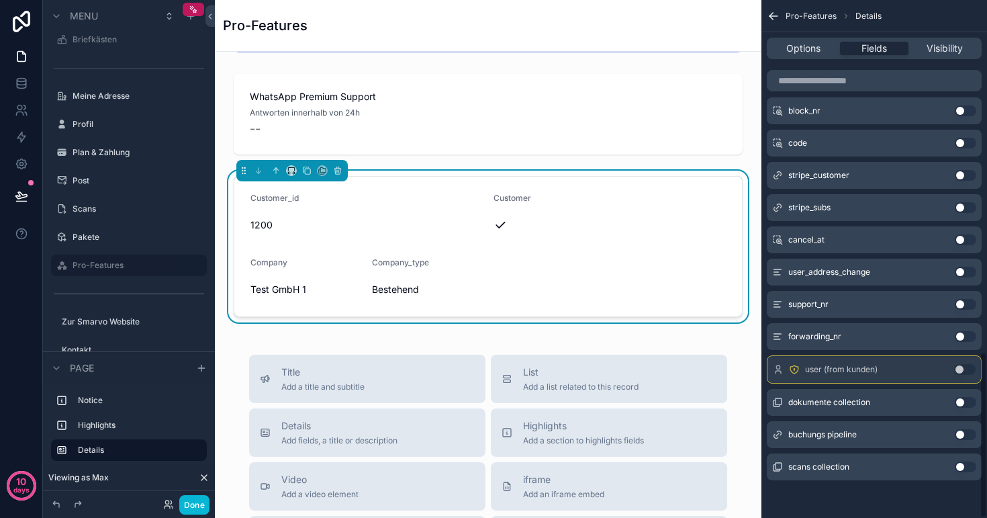
scroll to position [1094, 0]
click at [965, 332] on button "Use setting" at bounding box center [965, 336] width 21 height 11
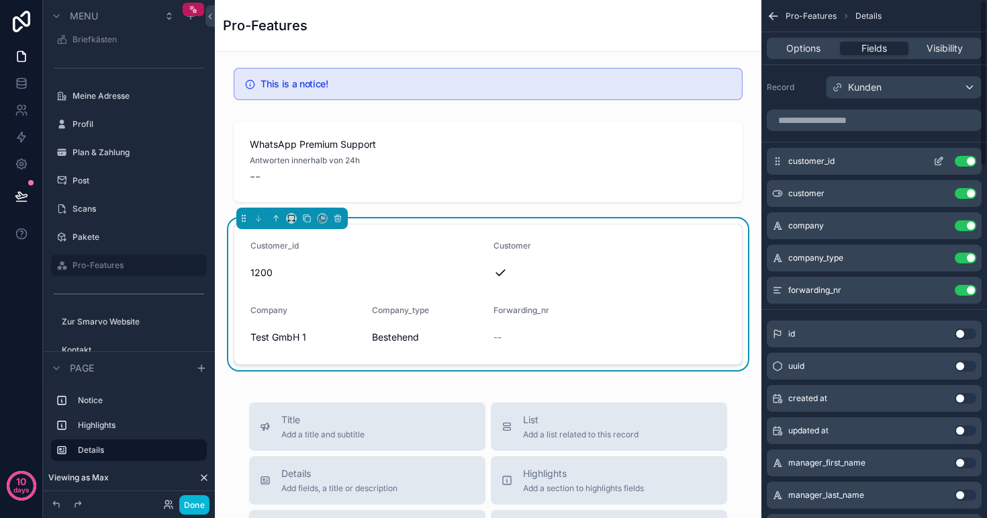
scroll to position [0, 0]
click at [967, 160] on button "Use setting" at bounding box center [965, 161] width 21 height 11
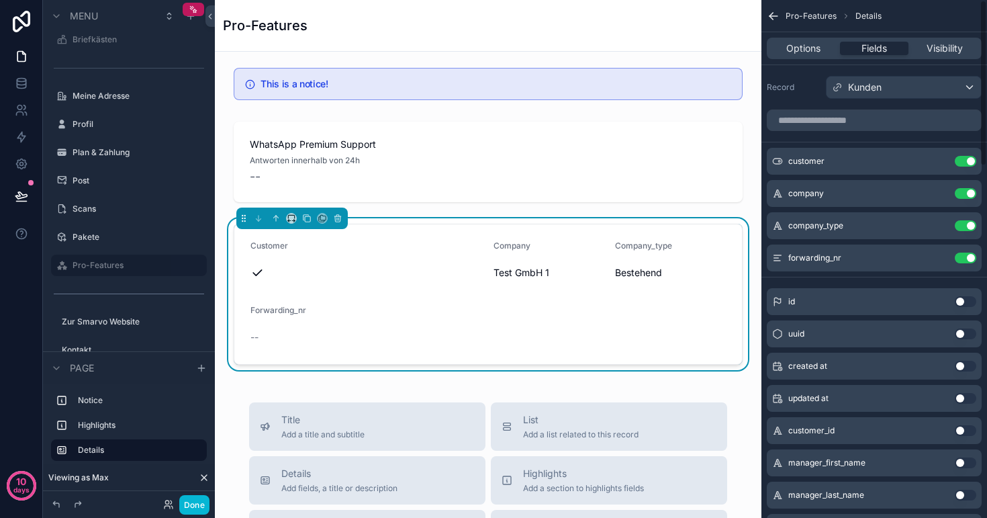
click at [967, 160] on button "Use setting" at bounding box center [965, 161] width 21 height 11
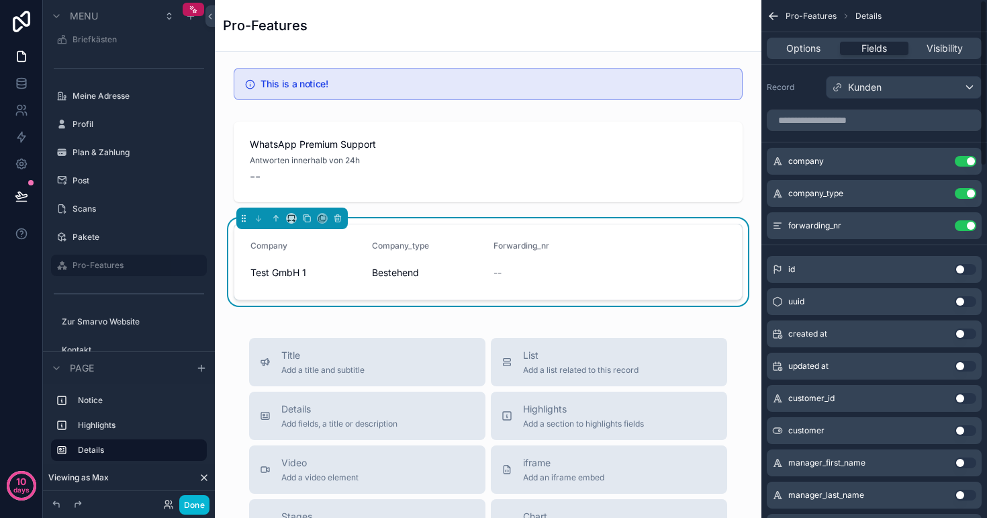
click at [967, 160] on button "Use setting" at bounding box center [965, 161] width 21 height 11
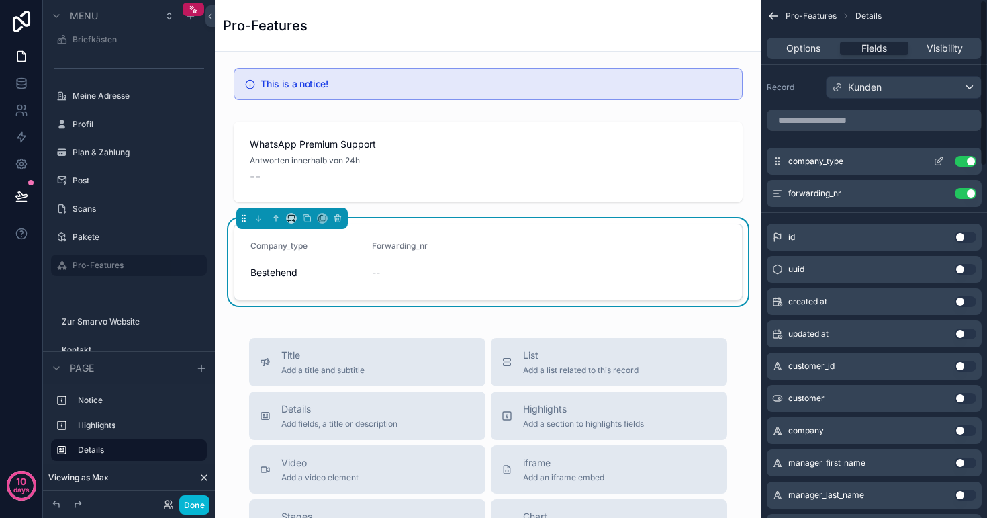
click at [967, 160] on button "Use setting" at bounding box center [965, 161] width 21 height 11
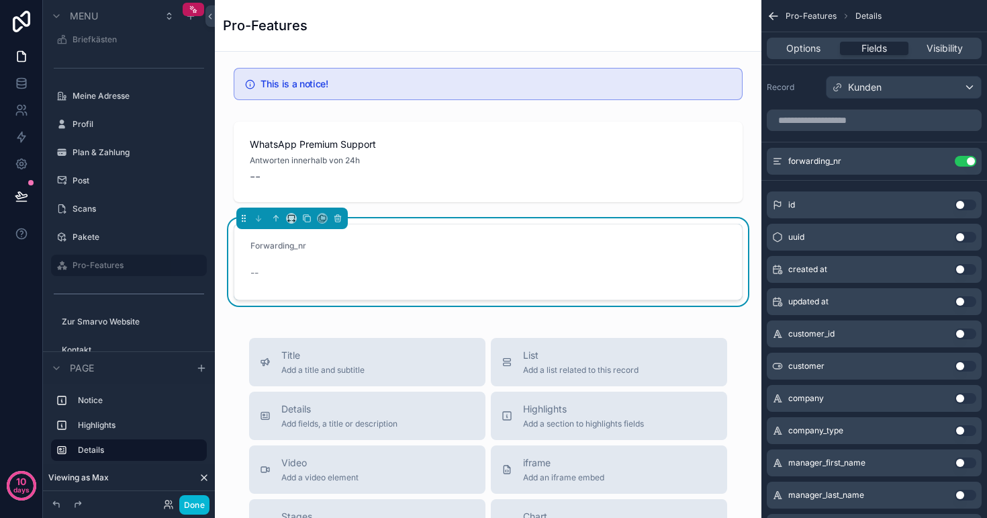
click at [799, 55] on div "Options Fields Visibility" at bounding box center [874, 48] width 215 height 21
click at [800, 50] on span "Options" at bounding box center [804, 48] width 34 height 13
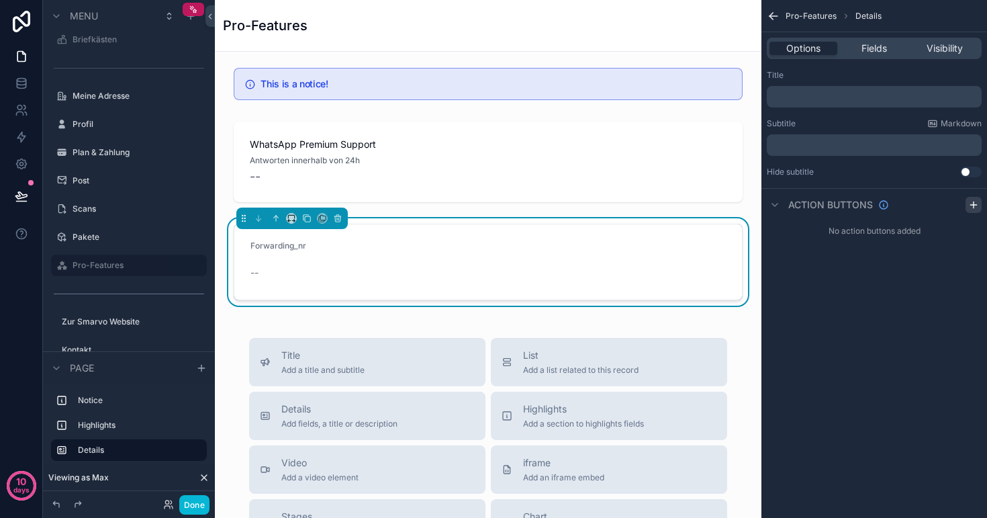
click at [975, 208] on icon "scrollable content" at bounding box center [974, 204] width 11 height 11
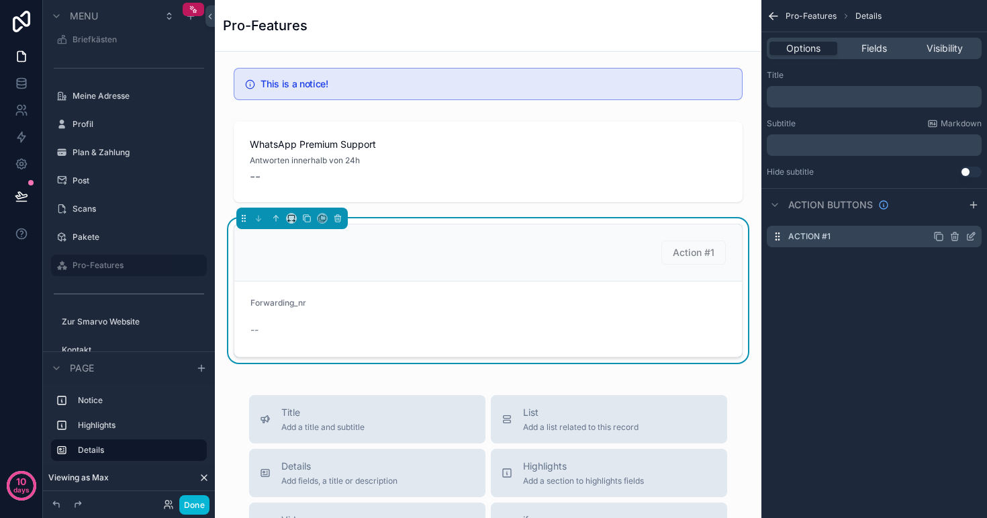
click at [969, 237] on icon "scrollable content" at bounding box center [971, 236] width 11 height 11
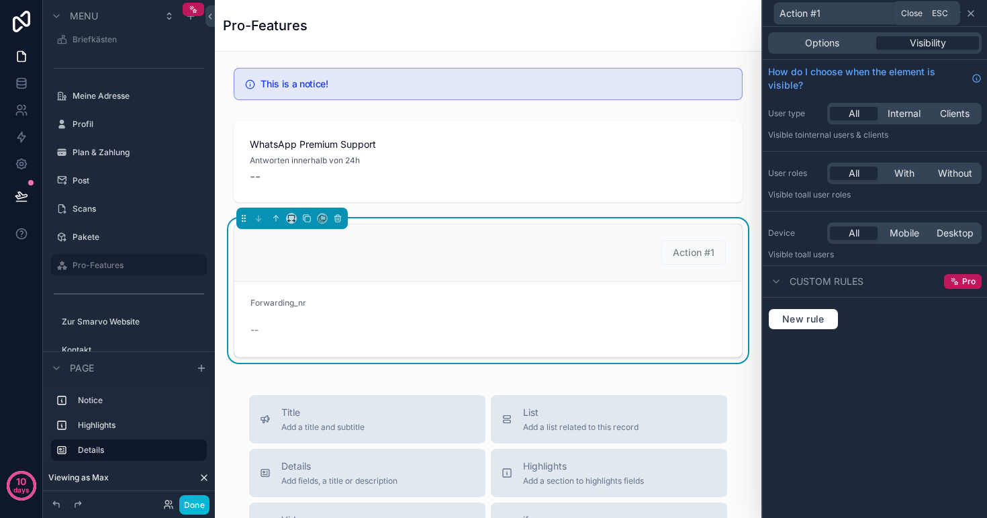
click at [971, 16] on icon at bounding box center [971, 13] width 11 height 11
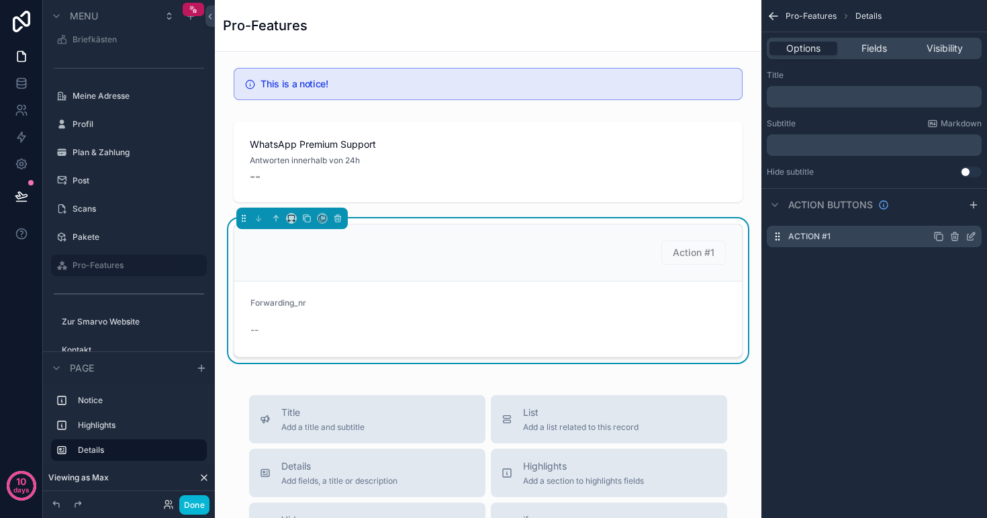
click at [970, 236] on icon "scrollable content" at bounding box center [971, 236] width 11 height 11
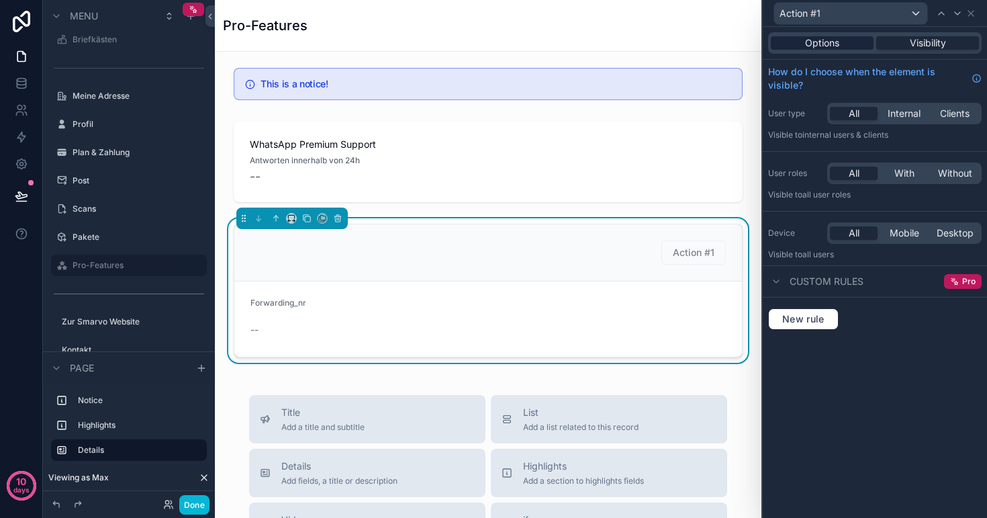
click at [844, 40] on div "Options" at bounding box center [822, 42] width 103 height 13
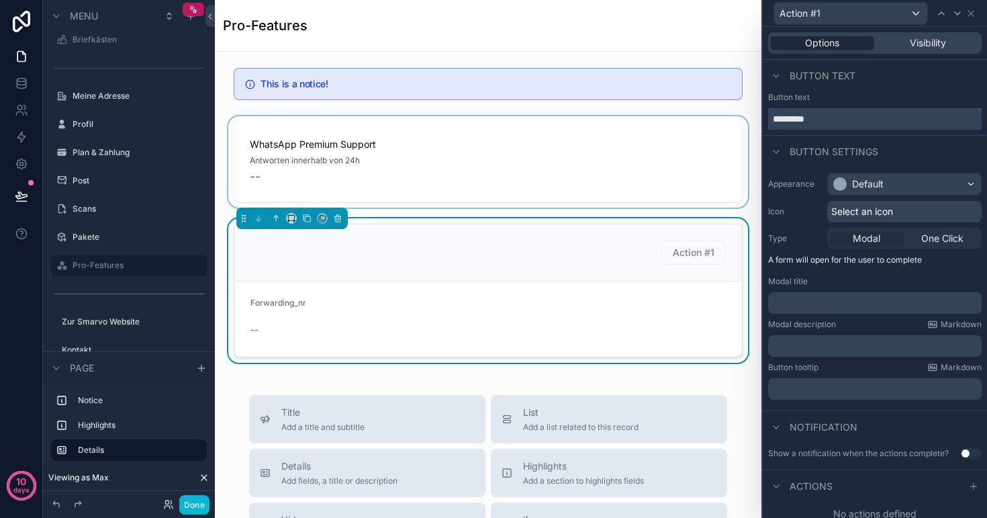
drag, startPoint x: 850, startPoint y: 121, endPoint x: 730, endPoint y: 118, distance: 119.6
click at [730, 118] on div "Action #1 Options Visibility Button text Button text ********* Button settings …" at bounding box center [493, 259] width 987 height 518
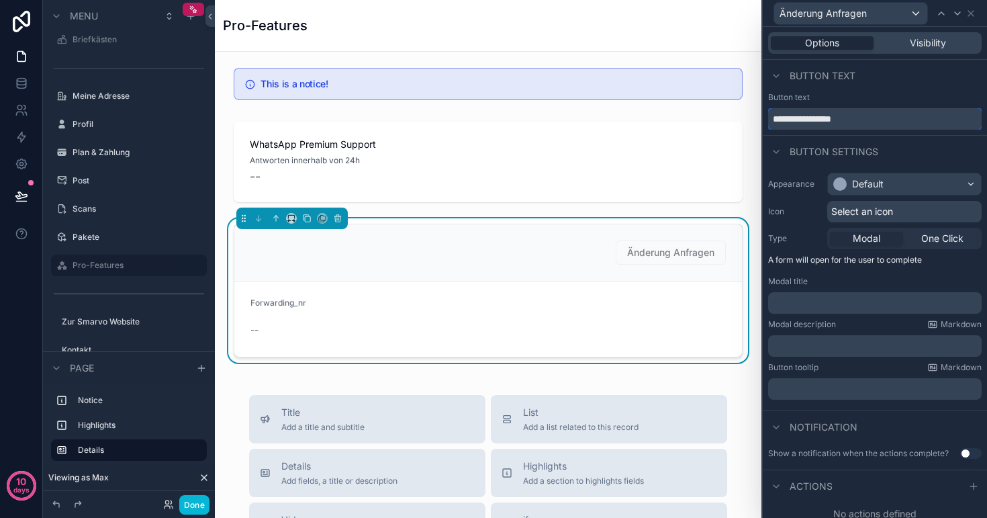
type input "**********"
click at [885, 85] on div "Button text" at bounding box center [875, 76] width 224 height 32
click at [82, 91] on label "Meine Adresse" at bounding box center [126, 96] width 107 height 11
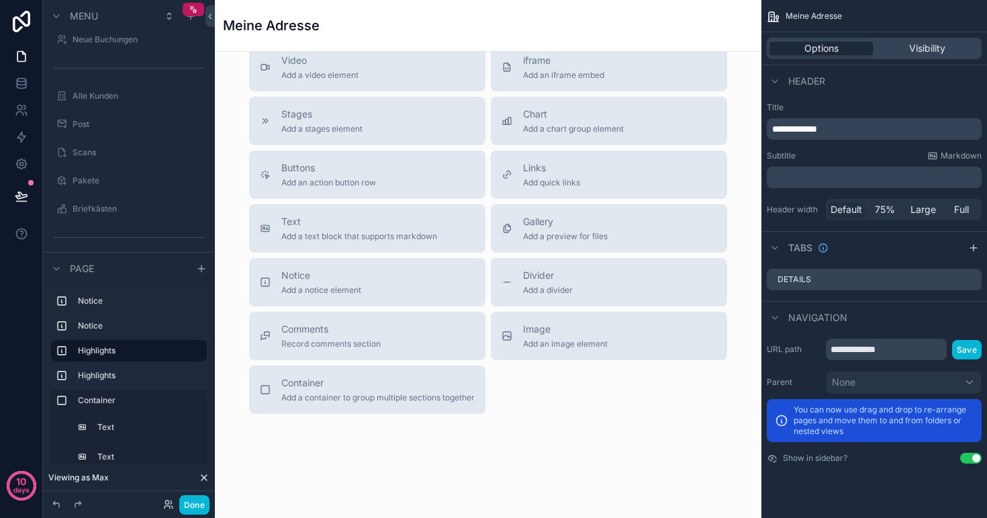
scroll to position [691, 0]
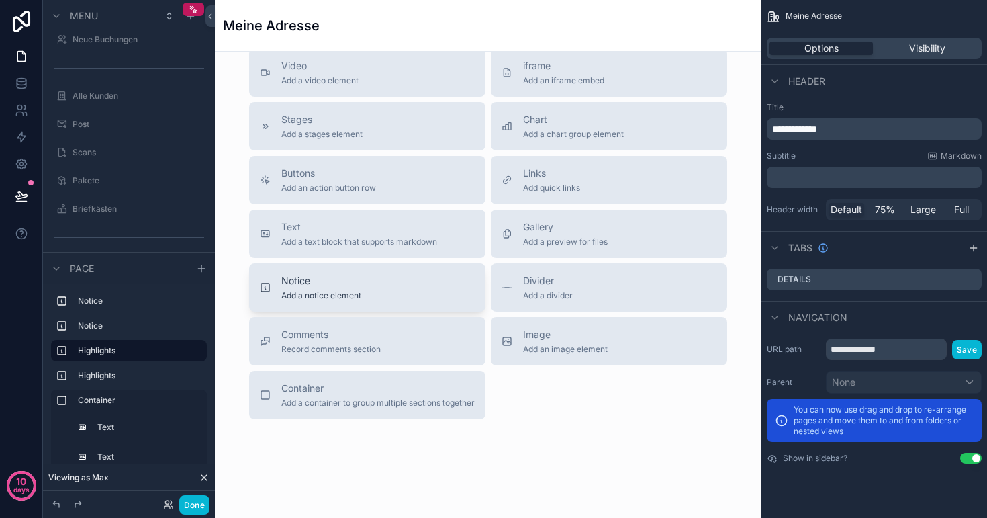
click at [344, 278] on span "Notice" at bounding box center [321, 280] width 80 height 13
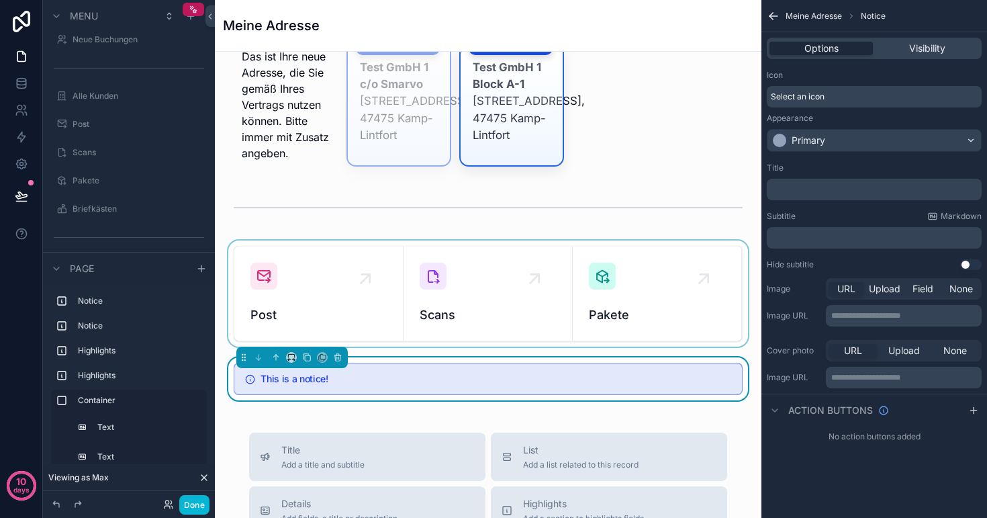
scroll to position [255, 0]
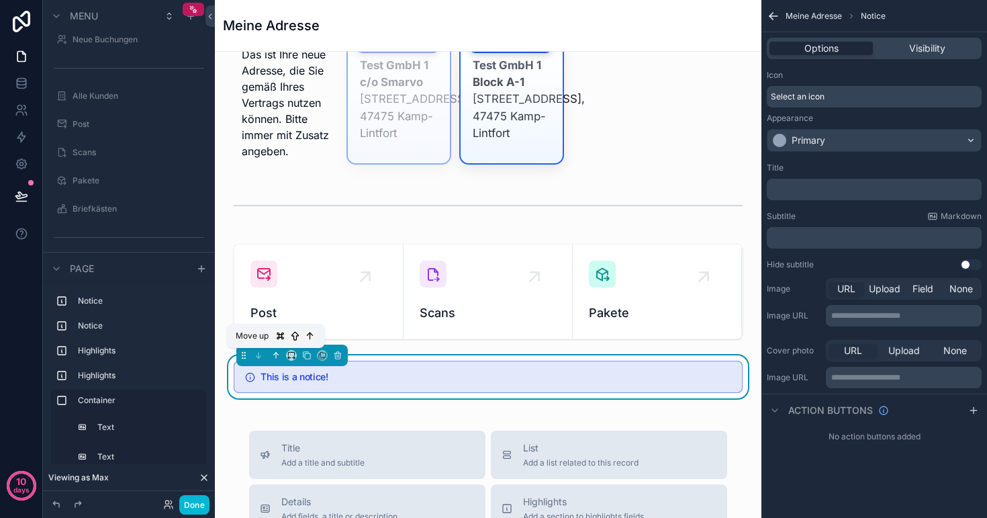
click at [274, 353] on icon "scrollable content" at bounding box center [275, 355] width 9 height 9
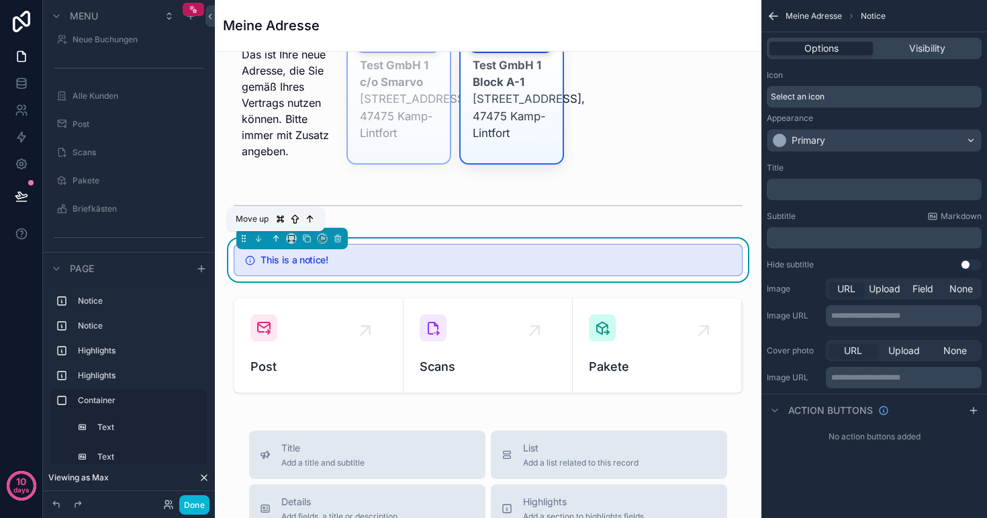
click at [277, 235] on icon "scrollable content" at bounding box center [275, 238] width 9 height 9
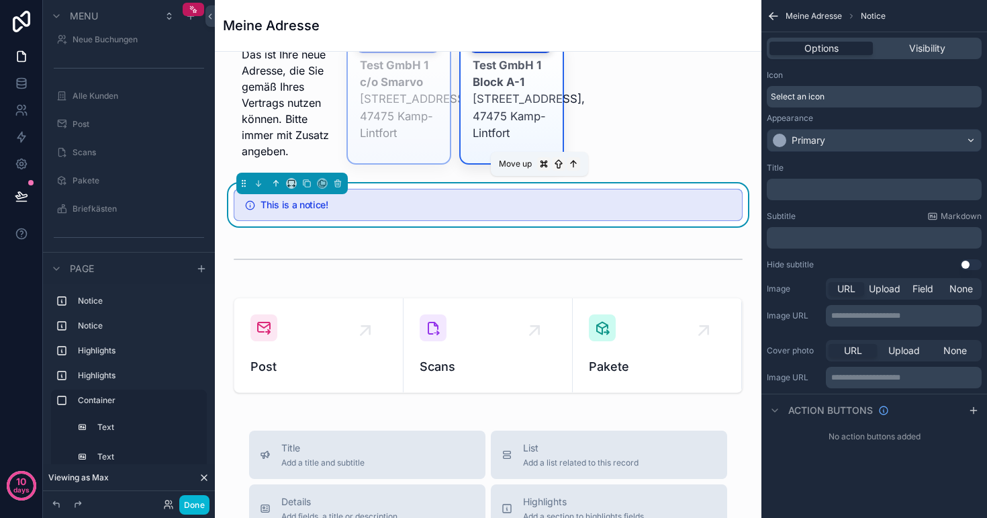
click at [276, 179] on icon "scrollable content" at bounding box center [275, 183] width 9 height 9
click at [277, 181] on icon "scrollable content" at bounding box center [277, 182] width 3 height 3
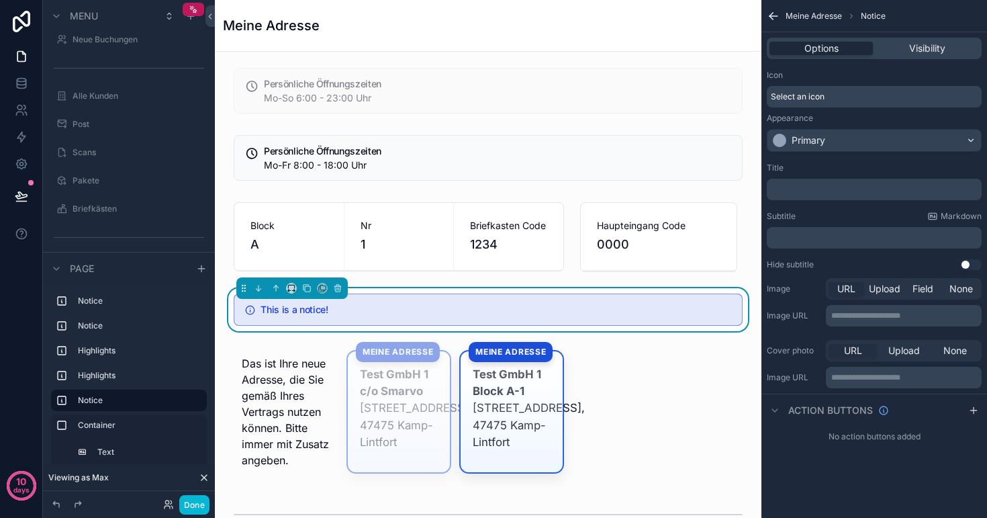
scroll to position [0, 0]
click at [279, 288] on icon "scrollable content" at bounding box center [275, 287] width 9 height 9
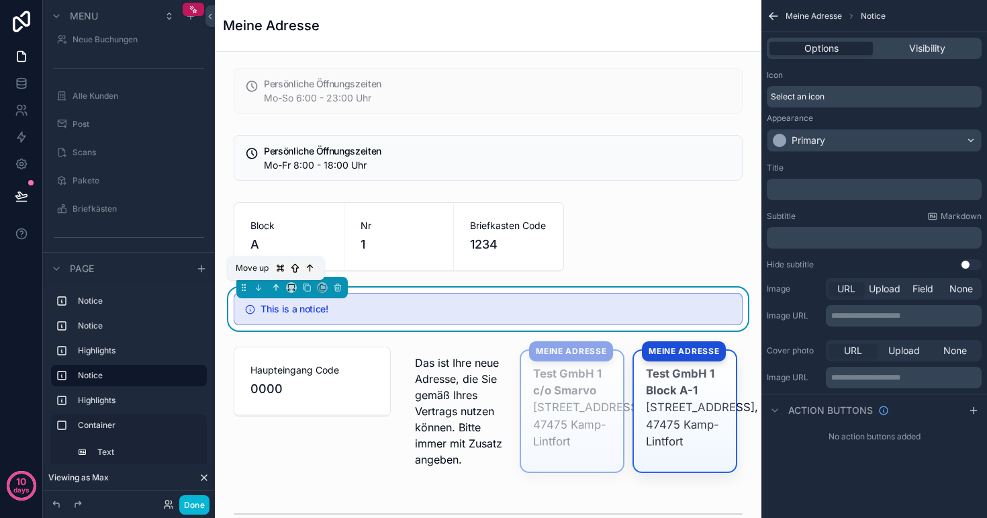
click at [277, 286] on icon "scrollable content" at bounding box center [277, 286] width 3 height 3
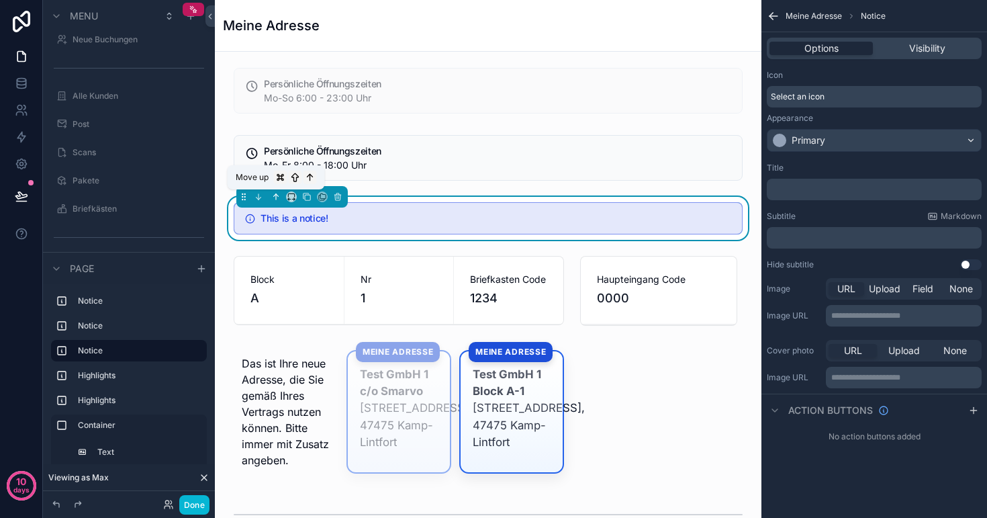
click at [275, 198] on icon "scrollable content" at bounding box center [275, 196] width 9 height 9
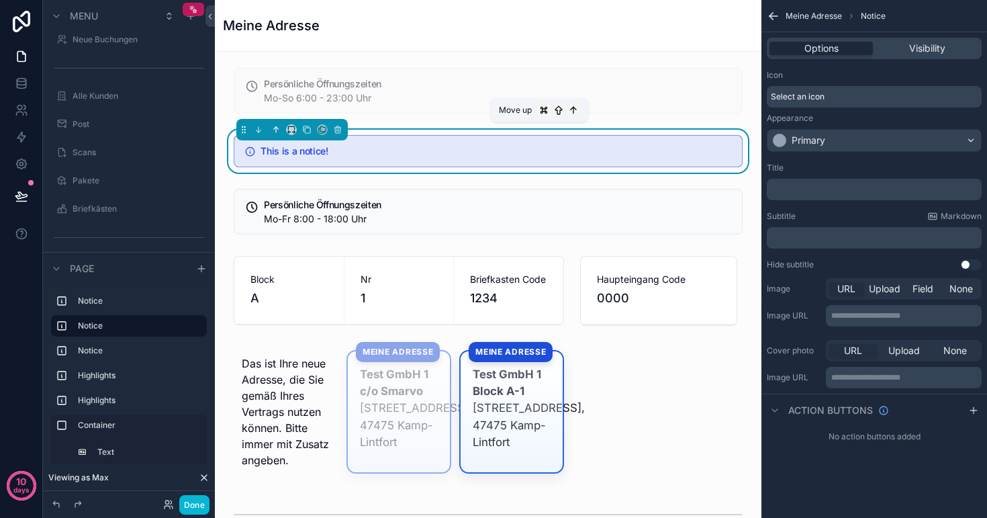
click at [273, 128] on icon "scrollable content" at bounding box center [275, 129] width 9 height 9
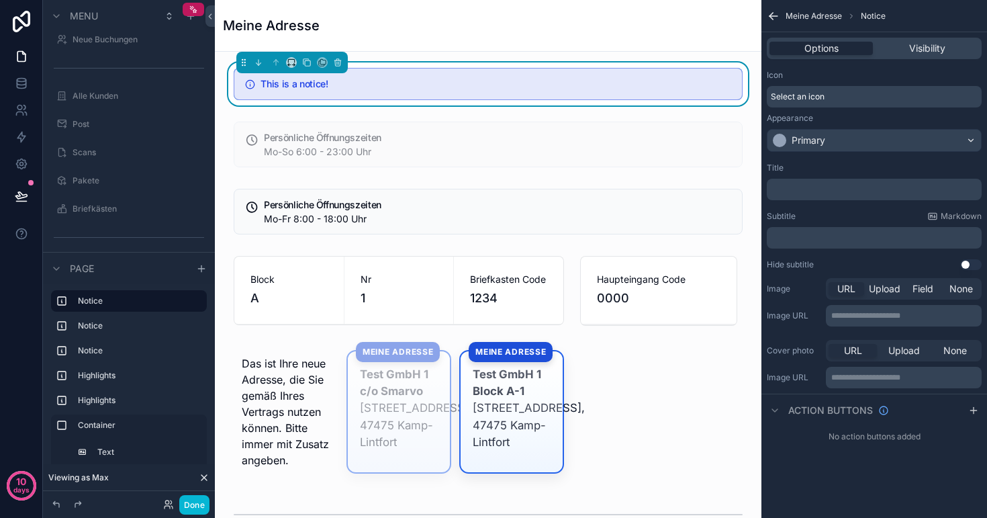
click at [816, 146] on div "Primary" at bounding box center [809, 140] width 34 height 13
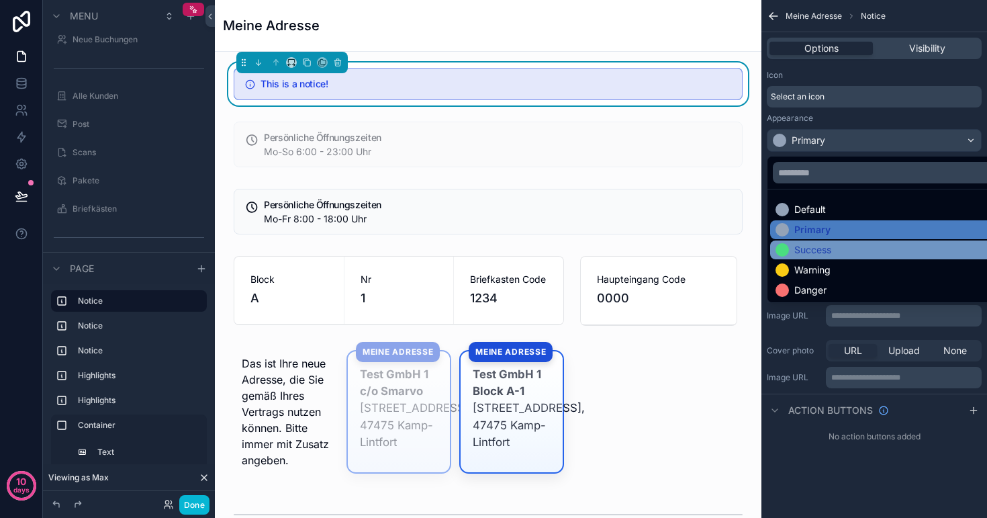
click at [819, 244] on div "Success" at bounding box center [813, 249] width 37 height 13
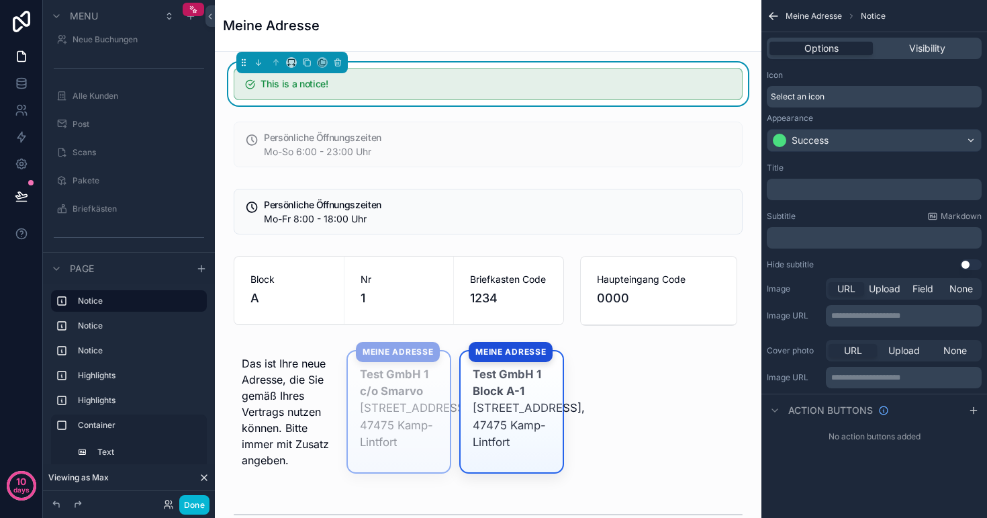
click at [815, 138] on div "Success" at bounding box center [810, 140] width 37 height 13
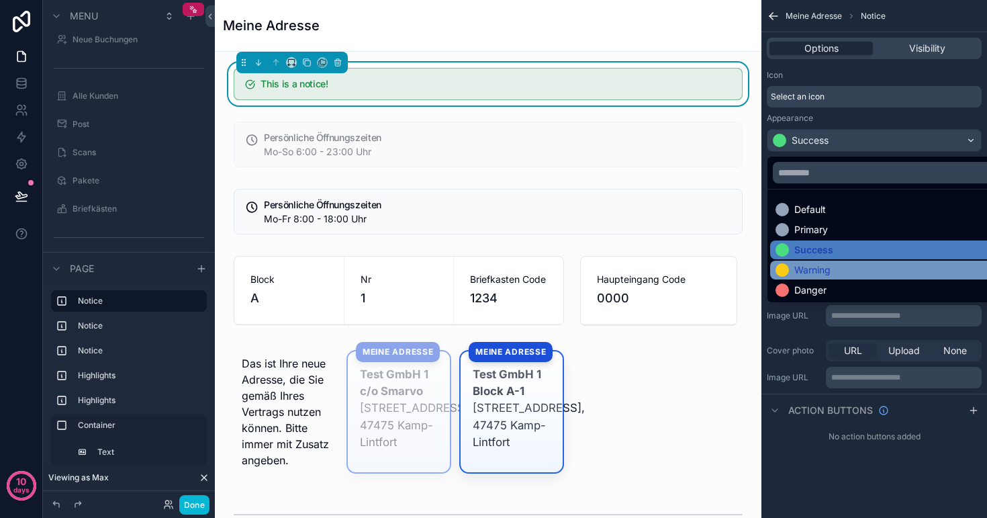
click at [832, 271] on div "Warning" at bounding box center [890, 269] width 228 height 13
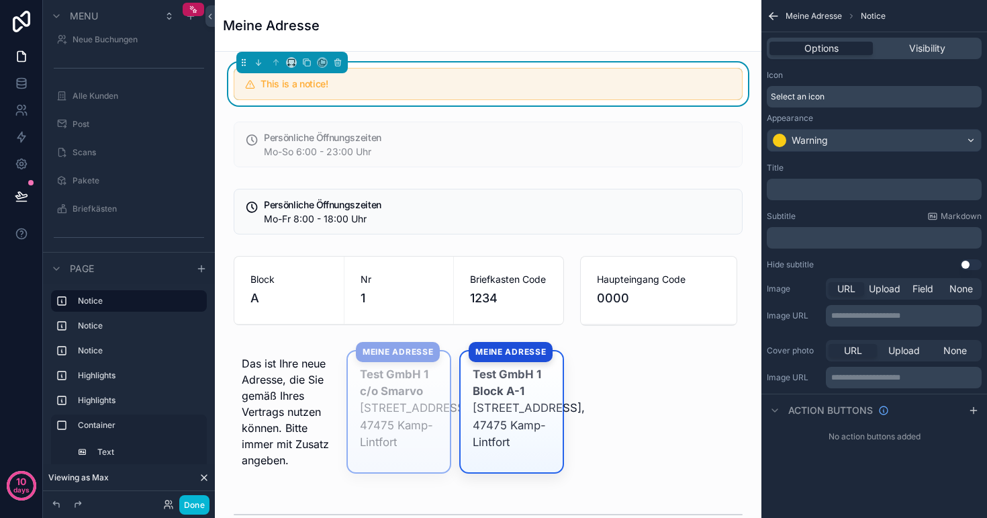
click at [823, 136] on div "Warning" at bounding box center [810, 140] width 36 height 13
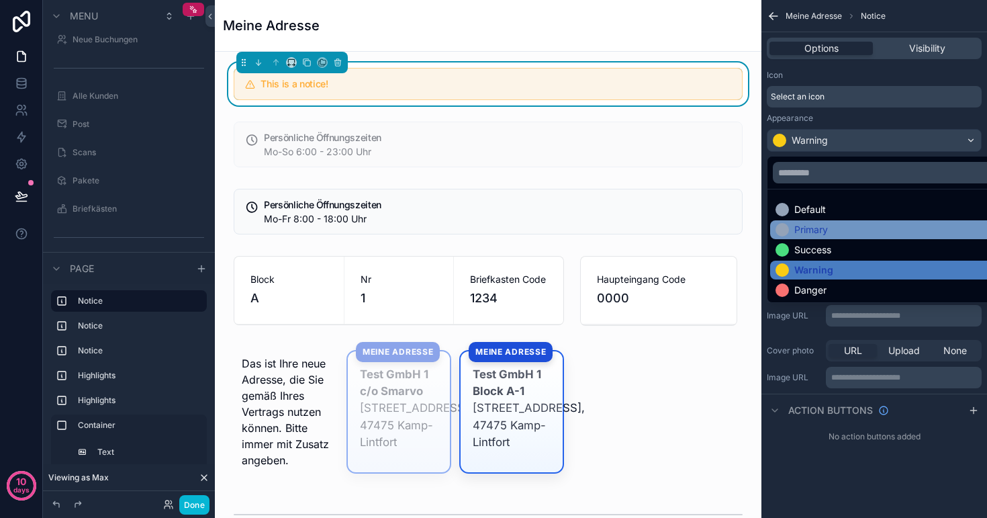
click at [820, 224] on div "Primary" at bounding box center [812, 229] width 34 height 13
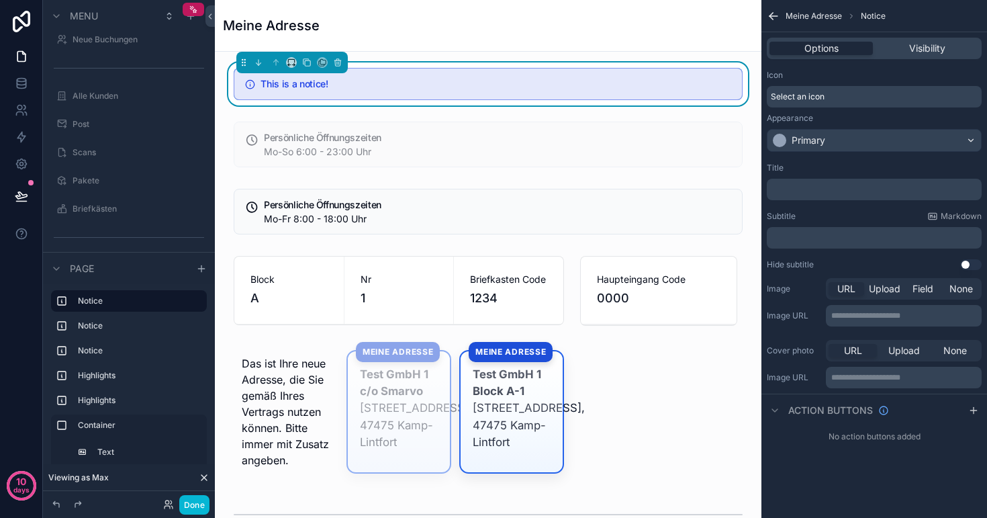
click at [815, 189] on p "﻿" at bounding box center [875, 189] width 207 height 11
click at [817, 192] on p "****" at bounding box center [875, 189] width 207 height 11
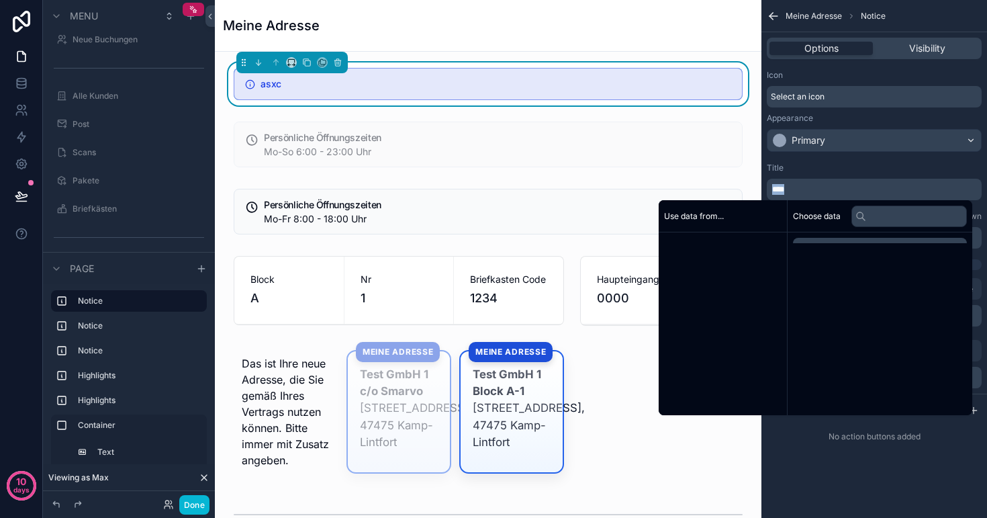
click at [817, 192] on p "****" at bounding box center [875, 189] width 207 height 11
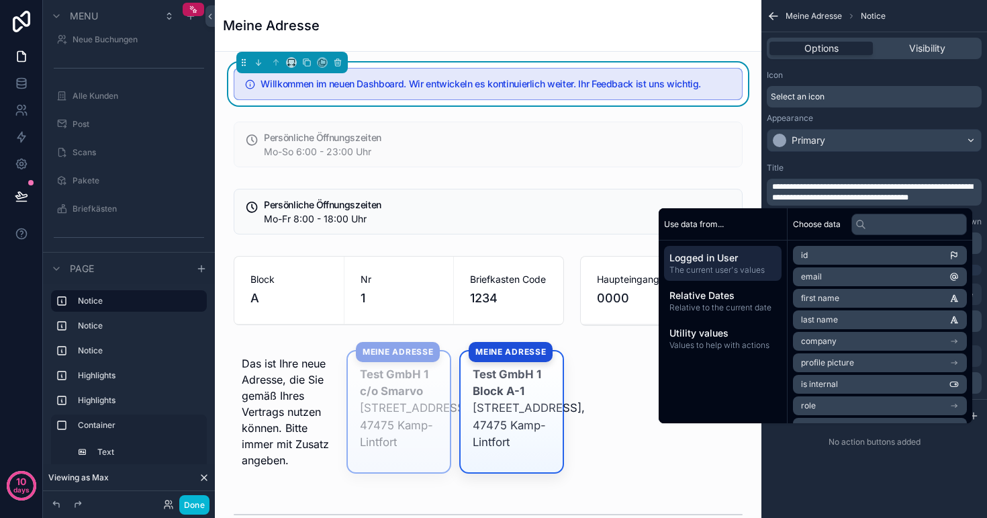
click at [795, 164] on div "Title" at bounding box center [874, 168] width 215 height 11
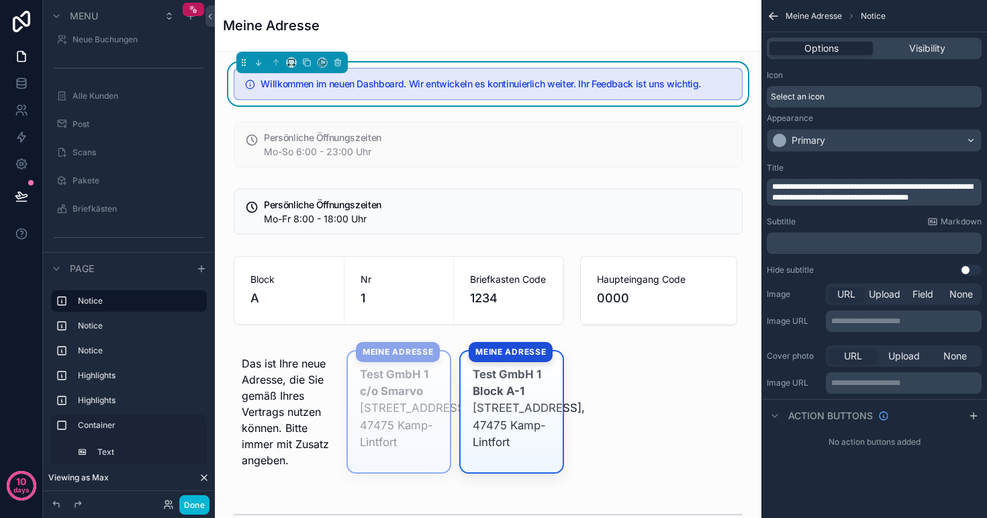
click at [806, 98] on span "Select an icon" at bounding box center [798, 96] width 54 height 11
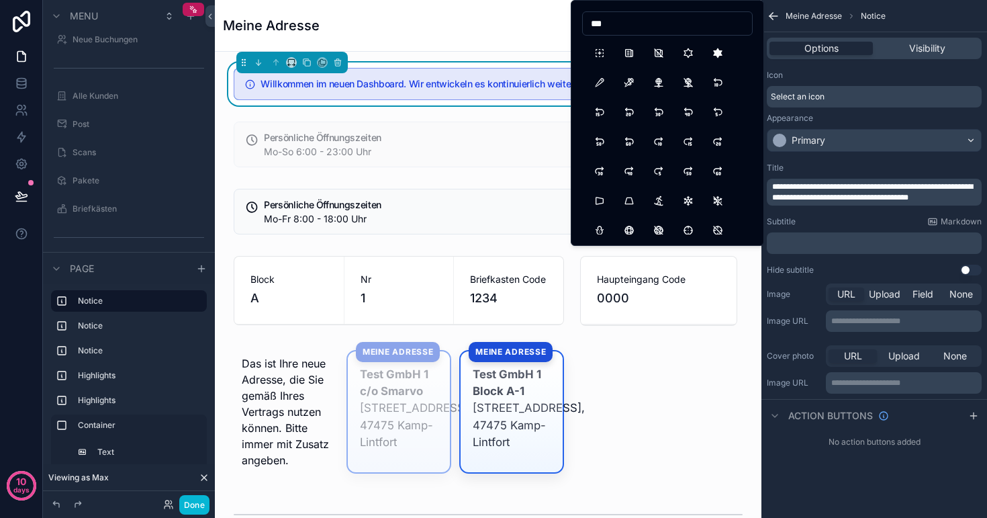
click at [634, 28] on input "***" at bounding box center [667, 23] width 169 height 19
type input "*"
type input "***"
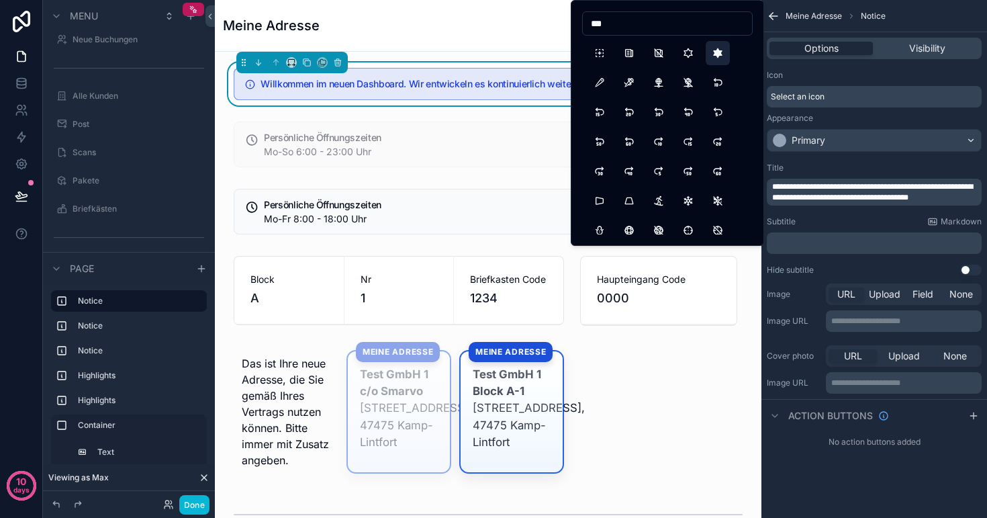
click at [715, 56] on button "JewishStarFilled" at bounding box center [718, 53] width 24 height 24
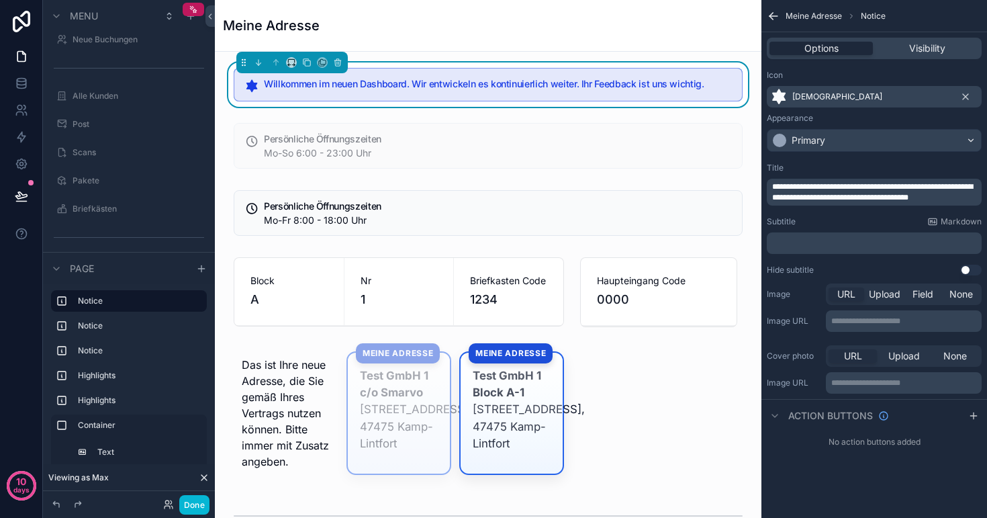
click at [778, 99] on icon "scrollable content" at bounding box center [779, 97] width 16 height 16
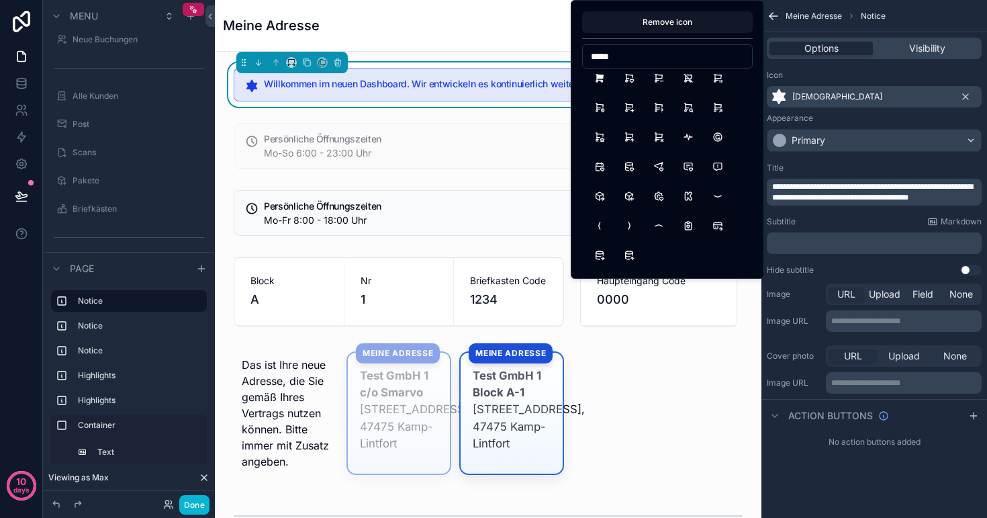
scroll to position [1190, 0]
type input "*"
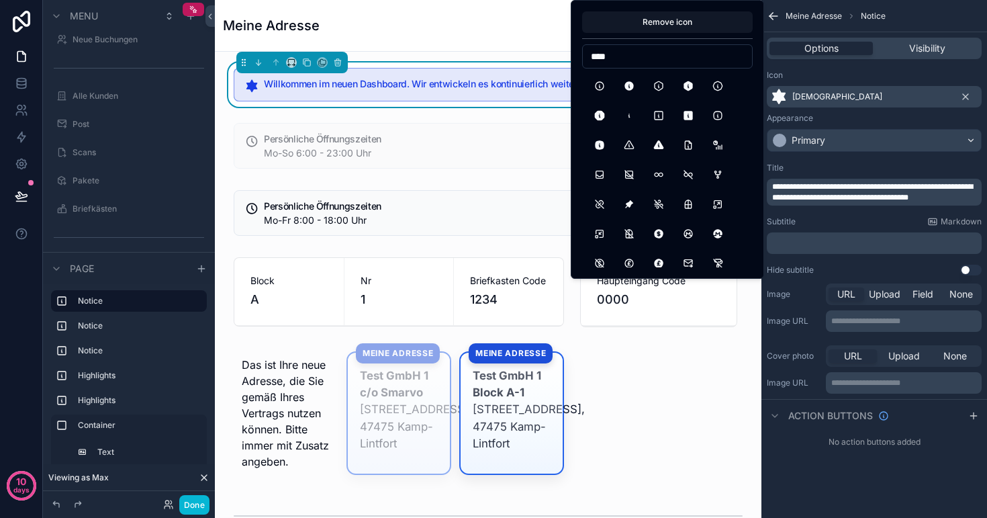
scroll to position [0, 0]
type input "****"
click at [630, 85] on button "InfoCircleFilled" at bounding box center [629, 86] width 24 height 24
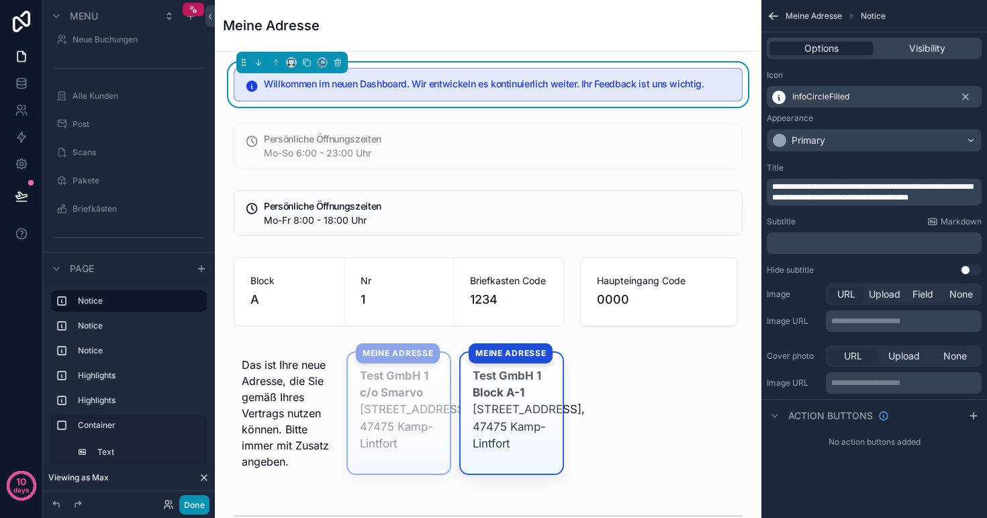
click at [200, 502] on button "Done" at bounding box center [194, 504] width 30 height 19
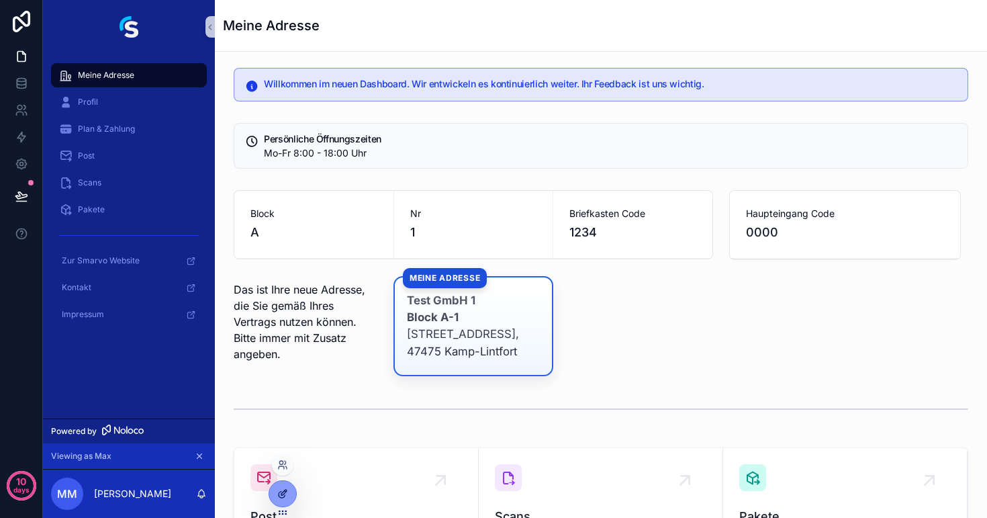
click at [288, 491] on div at bounding box center [282, 494] width 27 height 26
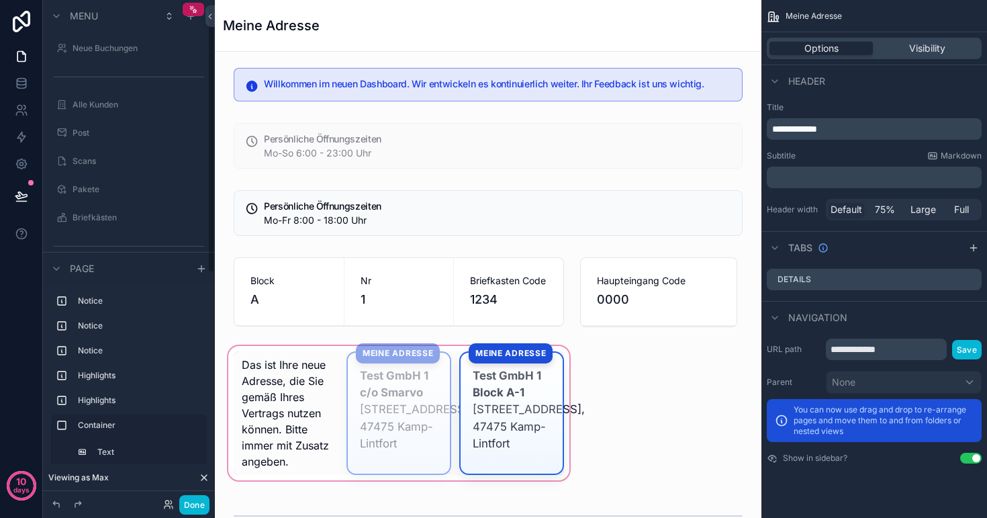
scroll to position [9, 0]
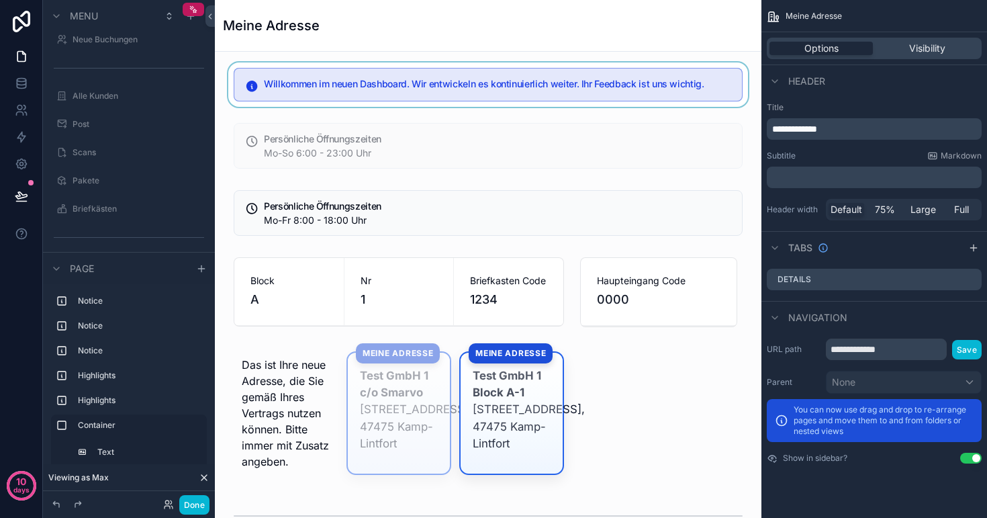
click at [604, 91] on div "scrollable content" at bounding box center [488, 84] width 525 height 44
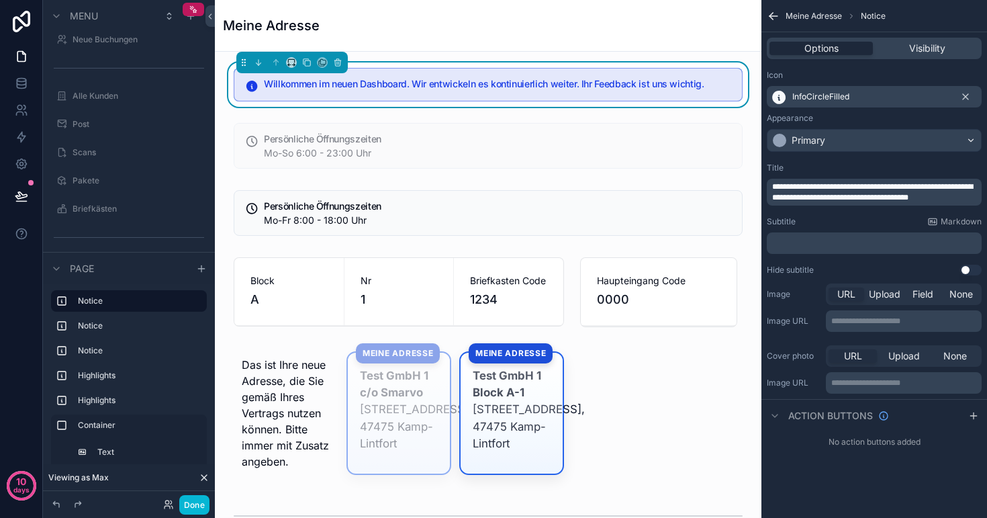
click at [826, 98] on span "InfoCircleFilled" at bounding box center [821, 96] width 57 height 11
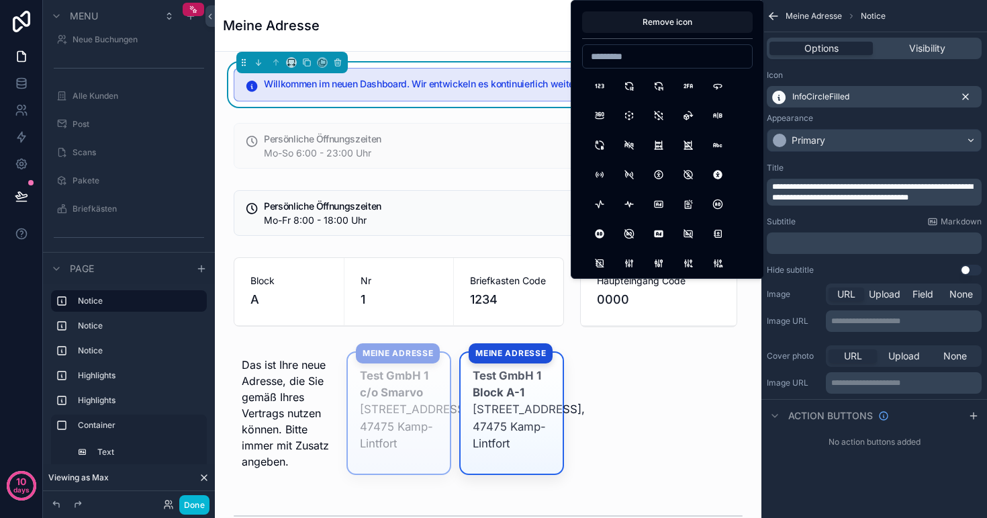
click at [967, 93] on icon "scrollable content" at bounding box center [966, 96] width 11 height 11
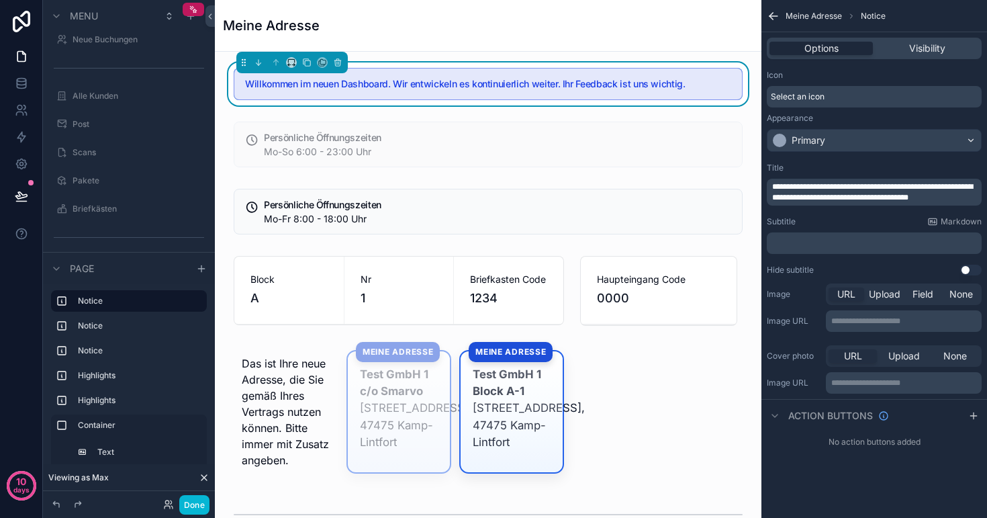
click at [864, 142] on div "Primary" at bounding box center [875, 140] width 214 height 21
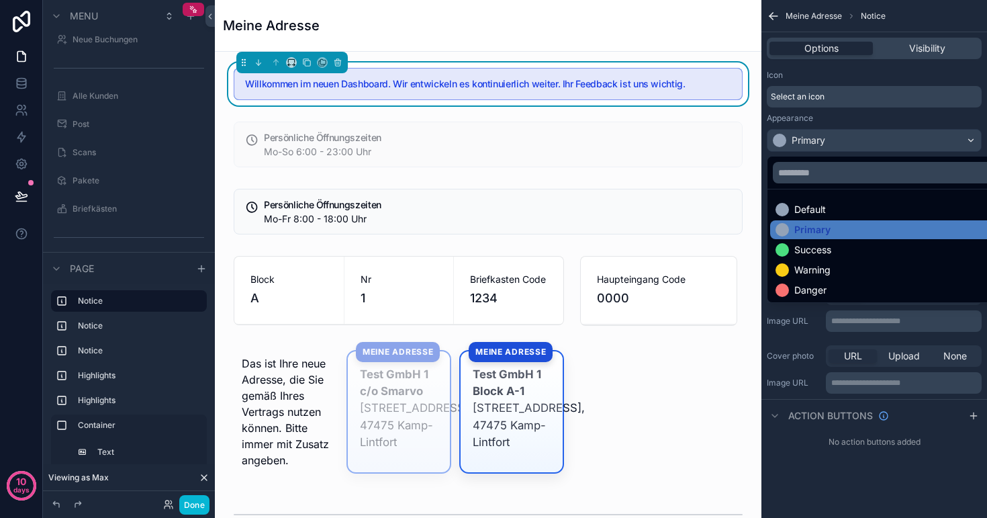
click at [855, 119] on div "scrollable content" at bounding box center [493, 259] width 987 height 518
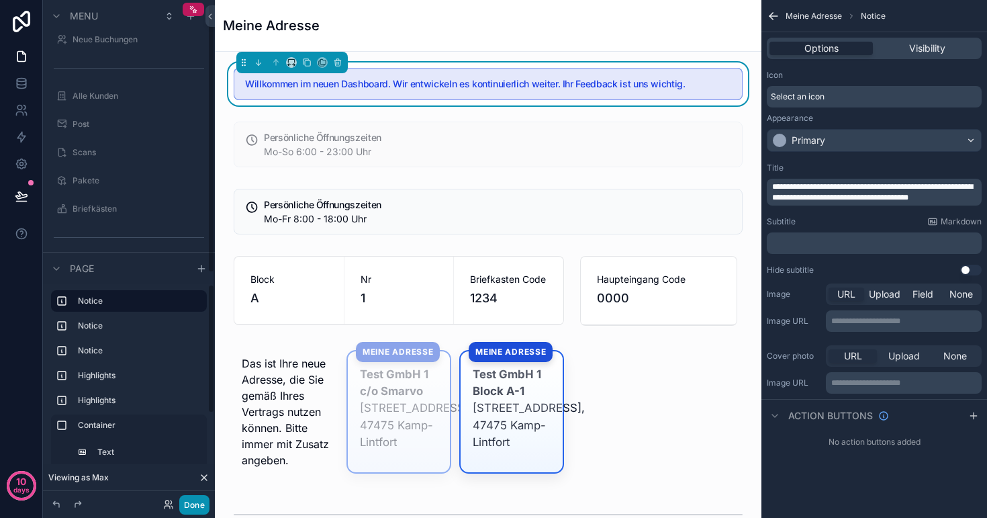
click at [193, 500] on button "Done" at bounding box center [194, 504] width 30 height 19
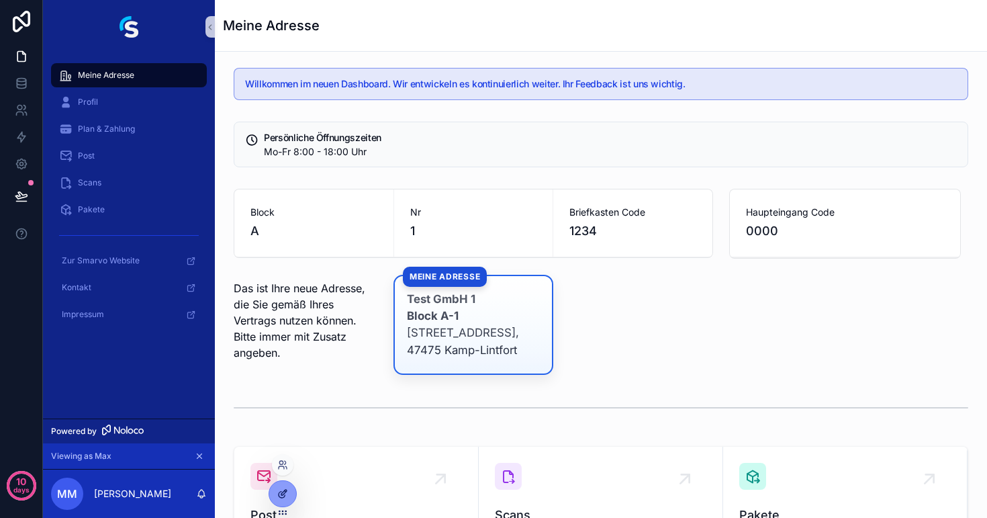
click at [286, 484] on div at bounding box center [282, 494] width 27 height 26
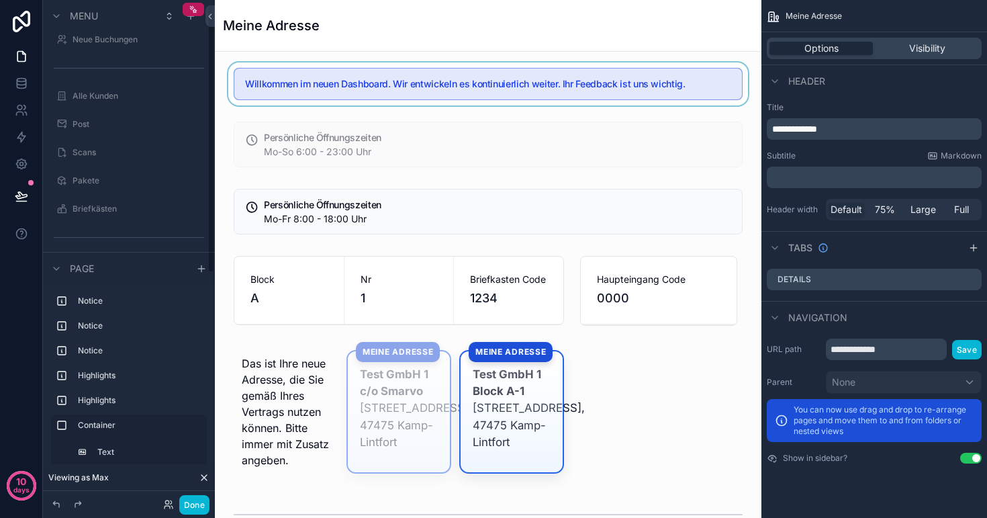
click at [638, 88] on div "scrollable content" at bounding box center [488, 83] width 525 height 43
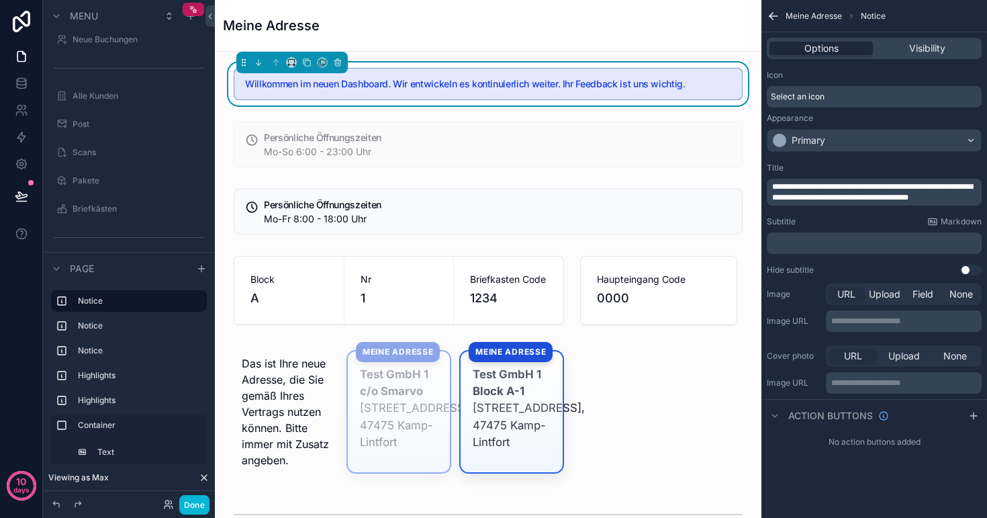
click at [877, 194] on span "**********" at bounding box center [872, 192] width 201 height 19
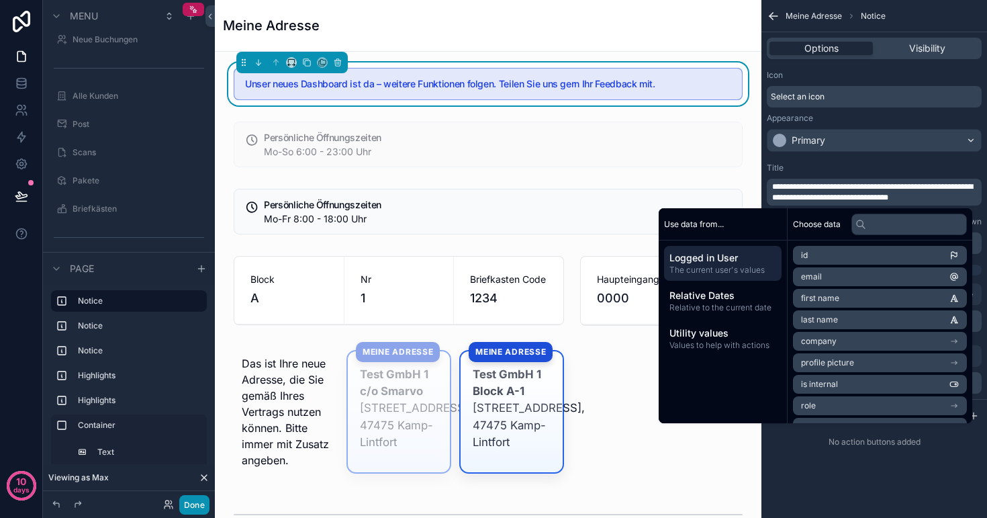
click at [196, 502] on button "Done" at bounding box center [194, 504] width 30 height 19
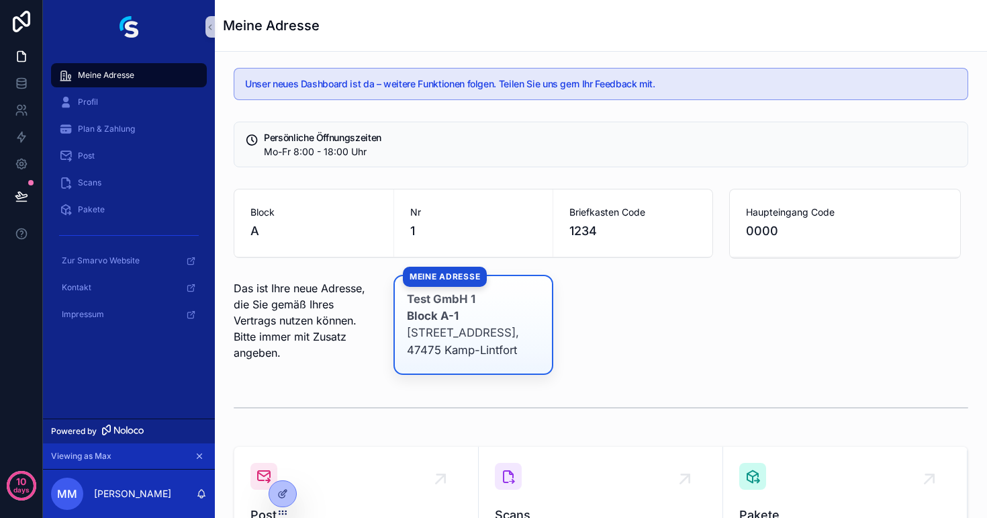
scroll to position [0, 0]
click at [285, 493] on icon at bounding box center [283, 492] width 5 height 5
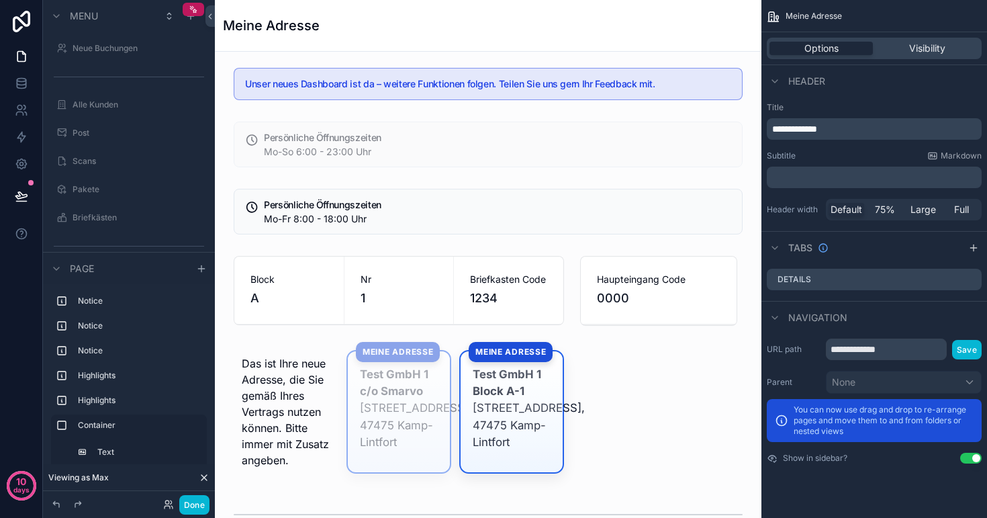
scroll to position [9, 0]
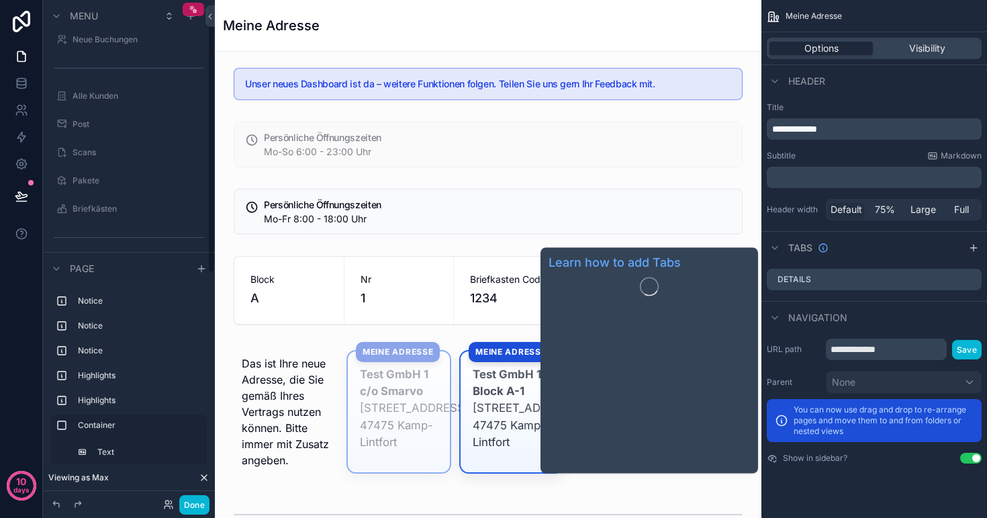
click at [873, 124] on p "**********" at bounding box center [875, 128] width 207 height 13
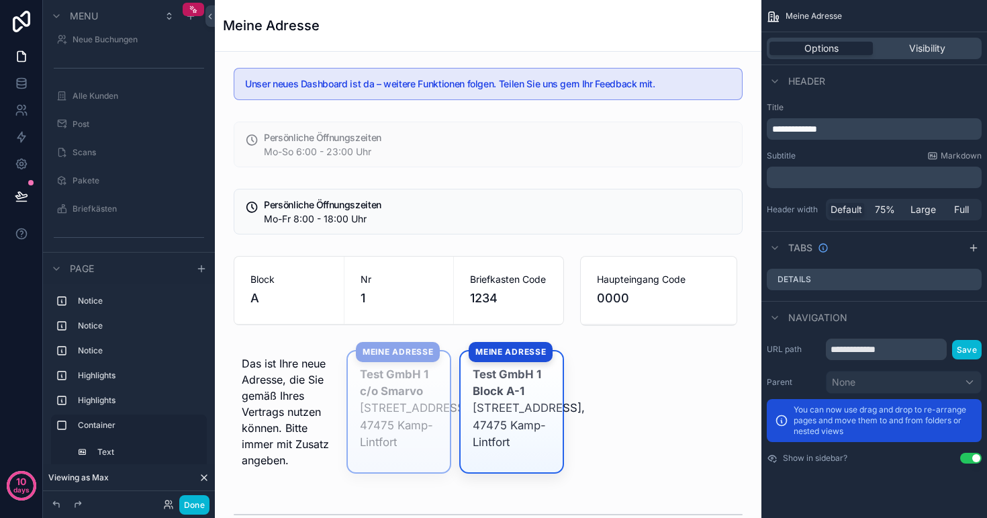
click at [871, 124] on p "**********" at bounding box center [875, 128] width 207 height 13
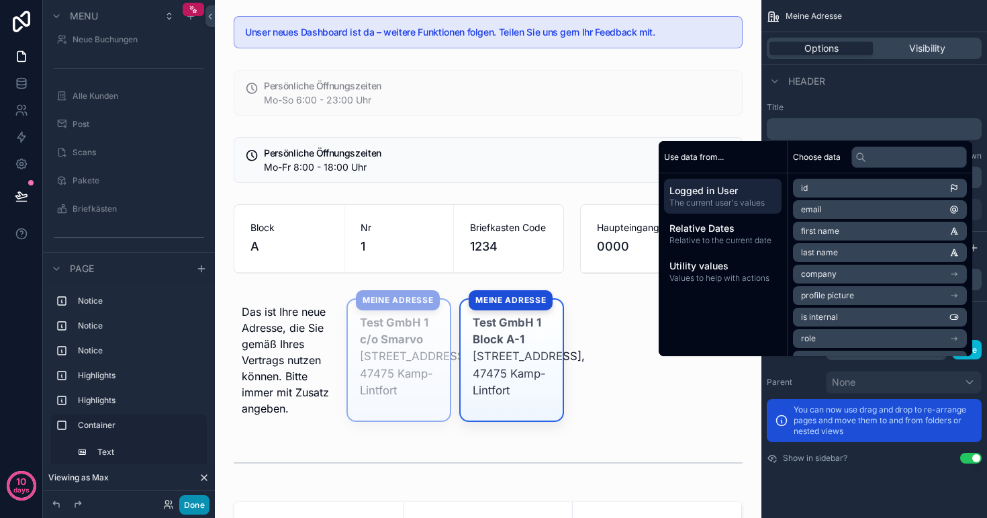
click at [205, 501] on button "Done" at bounding box center [194, 504] width 30 height 19
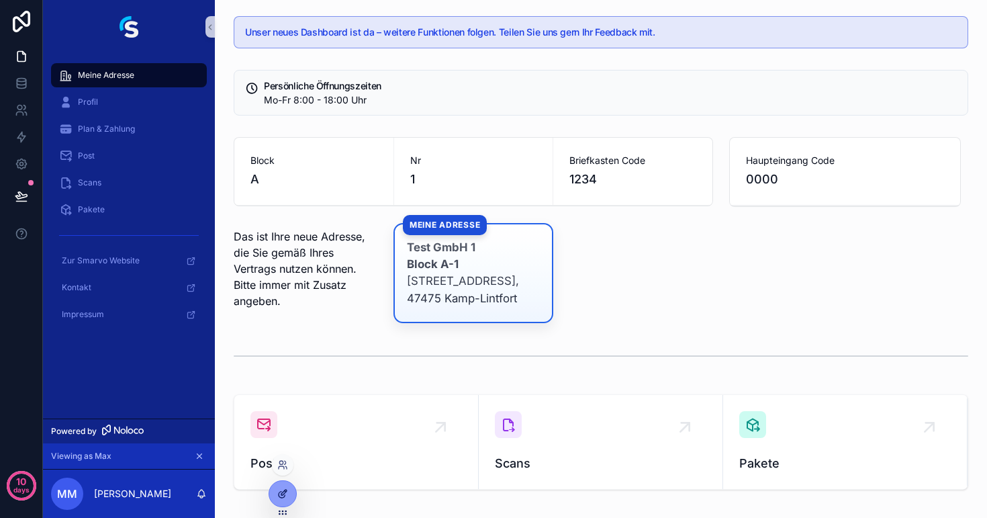
click at [270, 494] on div at bounding box center [282, 494] width 27 height 26
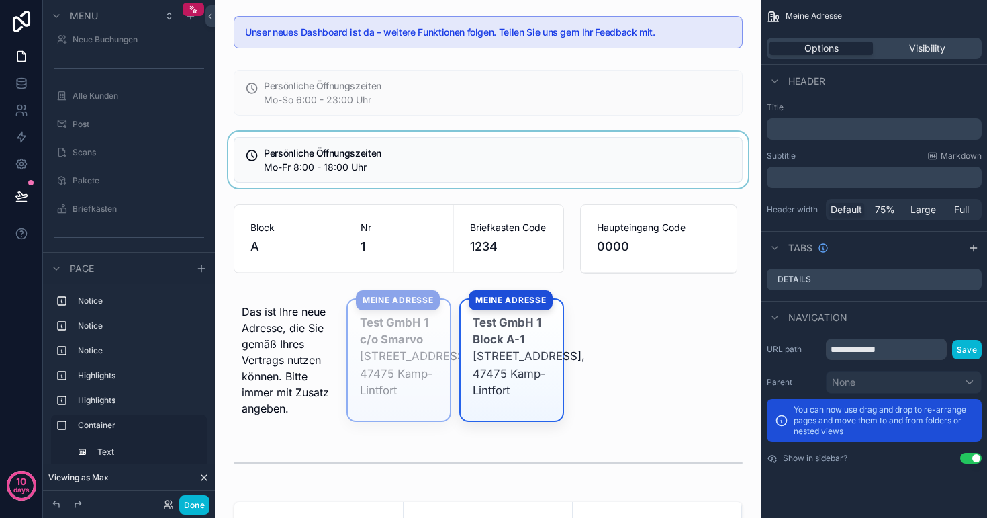
click at [399, 157] on div "scrollable content" at bounding box center [488, 160] width 525 height 56
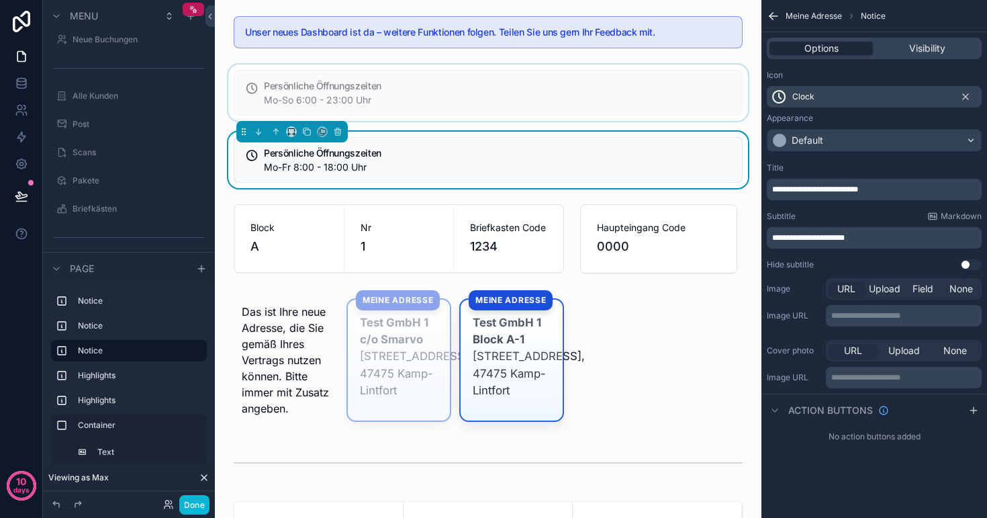
click at [408, 99] on div "scrollable content" at bounding box center [488, 92] width 525 height 56
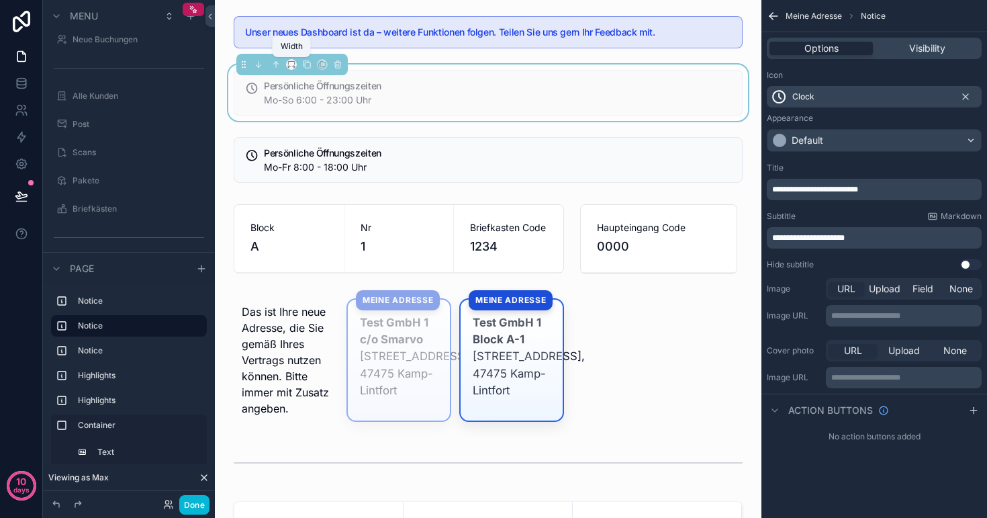
click at [294, 64] on icon "scrollable content" at bounding box center [291, 62] width 6 height 3
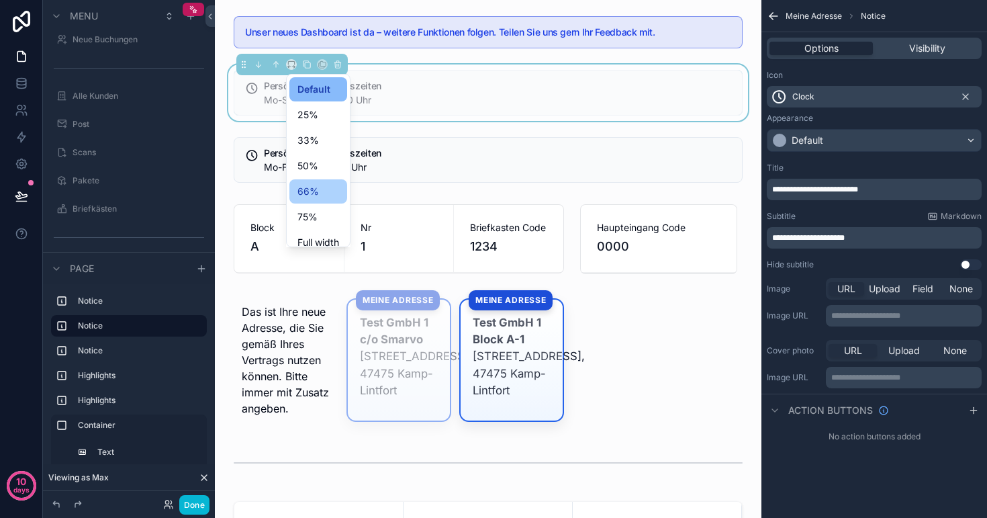
click at [309, 193] on span "66%" at bounding box center [308, 191] width 21 height 16
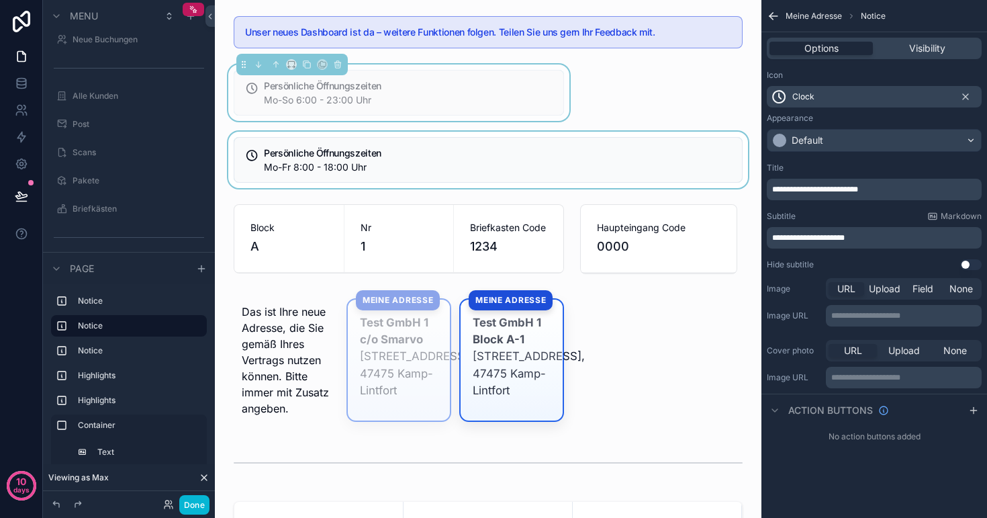
click at [350, 165] on div "scrollable content" at bounding box center [488, 160] width 525 height 56
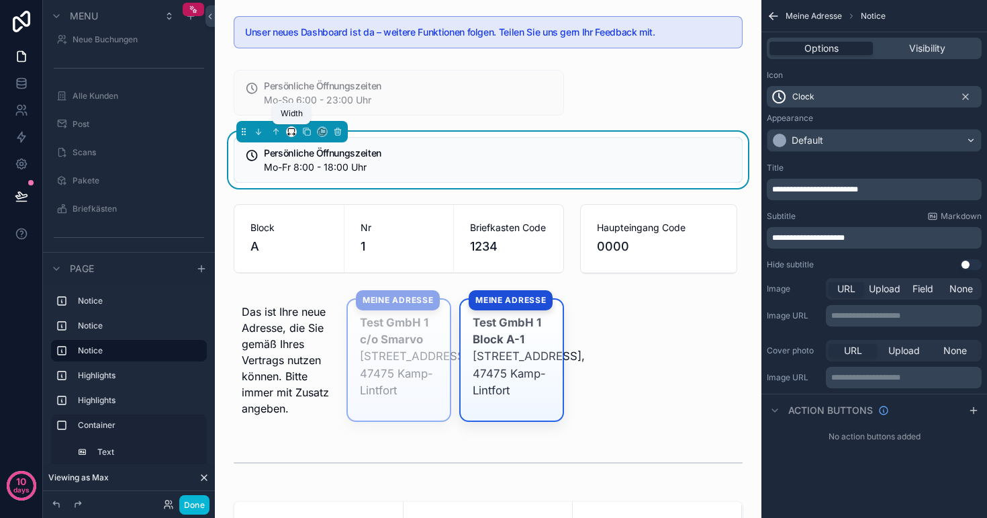
click at [292, 133] on icon "scrollable content" at bounding box center [291, 131] width 9 height 9
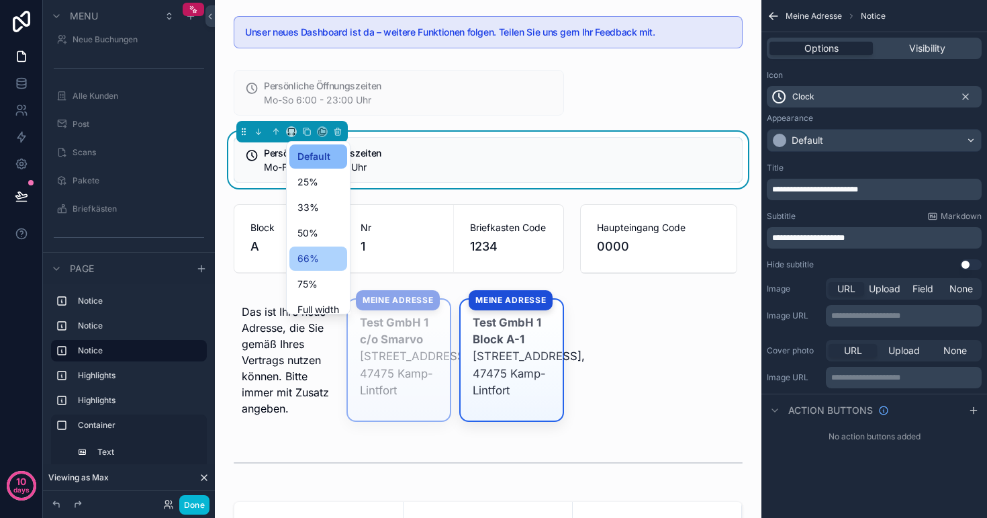
click at [319, 260] on div "66%" at bounding box center [319, 259] width 42 height 16
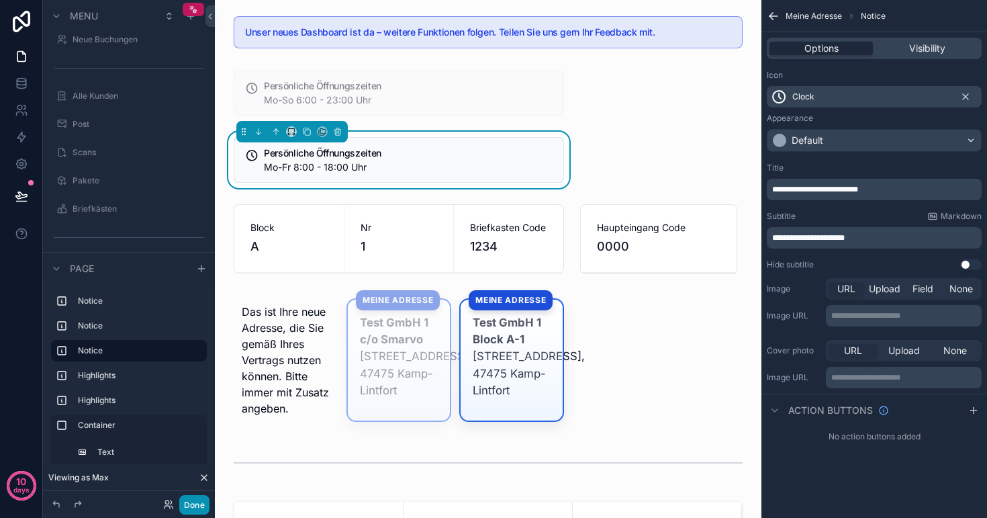
click at [195, 500] on button "Done" at bounding box center [194, 504] width 30 height 19
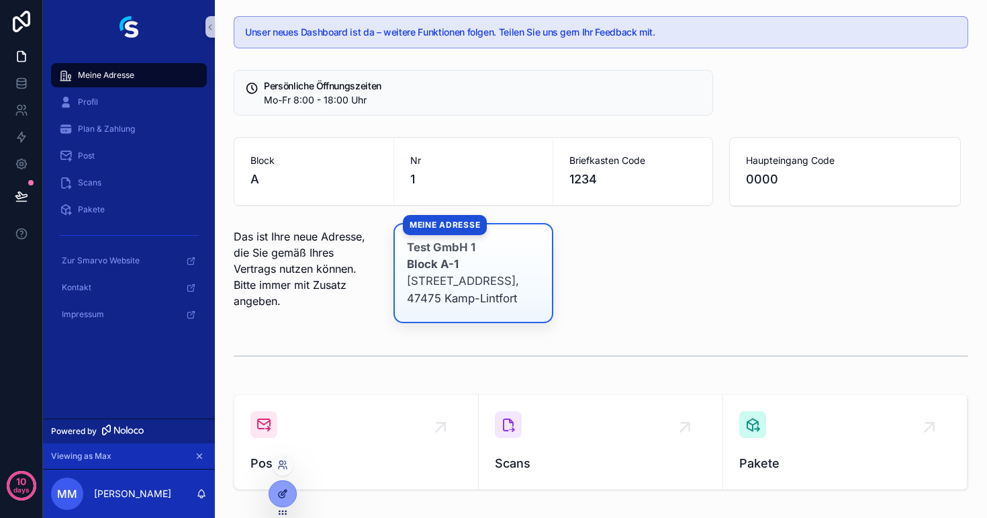
click at [277, 504] on div at bounding box center [282, 494] width 27 height 26
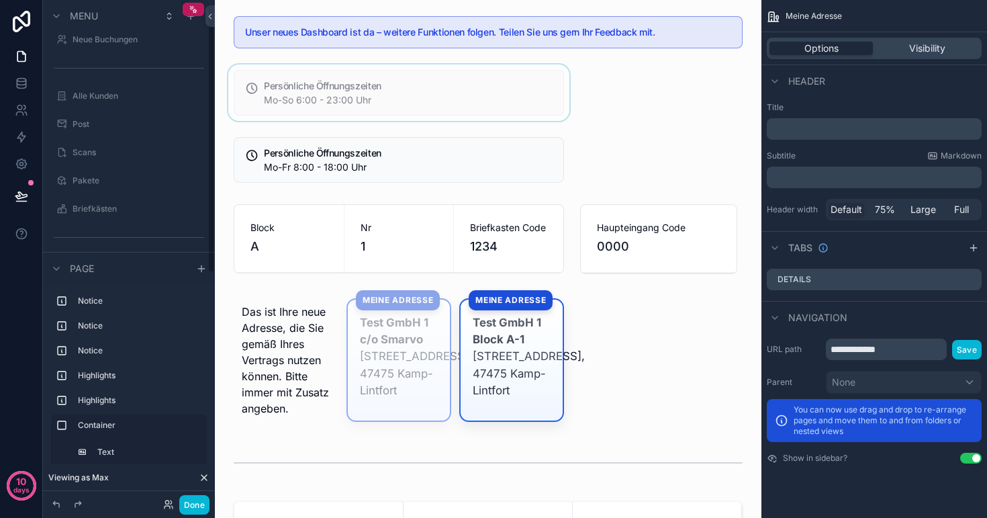
click at [328, 99] on div "scrollable content" at bounding box center [399, 92] width 347 height 56
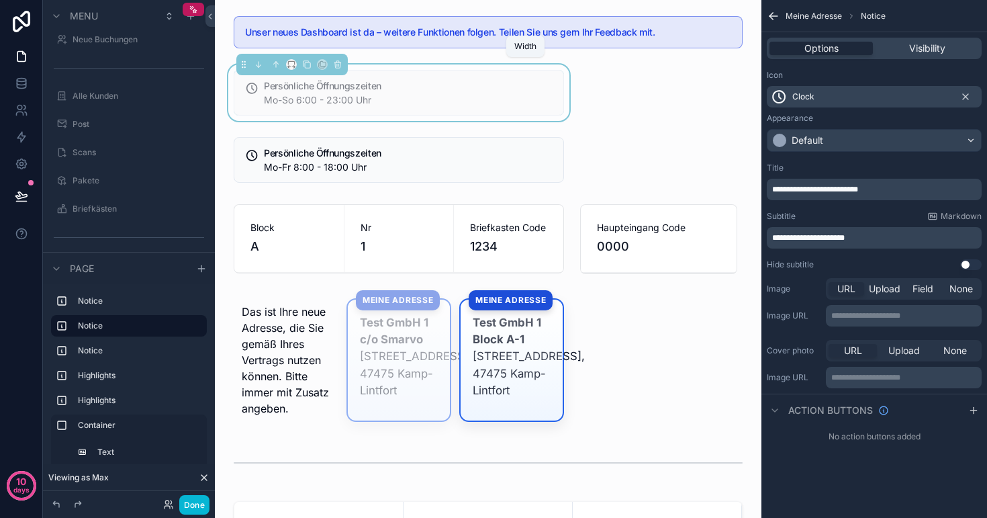
click at [296, 69] on icon "scrollable content" at bounding box center [291, 64] width 9 height 9
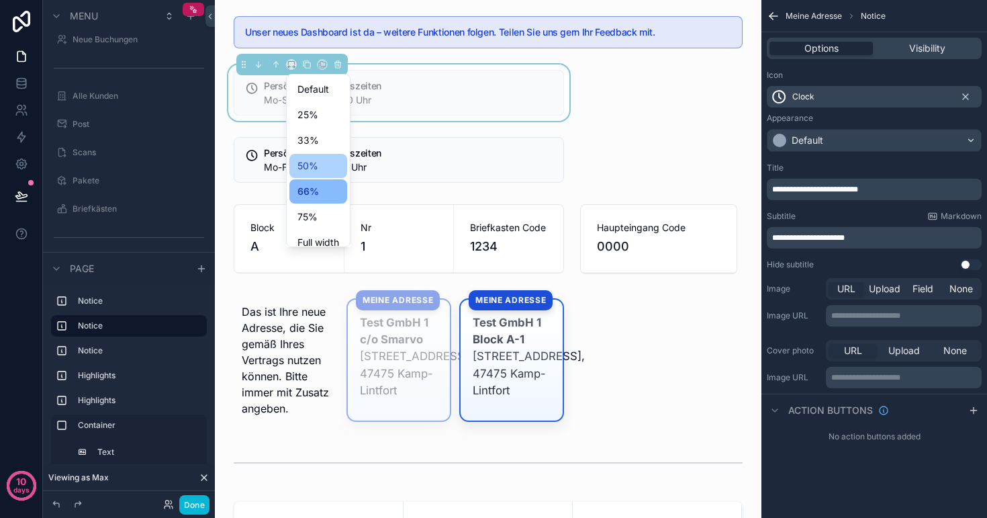
click at [304, 162] on span "50%" at bounding box center [308, 166] width 21 height 16
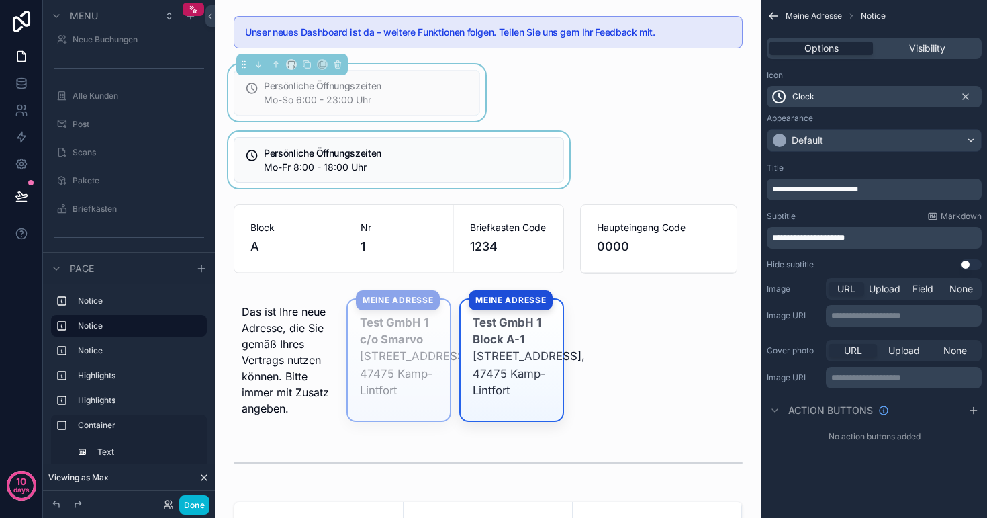
click at [362, 149] on div "scrollable content" at bounding box center [399, 160] width 347 height 56
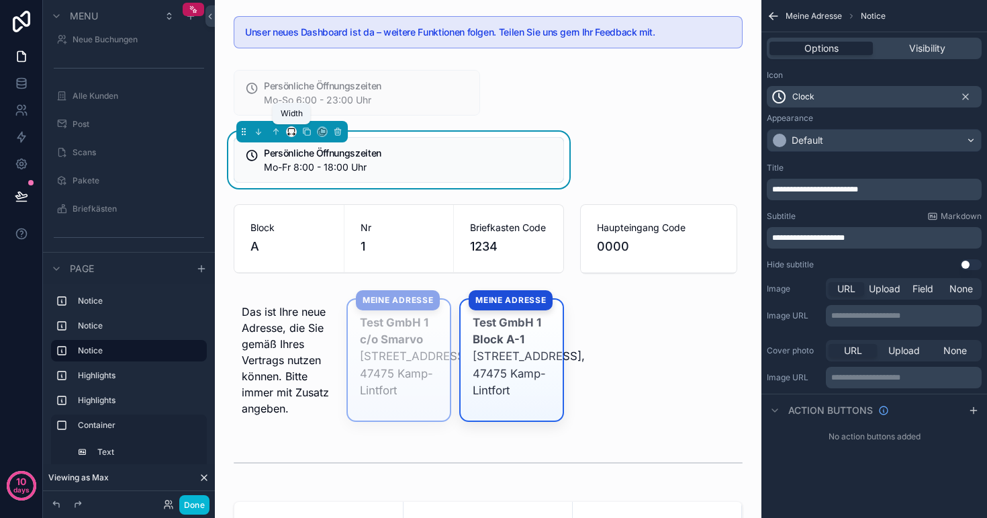
click at [292, 132] on icon "scrollable content" at bounding box center [291, 131] width 9 height 9
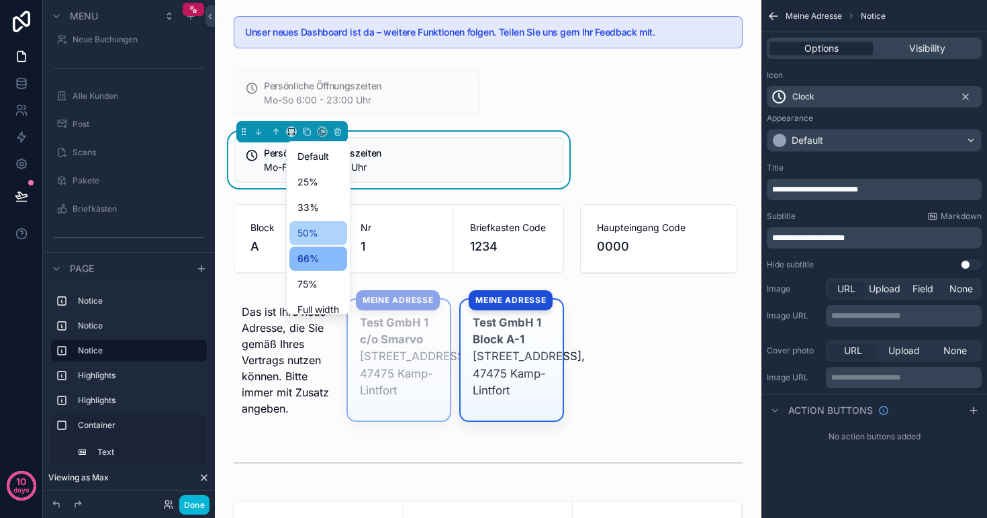
click at [311, 236] on span "50%" at bounding box center [308, 233] width 21 height 16
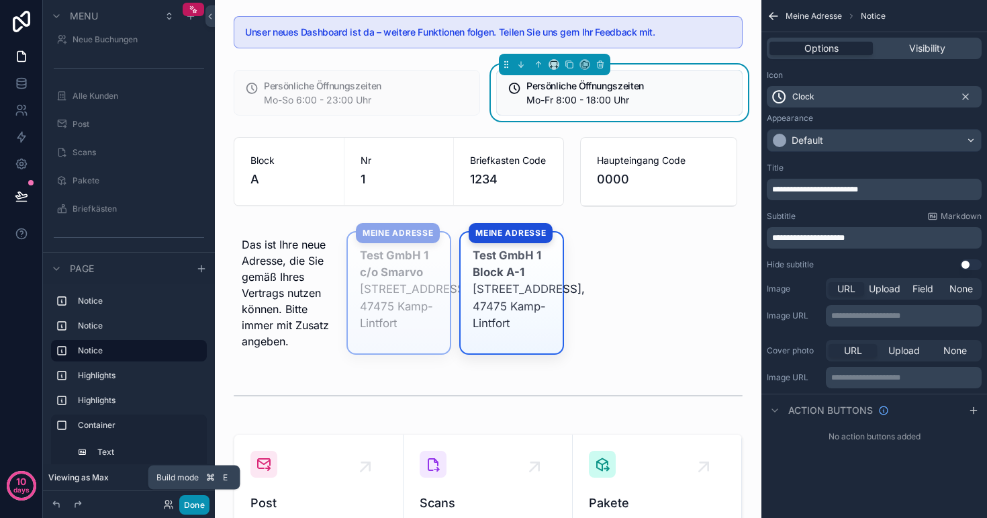
click at [189, 500] on button "Done" at bounding box center [194, 504] width 30 height 19
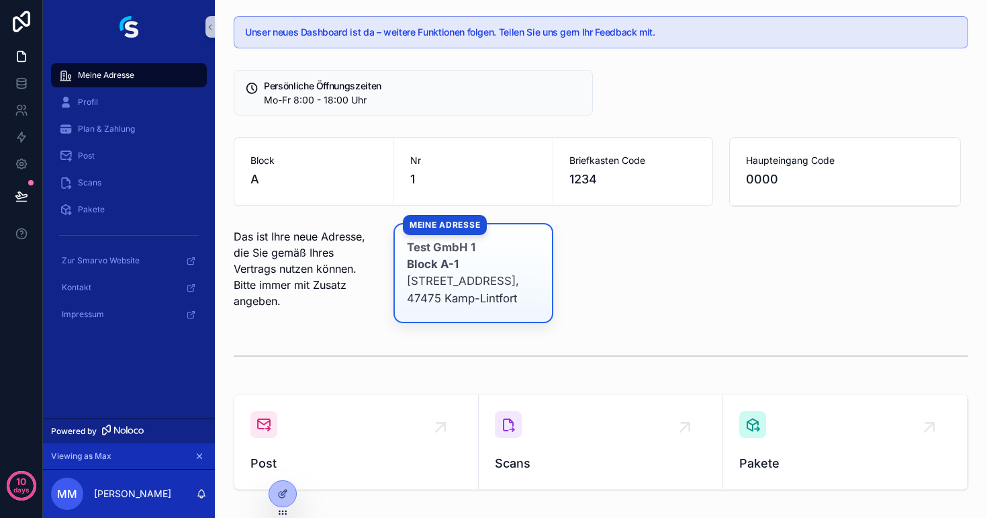
scroll to position [0, 0]
click at [277, 491] on icon at bounding box center [282, 493] width 11 height 11
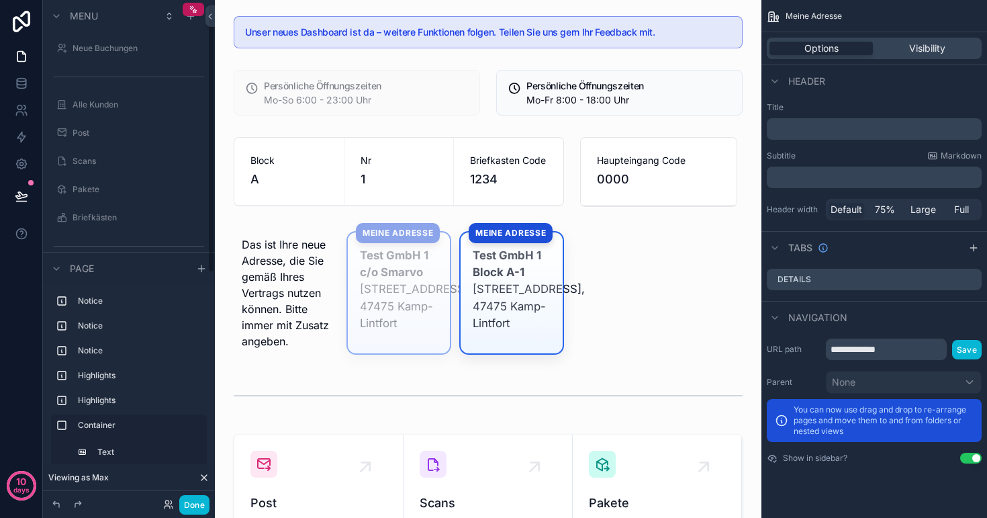
scroll to position [9, 0]
click at [395, 95] on div "scrollable content" at bounding box center [357, 92] width 263 height 56
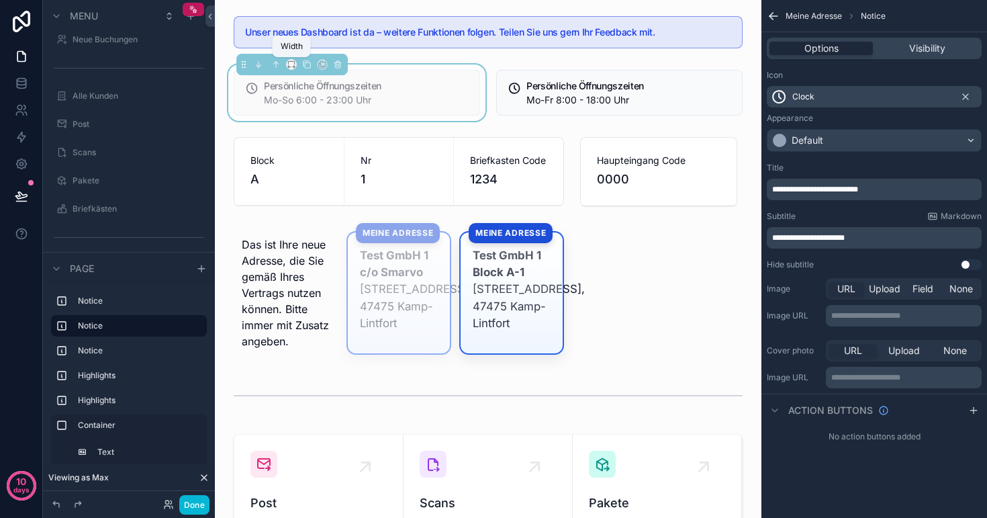
click at [292, 65] on icon "scrollable content" at bounding box center [291, 64] width 9 height 9
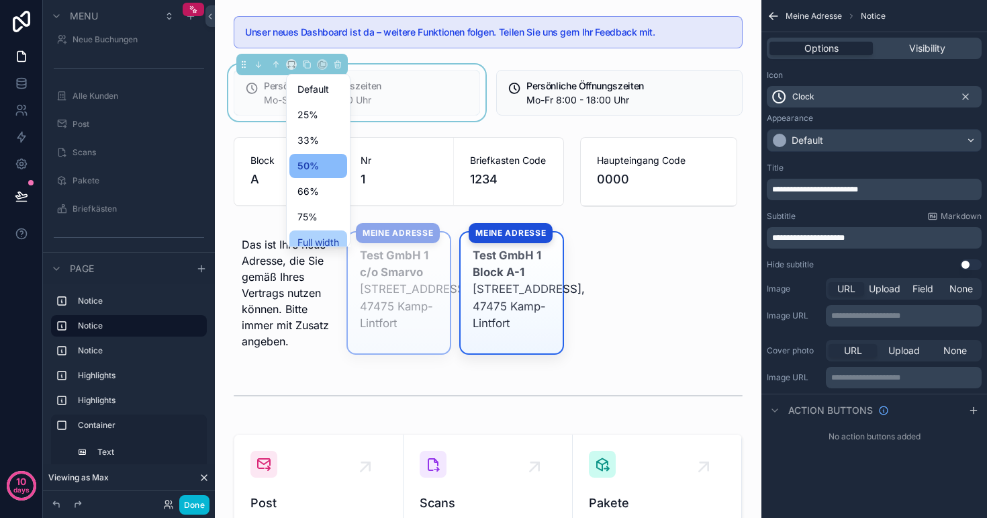
click at [320, 235] on span "Full width" at bounding box center [319, 242] width 42 height 16
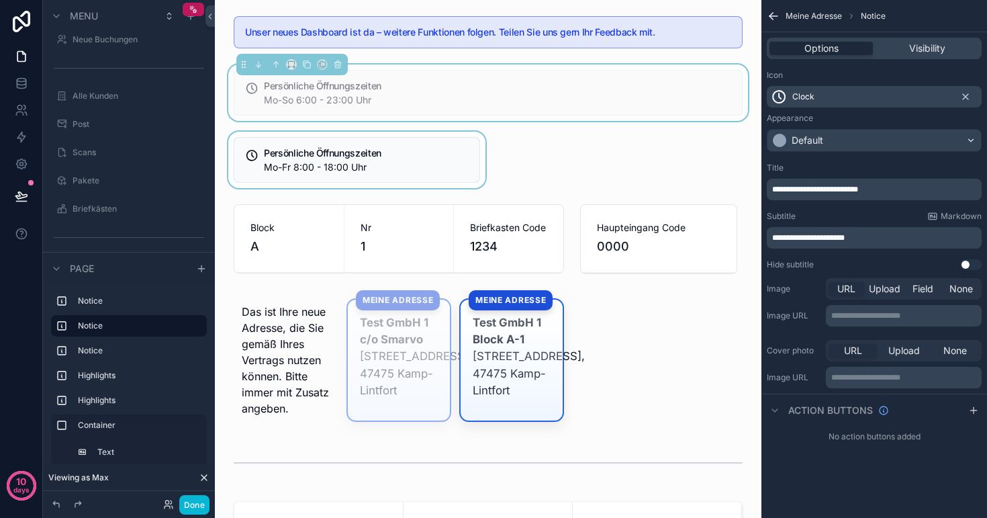
click at [366, 145] on div "scrollable content" at bounding box center [357, 160] width 263 height 56
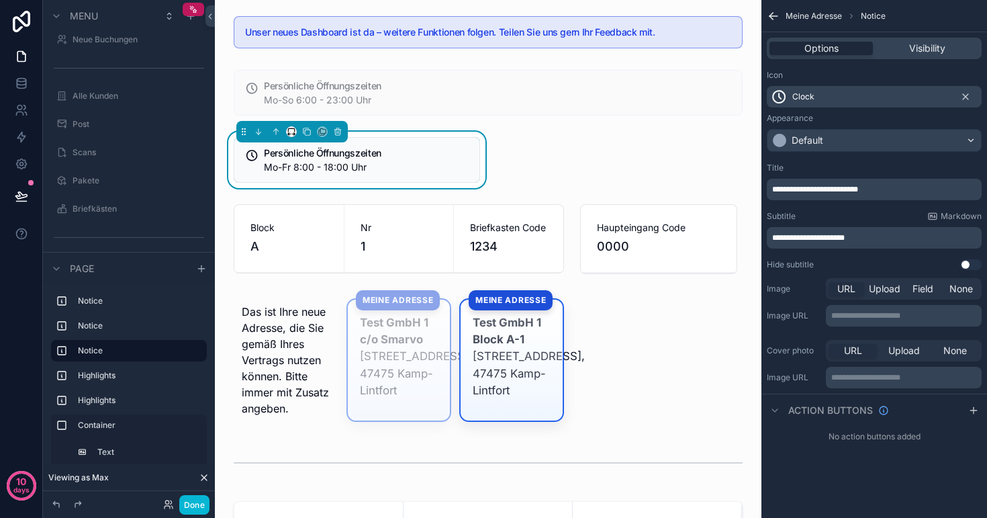
click at [292, 136] on icon "scrollable content" at bounding box center [291, 131] width 9 height 9
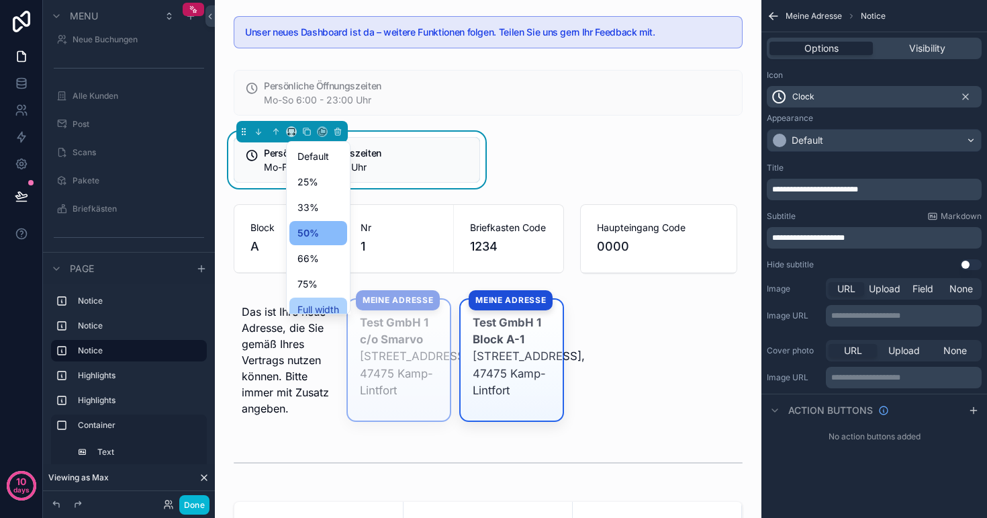
click at [336, 309] on span "Full width" at bounding box center [319, 310] width 42 height 16
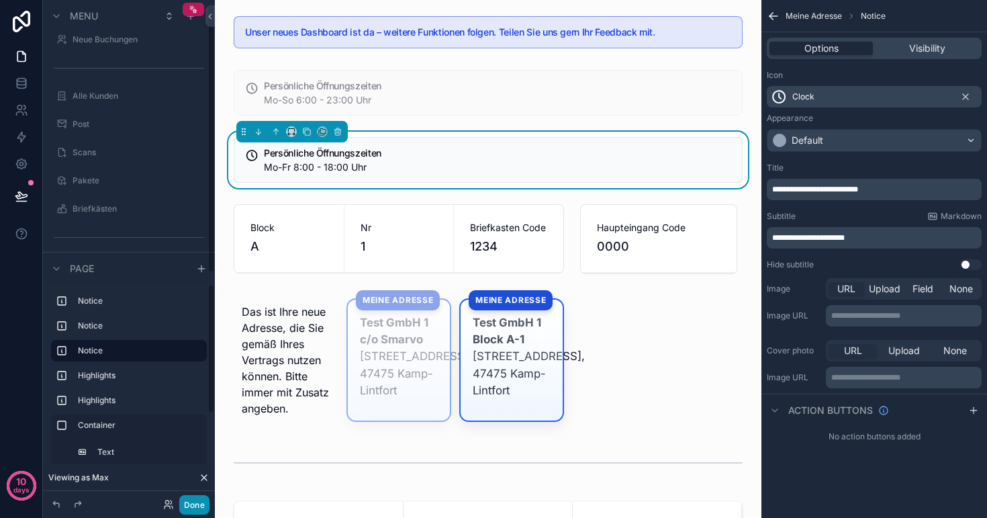
click at [194, 502] on button "Done" at bounding box center [194, 504] width 30 height 19
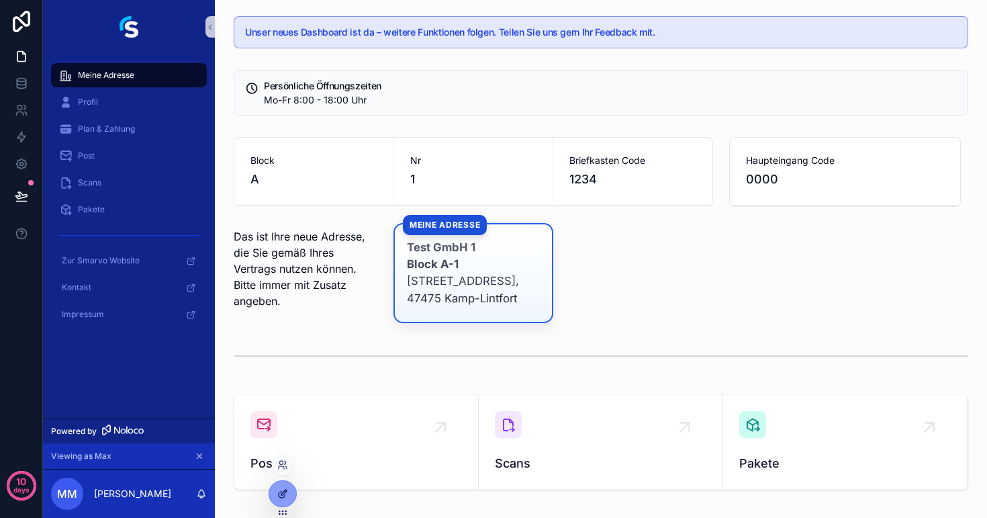
click at [287, 487] on div at bounding box center [282, 494] width 27 height 26
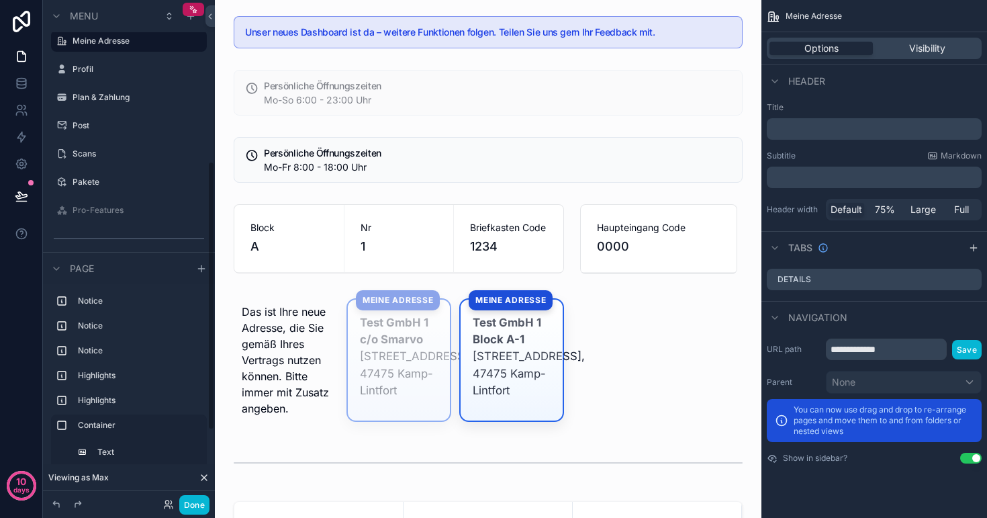
scroll to position [301, 0]
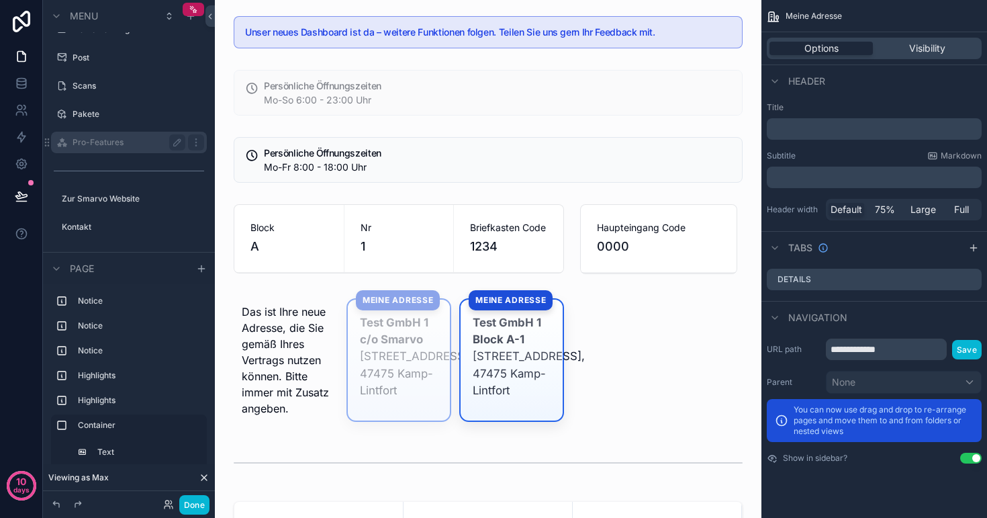
click at [95, 139] on label "Pro-Features" at bounding box center [126, 142] width 107 height 11
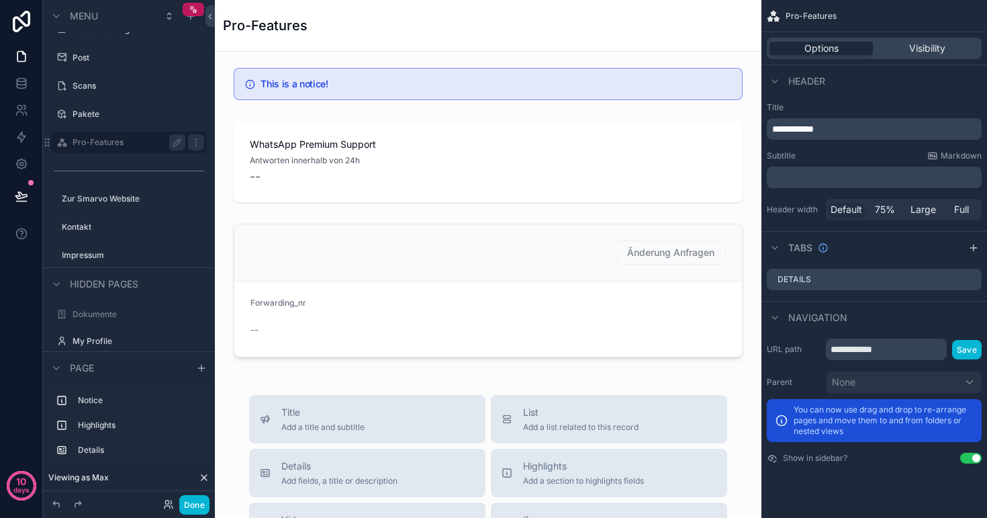
scroll to position [178, 0]
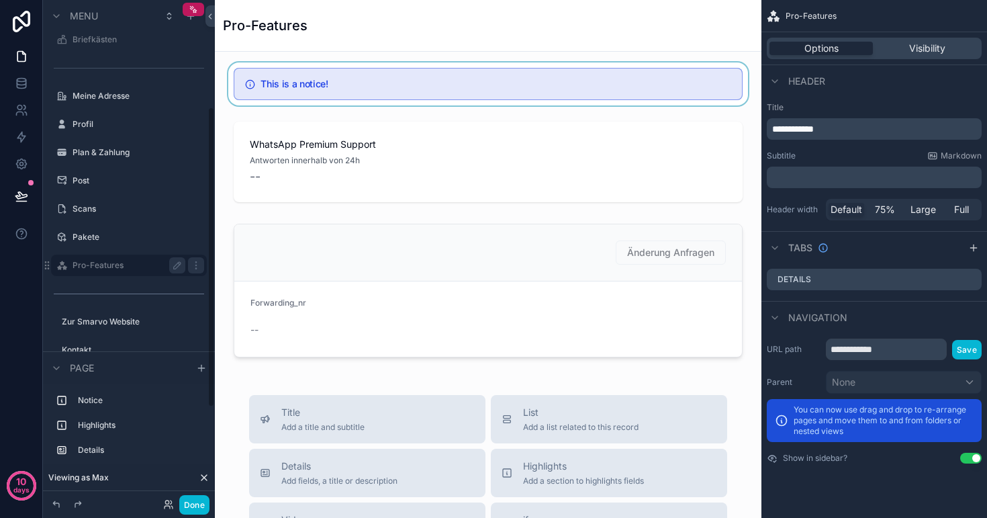
click at [439, 96] on div "scrollable content" at bounding box center [488, 83] width 525 height 43
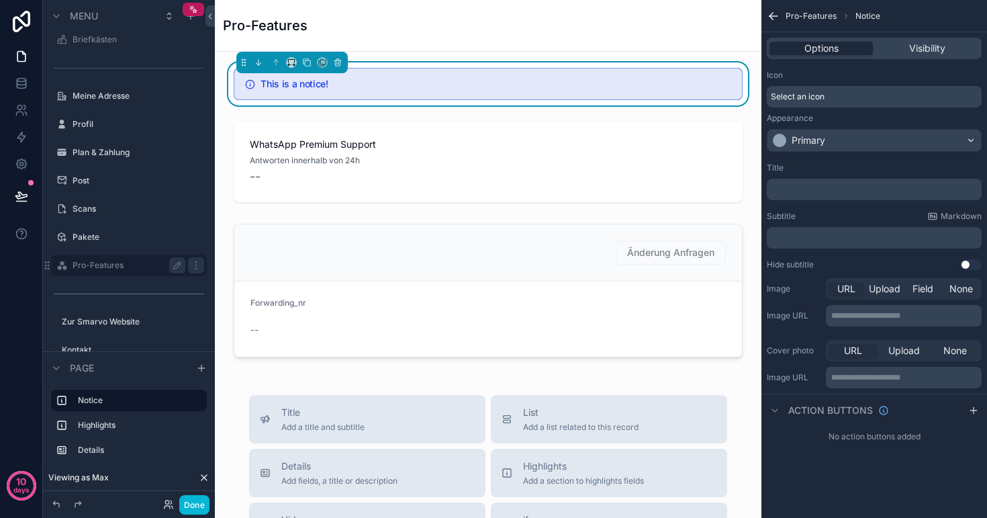
click at [589, 95] on div "This is a notice!" at bounding box center [488, 84] width 509 height 32
click at [590, 90] on div "This is a notice!" at bounding box center [496, 85] width 471 height 12
click at [337, 66] on icon "scrollable content" at bounding box center [337, 62] width 5 height 5
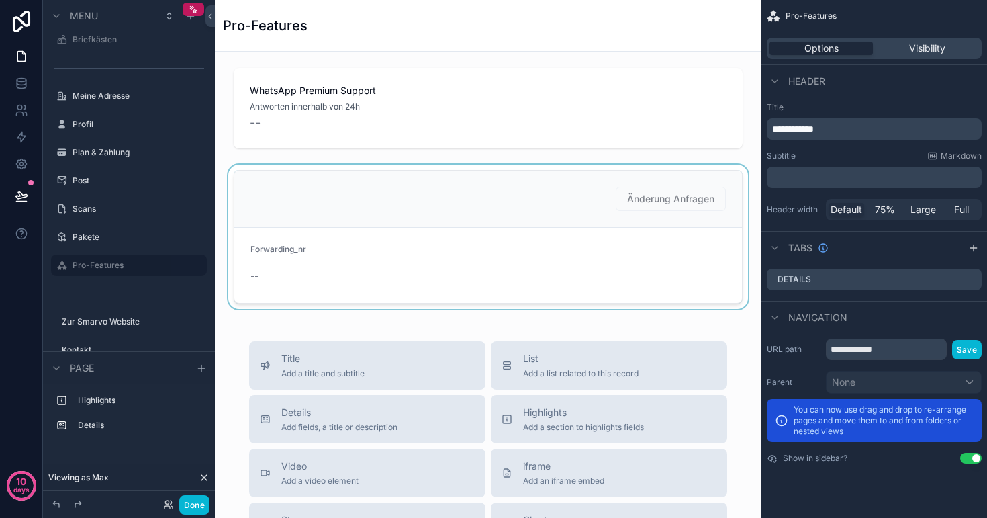
click at [330, 238] on div "scrollable content" at bounding box center [488, 237] width 525 height 144
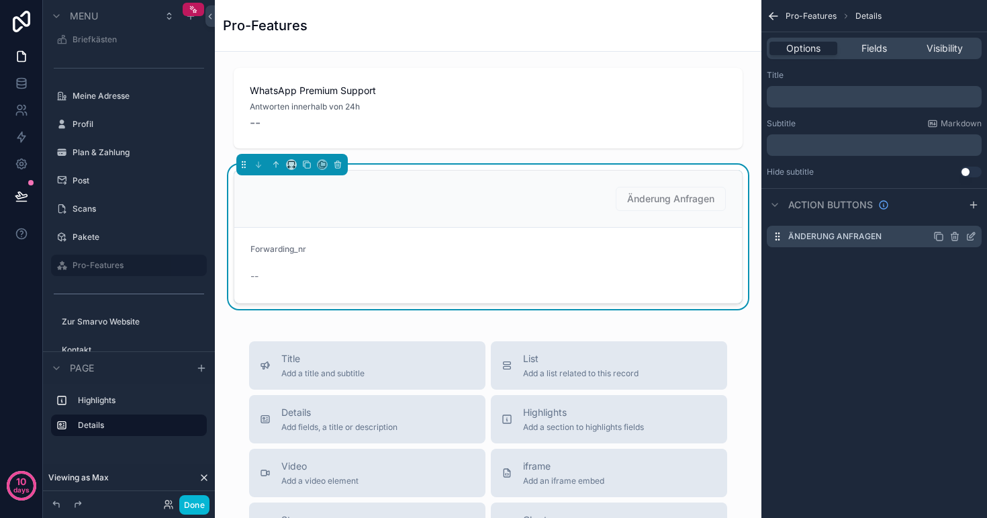
click at [974, 236] on icon "scrollable content" at bounding box center [971, 236] width 11 height 11
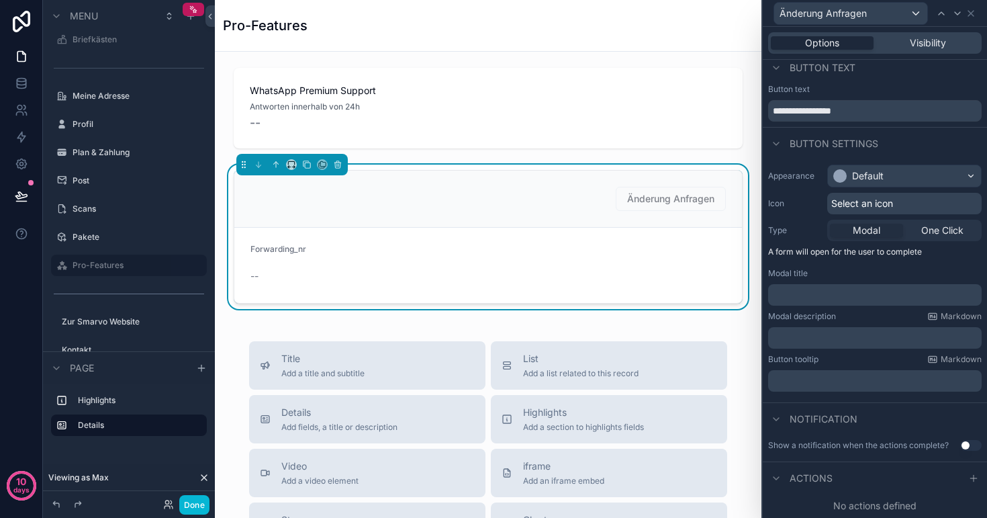
scroll to position [8, 0]
click at [973, 474] on icon at bounding box center [974, 478] width 11 height 11
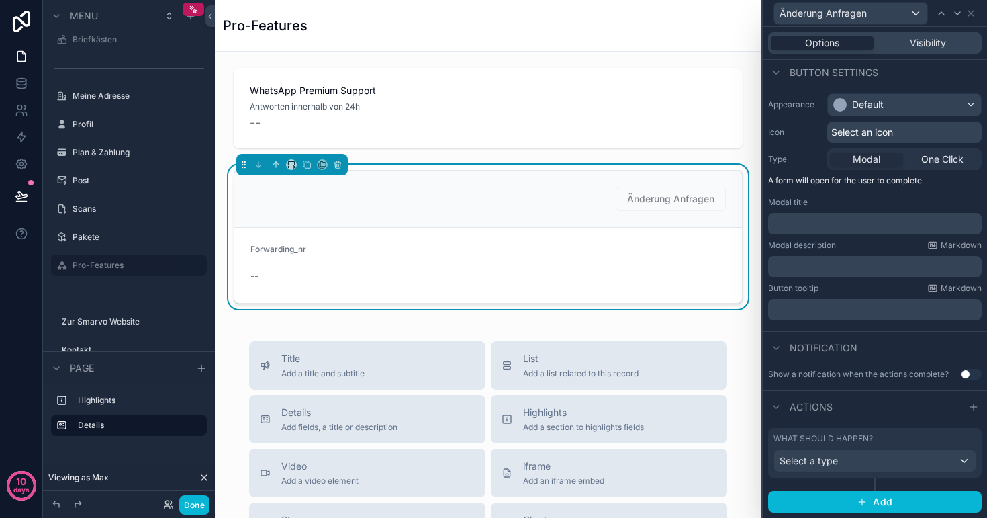
scroll to position [79, 0]
click at [854, 461] on div "Select a type" at bounding box center [875, 461] width 202 height 21
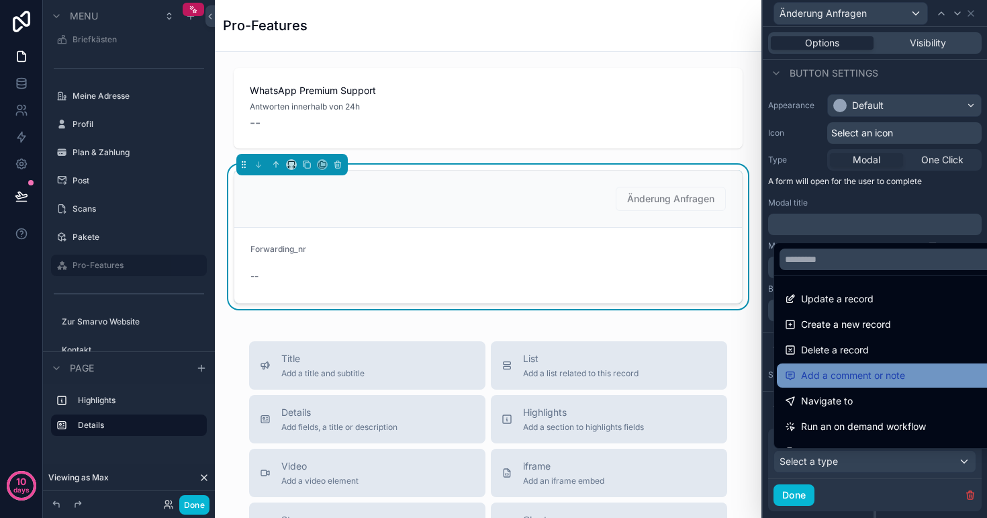
scroll to position [0, 0]
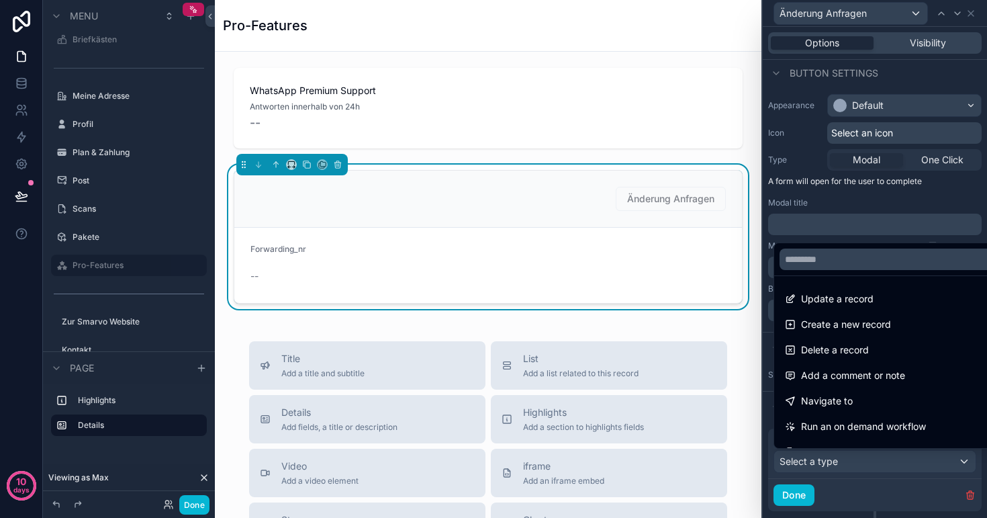
click at [757, 150] on div "WhatsApp Premium Support Antworten innerhalb von 24h -- Änderung Anfragen Forwa…" at bounding box center [488, 489] width 547 height 875
click at [796, 489] on div at bounding box center [875, 259] width 224 height 518
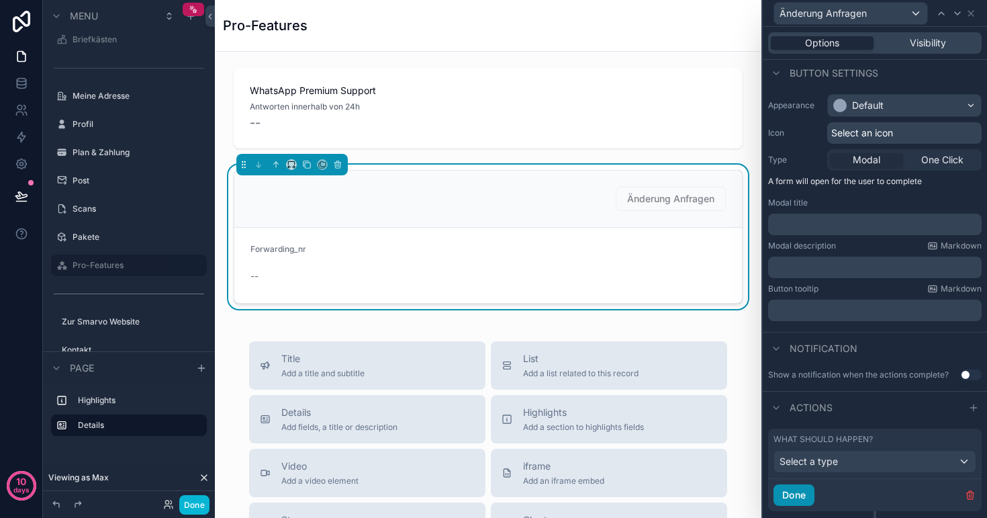
click at [794, 493] on button "Done" at bounding box center [794, 494] width 41 height 21
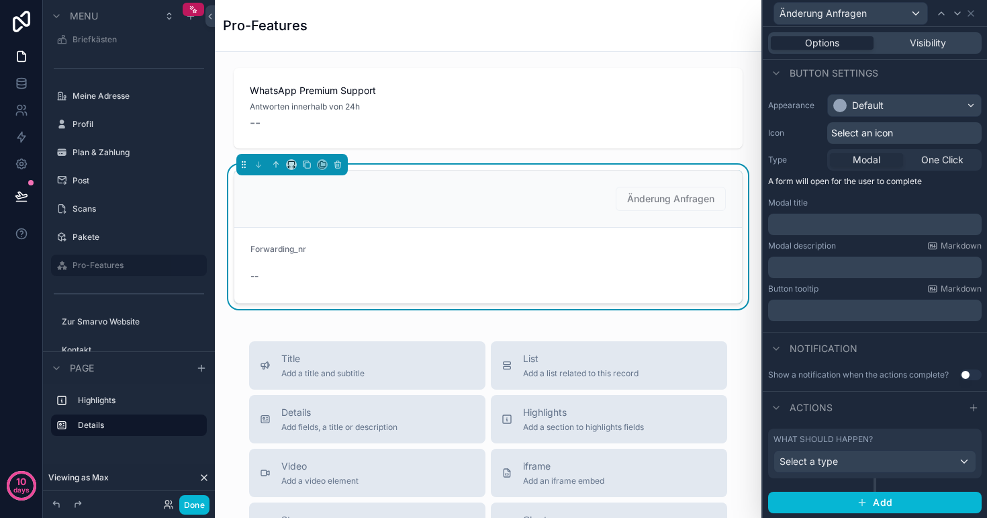
click at [659, 206] on span "Änderung Anfragen" at bounding box center [671, 199] width 110 height 24
click at [23, 82] on icon at bounding box center [21, 80] width 9 height 3
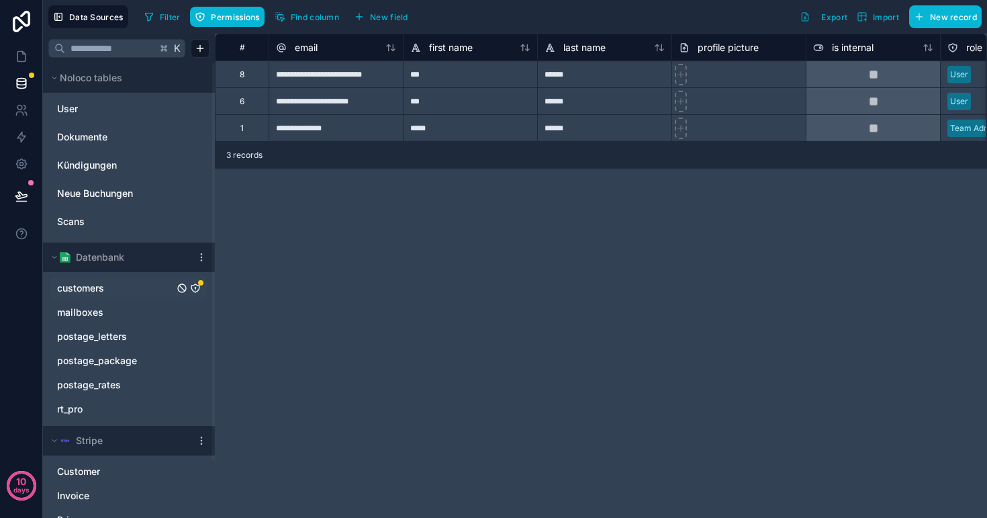
click at [130, 290] on link "customers" at bounding box center [115, 287] width 117 height 13
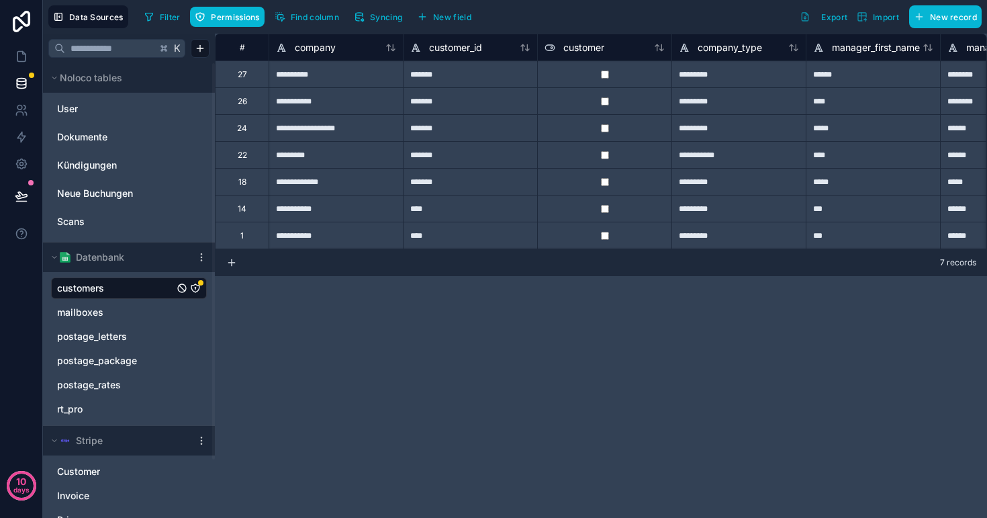
click at [196, 285] on icon "customers" at bounding box center [195, 288] width 11 height 11
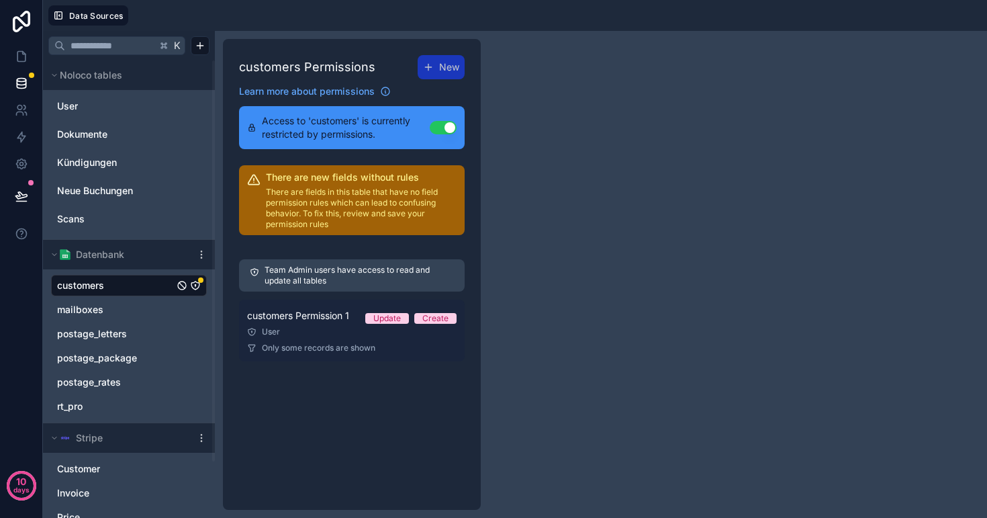
click at [329, 331] on div "User" at bounding box center [352, 331] width 210 height 11
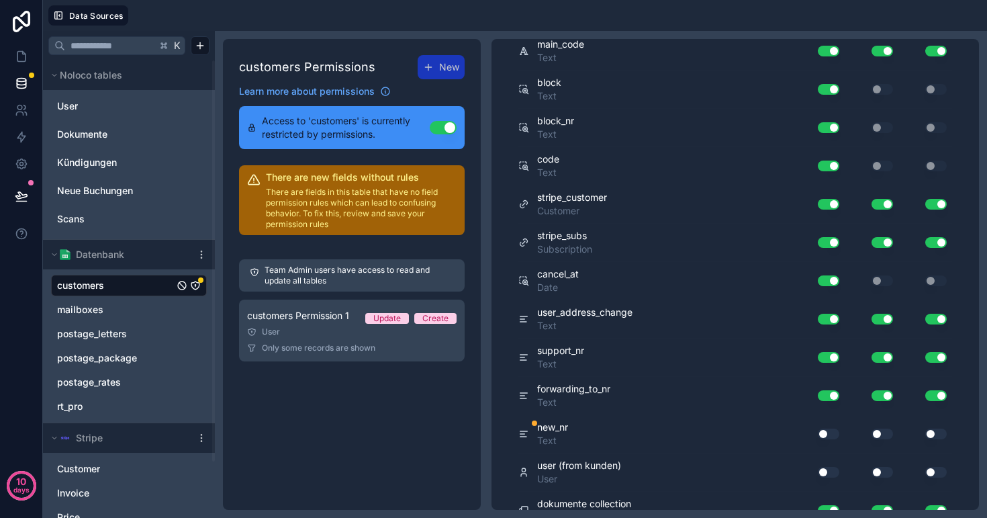
scroll to position [1451, 0]
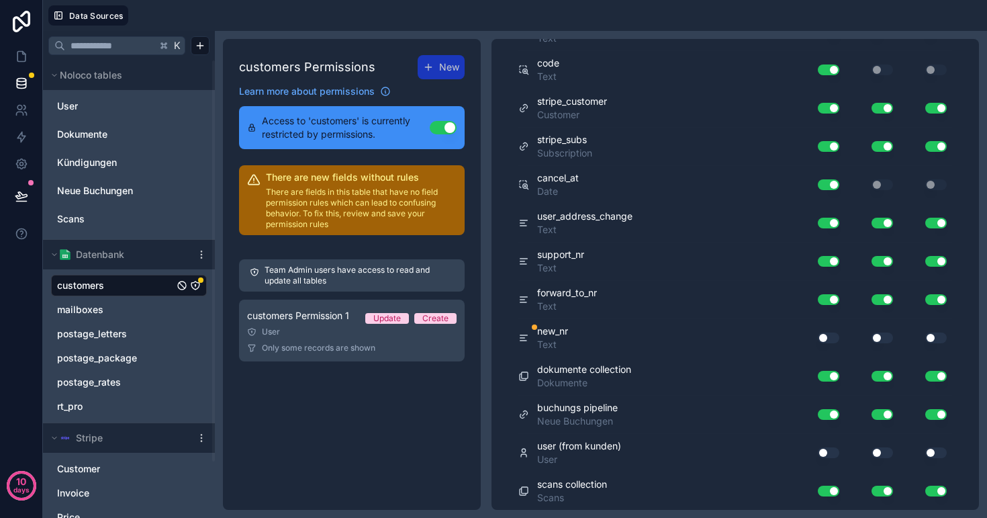
click at [832, 336] on button "Use setting" at bounding box center [828, 337] width 21 height 11
click at [879, 335] on button "Use setting" at bounding box center [882, 337] width 21 height 11
click at [939, 333] on button "Use setting" at bounding box center [936, 337] width 21 height 11
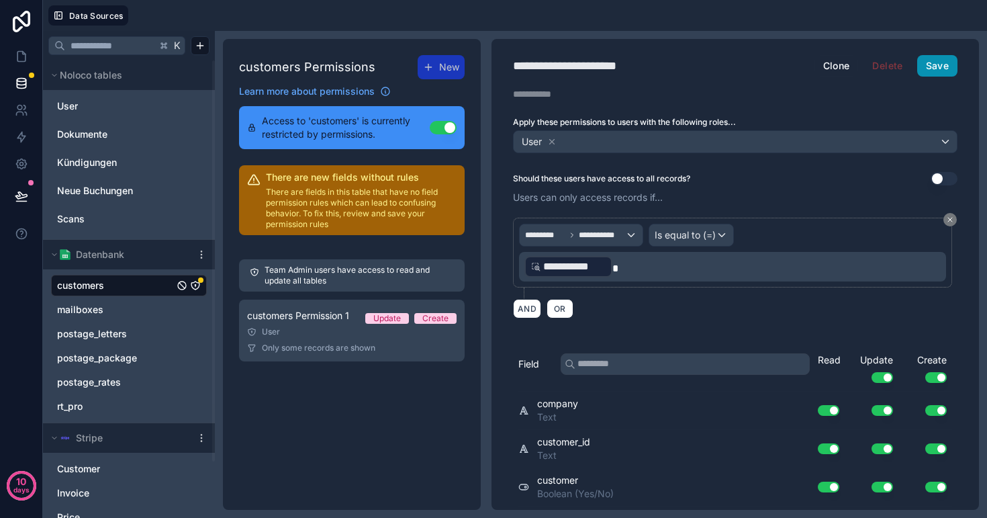
scroll to position [0, 0]
click at [926, 60] on button "Save" at bounding box center [938, 65] width 40 height 21
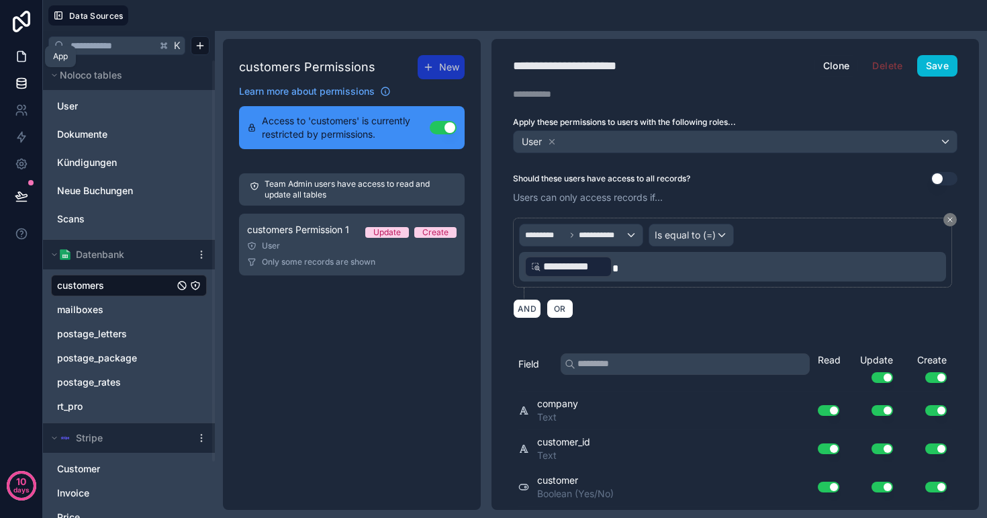
click at [19, 60] on icon at bounding box center [21, 56] width 13 height 13
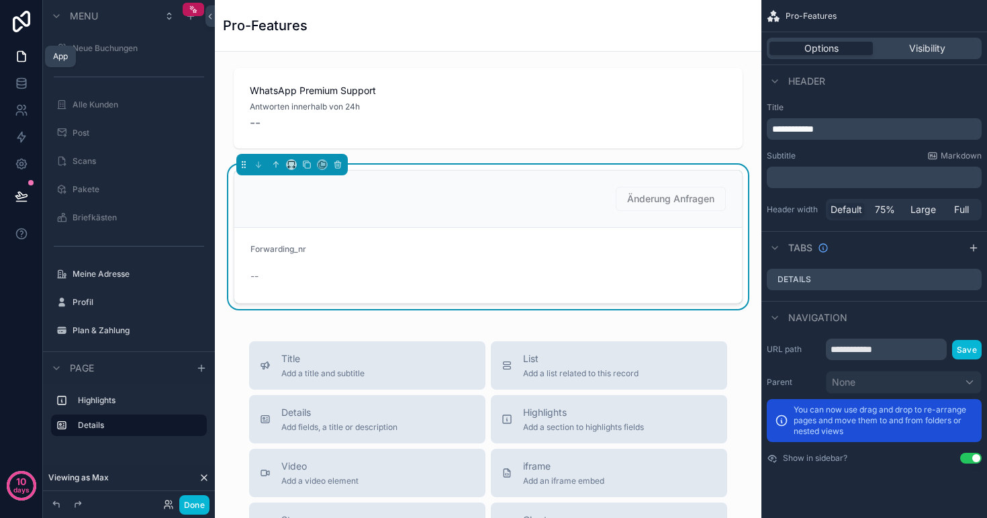
scroll to position [178, 0]
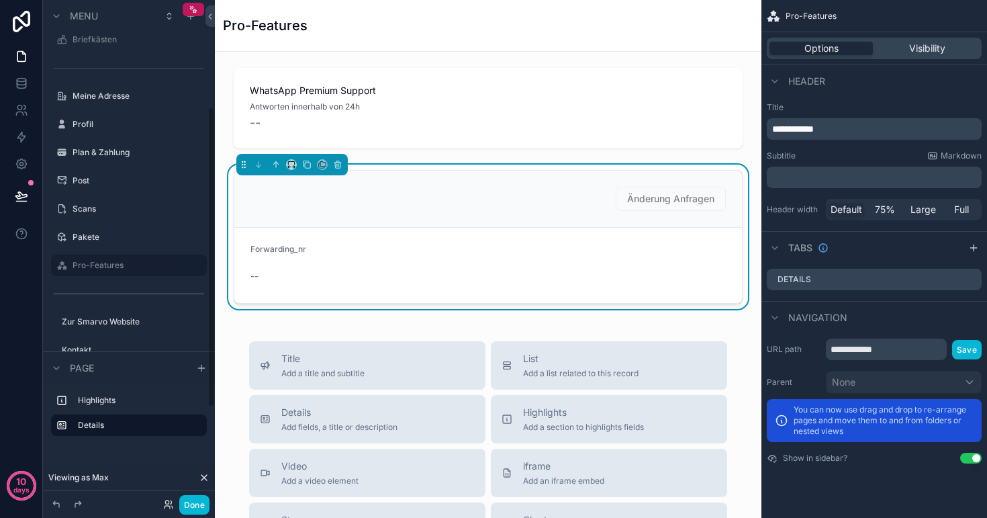
click at [441, 255] on form "Forwarding_nr --" at bounding box center [488, 265] width 508 height 75
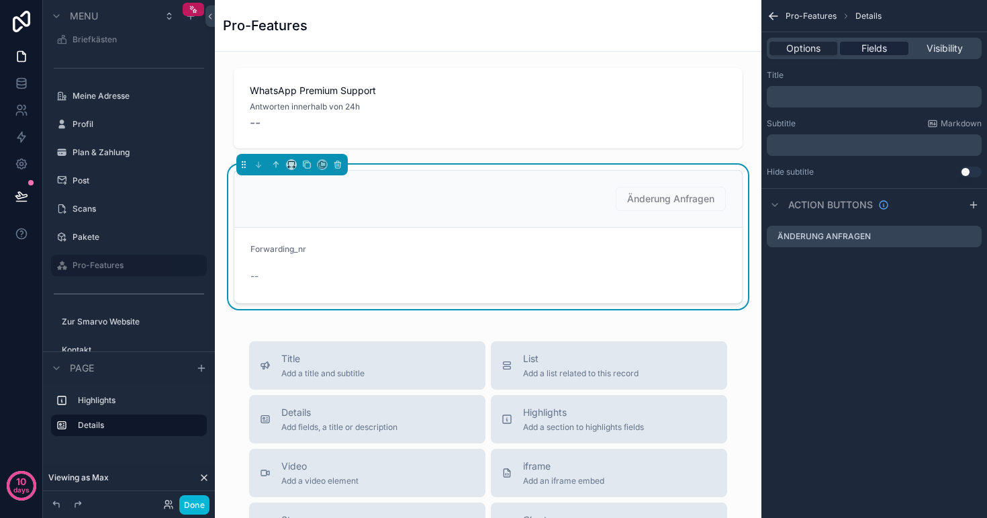
click at [876, 45] on span "Fields" at bounding box center [875, 48] width 26 height 13
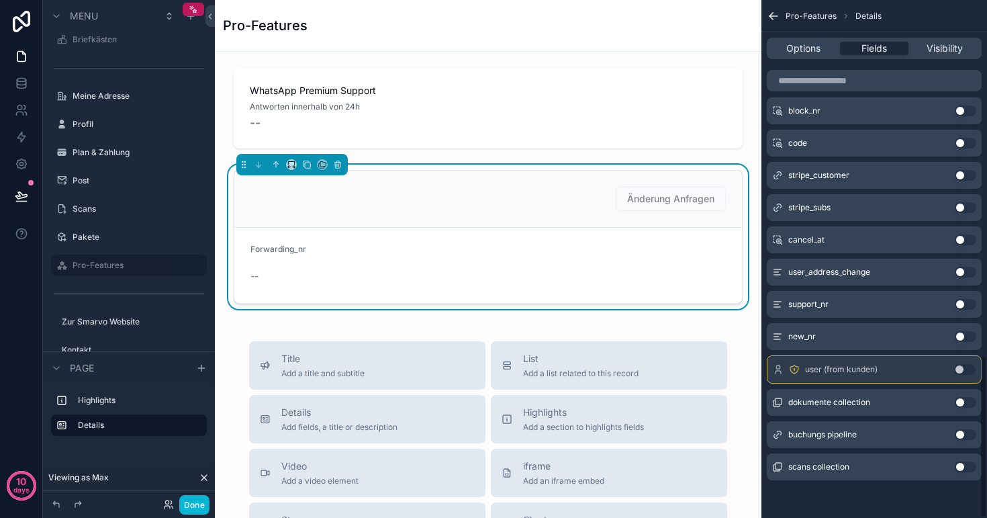
scroll to position [1126, 0]
click at [965, 337] on button "Use setting" at bounding box center [965, 336] width 21 height 11
click at [655, 206] on span "Änderung Anfragen" at bounding box center [671, 199] width 110 height 24
click at [794, 53] on span "Options" at bounding box center [804, 48] width 34 height 13
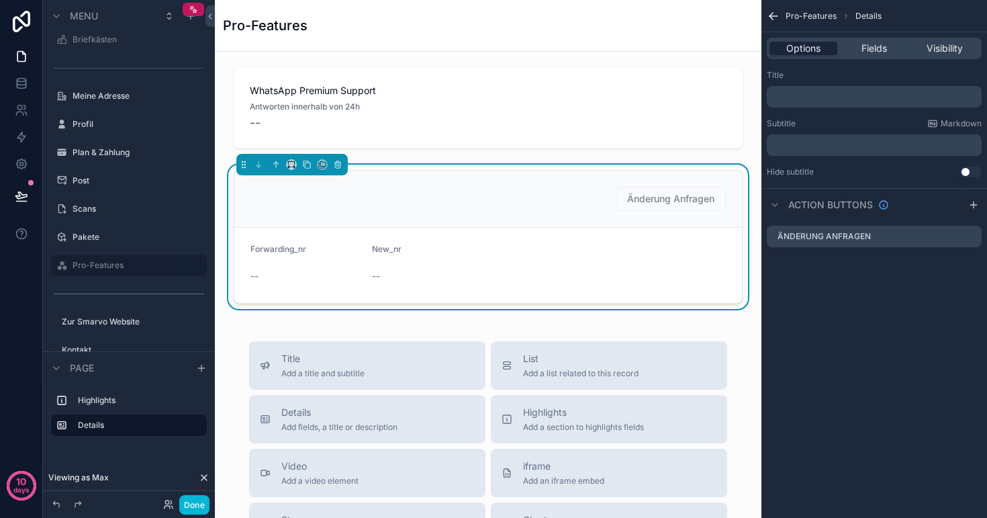
scroll to position [0, 0]
click at [969, 202] on icon "scrollable content" at bounding box center [974, 204] width 11 height 11
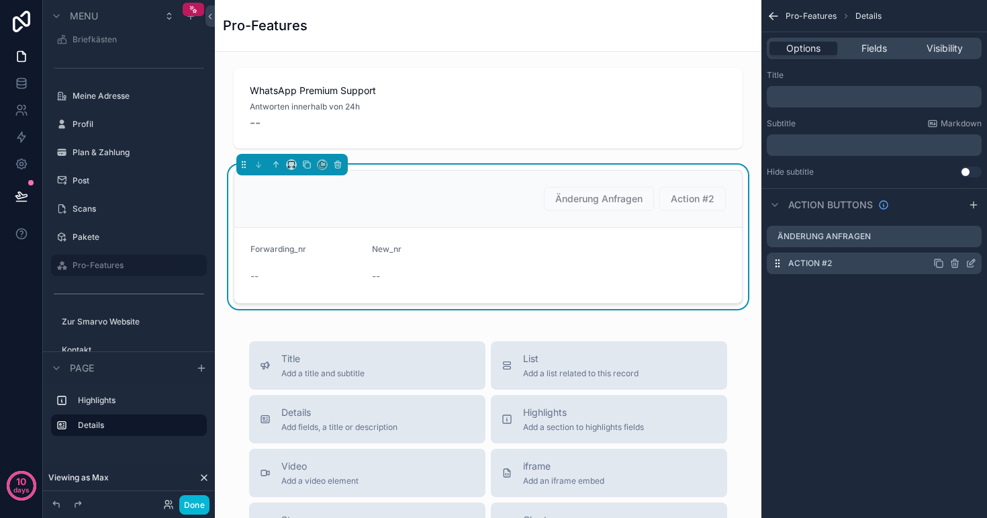
click at [969, 261] on icon "scrollable content" at bounding box center [971, 263] width 11 height 11
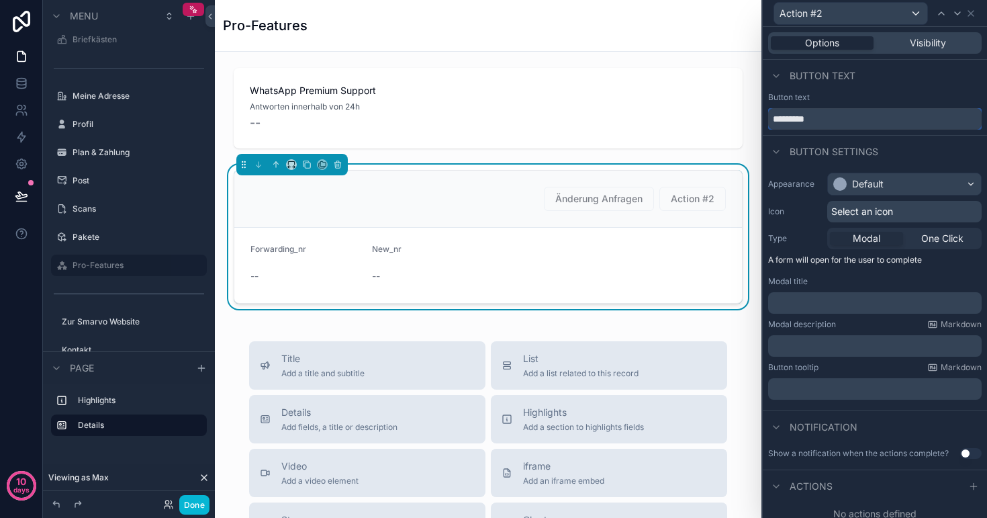
click at [843, 114] on input "*********" at bounding box center [875, 118] width 214 height 21
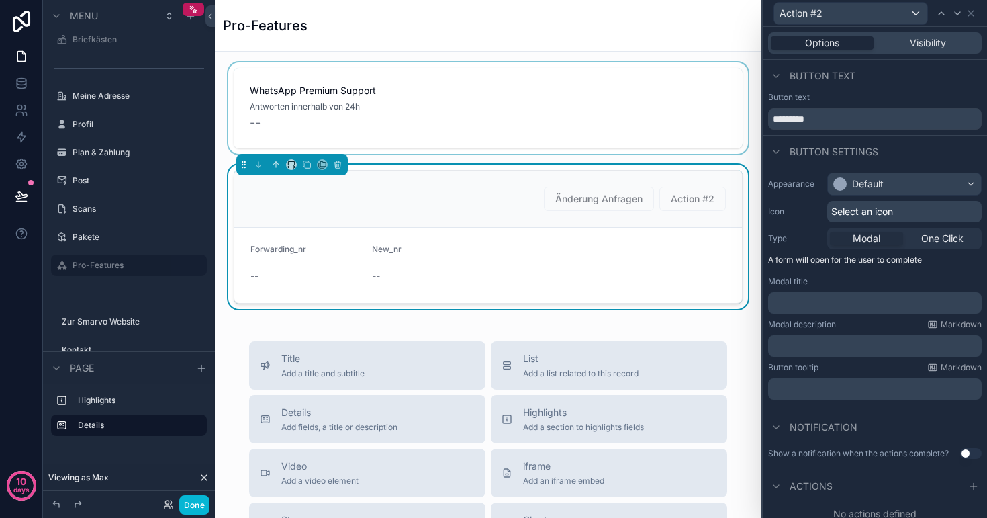
click at [504, 120] on div "scrollable content" at bounding box center [488, 107] width 525 height 91
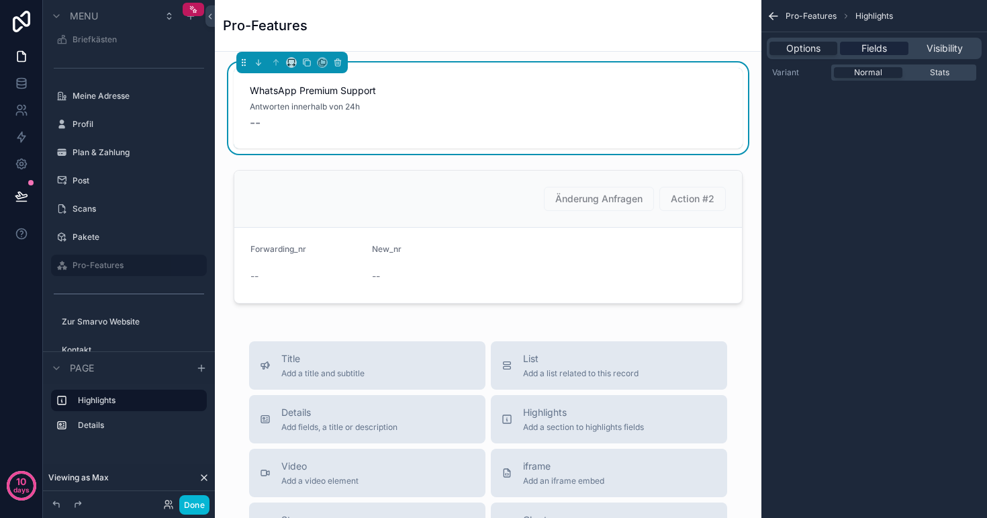
click at [876, 45] on span "Fields" at bounding box center [875, 48] width 26 height 13
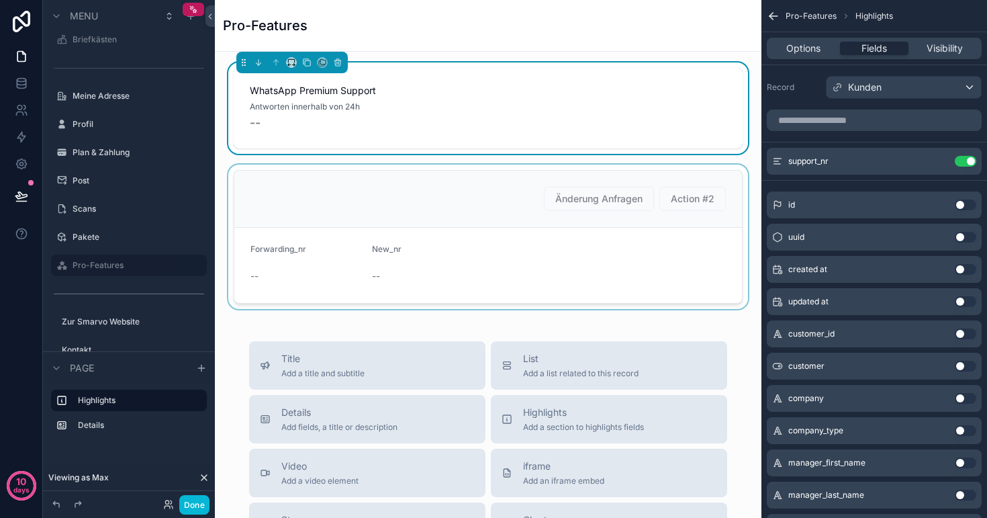
click at [541, 223] on div "scrollable content" at bounding box center [488, 237] width 525 height 144
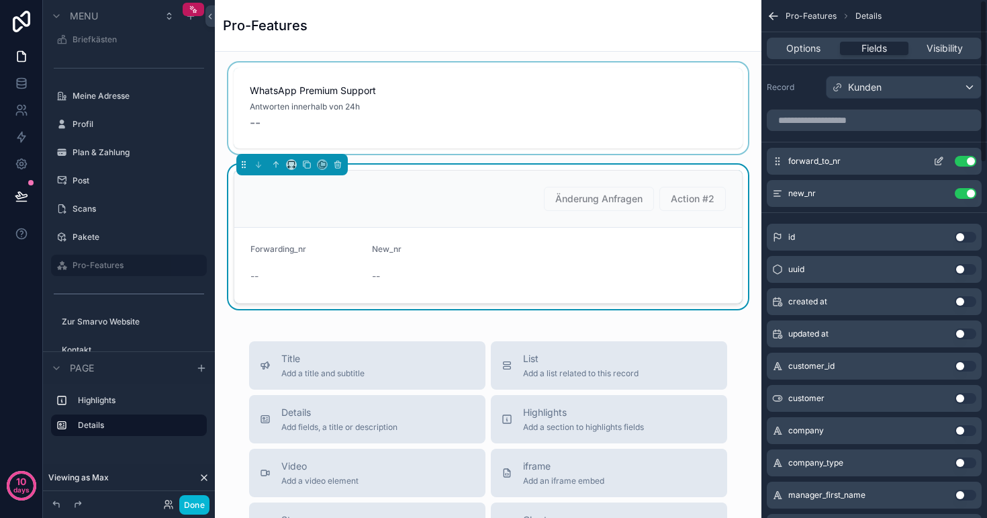
click at [936, 158] on icon "scrollable content" at bounding box center [939, 161] width 11 height 11
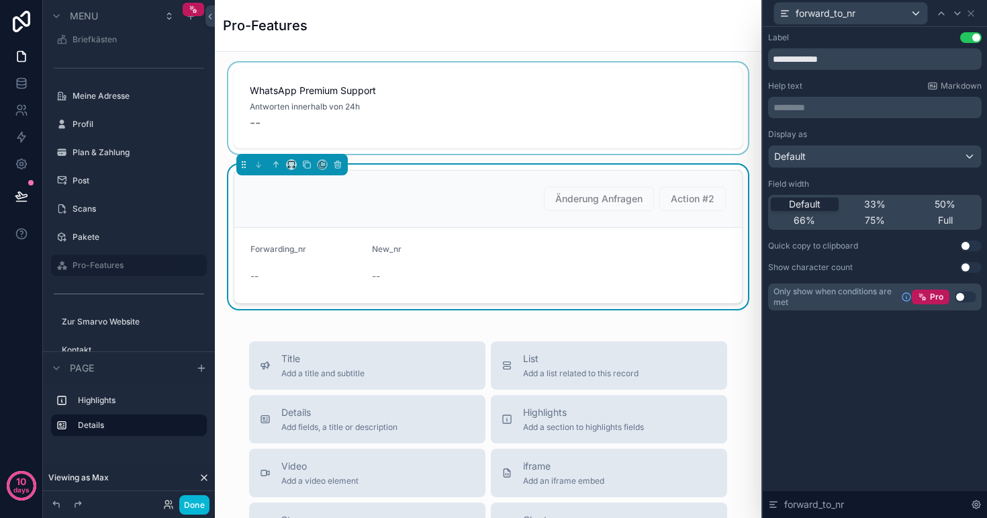
click at [976, 38] on button "Use setting" at bounding box center [971, 37] width 21 height 11
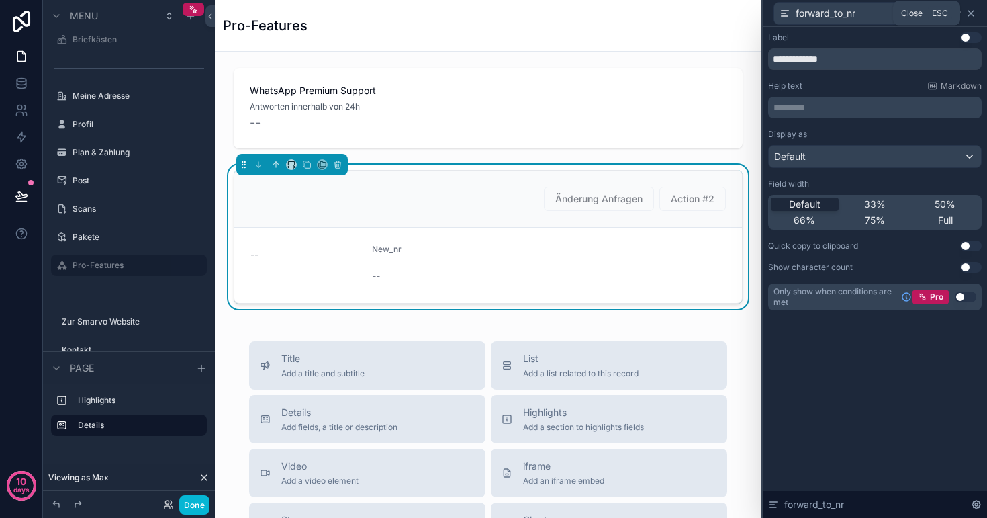
click at [973, 13] on icon at bounding box center [971, 13] width 11 height 11
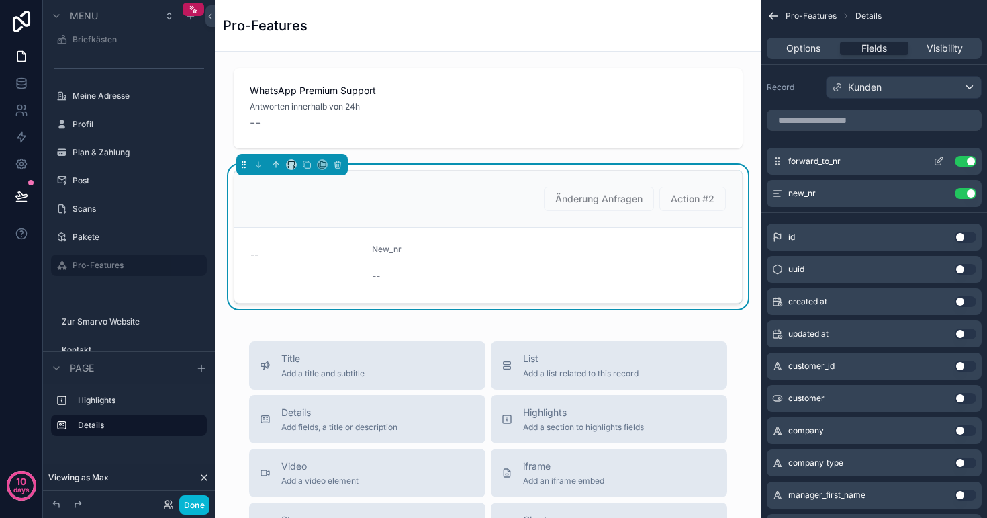
click at [969, 162] on button "Use setting" at bounding box center [965, 161] width 21 height 11
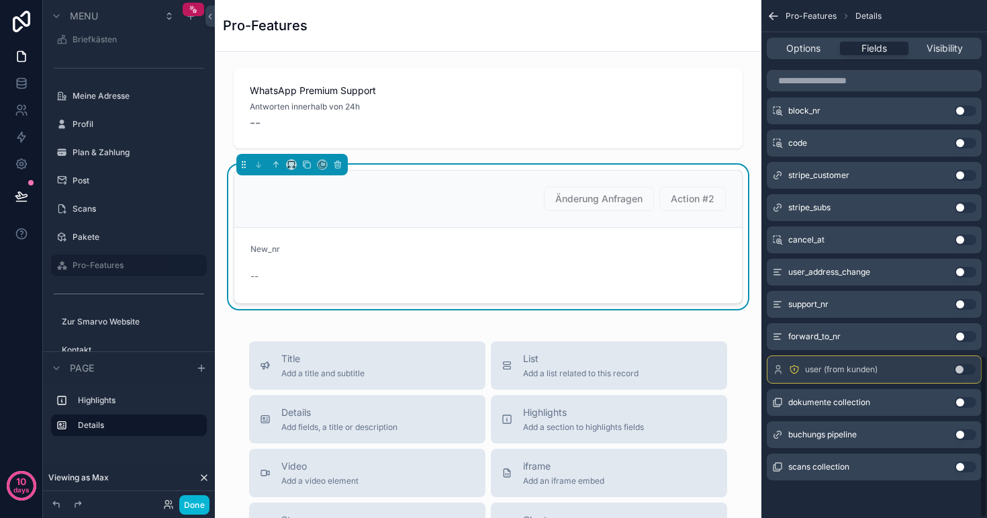
scroll to position [1126, 0]
click at [970, 337] on button "Use setting" at bounding box center [965, 336] width 21 height 11
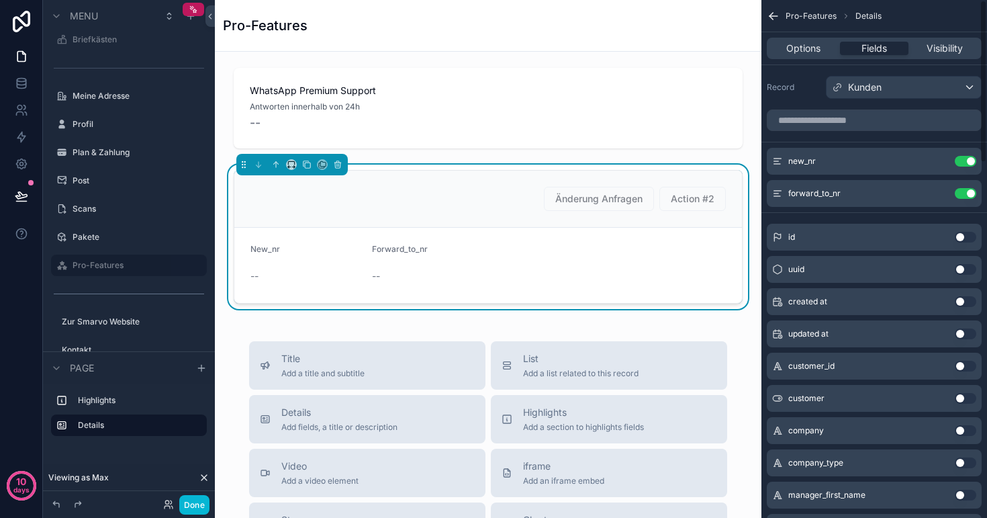
scroll to position [0, 0]
click at [939, 162] on icon "scrollable content" at bounding box center [939, 161] width 11 height 11
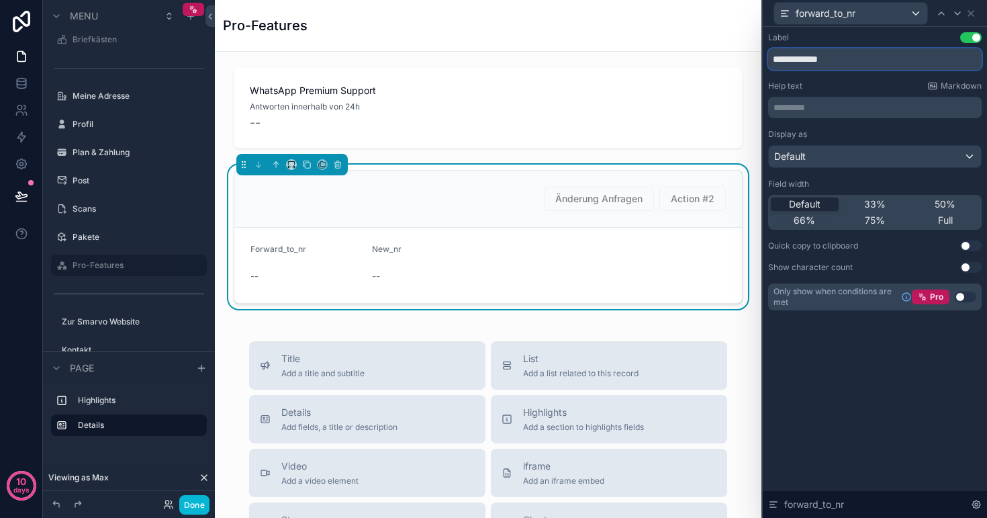
click at [854, 64] on input "**********" at bounding box center [875, 58] width 214 height 21
click at [952, 216] on span "Full" at bounding box center [945, 220] width 15 height 13
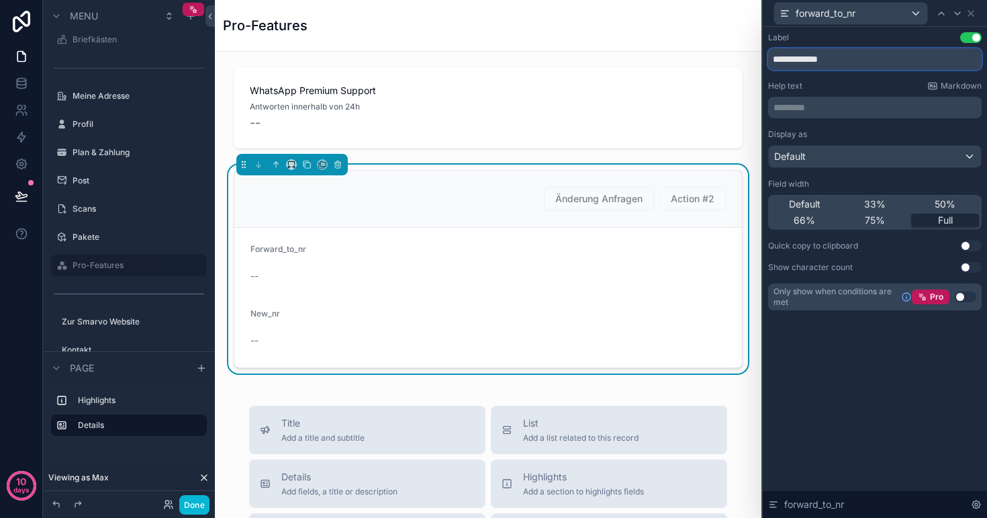
click at [856, 58] on input "**********" at bounding box center [875, 58] width 214 height 21
type input "*"
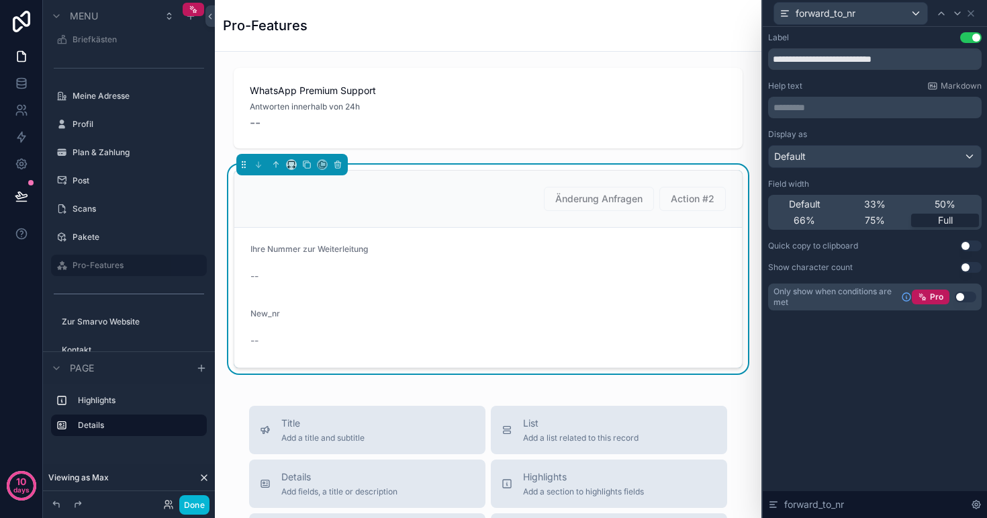
drag, startPoint x: 907, startPoint y: 85, endPoint x: 838, endPoint y: 402, distance: 324.6
click at [838, 406] on div "**********" at bounding box center [875, 272] width 224 height 491
drag, startPoint x: 918, startPoint y: 58, endPoint x: 759, endPoint y: 58, distance: 159.2
click at [759, 58] on div "**********" at bounding box center [493, 259] width 987 height 518
type input "**********"
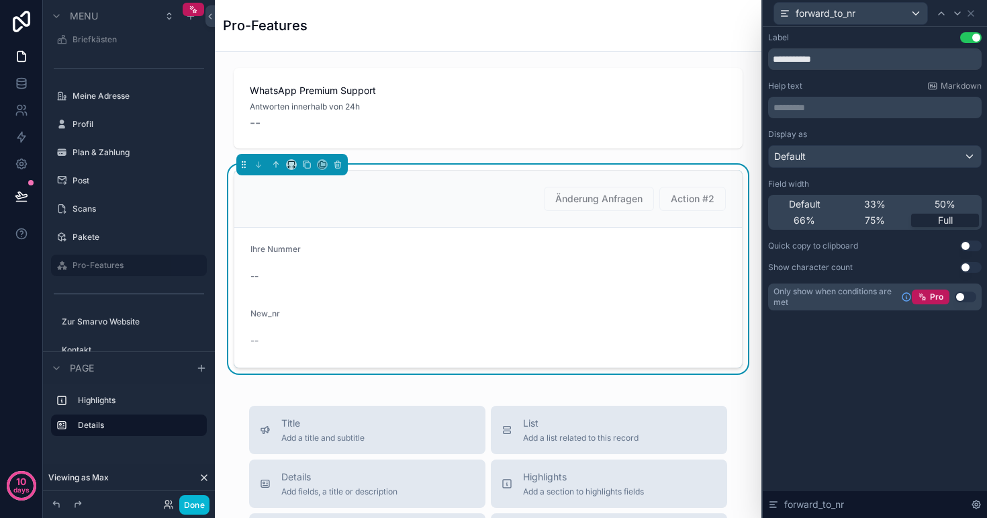
click at [807, 112] on p "********* ﻿" at bounding box center [877, 107] width 206 height 13
click at [836, 87] on div "Help text Markdown" at bounding box center [875, 86] width 214 height 11
click at [807, 115] on div "********* ﻿" at bounding box center [875, 107] width 214 height 21
click at [807, 111] on p "********* ﻿" at bounding box center [877, 107] width 206 height 13
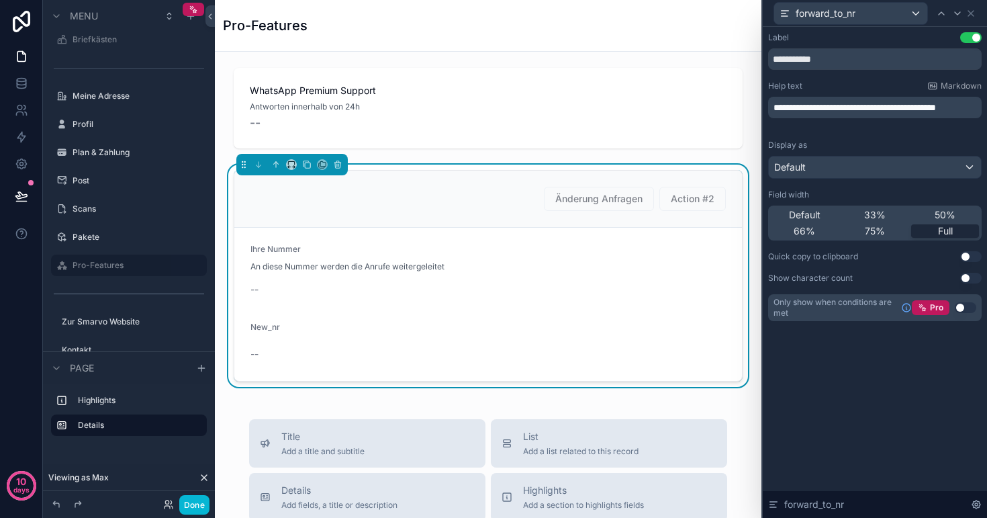
click at [854, 400] on div "**********" at bounding box center [875, 272] width 224 height 491
click at [972, 14] on icon at bounding box center [971, 13] width 5 height 5
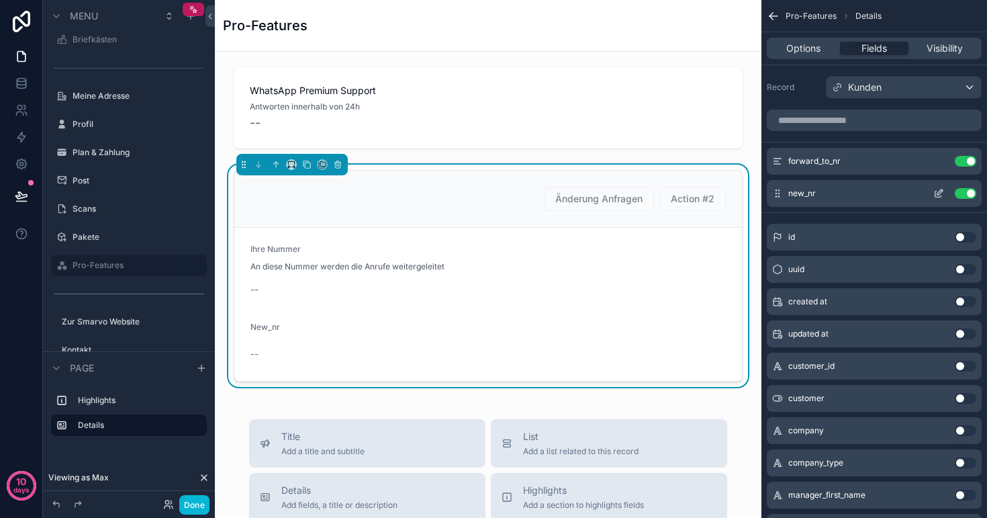
click at [934, 192] on icon "scrollable content" at bounding box center [939, 193] width 11 height 11
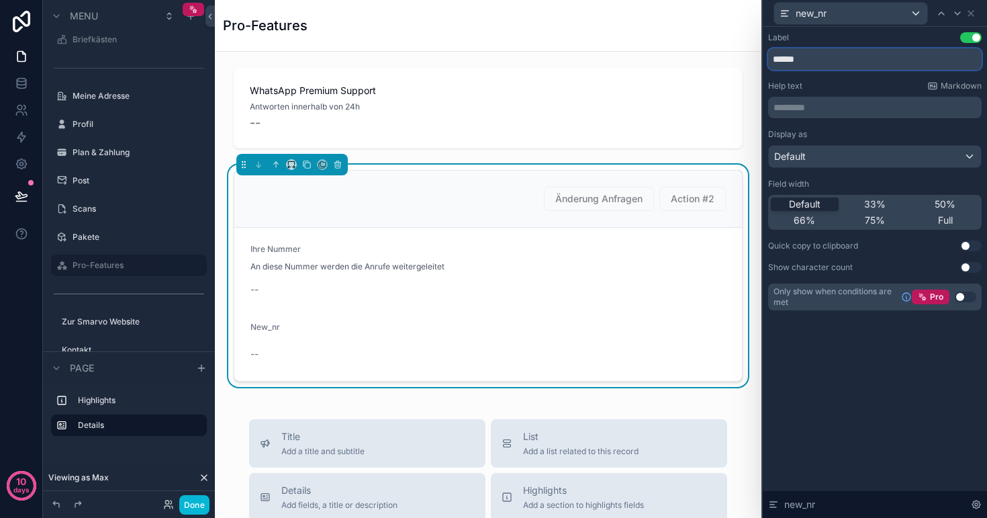
drag, startPoint x: 826, startPoint y: 59, endPoint x: 758, endPoint y: 51, distance: 68.3
click at [758, 51] on div "new_nr Label Use setting ****** Help text Markdown ********* ﻿ Display as Defau…" at bounding box center [493, 259] width 987 height 518
type input "**********"
click at [845, 361] on div "**********" at bounding box center [875, 272] width 224 height 491
click at [815, 106] on p "********* ﻿" at bounding box center [877, 107] width 206 height 13
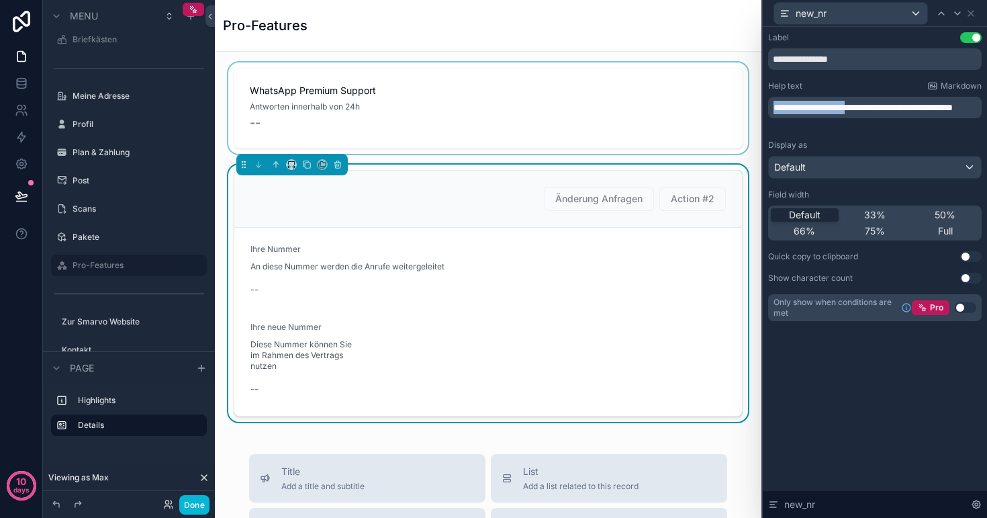
drag, startPoint x: 883, startPoint y: 110, endPoint x: 726, endPoint y: 71, distance: 161.4
click at [726, 71] on div "**********" at bounding box center [493, 259] width 987 height 518
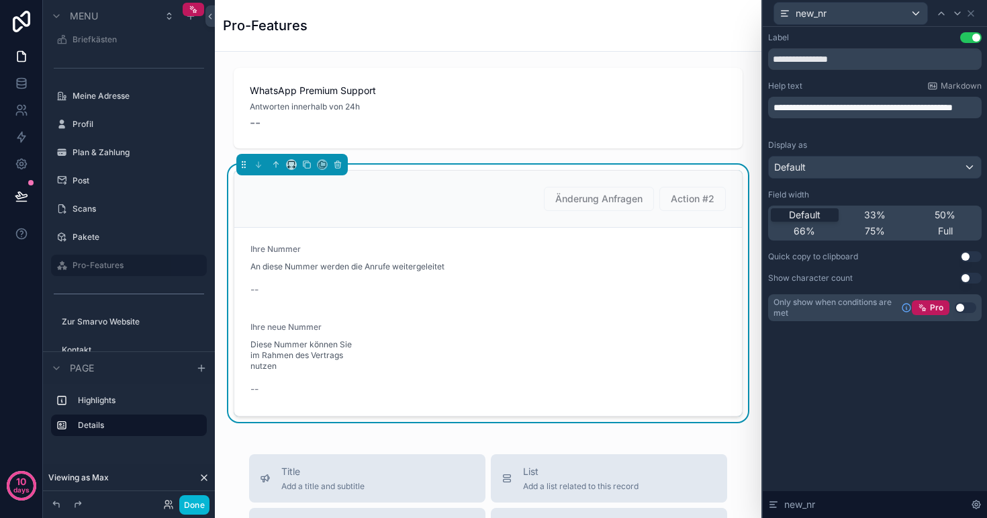
click at [878, 114] on p "**********" at bounding box center [877, 107] width 206 height 13
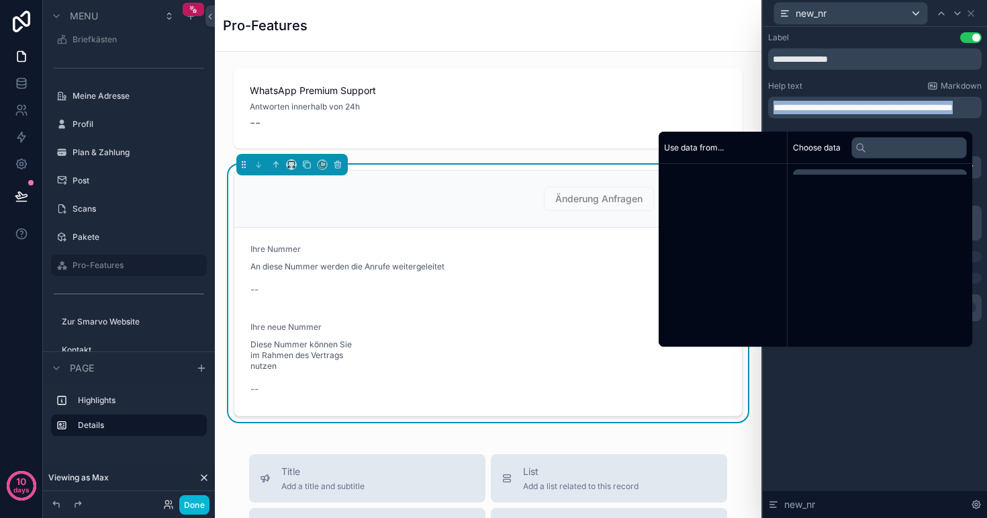
click at [878, 114] on p "**********" at bounding box center [877, 107] width 206 height 13
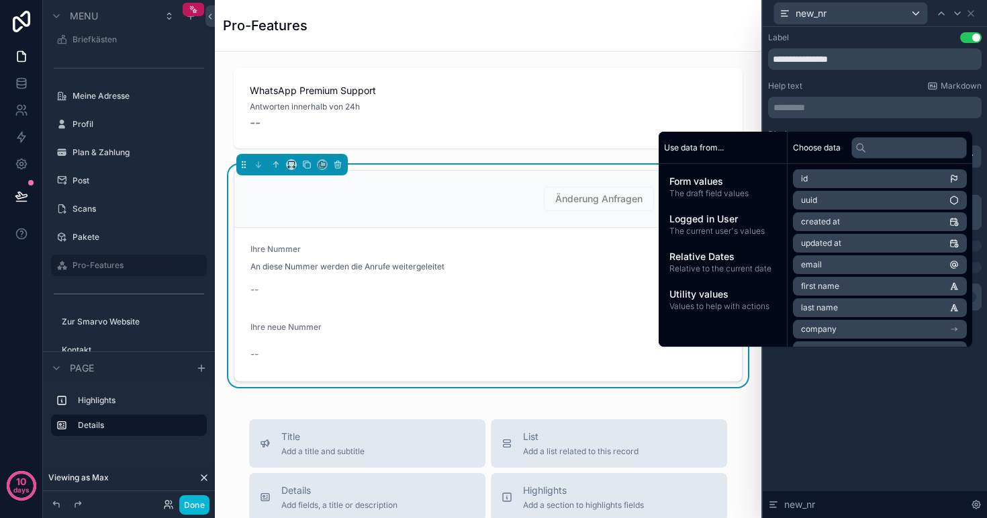
click at [876, 404] on div "**********" at bounding box center [875, 272] width 224 height 491
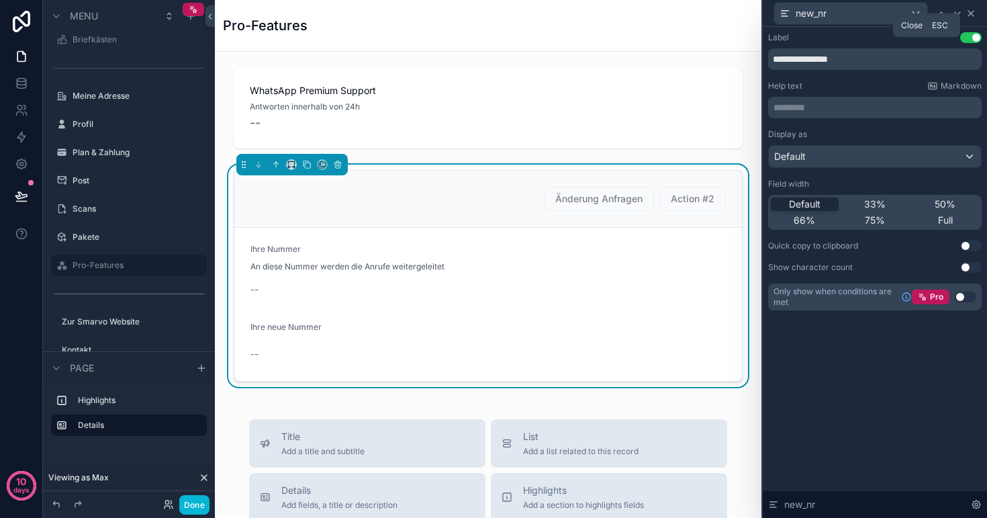
click at [969, 15] on icon at bounding box center [971, 13] width 11 height 11
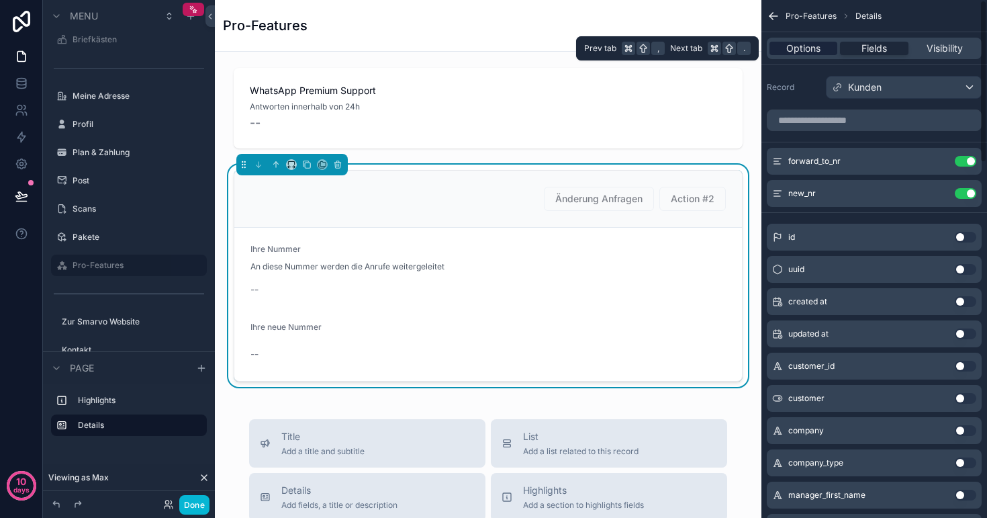
click at [810, 46] on span "Options" at bounding box center [804, 48] width 34 height 13
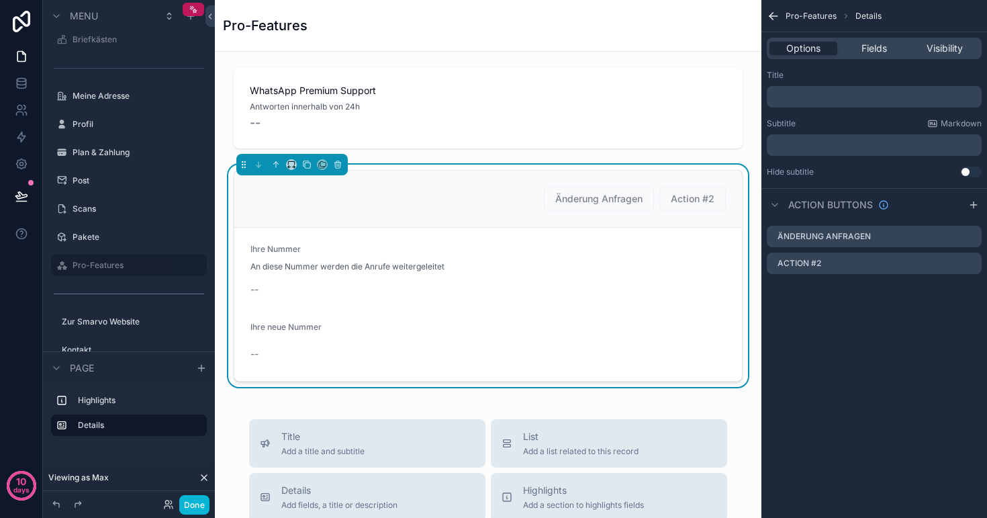
click at [803, 95] on p "﻿" at bounding box center [875, 96] width 207 height 11
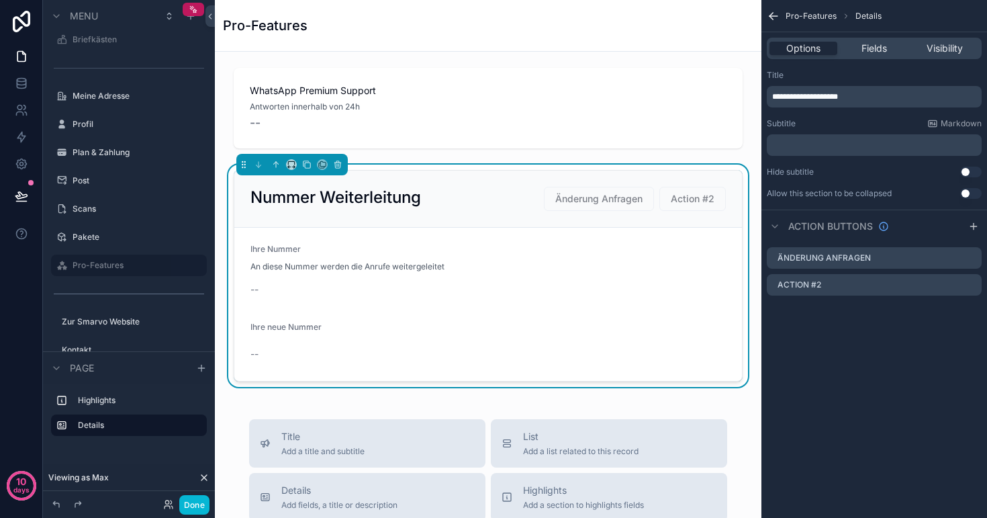
click at [864, 409] on div "**********" at bounding box center [875, 259] width 226 height 518
click at [787, 94] on span "**********" at bounding box center [805, 97] width 66 height 8
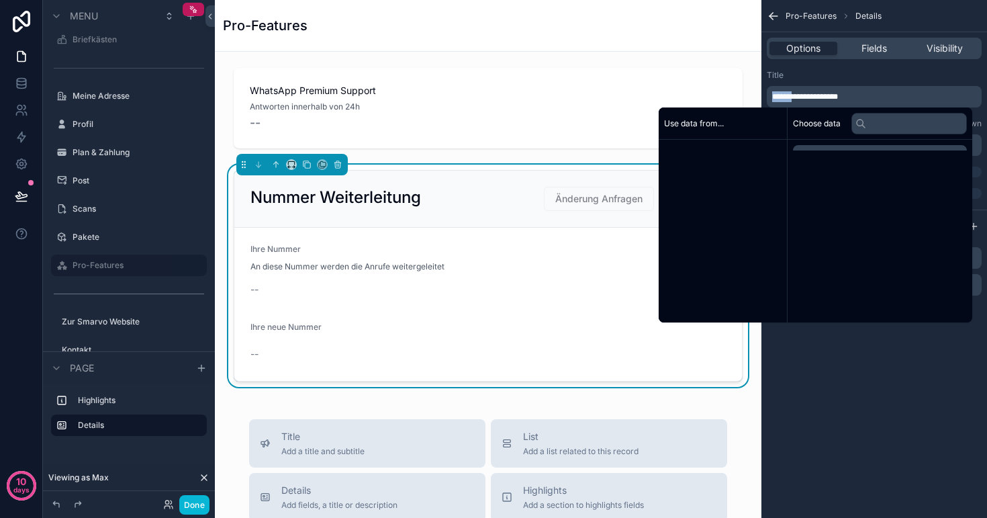
click at [787, 94] on span "**********" at bounding box center [805, 97] width 66 height 8
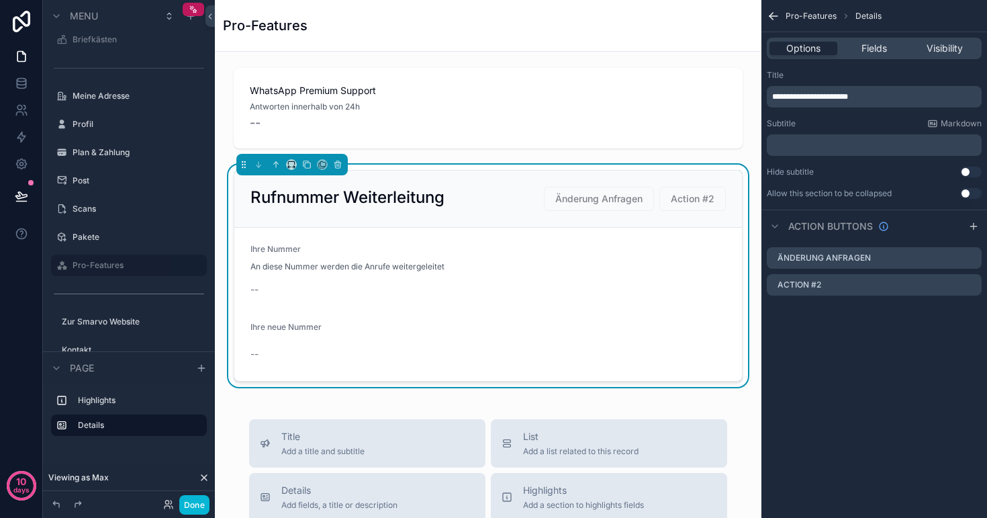
click at [813, 363] on div "**********" at bounding box center [875, 259] width 226 height 518
click at [955, 258] on icon "scrollable content" at bounding box center [955, 258] width 11 height 11
click at [952, 237] on icon at bounding box center [949, 237] width 6 height 6
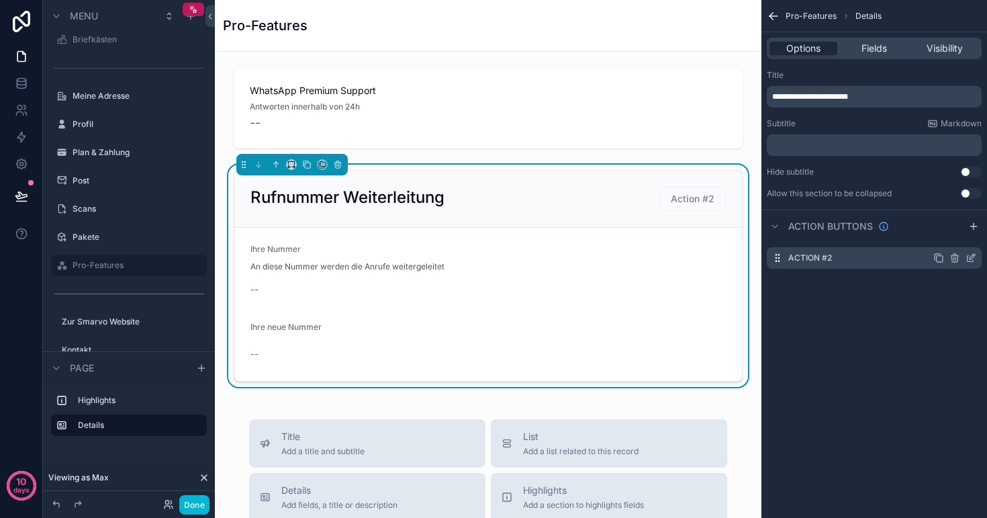
click at [973, 260] on icon "scrollable content" at bounding box center [971, 258] width 11 height 11
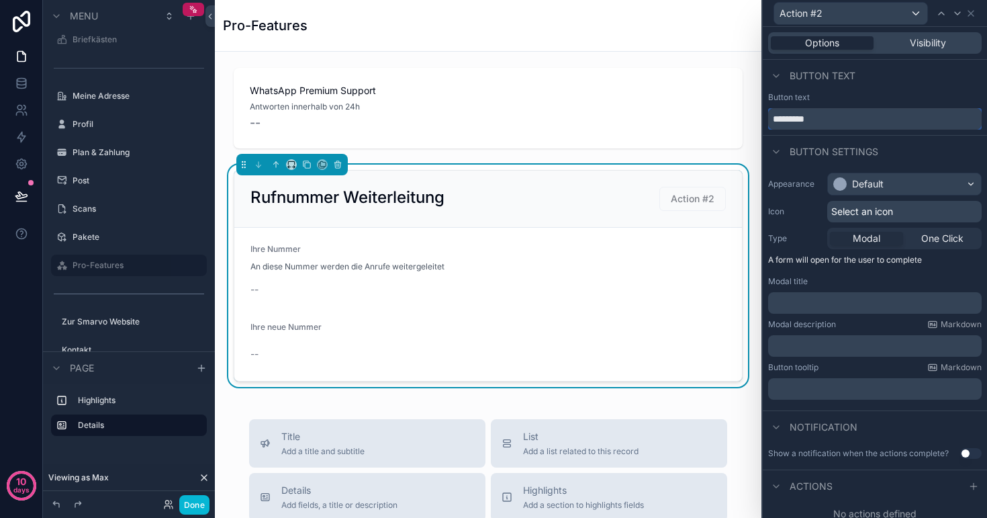
drag, startPoint x: 829, startPoint y: 124, endPoint x: 762, endPoint y: 124, distance: 67.2
click at [762, 124] on div "Action #2 Options Visibility Button text Button text ********* Button settings …" at bounding box center [875, 259] width 226 height 518
type input "**********"
click at [899, 100] on div "Button text" at bounding box center [875, 97] width 214 height 11
click at [877, 182] on div "Default" at bounding box center [868, 183] width 32 height 13
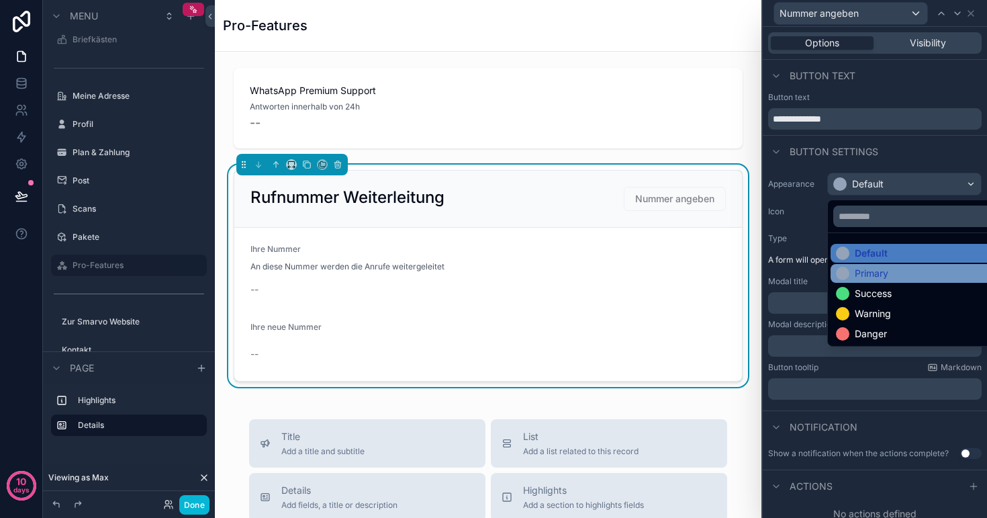
click at [876, 267] on div "Primary" at bounding box center [872, 273] width 34 height 13
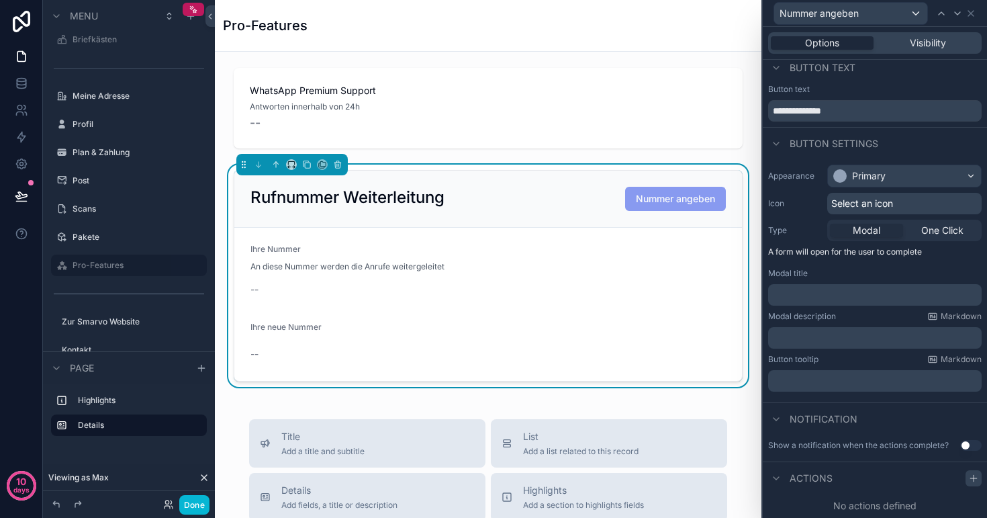
click at [977, 482] on icon at bounding box center [974, 478] width 11 height 11
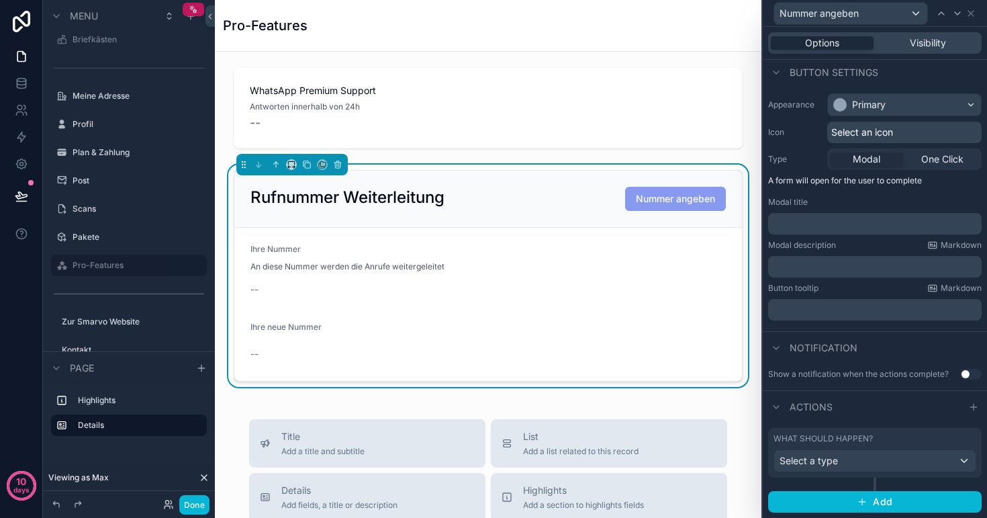
scroll to position [79, 0]
click at [834, 455] on span "Select a type" at bounding box center [809, 460] width 58 height 11
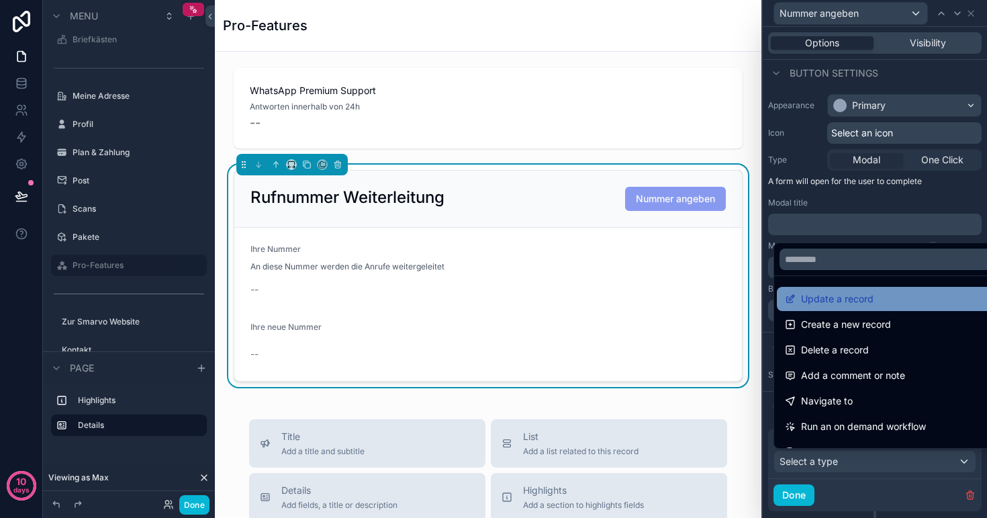
click at [850, 300] on span "Update a record" at bounding box center [837, 299] width 73 height 16
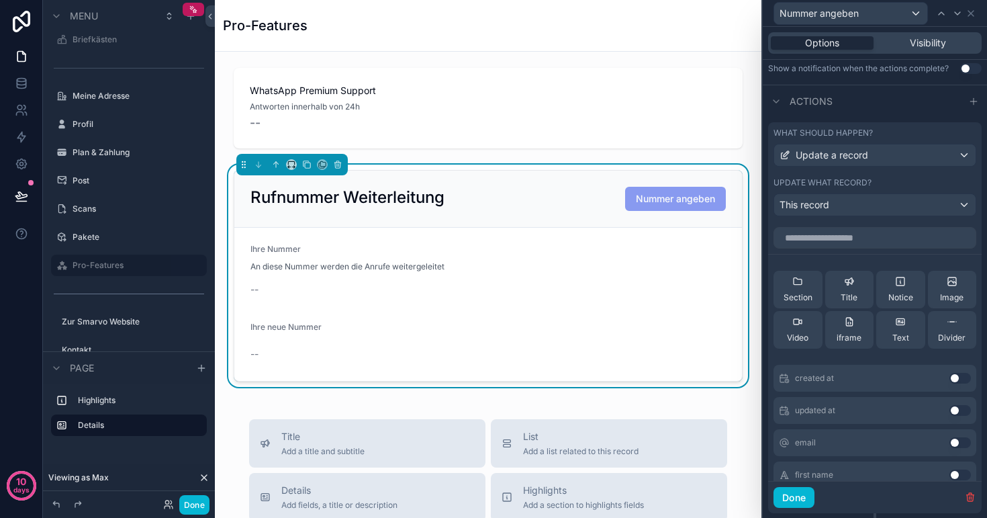
scroll to position [0, 0]
click at [847, 202] on div "This record" at bounding box center [875, 204] width 202 height 21
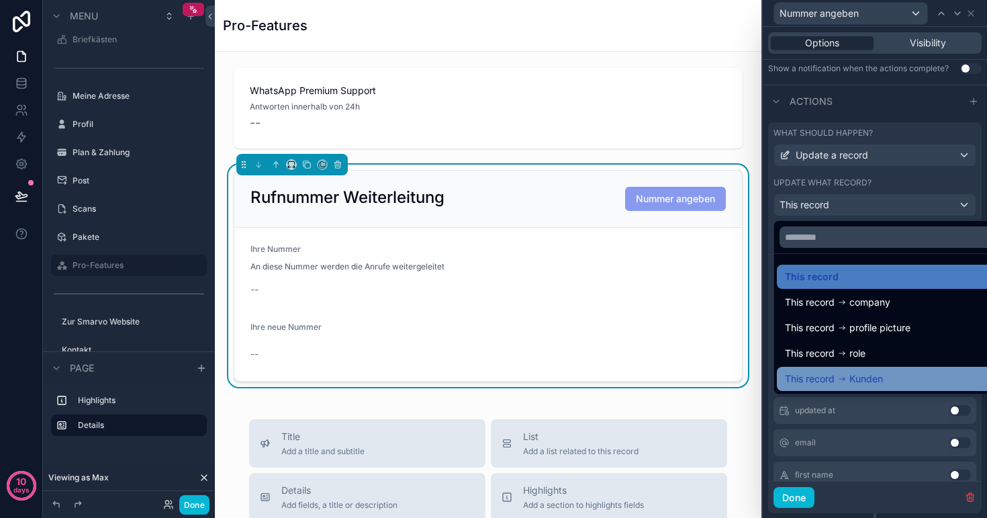
click at [871, 379] on span "Kunden" at bounding box center [867, 379] width 34 height 16
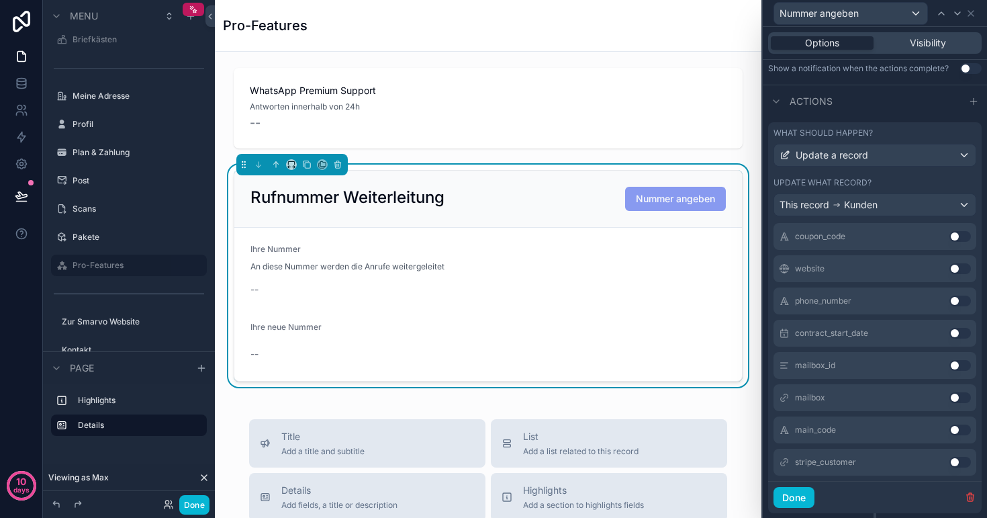
scroll to position [1098, 0]
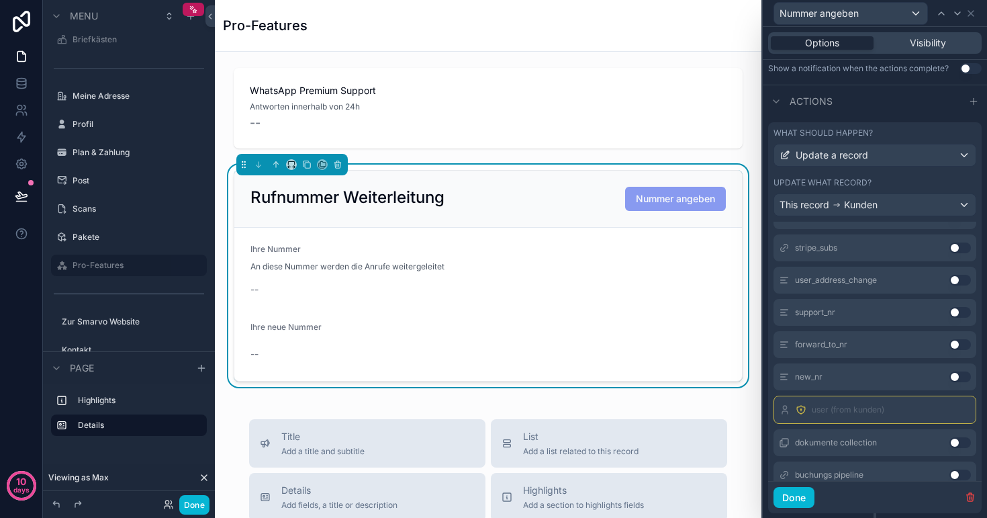
click at [958, 345] on button "Use setting" at bounding box center [960, 344] width 21 height 11
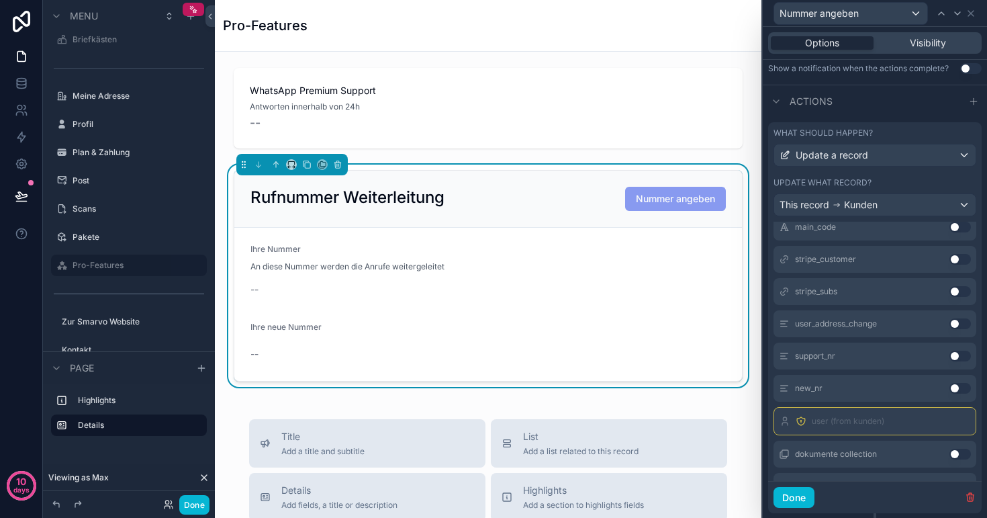
click at [898, 107] on div "Actions" at bounding box center [875, 101] width 224 height 32
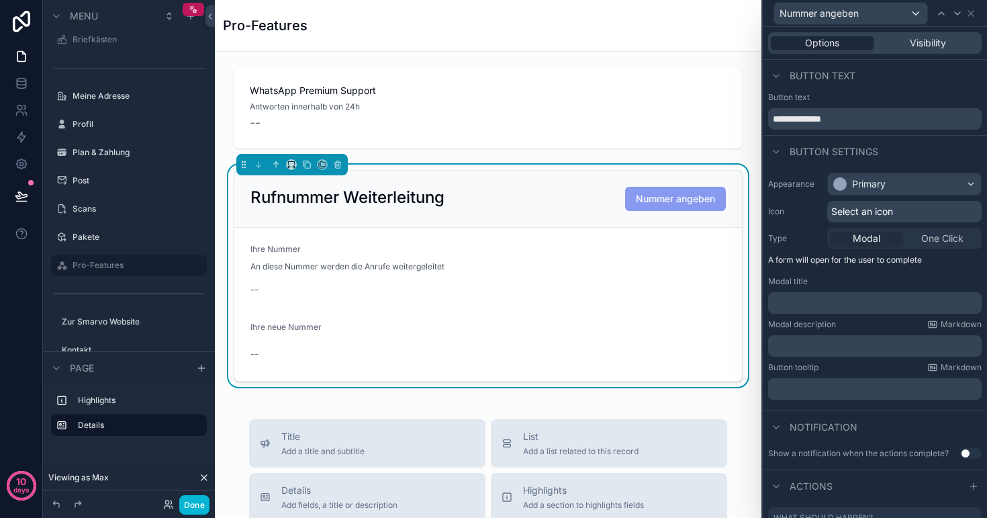
scroll to position [0, 0]
click at [923, 43] on span "Visibility" at bounding box center [928, 42] width 36 height 13
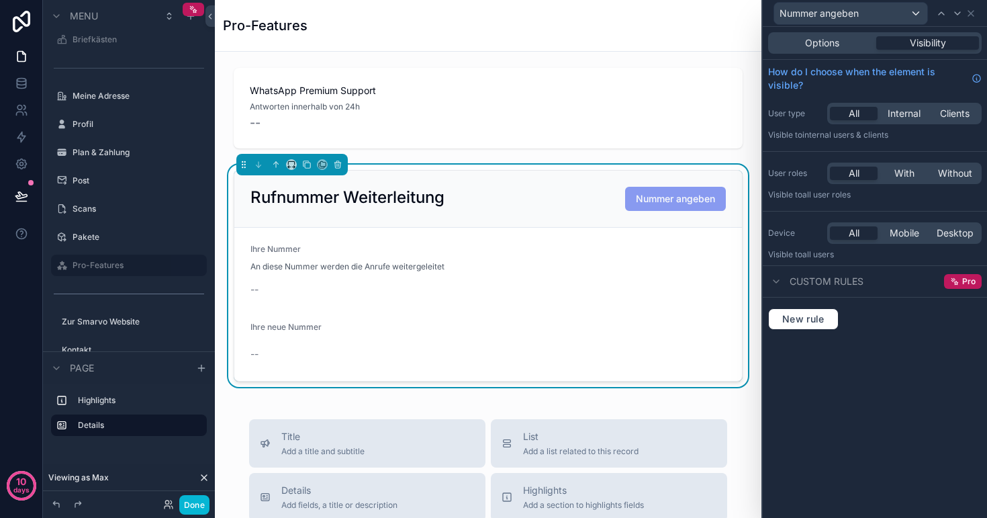
click at [818, 277] on span "Custom rules" at bounding box center [827, 281] width 74 height 13
click at [823, 285] on span "Custom rules" at bounding box center [827, 281] width 74 height 13
click at [814, 325] on button "New rule" at bounding box center [803, 318] width 71 height 21
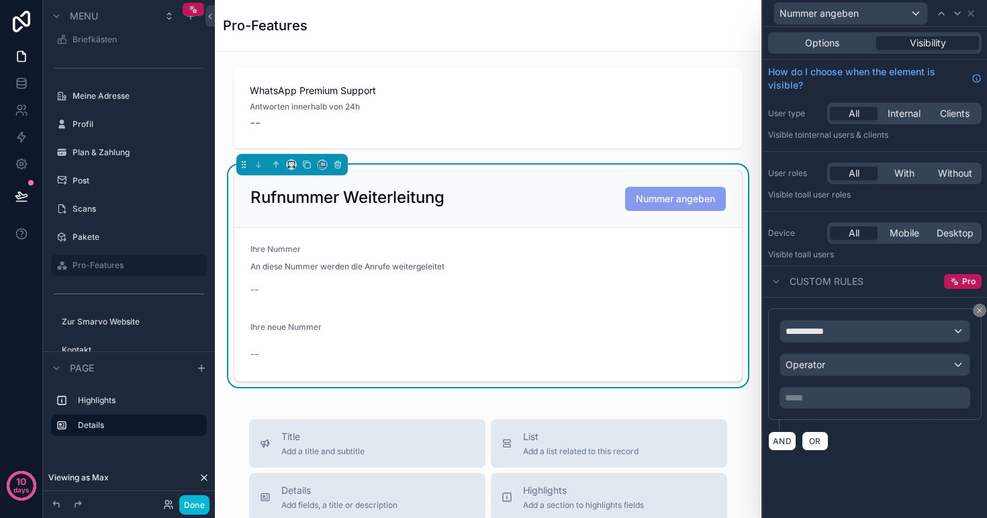
click at [843, 336] on div "**********" at bounding box center [875, 330] width 189 height 21
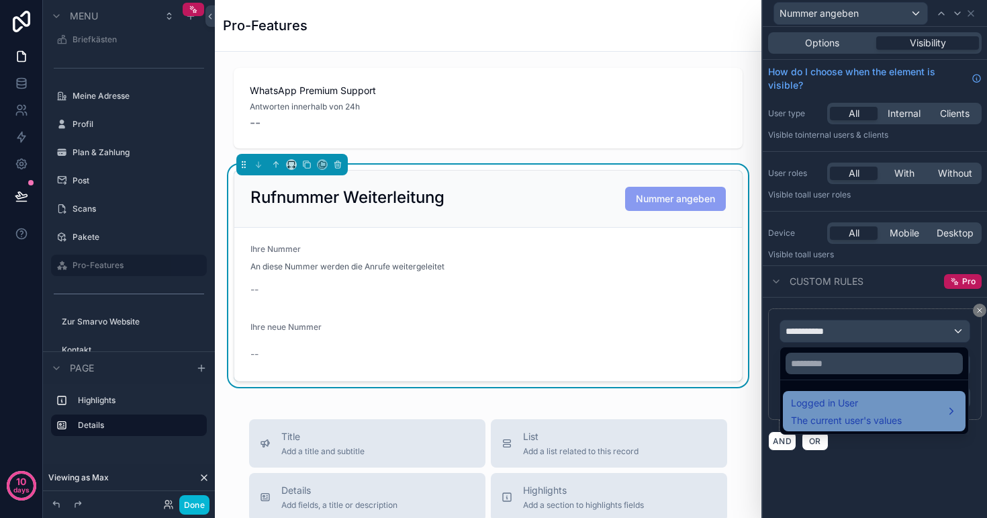
click at [843, 413] on div "Logged in User The current user's values" at bounding box center [846, 411] width 111 height 32
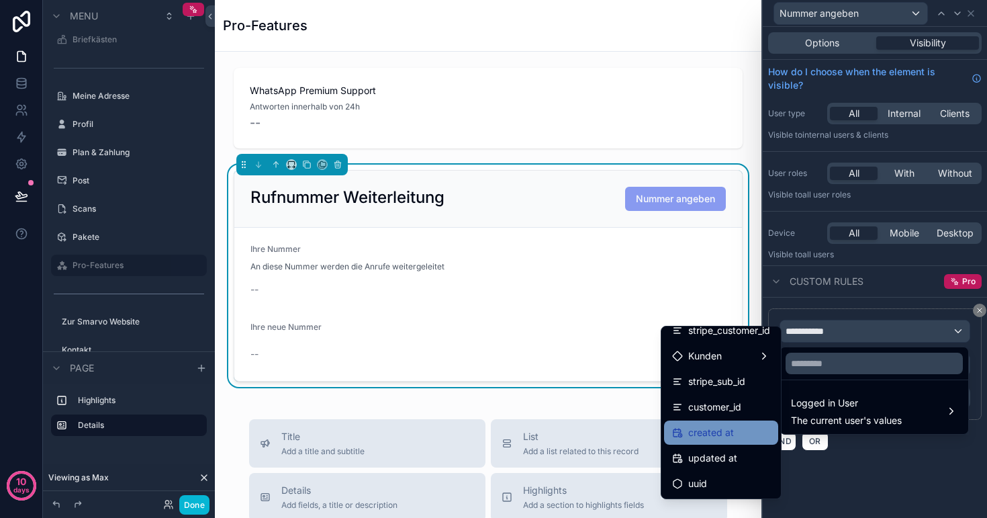
scroll to position [317, 0]
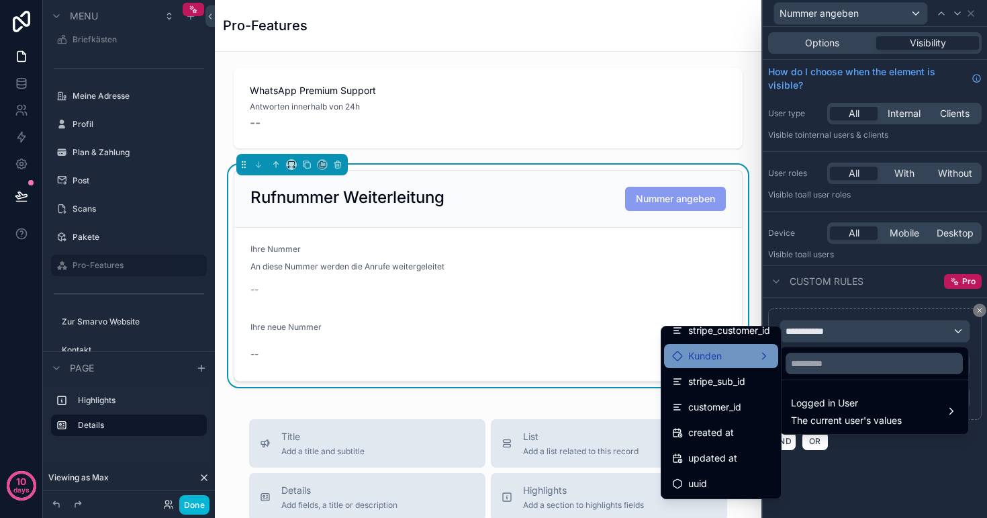
click at [719, 359] on span "Kunden" at bounding box center [705, 356] width 34 height 16
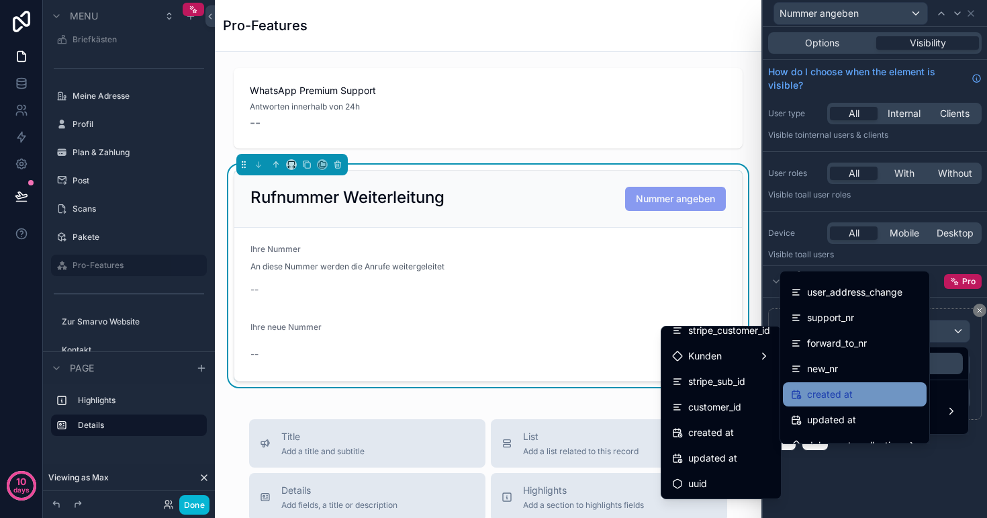
scroll to position [855, 0]
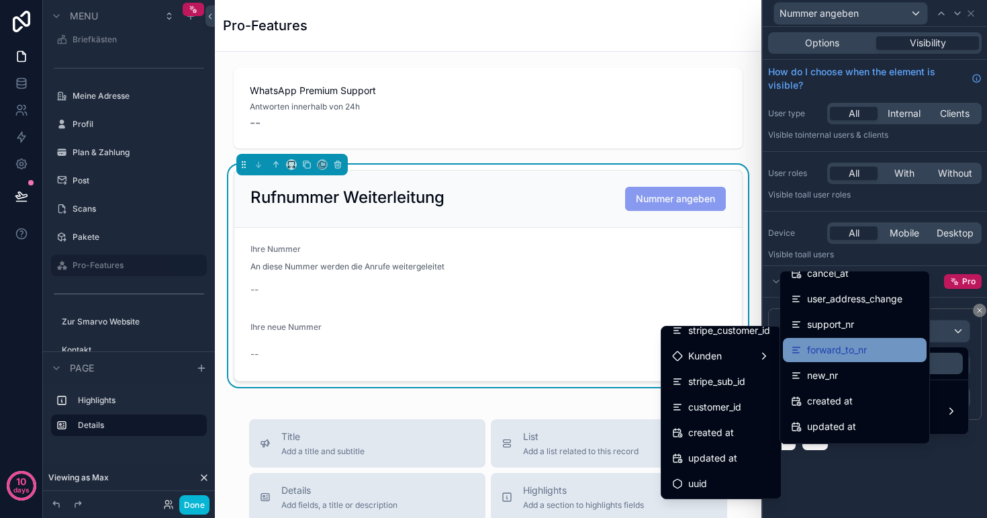
click at [878, 350] on div "forward_to_nr" at bounding box center [855, 350] width 128 height 16
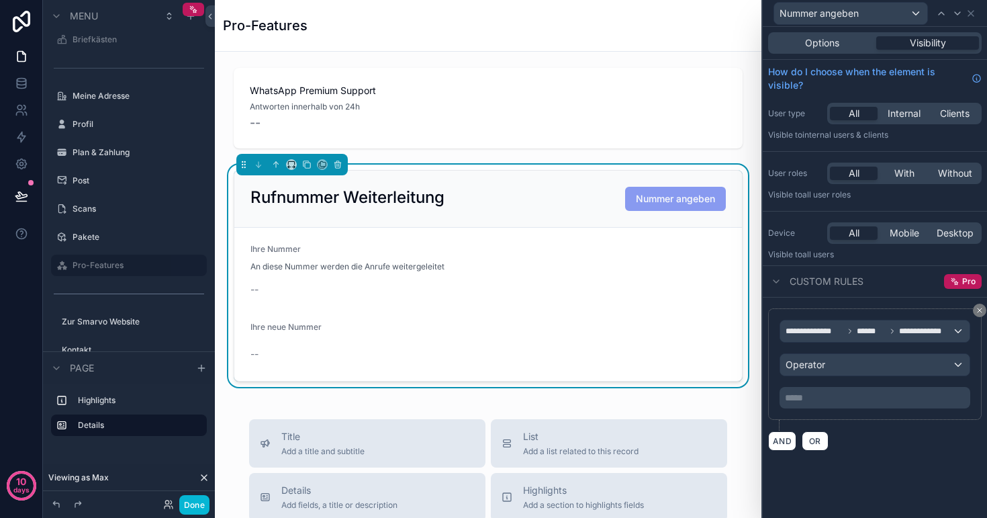
click at [853, 360] on div "Operator" at bounding box center [875, 364] width 189 height 21
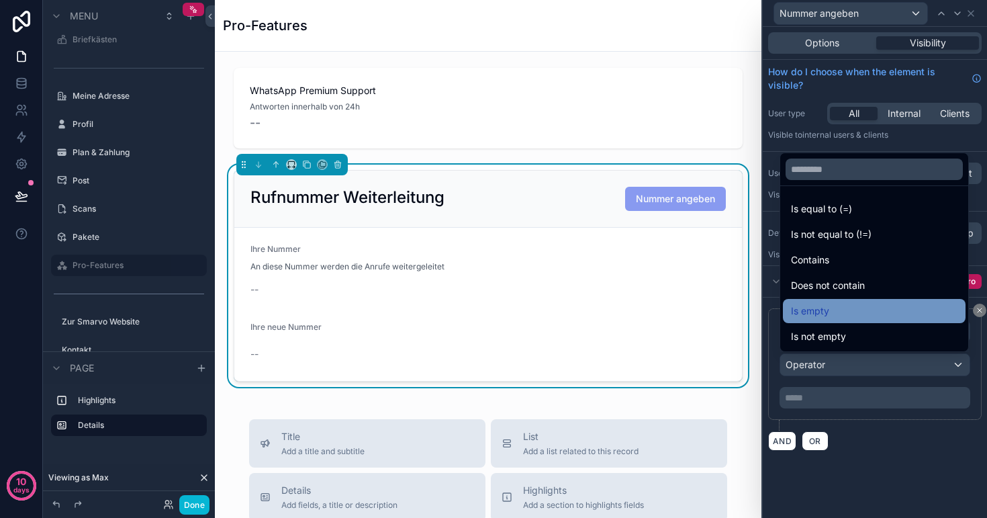
click at [848, 314] on div "Is empty" at bounding box center [874, 311] width 167 height 16
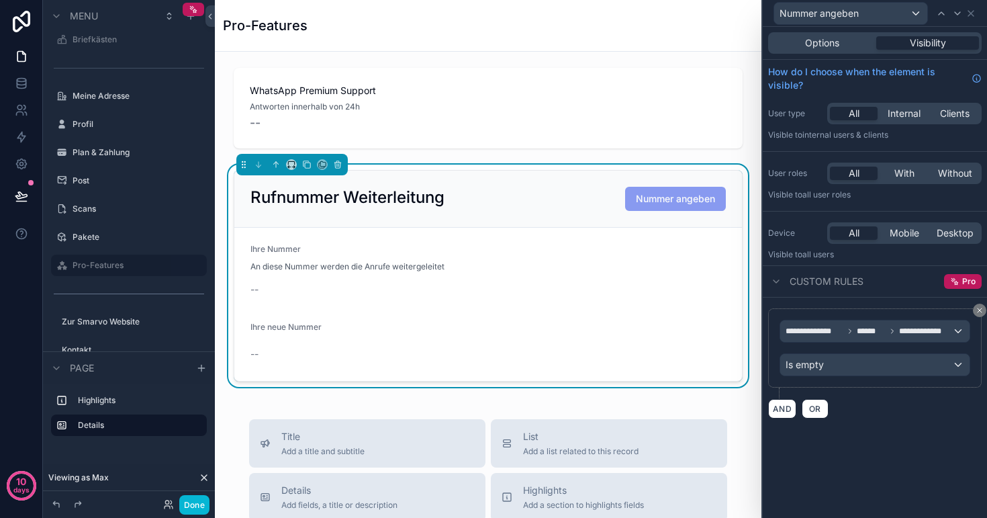
click at [903, 420] on div "**********" at bounding box center [875, 364] width 224 height 132
click at [828, 46] on span "Options" at bounding box center [822, 42] width 34 height 13
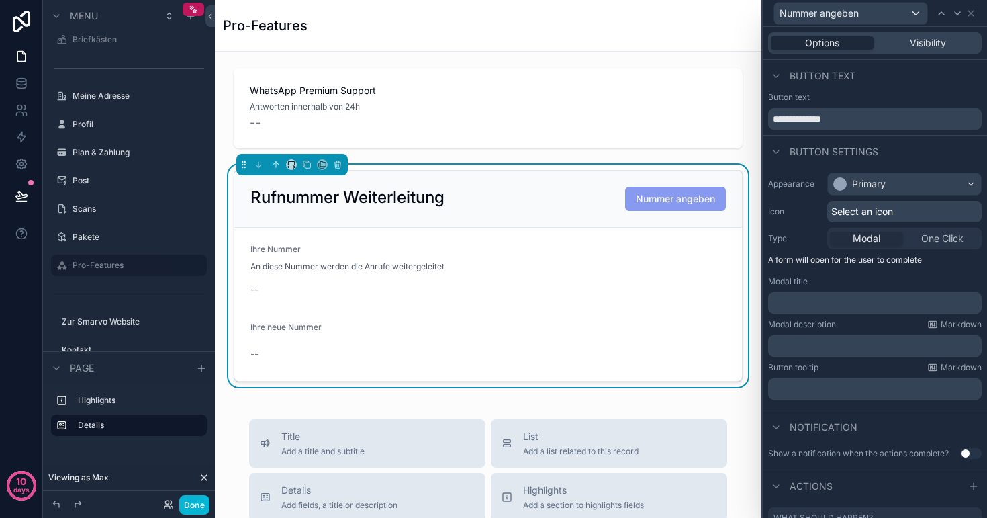
click at [858, 300] on p "﻿" at bounding box center [877, 302] width 206 height 13
click at [598, 300] on form "Ihre Nummer An diese Nummer werden die Anrufe weitergeleitet -- Ihre neue Numme…" at bounding box center [488, 304] width 508 height 153
click at [828, 303] on p "﻿" at bounding box center [877, 302] width 206 height 13
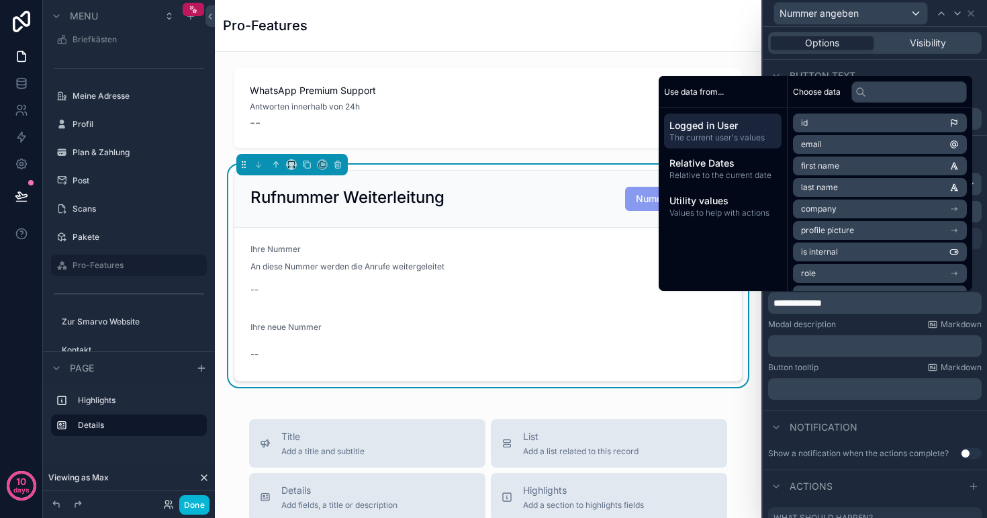
click at [830, 347] on p "﻿" at bounding box center [877, 345] width 206 height 13
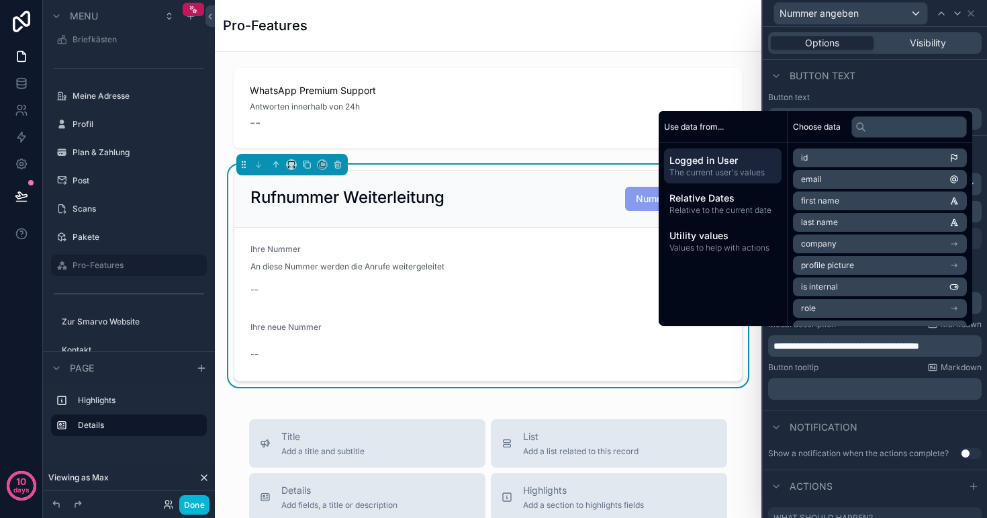
scroll to position [0, 0]
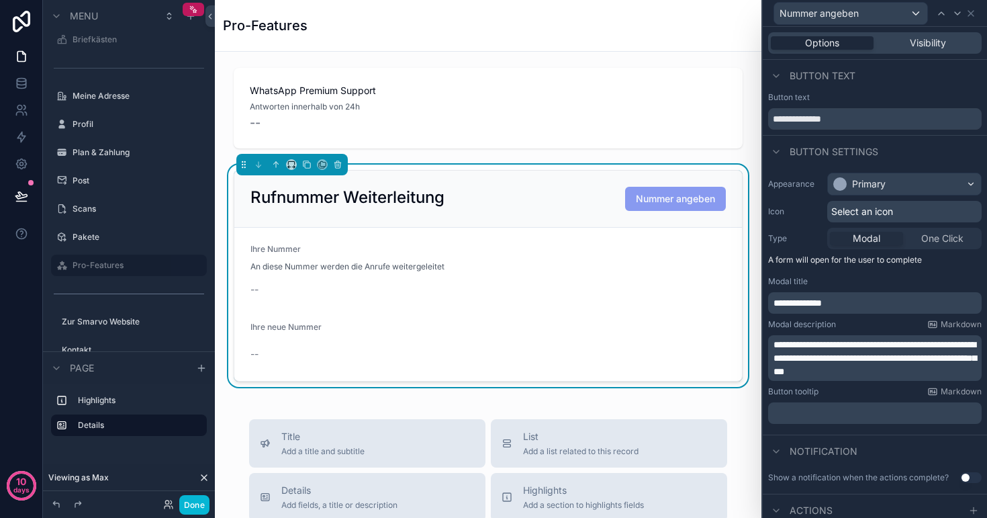
click at [976, 369] on p "**********" at bounding box center [877, 358] width 206 height 40
drag, startPoint x: 976, startPoint y: 372, endPoint x: 853, endPoint y: 373, distance: 122.9
click at [853, 373] on span "**********" at bounding box center [875, 358] width 203 height 36
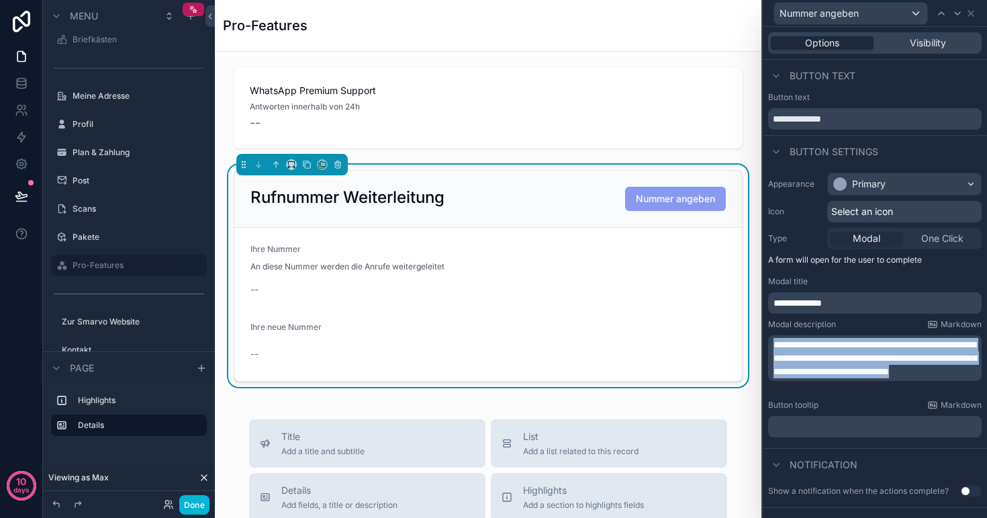
drag, startPoint x: 973, startPoint y: 384, endPoint x: 756, endPoint y: 318, distance: 226.9
click at [756, 318] on div "**********" at bounding box center [493, 259] width 987 height 518
copy span "**********"
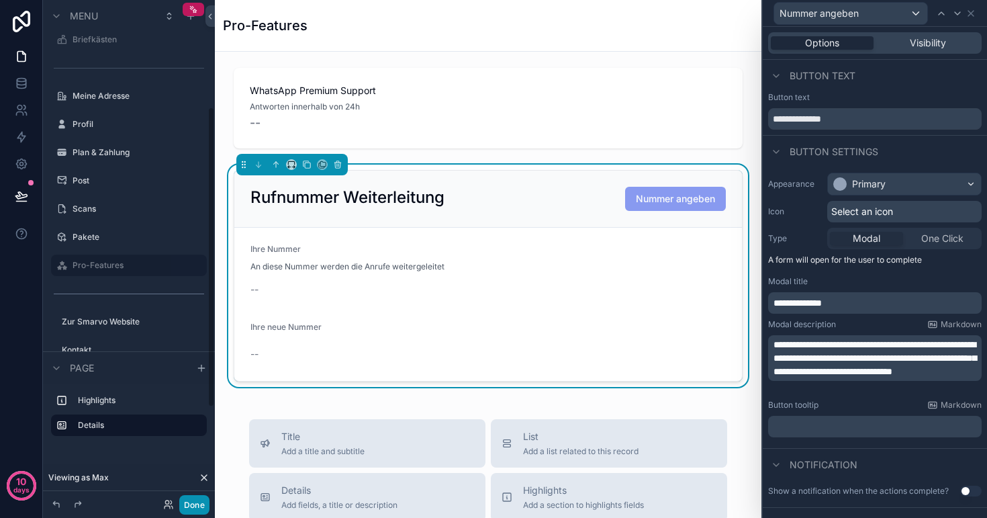
click at [192, 504] on button "Done" at bounding box center [194, 504] width 30 height 19
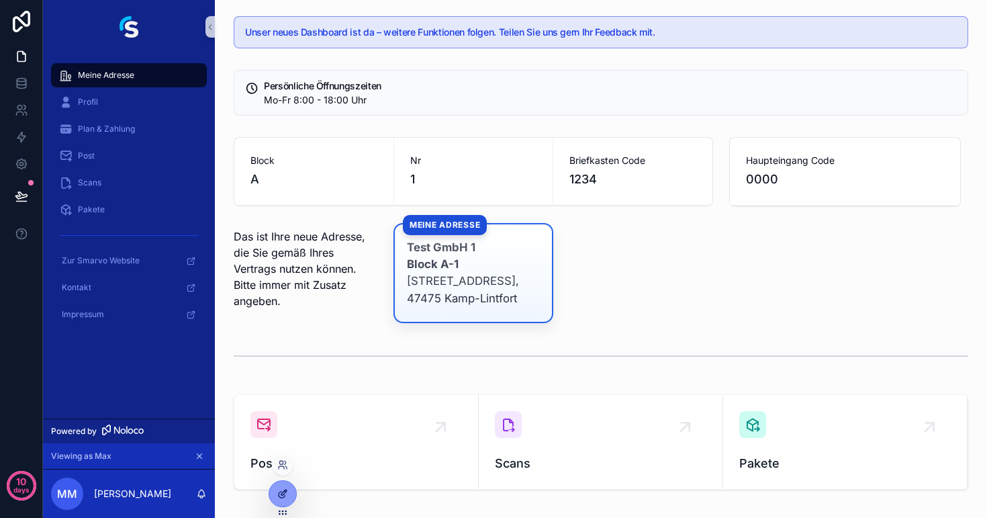
click at [284, 492] on icon at bounding box center [282, 493] width 11 height 11
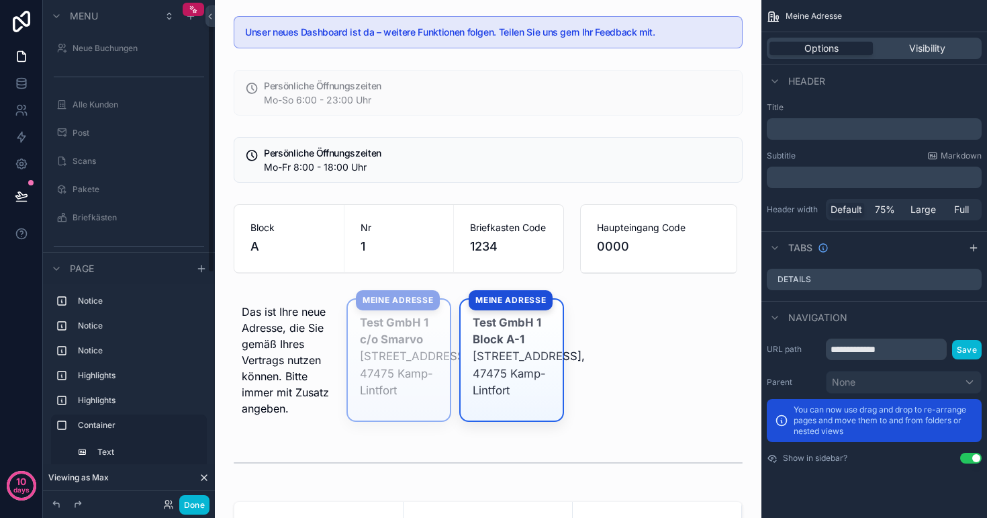
scroll to position [9, 0]
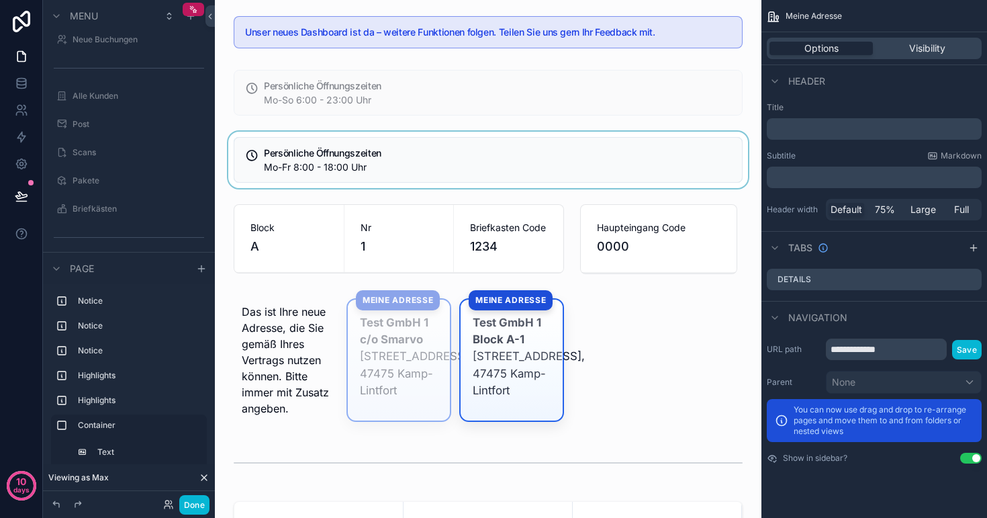
click at [307, 152] on div "scrollable content" at bounding box center [488, 160] width 525 height 56
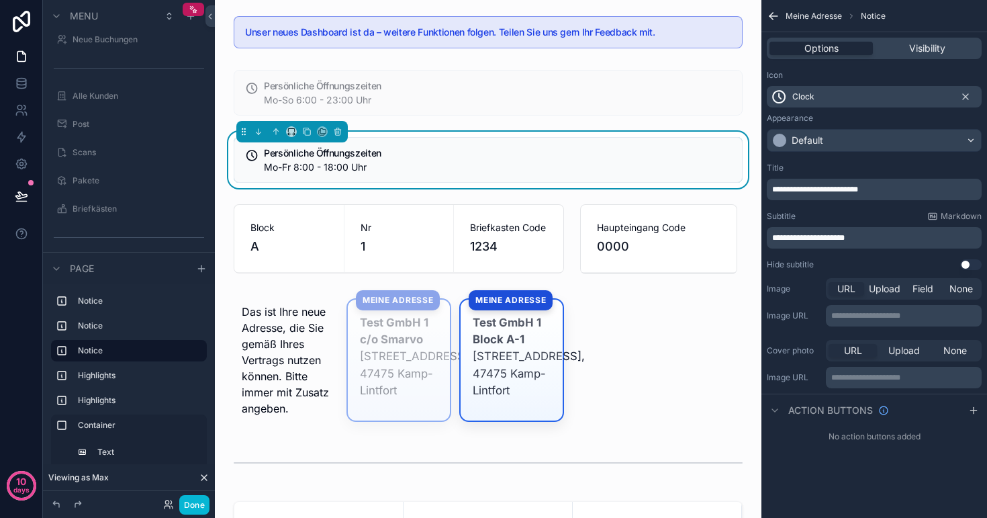
click at [869, 95] on div "Clock" at bounding box center [874, 96] width 215 height 21
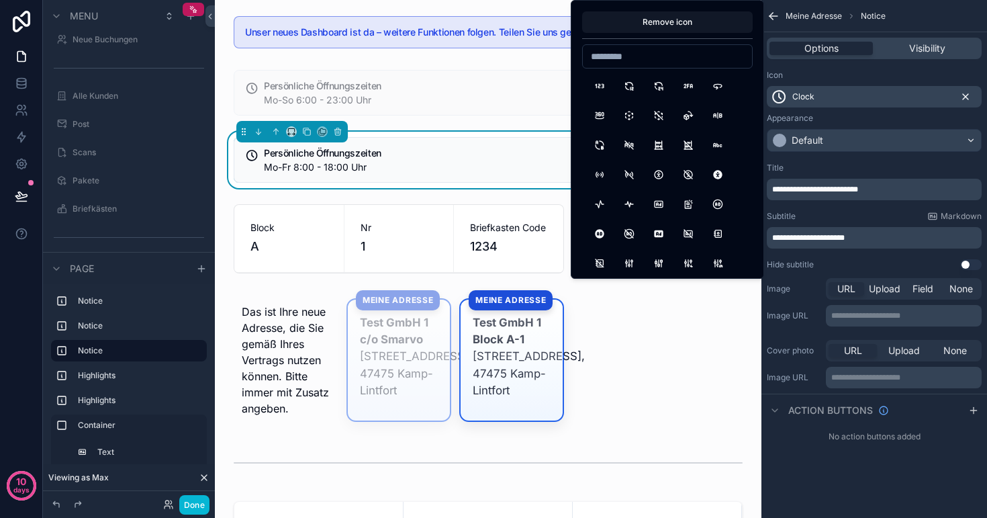
click at [967, 97] on icon "scrollable content" at bounding box center [966, 96] width 11 height 11
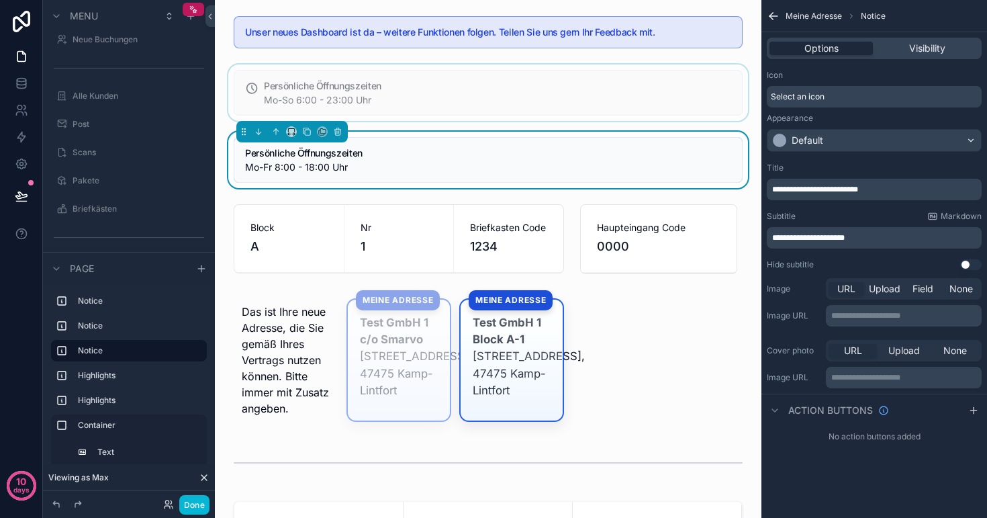
click at [446, 84] on div "scrollable content" at bounding box center [488, 92] width 525 height 56
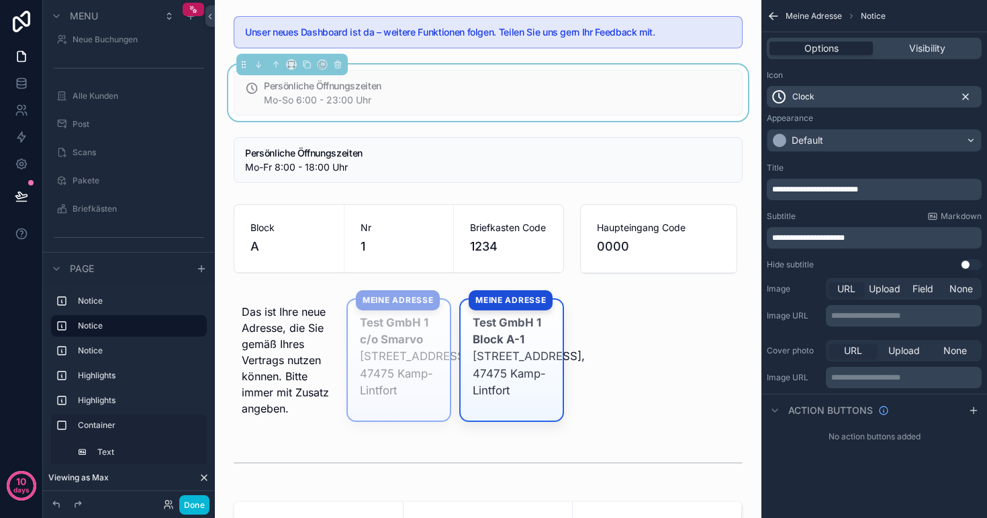
click at [970, 97] on icon "scrollable content" at bounding box center [966, 96] width 11 height 11
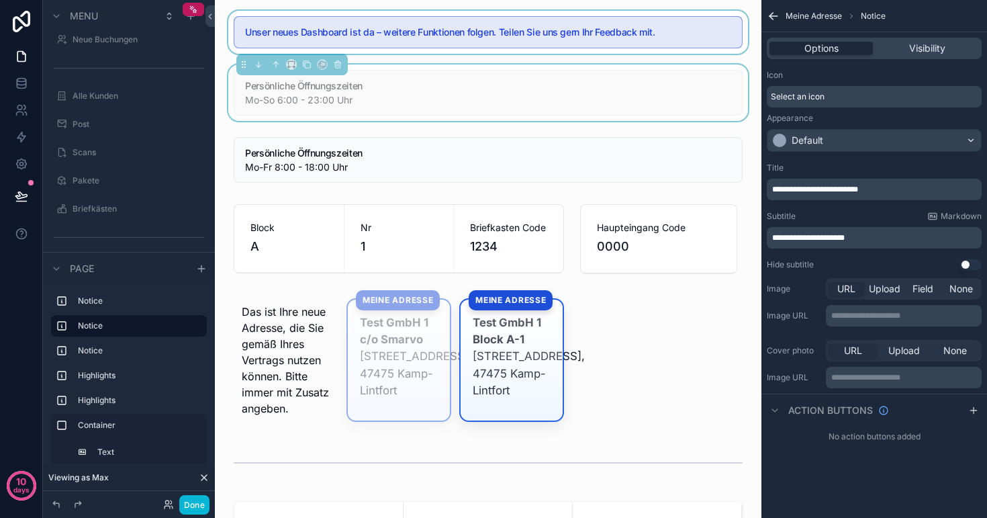
click at [441, 32] on div "scrollable content" at bounding box center [488, 32] width 525 height 43
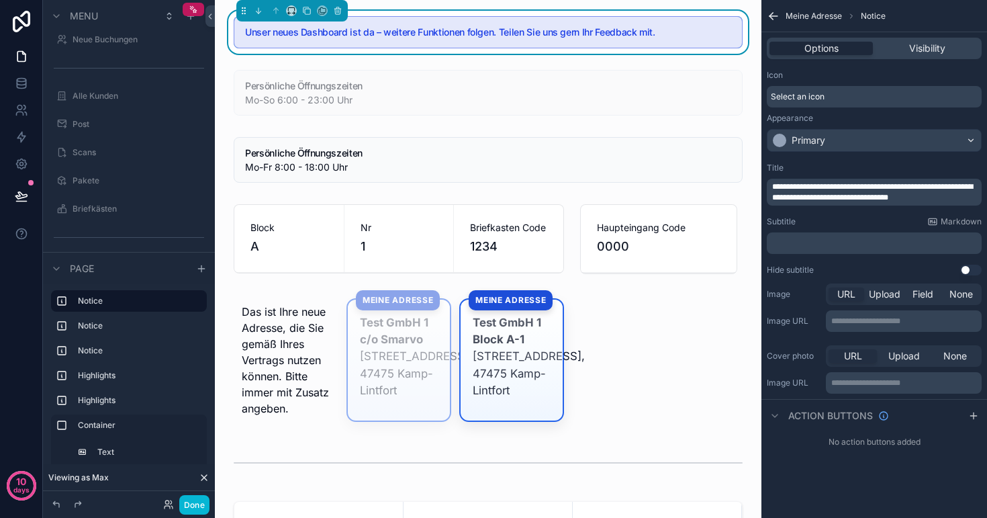
click at [860, 97] on div "Select an icon" at bounding box center [874, 96] width 215 height 21
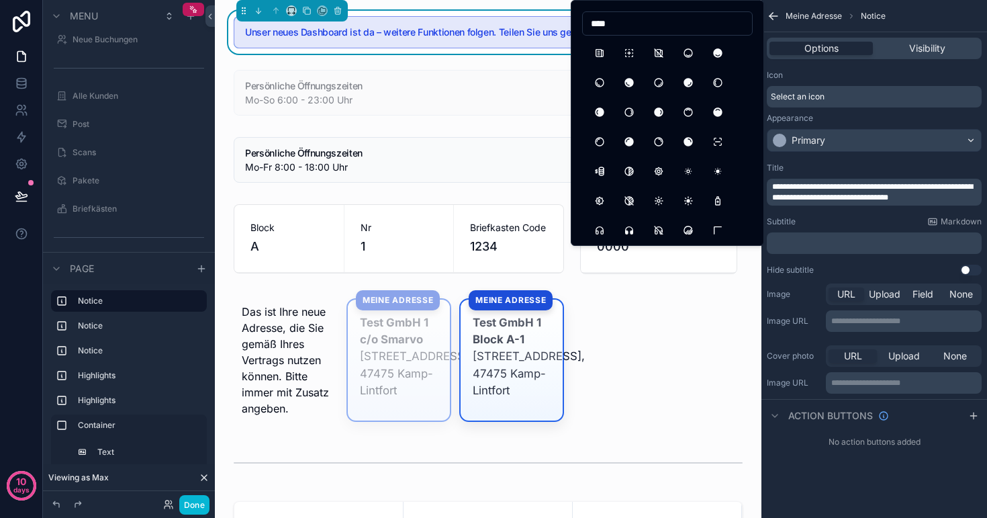
scroll to position [0, 0]
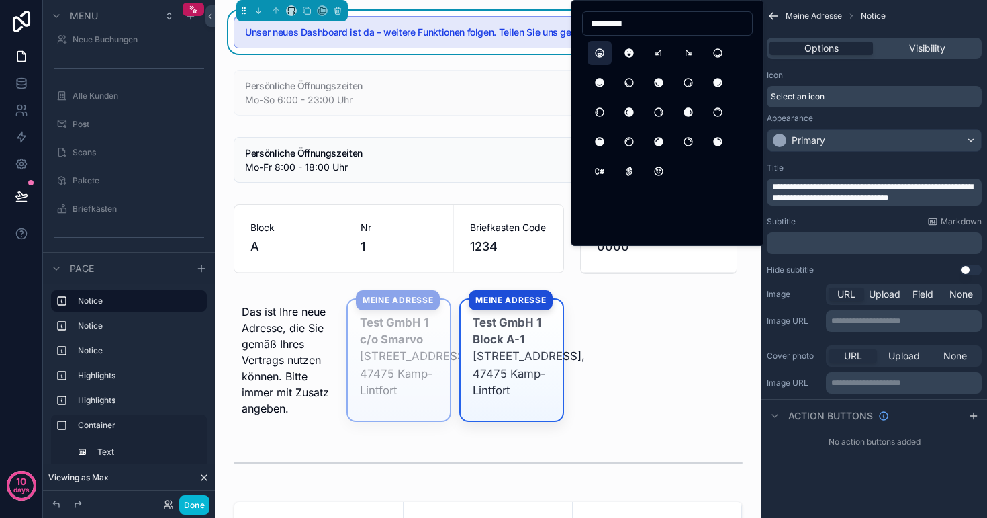
type input "*********"
click at [602, 51] on button "MoodHappy" at bounding box center [600, 53] width 24 height 24
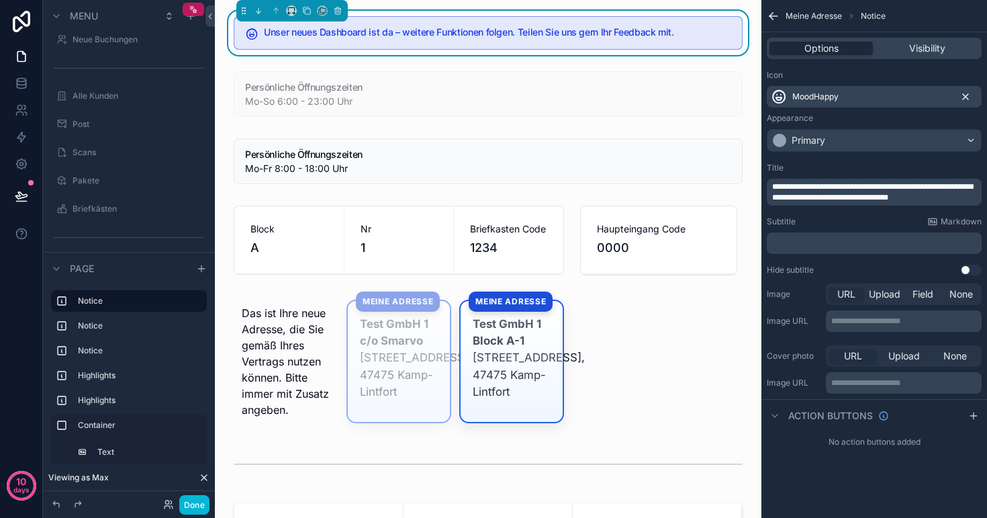
click at [962, 93] on icon "scrollable content" at bounding box center [966, 96] width 11 height 11
click at [856, 103] on div "Select an icon" at bounding box center [874, 96] width 215 height 21
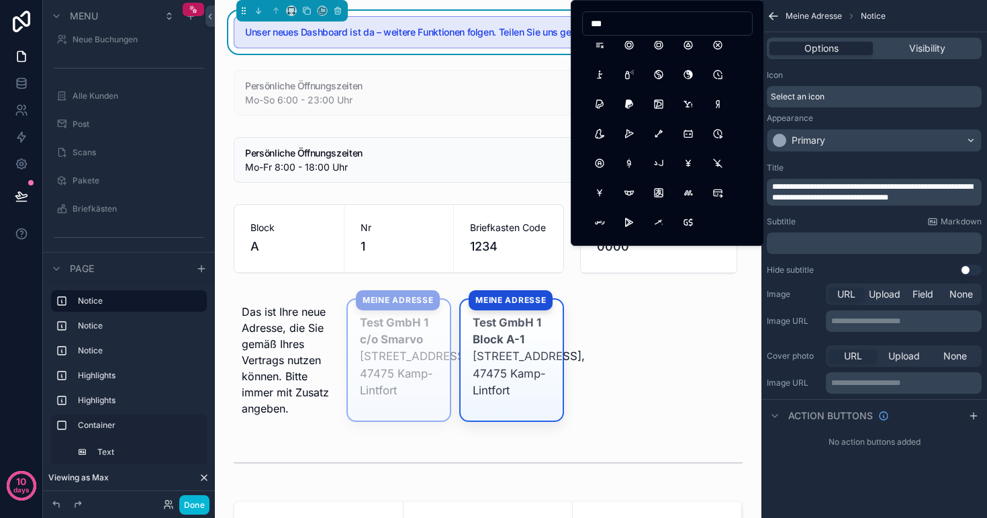
scroll to position [510, 0]
type input "*"
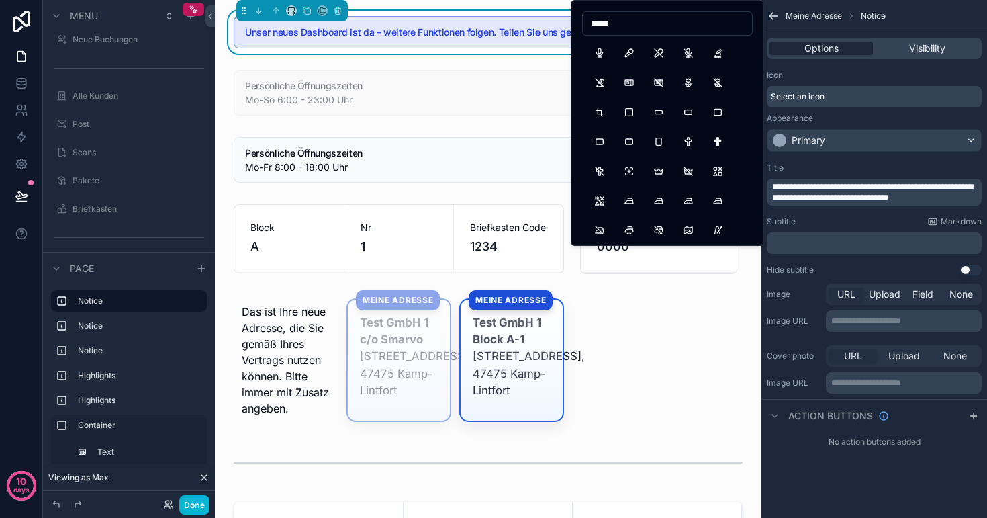
scroll to position [0, 0]
type input "*****"
click at [629, 58] on button "Microphone2" at bounding box center [629, 53] width 24 height 24
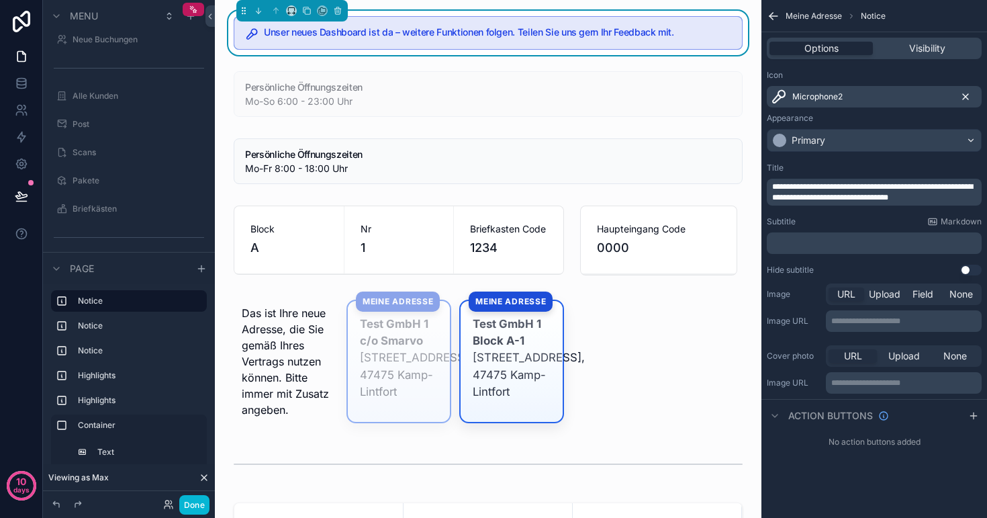
click at [967, 92] on icon "scrollable content" at bounding box center [966, 96] width 11 height 11
click at [427, 99] on div "scrollable content" at bounding box center [488, 92] width 525 height 56
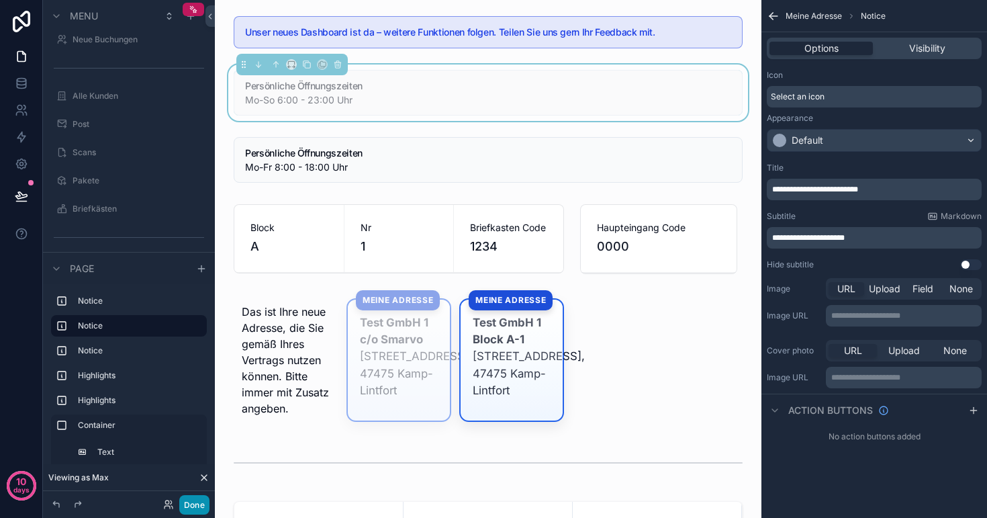
click at [205, 503] on button "Done" at bounding box center [194, 504] width 30 height 19
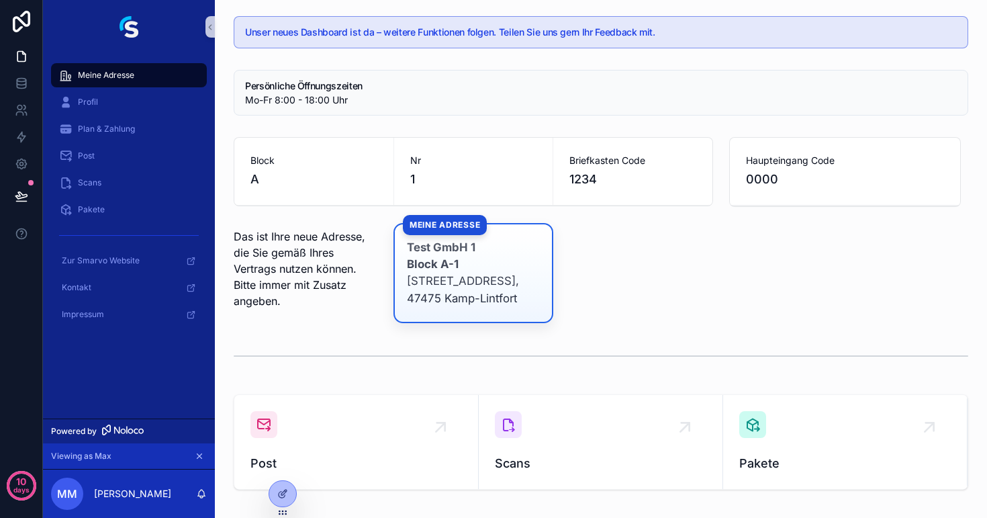
click at [472, 106] on div "Mo-Fr 8:00 - 18:00 Uhr" at bounding box center [601, 99] width 712 height 13
click at [281, 491] on icon at bounding box center [282, 493] width 11 height 11
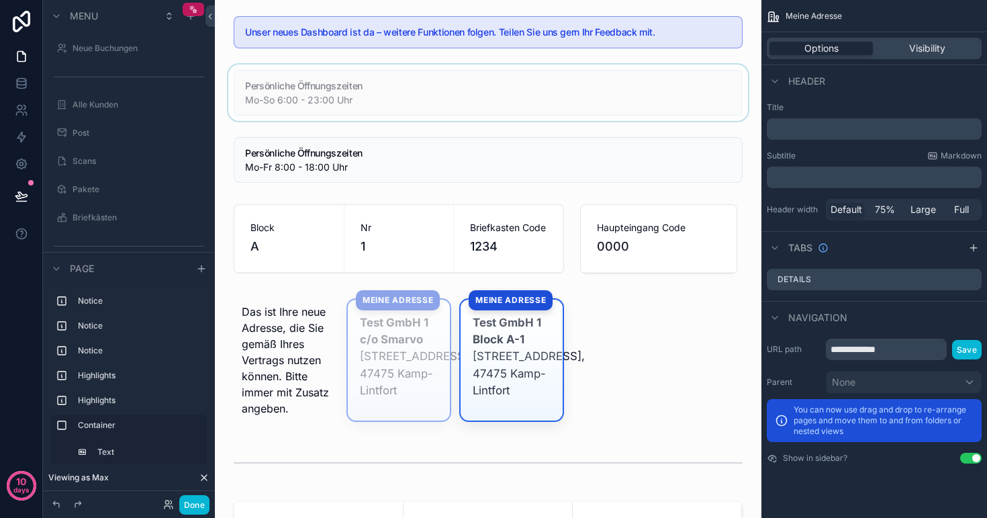
scroll to position [9, 0]
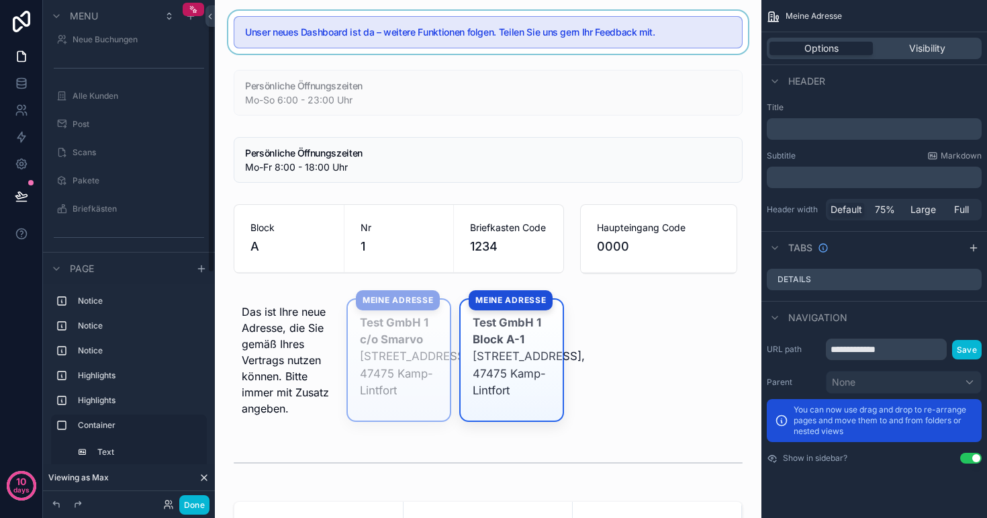
click at [542, 24] on div "scrollable content" at bounding box center [488, 32] width 525 height 43
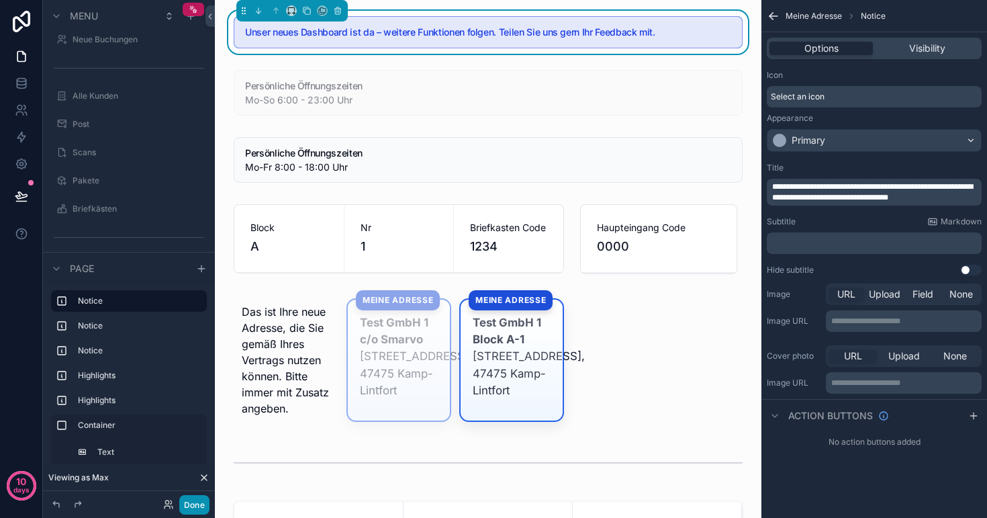
click at [194, 499] on button "Done" at bounding box center [194, 504] width 30 height 19
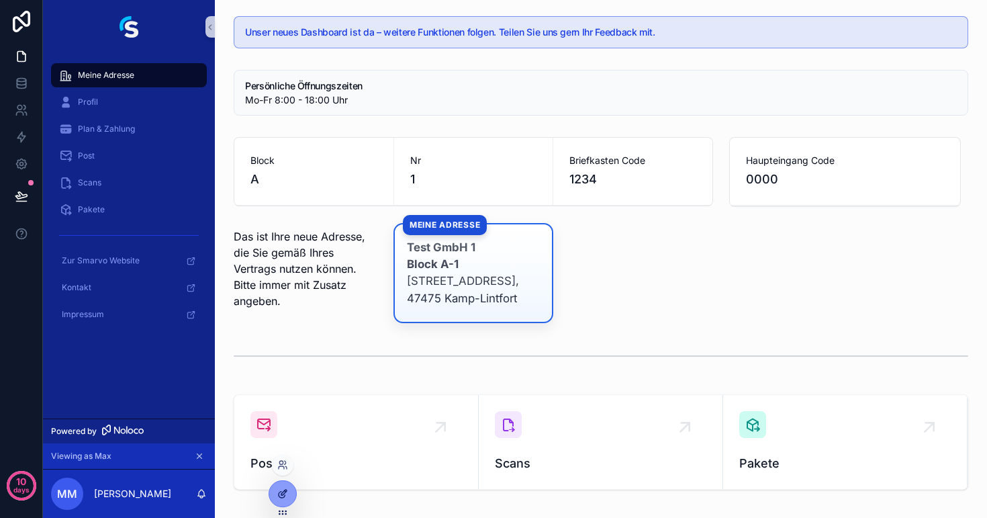
click at [282, 500] on div at bounding box center [282, 494] width 27 height 26
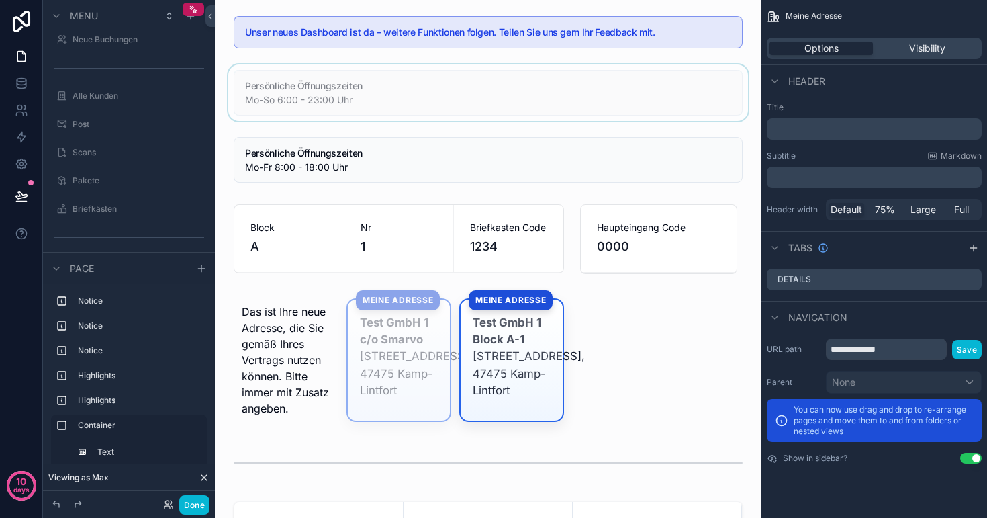
click at [551, 98] on div "scrollable content" at bounding box center [488, 92] width 525 height 56
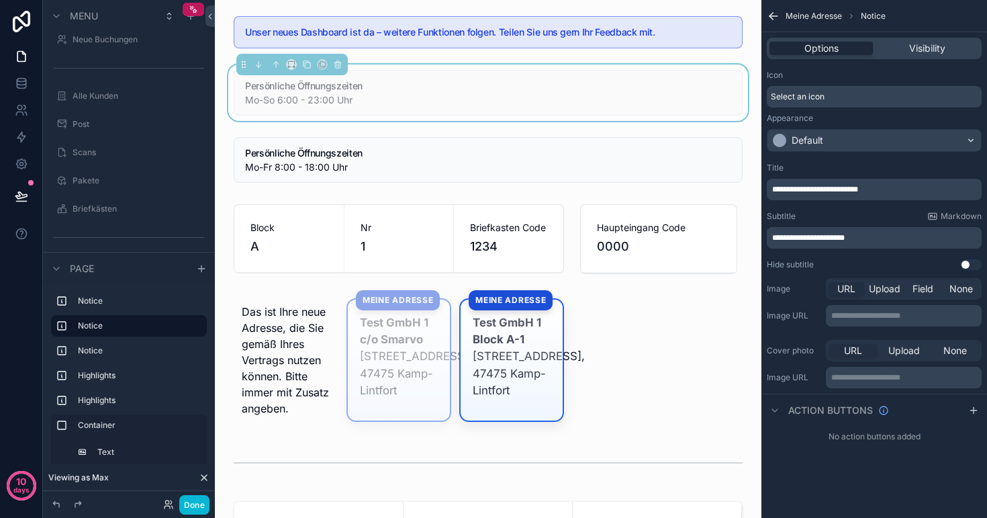
click at [821, 99] on span "Select an icon" at bounding box center [798, 96] width 54 height 11
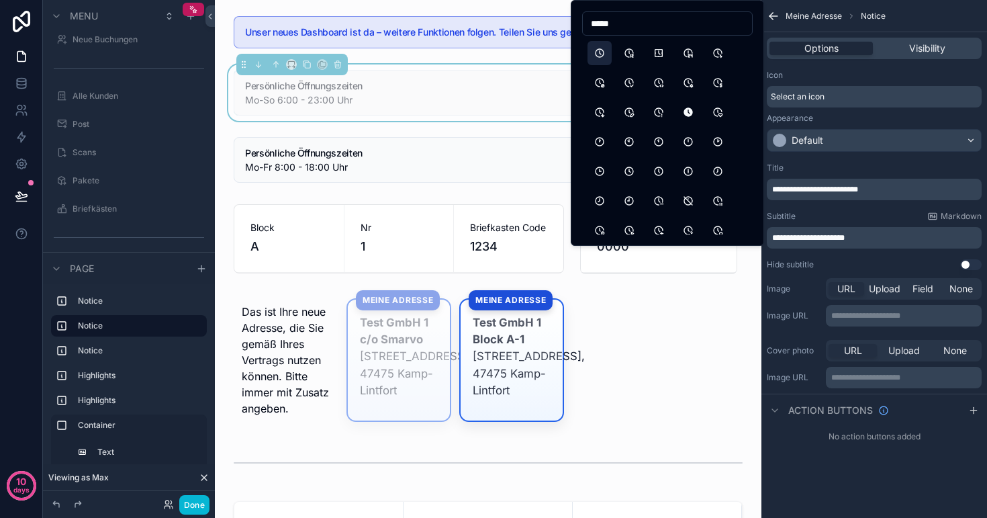
type input "*****"
click at [602, 51] on button "Clock" at bounding box center [600, 53] width 24 height 24
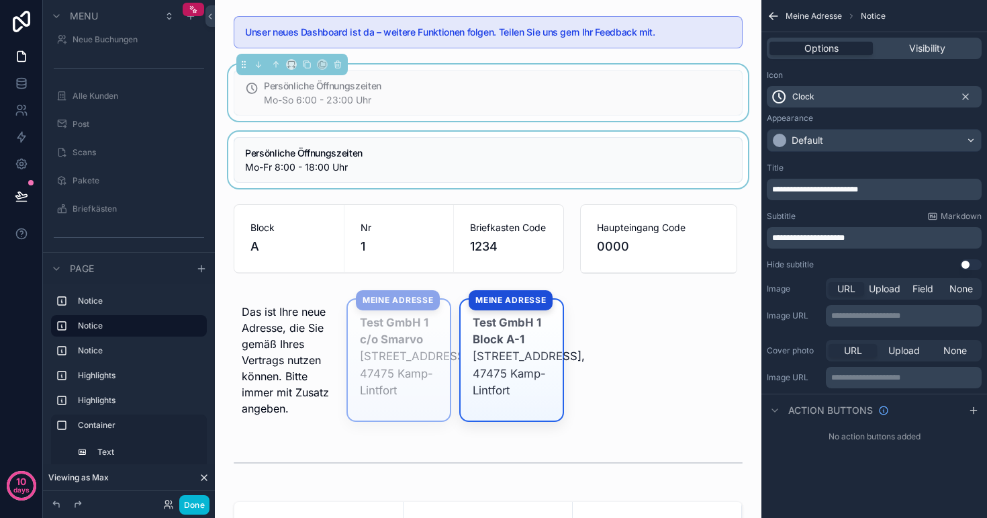
click at [410, 149] on div "scrollable content" at bounding box center [488, 160] width 525 height 56
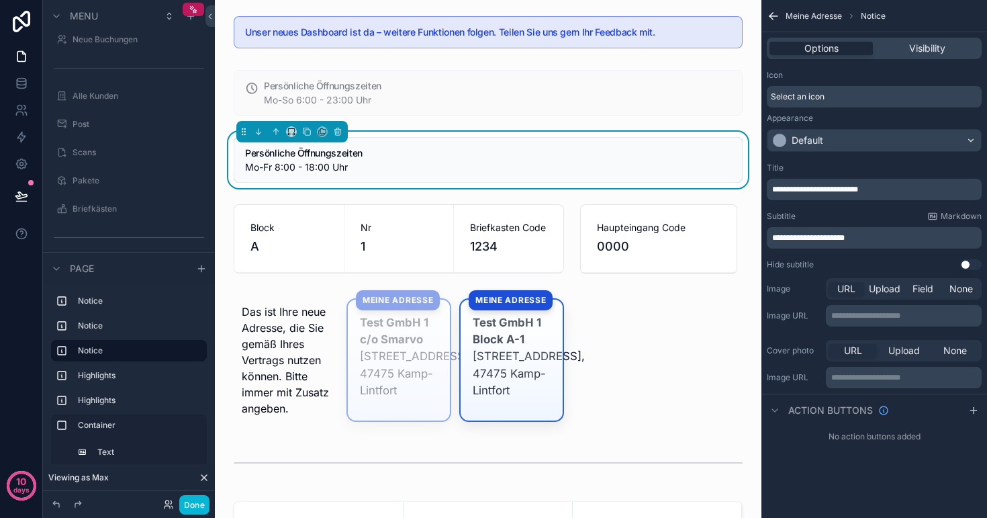
click at [842, 96] on div "Select an icon" at bounding box center [874, 96] width 215 height 21
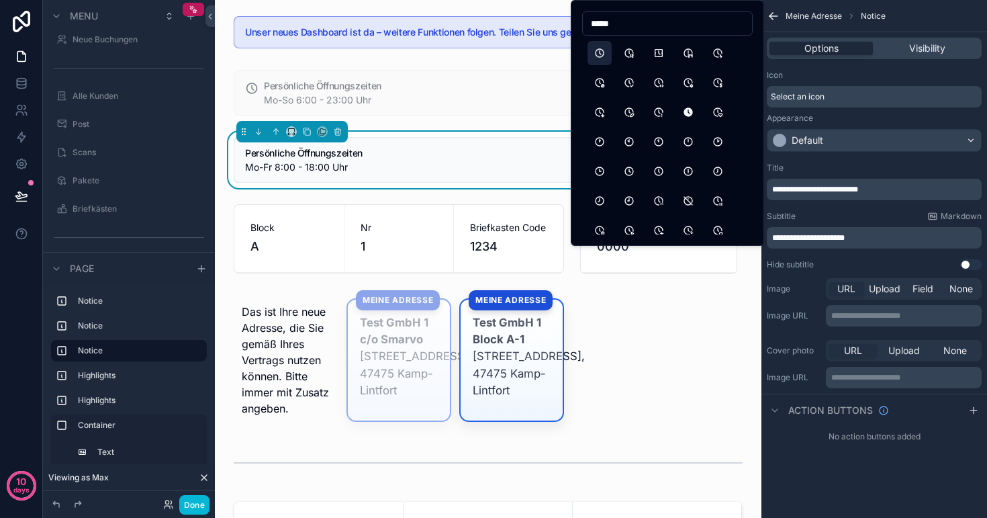
type input "*****"
click at [596, 53] on button "Clock" at bounding box center [600, 53] width 24 height 24
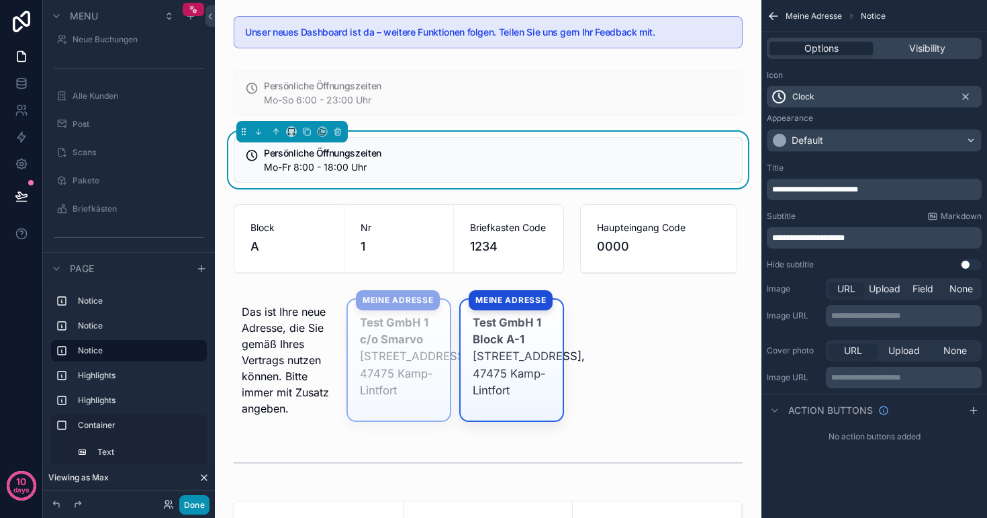
click at [187, 503] on button "Done" at bounding box center [194, 504] width 30 height 19
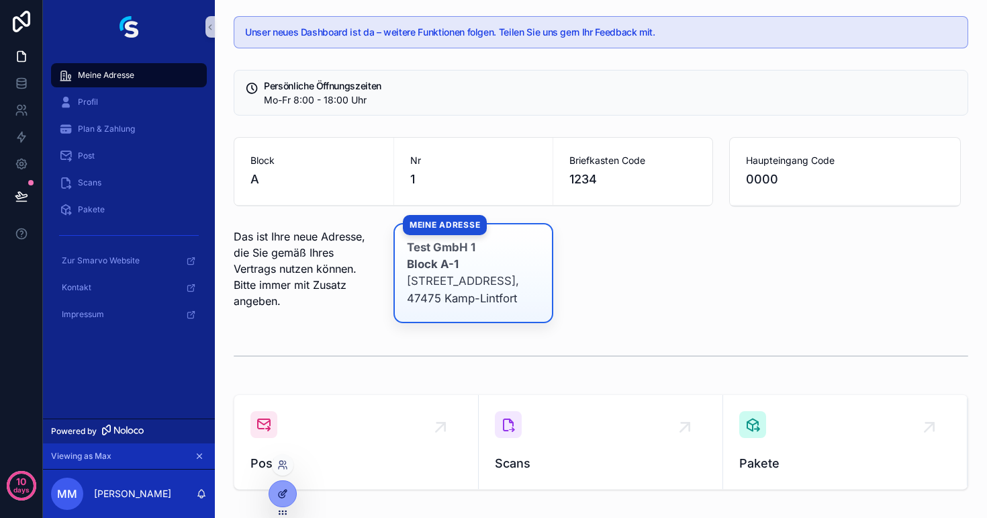
click at [277, 491] on icon at bounding box center [282, 493] width 11 height 11
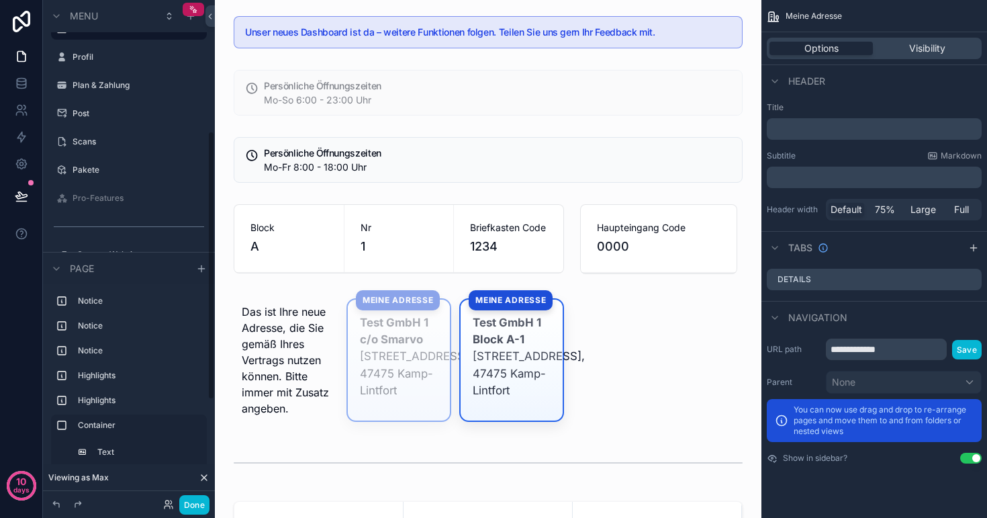
scroll to position [238, 0]
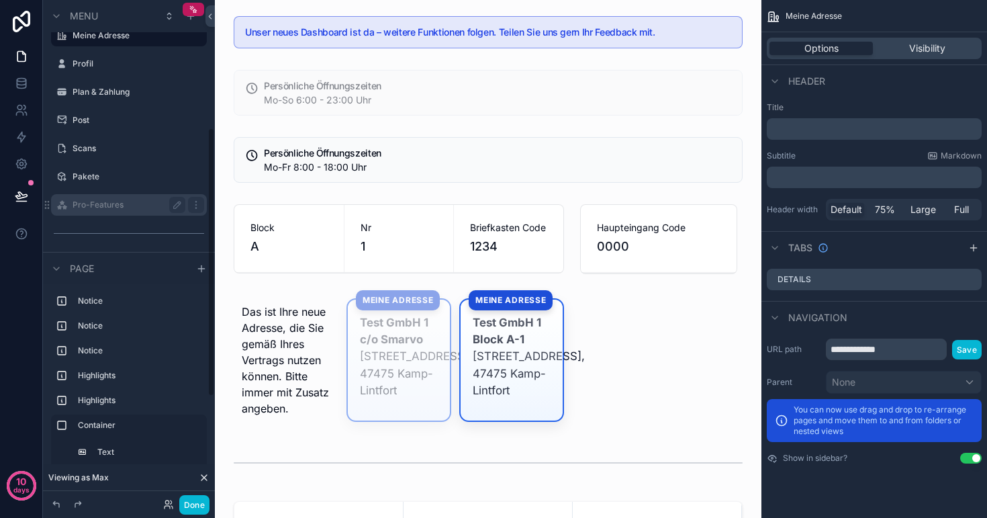
click at [90, 202] on label "Pro-Features" at bounding box center [126, 204] width 107 height 11
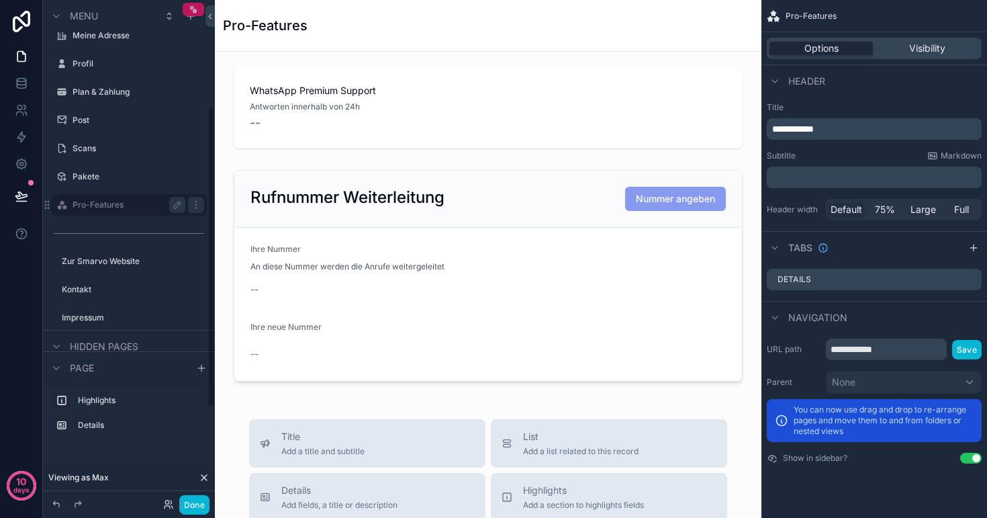
scroll to position [178, 0]
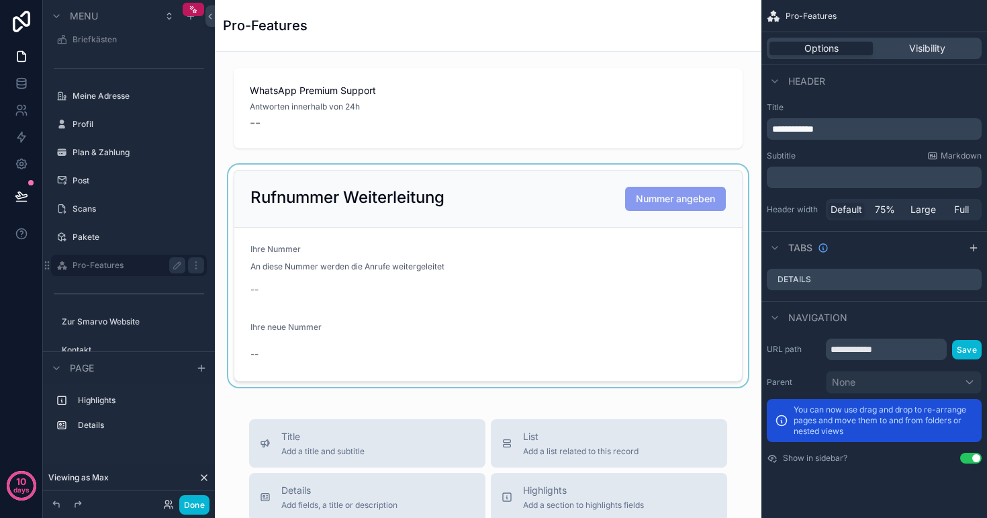
click at [306, 328] on div "scrollable content" at bounding box center [488, 276] width 525 height 222
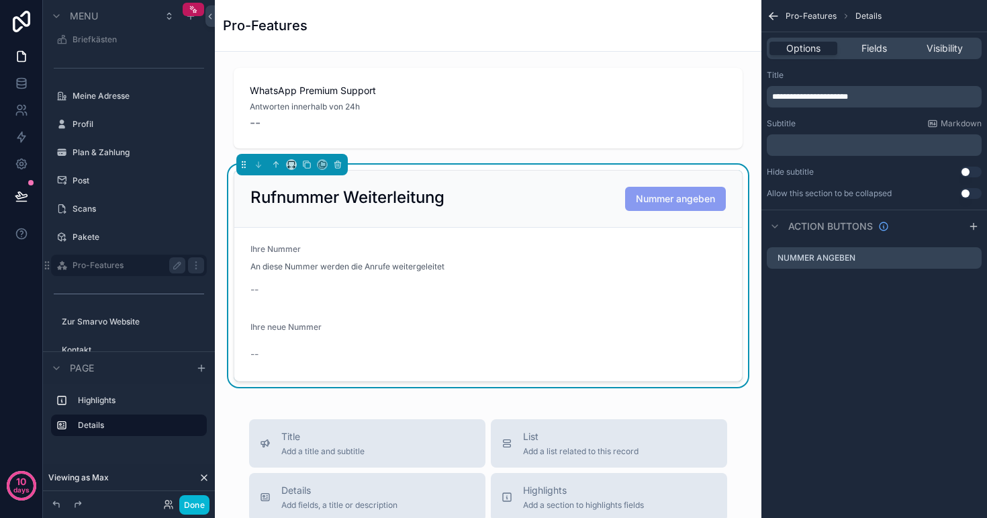
click at [296, 328] on span "Ihre neue Nummer" at bounding box center [286, 327] width 71 height 10
click at [879, 42] on span "Fields" at bounding box center [875, 48] width 26 height 13
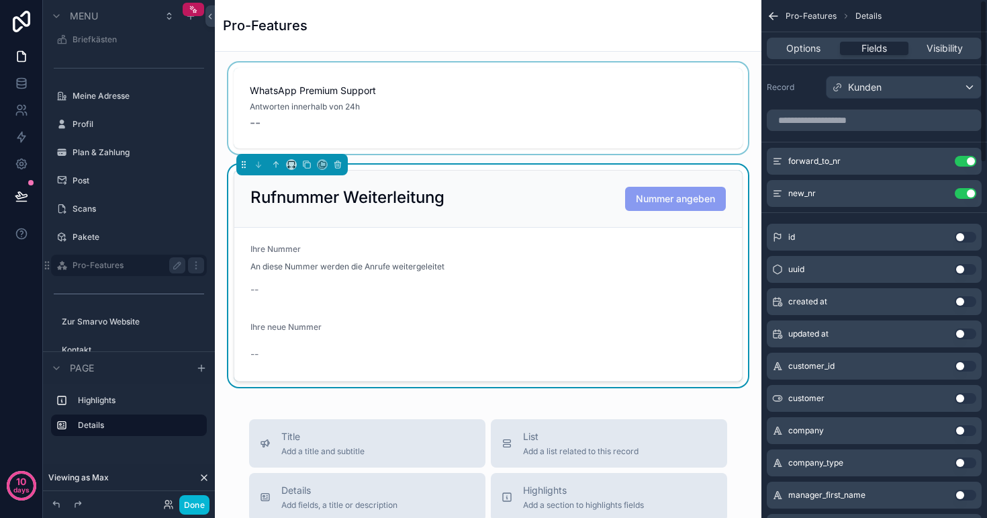
click at [422, 120] on div "scrollable content" at bounding box center [488, 107] width 525 height 91
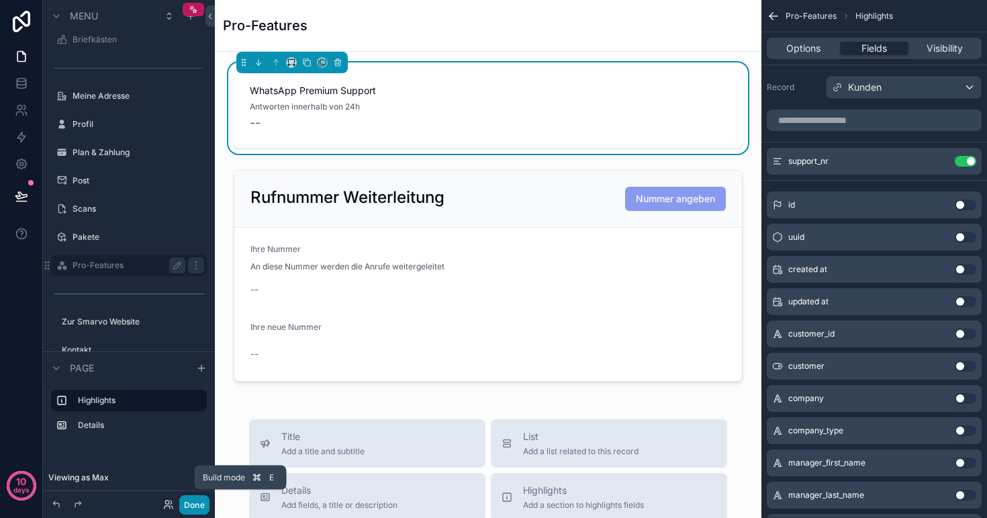
click at [189, 508] on button "Done" at bounding box center [194, 504] width 30 height 19
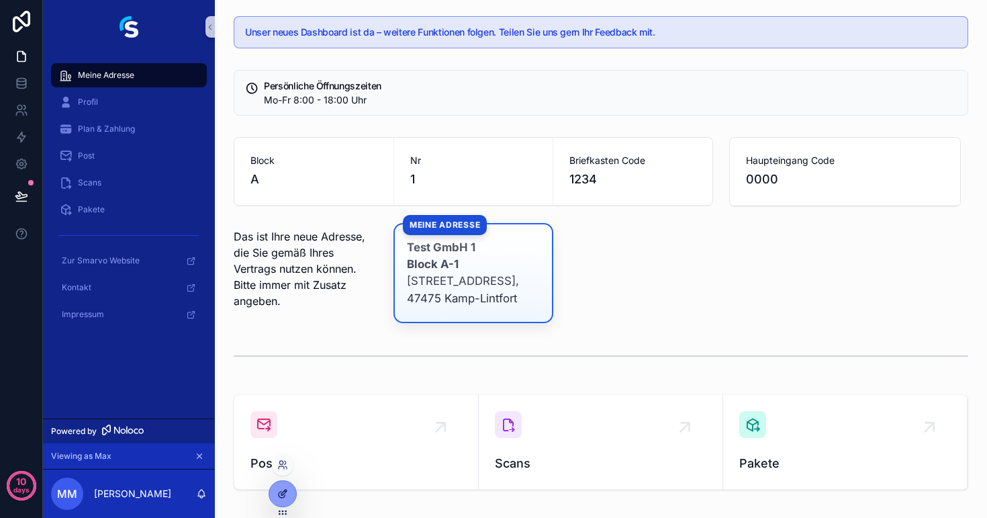
click at [288, 494] on div at bounding box center [282, 494] width 27 height 26
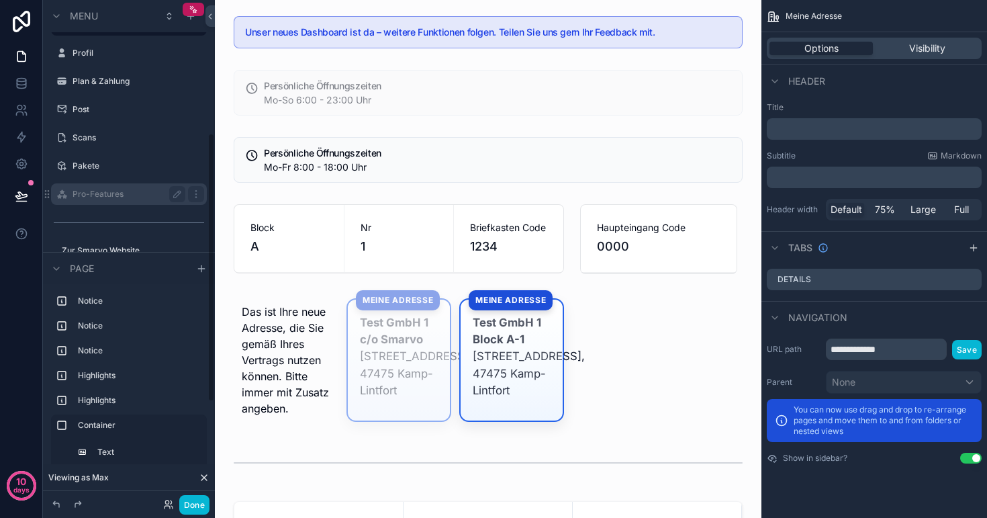
click at [100, 196] on label "Pro-Features" at bounding box center [126, 194] width 107 height 11
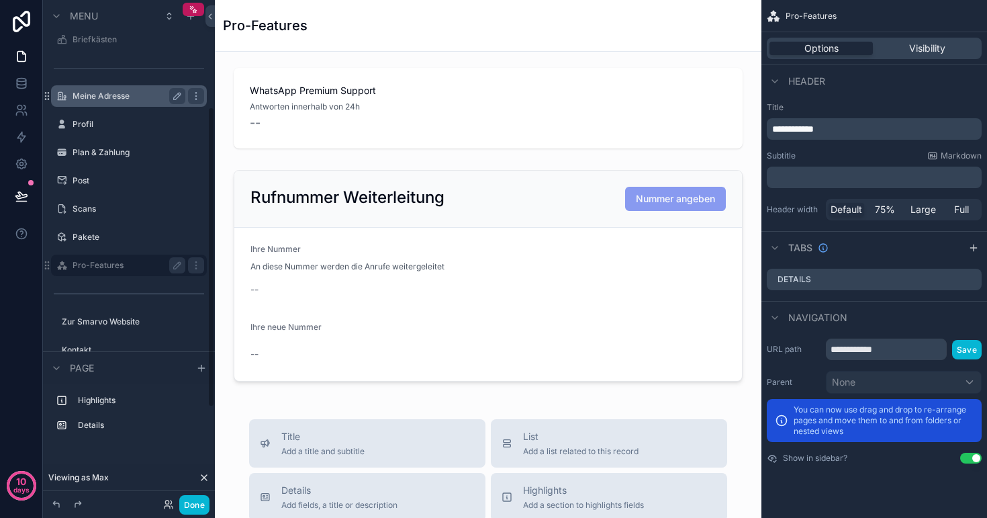
click at [102, 99] on label "Meine Adresse" at bounding box center [126, 96] width 107 height 11
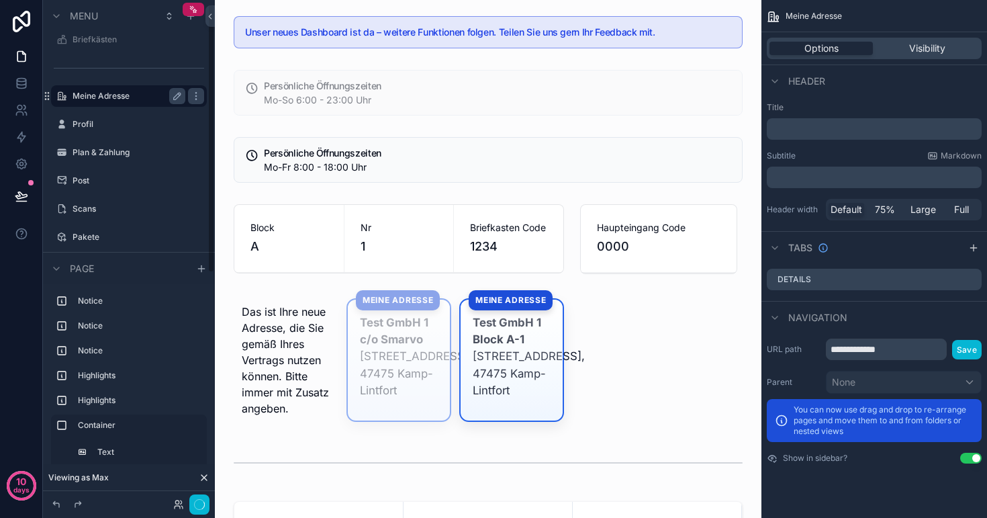
scroll to position [9, 0]
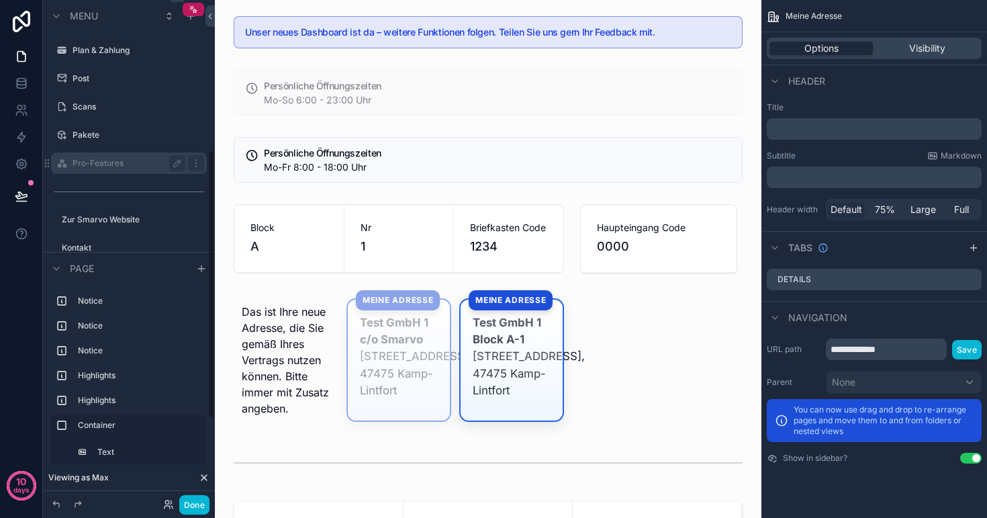
click at [89, 167] on label "Pro-Features" at bounding box center [126, 163] width 107 height 11
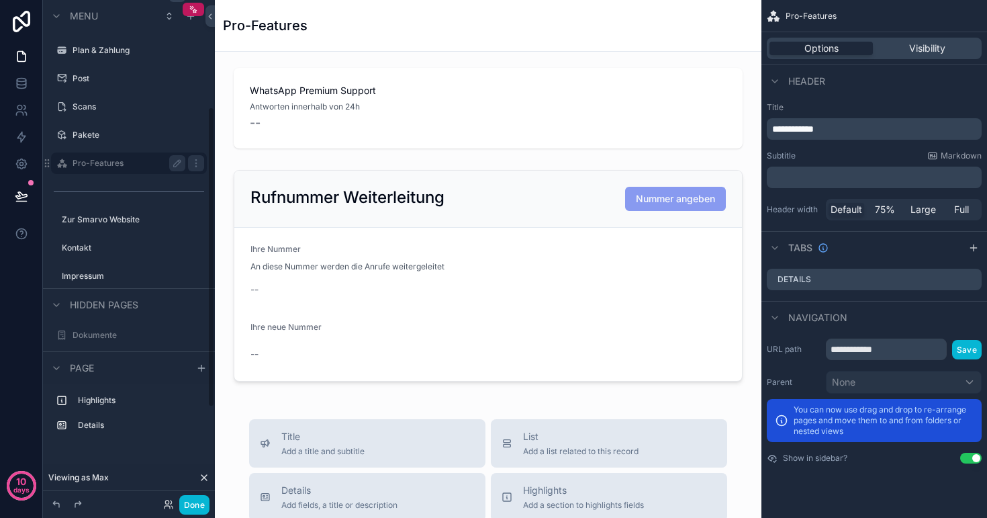
scroll to position [178, 0]
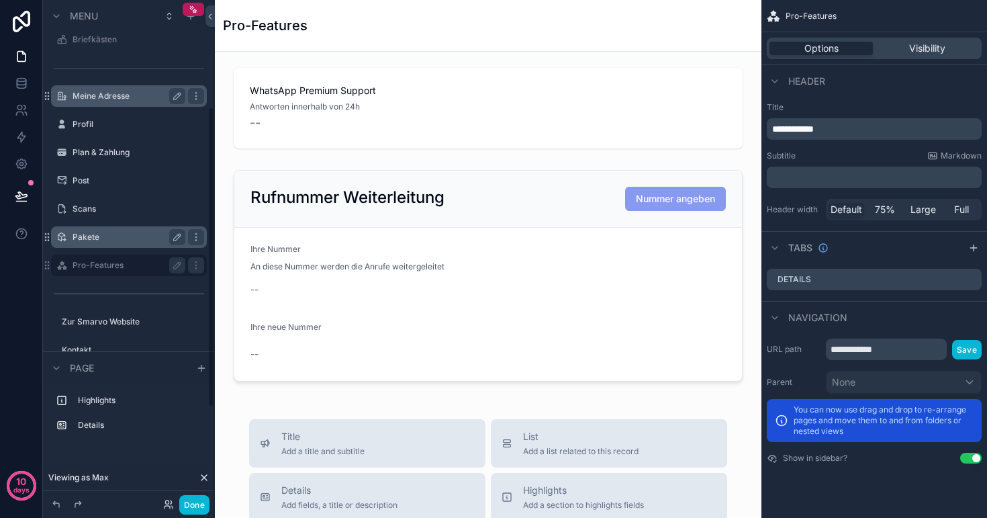
click at [95, 236] on label "Pakete" at bounding box center [126, 237] width 107 height 11
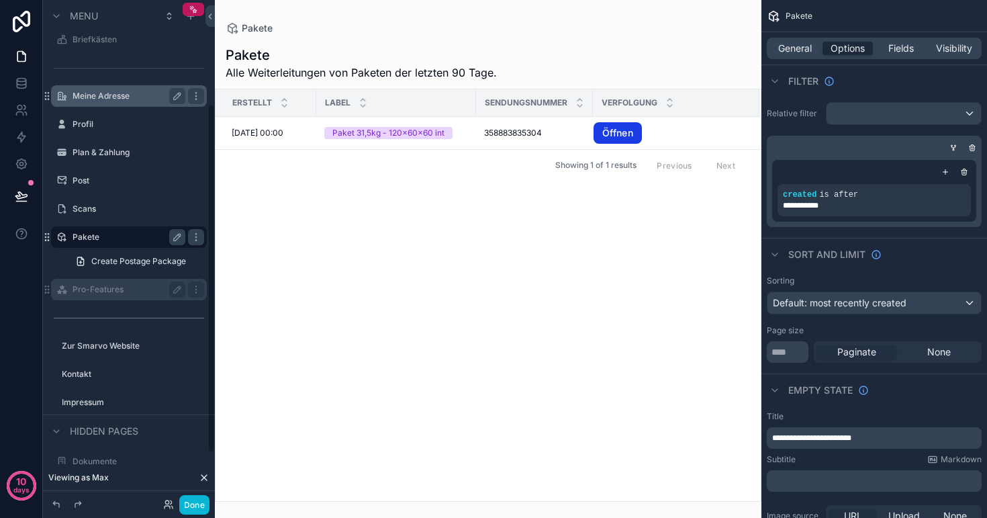
scroll to position [150, 0]
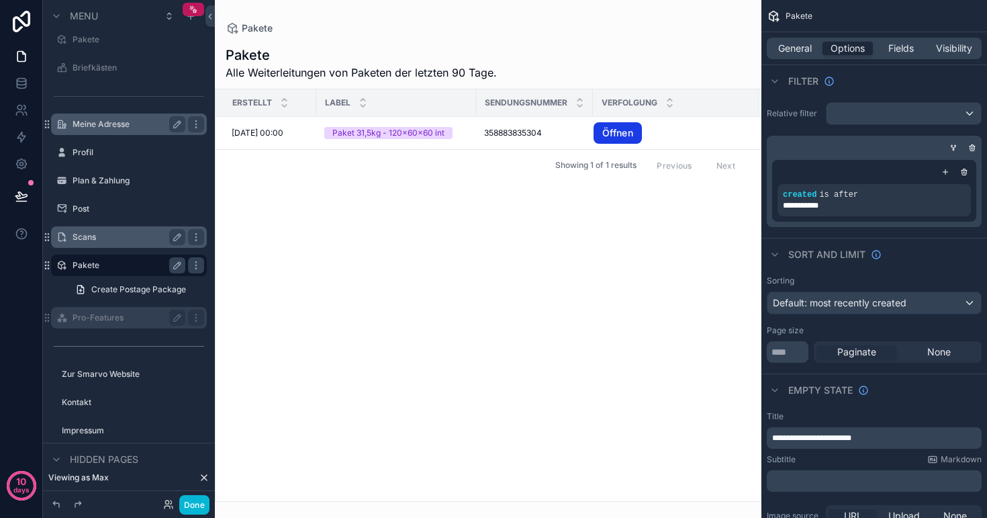
click at [94, 233] on label "Scans" at bounding box center [126, 237] width 107 height 11
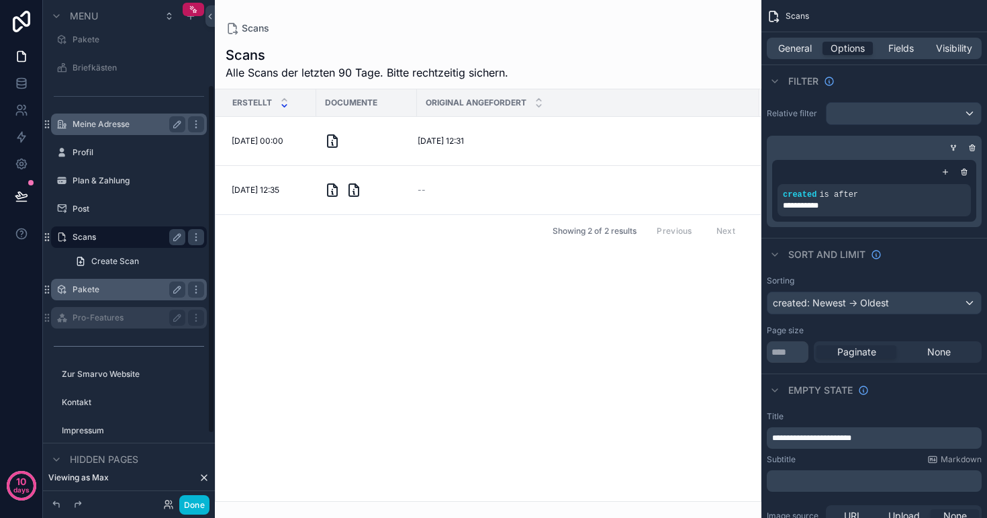
scroll to position [122, 0]
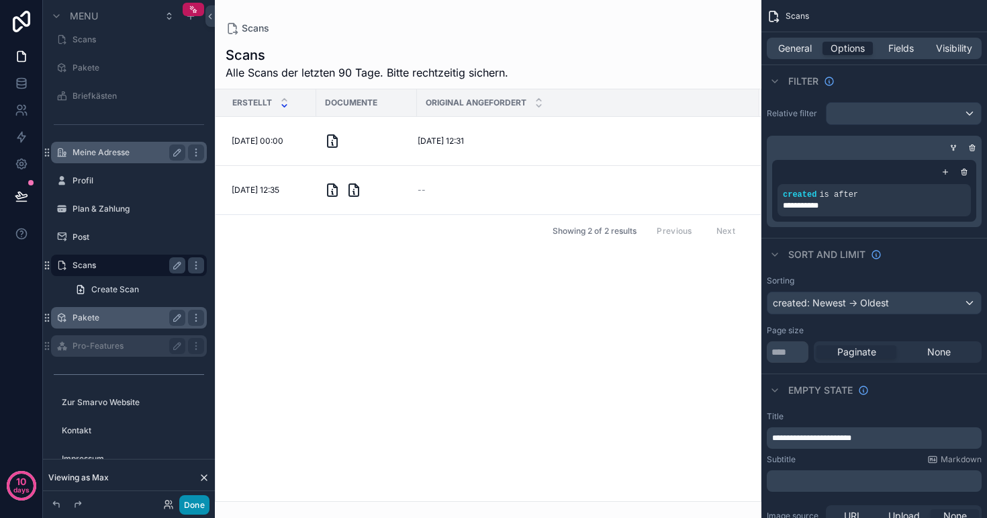
click at [193, 501] on button "Done" at bounding box center [194, 504] width 30 height 19
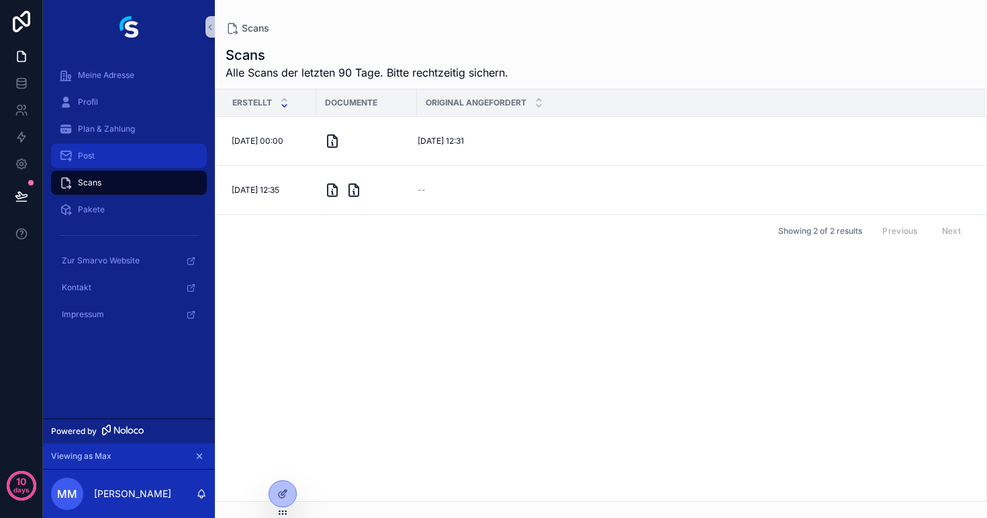
click at [97, 157] on div "Post" at bounding box center [129, 155] width 140 height 21
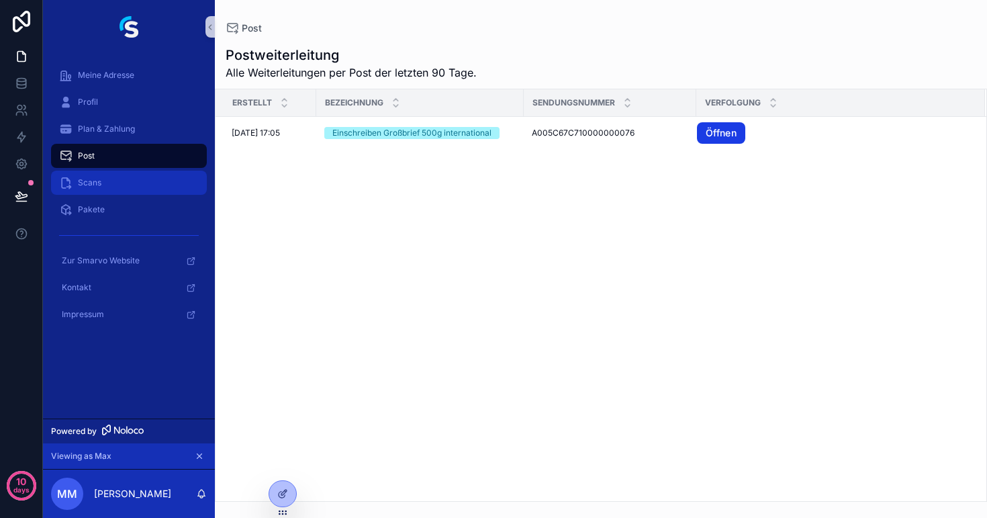
click at [103, 182] on div "Scans" at bounding box center [129, 182] width 140 height 21
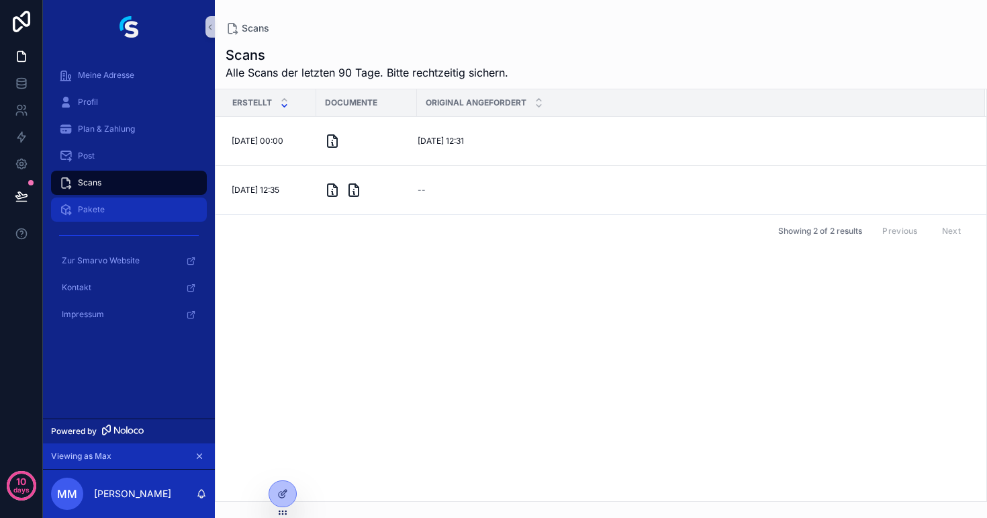
click at [114, 198] on link "Pakete" at bounding box center [129, 209] width 156 height 24
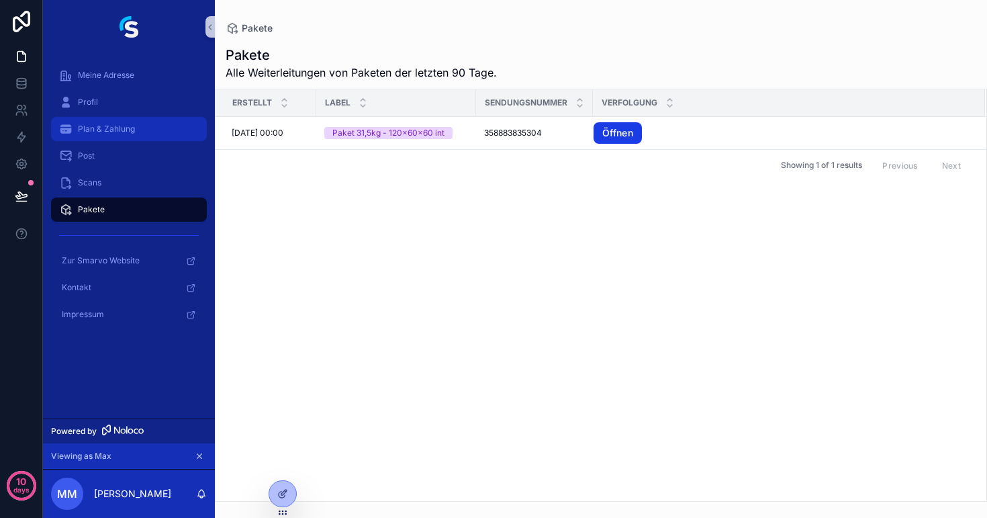
click at [119, 128] on span "Plan & Zahlung" at bounding box center [106, 129] width 57 height 11
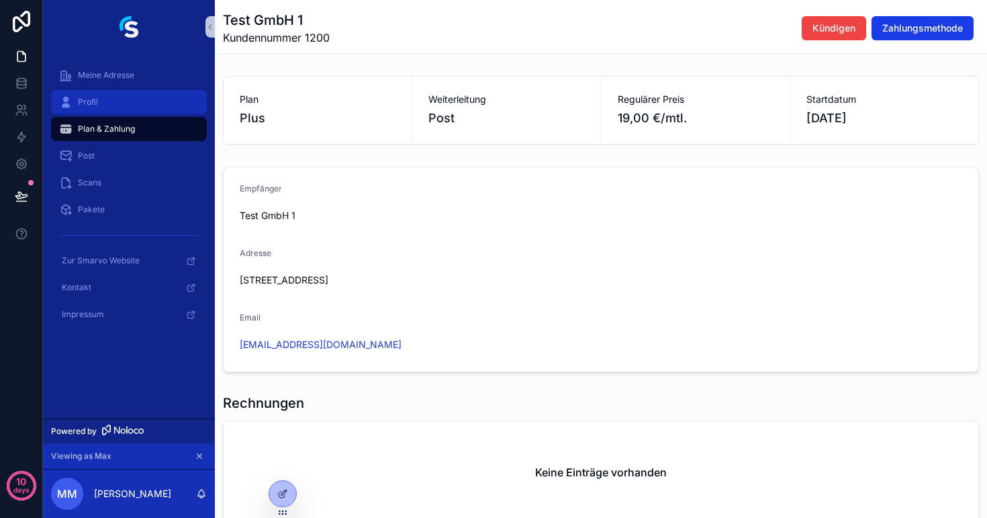
click at [116, 105] on div "Profil" at bounding box center [129, 101] width 140 height 21
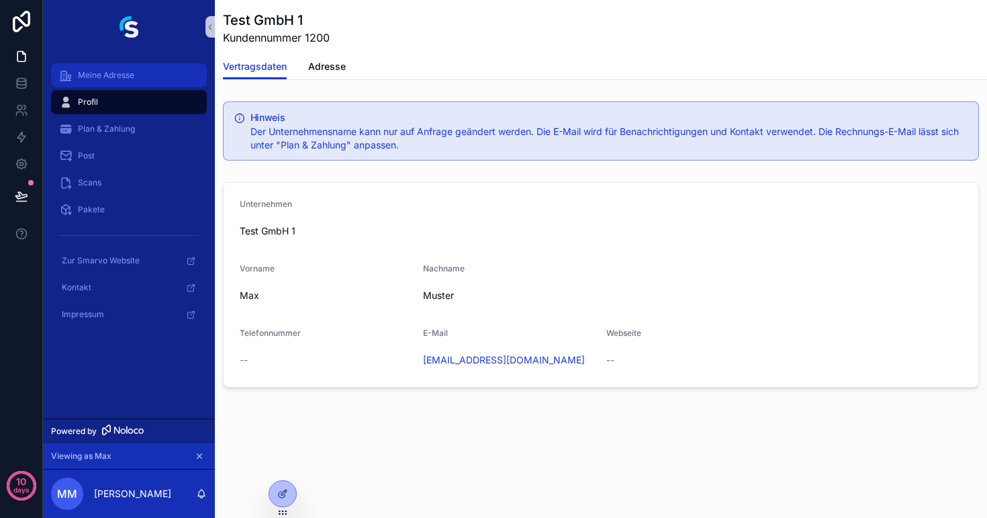
click at [119, 79] on span "Meine Adresse" at bounding box center [106, 75] width 56 height 11
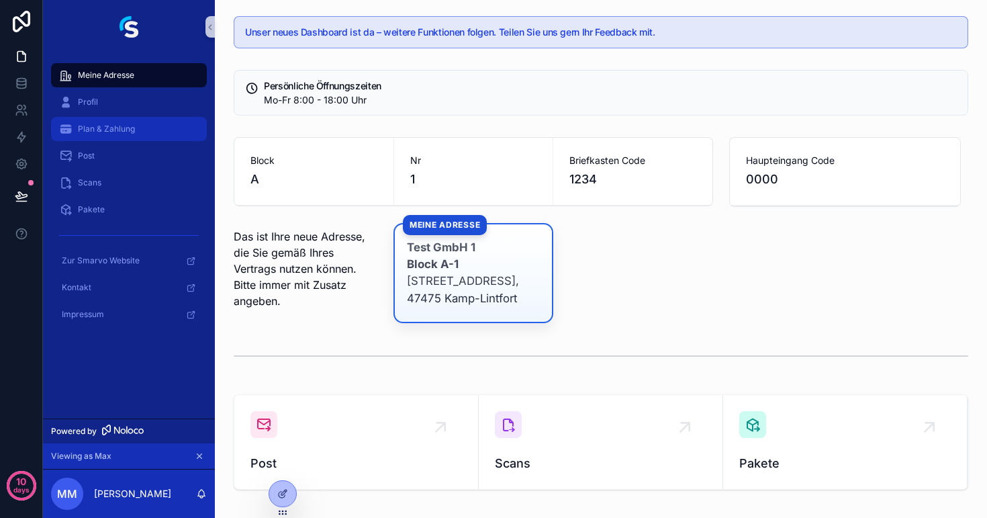
click at [133, 131] on span "Plan & Zahlung" at bounding box center [106, 129] width 57 height 11
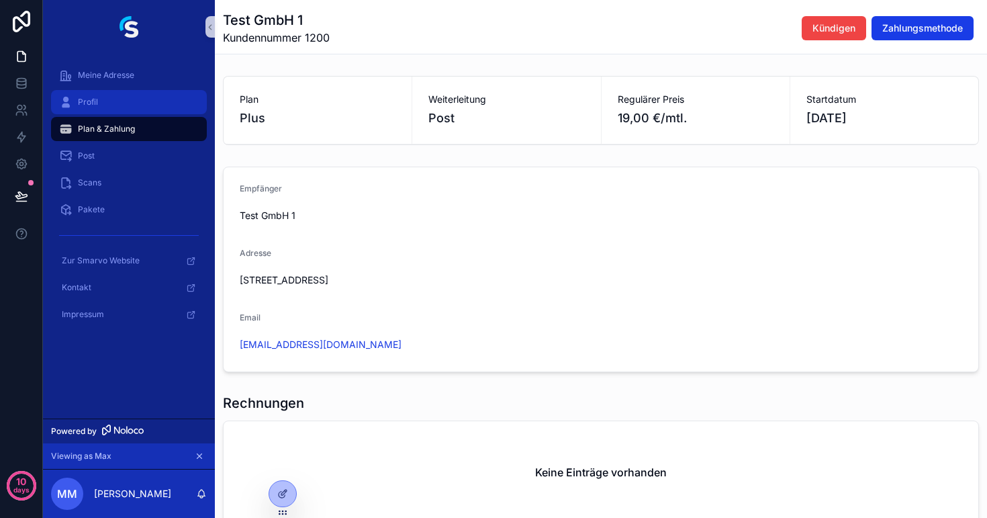
click at [124, 107] on div "Profil" at bounding box center [129, 101] width 140 height 21
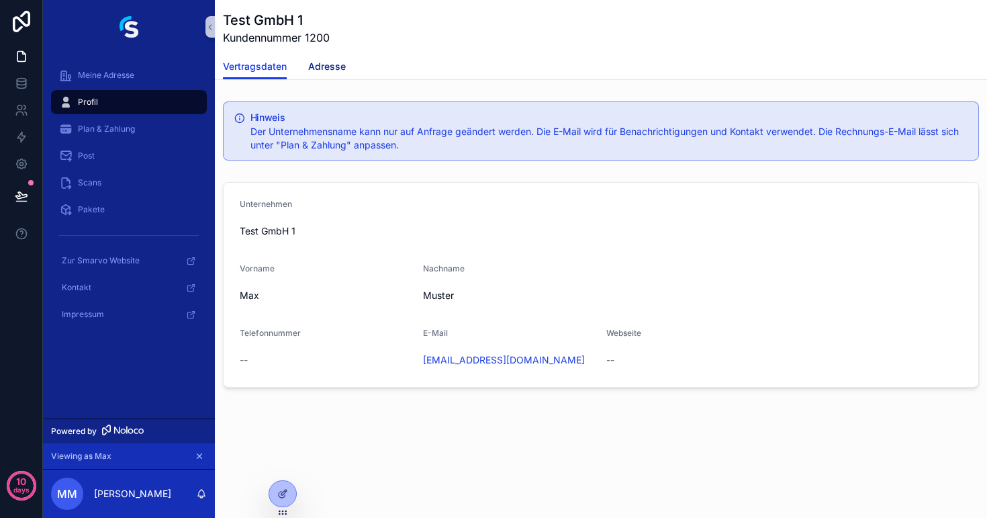
click at [324, 77] on link "Adresse" at bounding box center [327, 67] width 38 height 27
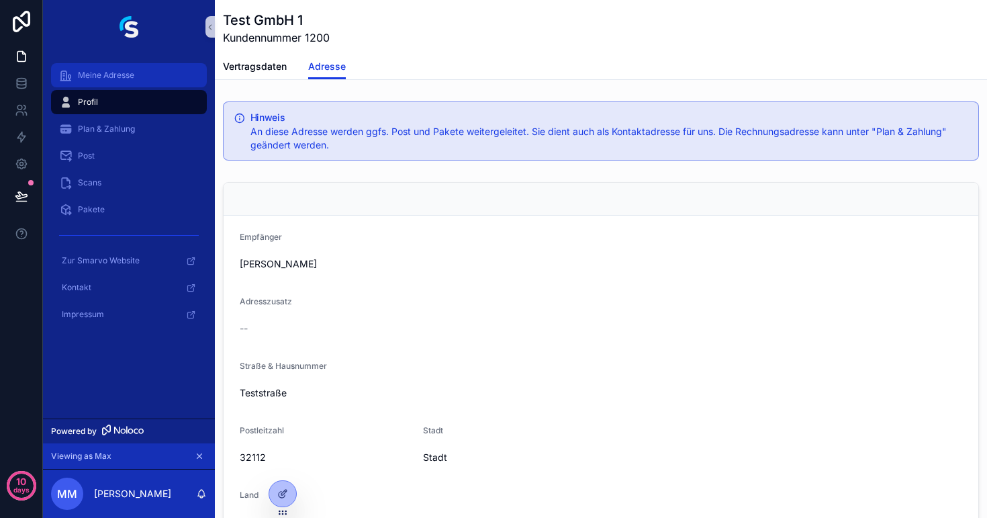
click at [111, 75] on span "Meine Adresse" at bounding box center [106, 75] width 56 height 11
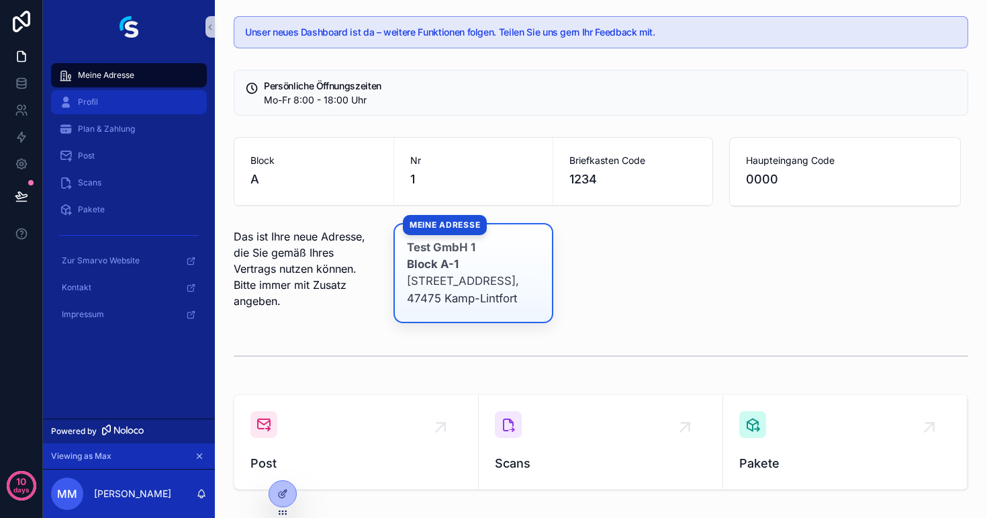
click at [78, 96] on div "Profil" at bounding box center [129, 101] width 140 height 21
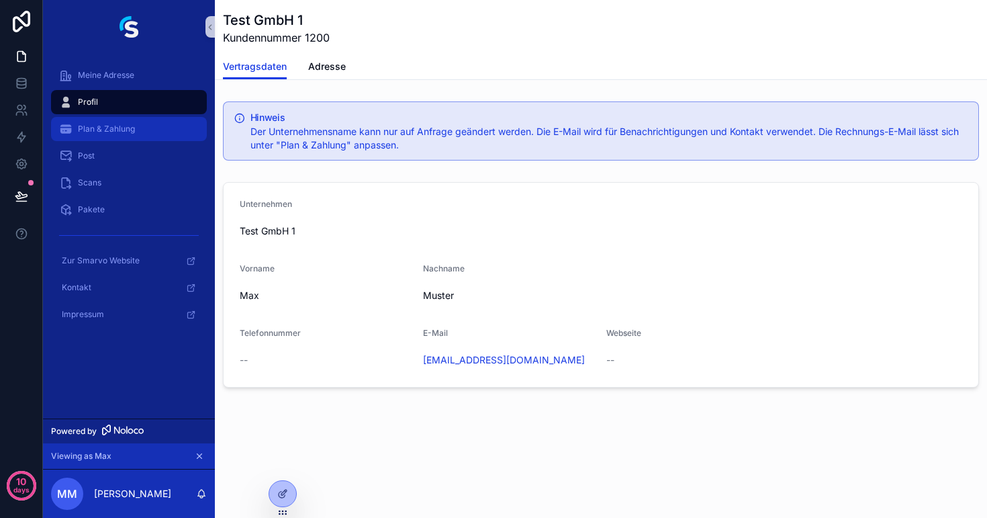
click at [91, 123] on div "Plan & Zahlung" at bounding box center [129, 128] width 140 height 21
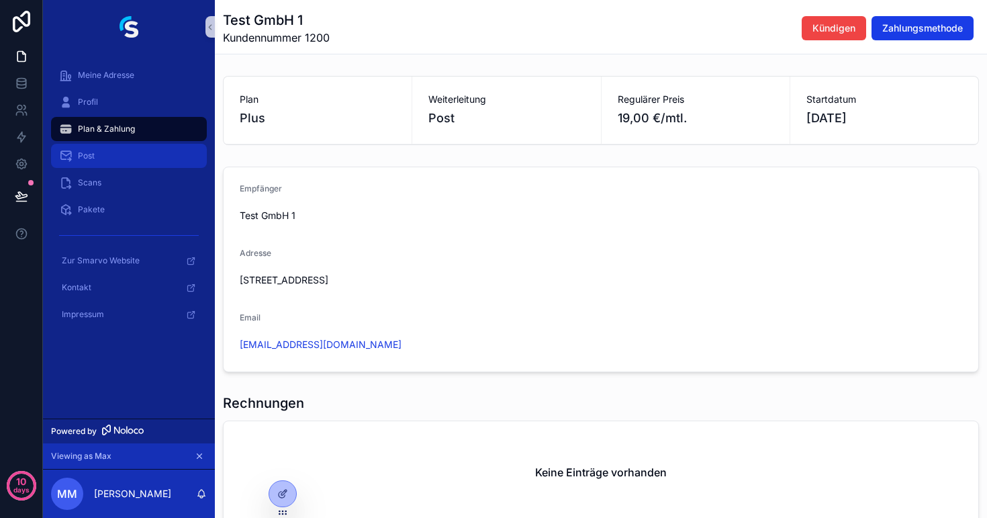
click at [96, 146] on div "Post" at bounding box center [129, 155] width 140 height 21
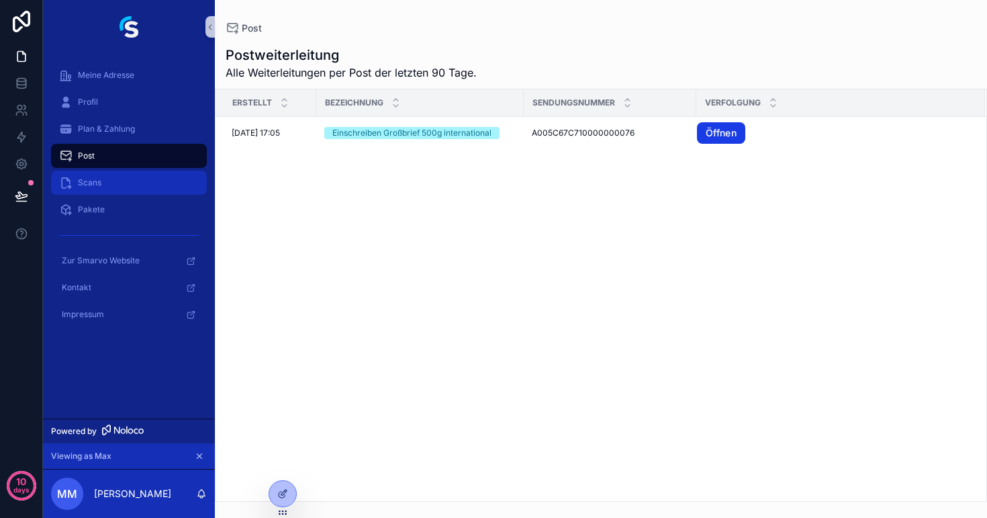
click at [101, 185] on span "Scans" at bounding box center [90, 182] width 24 height 11
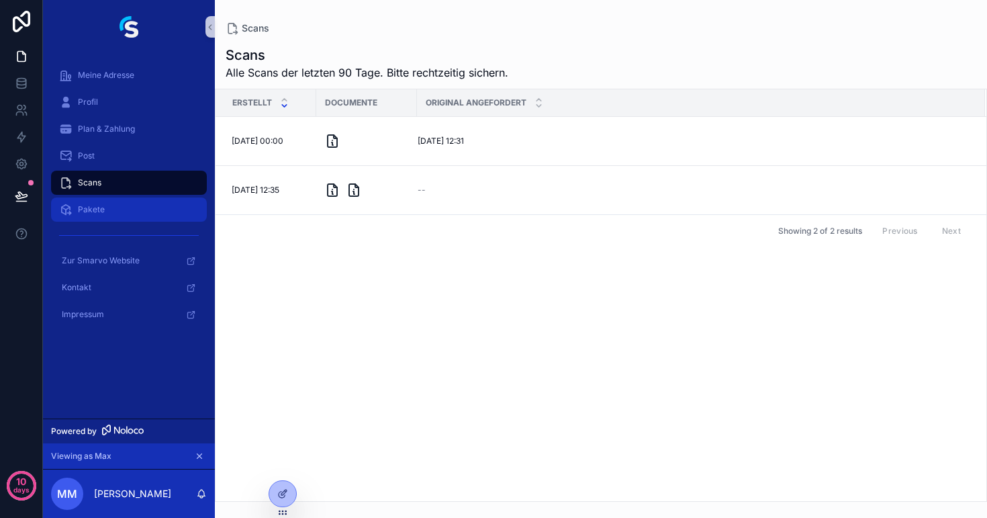
click at [103, 210] on span "Pakete" at bounding box center [91, 209] width 27 height 11
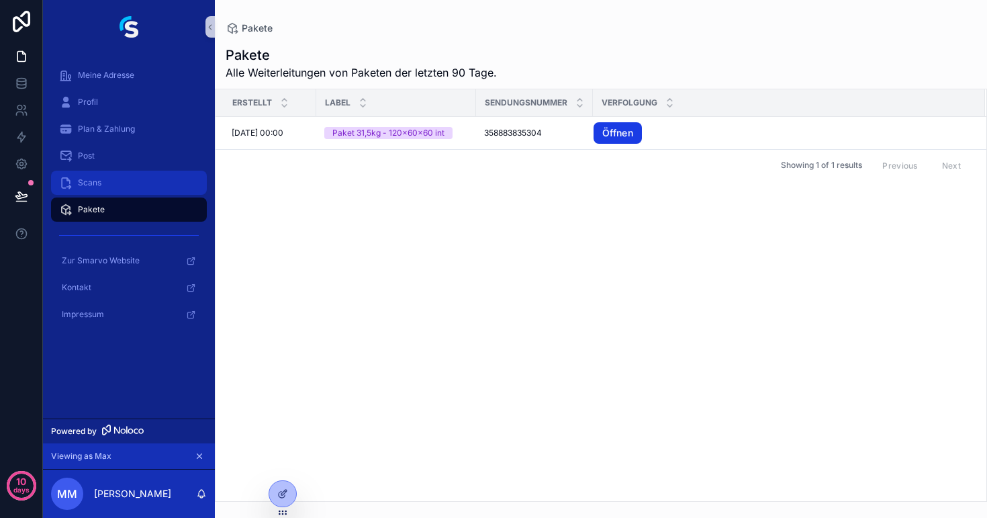
click at [109, 181] on div "Scans" at bounding box center [129, 182] width 140 height 21
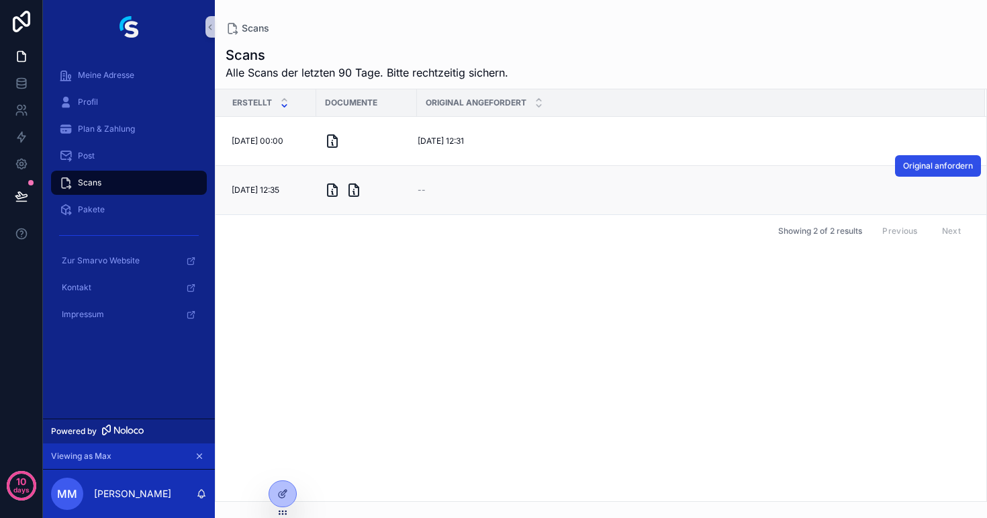
click at [913, 173] on button "Original anfordern" at bounding box center [938, 165] width 86 height 21
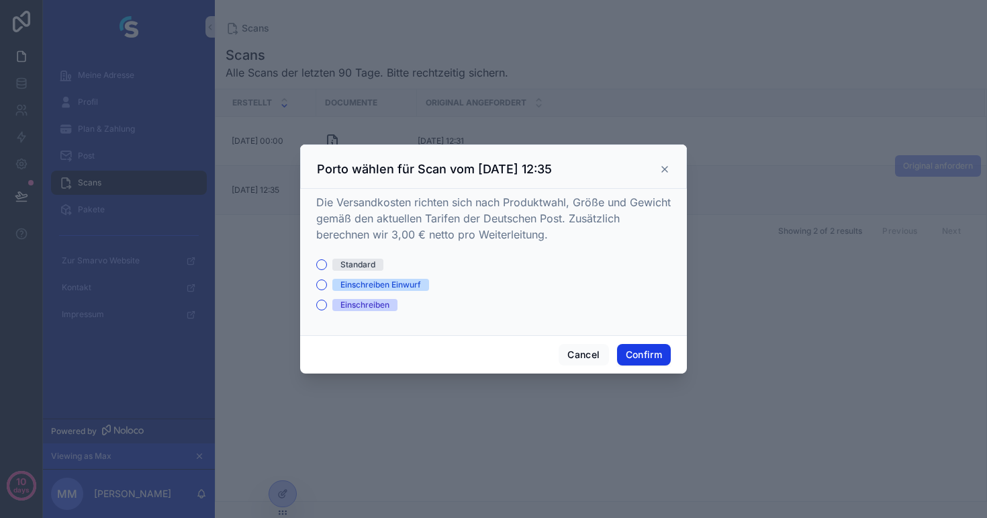
click at [665, 169] on icon at bounding box center [665, 169] width 11 height 11
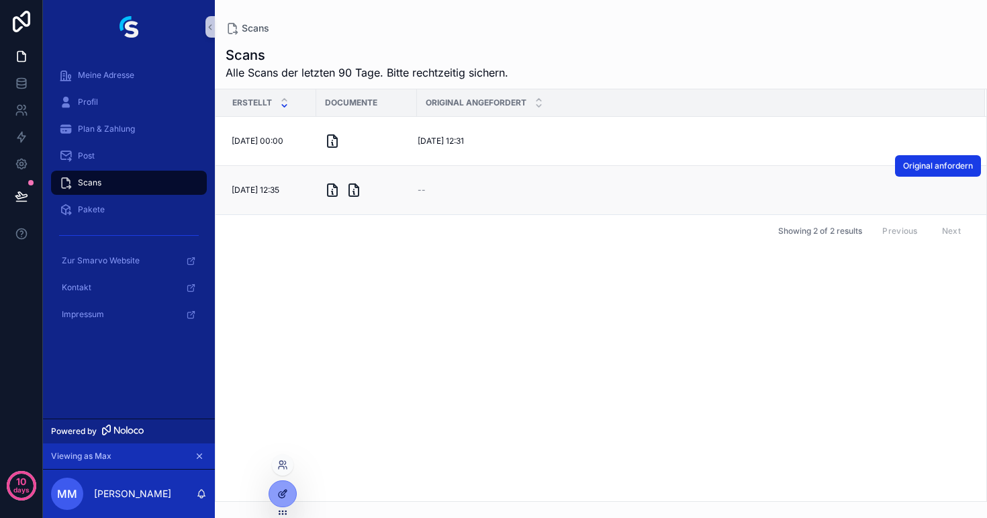
click at [272, 500] on div at bounding box center [282, 494] width 27 height 26
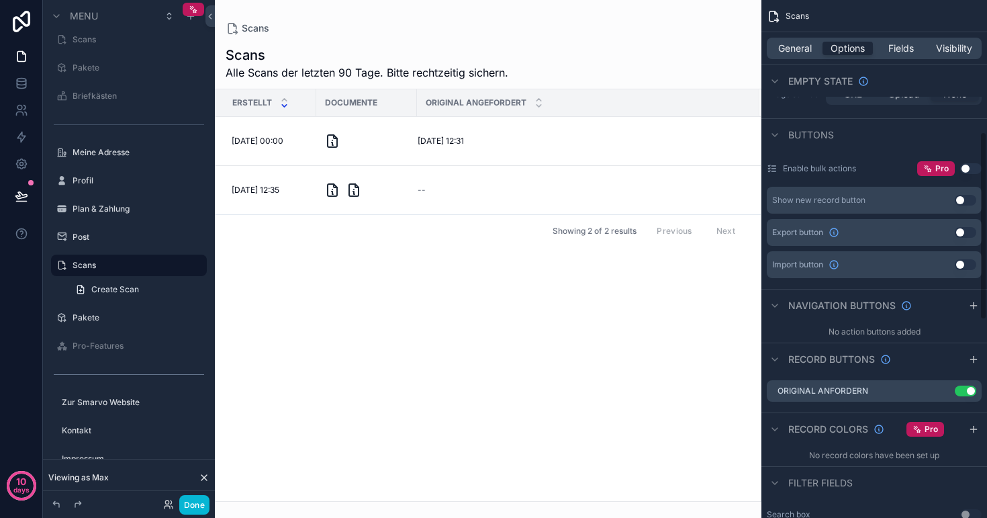
scroll to position [447, 0]
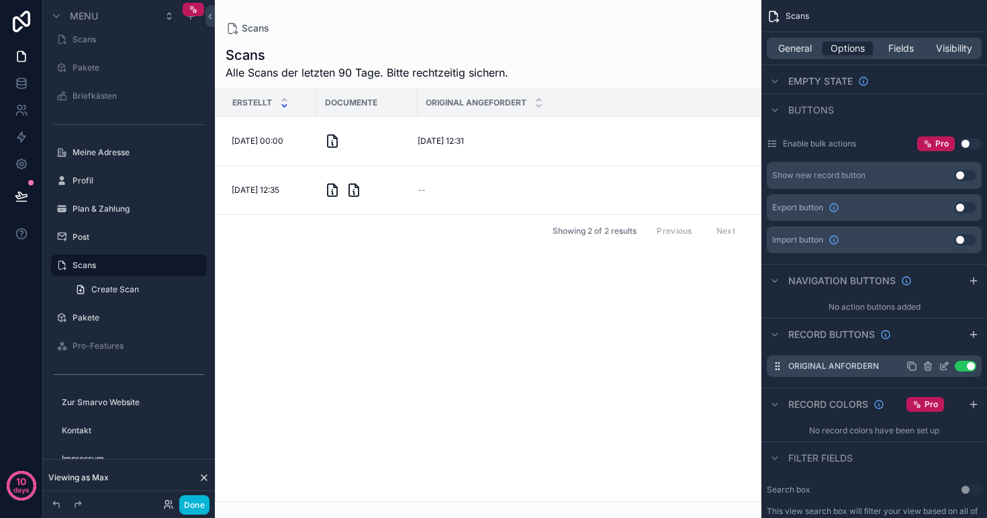
click at [946, 367] on icon "scrollable content" at bounding box center [944, 366] width 11 height 11
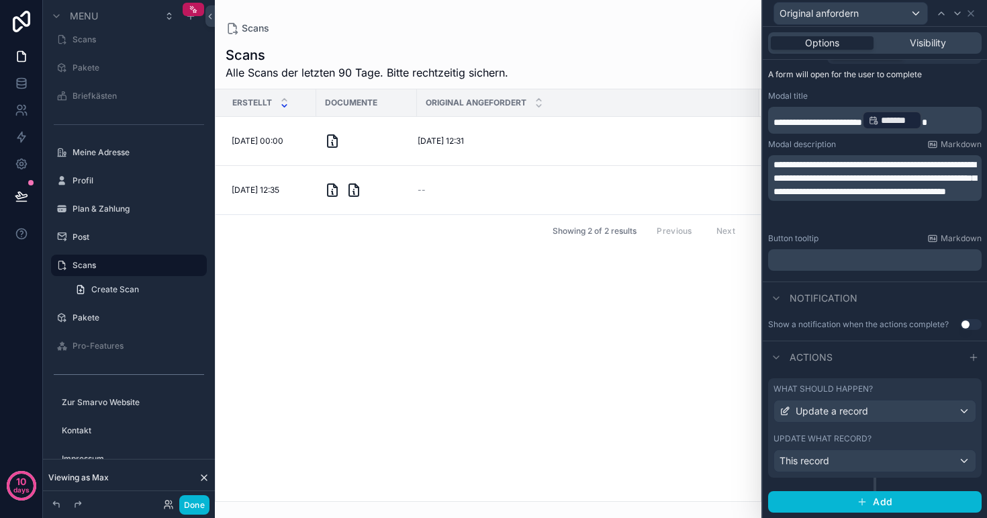
scroll to position [185, 0]
click at [852, 499] on button "Add" at bounding box center [875, 502] width 214 height 21
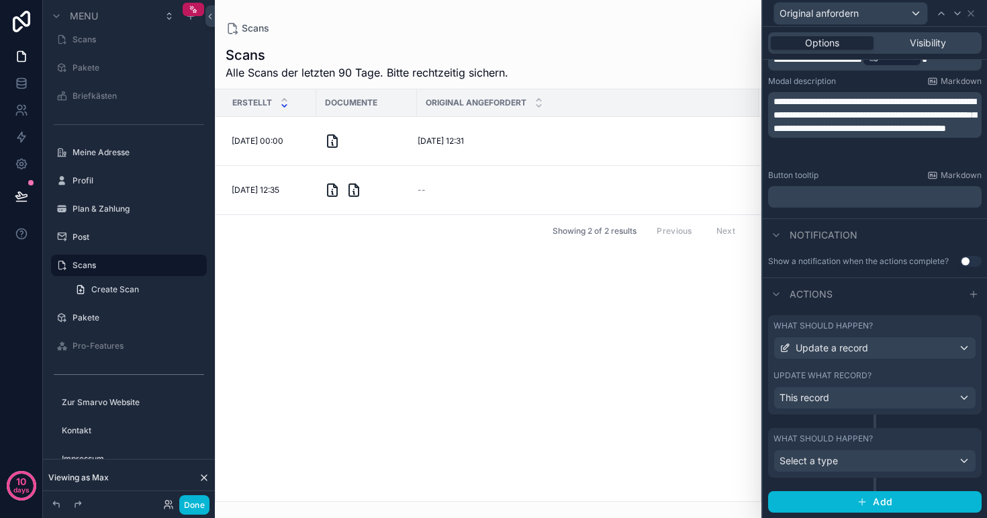
scroll to position [248, 0]
click at [823, 465] on span "Select a type" at bounding box center [809, 460] width 58 height 11
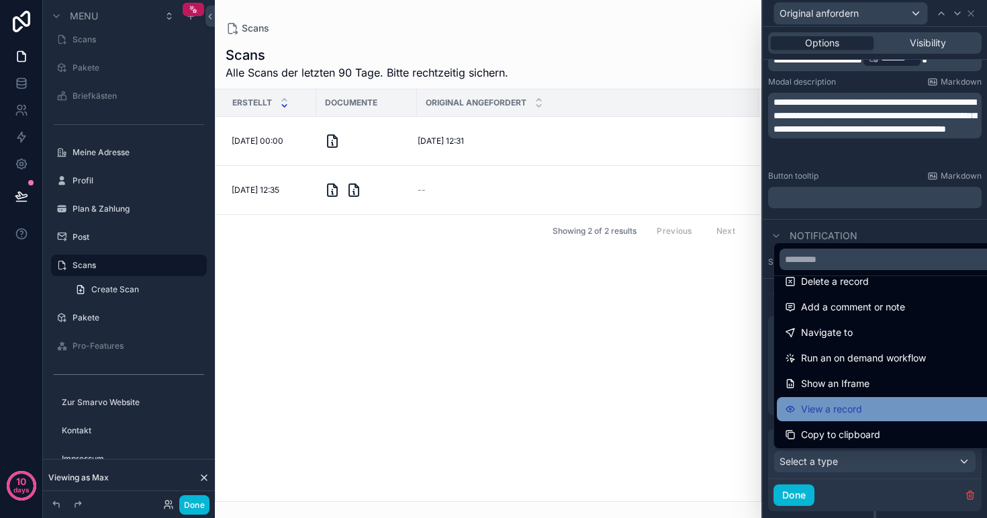
scroll to position [49, 0]
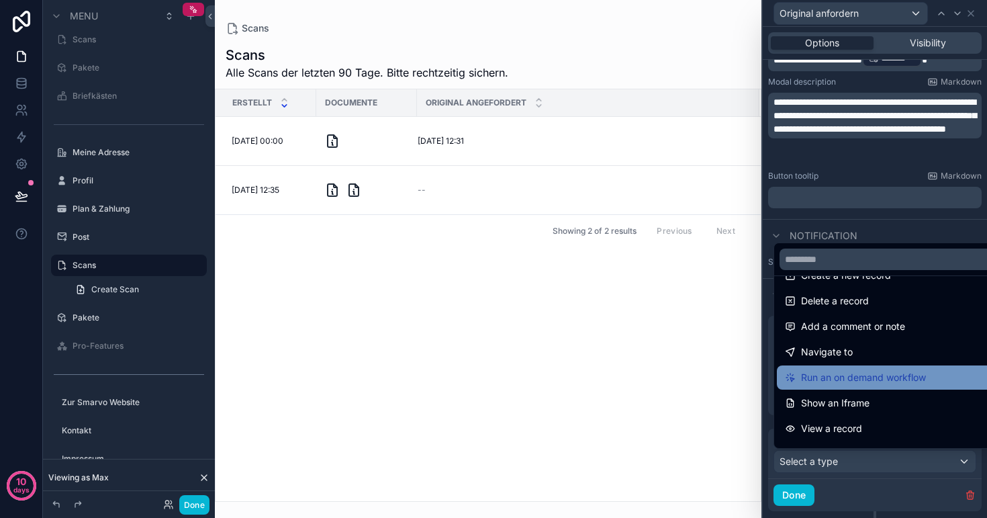
click at [859, 377] on span "Run an on demand workflow" at bounding box center [863, 377] width 125 height 16
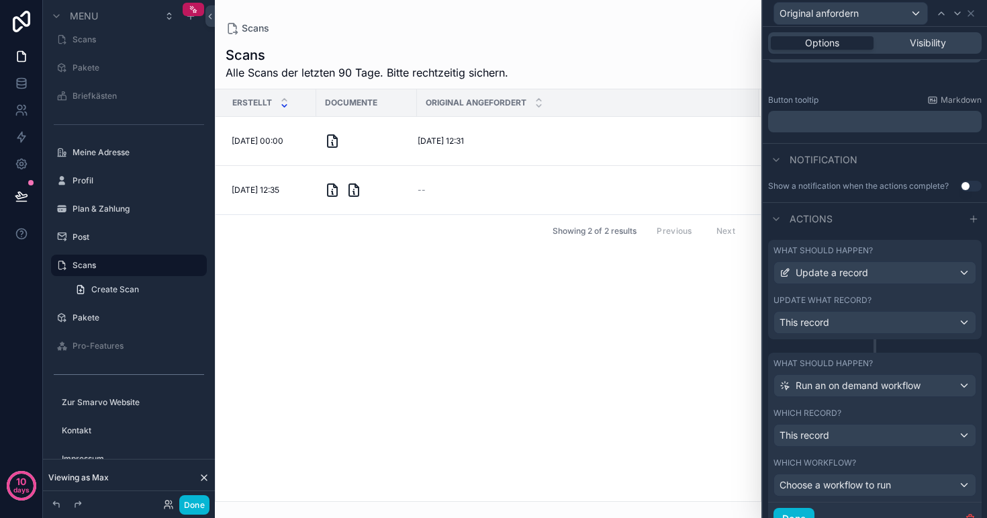
scroll to position [377, 0]
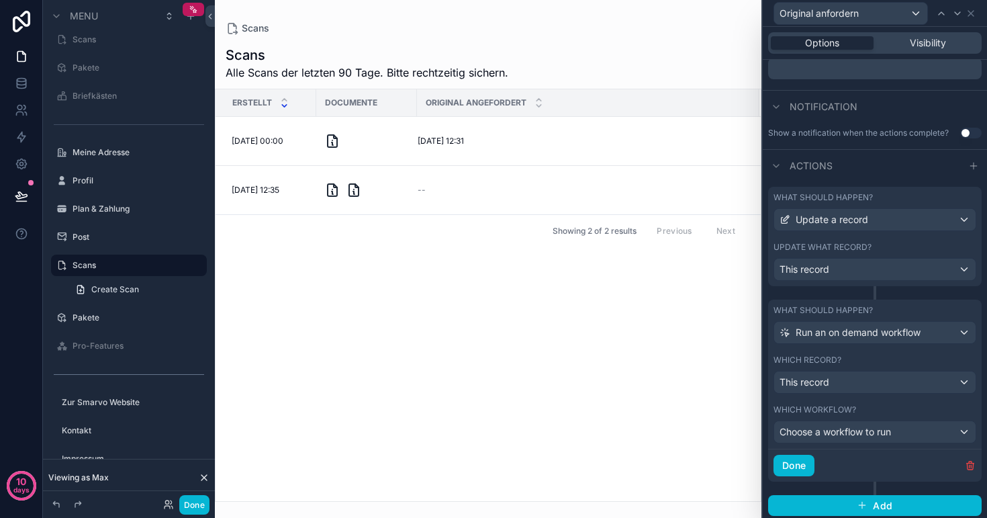
click at [829, 380] on span "This record" at bounding box center [805, 381] width 50 height 13
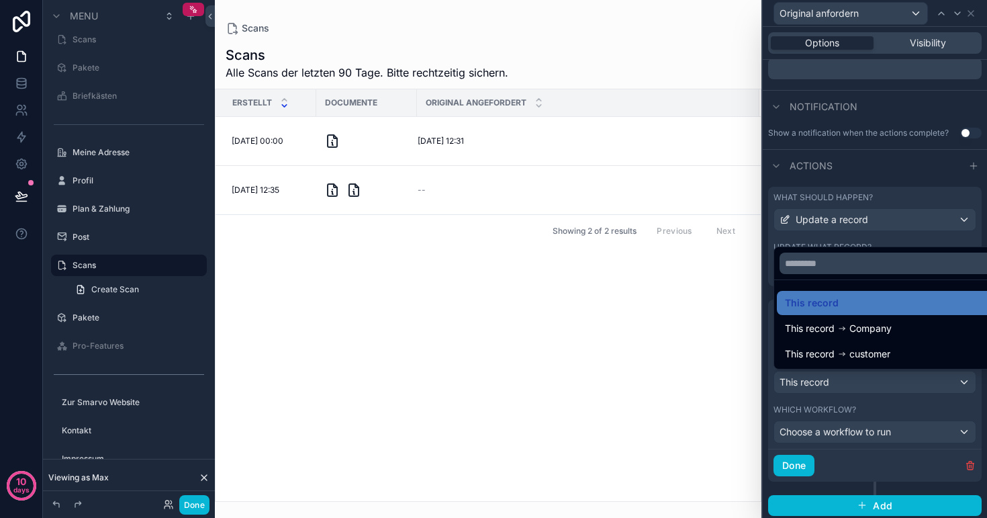
click at [829, 380] on div at bounding box center [875, 259] width 224 height 518
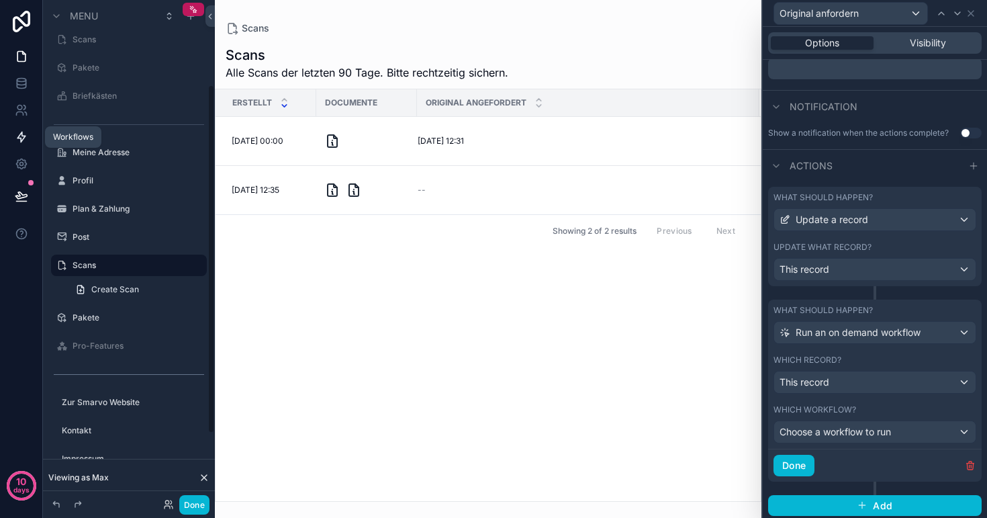
click at [17, 137] on icon at bounding box center [21, 136] width 13 height 13
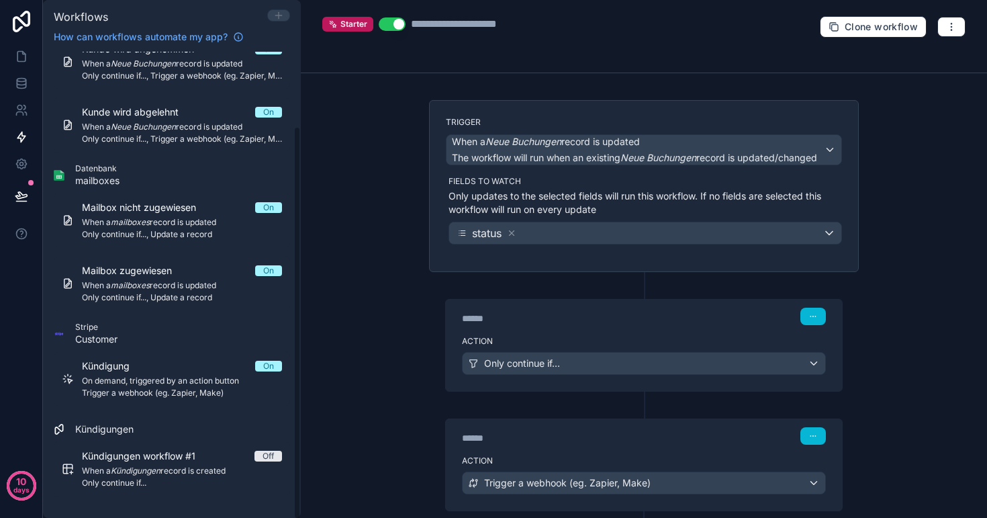
scroll to position [86, 0]
click at [280, 17] on icon at bounding box center [278, 15] width 11 height 11
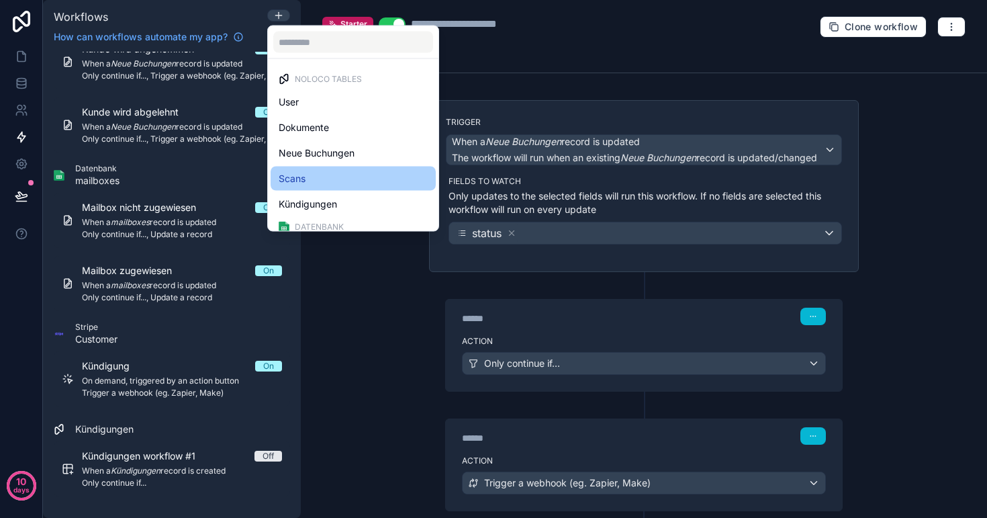
click at [319, 179] on div "Scans" at bounding box center [353, 179] width 149 height 16
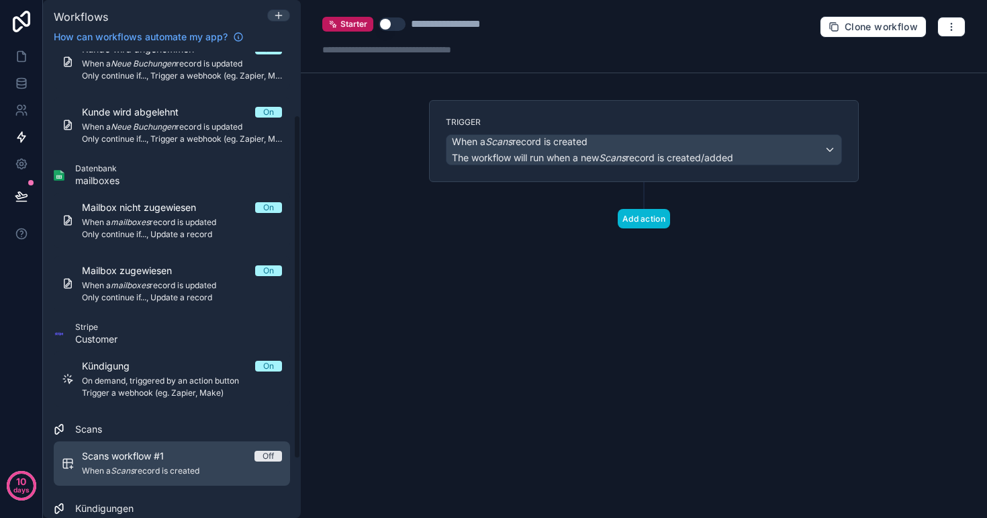
scroll to position [134, 0]
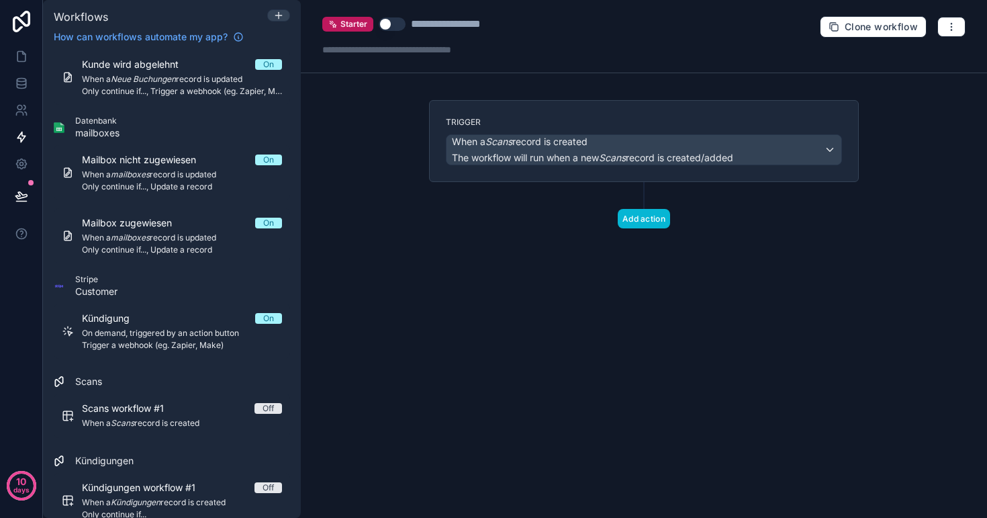
click at [452, 26] on div "**********" at bounding box center [464, 24] width 106 height 16
type div "**********"
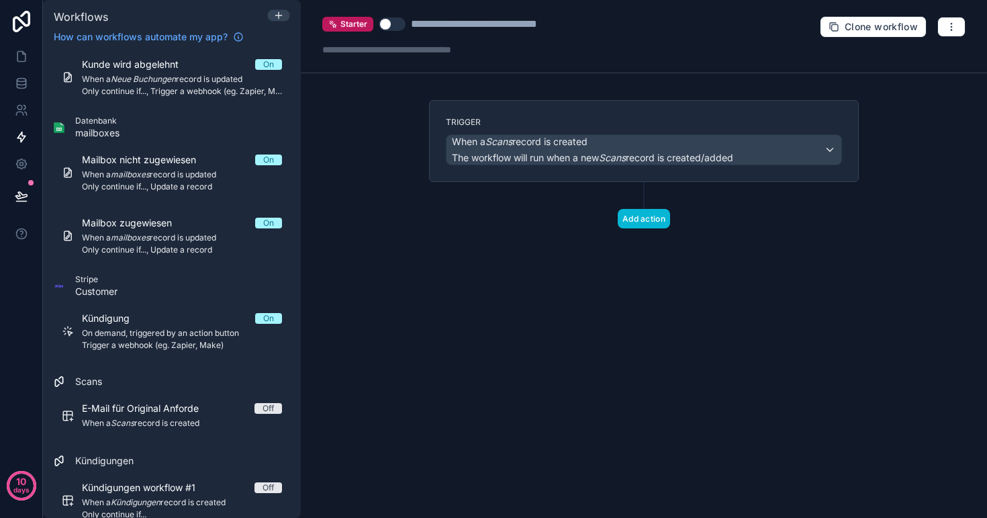
click at [503, 145] on em "Scans" at bounding box center [499, 141] width 27 height 11
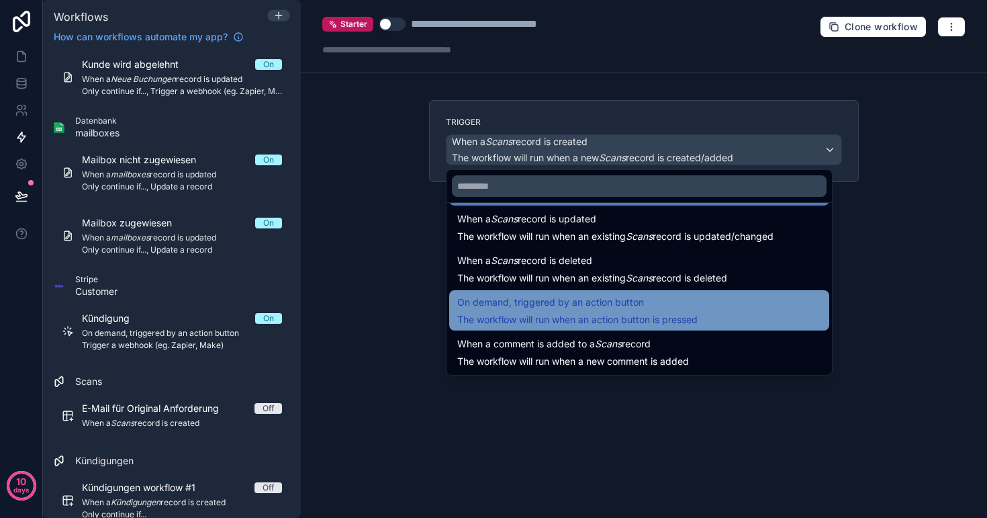
scroll to position [48, 0]
click at [572, 298] on span "On demand, triggered by an action button" at bounding box center [550, 302] width 187 height 16
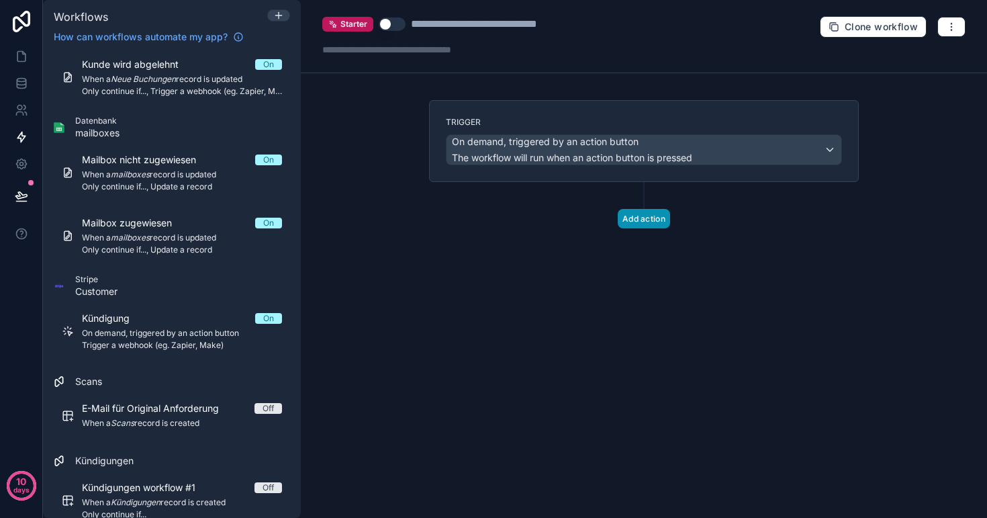
click at [650, 220] on button "Add action" at bounding box center [644, 218] width 52 height 19
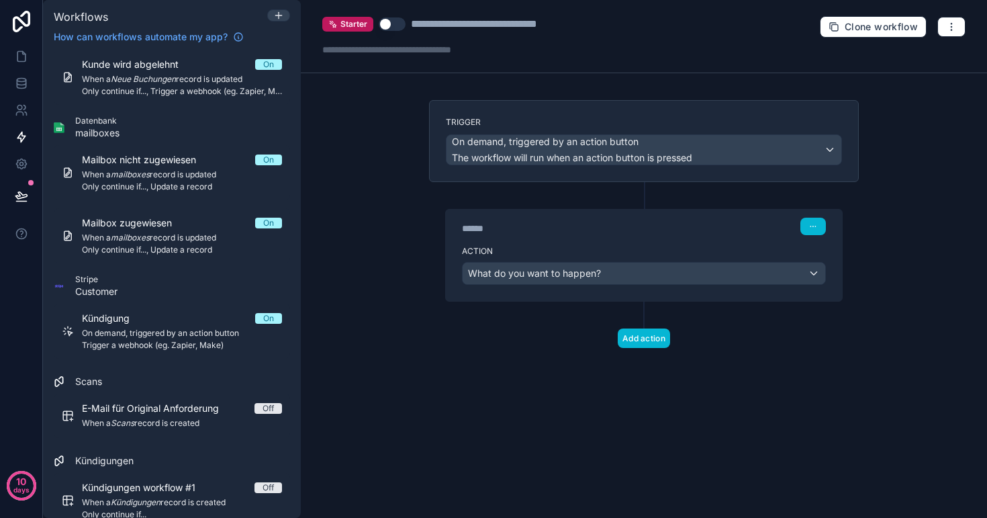
click at [585, 271] on span "What do you want to happen?" at bounding box center [534, 272] width 133 height 11
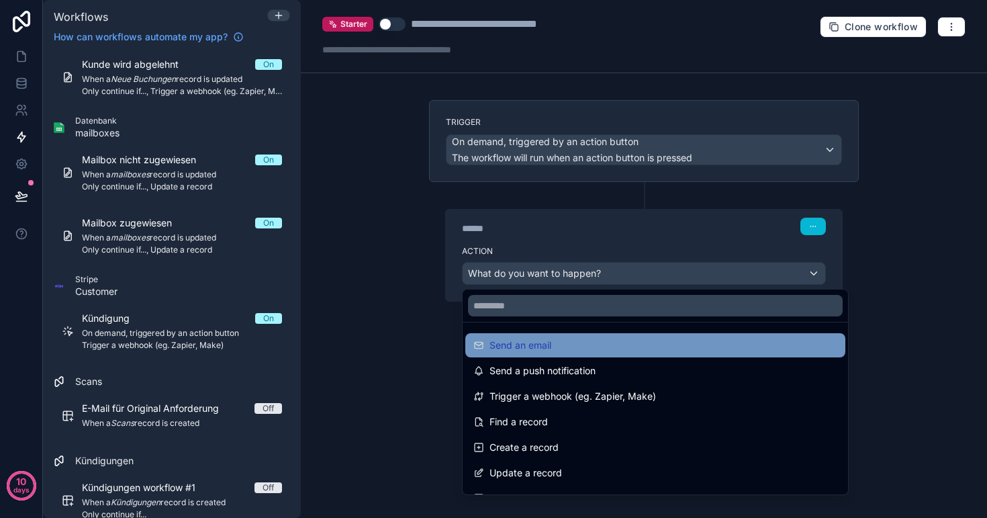
click at [568, 337] on div "Send an email" at bounding box center [655, 345] width 380 height 24
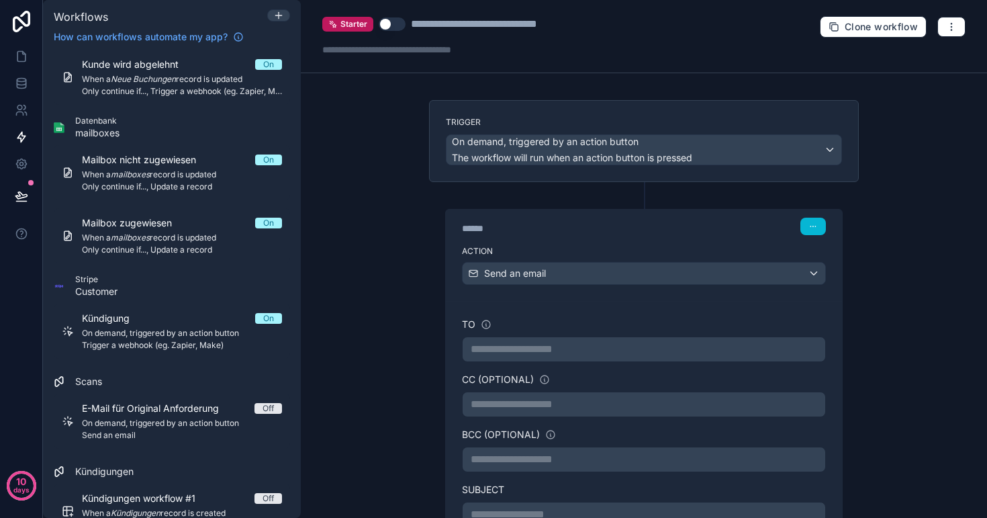
scroll to position [83, 0]
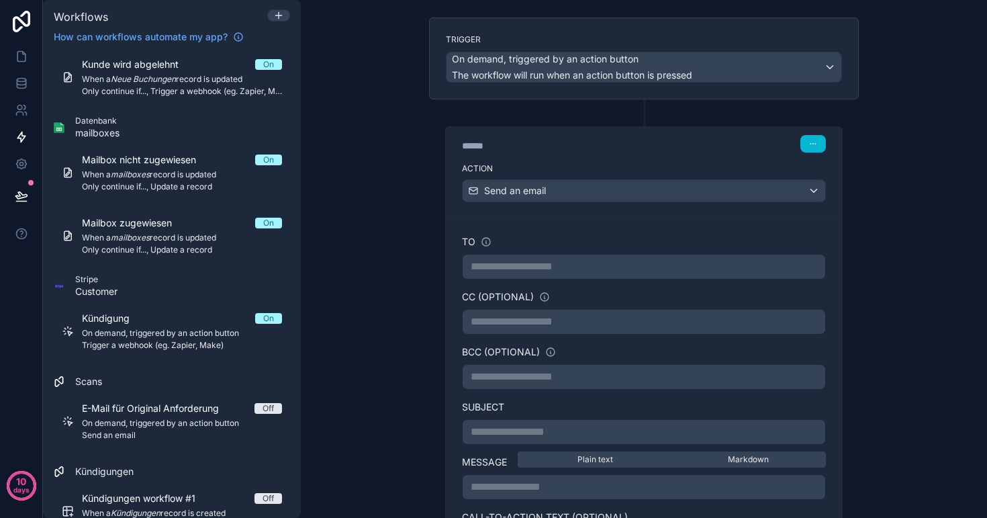
click at [570, 269] on p "**********" at bounding box center [644, 267] width 347 height 16
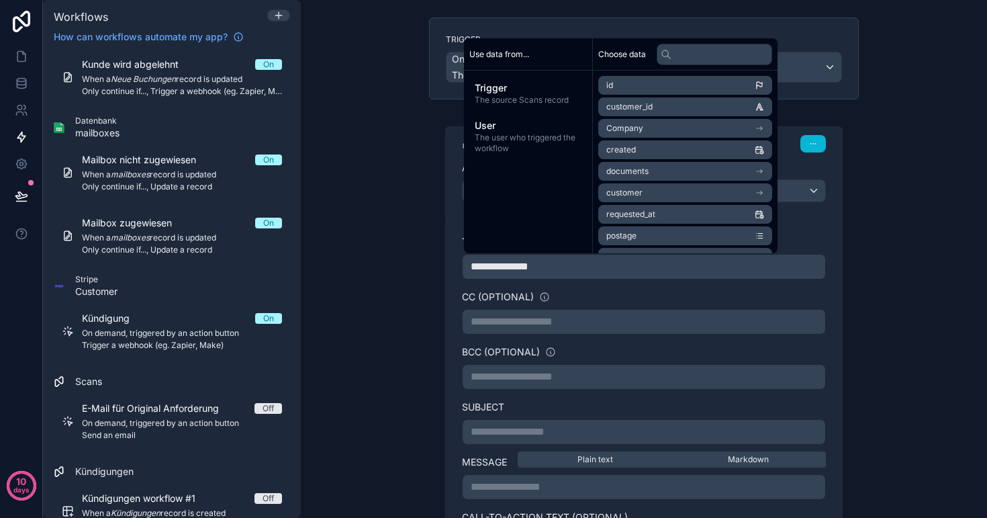
click at [612, 292] on div "CC (optional)" at bounding box center [644, 296] width 364 height 13
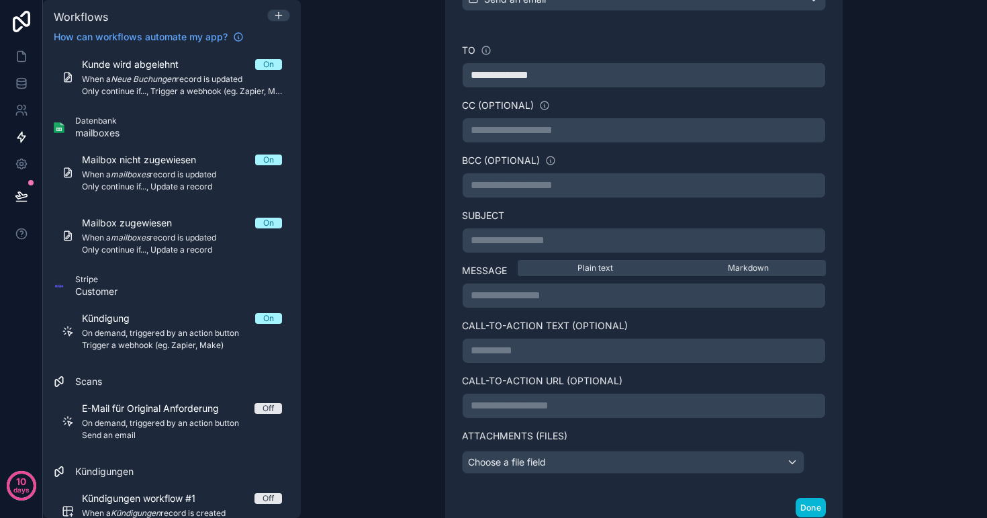
scroll to position [275, 0]
click at [584, 243] on p "**********" at bounding box center [644, 240] width 347 height 16
click at [879, 281] on div "**********" at bounding box center [644, 259] width 686 height 518
click at [555, 292] on p "**********" at bounding box center [644, 295] width 347 height 16
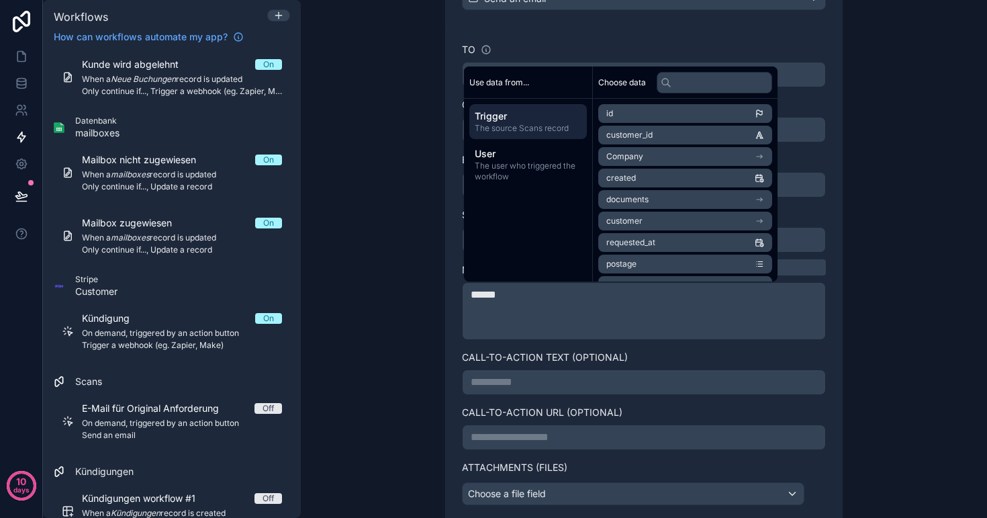
click at [555, 126] on span "The source Scans record" at bounding box center [528, 128] width 107 height 11
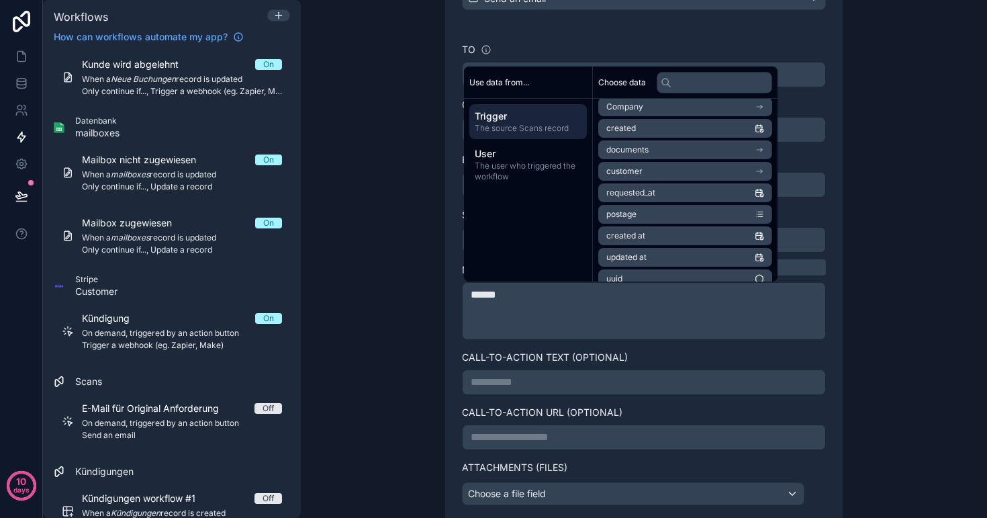
scroll to position [51, 0]
click at [654, 167] on li "customer" at bounding box center [685, 170] width 174 height 19
click at [513, 326] on p "﻿" at bounding box center [644, 327] width 347 height 16
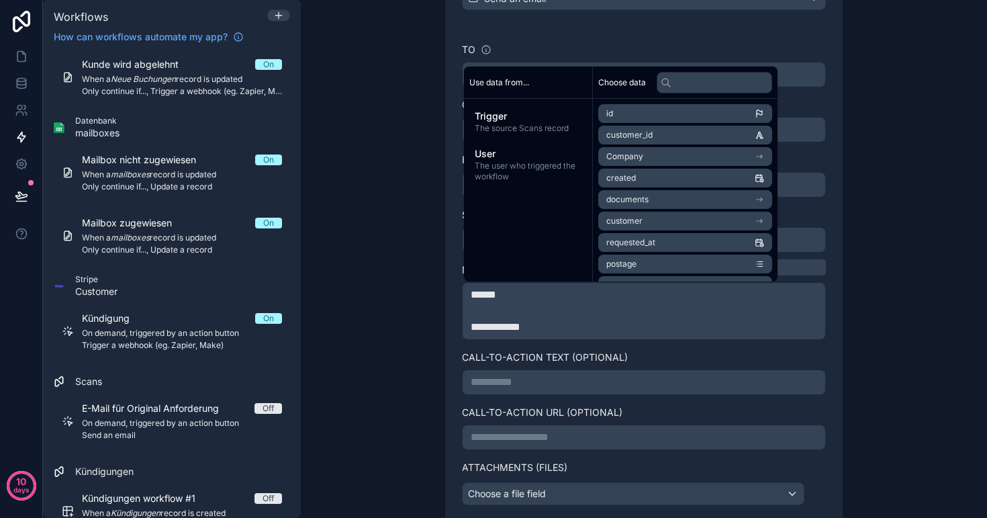
click at [646, 158] on li "Company" at bounding box center [685, 156] width 174 height 19
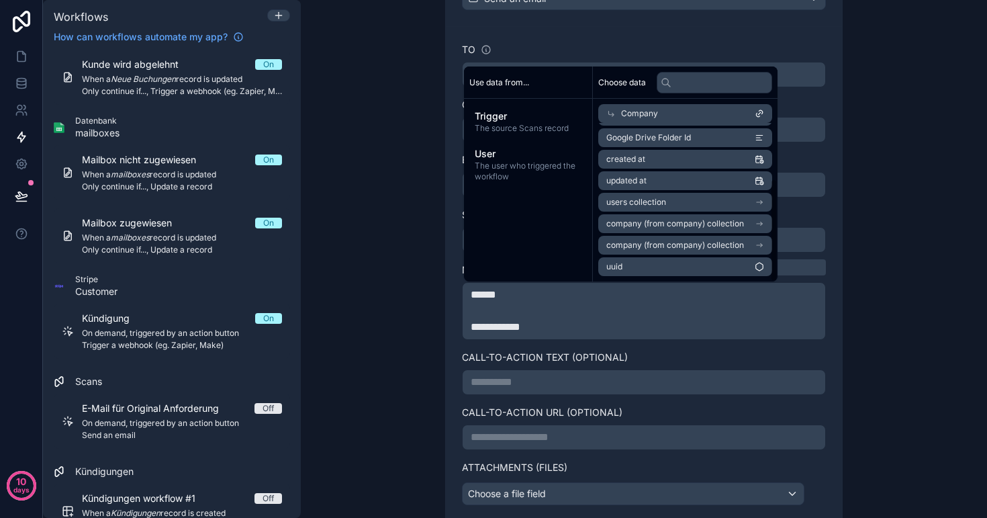
scroll to position [86, 0]
click at [614, 112] on icon at bounding box center [611, 113] width 9 height 9
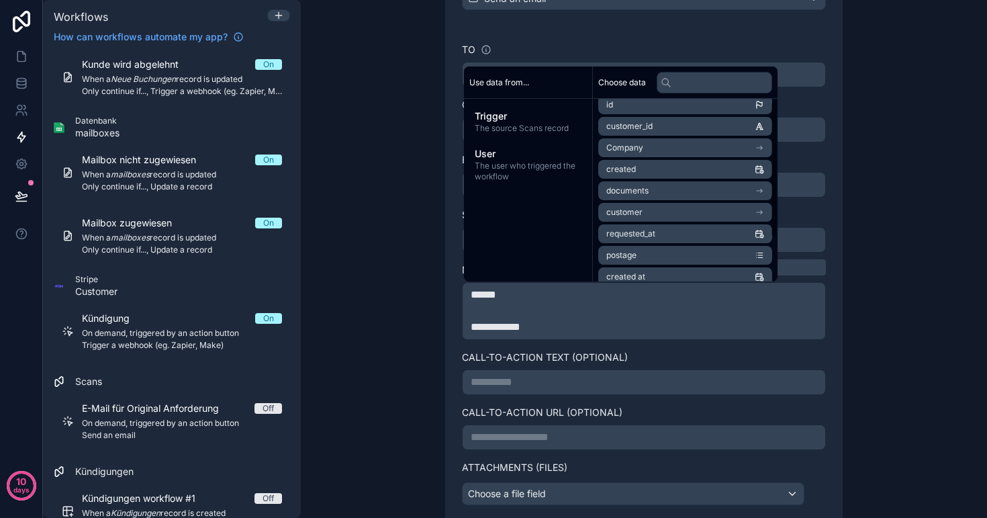
scroll to position [10, 0]
click at [646, 147] on li "Company" at bounding box center [685, 146] width 174 height 19
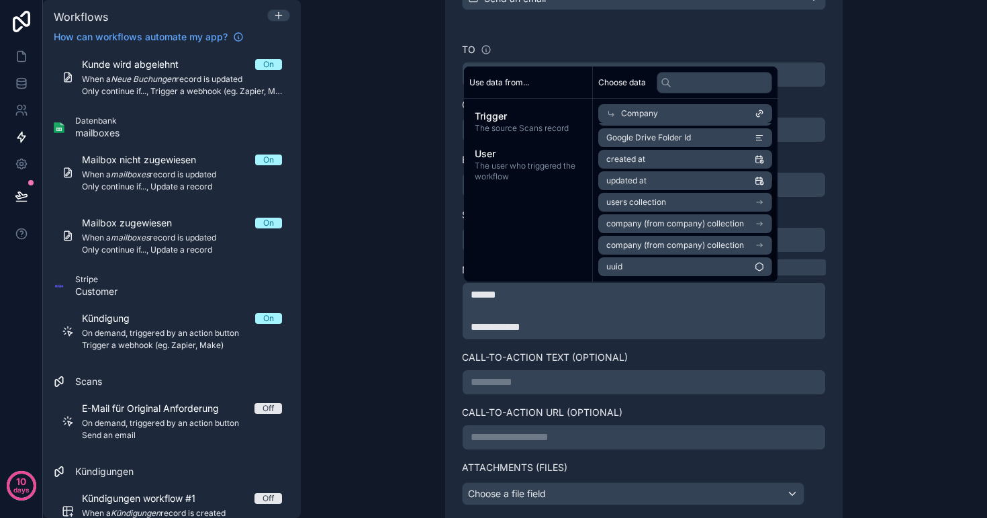
click at [610, 116] on icon at bounding box center [611, 113] width 9 height 9
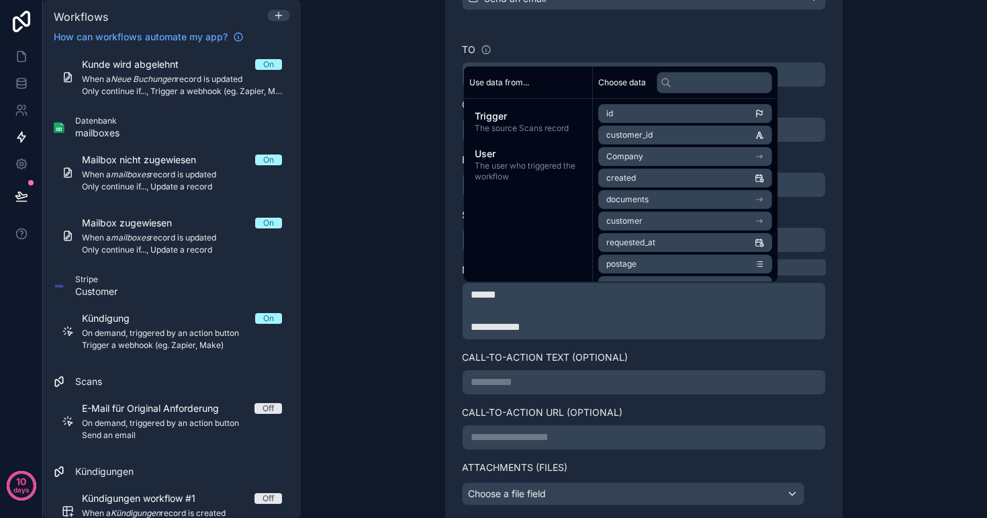
scroll to position [0, 0]
click at [639, 221] on span "customer" at bounding box center [625, 221] width 36 height 11
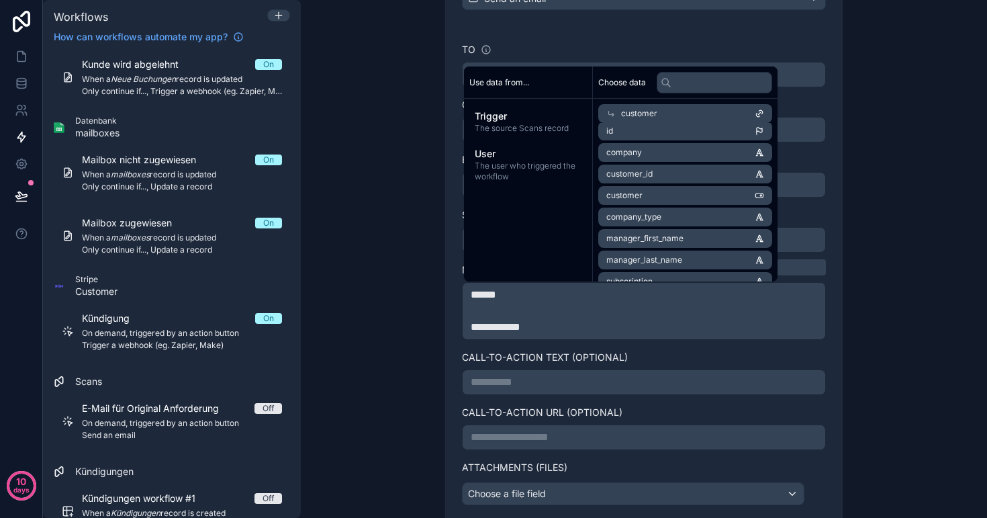
click at [655, 153] on li "company" at bounding box center [685, 152] width 174 height 19
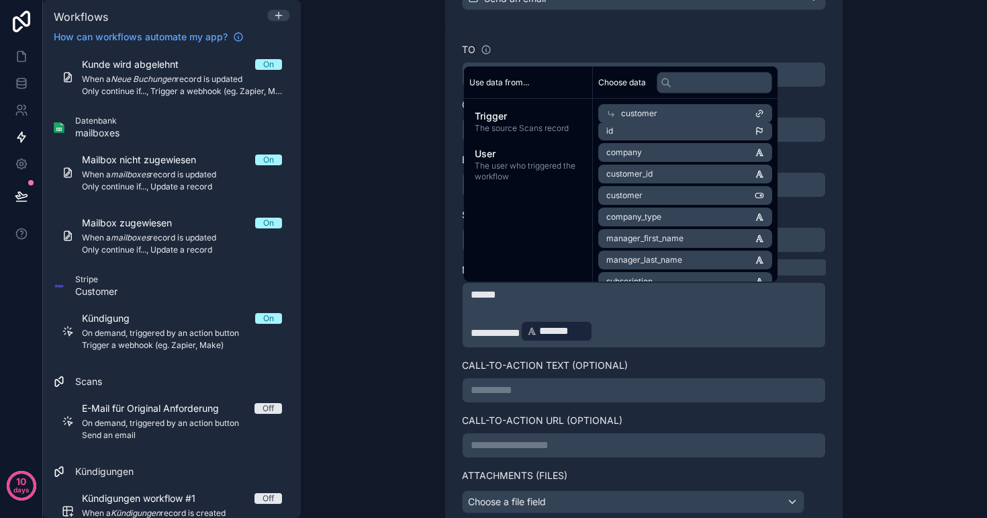
click at [640, 333] on p "**********" at bounding box center [644, 331] width 347 height 24
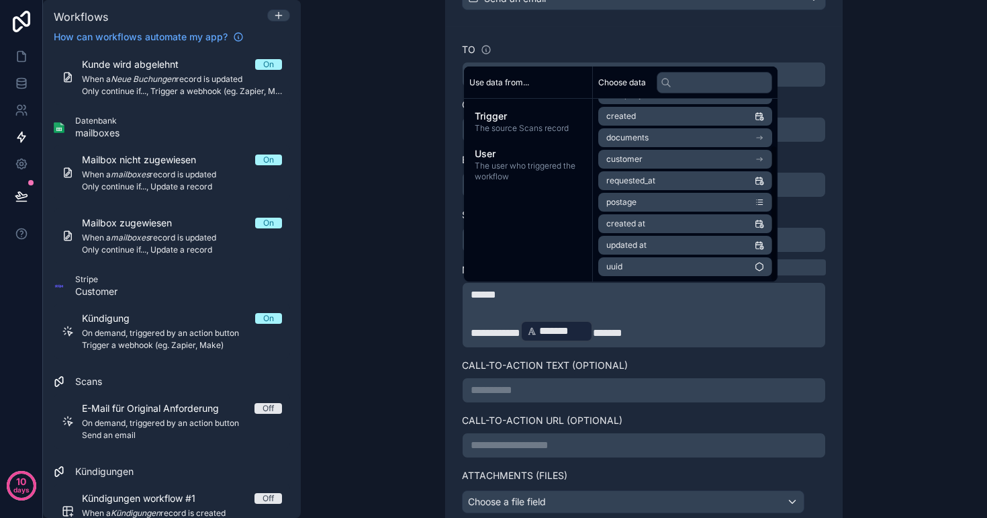
scroll to position [62, 0]
click at [681, 336] on p "**********" at bounding box center [644, 331] width 347 height 24
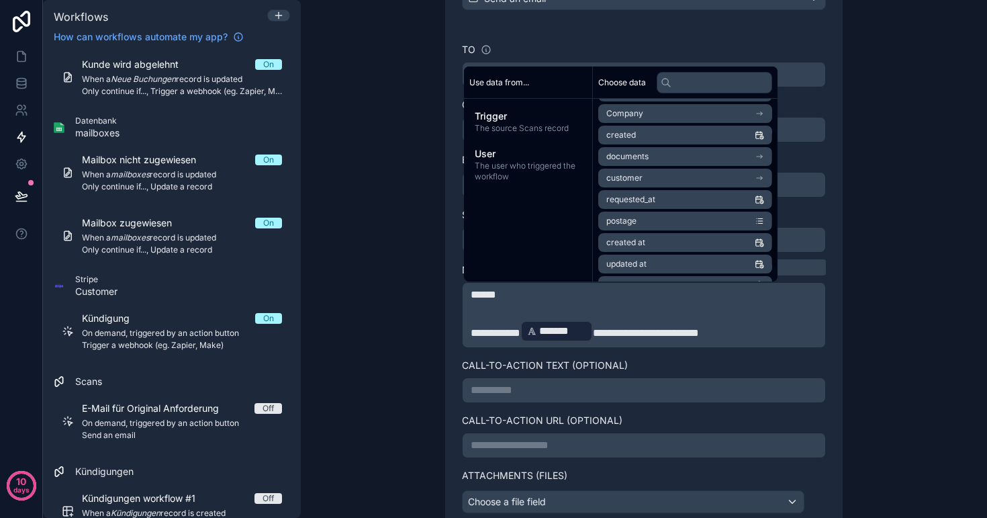
scroll to position [3, 0]
click at [662, 175] on li "created" at bounding box center [685, 174] width 174 height 19
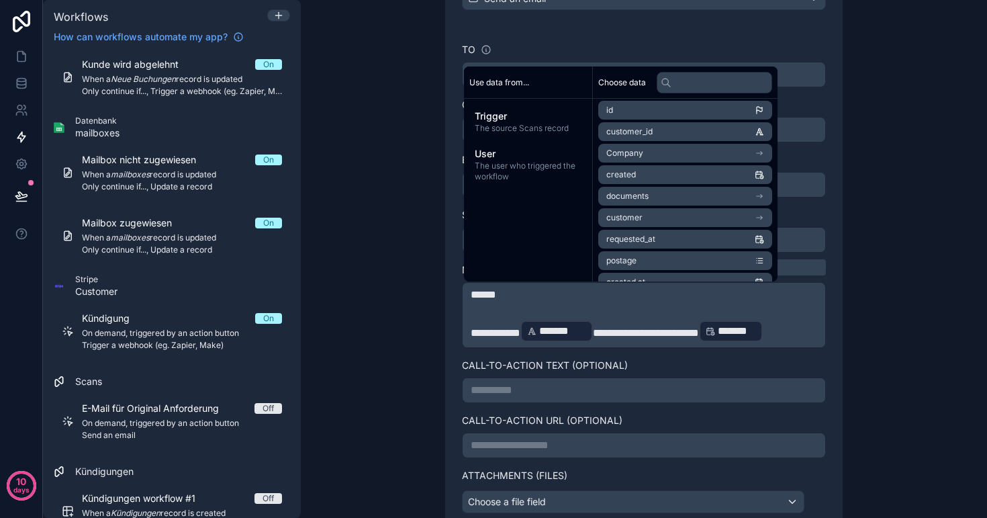
click at [818, 329] on div "**********" at bounding box center [644, 315] width 364 height 66
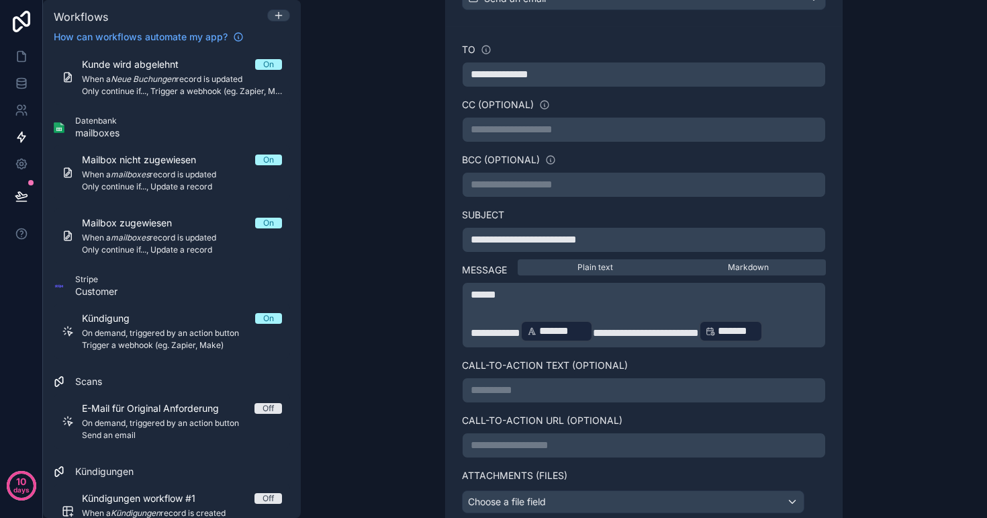
click at [819, 330] on div "**********" at bounding box center [644, 315] width 364 height 66
click at [764, 330] on div "*******" at bounding box center [731, 330] width 64 height 21
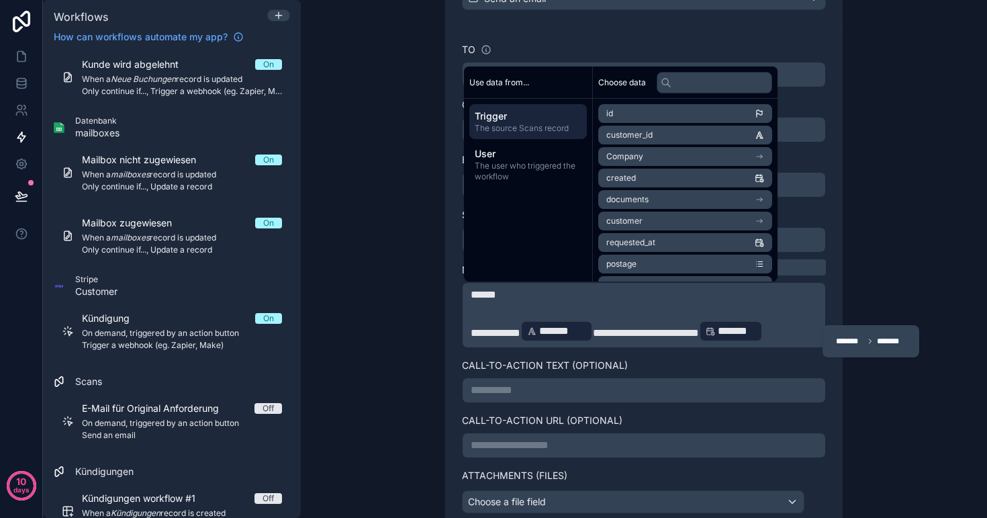
click at [797, 299] on p "******" at bounding box center [644, 295] width 347 height 16
click at [699, 336] on span "**********" at bounding box center [646, 333] width 106 height 10
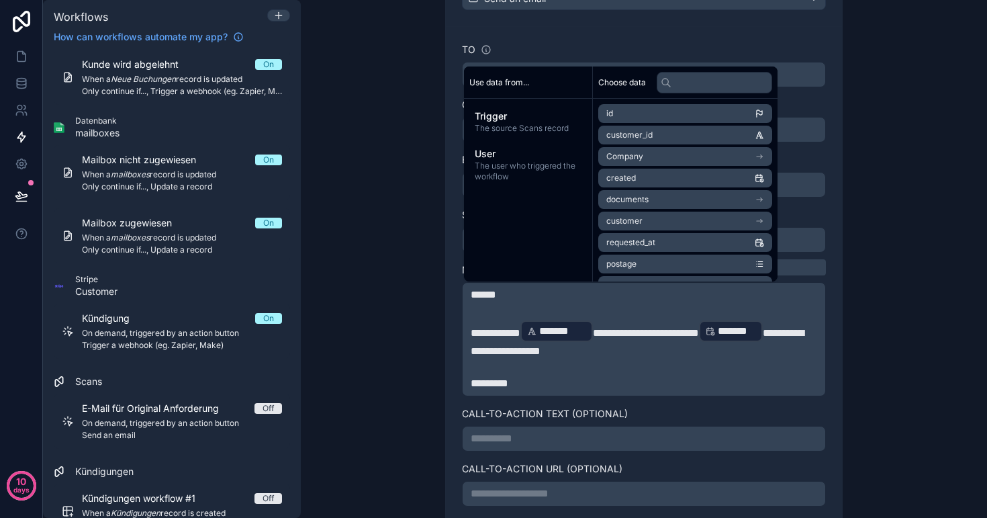
click at [624, 331] on span "**********" at bounding box center [646, 333] width 106 height 10
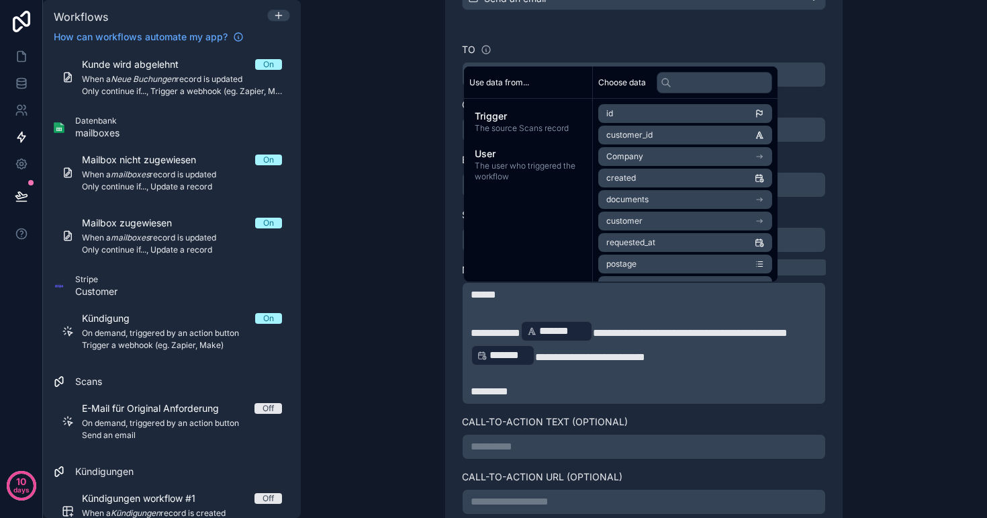
click at [659, 134] on li "customer_id" at bounding box center [685, 135] width 174 height 19
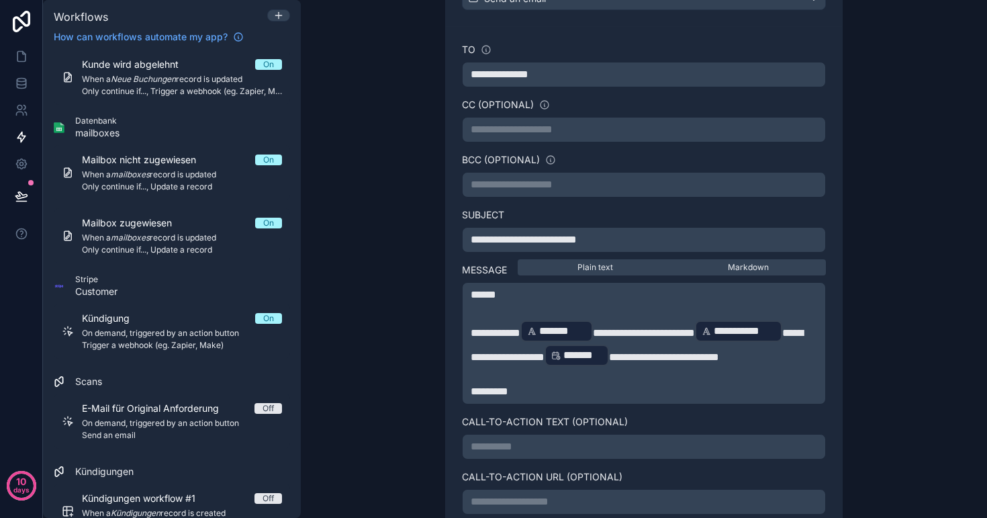
click at [561, 354] on span "**********" at bounding box center [637, 345] width 332 height 34
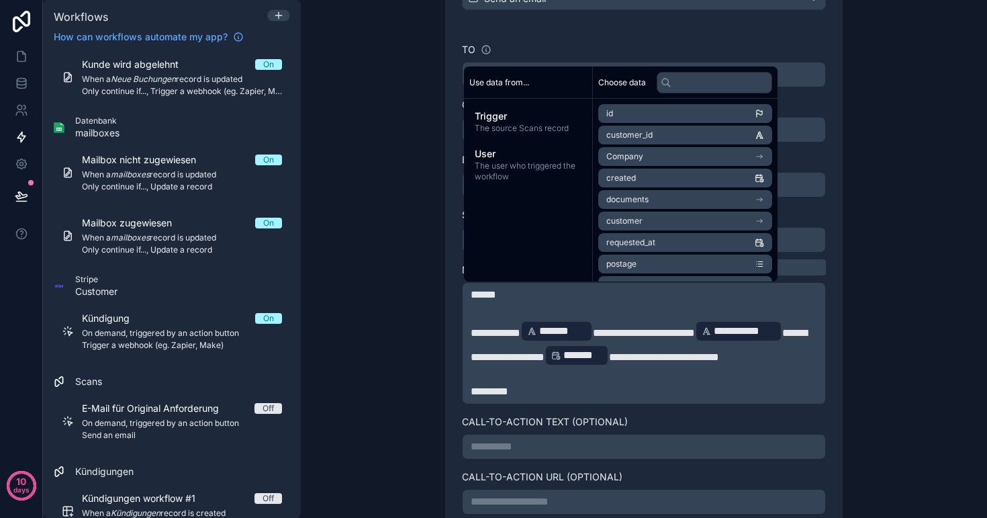
click at [619, 367] on p "**********" at bounding box center [644, 343] width 347 height 48
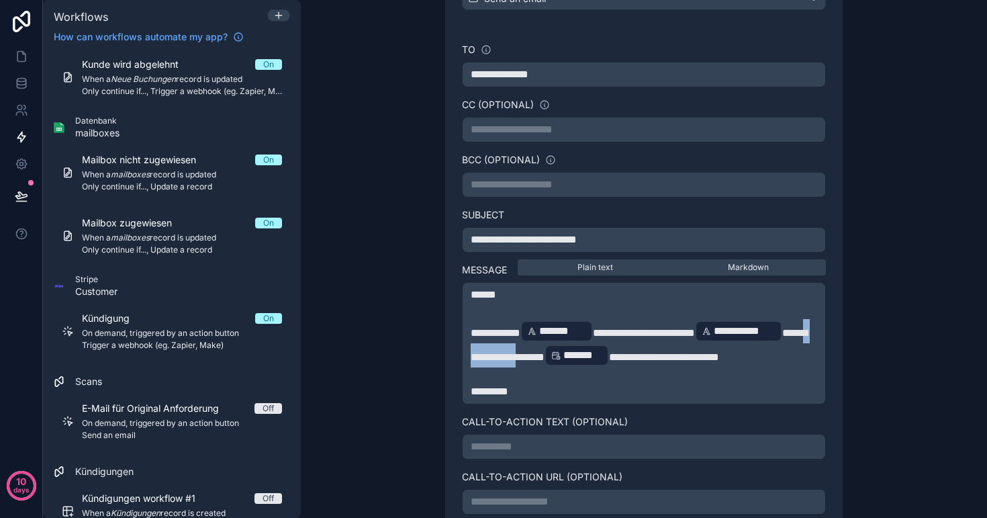
drag, startPoint x: 651, startPoint y: 357, endPoint x: 582, endPoint y: 359, distance: 68.5
click at [582, 359] on span "**********" at bounding box center [639, 345] width 337 height 34
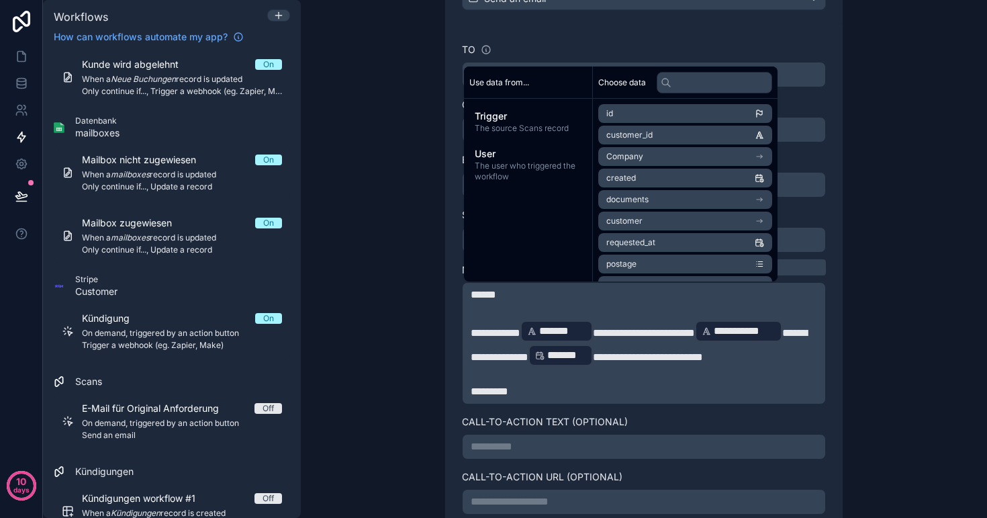
click at [703, 356] on span "**********" at bounding box center [648, 357] width 110 height 10
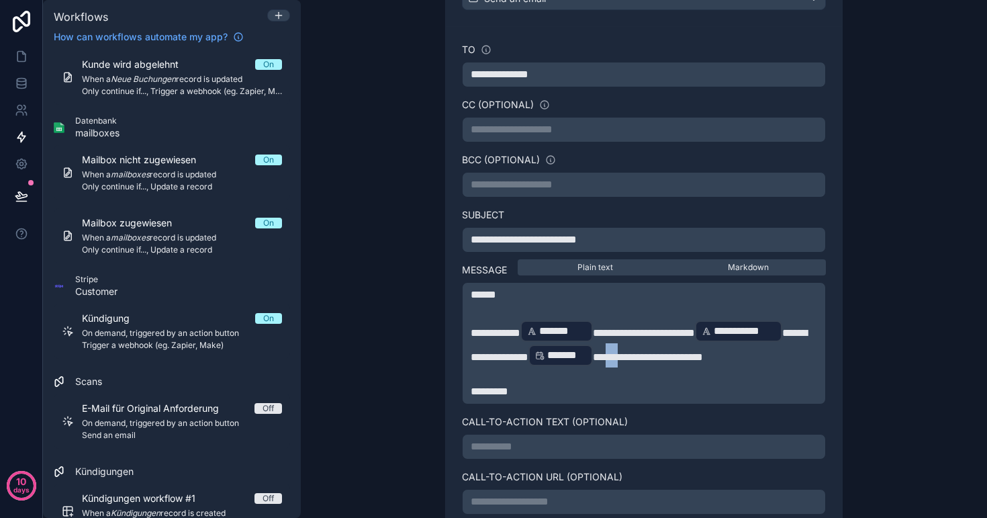
click at [703, 356] on span "**********" at bounding box center [648, 357] width 110 height 10
click at [539, 400] on p "*********" at bounding box center [644, 392] width 347 height 16
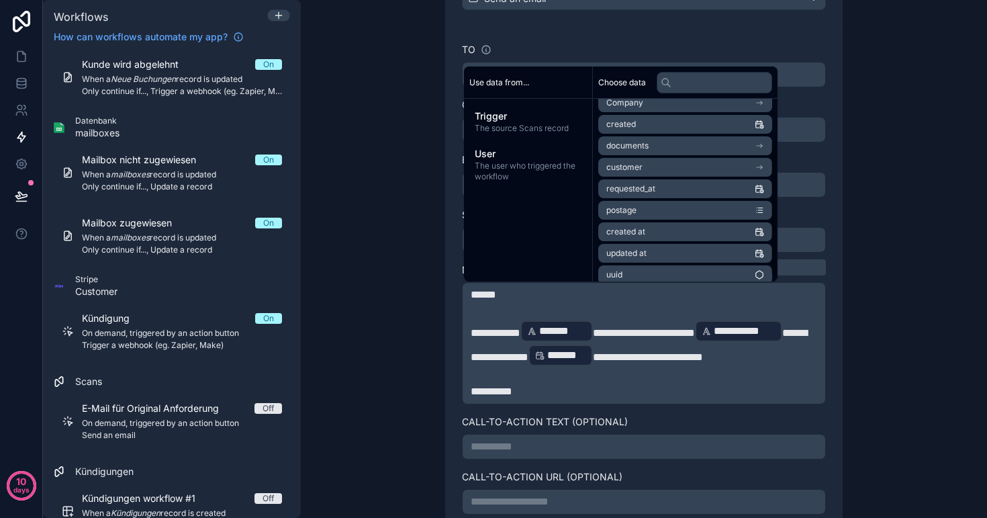
scroll to position [54, 0]
click at [648, 212] on li "postage" at bounding box center [685, 209] width 174 height 19
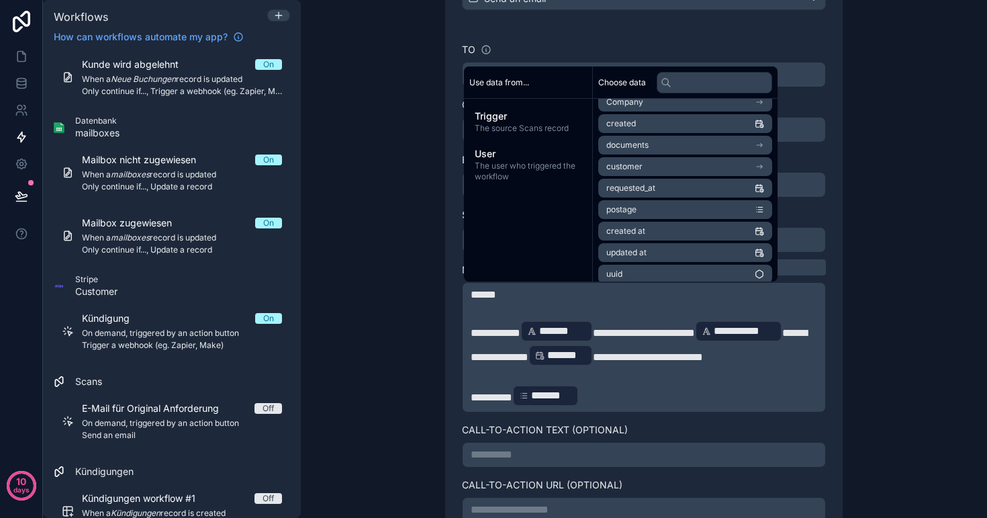
click at [615, 408] on p "********* ******* ﻿ ﻿" at bounding box center [644, 396] width 347 height 24
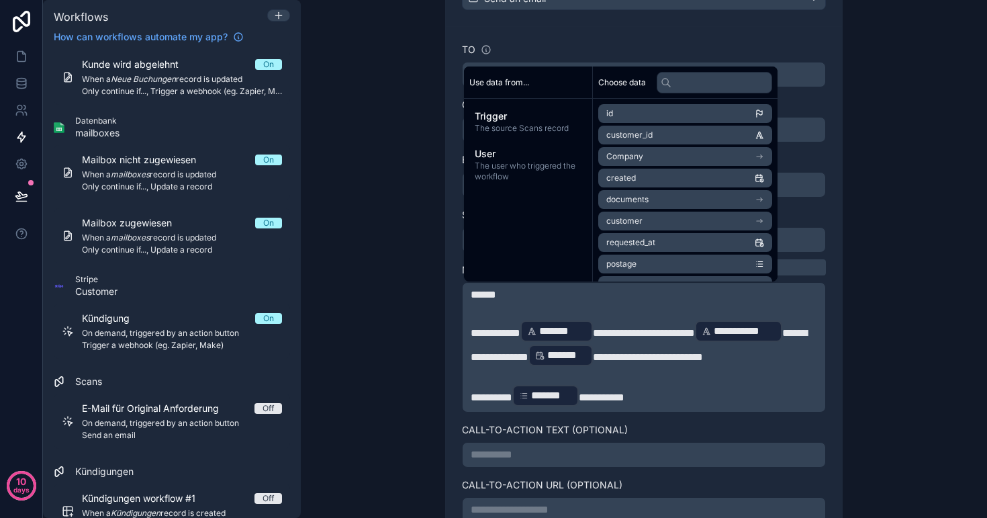
click at [514, 406] on div "*******" at bounding box center [546, 395] width 66 height 21
click at [512, 402] on span "*********" at bounding box center [492, 397] width 42 height 10
click at [594, 402] on span "**********" at bounding box center [610, 397] width 46 height 10
click at [730, 408] on p "**********" at bounding box center [644, 396] width 347 height 24
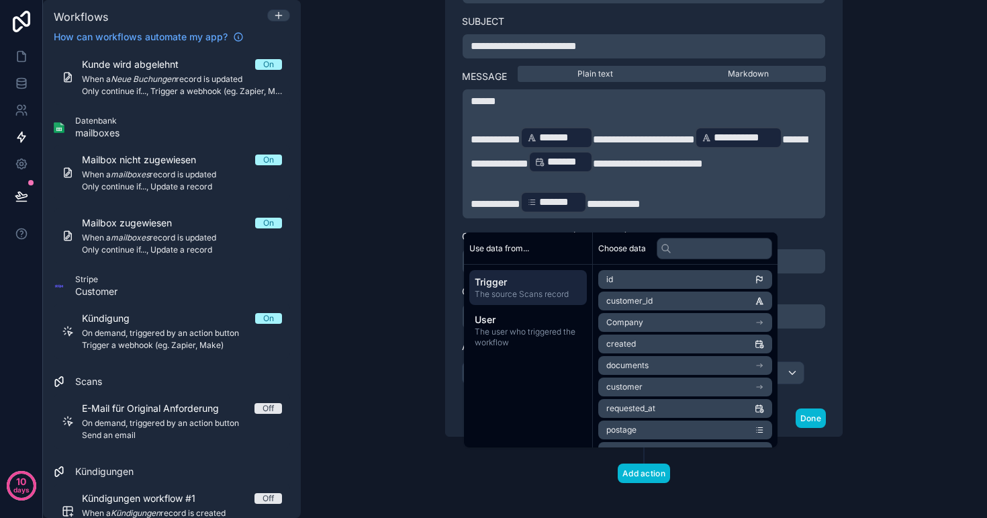
scroll to position [472, 0]
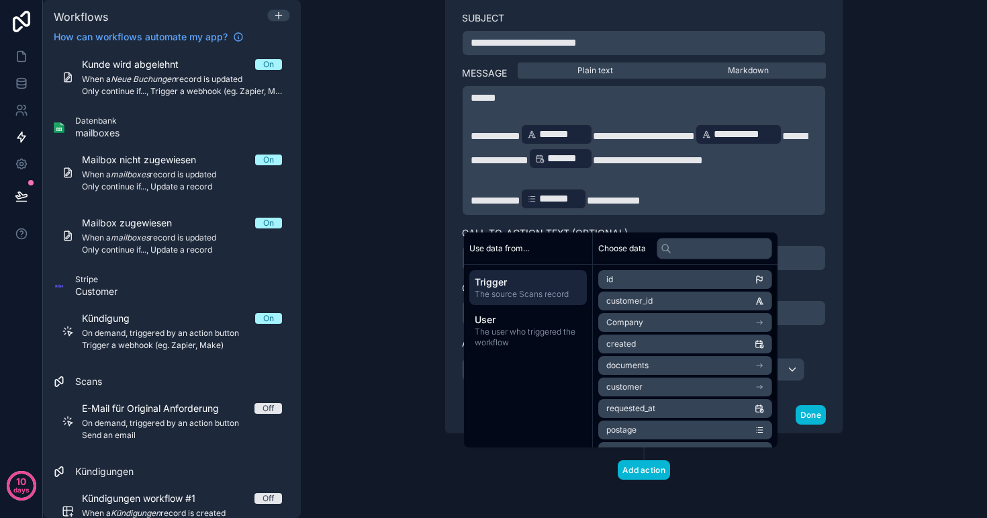
click at [774, 480] on div "Add action" at bounding box center [644, 456] width 430 height 46
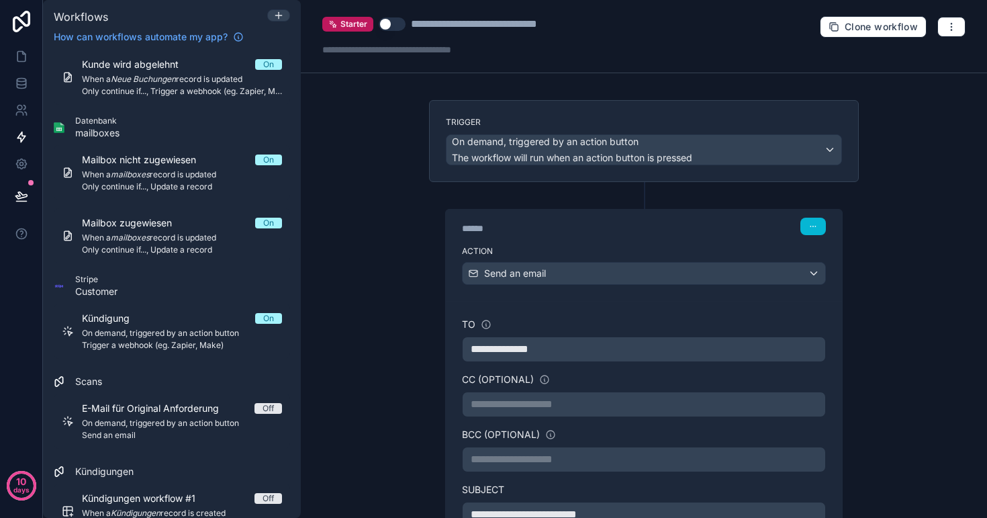
scroll to position [0, 0]
click at [389, 25] on button "Use setting" at bounding box center [392, 23] width 27 height 13
click at [474, 26] on div "**********" at bounding box center [496, 24] width 170 height 16
click at [697, 37] on div "**********" at bounding box center [644, 36] width 686 height 73
click at [954, 31] on icon "button" at bounding box center [951, 26] width 11 height 11
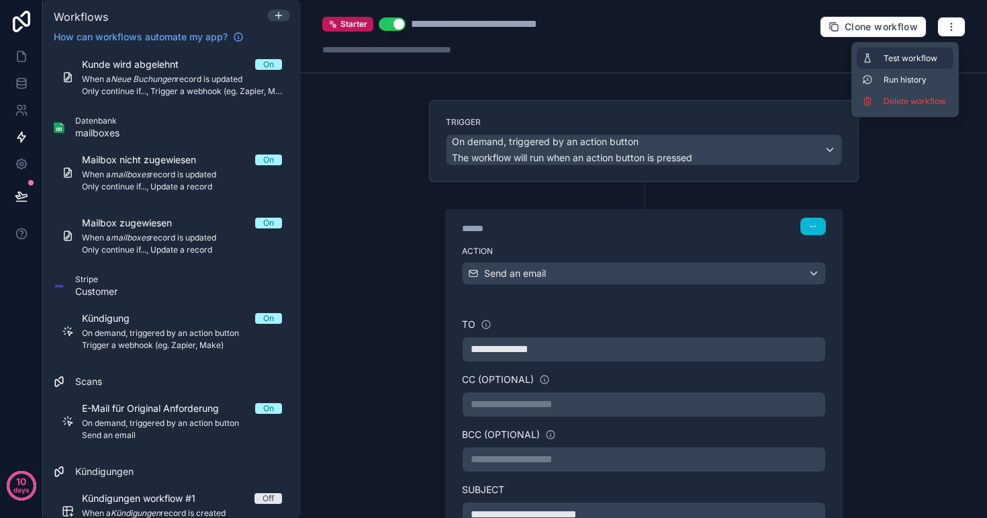
click at [926, 55] on span "Test workflow" at bounding box center [916, 58] width 64 height 11
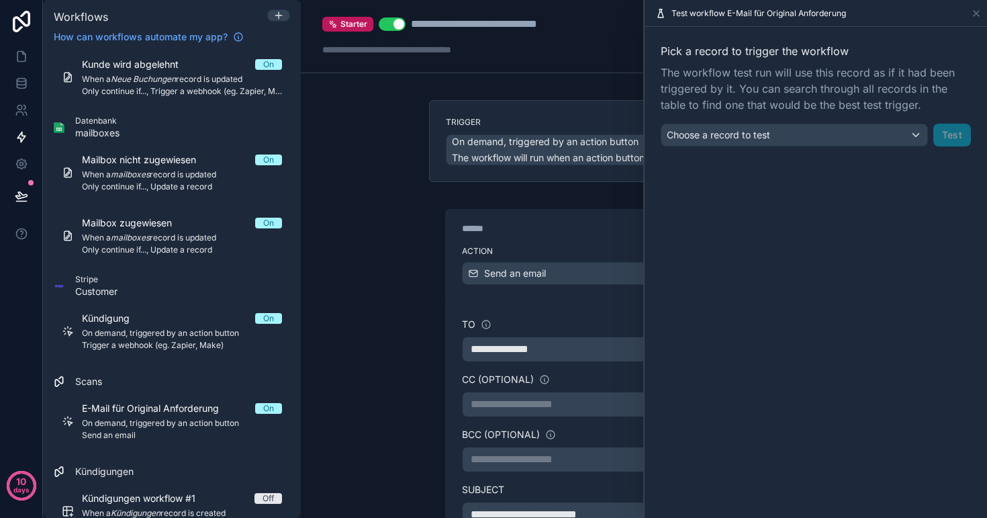
click at [789, 134] on div "Choose a record to test" at bounding box center [795, 134] width 266 height 21
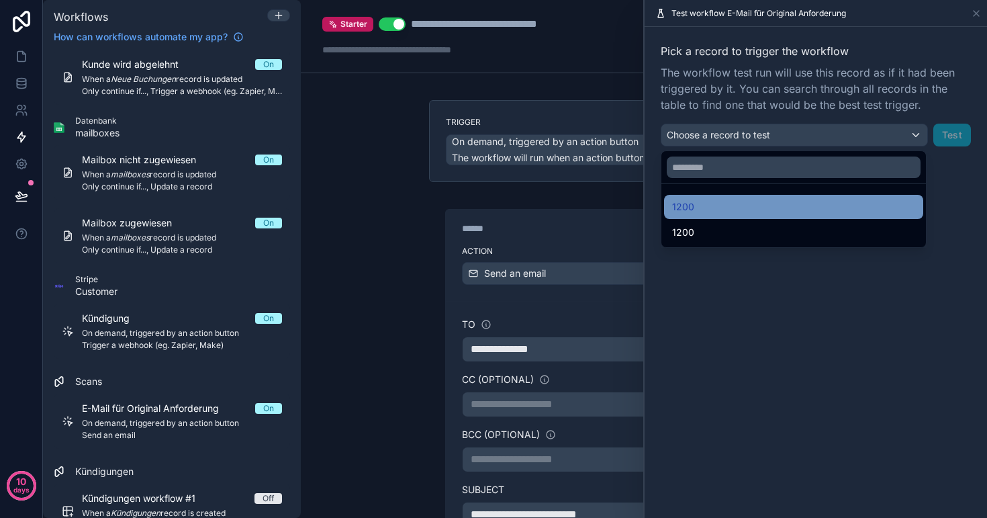
click at [709, 211] on div "1200" at bounding box center [793, 207] width 243 height 16
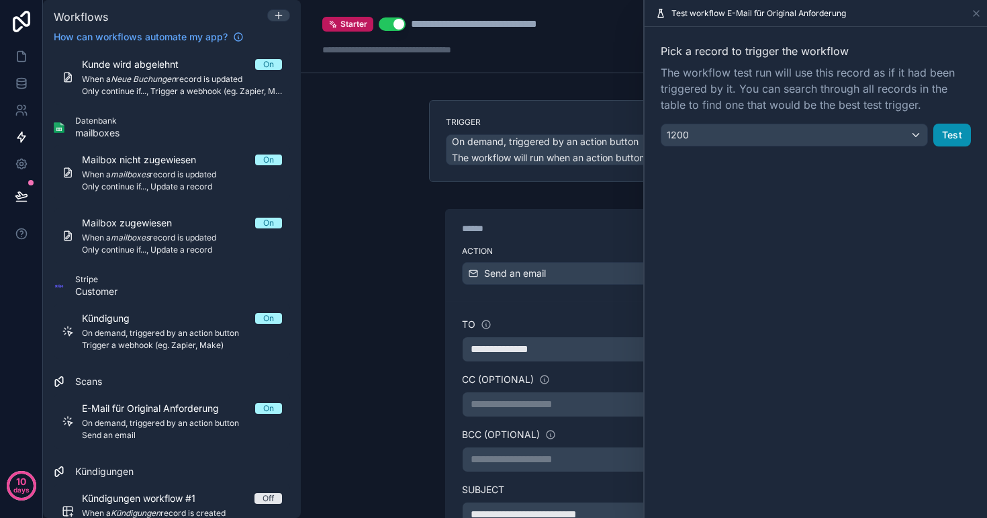
click at [956, 134] on button "Test" at bounding box center [953, 135] width 38 height 23
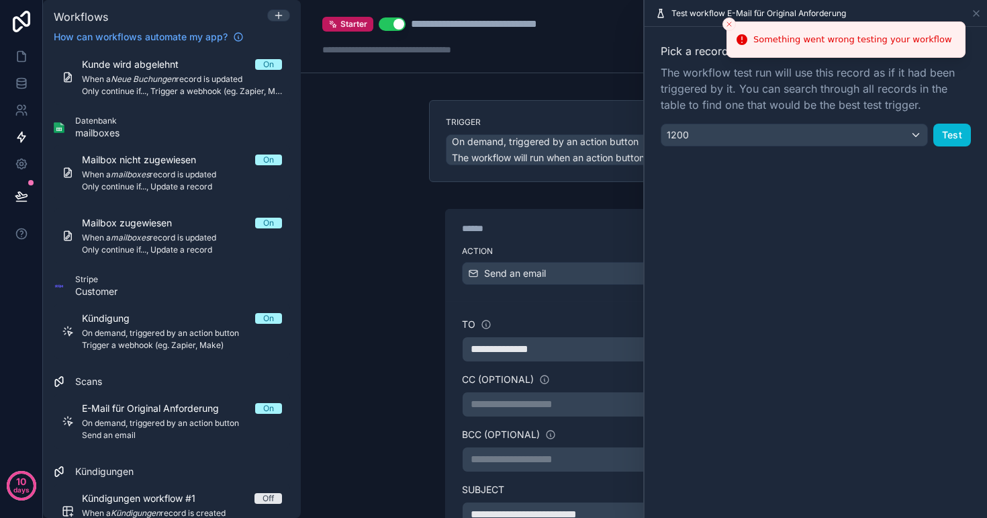
click at [849, 132] on div "1200" at bounding box center [795, 134] width 266 height 21
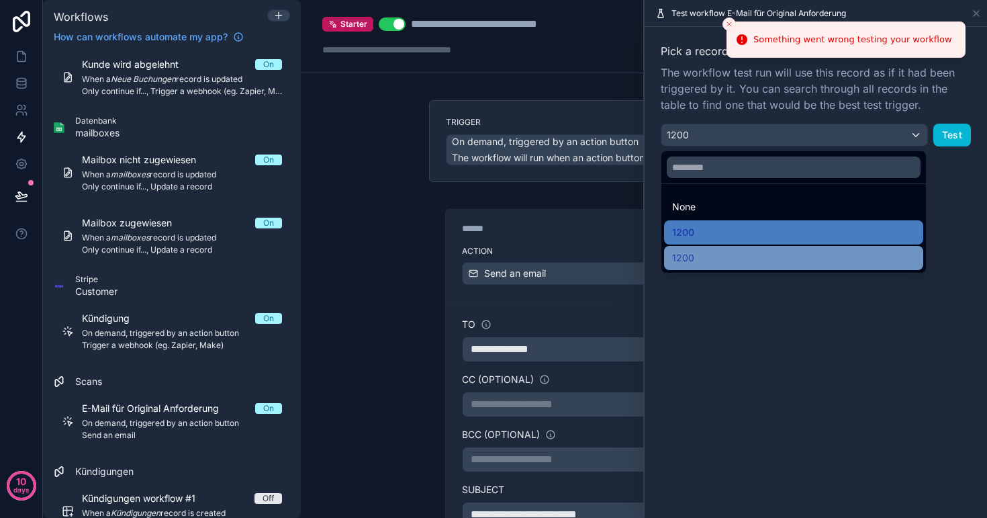
click at [714, 255] on div "1200" at bounding box center [793, 258] width 243 height 16
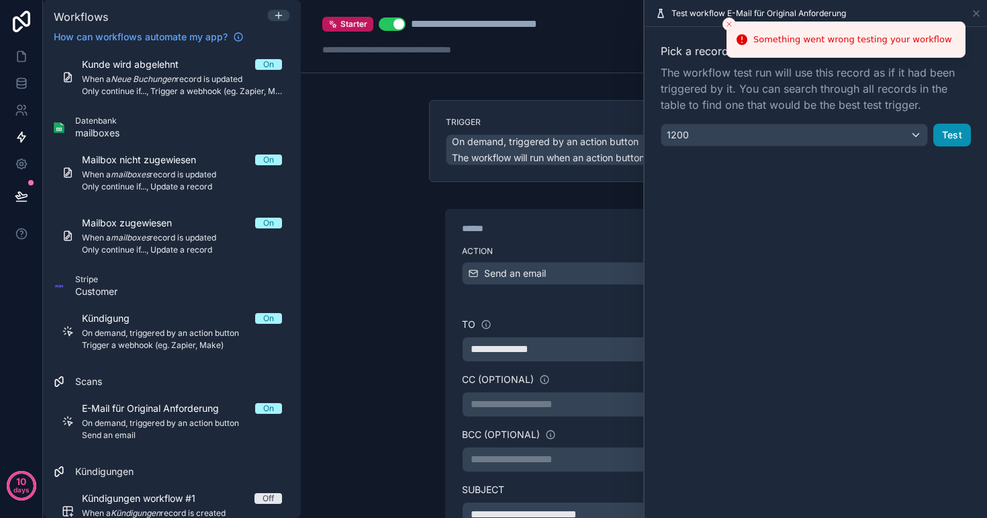
click at [961, 139] on button "Test" at bounding box center [953, 135] width 38 height 23
click at [709, 20] on div "Test workflow E-Mail für Original Anforderung" at bounding box center [816, 13] width 332 height 26
click at [974, 15] on icon at bounding box center [976, 13] width 11 height 11
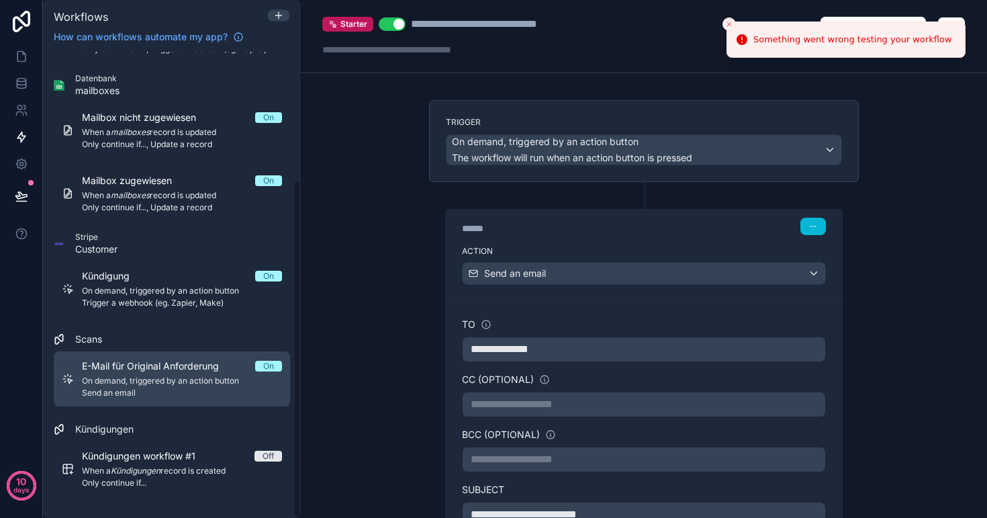
scroll to position [176, 0]
click at [124, 379] on span "On demand, triggered by an action button" at bounding box center [182, 380] width 200 height 11
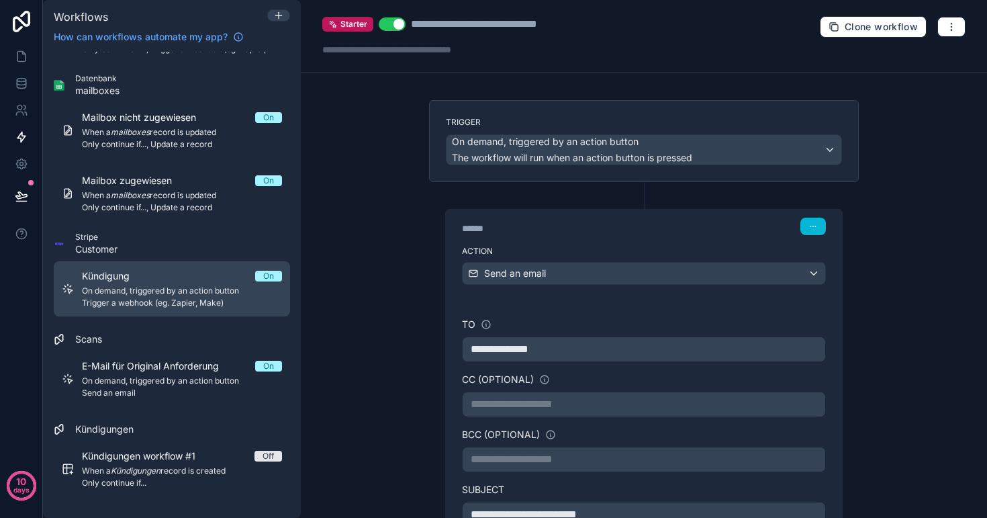
click at [138, 301] on span "Trigger a webhook (eg. Zapier, Make)" at bounding box center [182, 303] width 200 height 11
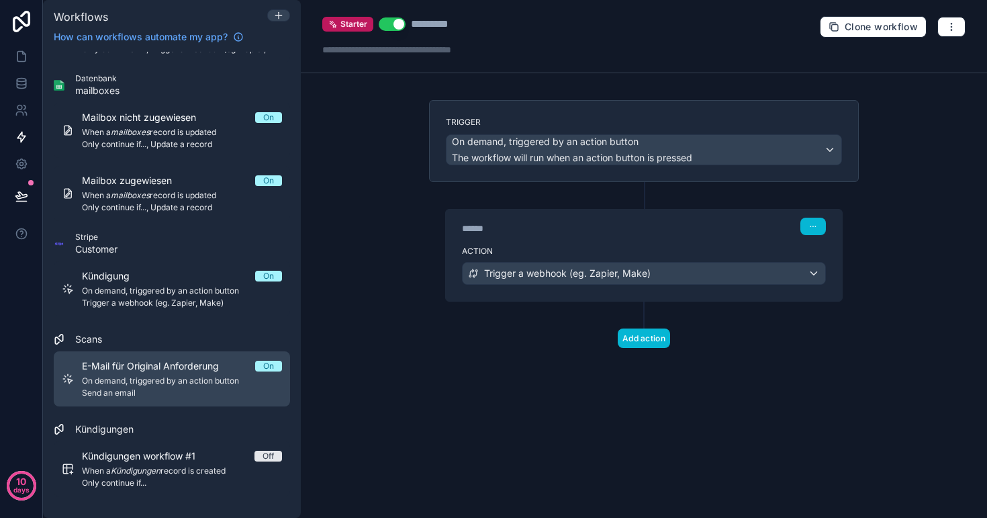
click at [148, 383] on span "On demand, triggered by an action button" at bounding box center [182, 380] width 200 height 11
click at [142, 373] on div "E-Mail für Original Anforderung On On demand, triggered by an action button Sen…" at bounding box center [182, 378] width 200 height 39
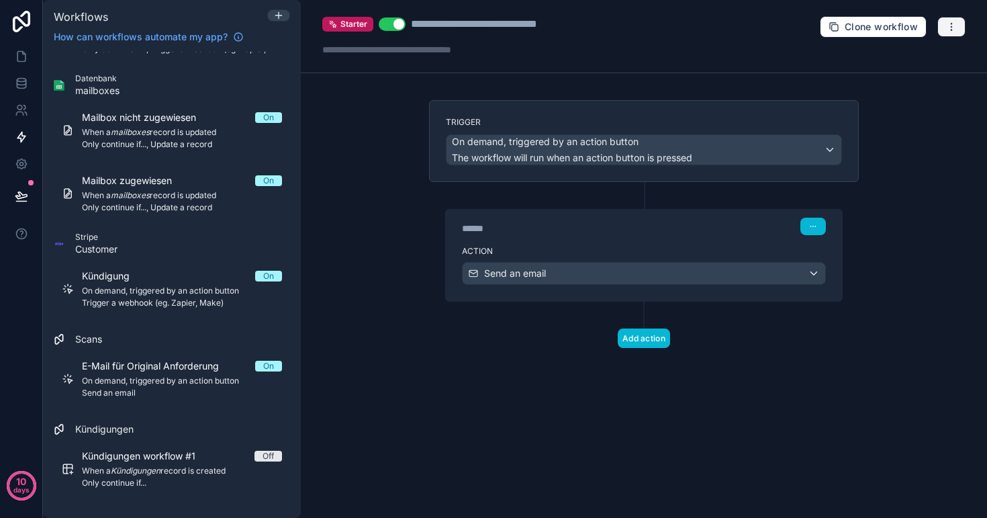
click at [948, 28] on icon "button" at bounding box center [951, 26] width 11 height 11
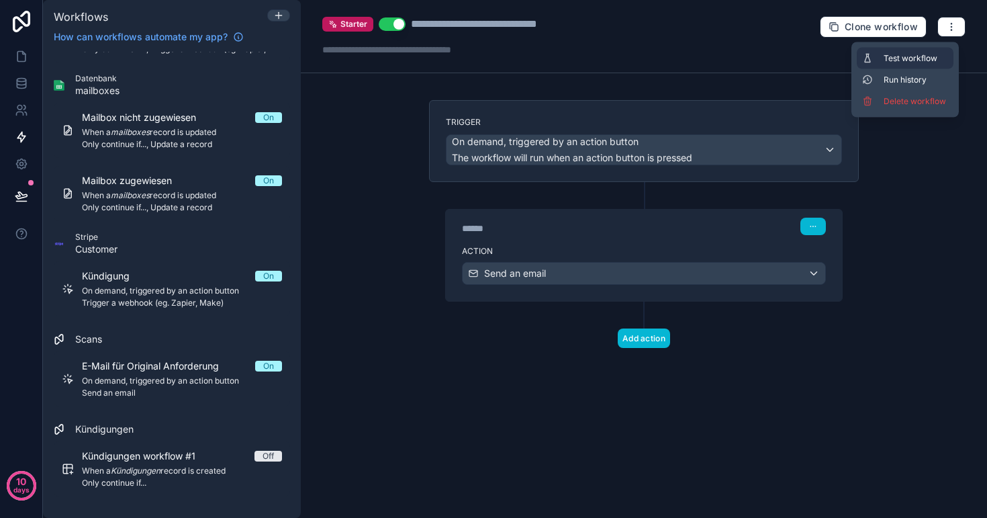
click at [905, 54] on span "Test workflow" at bounding box center [916, 58] width 64 height 11
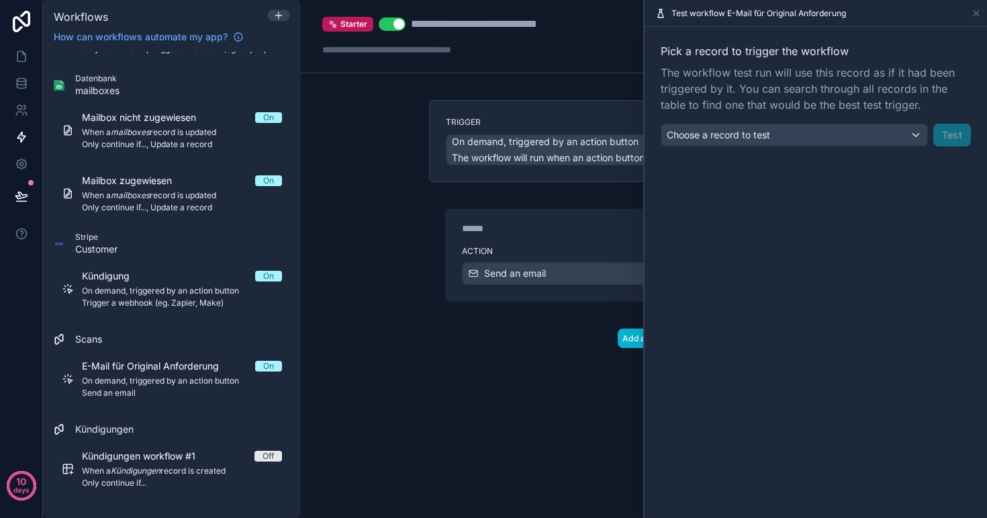
click at [816, 138] on div "Choose a record to test" at bounding box center [795, 134] width 266 height 21
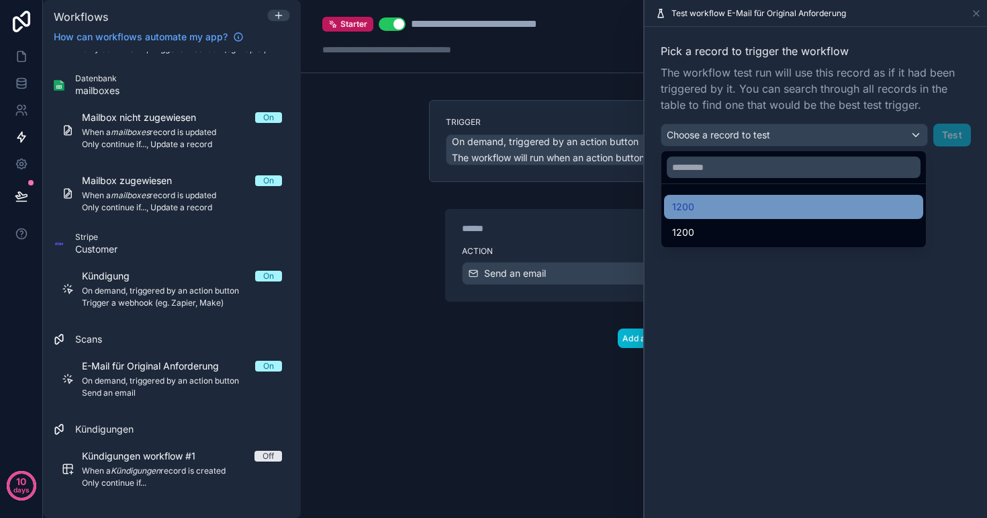
click at [756, 206] on div "1200" at bounding box center [793, 207] width 243 height 16
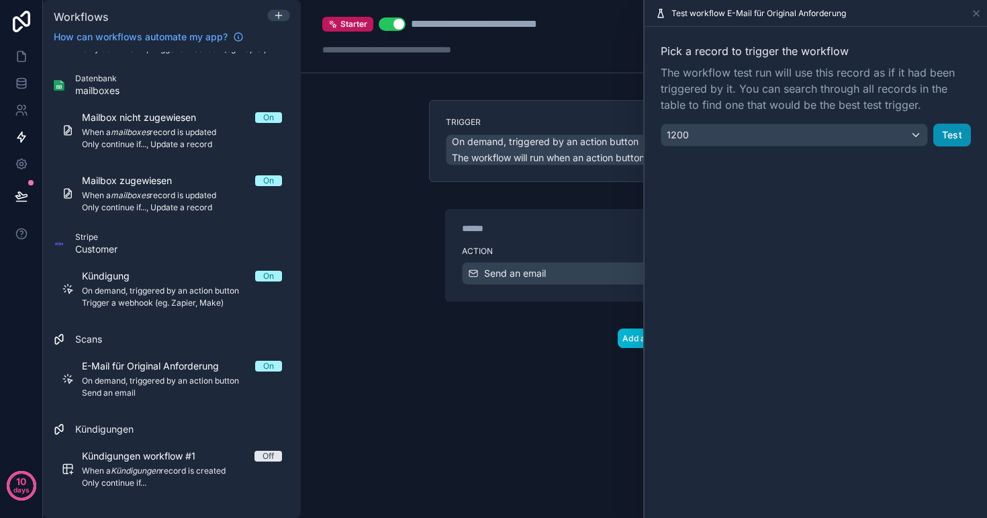
click at [956, 133] on button "Test" at bounding box center [953, 135] width 38 height 23
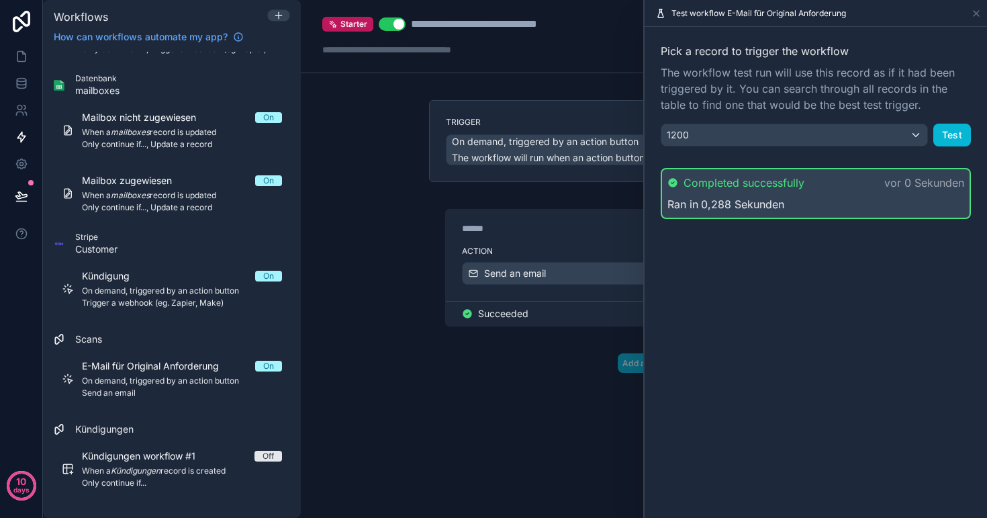
click at [545, 241] on div "Action Send an email" at bounding box center [644, 270] width 396 height 60
click at [582, 227] on div "******" at bounding box center [563, 228] width 202 height 13
click at [979, 16] on icon at bounding box center [976, 13] width 11 height 11
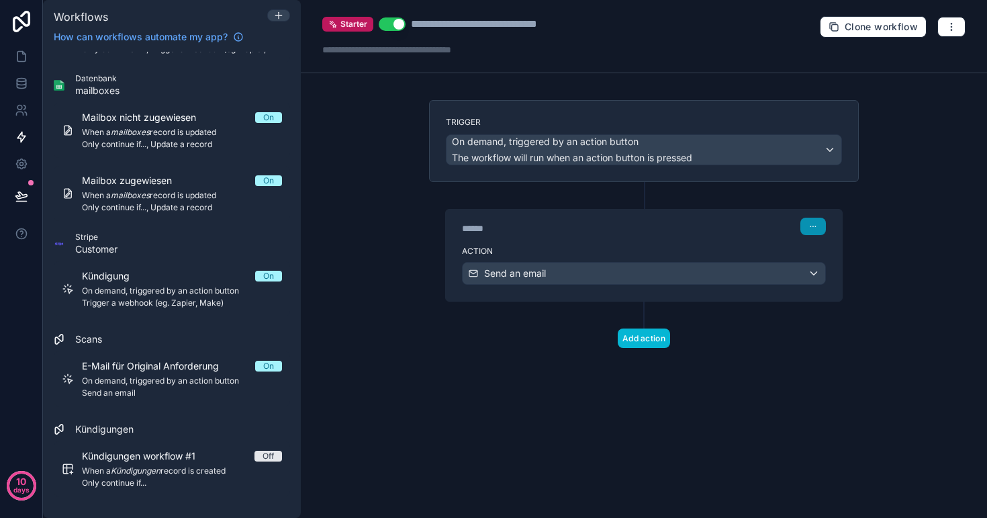
click at [816, 229] on icon "button" at bounding box center [813, 226] width 8 height 8
click at [687, 249] on label "Action" at bounding box center [644, 251] width 364 height 11
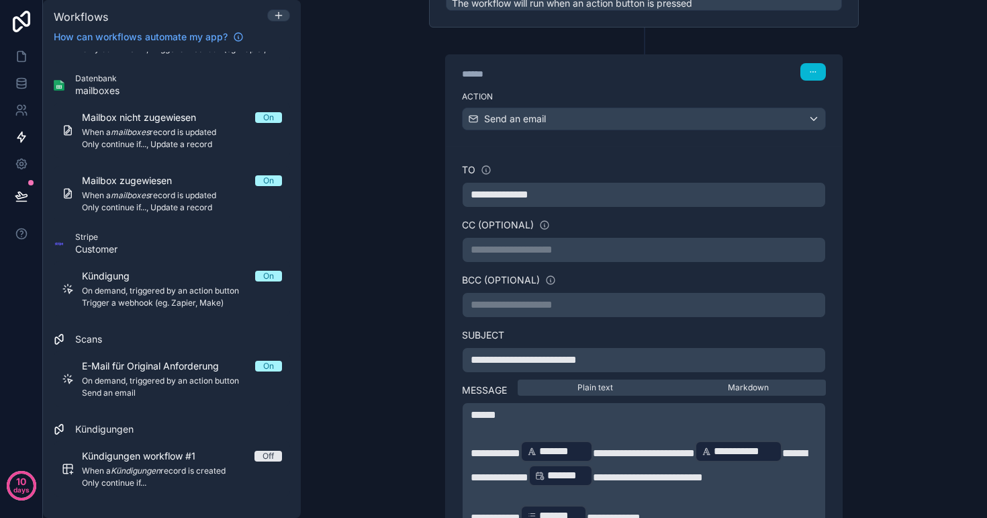
scroll to position [154, 0]
click at [482, 76] on div "******" at bounding box center [563, 74] width 202 height 13
type div "******"
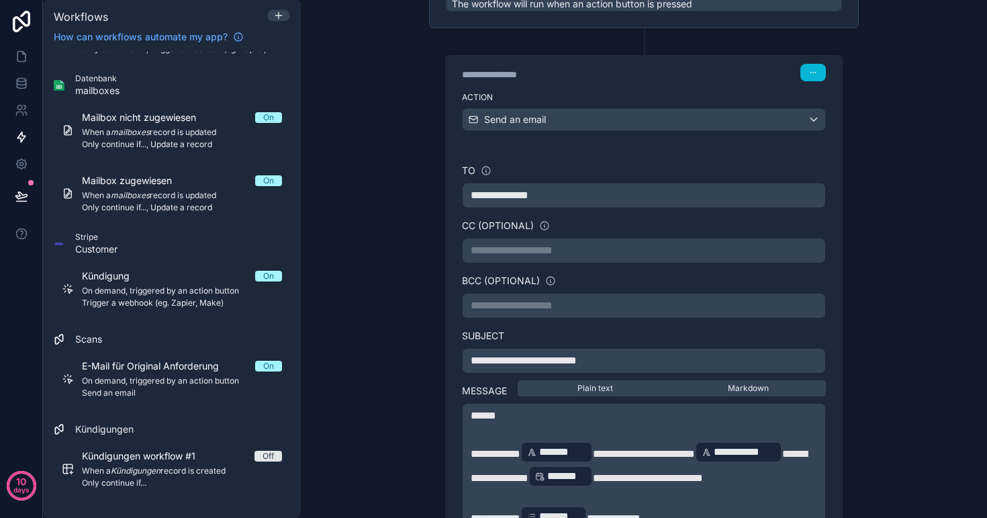
click at [684, 81] on div "**********" at bounding box center [644, 72] width 364 height 17
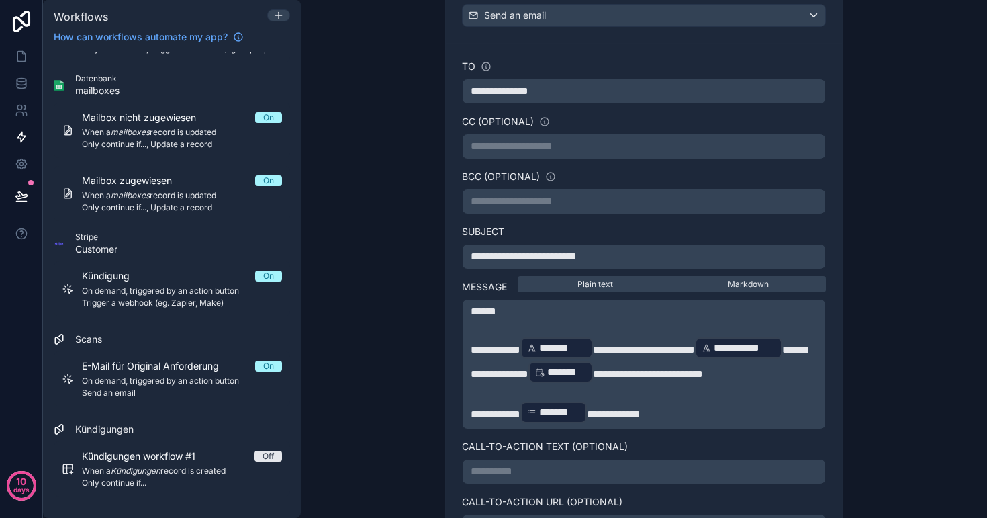
scroll to position [377, 0]
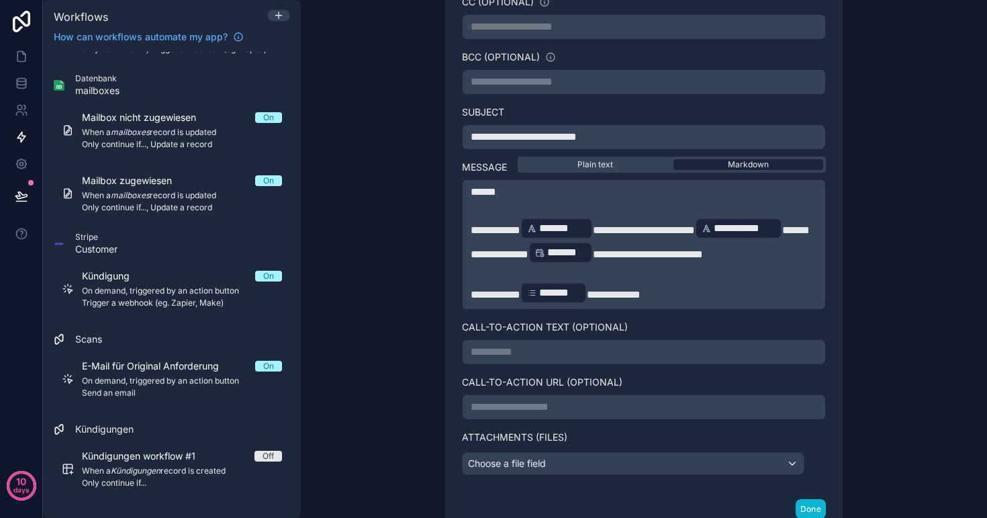
click at [760, 165] on span "Markdown" at bounding box center [748, 164] width 41 height 11
click at [695, 230] on span "**********" at bounding box center [644, 230] width 102 height 10
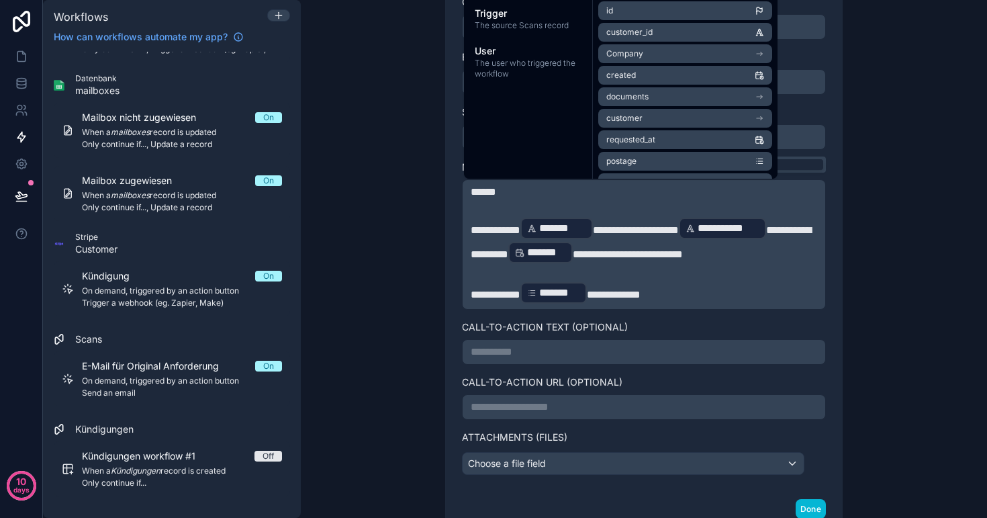
click at [566, 257] on span "*******" at bounding box center [546, 252] width 39 height 16
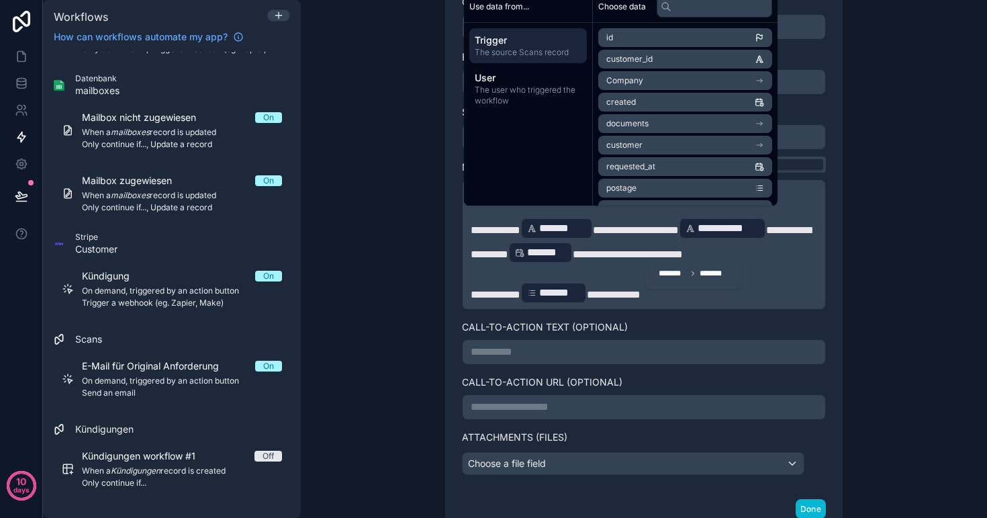
scroll to position [243, 0]
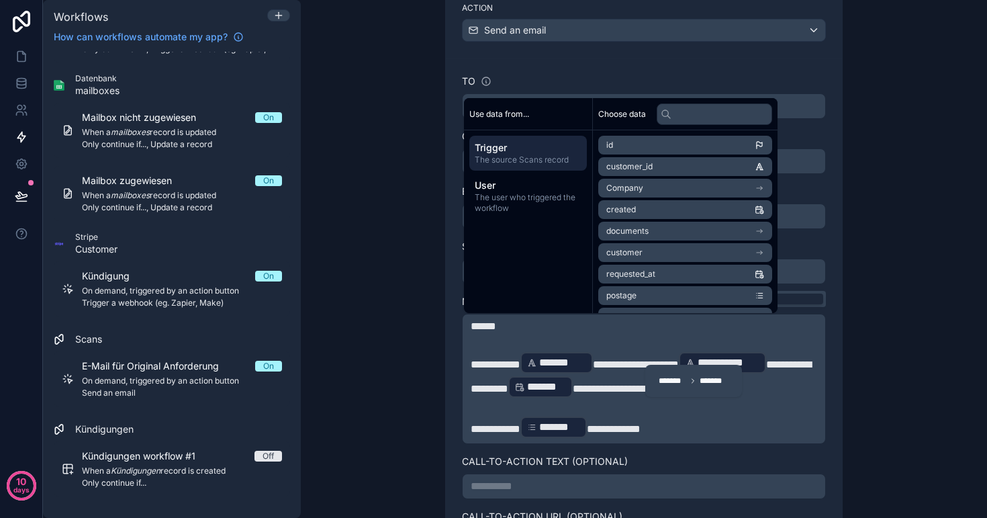
click at [670, 388] on div "******* *******" at bounding box center [694, 380] width 81 height 21
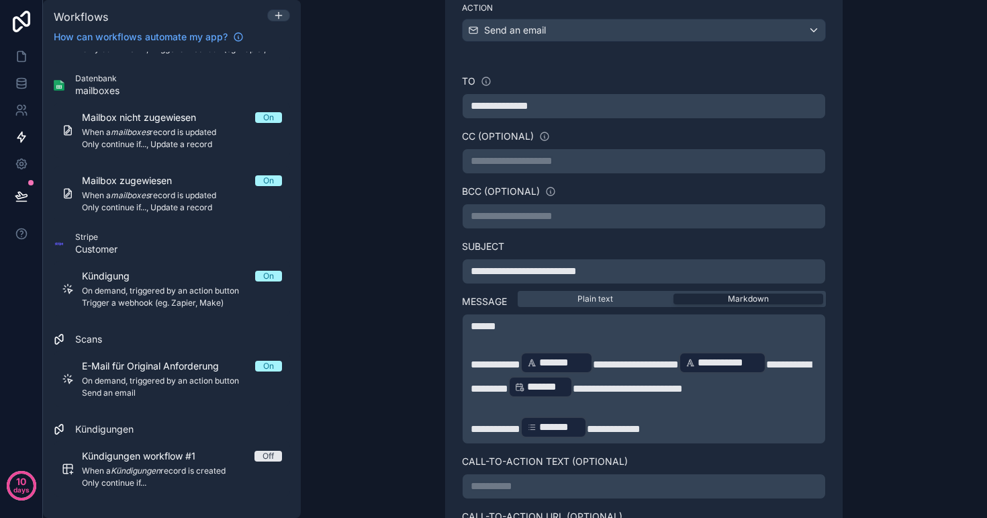
click at [676, 417] on p "**********" at bounding box center [644, 427] width 347 height 24
click at [566, 386] on span "*******" at bounding box center [546, 387] width 39 height 16
click at [698, 423] on p "**********" at bounding box center [644, 427] width 347 height 24
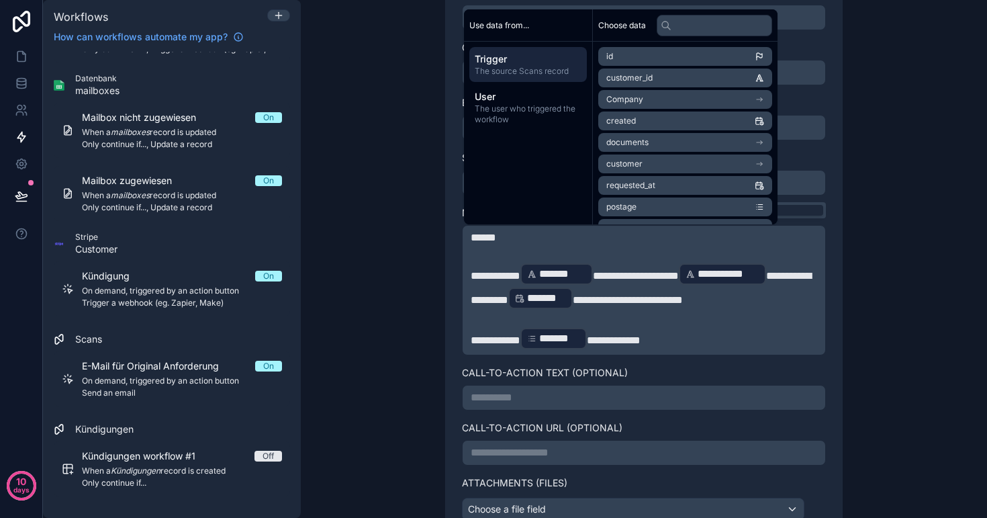
scroll to position [330, 0]
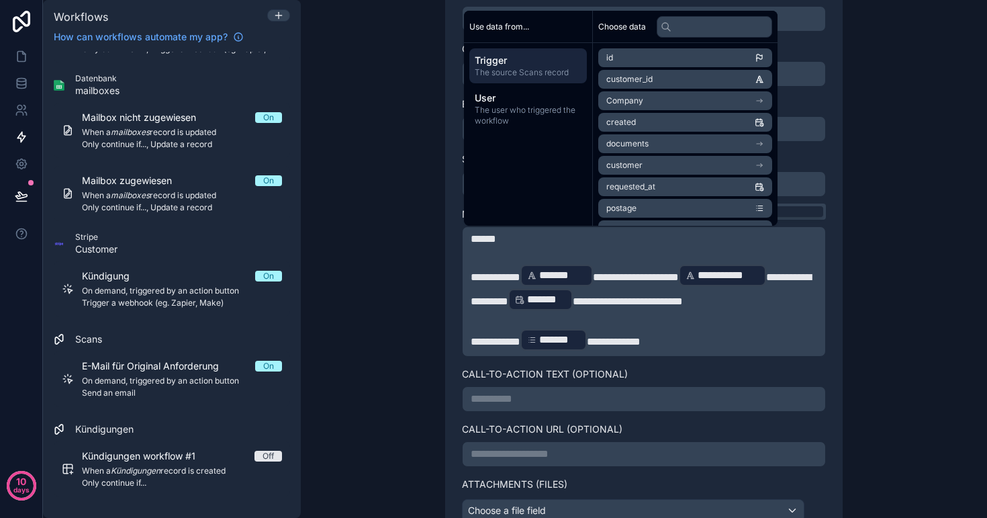
click at [490, 255] on p "﻿" at bounding box center [644, 255] width 347 height 16
click at [488, 272] on span "**********" at bounding box center [496, 277] width 50 height 10
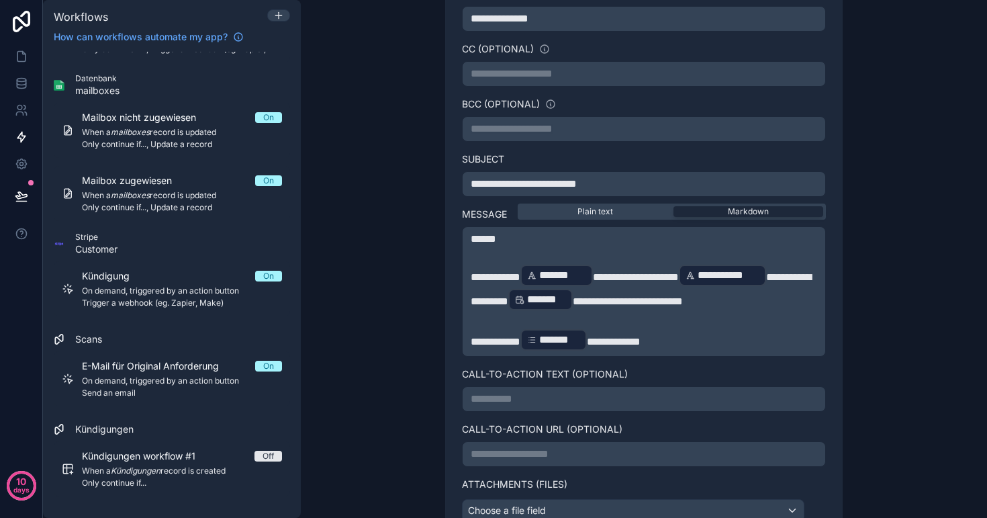
click at [474, 273] on span "**********" at bounding box center [496, 277] width 50 height 10
click at [735, 321] on p "﻿" at bounding box center [644, 320] width 347 height 16
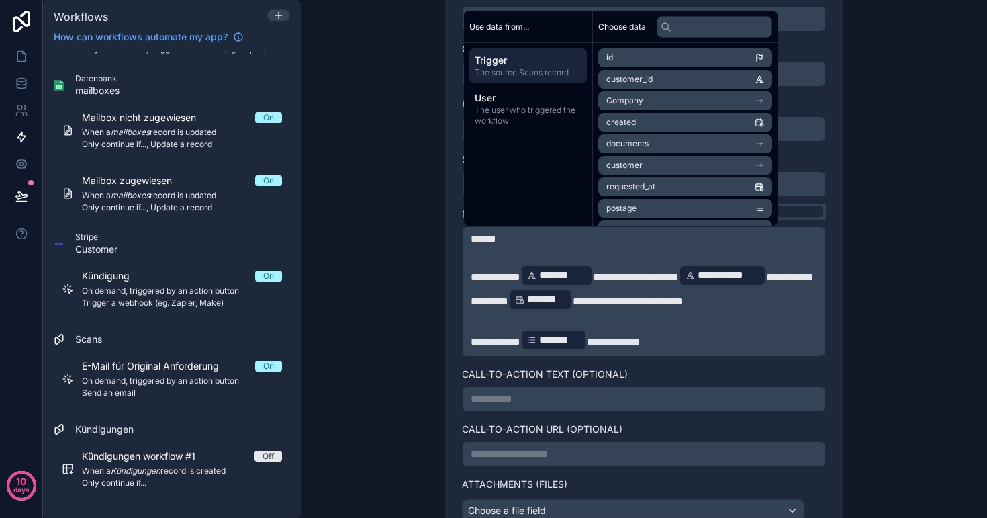
click at [663, 277] on span "**********" at bounding box center [636, 277] width 86 height 10
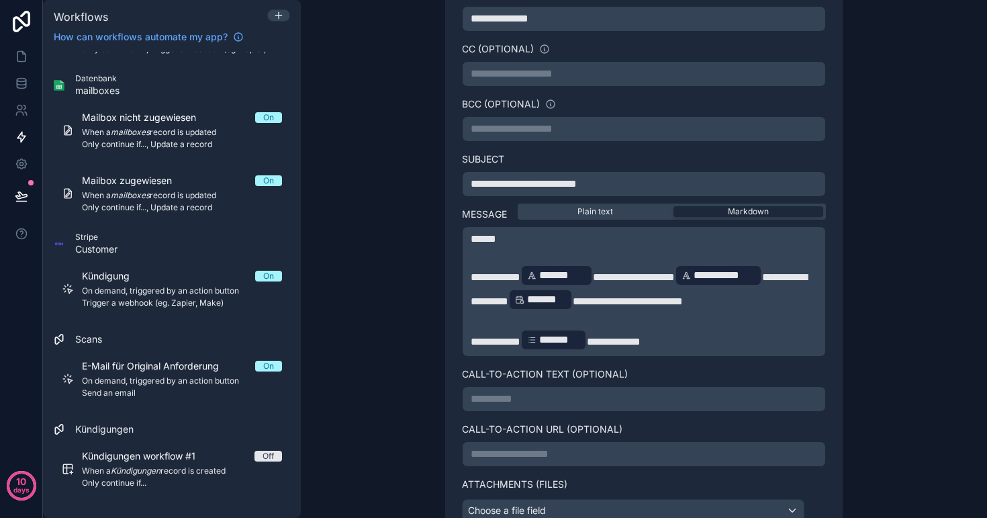
click at [719, 328] on p "**********" at bounding box center [644, 340] width 347 height 24
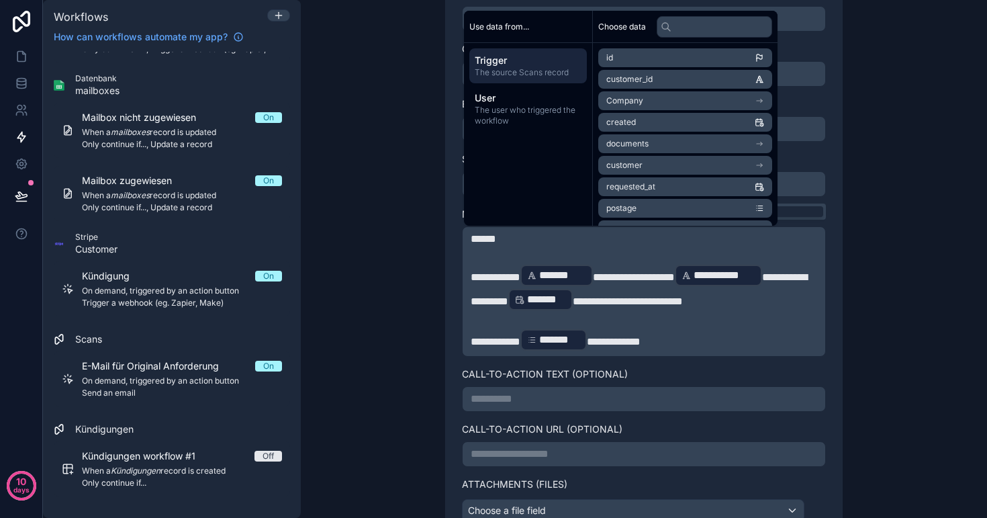
click at [735, 377] on label "Call-to-Action Text (optional)" at bounding box center [644, 373] width 364 height 13
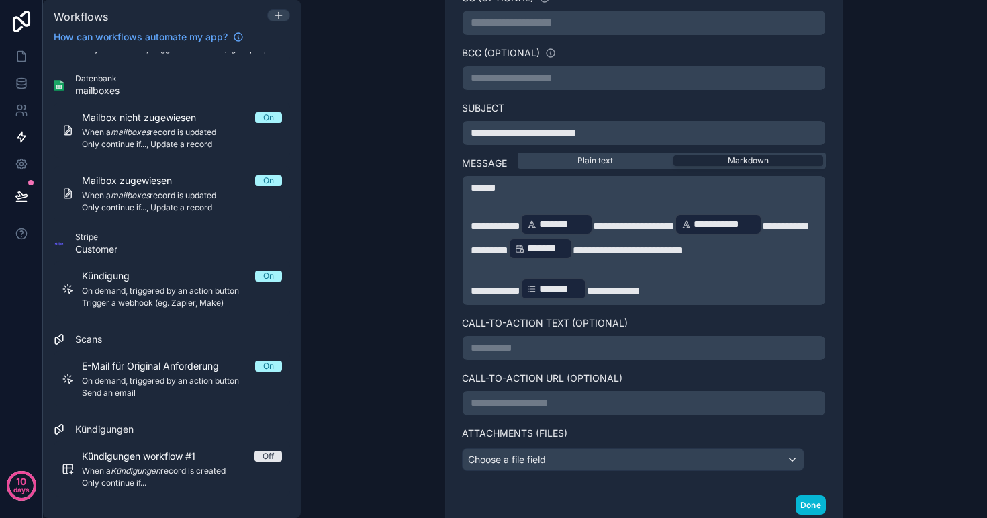
scroll to position [382, 0]
click at [621, 343] on p "**********" at bounding box center [644, 347] width 347 height 16
click at [597, 400] on p "**********" at bounding box center [644, 402] width 347 height 16
click at [877, 376] on div "**********" at bounding box center [644, 259] width 686 height 518
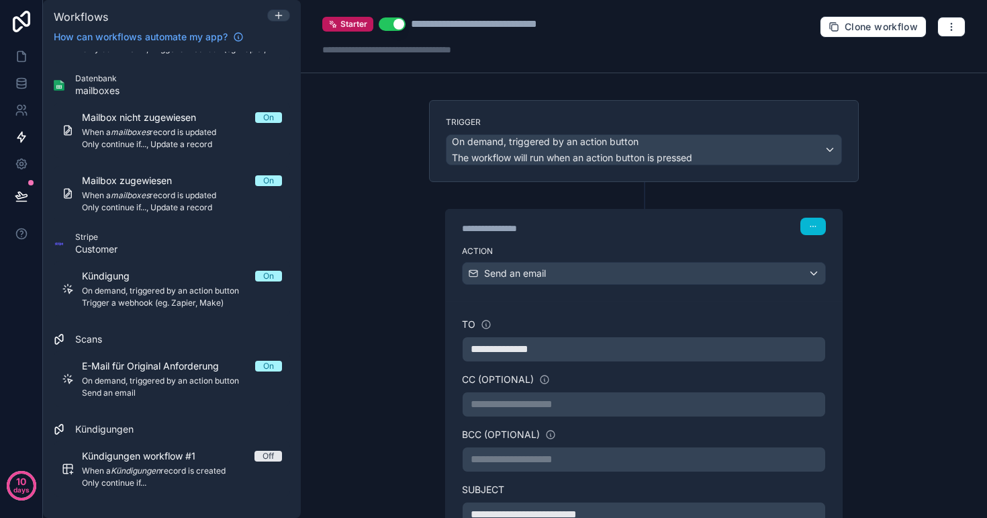
scroll to position [0, 0]
click at [359, 202] on div "**********" at bounding box center [644, 259] width 686 height 518
click at [21, 54] on icon at bounding box center [21, 56] width 13 height 13
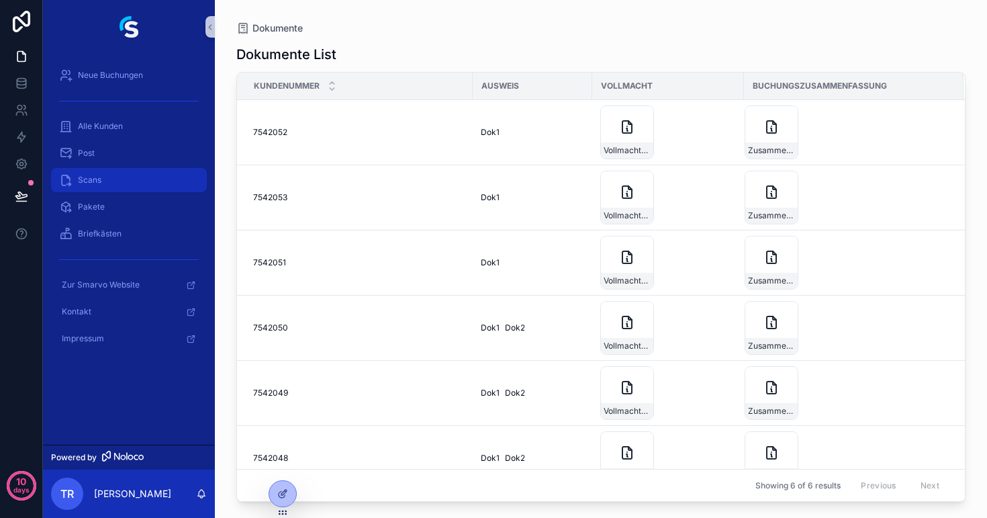
click at [105, 179] on div "Scans" at bounding box center [129, 179] width 140 height 21
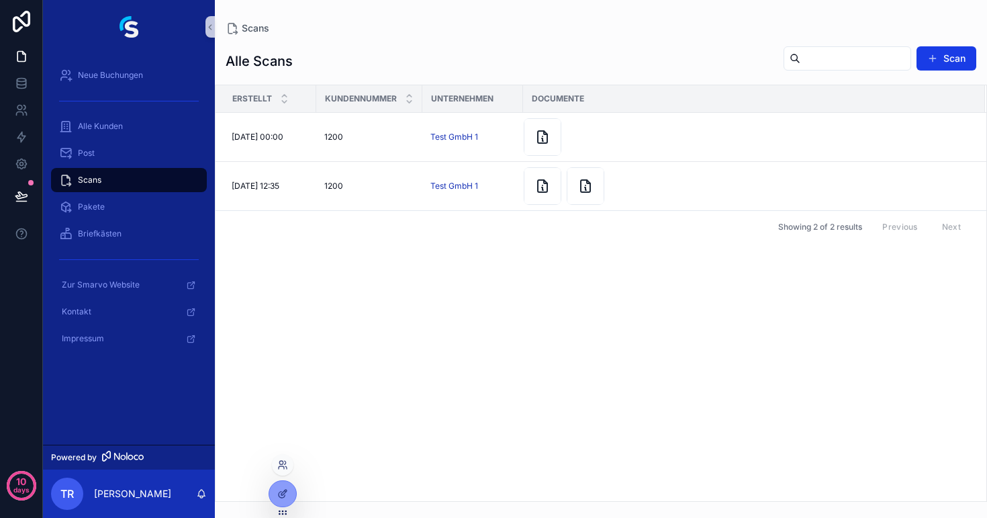
click at [283, 472] on div at bounding box center [282, 464] width 21 height 21
click at [279, 466] on icon at bounding box center [281, 467] width 5 height 3
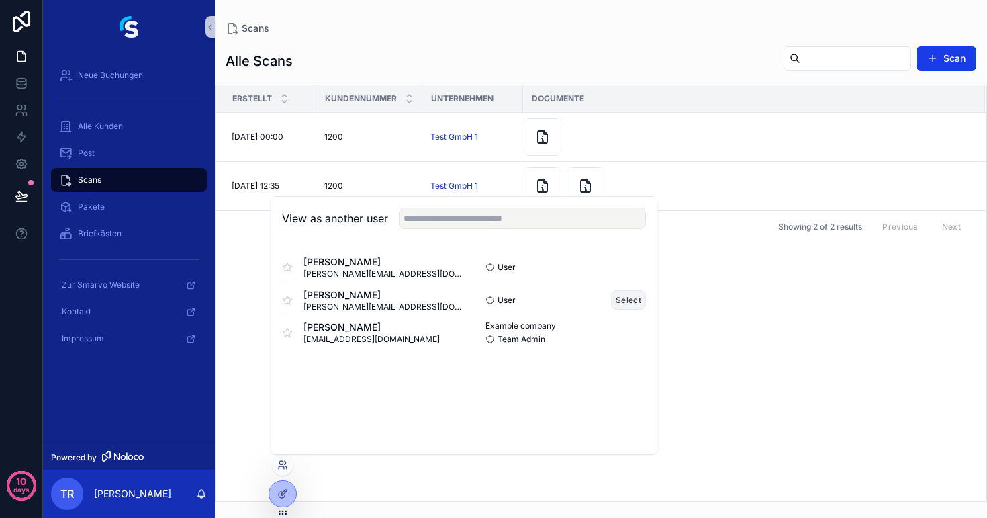
click at [617, 298] on button "Select" at bounding box center [628, 299] width 35 height 19
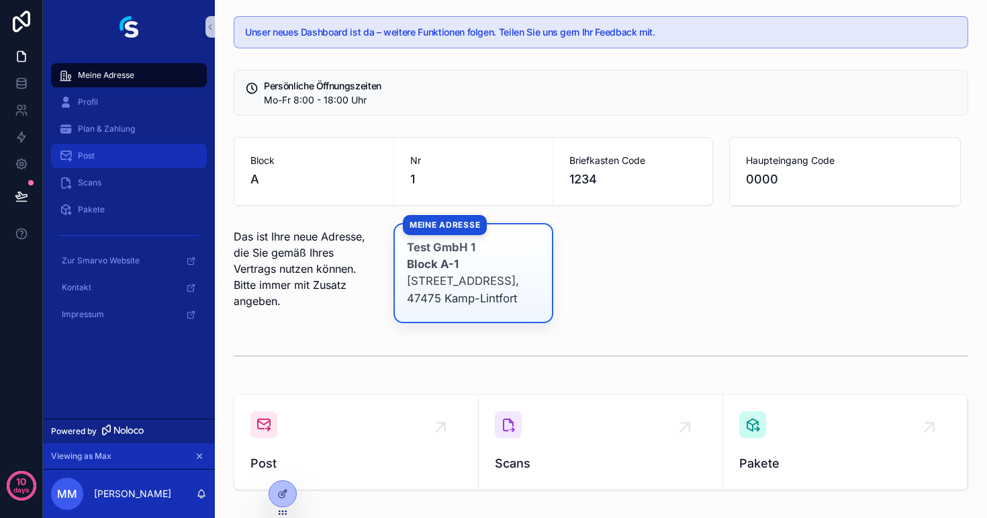
click at [85, 160] on span "Post" at bounding box center [86, 155] width 17 height 11
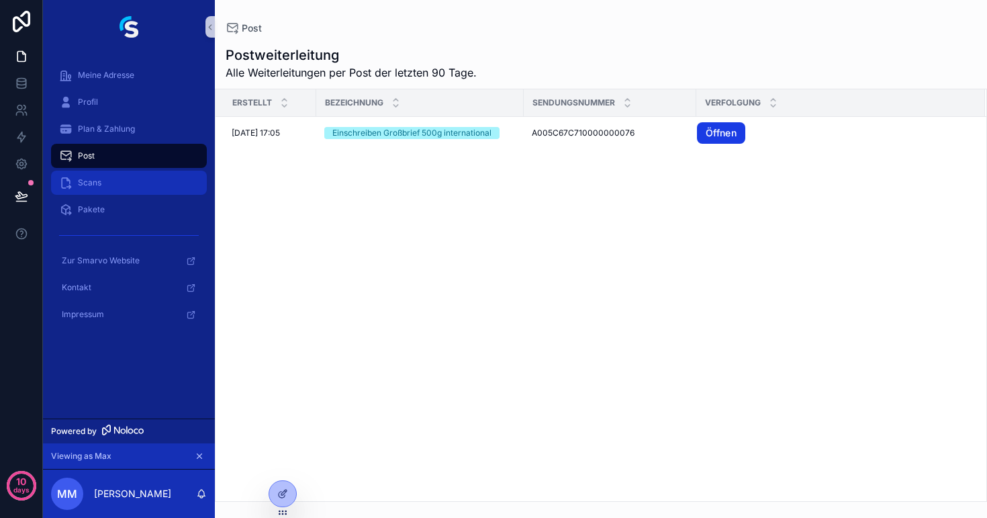
click at [95, 180] on span "Scans" at bounding box center [90, 182] width 24 height 11
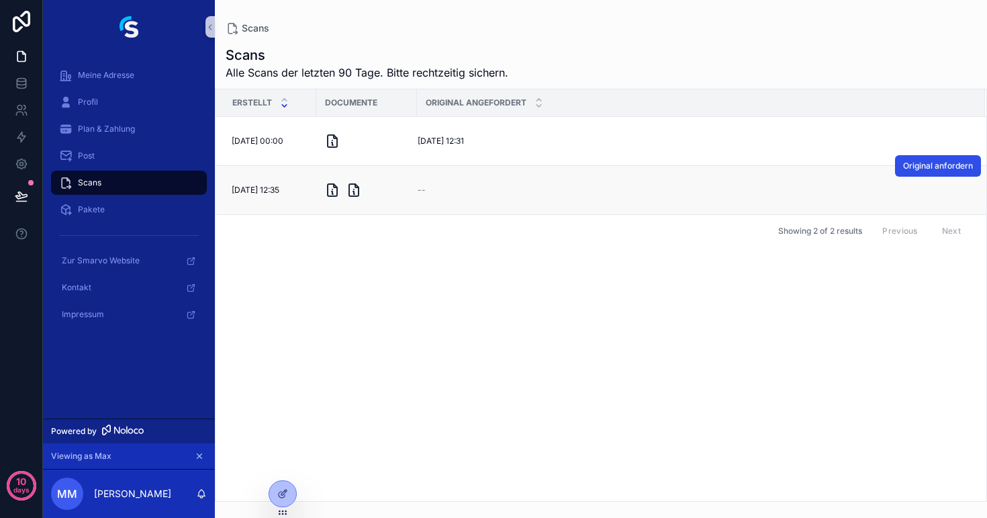
click at [916, 169] on span "Original anfordern" at bounding box center [938, 166] width 70 height 11
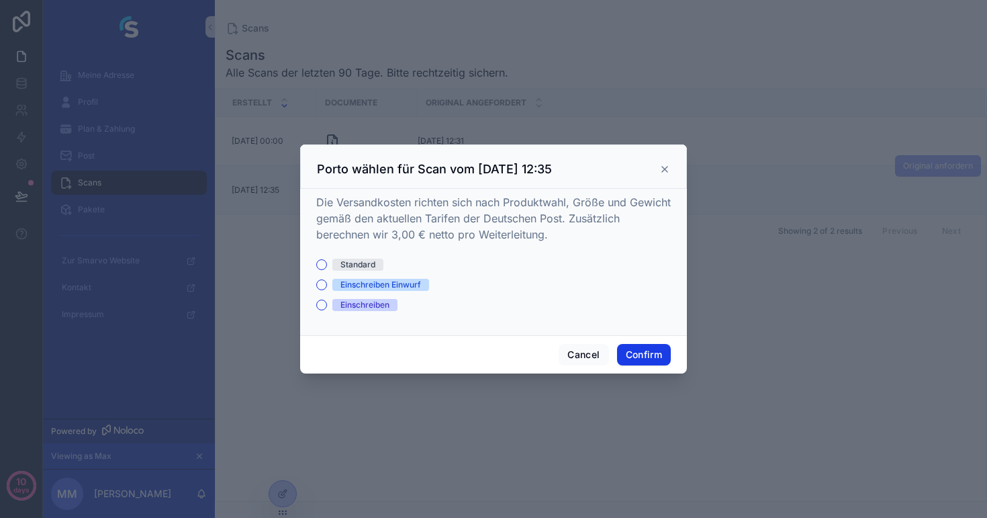
click at [666, 169] on icon at bounding box center [664, 169] width 5 height 5
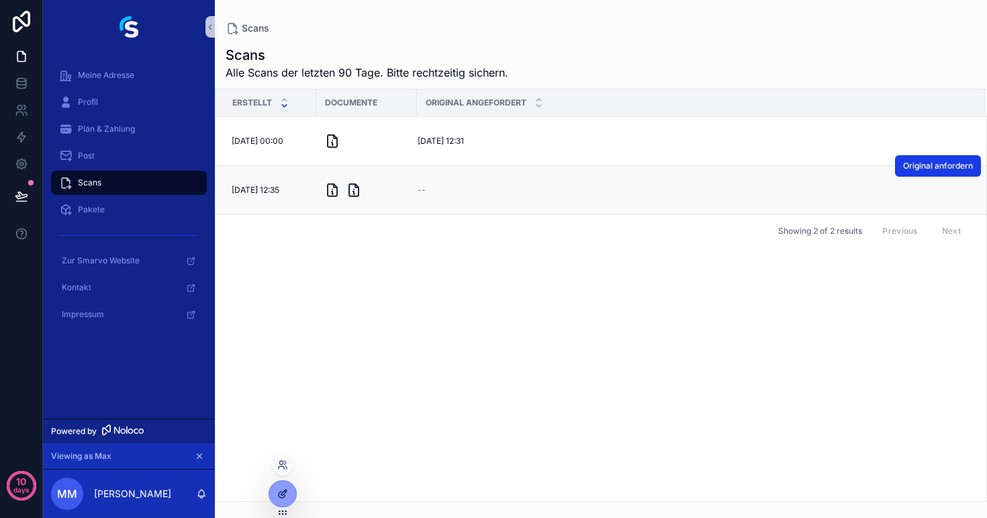
click at [279, 492] on icon at bounding box center [282, 493] width 11 height 11
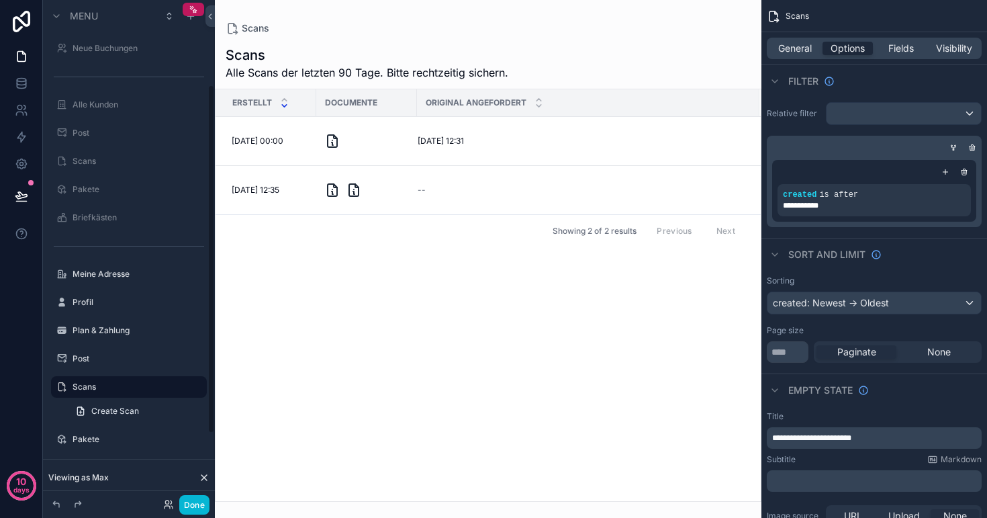
scroll to position [122, 0]
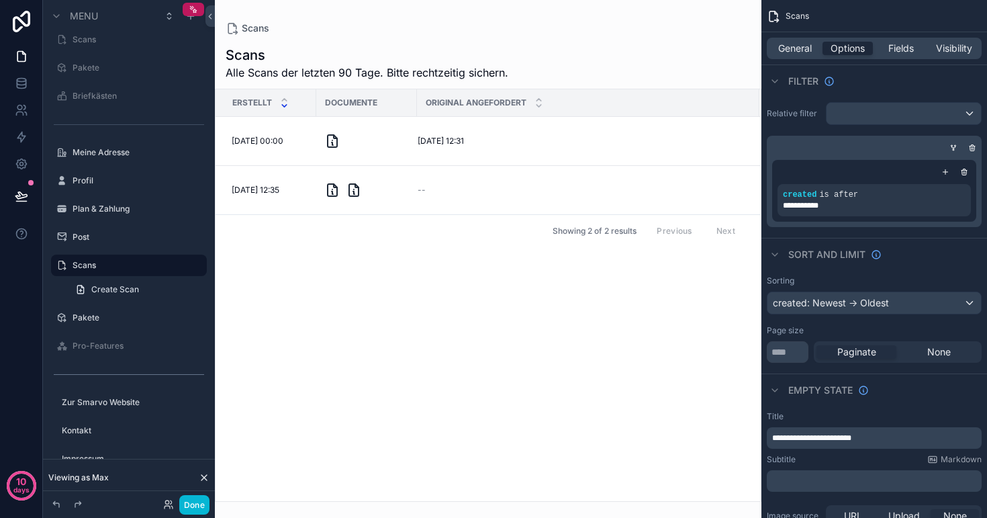
click at [501, 179] on div "scrollable content" at bounding box center [488, 259] width 547 height 518
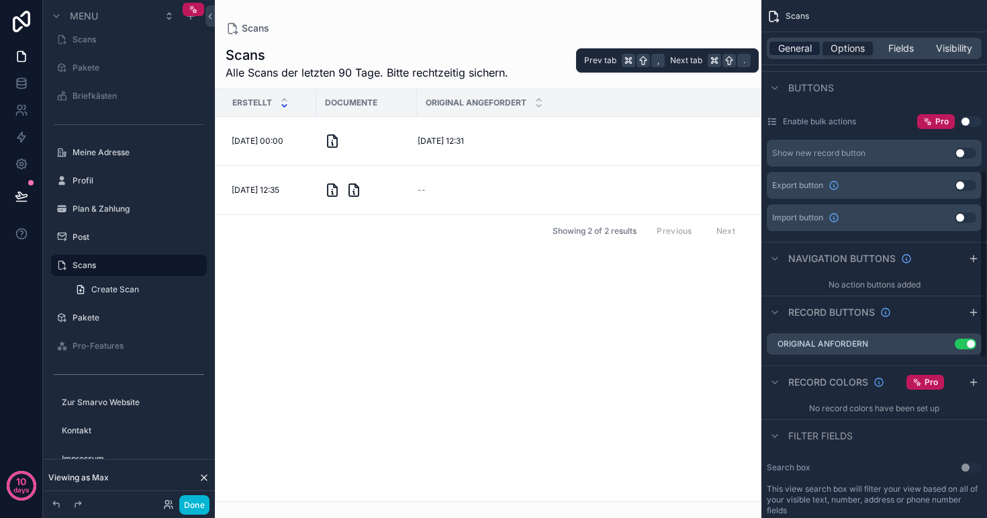
click at [796, 50] on span "General" at bounding box center [795, 48] width 34 height 13
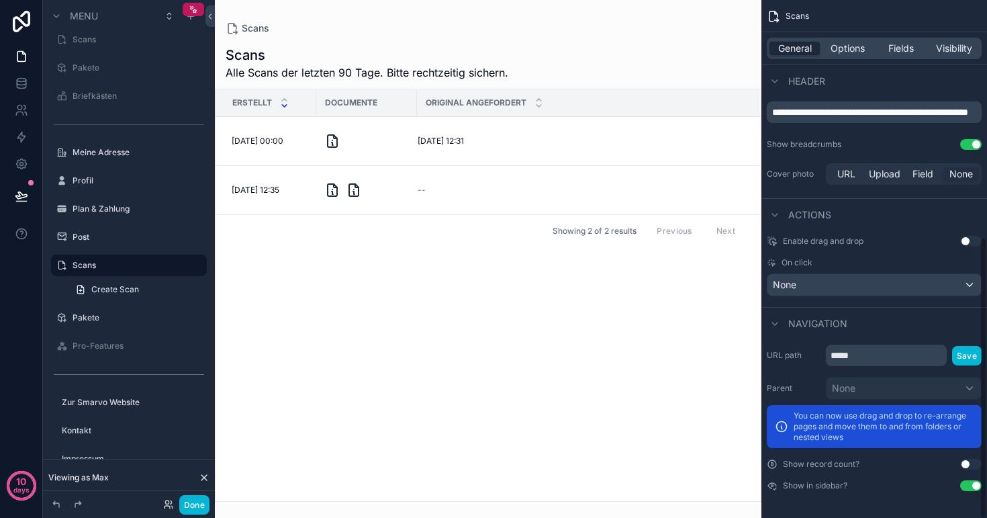
scroll to position [435, 0]
click at [840, 47] on span "Options" at bounding box center [848, 48] width 34 height 13
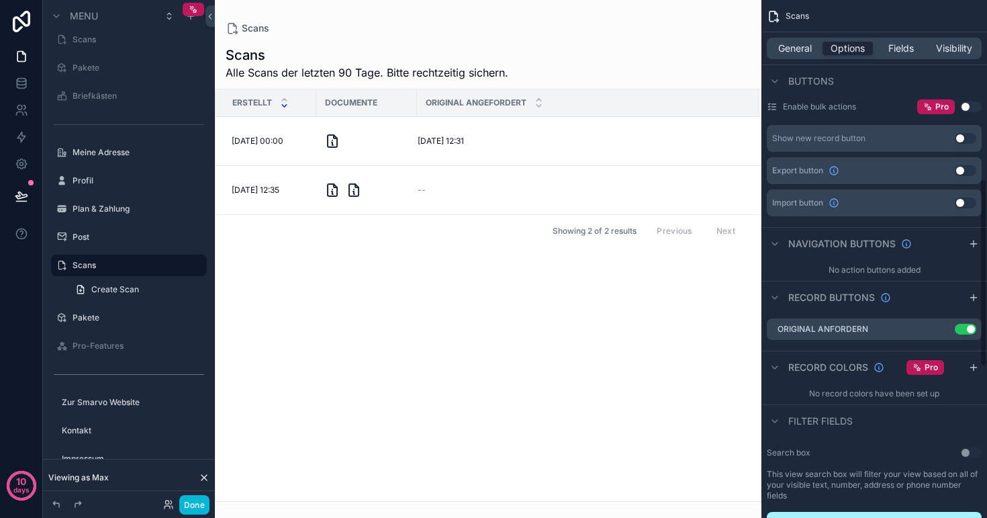
scroll to position [493, 0]
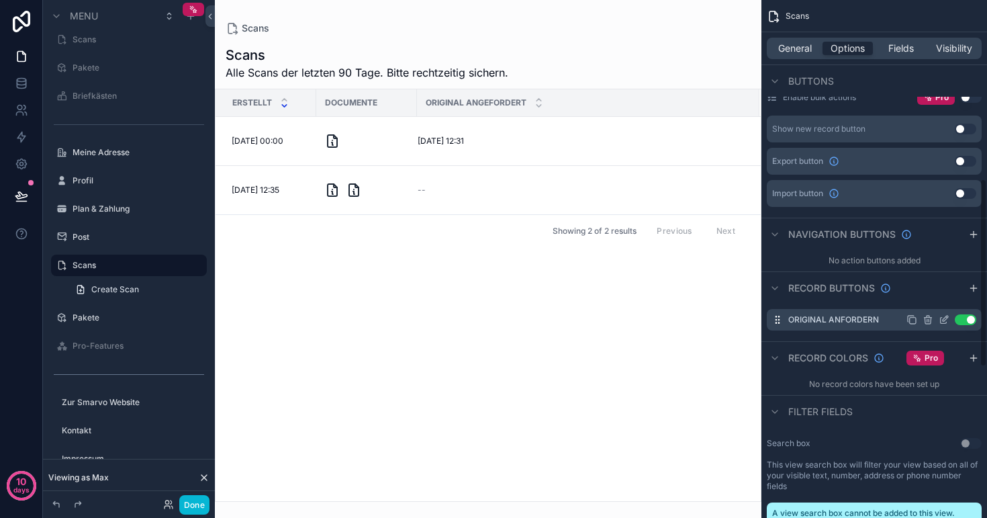
click at [945, 322] on icon "scrollable content" at bounding box center [944, 319] width 11 height 11
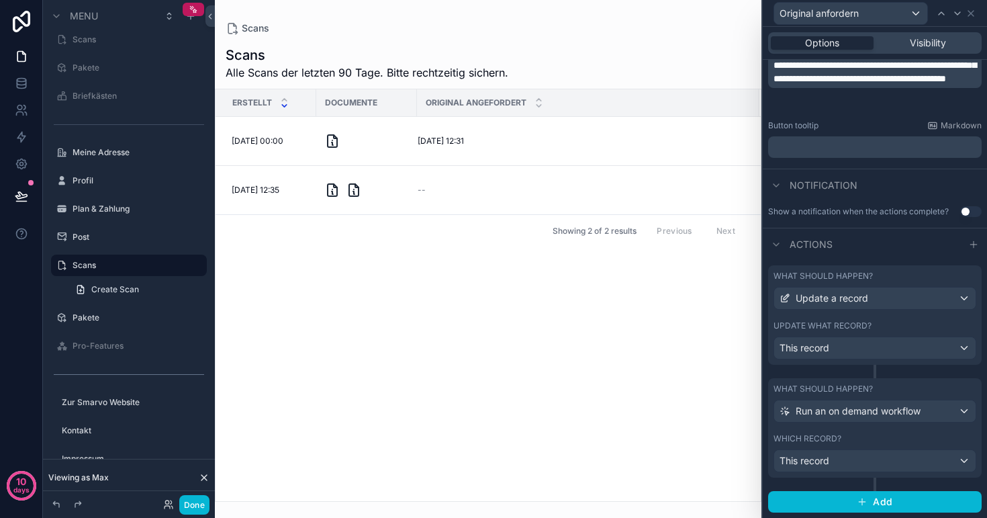
scroll to position [298, 0]
click at [856, 465] on div "This record" at bounding box center [875, 461] width 202 height 21
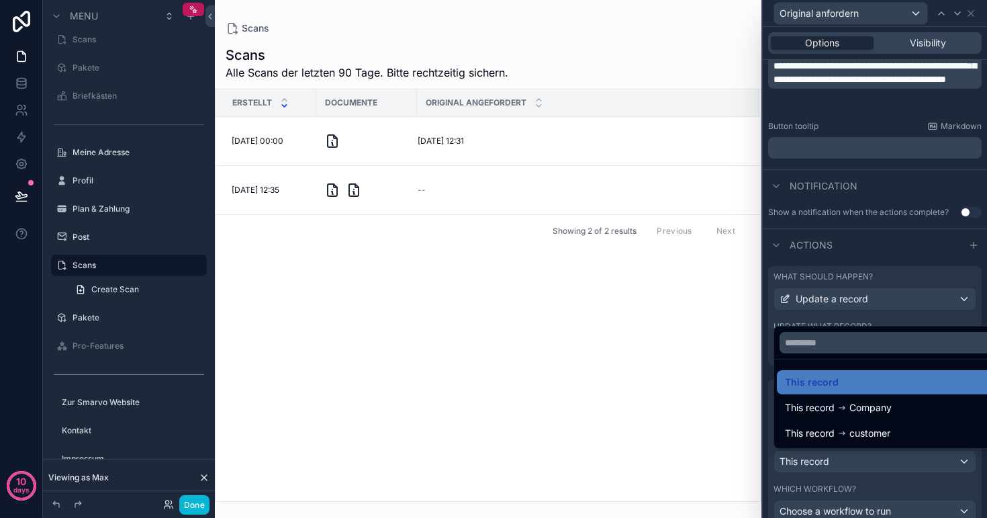
click at [856, 465] on div at bounding box center [875, 259] width 224 height 518
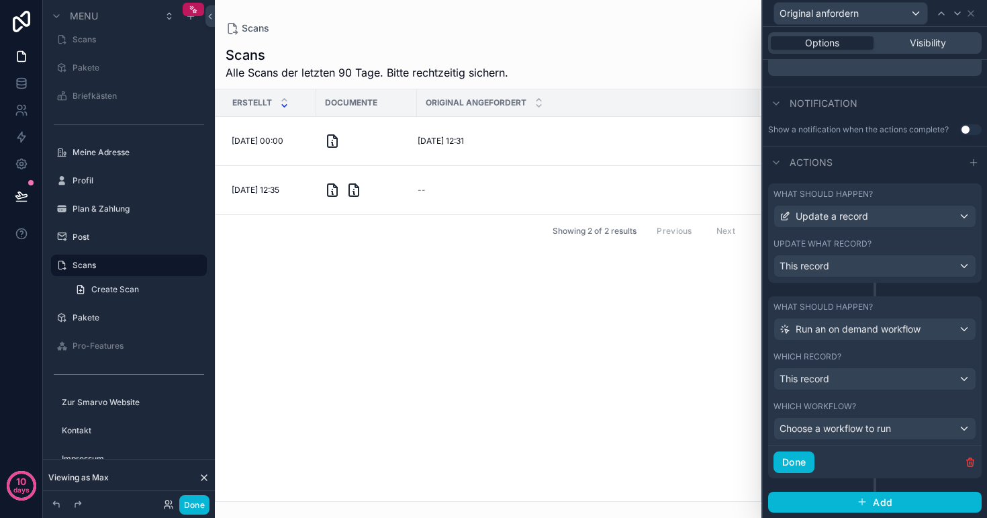
scroll to position [380, 0]
click at [845, 427] on span "Choose a workflow to run" at bounding box center [836, 428] width 112 height 11
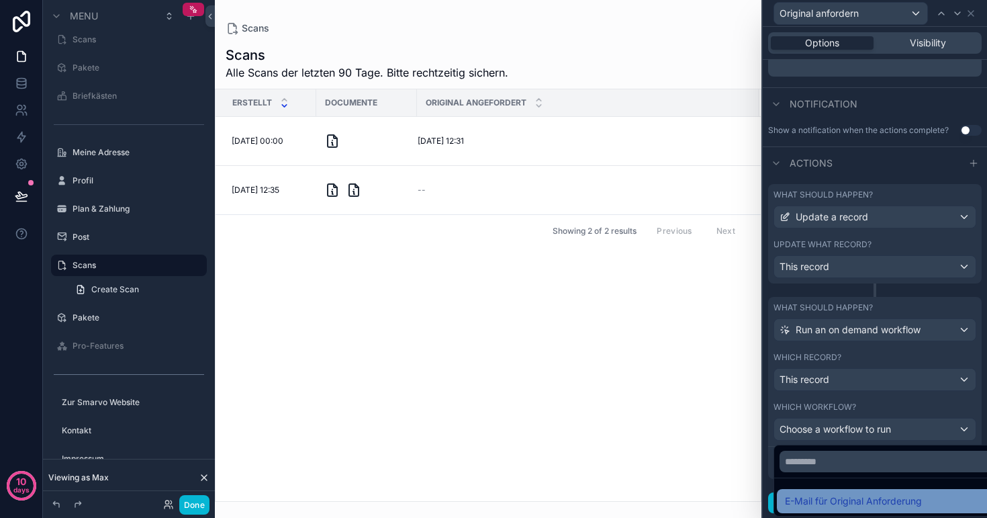
click at [834, 500] on span "E-Mail für Original Anforderung" at bounding box center [853, 501] width 137 height 16
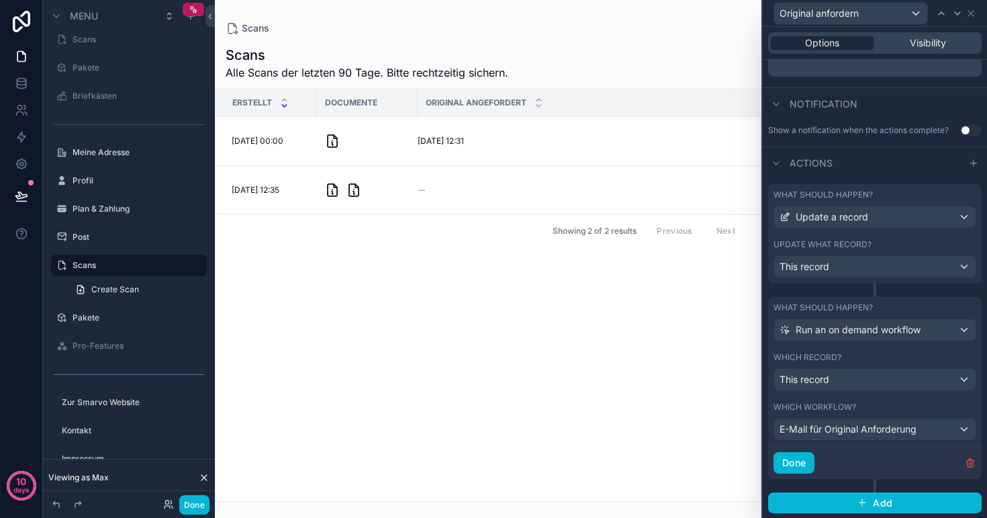
scroll to position [0, 0]
click at [805, 462] on button "Done" at bounding box center [794, 462] width 41 height 21
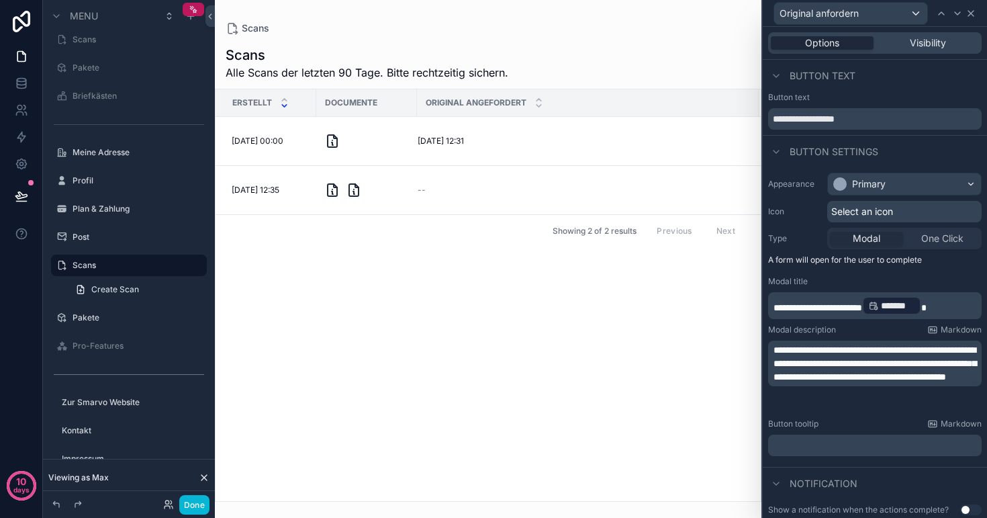
click at [973, 17] on icon at bounding box center [971, 13] width 11 height 11
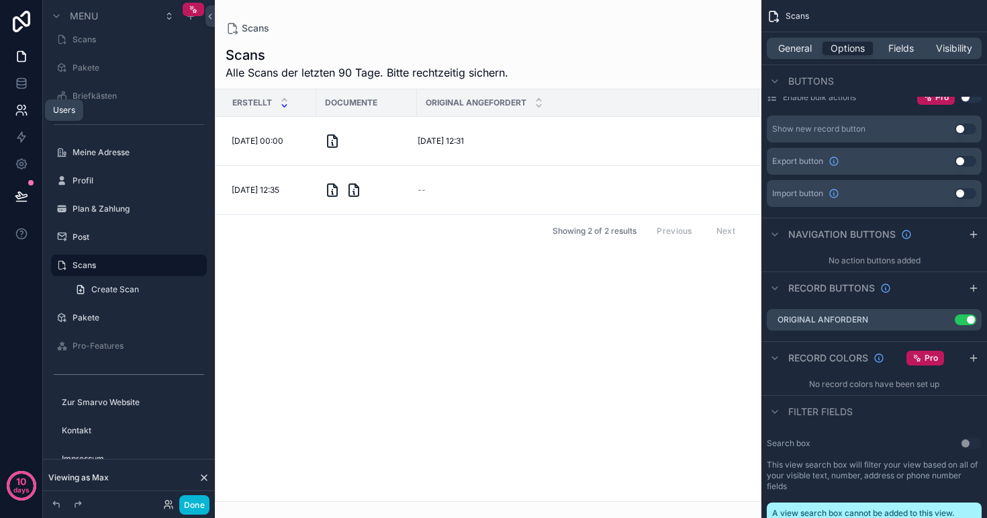
click at [17, 109] on icon at bounding box center [19, 107] width 5 height 5
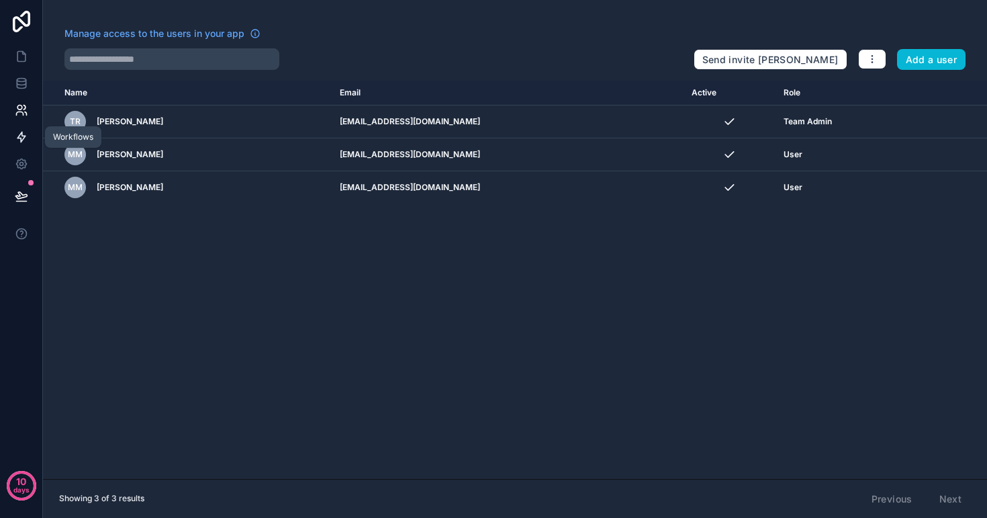
click at [24, 140] on icon at bounding box center [21, 136] width 13 height 13
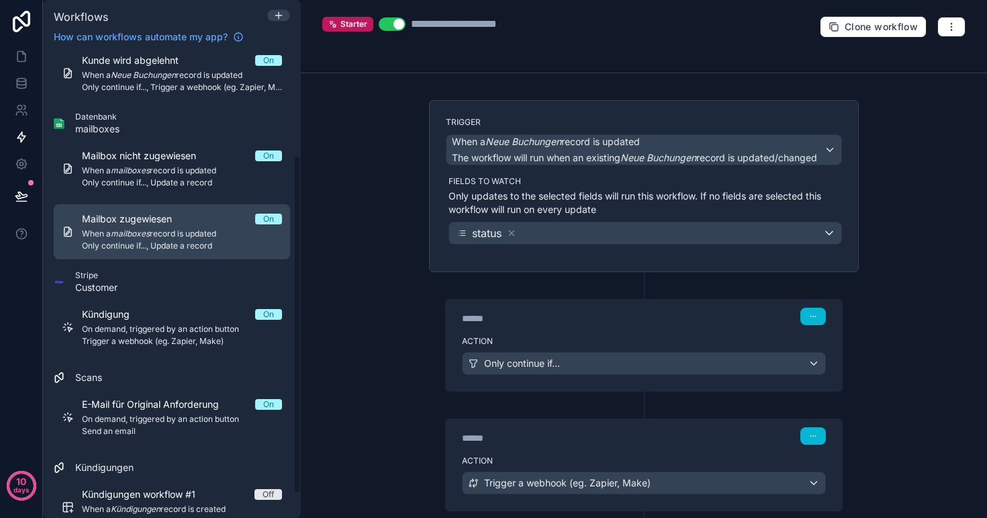
scroll to position [146, 0]
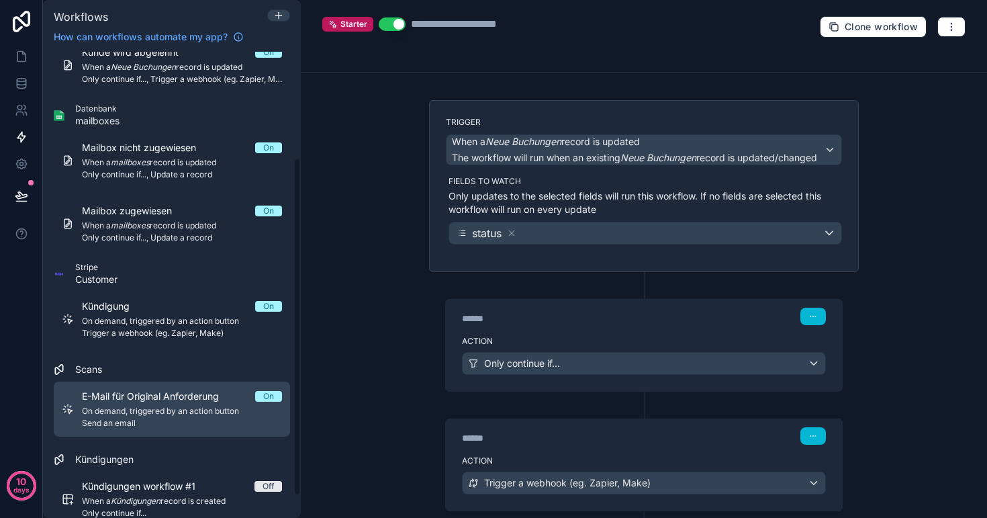
click at [126, 401] on span "E-Mail für Original Anforderung" at bounding box center [158, 396] width 153 height 13
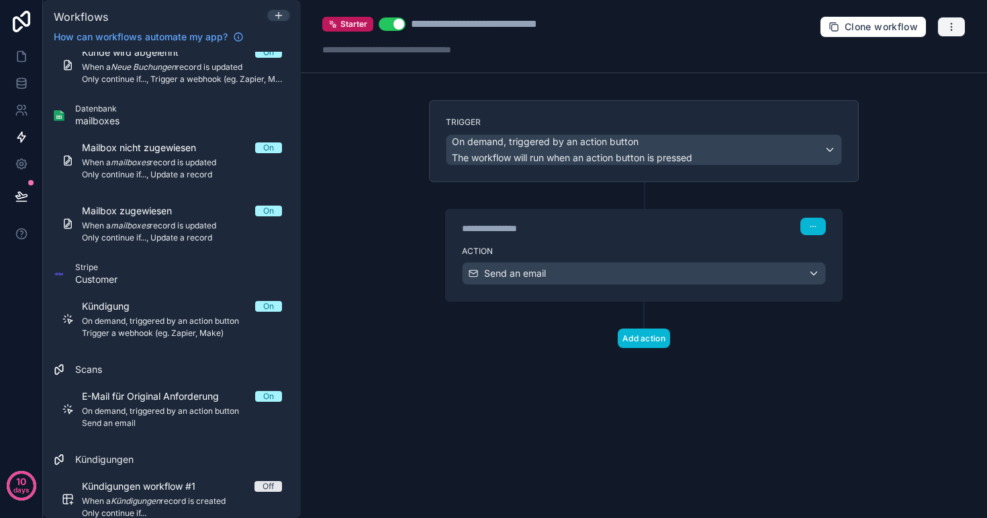
click at [951, 21] on icon "button" at bounding box center [951, 26] width 11 height 11
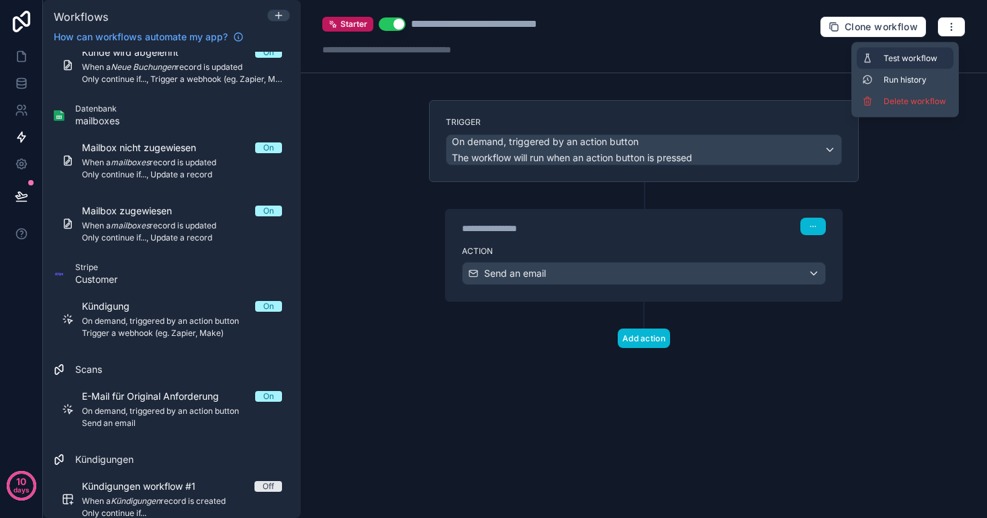
click at [925, 58] on span "Test workflow" at bounding box center [916, 58] width 64 height 11
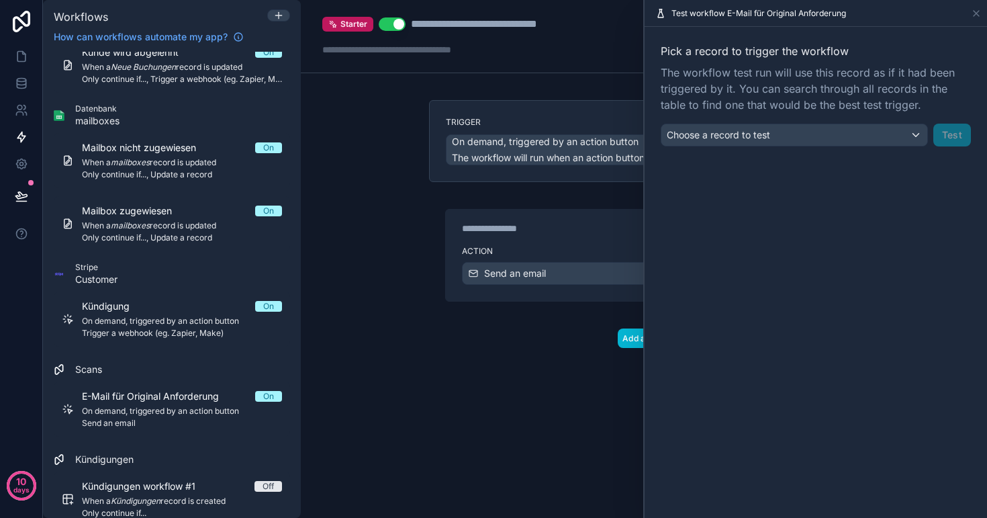
click at [823, 137] on div "Choose a record to test" at bounding box center [795, 134] width 266 height 21
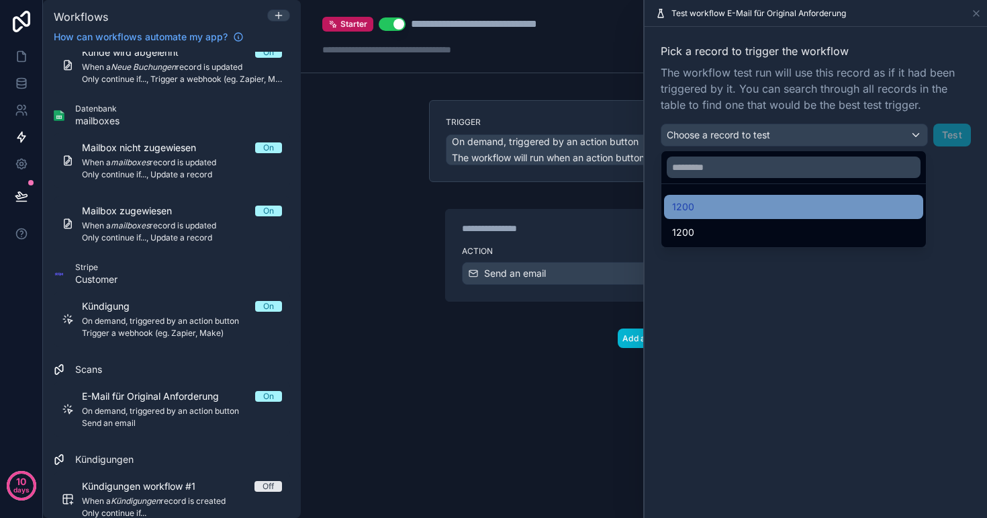
click at [768, 199] on div "1200" at bounding box center [793, 207] width 243 height 16
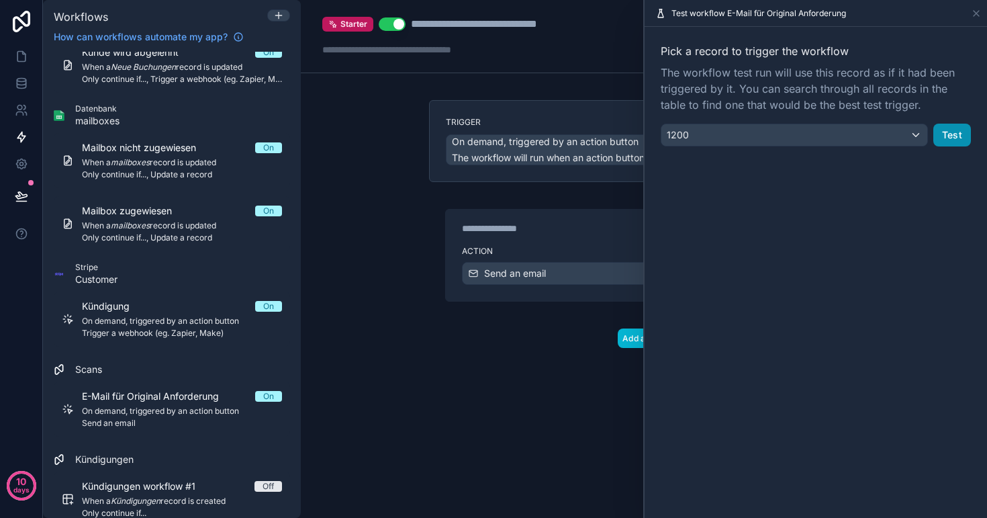
click at [959, 138] on button "Test" at bounding box center [953, 135] width 38 height 23
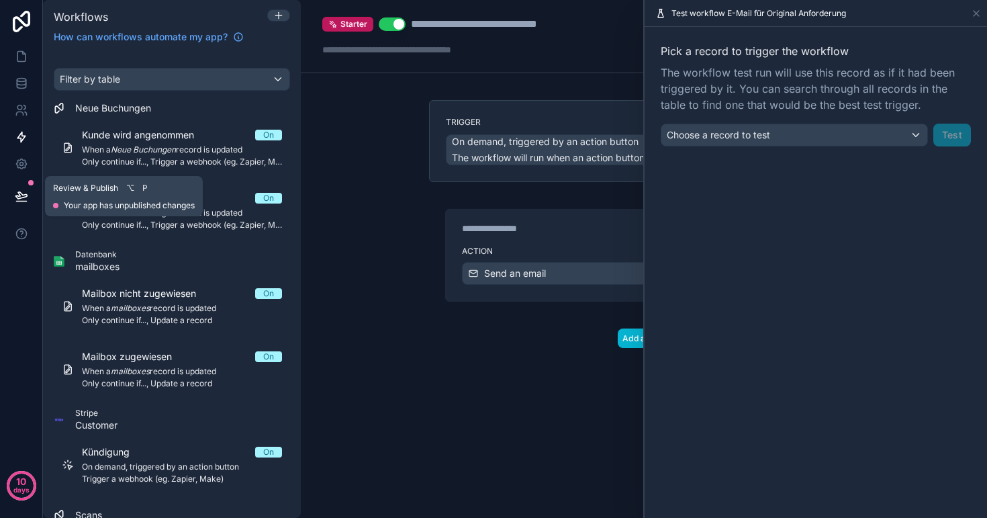
click at [20, 197] on icon at bounding box center [21, 195] width 13 height 13
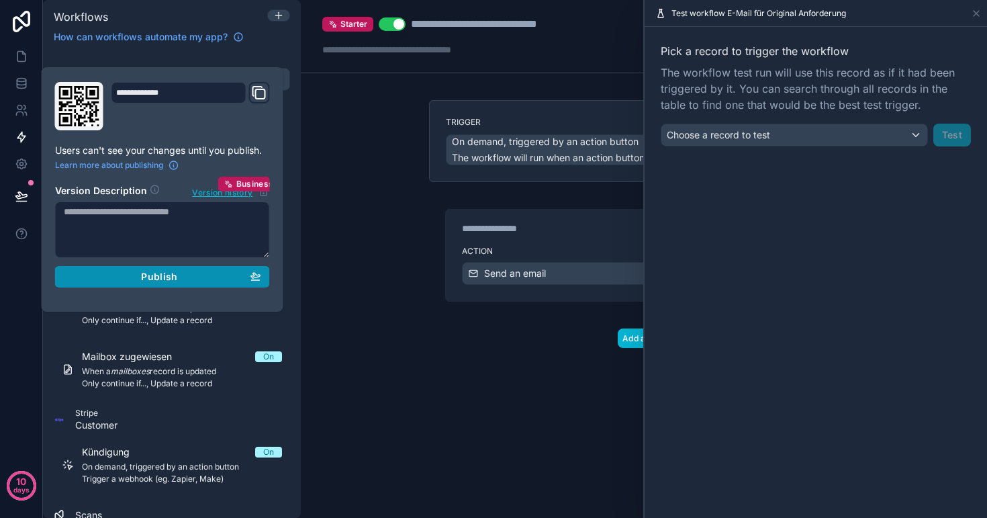
click at [159, 278] on span "Publish" at bounding box center [159, 277] width 36 height 12
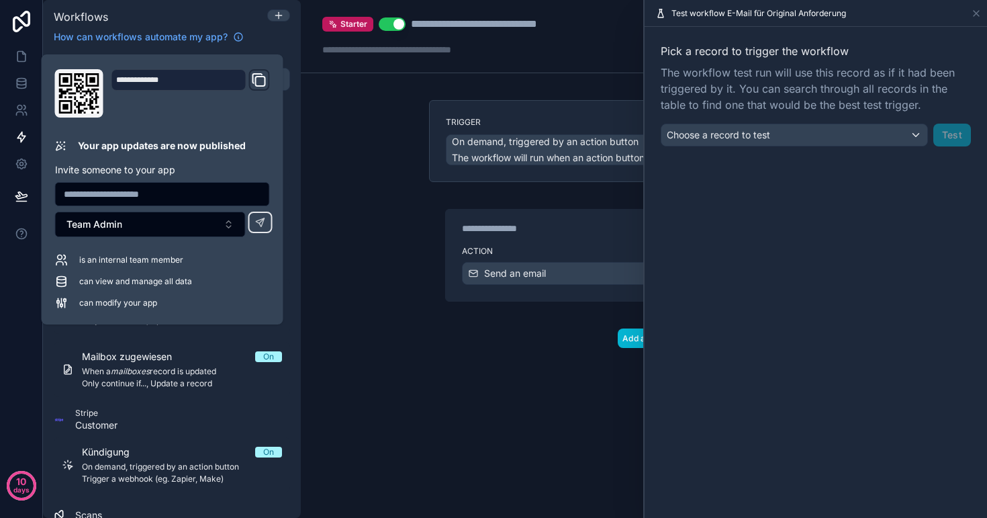
click at [373, 281] on div "**********" at bounding box center [644, 259] width 686 height 518
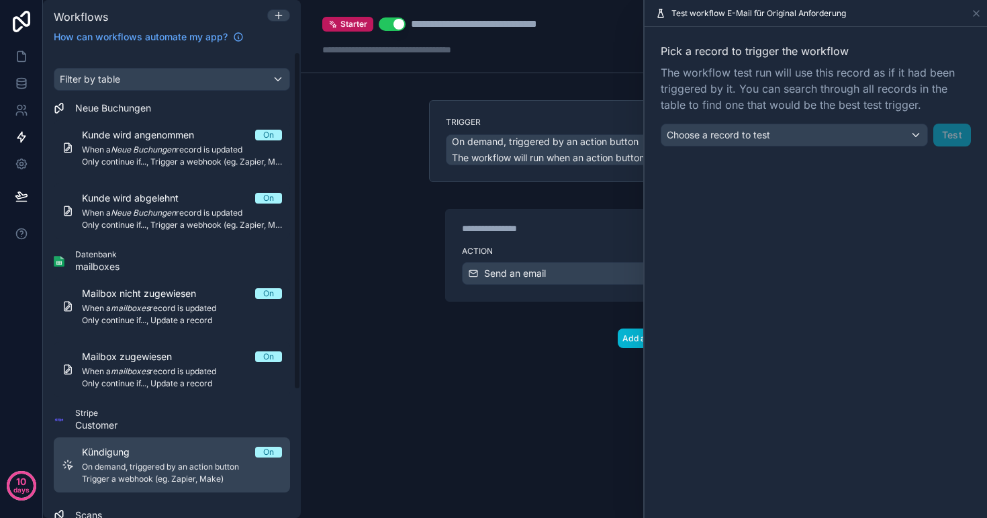
click at [126, 467] on span "On demand, triggered by an action button" at bounding box center [182, 466] width 200 height 11
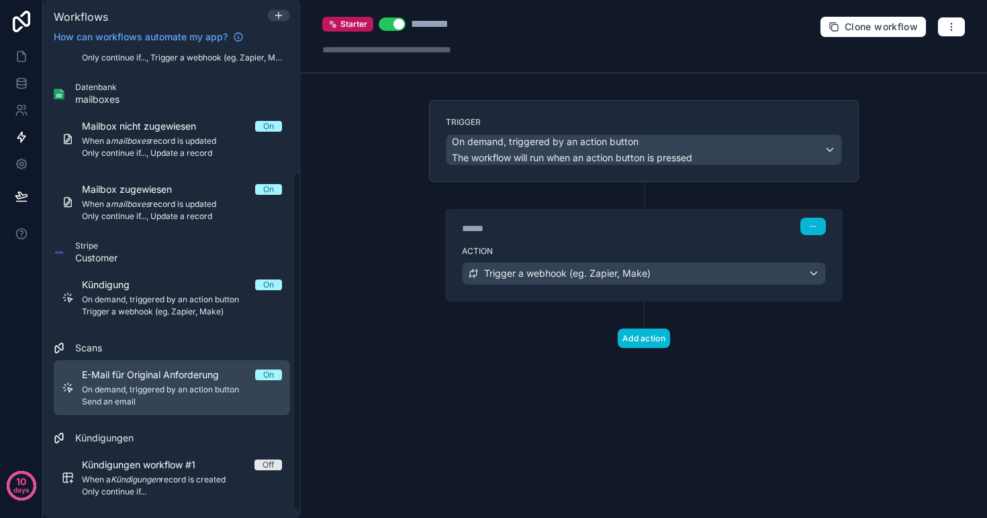
scroll to position [167, 0]
click at [140, 380] on span "E-Mail für Original Anforderung" at bounding box center [158, 375] width 153 height 13
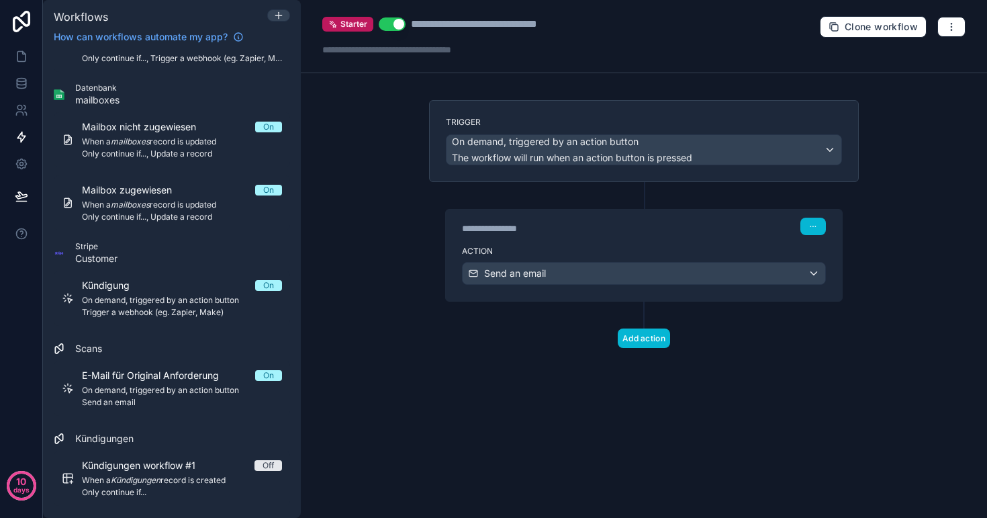
click at [761, 244] on div "Action Send an email" at bounding box center [644, 270] width 396 height 60
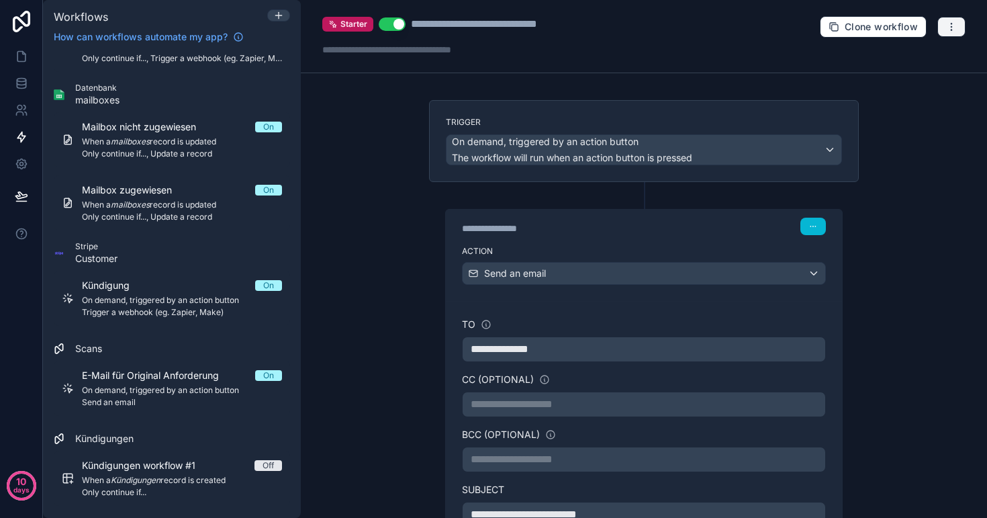
click at [953, 32] on button "button" at bounding box center [952, 27] width 28 height 20
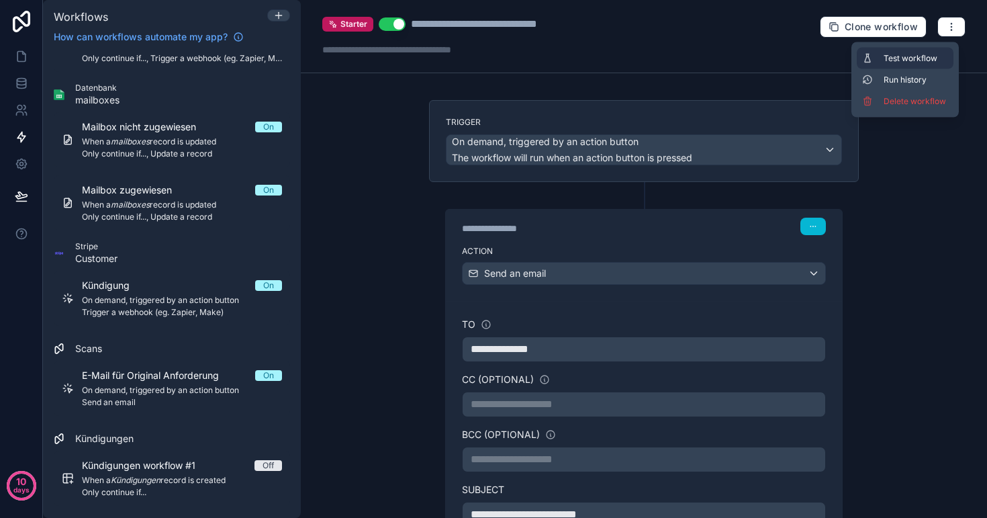
click at [903, 66] on button "Test workflow" at bounding box center [905, 58] width 97 height 21
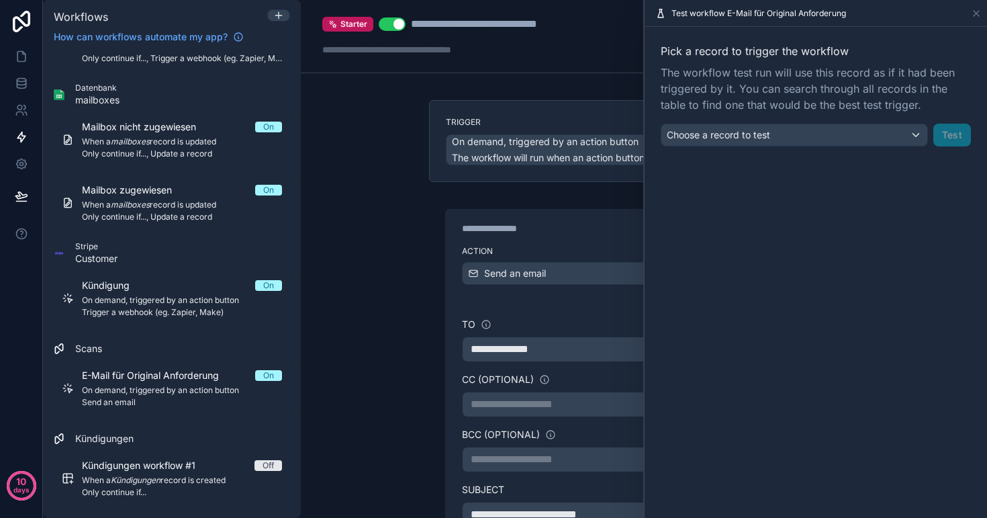
click at [801, 147] on div "Pick a record to trigger the workflow The workflow test run will use this recor…" at bounding box center [816, 95] width 343 height 136
click at [798, 136] on div "Choose a record to test" at bounding box center [795, 134] width 266 height 21
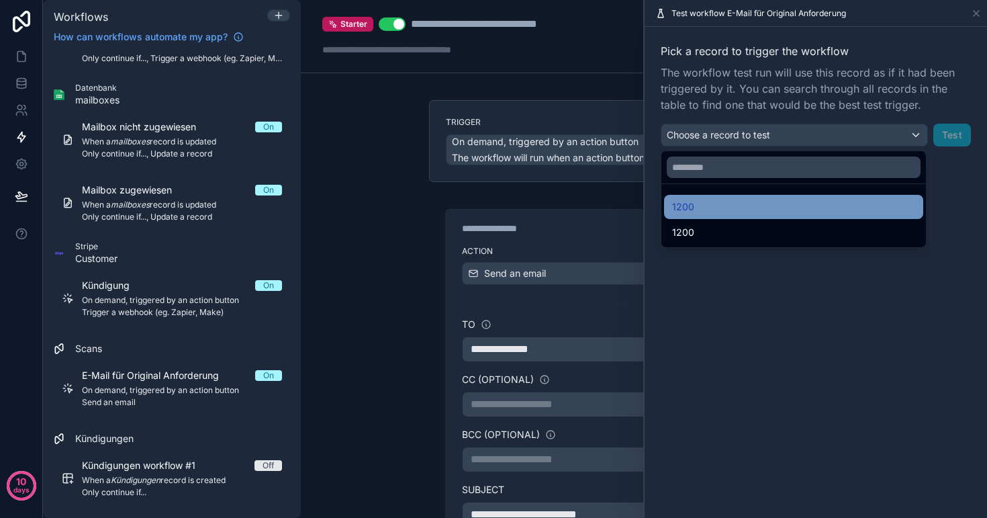
click at [748, 212] on div "1200" at bounding box center [793, 207] width 243 height 16
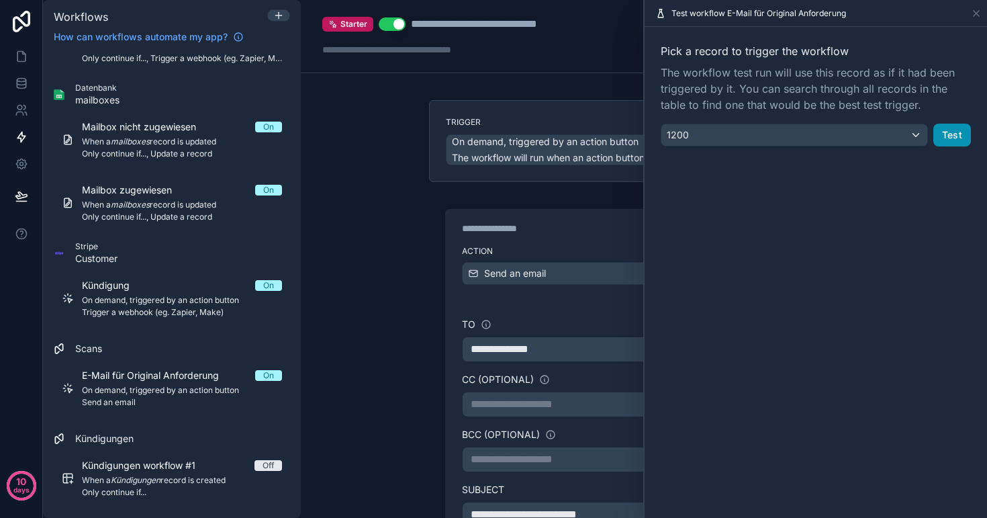
click at [946, 134] on button "Test" at bounding box center [953, 135] width 38 height 23
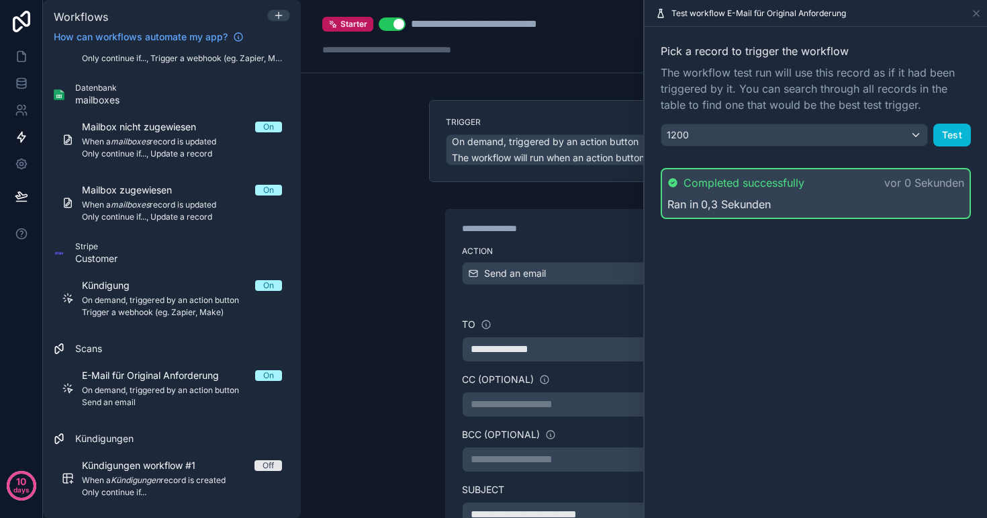
click at [976, 14] on icon at bounding box center [976, 13] width 5 height 5
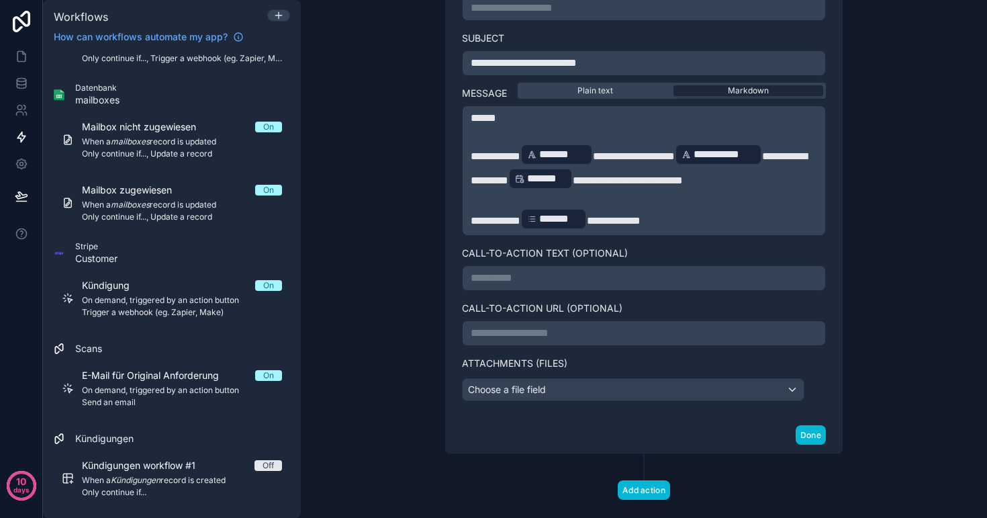
scroll to position [451, 0]
click at [566, 181] on span "*******" at bounding box center [546, 179] width 39 height 16
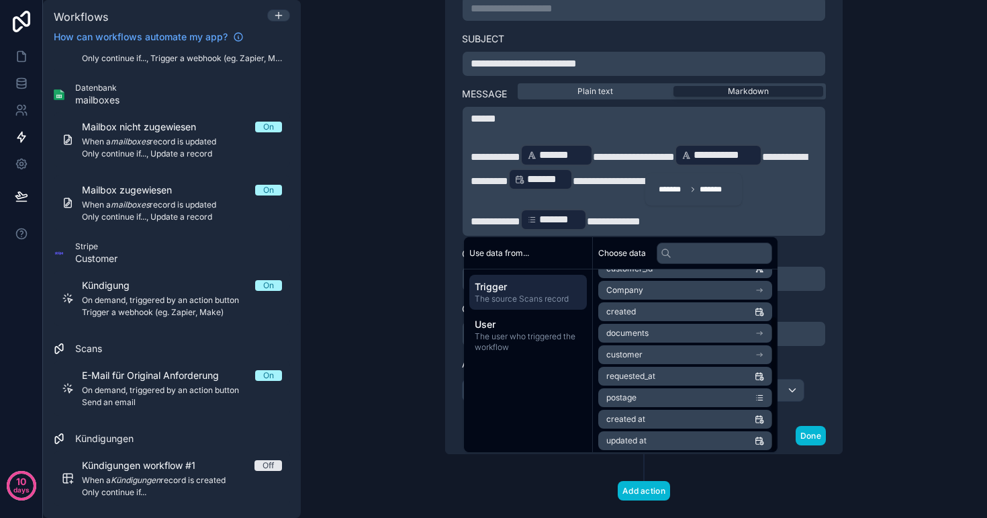
scroll to position [62, 0]
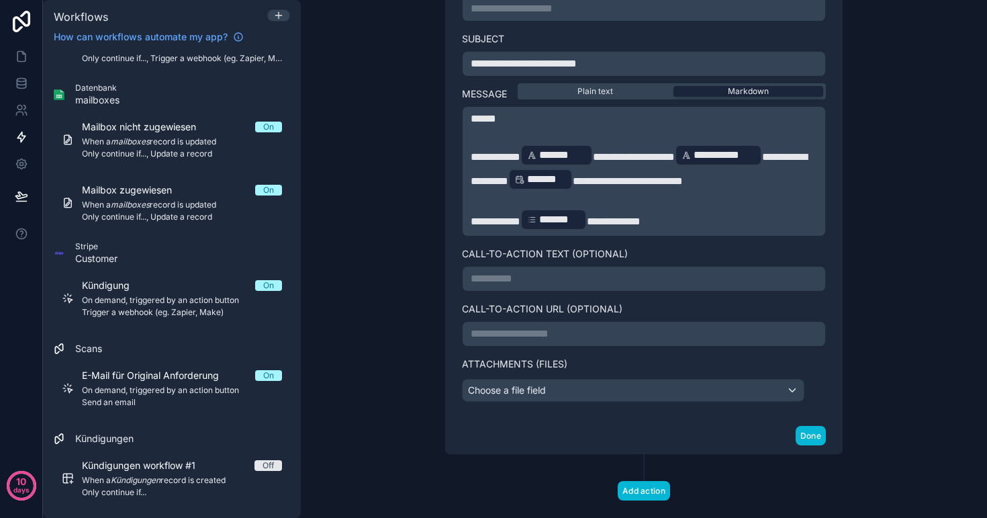
click at [733, 90] on span "Markdown" at bounding box center [748, 91] width 41 height 11
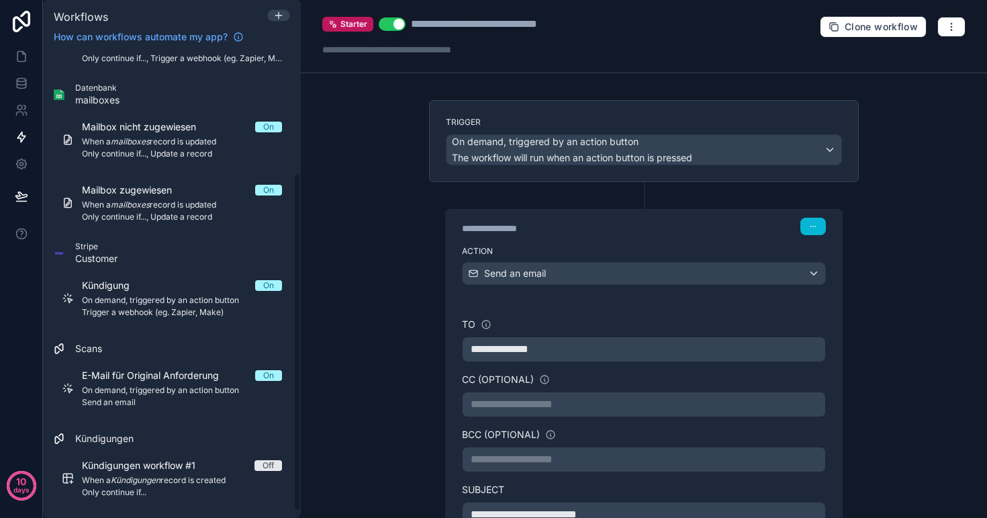
scroll to position [0, 0]
click at [11, 61] on link at bounding box center [21, 56] width 42 height 27
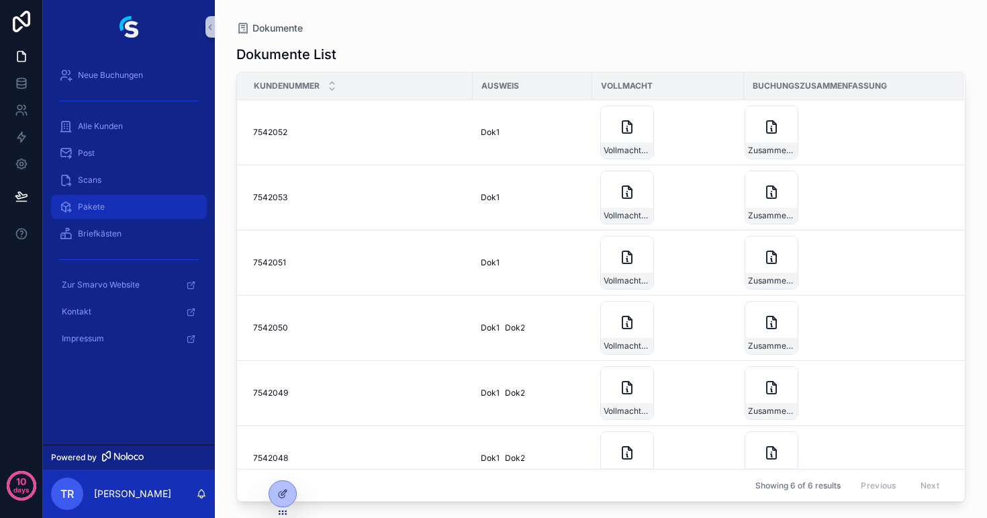
click at [115, 200] on div "Pakete" at bounding box center [129, 206] width 140 height 21
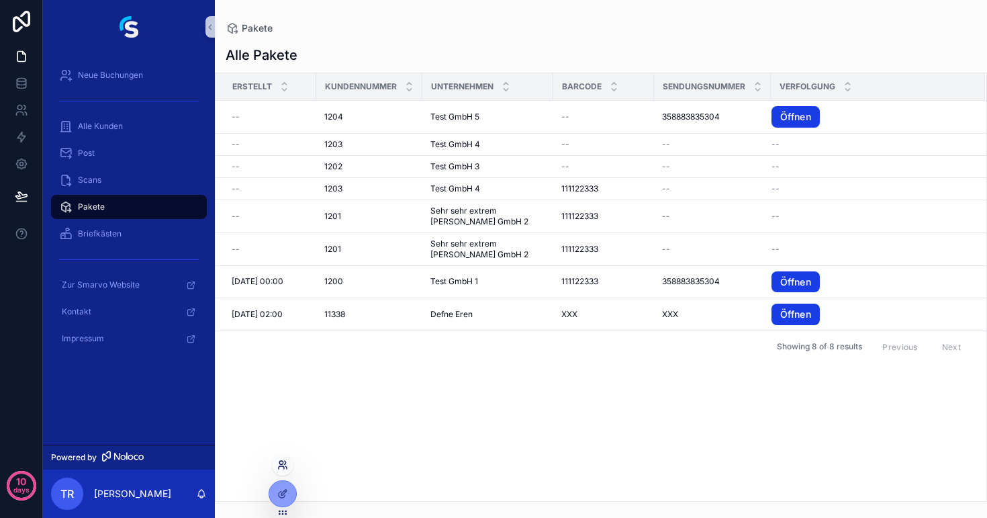
click at [285, 469] on icon at bounding box center [282, 464] width 11 height 11
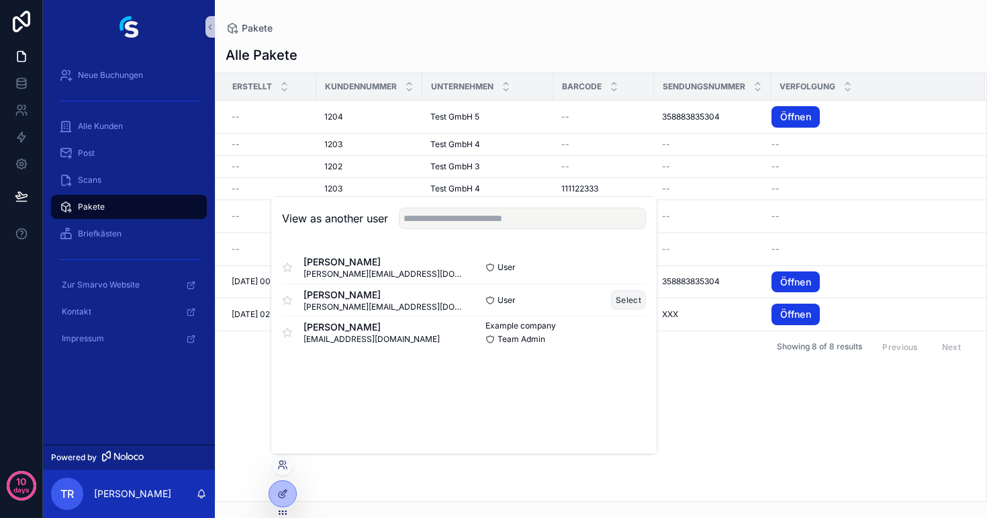
click at [636, 296] on button "Select" at bounding box center [628, 299] width 35 height 19
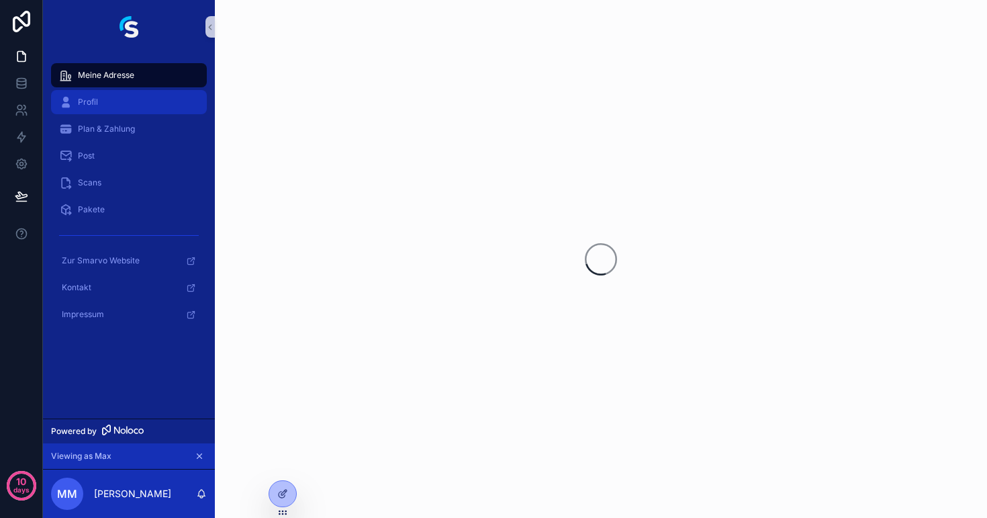
click at [109, 100] on div "Profil" at bounding box center [129, 101] width 140 height 21
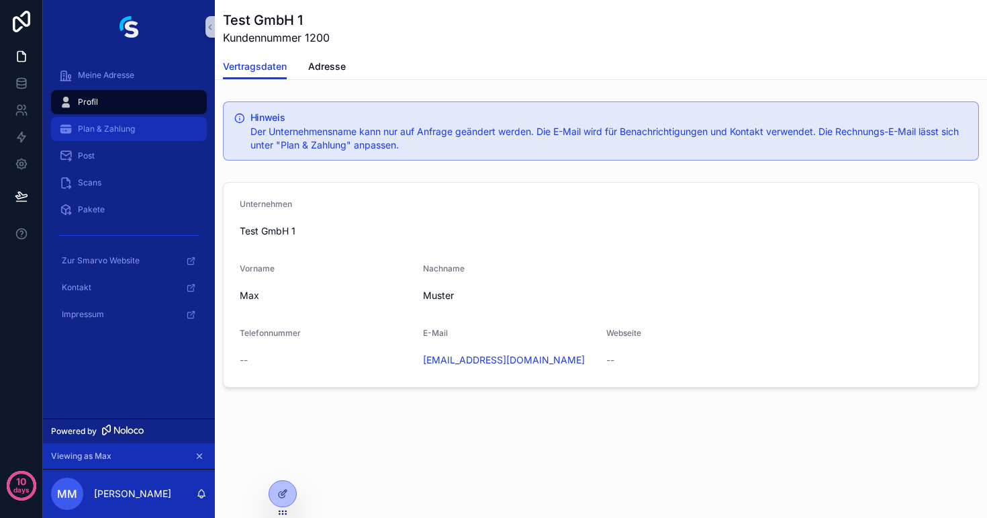
click at [105, 124] on span "Plan & Zahlung" at bounding box center [106, 129] width 57 height 11
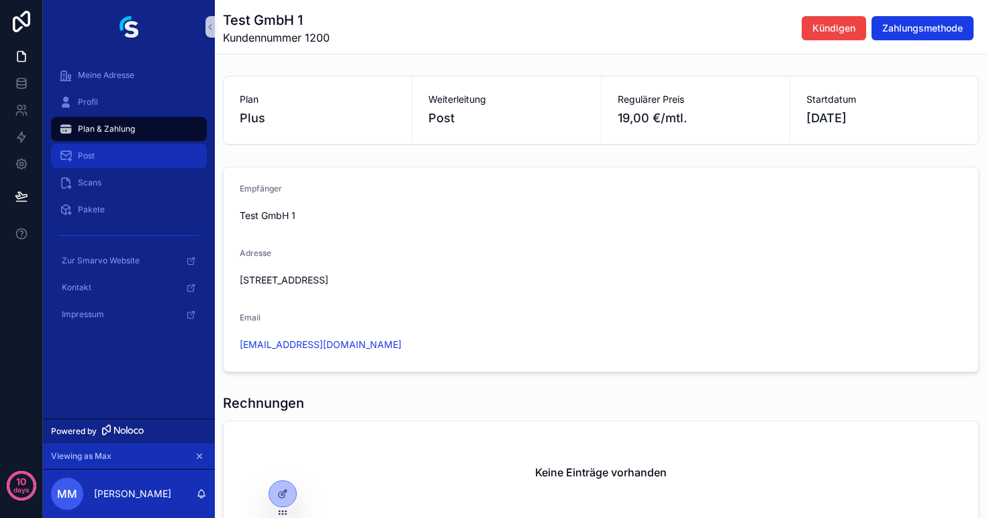
click at [121, 156] on div "Post" at bounding box center [129, 155] width 140 height 21
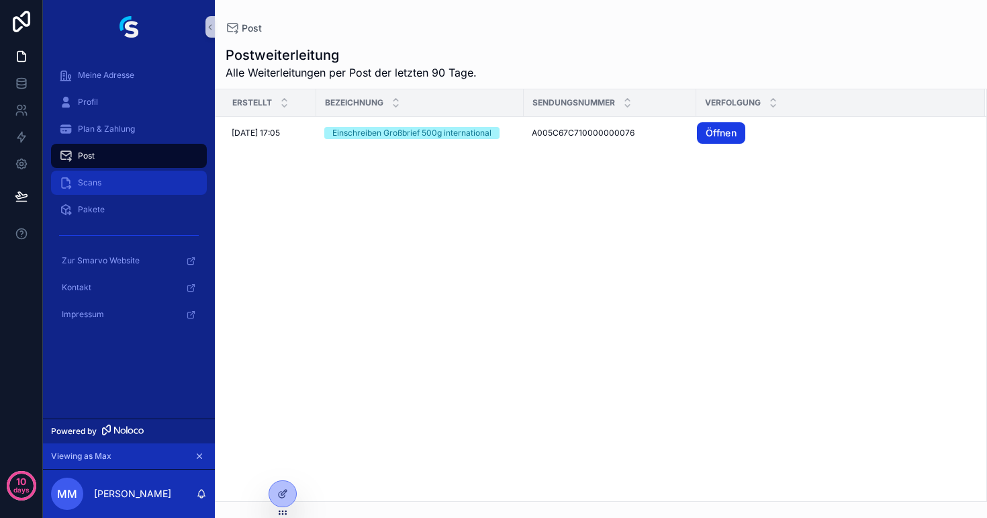
click at [110, 186] on div "Scans" at bounding box center [129, 182] width 140 height 21
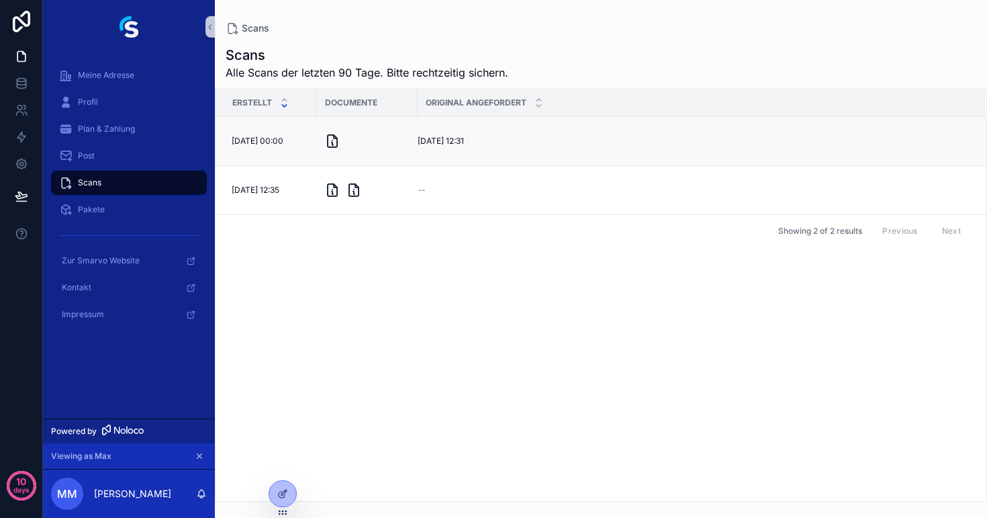
click at [673, 142] on div "[DATE] 12:31 [DATE] 12:31" at bounding box center [693, 141] width 551 height 11
click at [953, 170] on span "Original anfordern" at bounding box center [938, 166] width 70 height 11
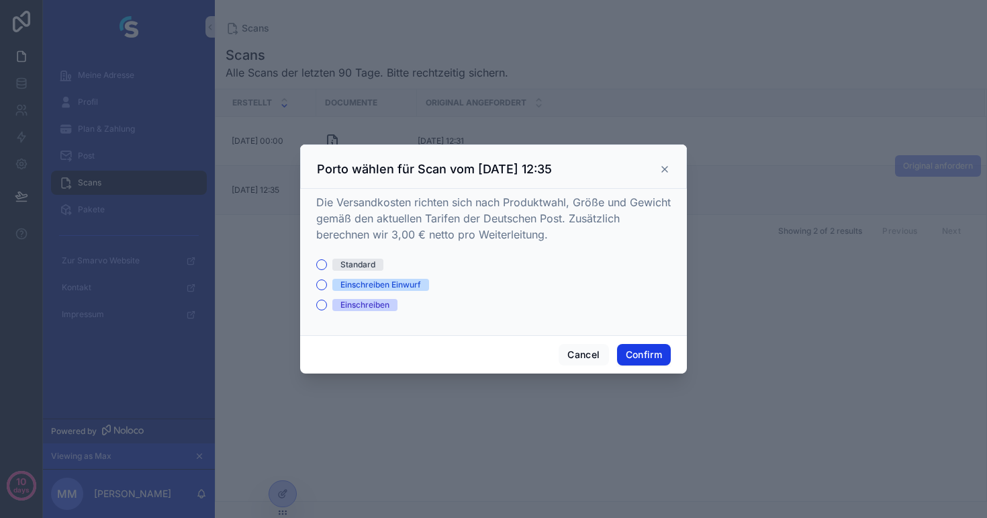
click at [666, 167] on icon at bounding box center [665, 169] width 11 height 11
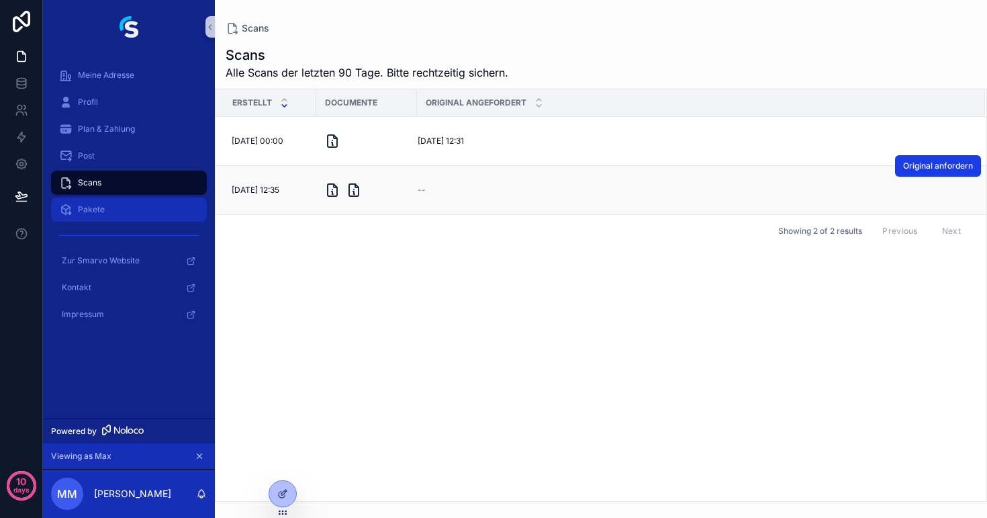
click at [134, 208] on div "Pakete" at bounding box center [129, 209] width 140 height 21
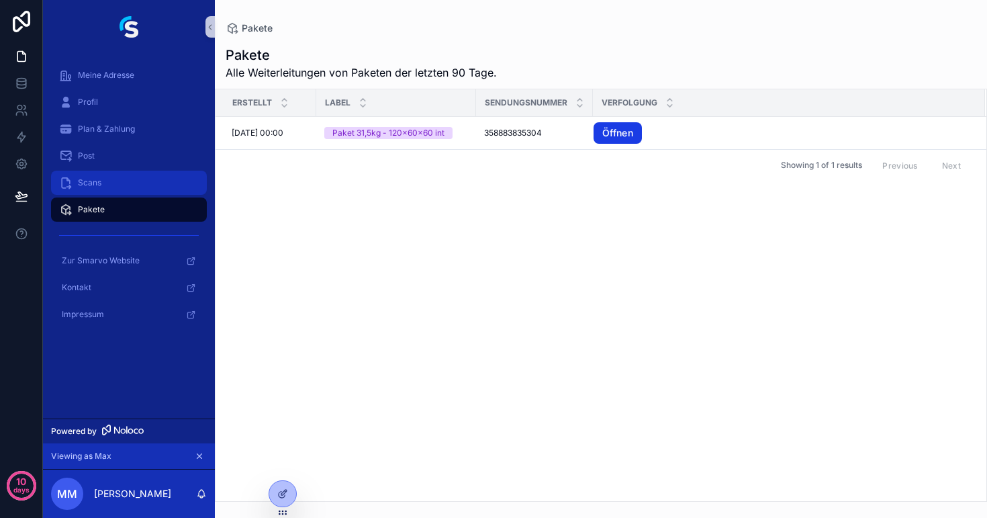
click at [101, 182] on div "Scans" at bounding box center [129, 182] width 140 height 21
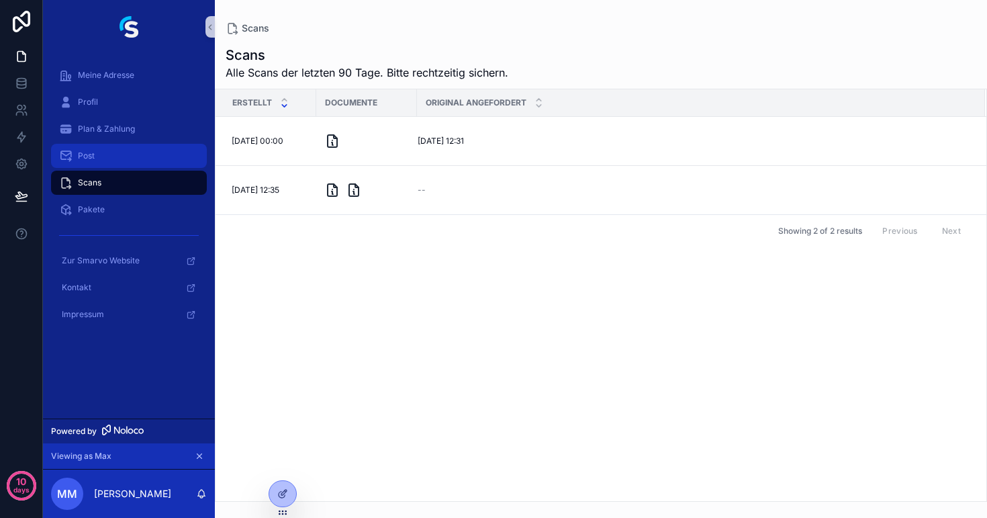
click at [101, 157] on div "Post" at bounding box center [129, 155] width 140 height 21
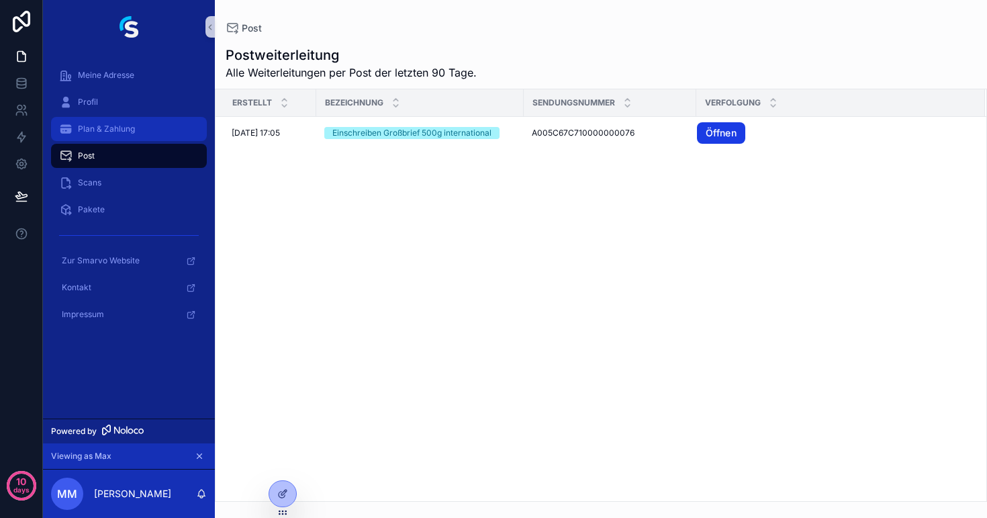
click at [106, 136] on div "Plan & Zahlung" at bounding box center [129, 128] width 140 height 21
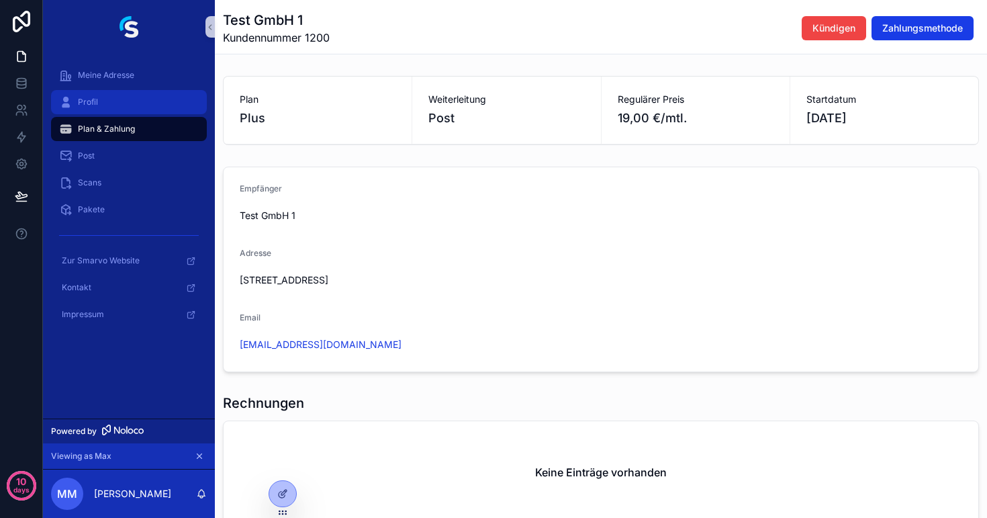
click at [108, 105] on div "Profil" at bounding box center [129, 101] width 140 height 21
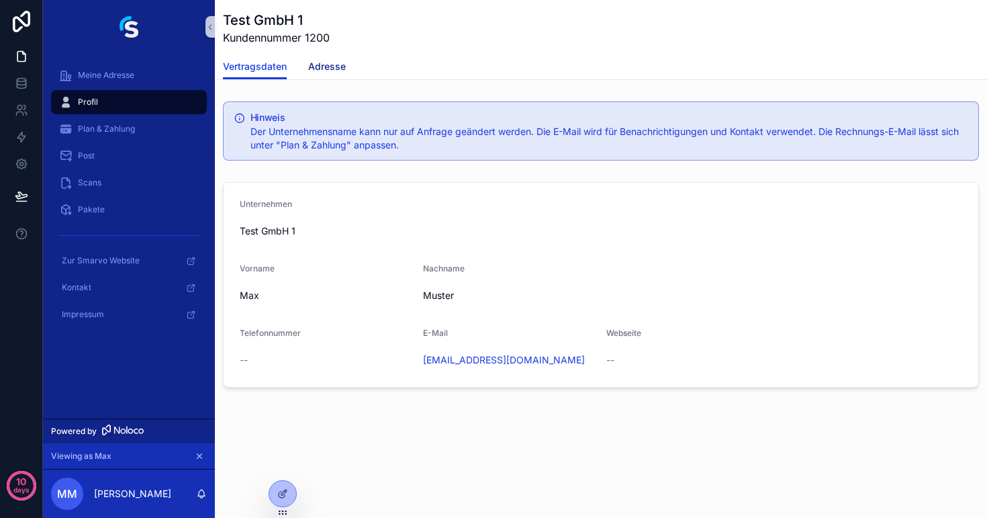
click at [323, 61] on span "Adresse" at bounding box center [327, 66] width 38 height 13
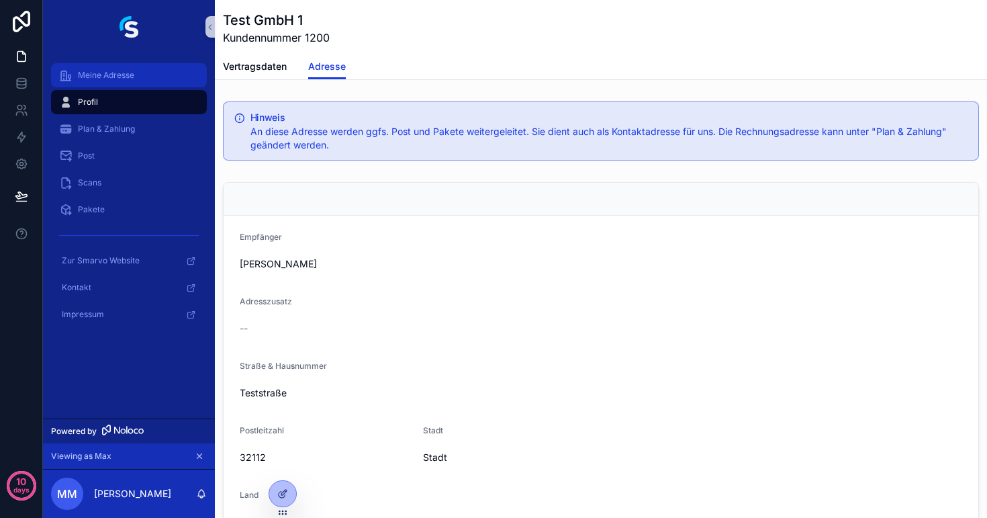
click at [134, 72] on span "Meine Adresse" at bounding box center [106, 75] width 56 height 11
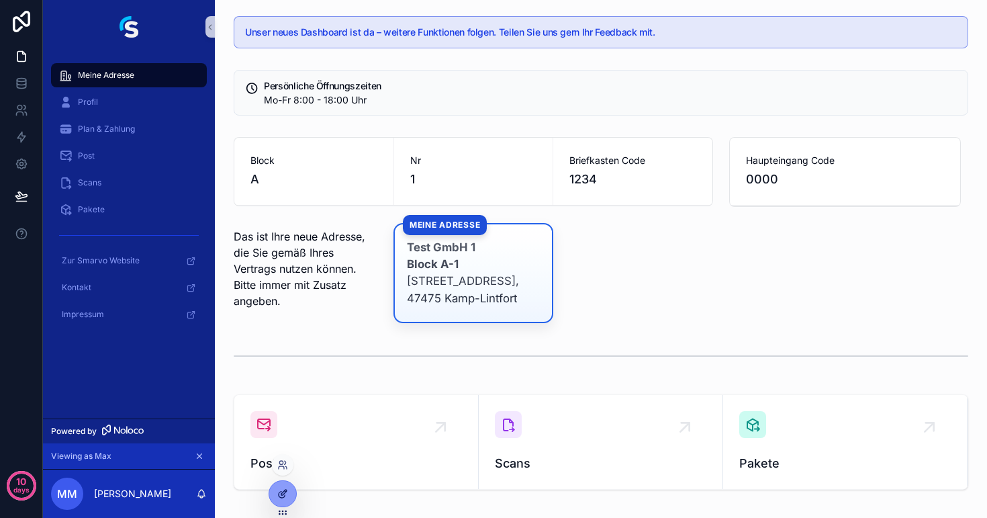
click at [285, 494] on icon at bounding box center [282, 493] width 11 height 11
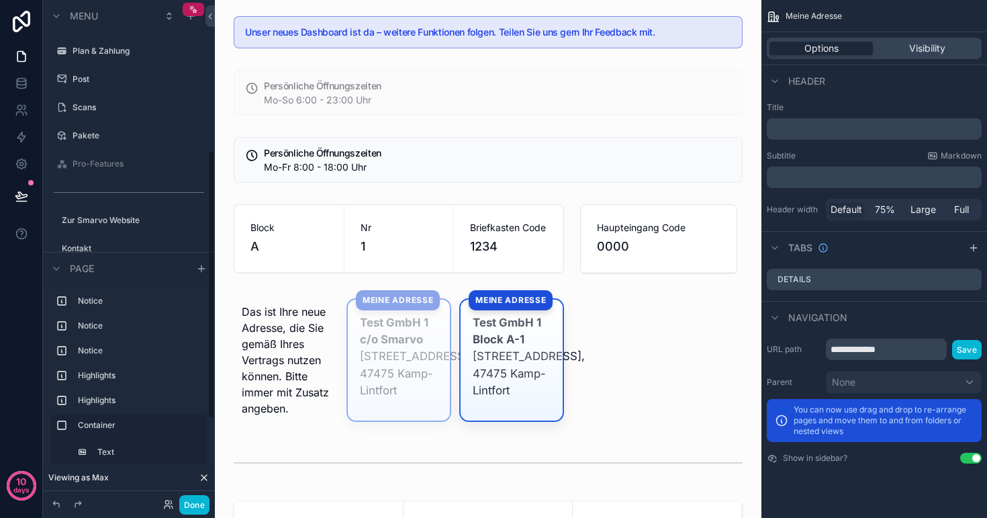
scroll to position [279, 0]
click at [105, 165] on label "Pro-Features" at bounding box center [126, 164] width 107 height 11
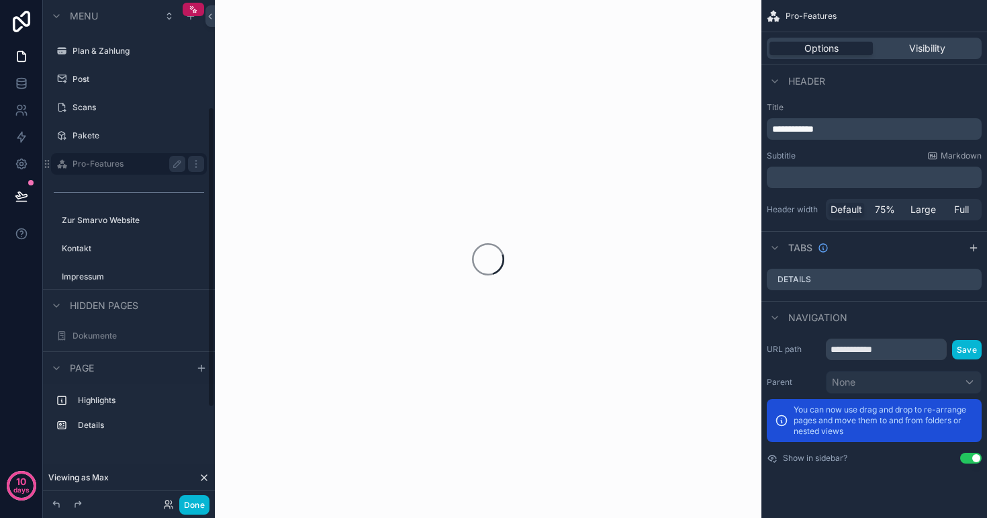
scroll to position [178, 0]
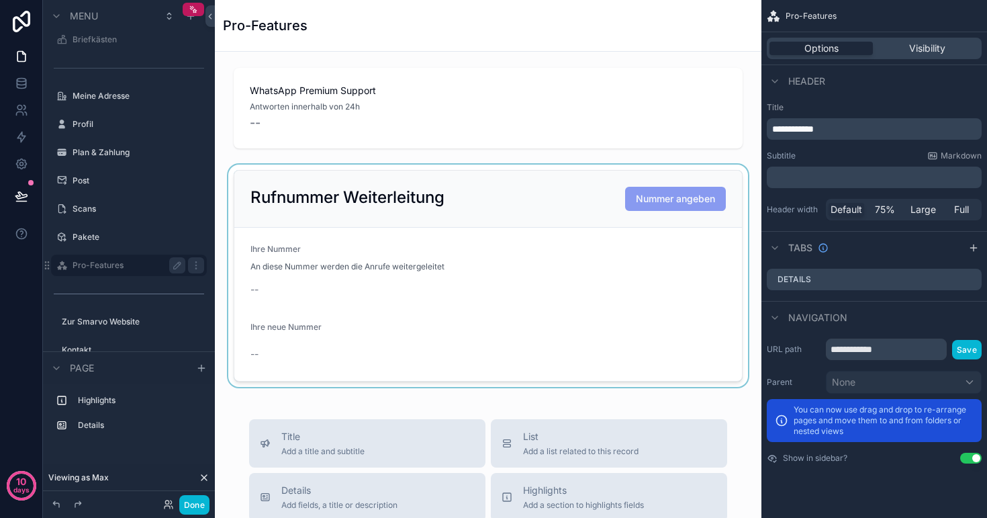
click at [542, 204] on div "scrollable content" at bounding box center [488, 276] width 525 height 222
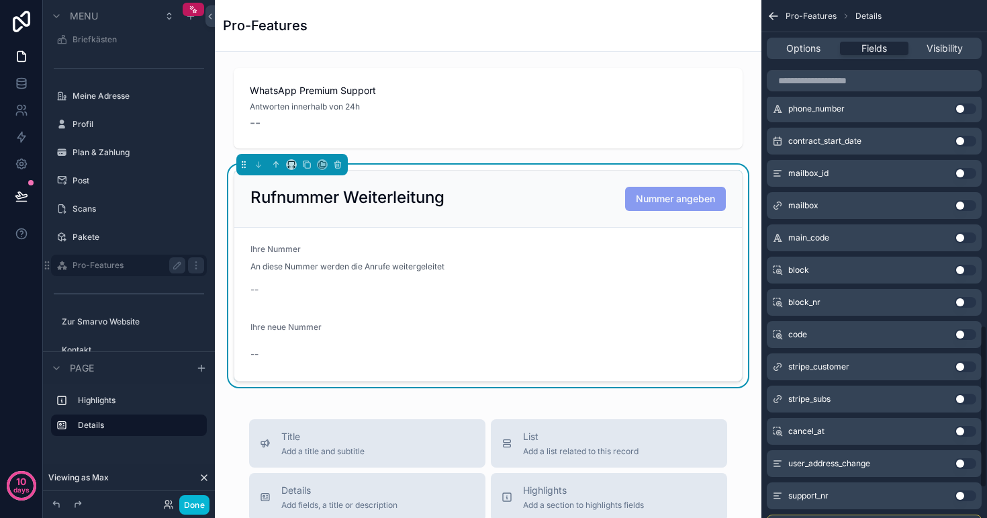
scroll to position [1030, 0]
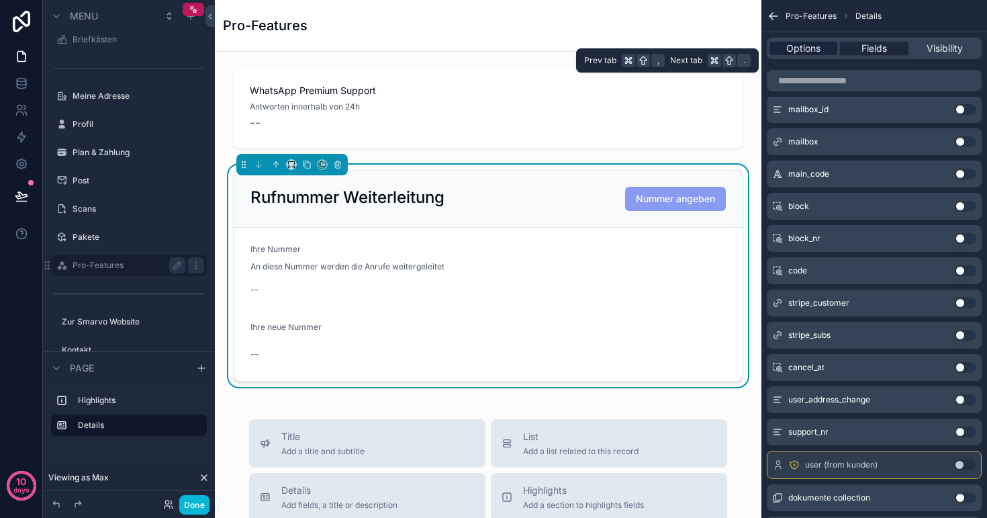
click at [807, 42] on span "Options" at bounding box center [804, 48] width 34 height 13
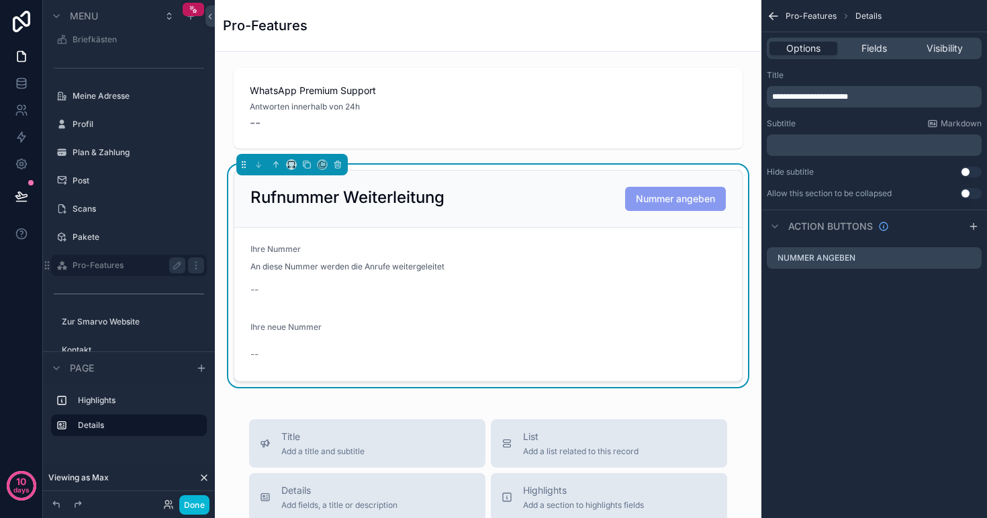
click at [281, 316] on form "Ihre Nummer An diese Nummer werden die Anrufe weitergeleitet -- Ihre neue Numme…" at bounding box center [488, 304] width 508 height 153
click at [353, 306] on form "Ihre Nummer An diese Nummer werden die Anrufe weitergeleitet -- Ihre neue Numme…" at bounding box center [488, 304] width 508 height 153
click at [891, 46] on div "Fields" at bounding box center [874, 48] width 68 height 13
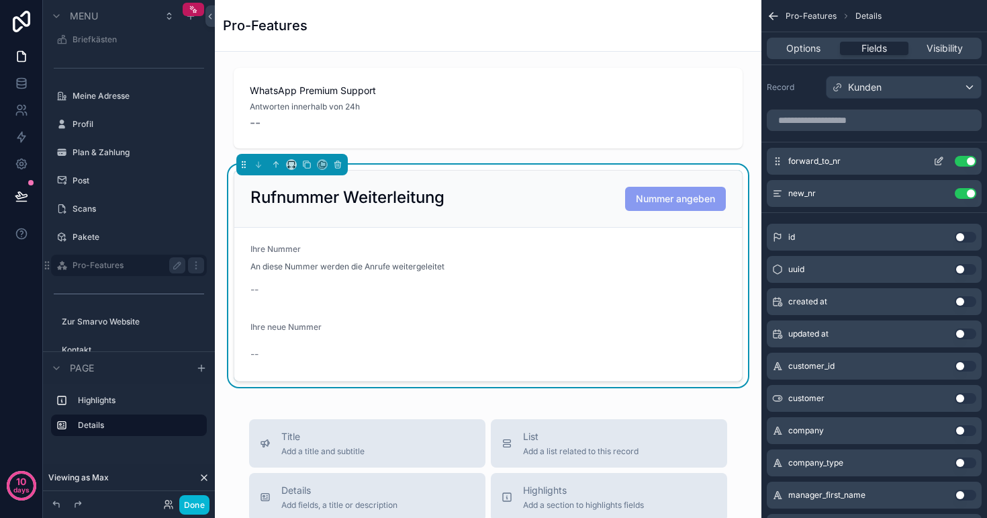
click at [934, 161] on icon "scrollable content" at bounding box center [939, 161] width 11 height 11
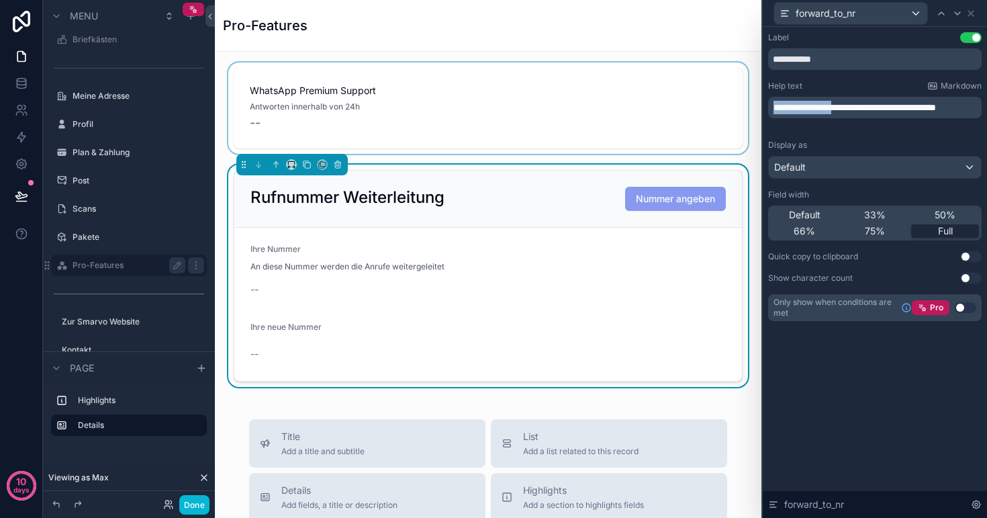
drag, startPoint x: 862, startPoint y: 105, endPoint x: 726, endPoint y: 104, distance: 135.7
click at [726, 104] on div "**********" at bounding box center [493, 259] width 987 height 518
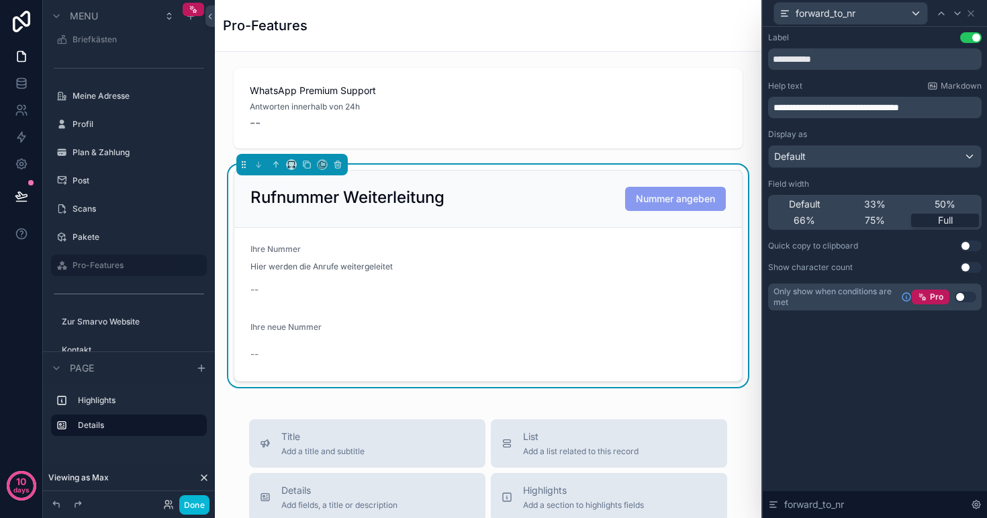
click at [946, 111] on p "**********" at bounding box center [877, 107] width 206 height 13
drag, startPoint x: 402, startPoint y: 273, endPoint x: 238, endPoint y: 242, distance: 166.8
click at [238, 242] on form "Ihre Nummer Hier werden die Anrufe weitergeleitet -- Ihre neue Nummer --" at bounding box center [488, 304] width 508 height 153
copy div "Ihre Nummer Hier werden die Anrufe weitergeleitet"
click at [879, 103] on span "**********" at bounding box center [837, 107] width 126 height 9
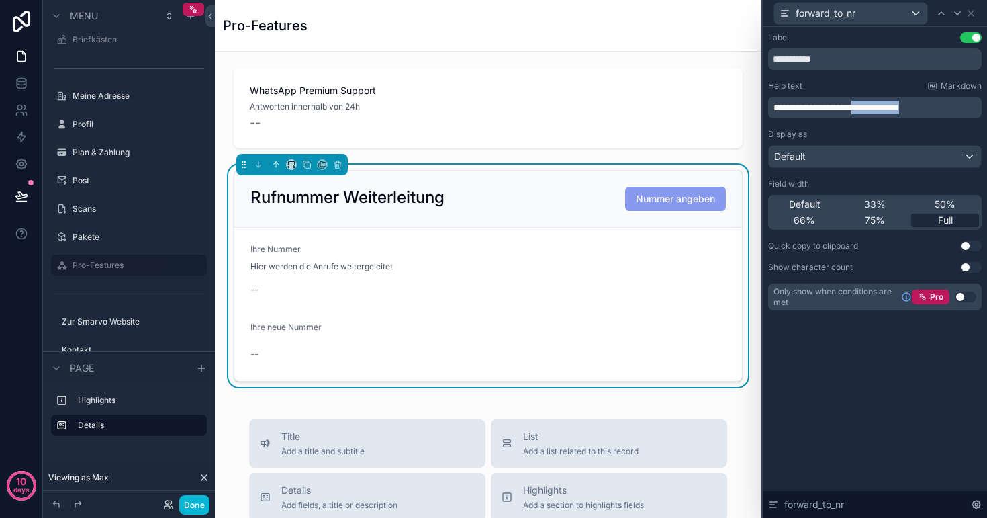
click at [879, 103] on span "**********" at bounding box center [837, 107] width 126 height 9
click at [416, 315] on form "Ihre Nummer Weiterleitungsziel -- Ihre neue Nummer --" at bounding box center [488, 304] width 508 height 153
click at [862, 19] on div "forward_to_nr" at bounding box center [850, 13] width 153 height 21
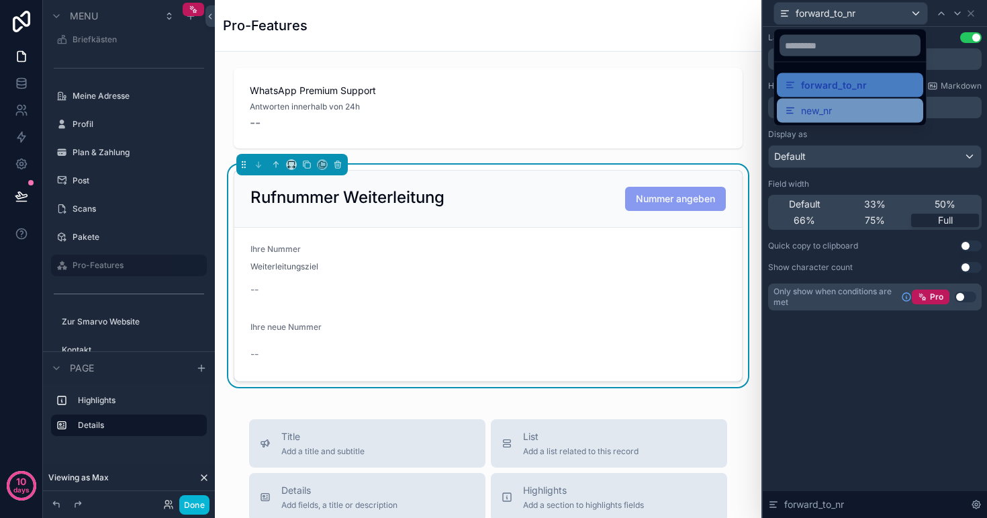
click at [824, 107] on span "new_nr" at bounding box center [816, 111] width 31 height 16
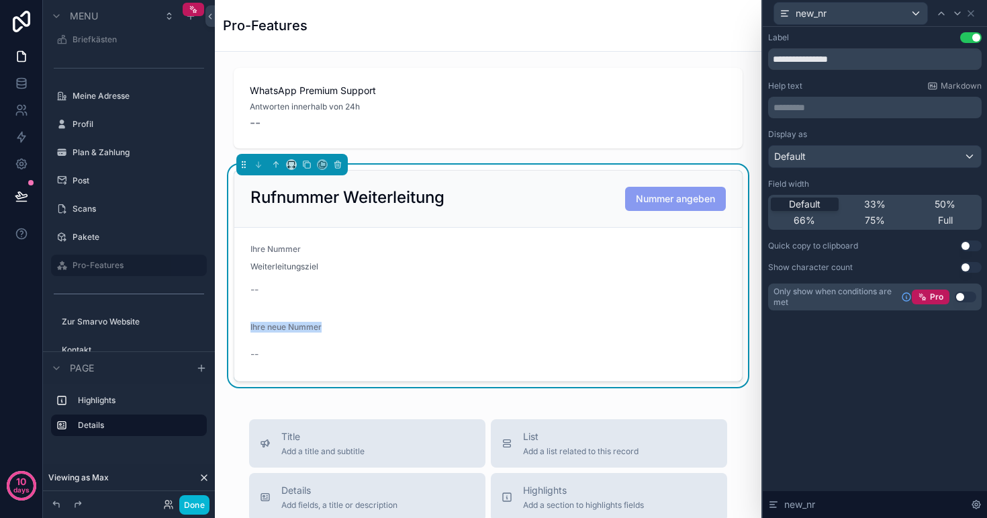
drag, startPoint x: 337, startPoint y: 325, endPoint x: 247, endPoint y: 324, distance: 90.7
click at [247, 324] on form "Ihre Nummer Weiterleitungsziel -- Ihre neue Nummer --" at bounding box center [488, 304] width 508 height 153
copy span "Ihre neue Nummer"
click at [303, 259] on div "Ihre Nummer" at bounding box center [489, 252] width 476 height 16
click at [812, 12] on span "new_nr" at bounding box center [811, 13] width 31 height 13
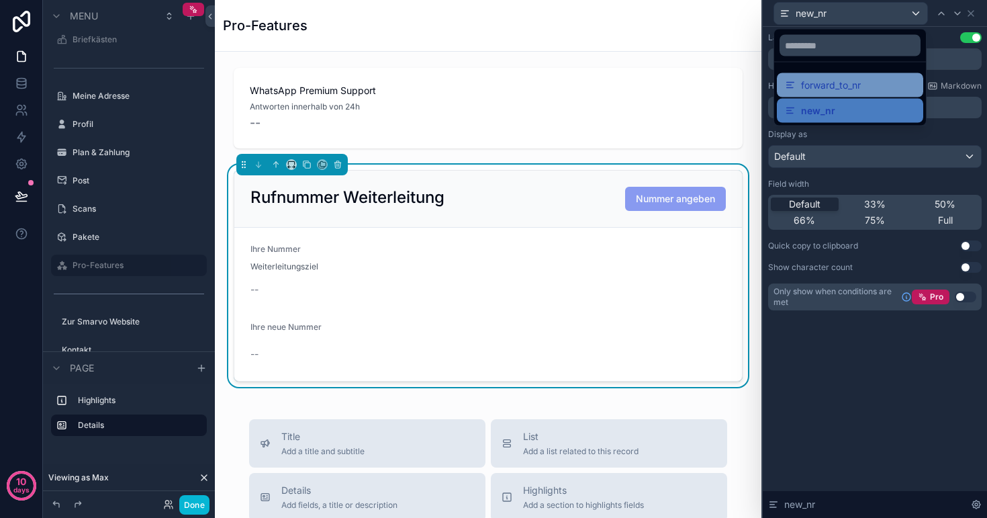
click at [828, 85] on span "forward_to_nr" at bounding box center [831, 85] width 60 height 16
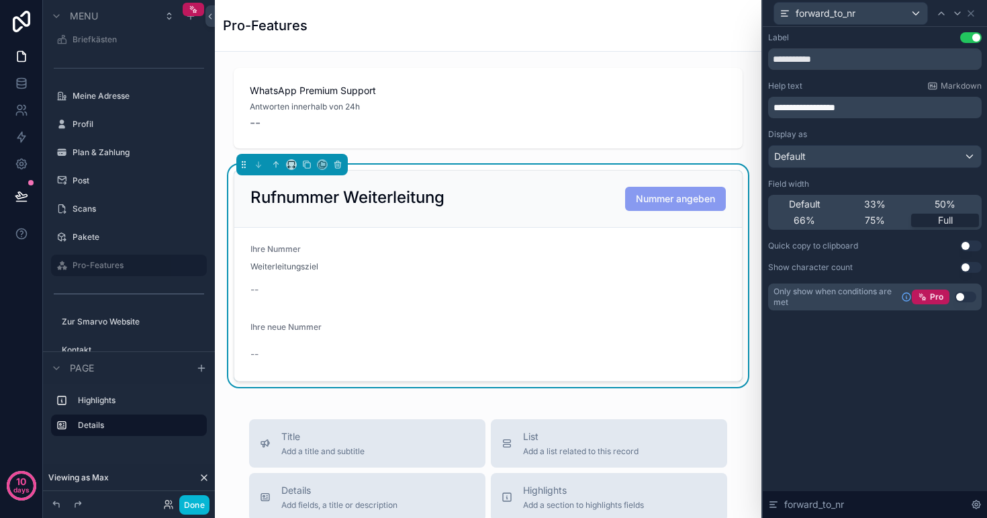
click at [873, 101] on p "**********" at bounding box center [877, 107] width 206 height 13
drag, startPoint x: 872, startPoint y: 105, endPoint x: 762, endPoint y: 104, distance: 110.2
click at [762, 104] on div "**********" at bounding box center [875, 259] width 226 height 518
click at [926, 107] on p "**********" at bounding box center [877, 107] width 206 height 13
click at [907, 398] on div "**********" at bounding box center [875, 272] width 224 height 491
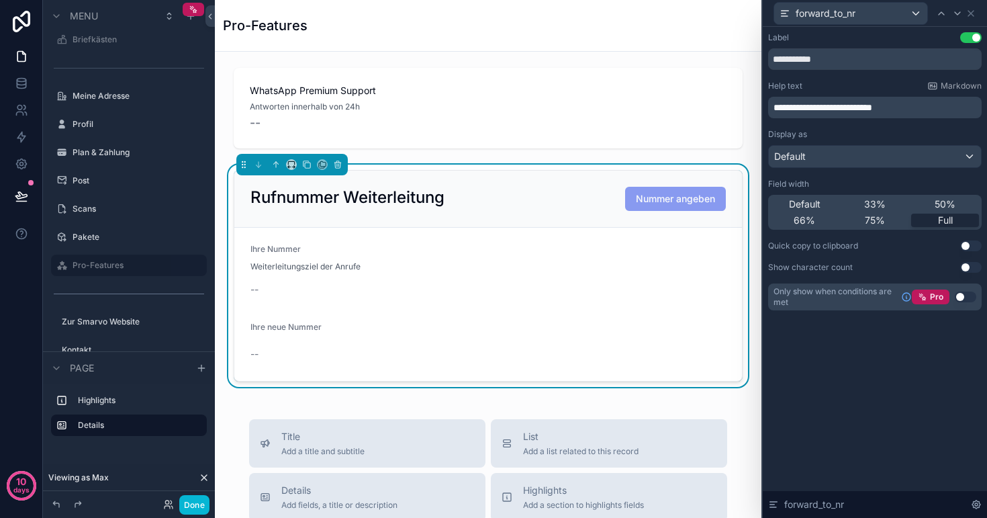
click at [861, 22] on div "forward_to_nr" at bounding box center [850, 13] width 153 height 21
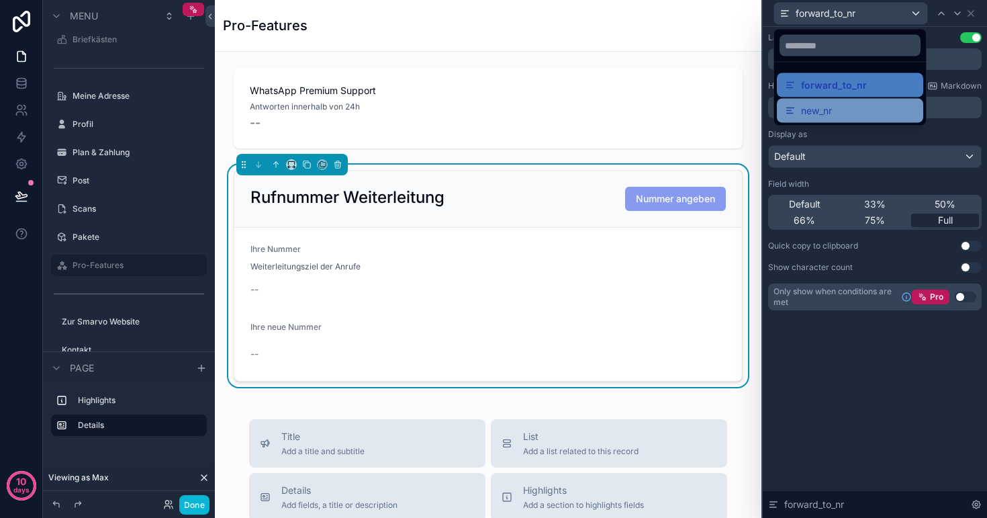
click at [829, 100] on div "new_nr" at bounding box center [850, 111] width 146 height 24
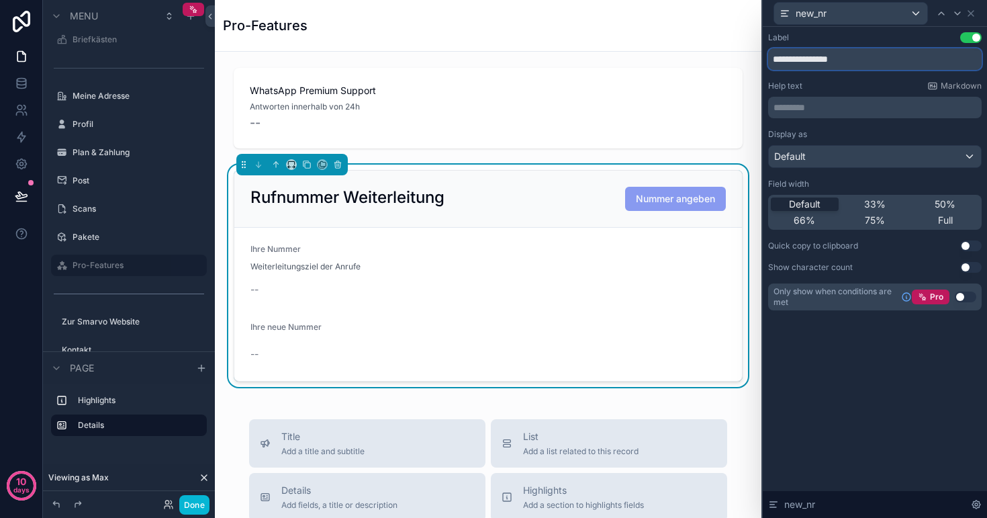
drag, startPoint x: 799, startPoint y: 59, endPoint x: 754, endPoint y: 57, distance: 45.7
click at [752, 58] on div "**********" at bounding box center [493, 259] width 987 height 518
type input "**********"
click at [842, 107] on p "********* ﻿" at bounding box center [877, 107] width 206 height 13
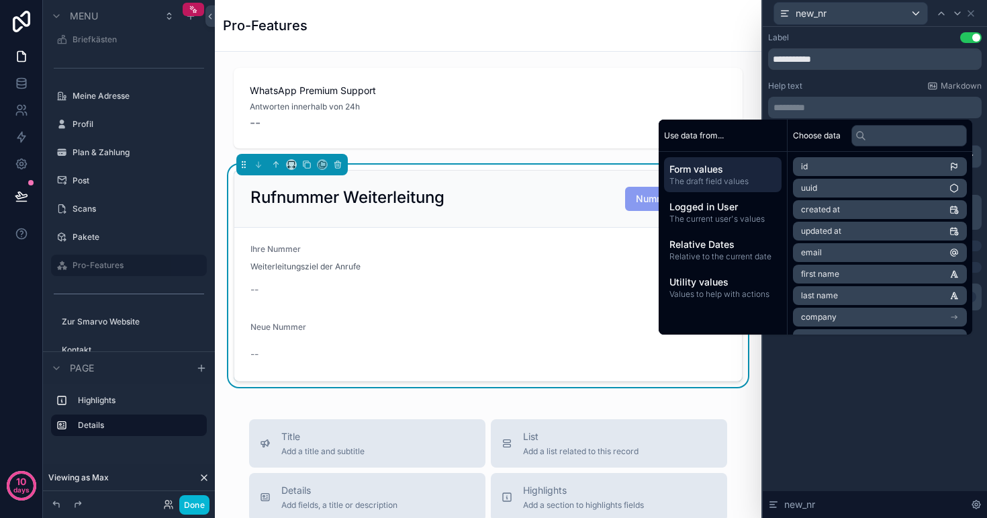
click at [506, 238] on form "Ihre Nummer Weiterleitungsziel der Anrufe -- Neue Nummer --" at bounding box center [488, 304] width 508 height 153
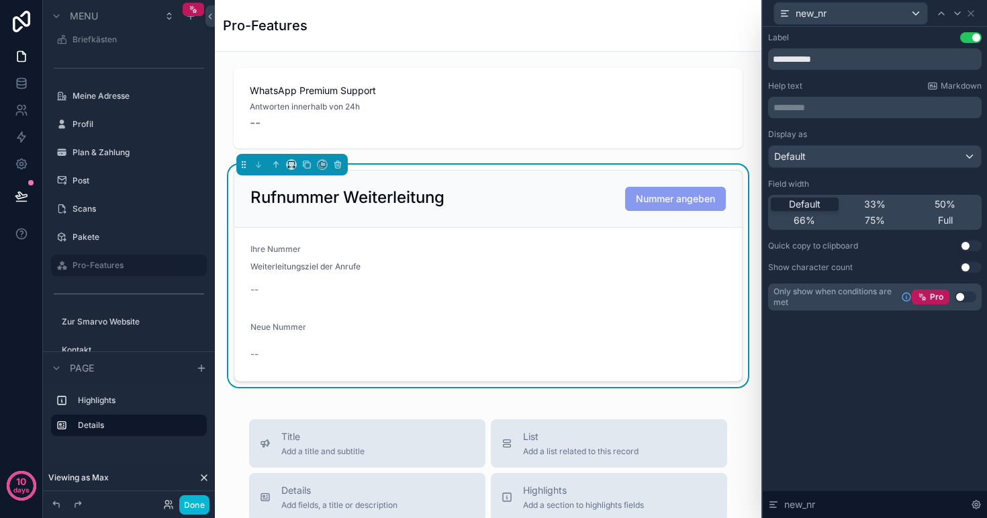
click at [813, 111] on p "********* ﻿" at bounding box center [877, 107] width 206 height 13
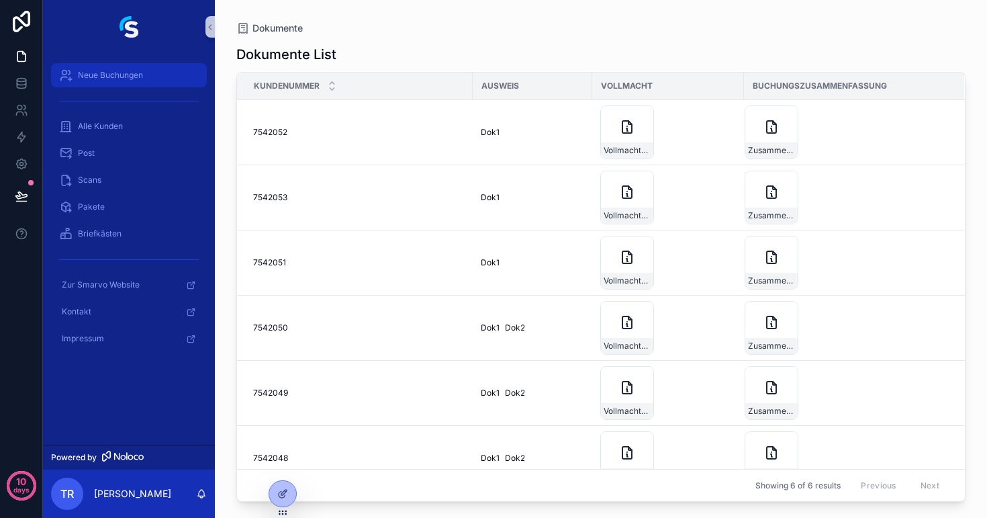
click at [98, 74] on span "Neue Buchungen" at bounding box center [110, 75] width 65 height 11
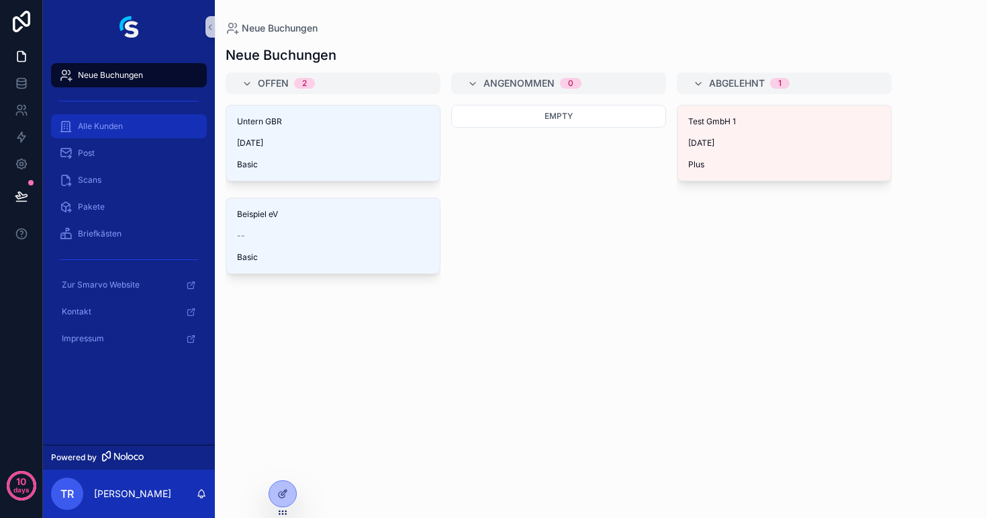
click at [97, 128] on span "Alle Kunden" at bounding box center [100, 126] width 45 height 11
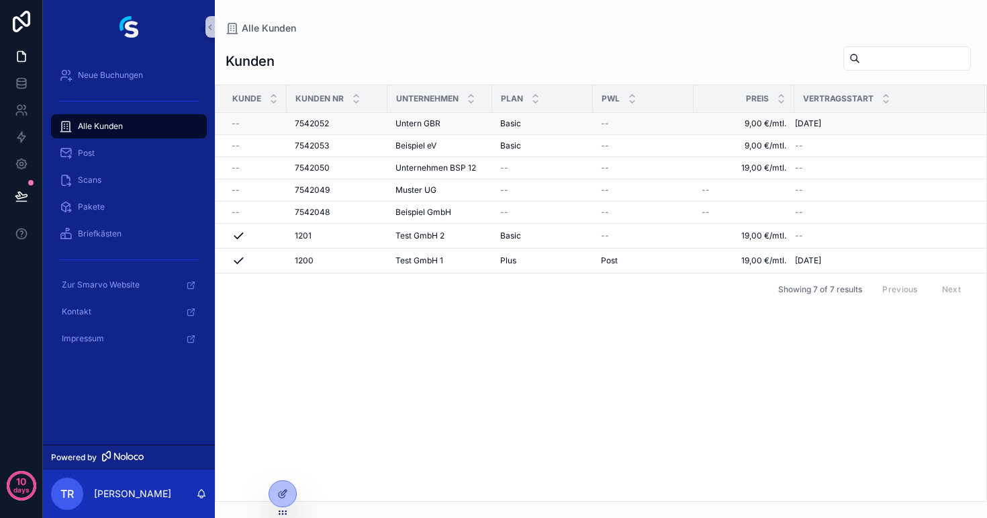
click at [359, 123] on div "7542052 7542052" at bounding box center [337, 123] width 85 height 11
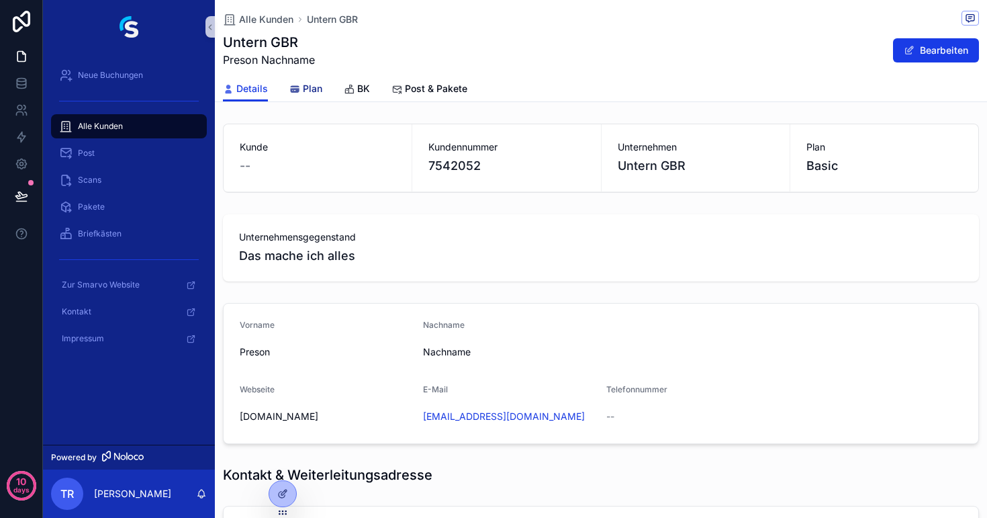
click at [309, 88] on span "Plan" at bounding box center [312, 88] width 19 height 13
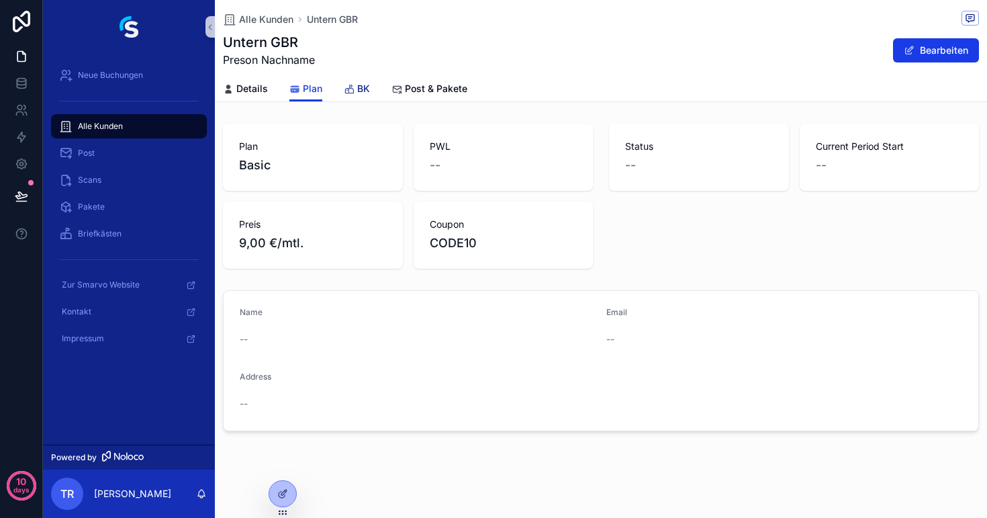
click at [361, 97] on link "BK" at bounding box center [357, 90] width 26 height 27
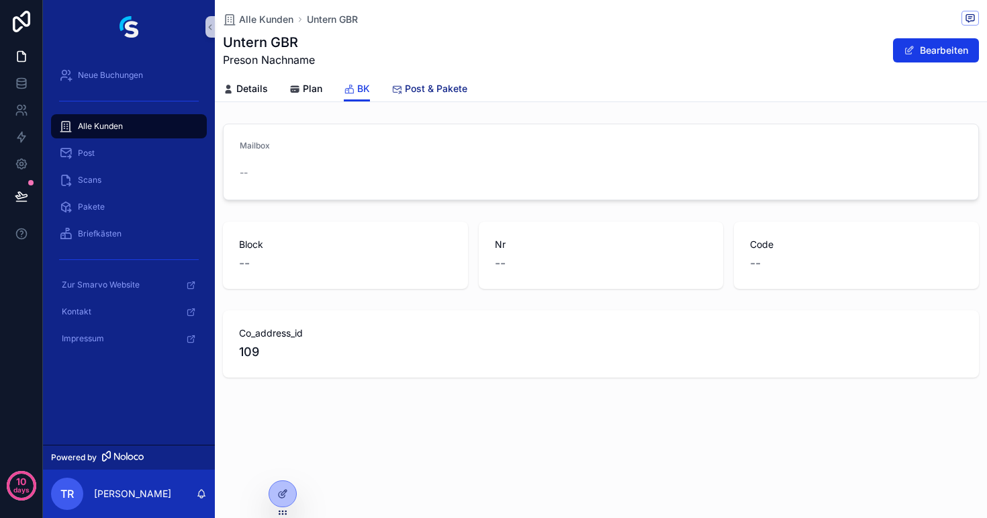
click at [412, 89] on span "Post & Pakete" at bounding box center [436, 88] width 62 height 13
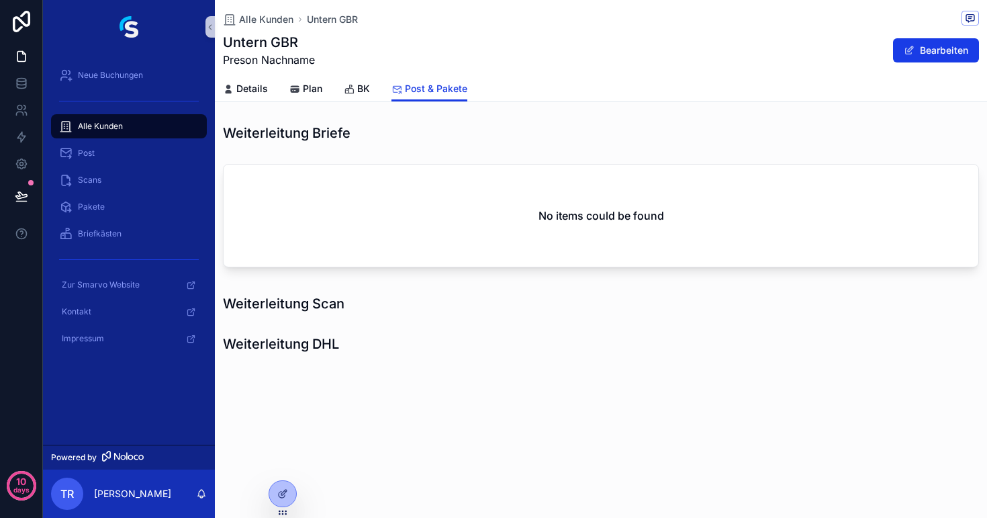
click at [110, 132] on div "Alle Kunden" at bounding box center [129, 126] width 140 height 21
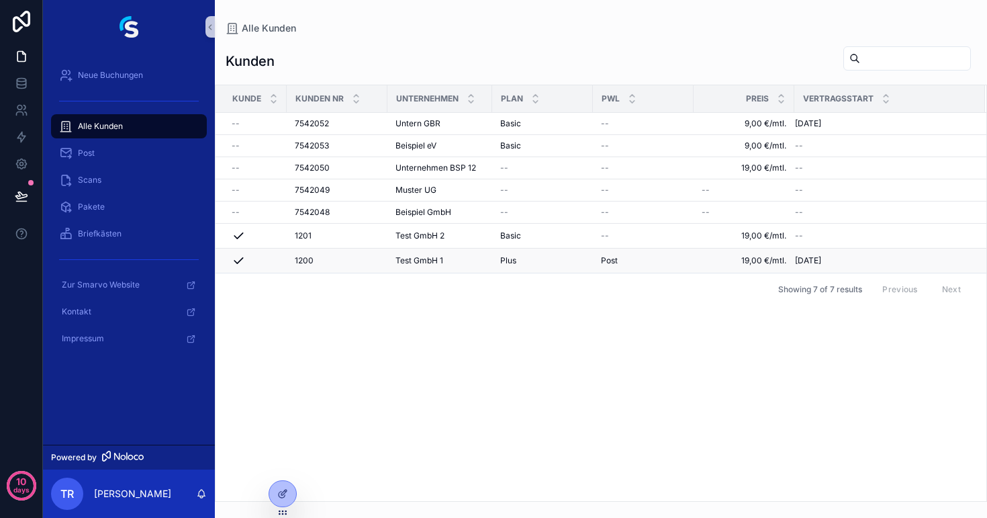
click at [352, 256] on div "1200 1200" at bounding box center [337, 260] width 85 height 11
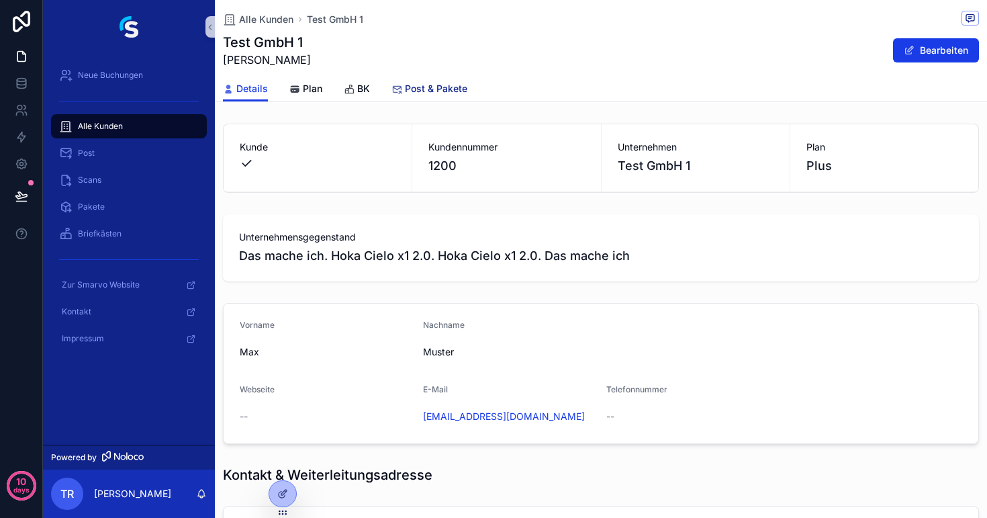
click at [439, 88] on span "Post & Pakete" at bounding box center [436, 88] width 62 height 13
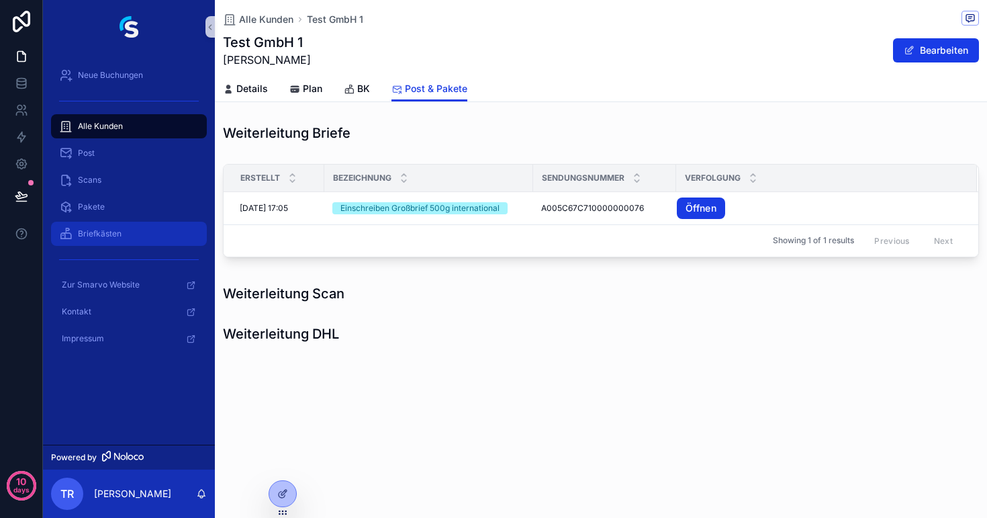
click at [96, 236] on span "Briefkästen" at bounding box center [100, 233] width 44 height 11
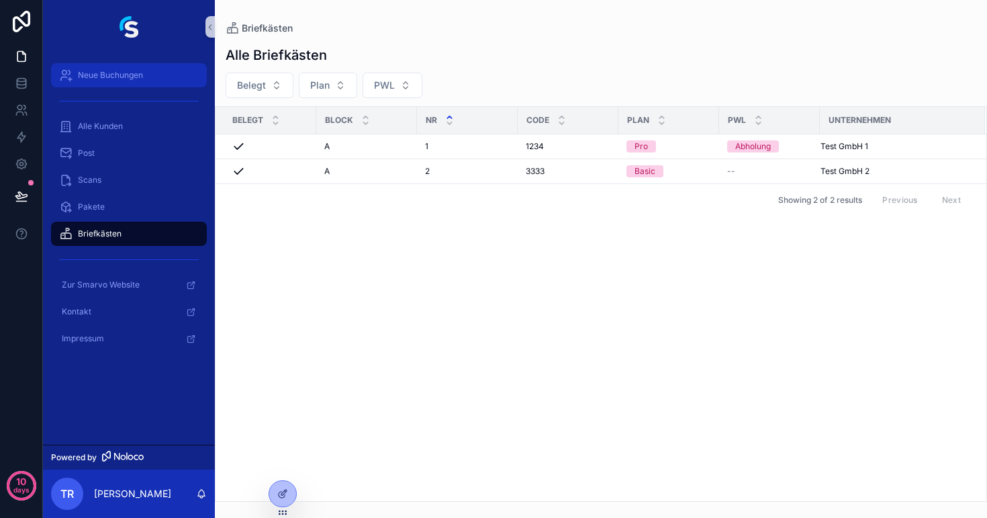
click at [124, 71] on span "Neue Buchungen" at bounding box center [110, 75] width 65 height 11
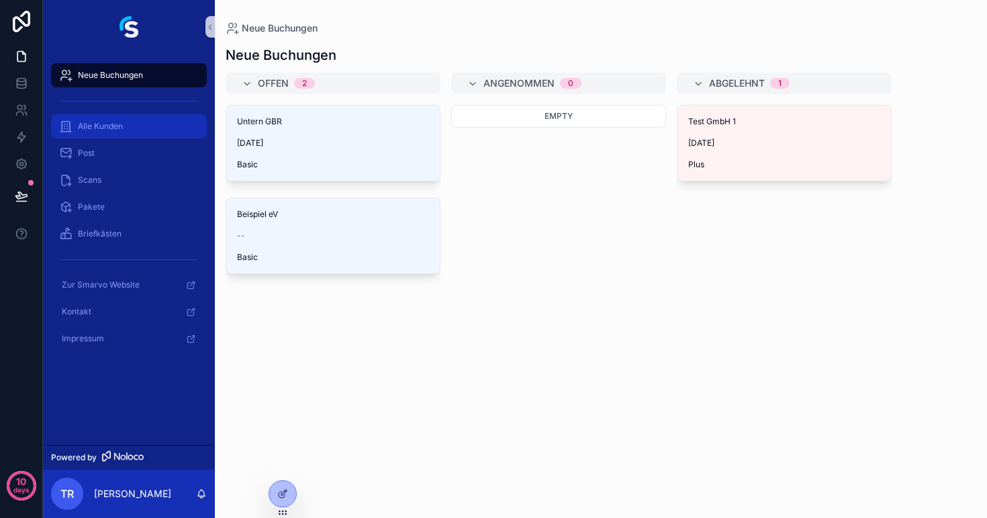
click at [87, 124] on span "Alle Kunden" at bounding box center [100, 126] width 45 height 11
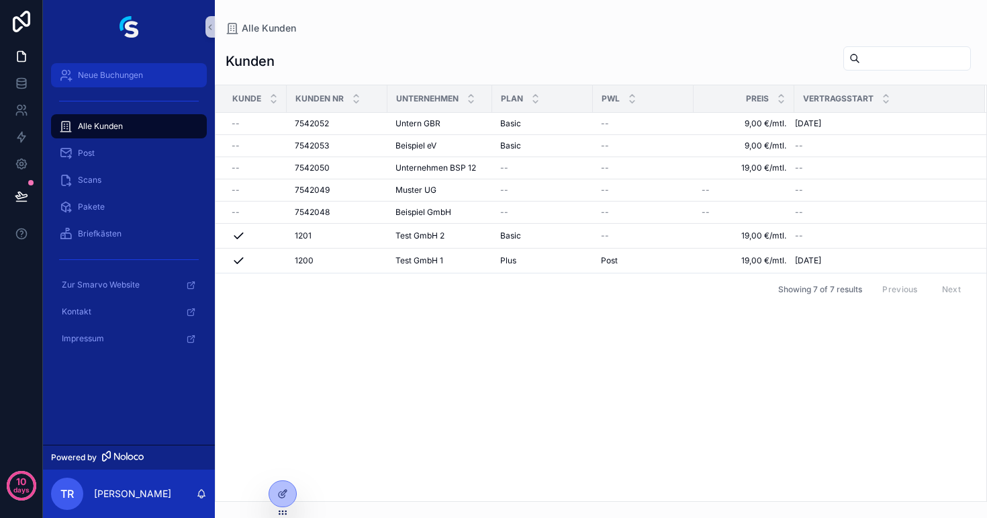
click at [107, 71] on span "Neue Buchungen" at bounding box center [110, 75] width 65 height 11
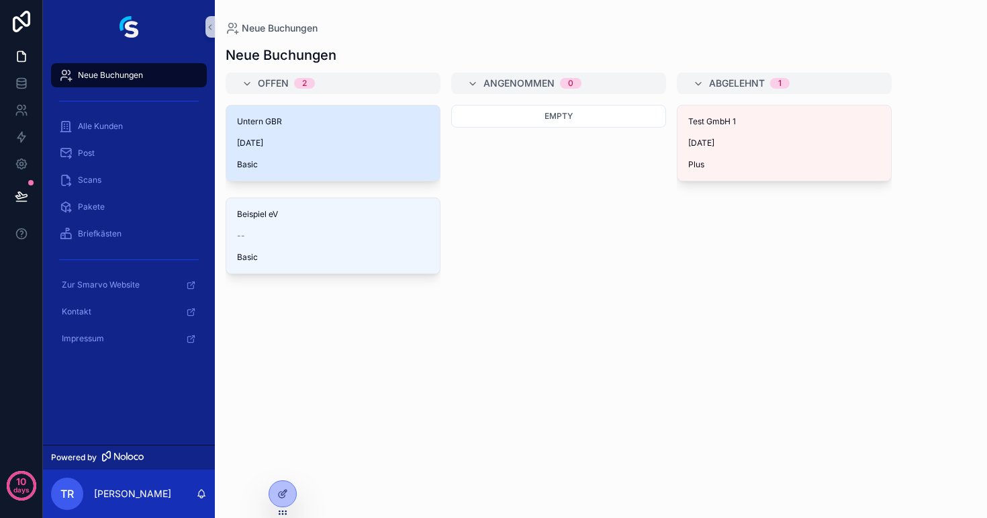
click at [285, 136] on div "Untern GBR [DATE] Basic" at bounding box center [333, 142] width 214 height 75
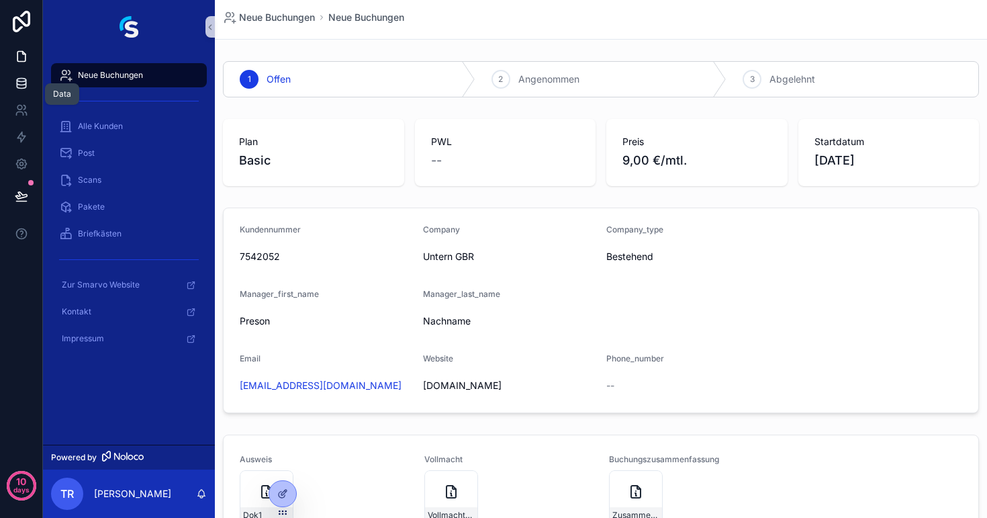
click at [23, 80] on icon at bounding box center [21, 83] width 13 height 13
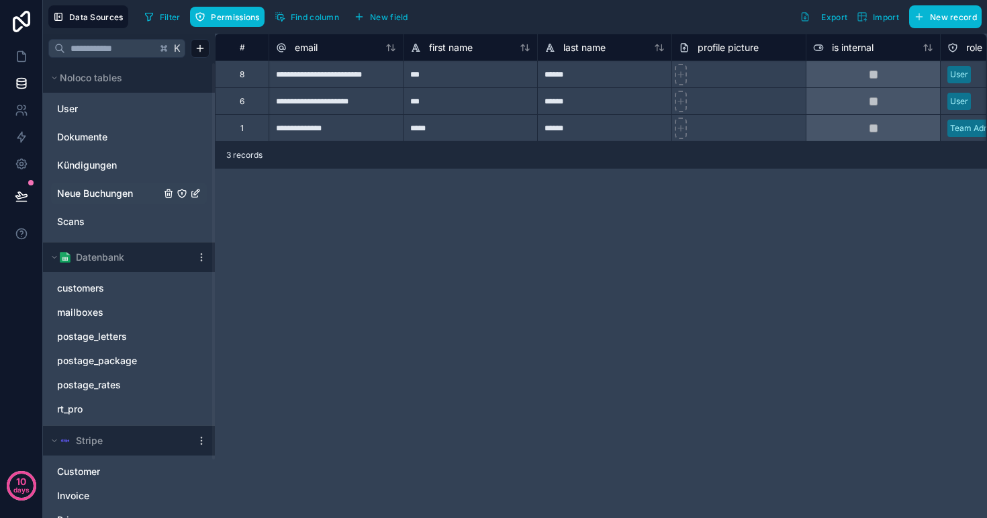
click at [102, 194] on span "Neue Buchungen" at bounding box center [95, 193] width 76 height 13
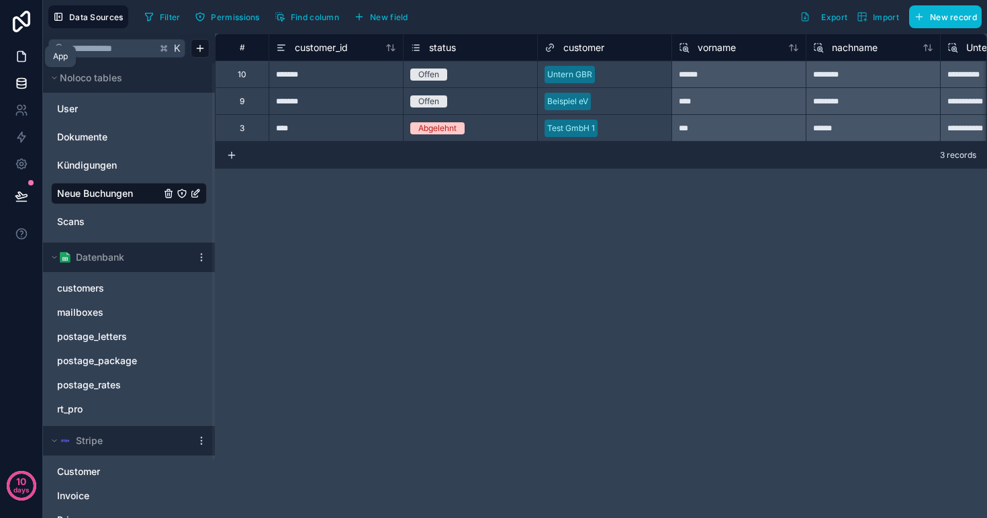
click at [17, 54] on icon at bounding box center [21, 57] width 8 height 10
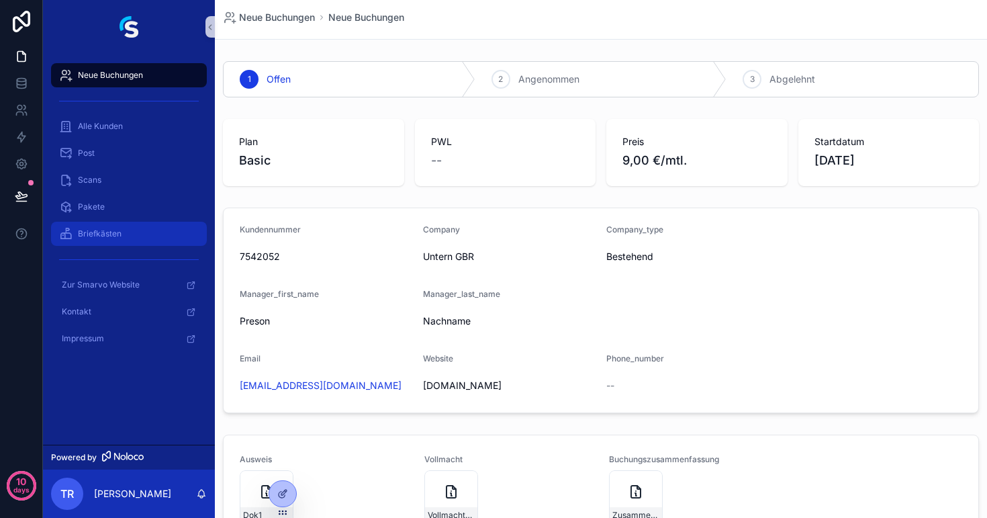
click at [103, 232] on span "Briefkästen" at bounding box center [100, 233] width 44 height 11
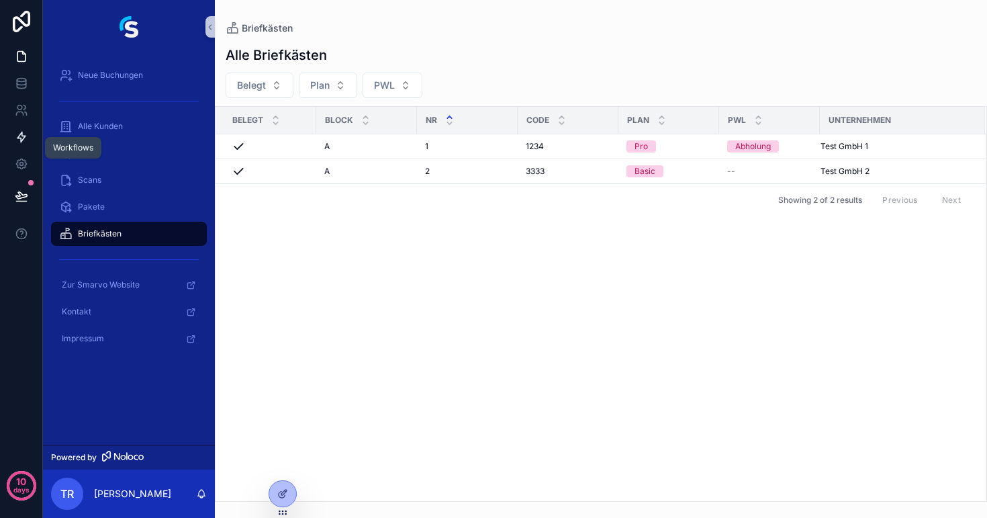
click at [23, 136] on icon at bounding box center [21, 137] width 8 height 10
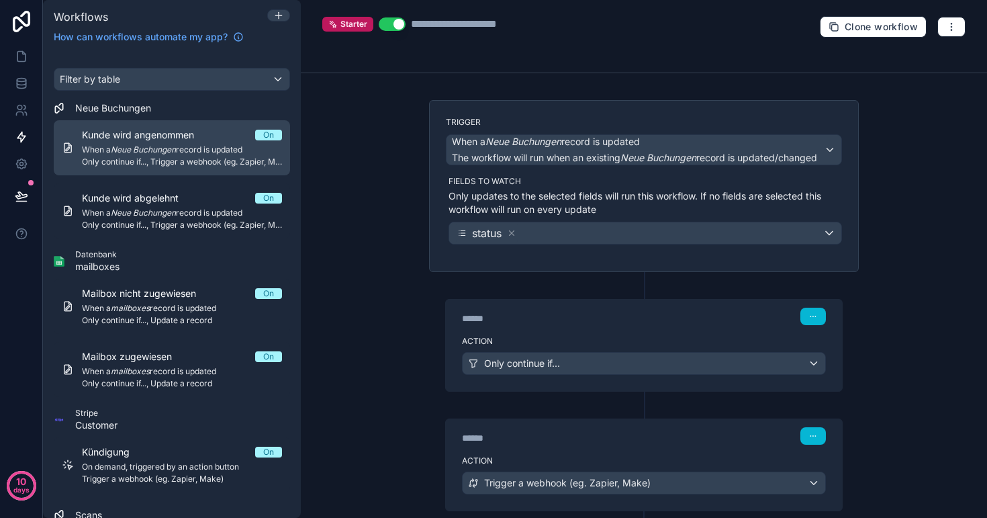
click at [180, 155] on div "Kunde wird angenommen On When a Neue Buchungen record is updated Only continue …" at bounding box center [182, 147] width 200 height 39
click at [171, 146] on em "Neue Buchungen" at bounding box center [143, 149] width 65 height 10
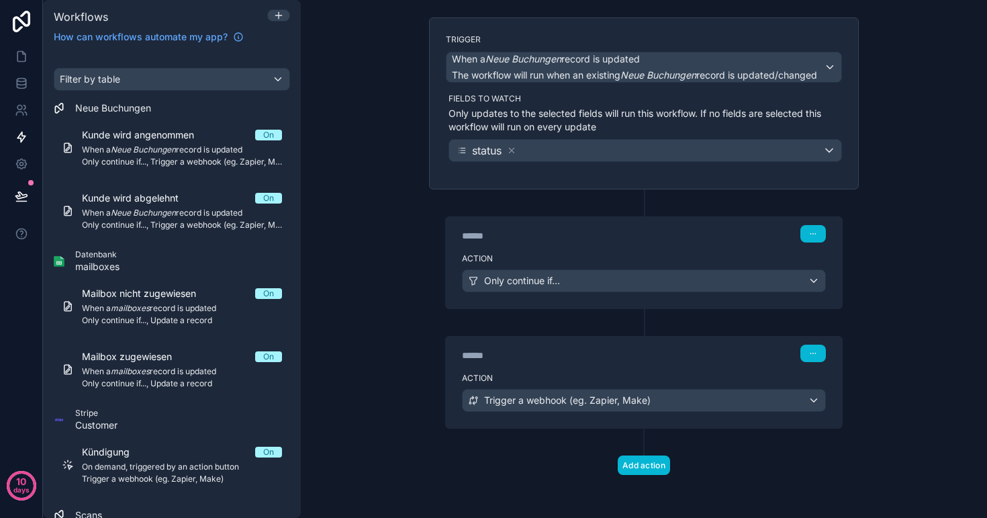
scroll to position [83, 0]
click at [18, 52] on icon at bounding box center [21, 57] width 8 height 10
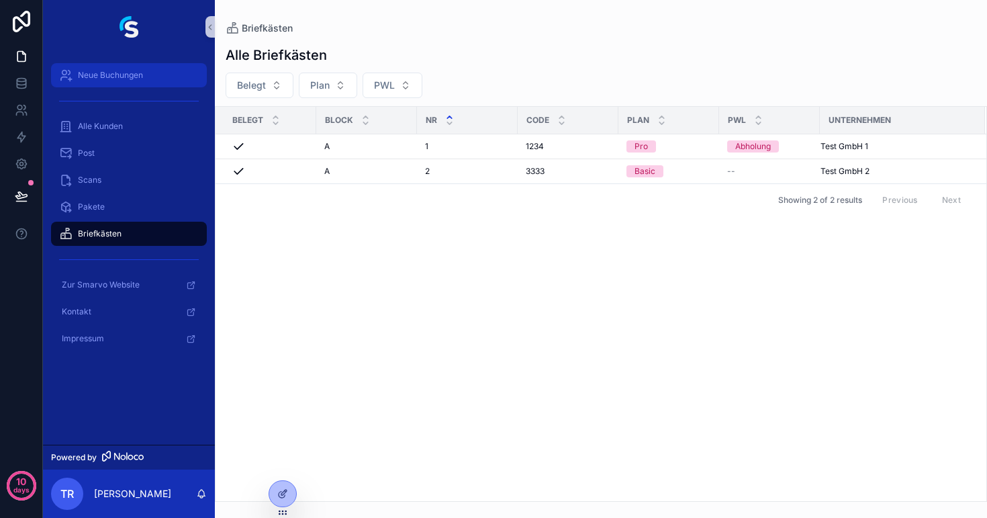
click at [105, 83] on div "Neue Buchungen" at bounding box center [129, 74] width 140 height 21
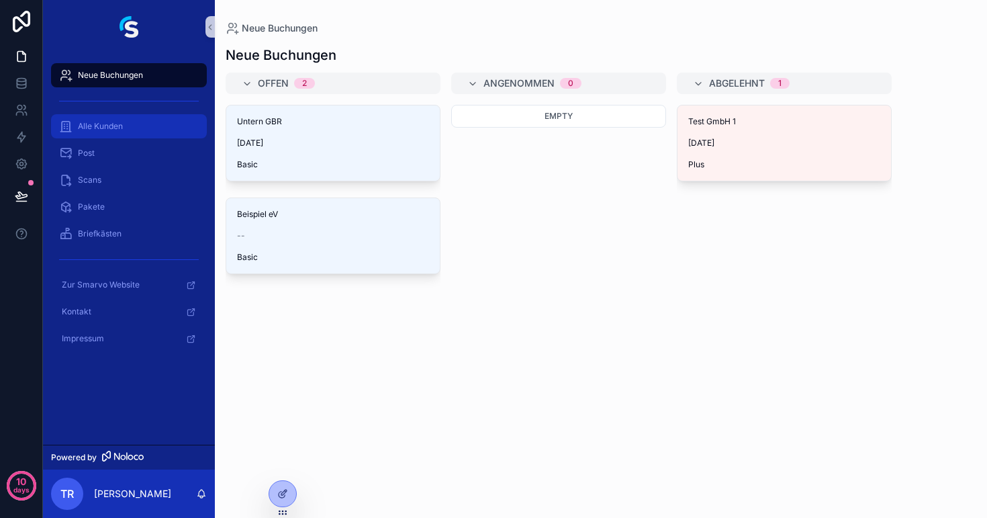
click at [120, 122] on span "Alle Kunden" at bounding box center [100, 126] width 45 height 11
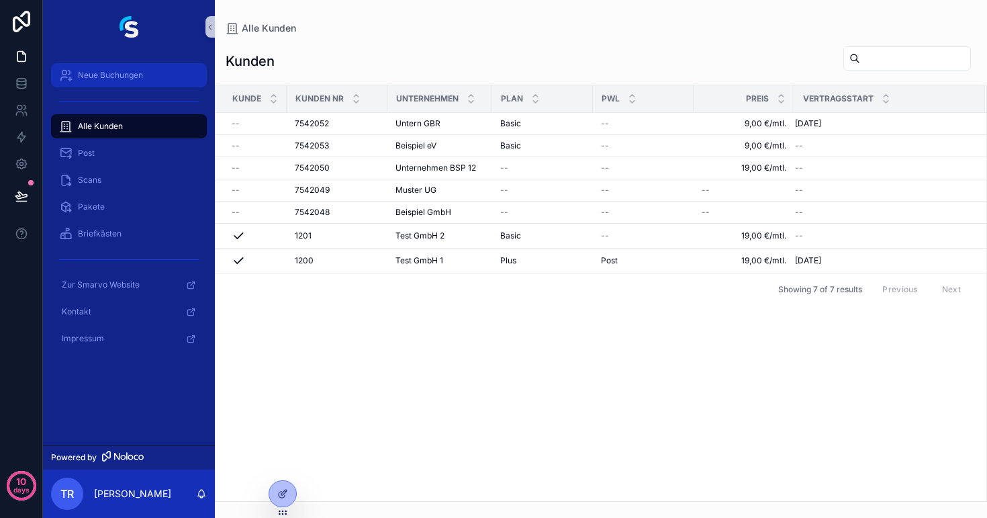
click at [122, 79] on span "Neue Buchungen" at bounding box center [110, 75] width 65 height 11
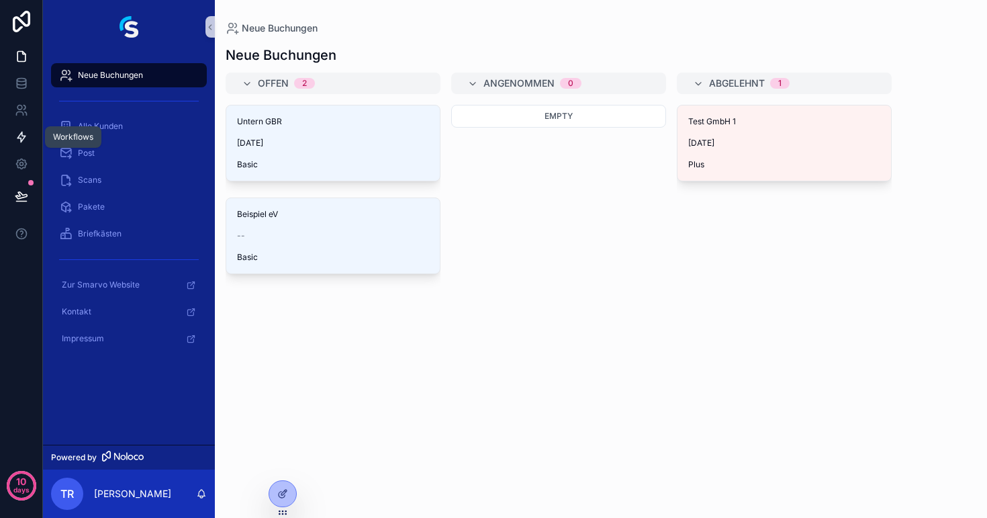
click at [25, 131] on icon at bounding box center [21, 136] width 13 height 13
